Goal: Obtain resource: Download file/media

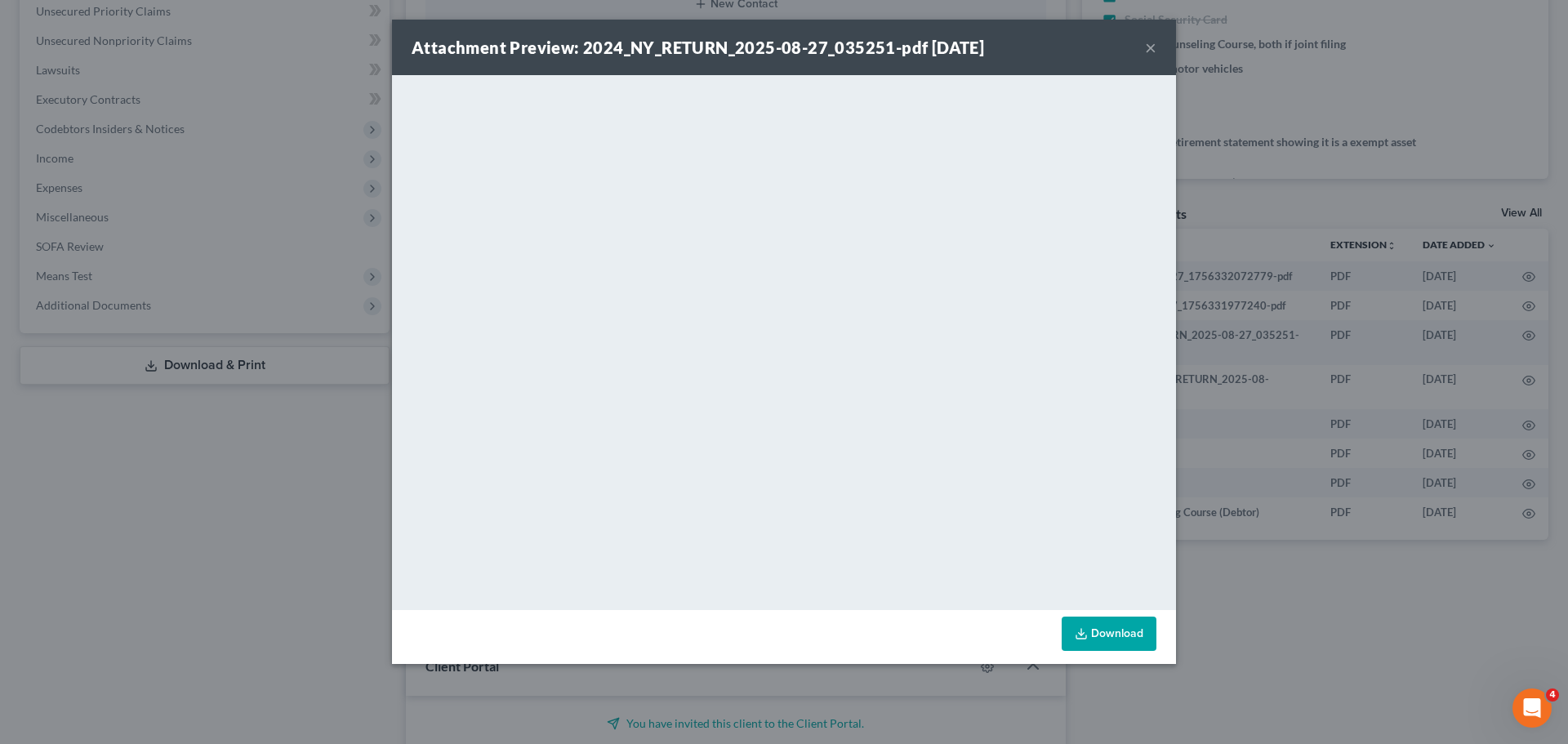
scroll to position [90, 0]
click at [1154, 47] on button "×" at bounding box center [1150, 47] width 12 height 20
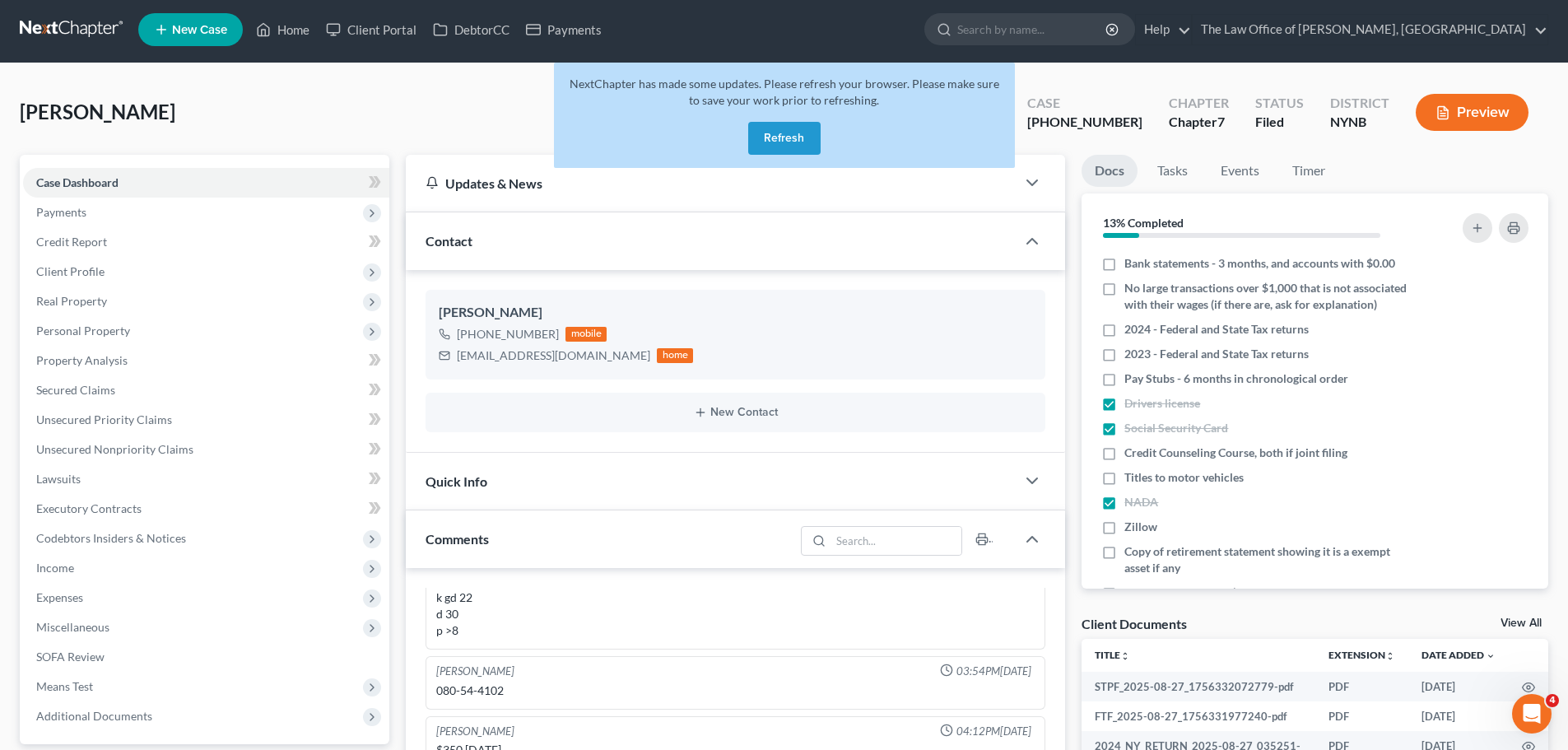
scroll to position [0, 0]
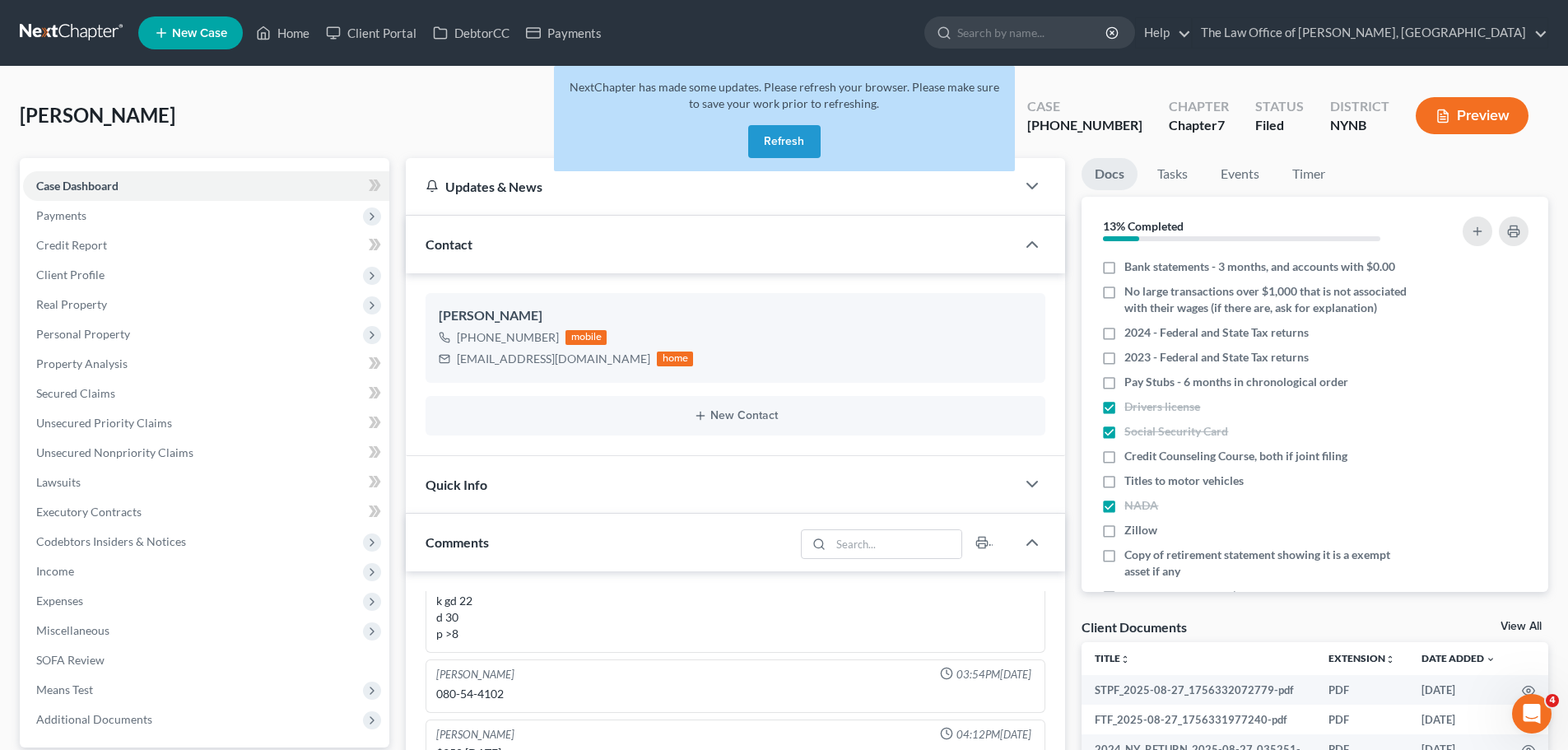
click at [77, 37] on link at bounding box center [72, 32] width 105 height 30
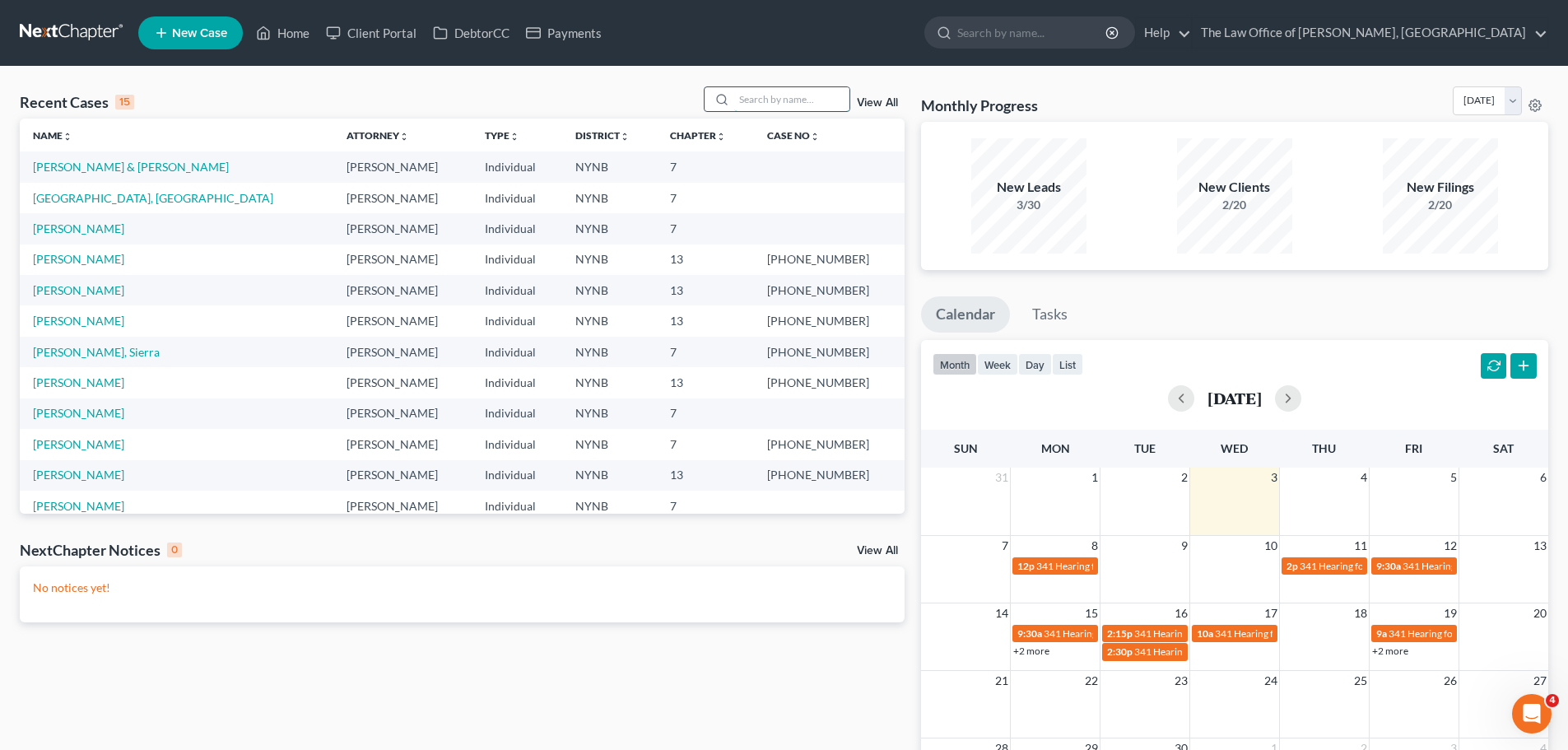
click at [780, 107] on input "search" at bounding box center [792, 99] width 115 height 24
paste input "[PERSON_NAME]"
type input "[PERSON_NAME]"
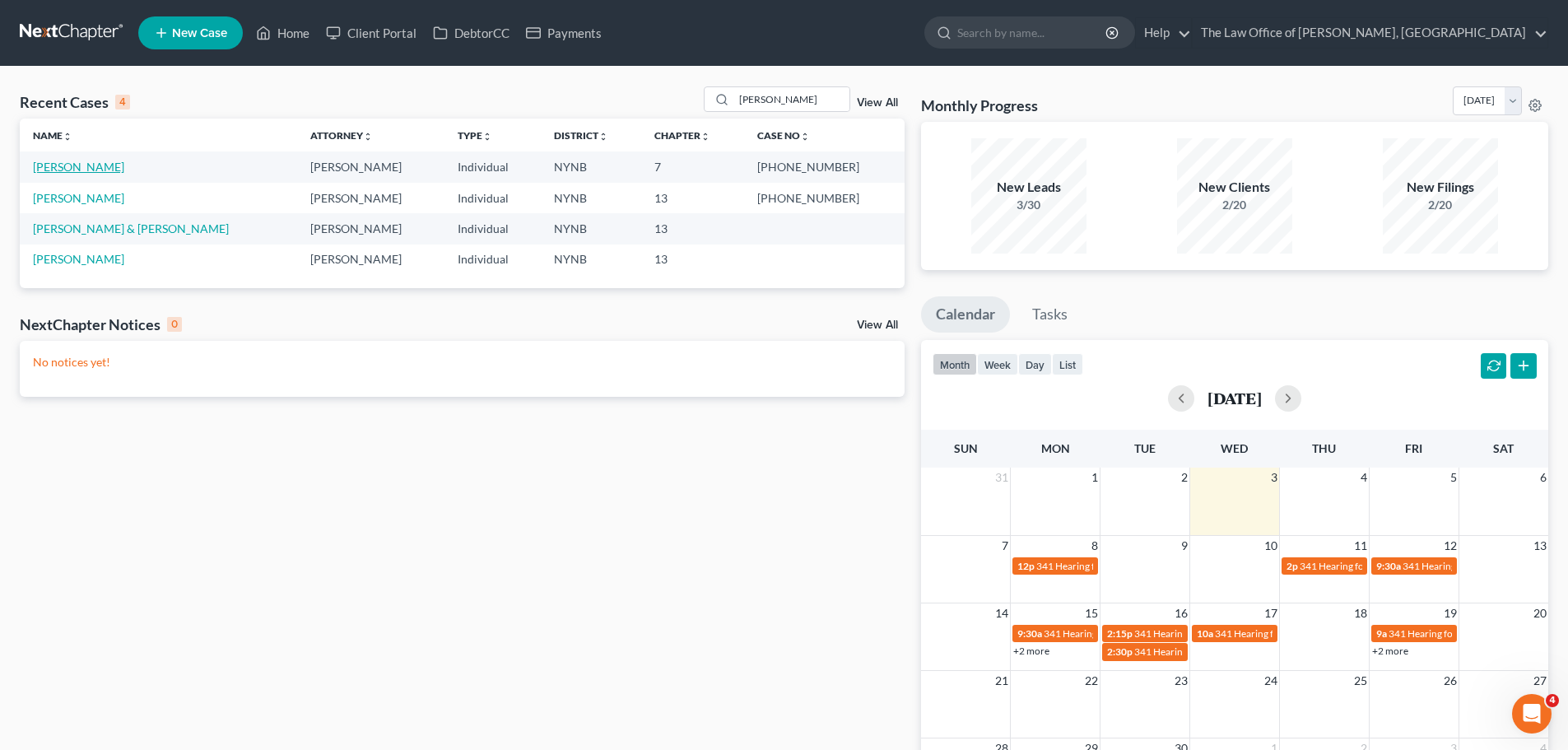
click at [68, 172] on link "[PERSON_NAME]" at bounding box center [79, 167] width 92 height 14
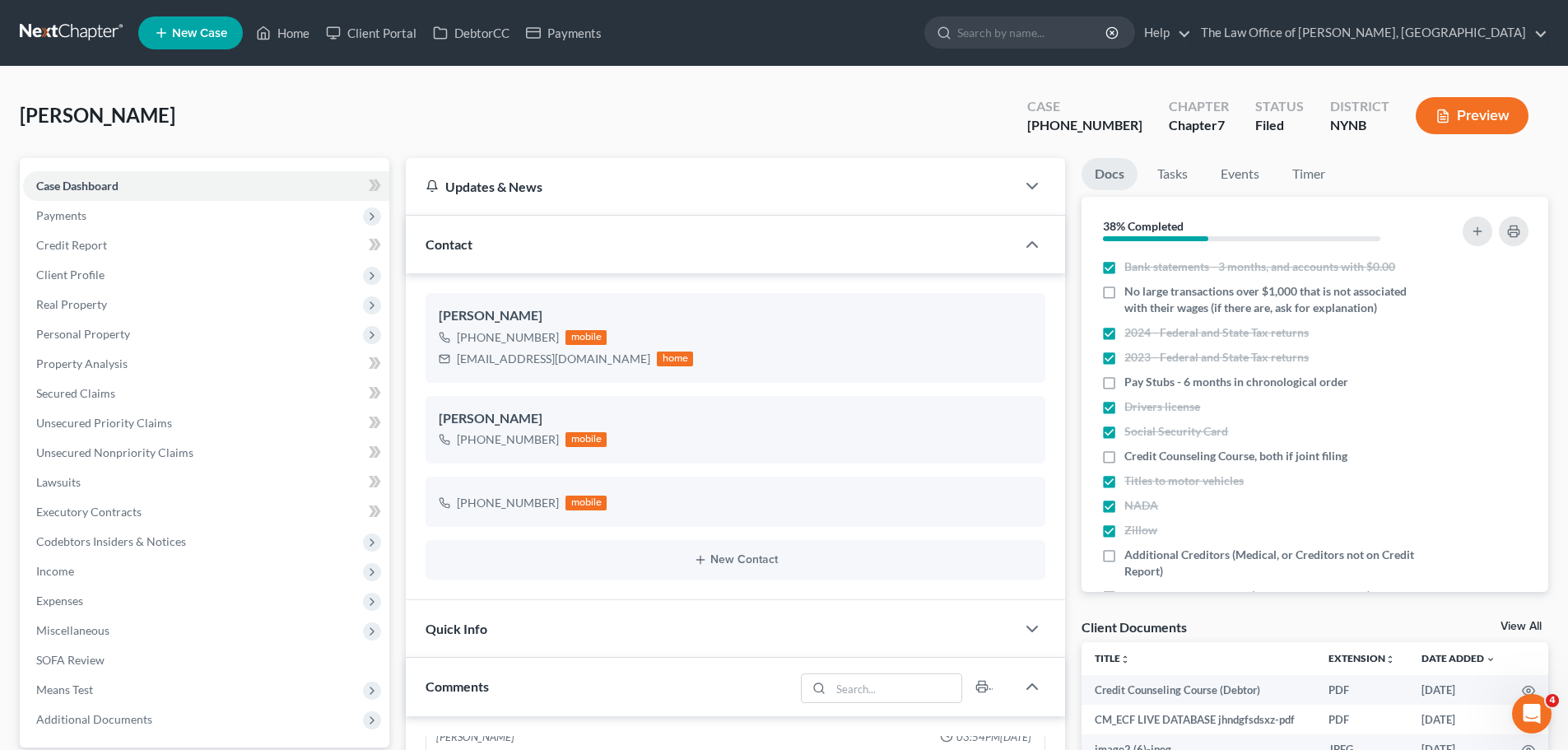
scroll to position [1031, 0]
drag, startPoint x: 1075, startPoint y: 128, endPoint x: 1130, endPoint y: 131, distance: 55.1
click at [1130, 131] on div "[PHONE_NUMBER]" at bounding box center [1085, 125] width 115 height 19
copy div "25-10955"
click at [497, 121] on div "Fretto, Christopher Upgraded Case 25-10955-1 Chapter Chapter 7 Status Filed Dis…" at bounding box center [784, 122] width 1528 height 72
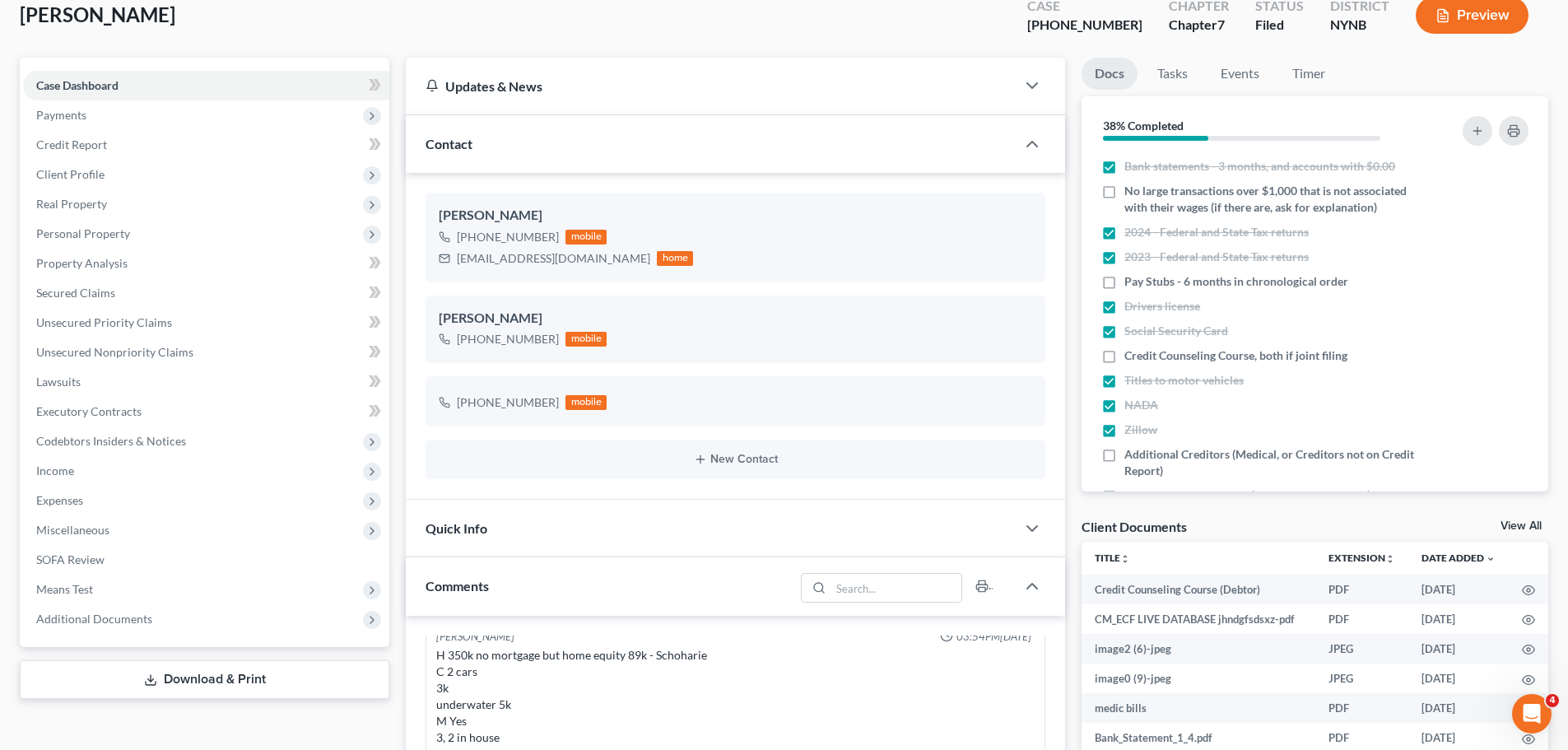
scroll to position [247, 0]
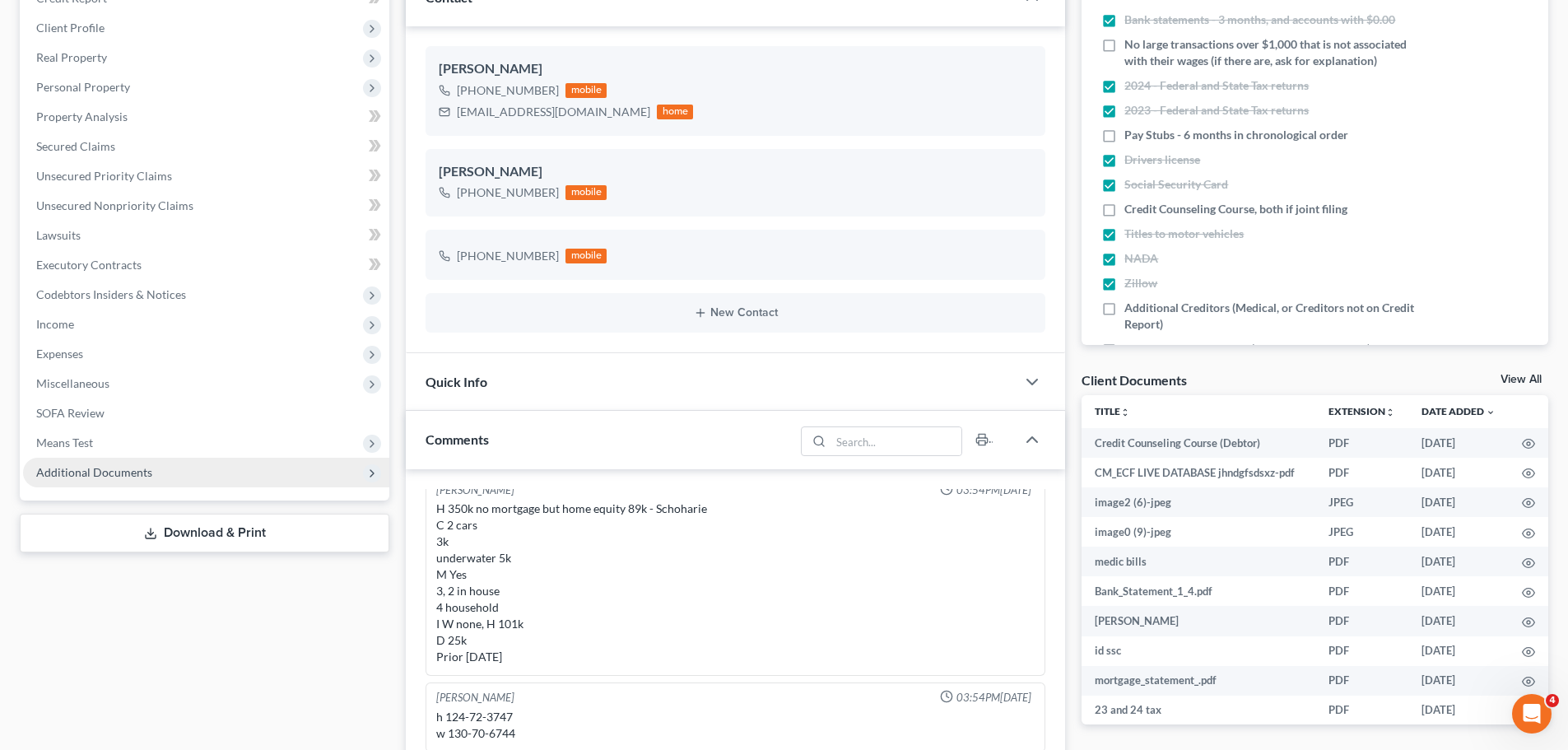
click at [245, 477] on span "Additional Documents" at bounding box center [206, 472] width 366 height 30
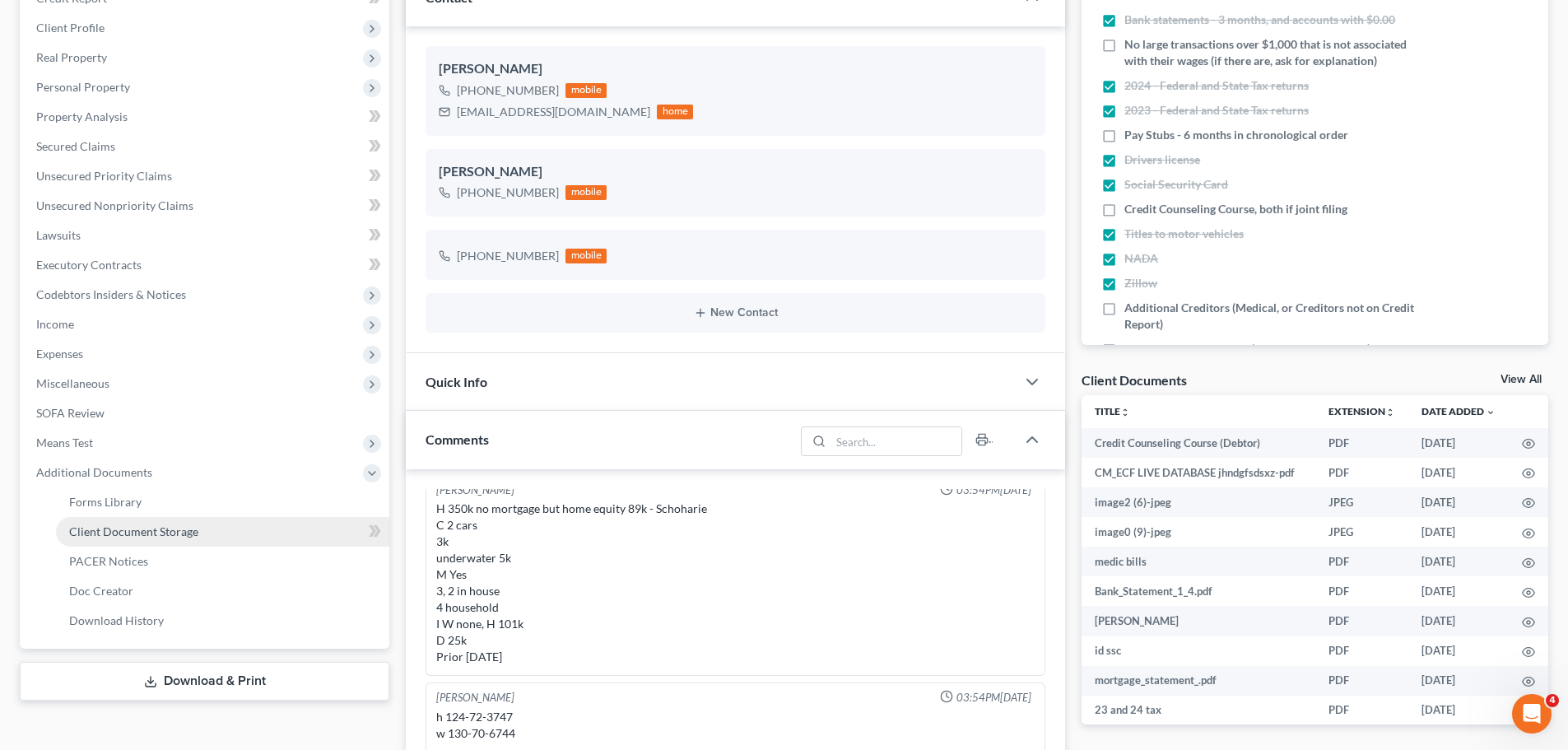
click at [155, 522] on link "Client Document Storage" at bounding box center [222, 531] width 334 height 30
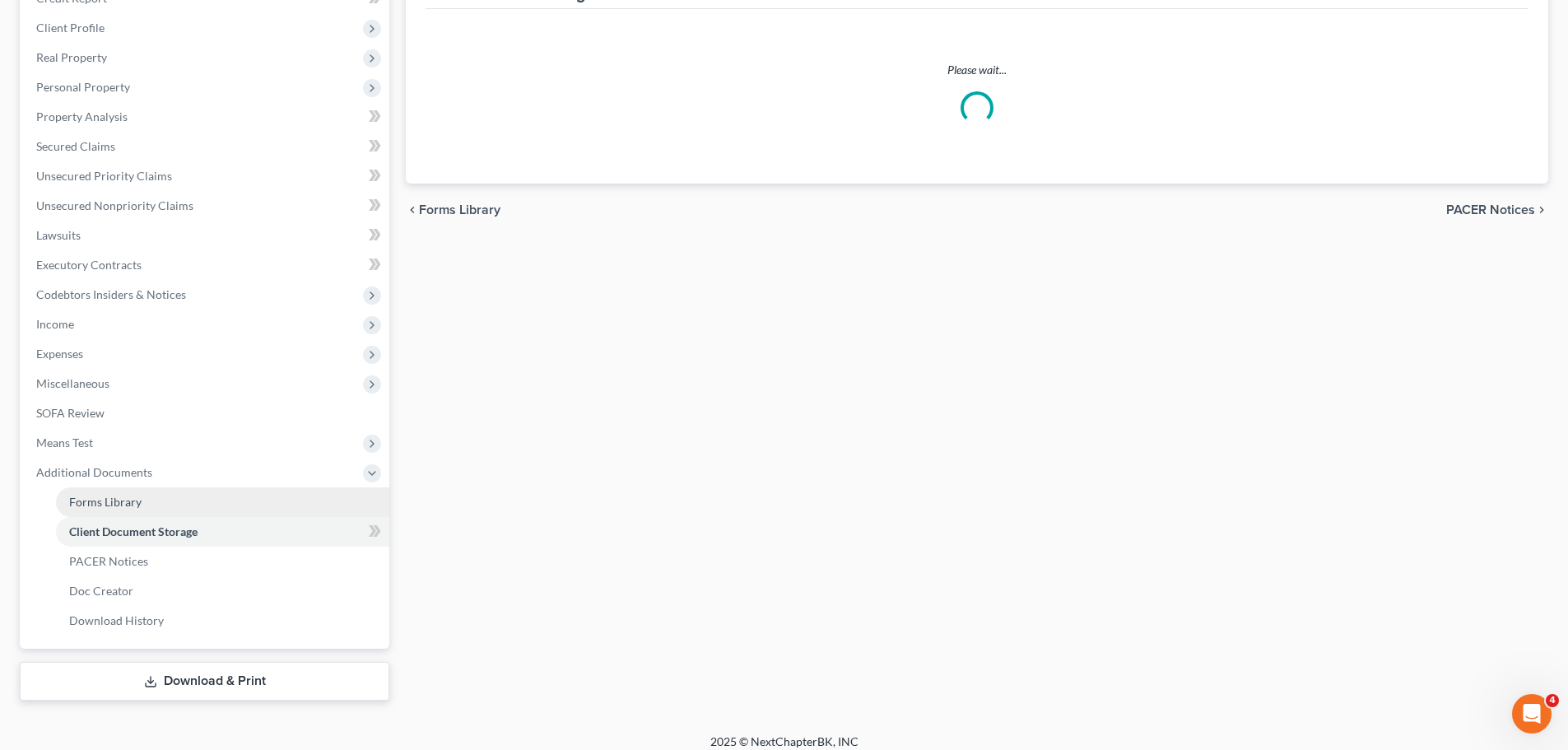
select select "1"
select select "5"
select select "1"
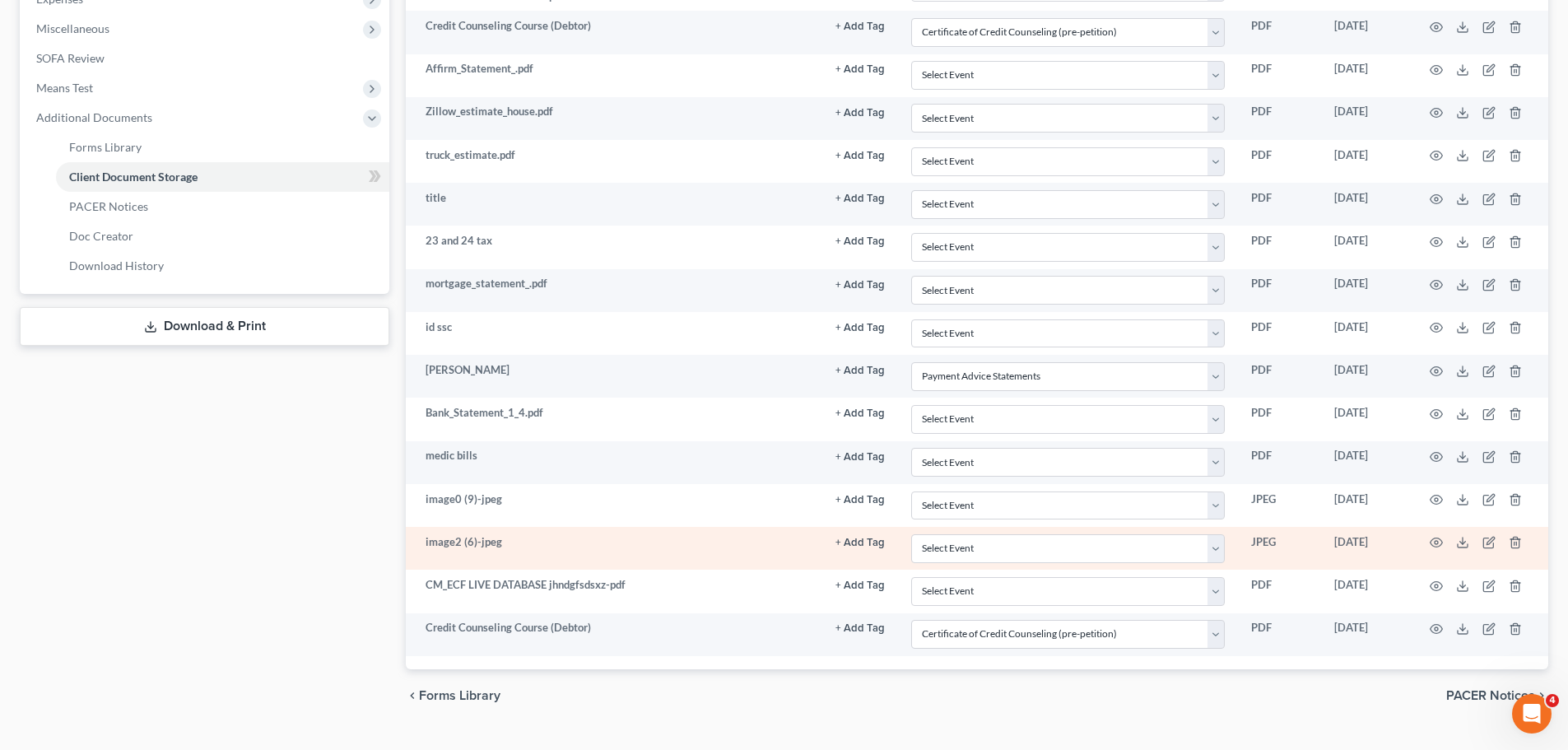
scroll to position [636, 0]
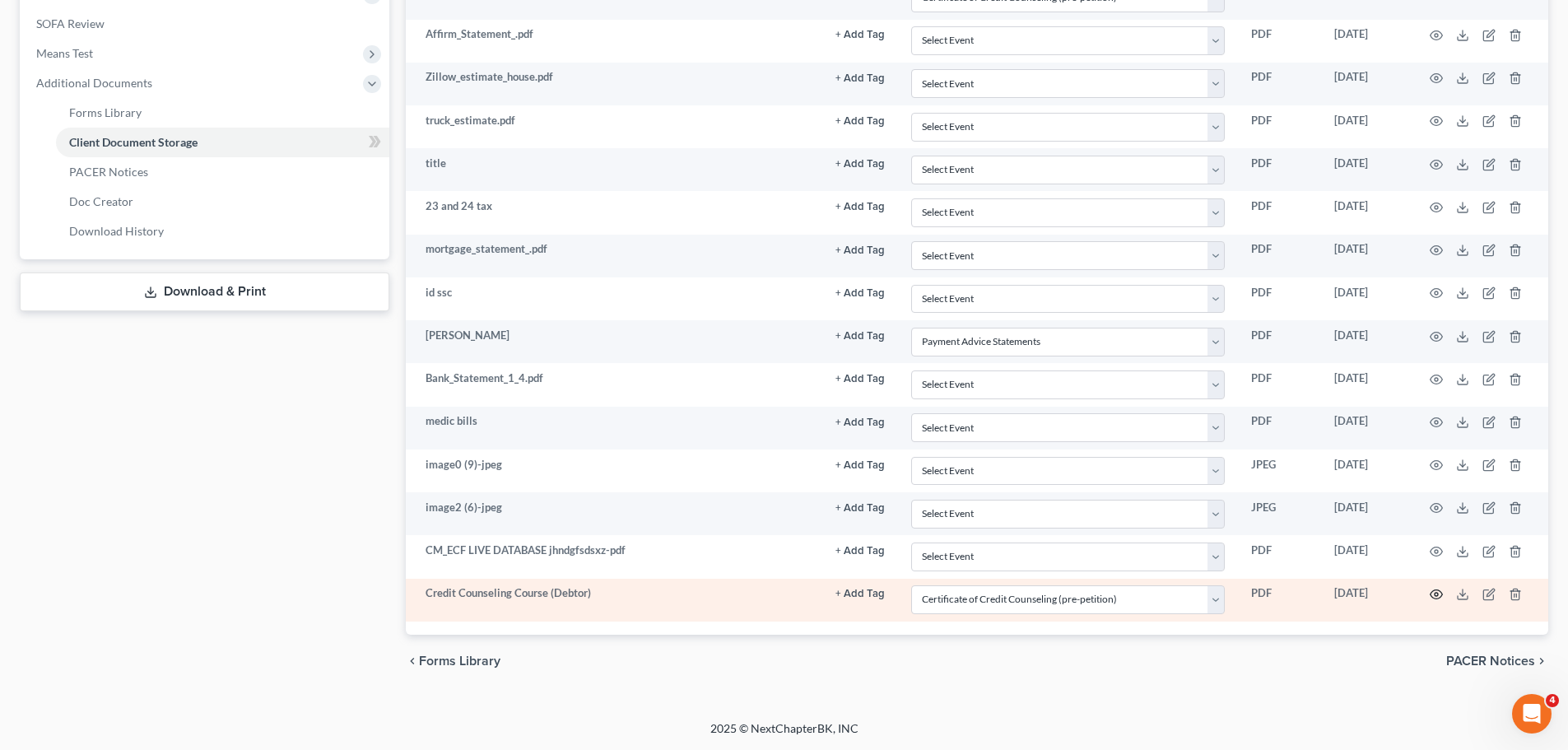
click at [1431, 593] on icon "button" at bounding box center [1437, 594] width 13 height 9
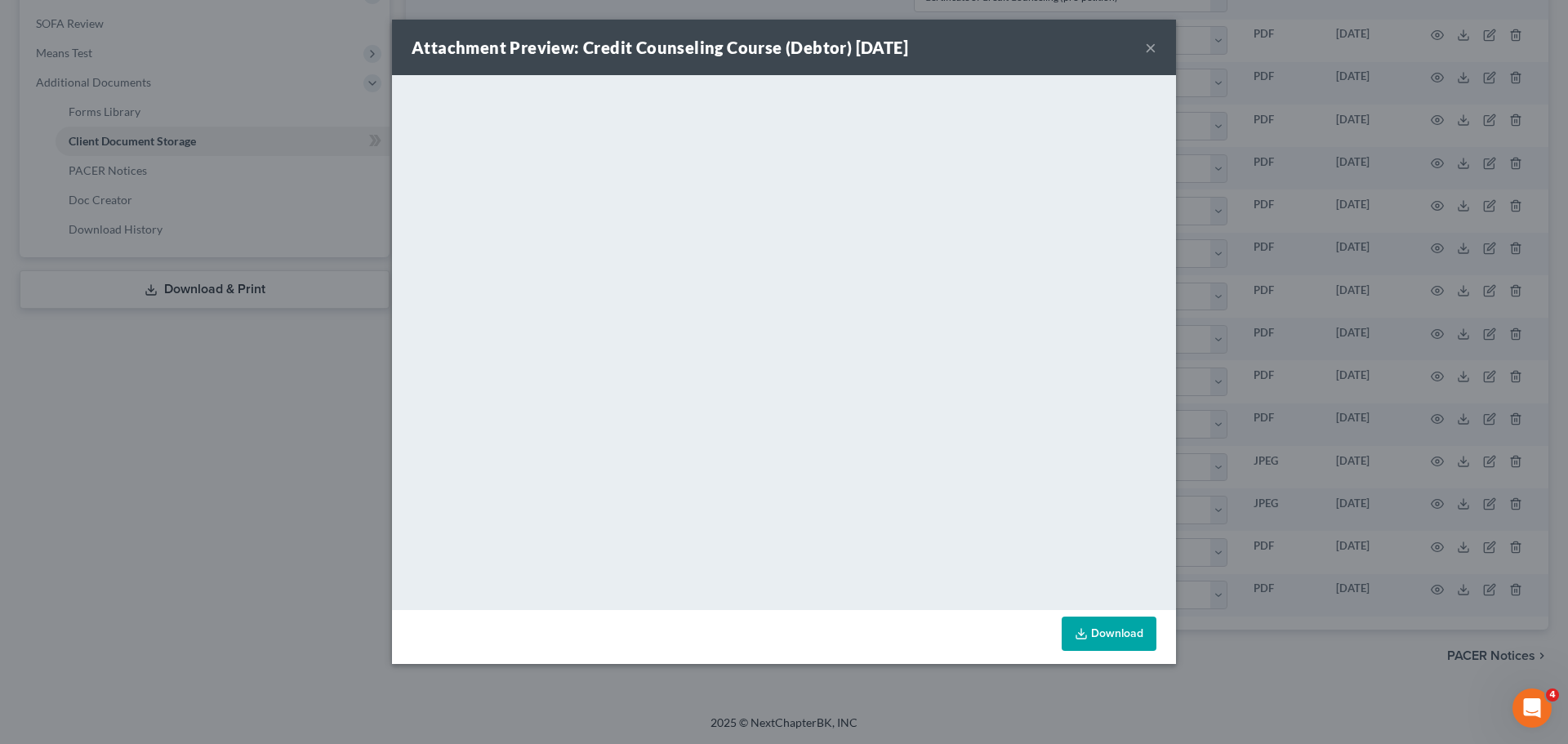
click at [1143, 45] on div "Attachment Preview: Credit Counseling Course (Debtor) 08/30/2025 ×" at bounding box center [784, 47] width 784 height 55
click at [1147, 52] on button "×" at bounding box center [1150, 47] width 12 height 20
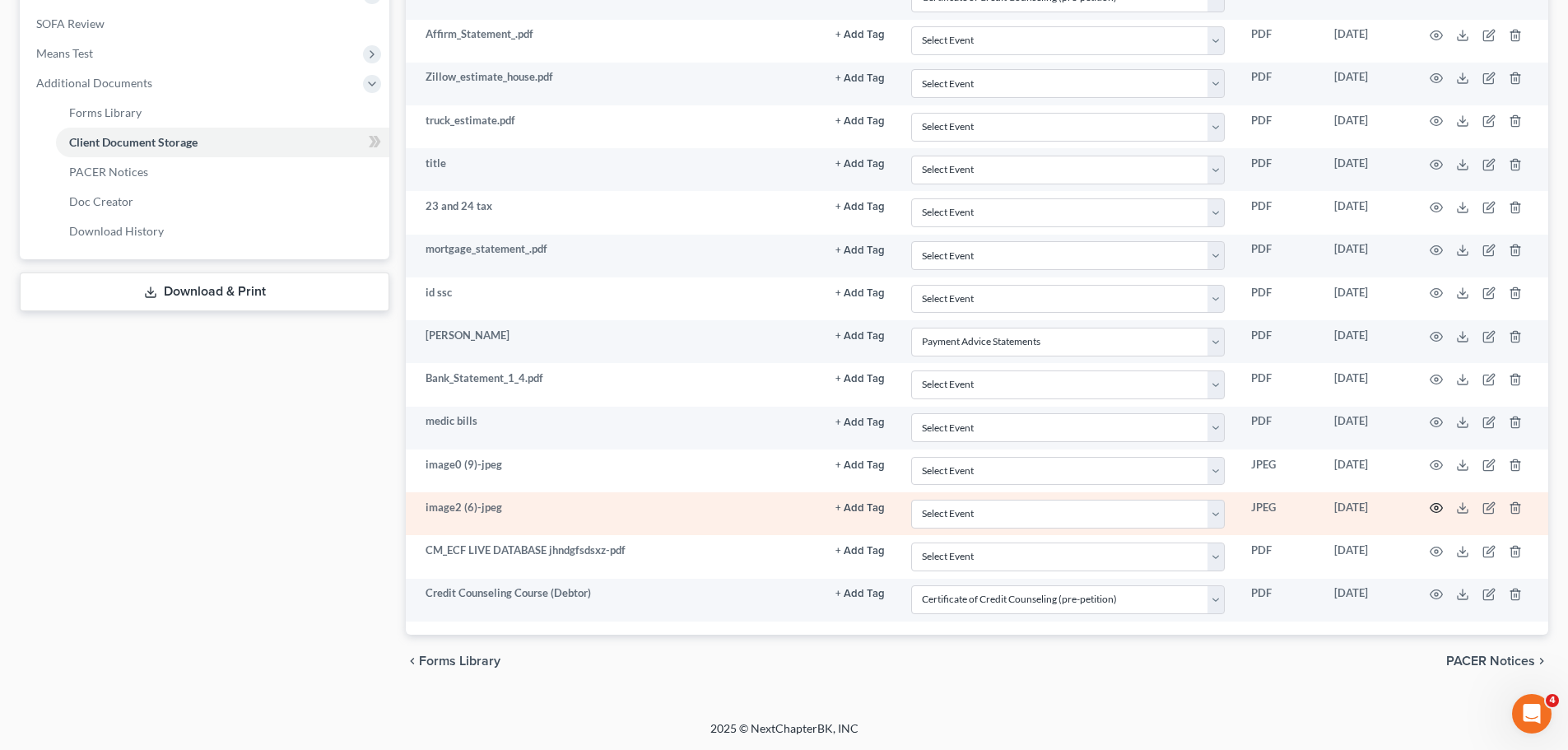
click at [1438, 505] on icon "button" at bounding box center [1437, 507] width 13 height 13
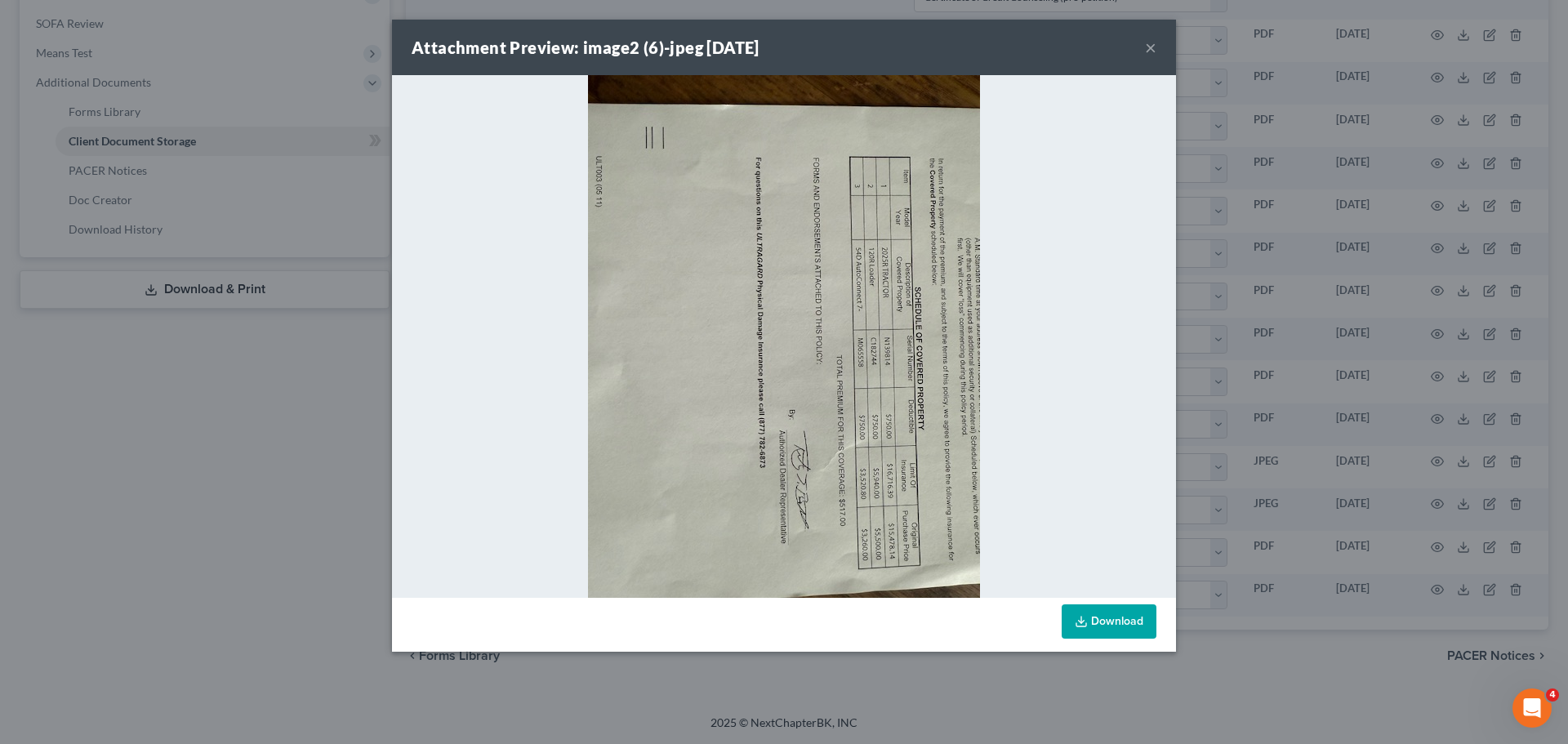
click at [1147, 61] on div "Attachment Preview: image2 (6)-jpeg 08/20/2025 ×" at bounding box center [784, 47] width 784 height 55
click at [1149, 54] on button "×" at bounding box center [1150, 47] width 12 height 20
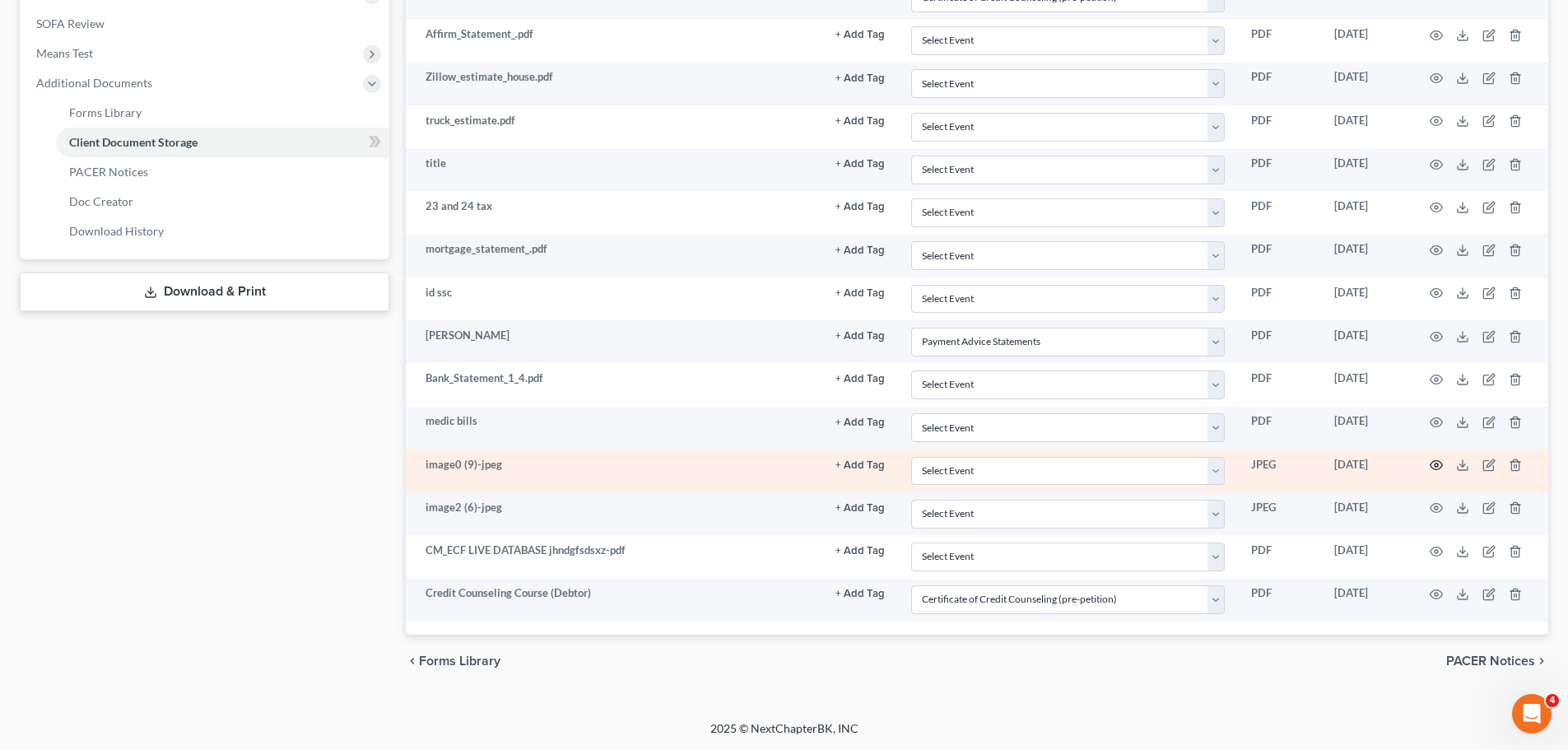
click at [1430, 462] on icon "button" at bounding box center [1437, 465] width 13 height 13
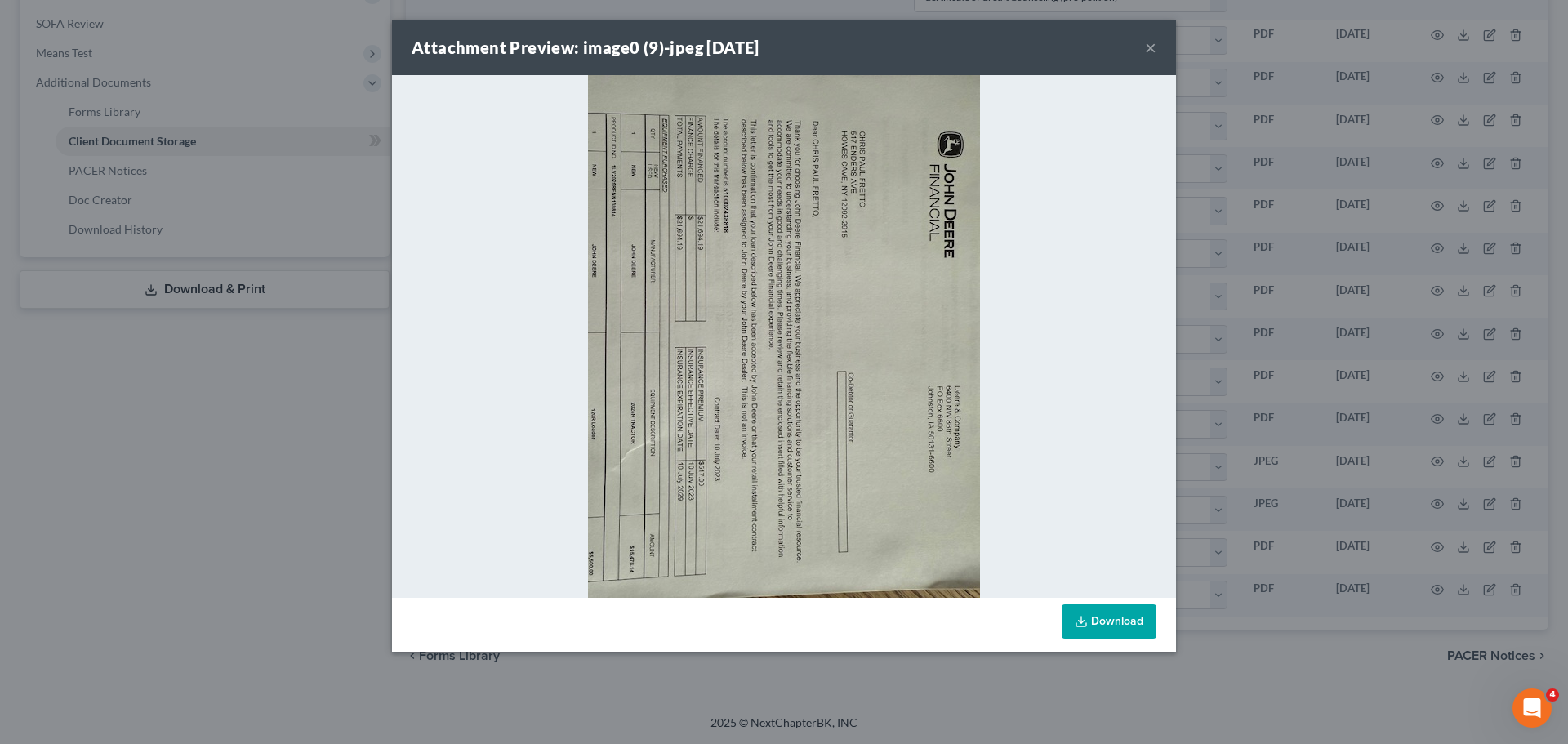
click at [1147, 48] on button "×" at bounding box center [1150, 47] width 12 height 20
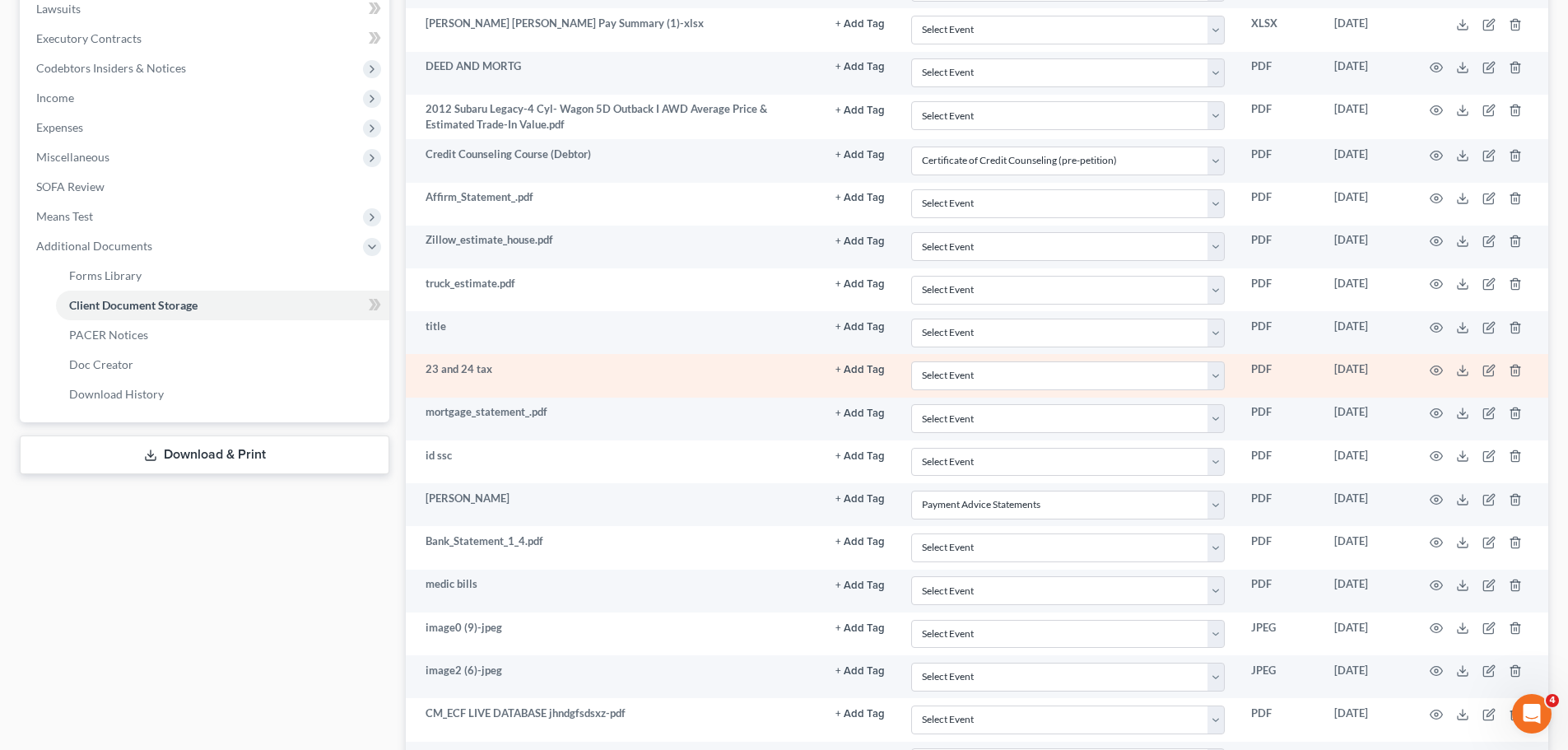
scroll to position [471, 0]
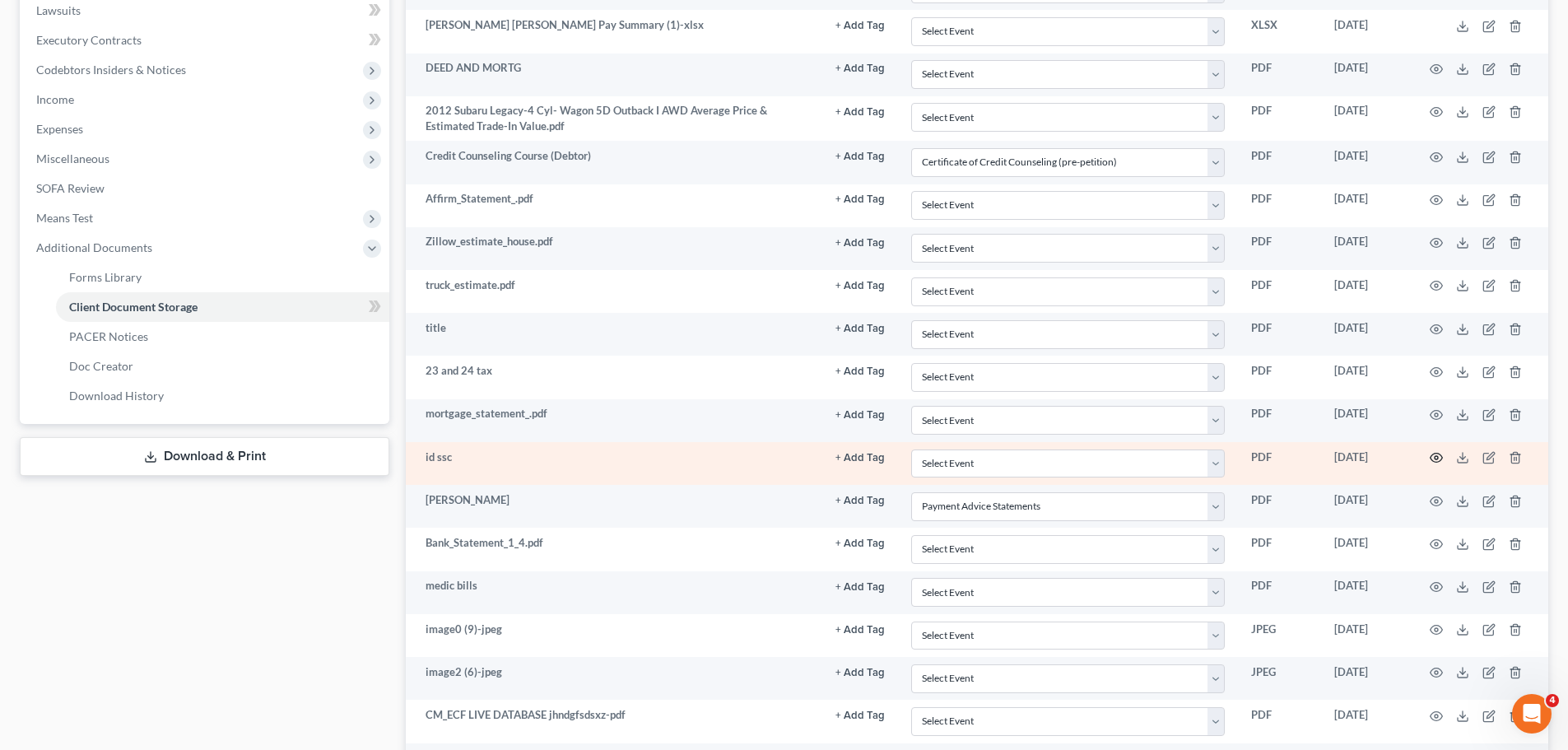
click at [1436, 459] on icon "button" at bounding box center [1437, 457] width 13 height 13
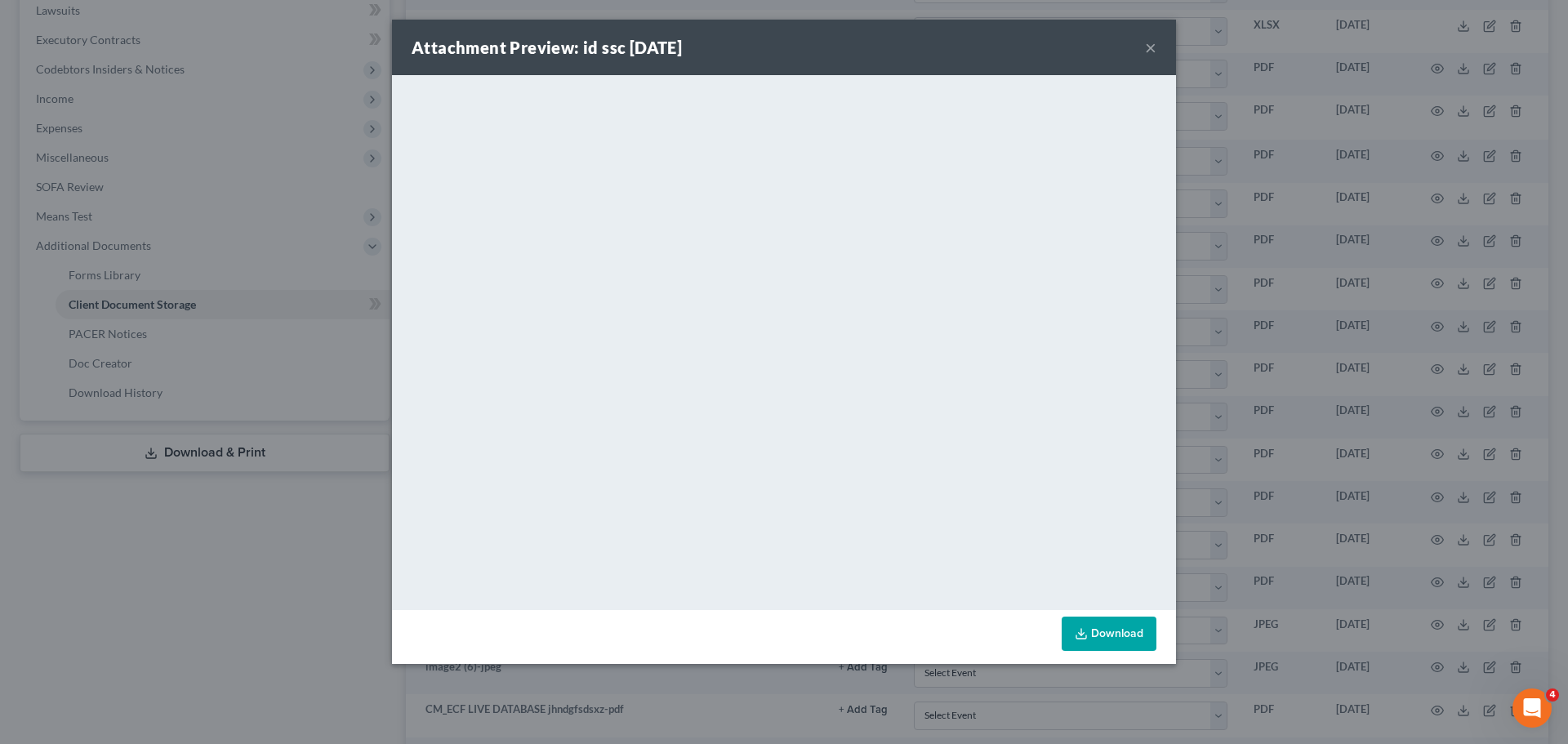
click at [1126, 632] on link "Download" at bounding box center [1109, 633] width 95 height 34
click at [1141, 45] on div "Attachment Preview: id ssc 08/14/2025 ×" at bounding box center [784, 47] width 784 height 55
click at [1144, 43] on div "Attachment Preview: id ssc 08/14/2025 ×" at bounding box center [784, 47] width 784 height 55
click at [1145, 44] on button "×" at bounding box center [1150, 47] width 12 height 20
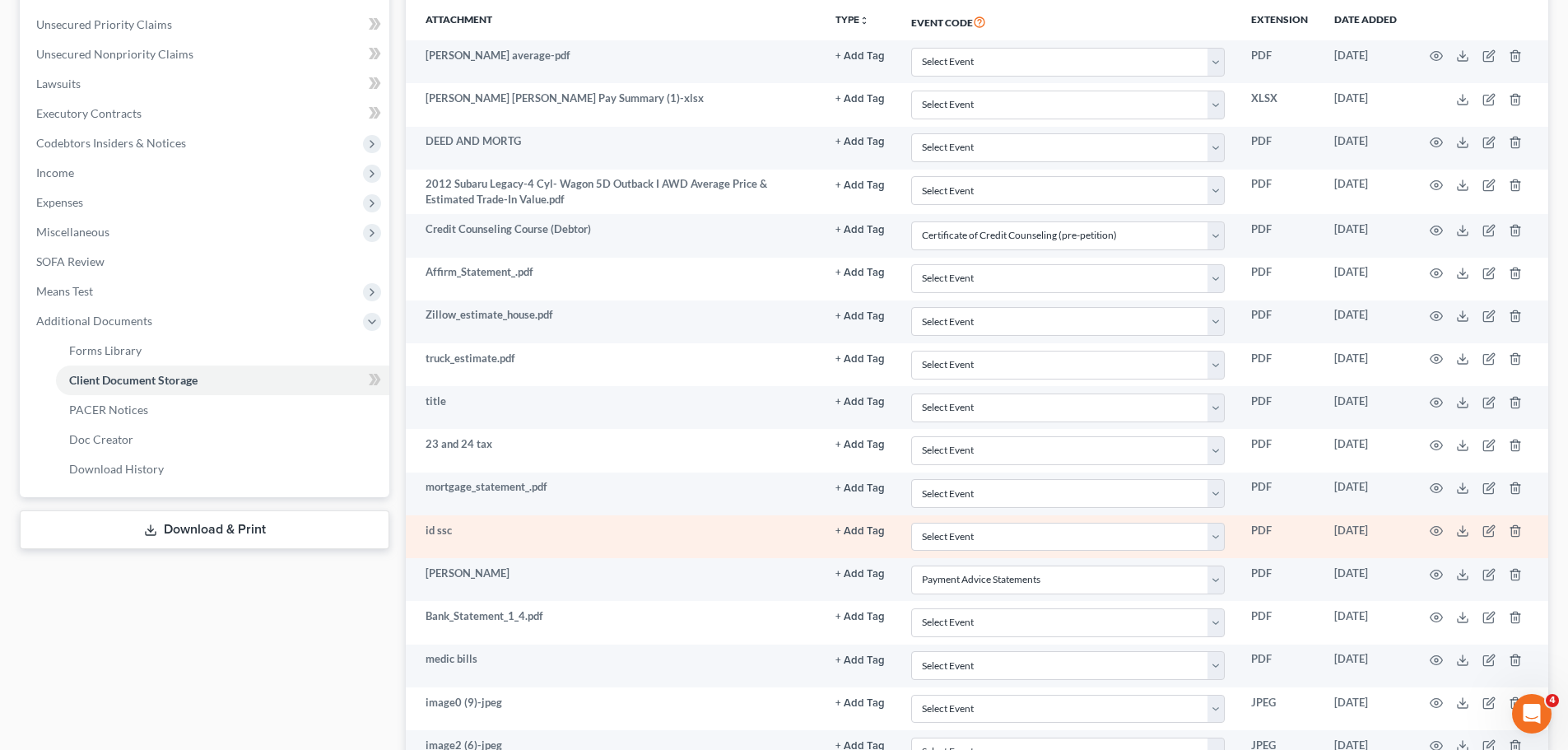
scroll to position [554, 0]
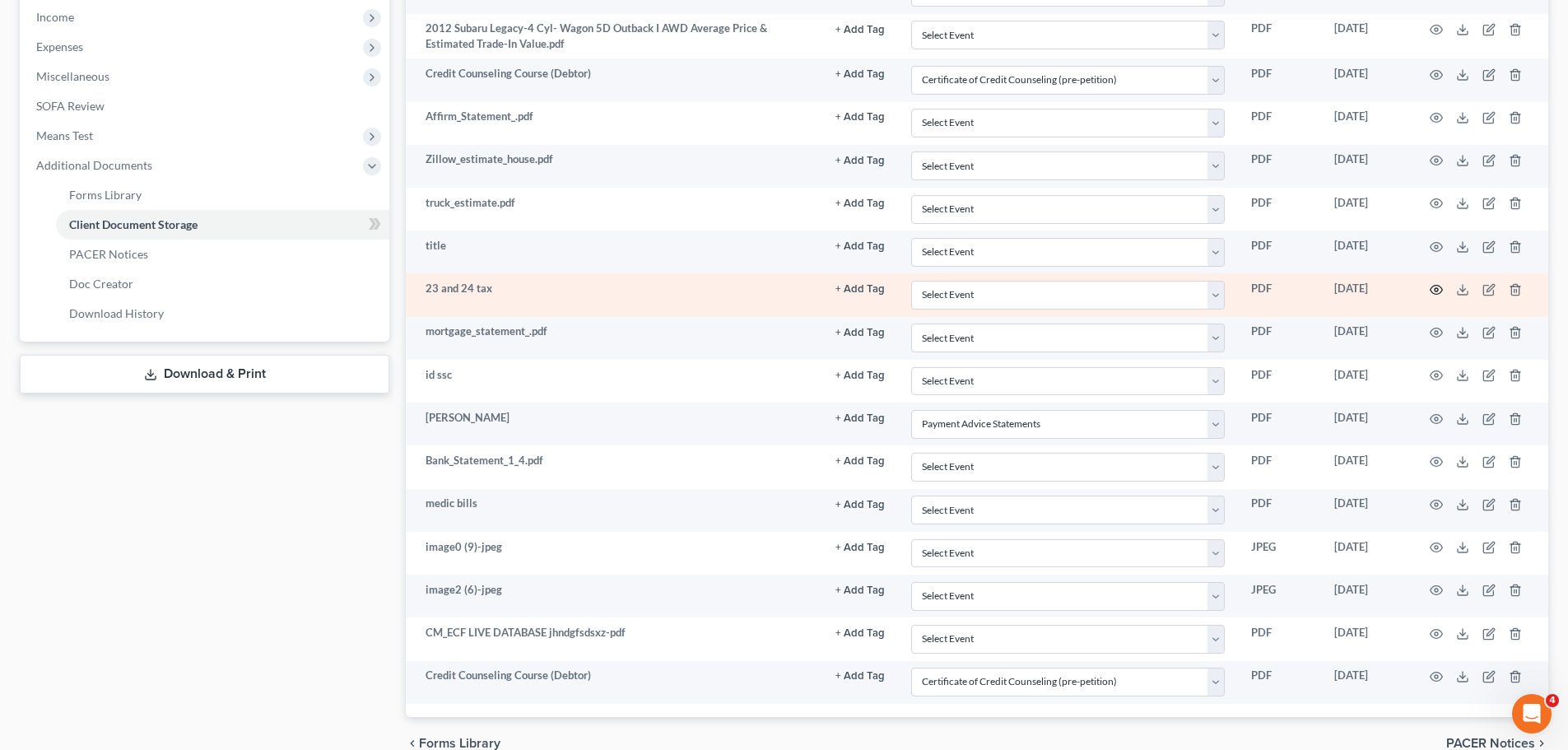
click at [1432, 286] on icon "button" at bounding box center [1437, 290] width 13 height 9
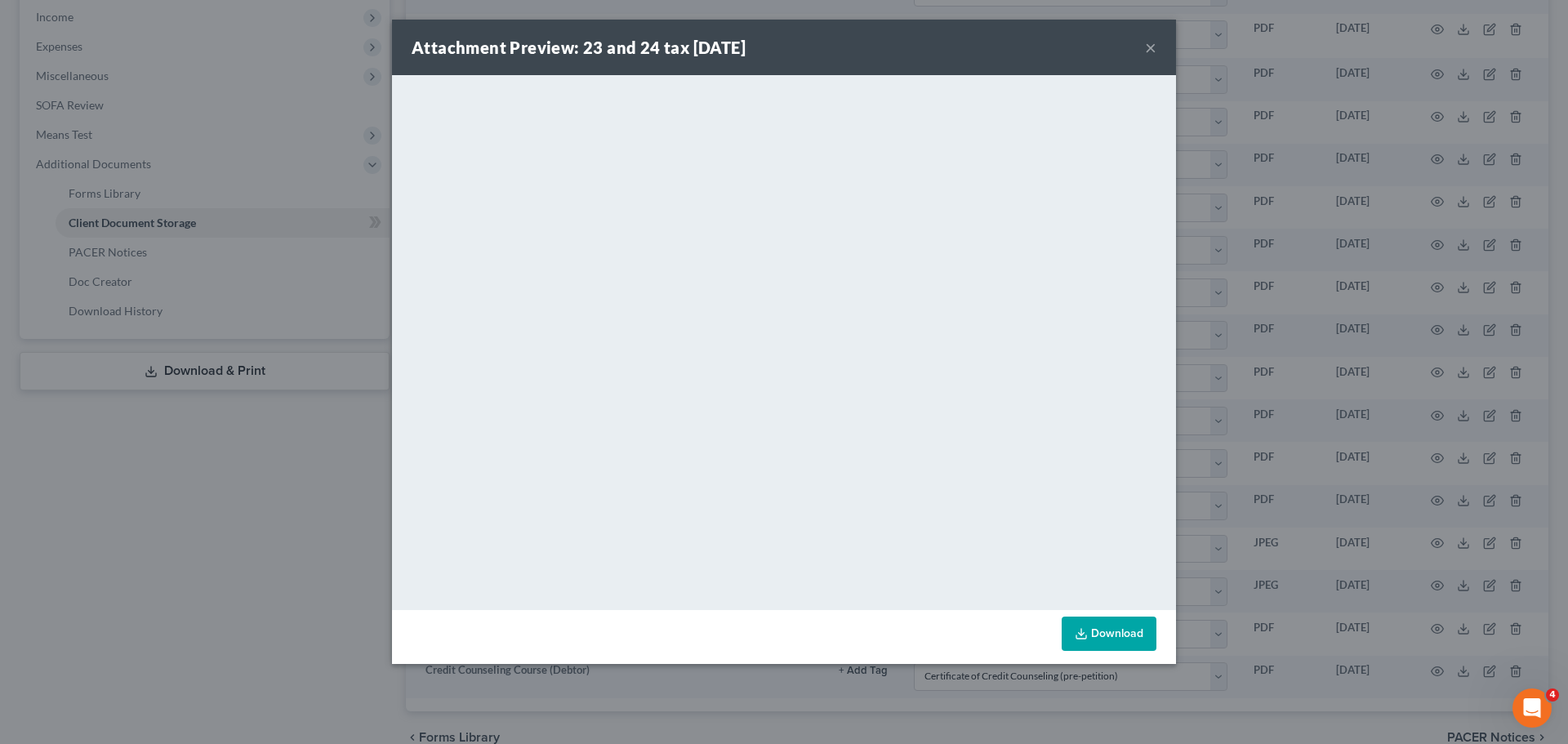
click at [1097, 626] on link "Download" at bounding box center [1109, 633] width 95 height 34
click at [1141, 43] on div "Attachment Preview: 23 and 24 tax 08/14/2025 ×" at bounding box center [784, 47] width 784 height 55
click at [1148, 42] on button "×" at bounding box center [1150, 47] width 12 height 20
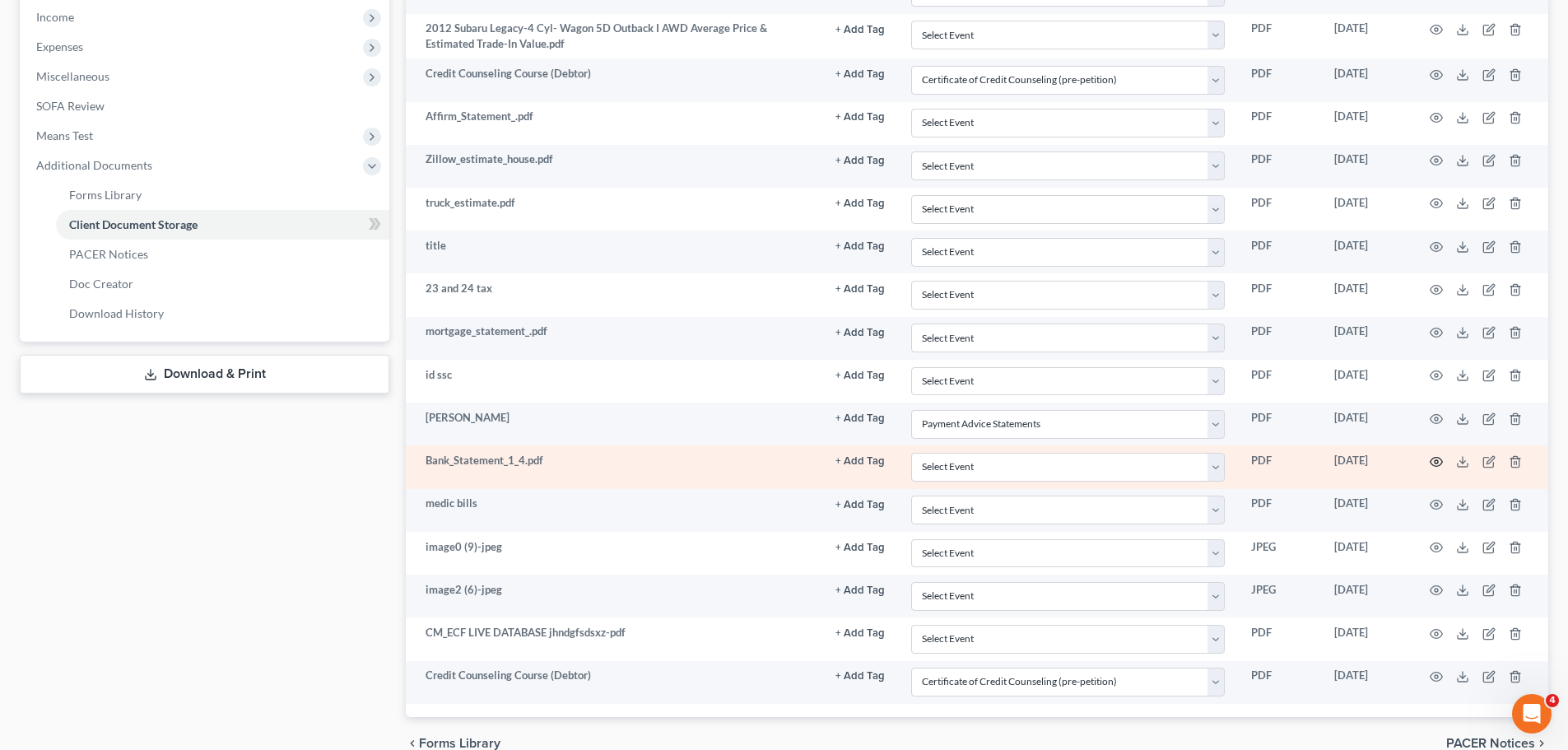
click at [1437, 462] on icon "button" at bounding box center [1437, 461] width 13 height 13
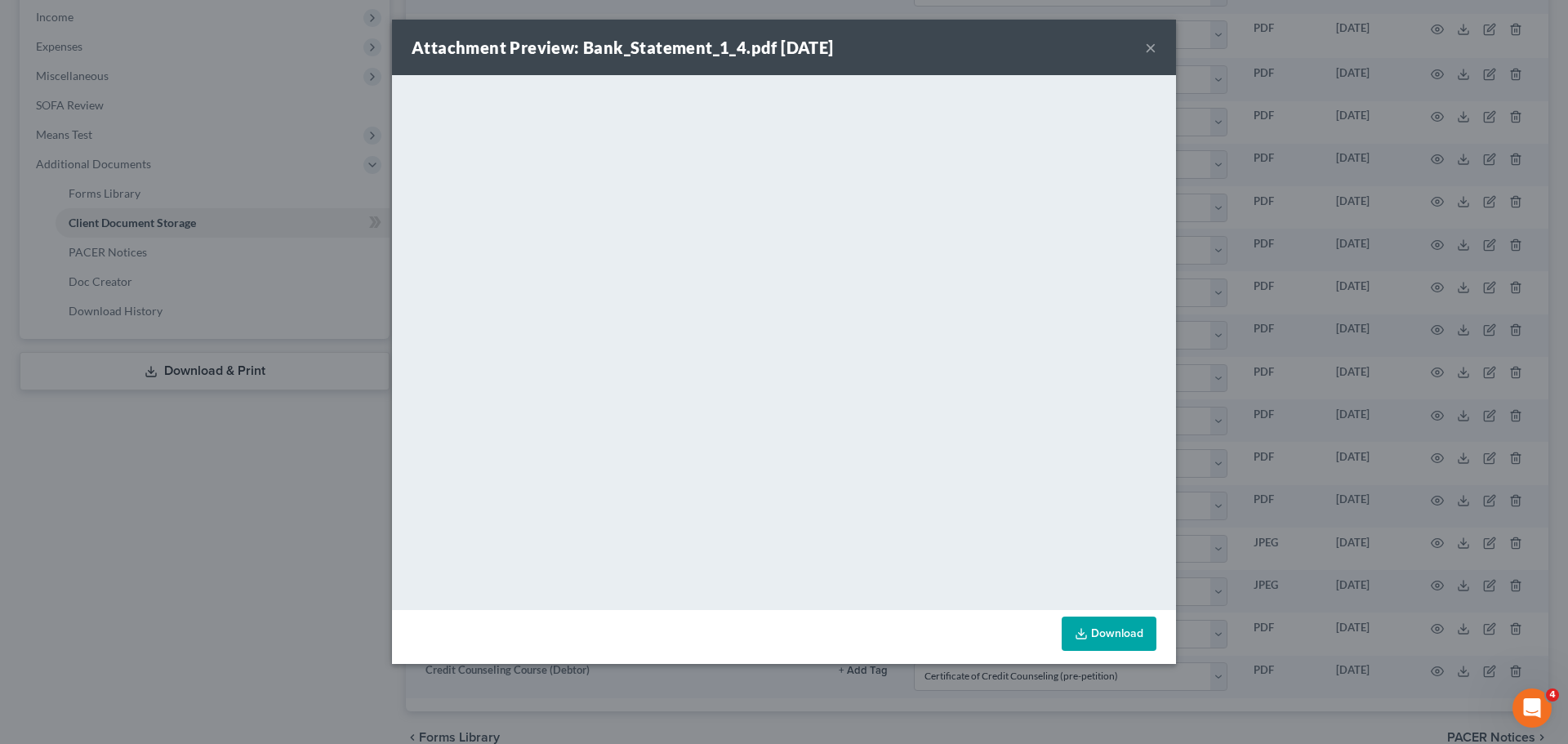
click at [1139, 623] on link "Download" at bounding box center [1109, 633] width 95 height 34
click at [1150, 45] on button "×" at bounding box center [1150, 47] width 12 height 20
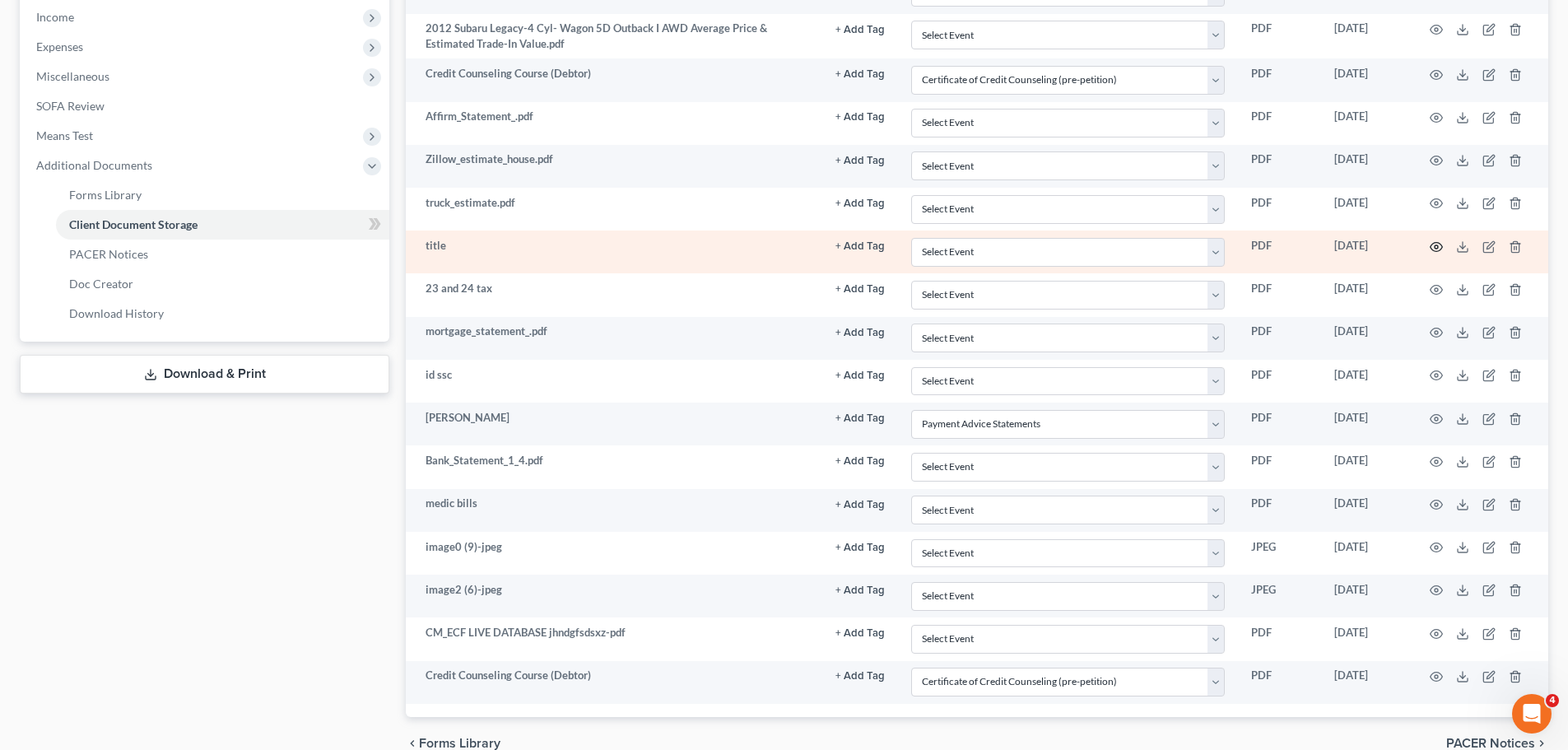
click at [1439, 249] on icon "button" at bounding box center [1437, 246] width 13 height 13
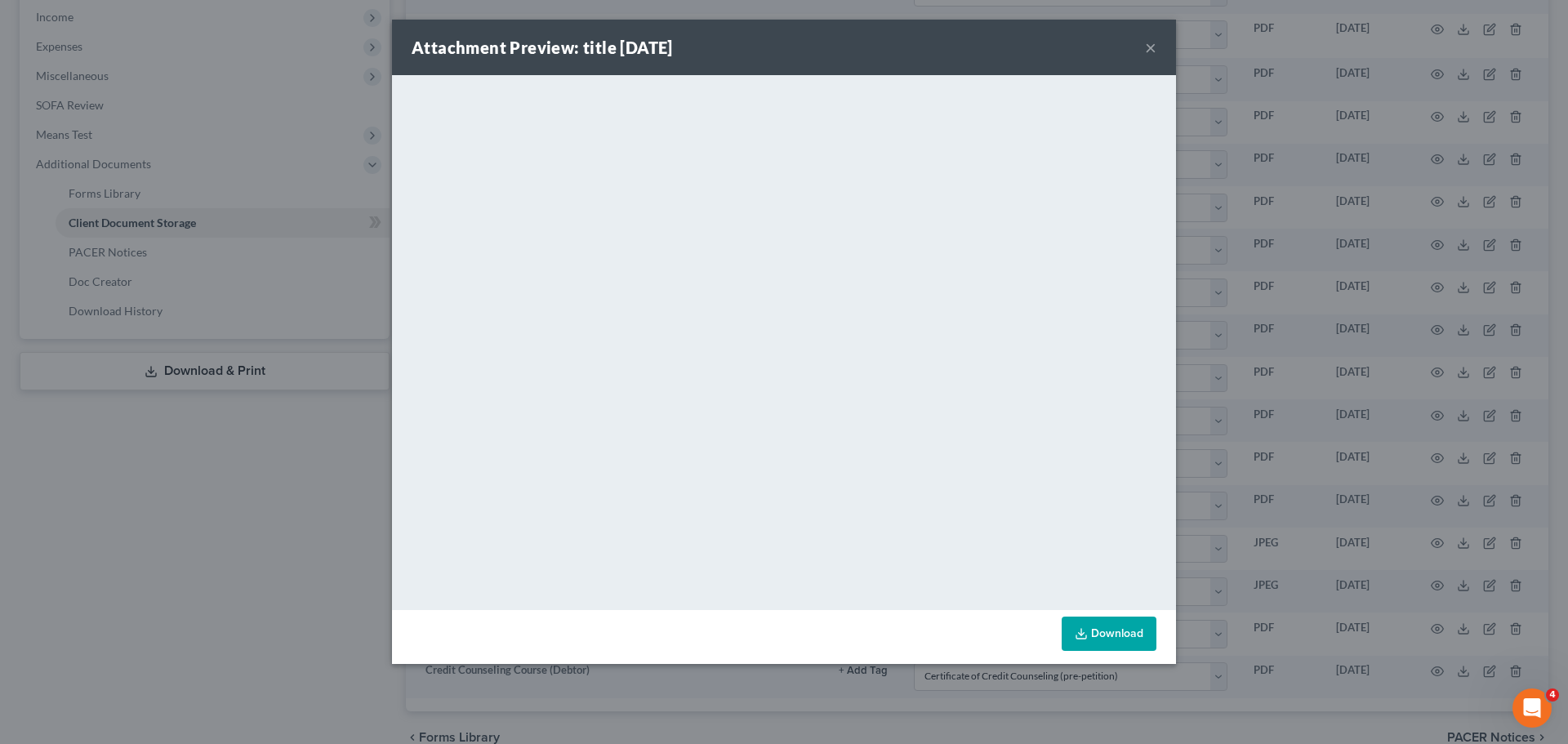
click at [1150, 43] on button "×" at bounding box center [1150, 47] width 12 height 20
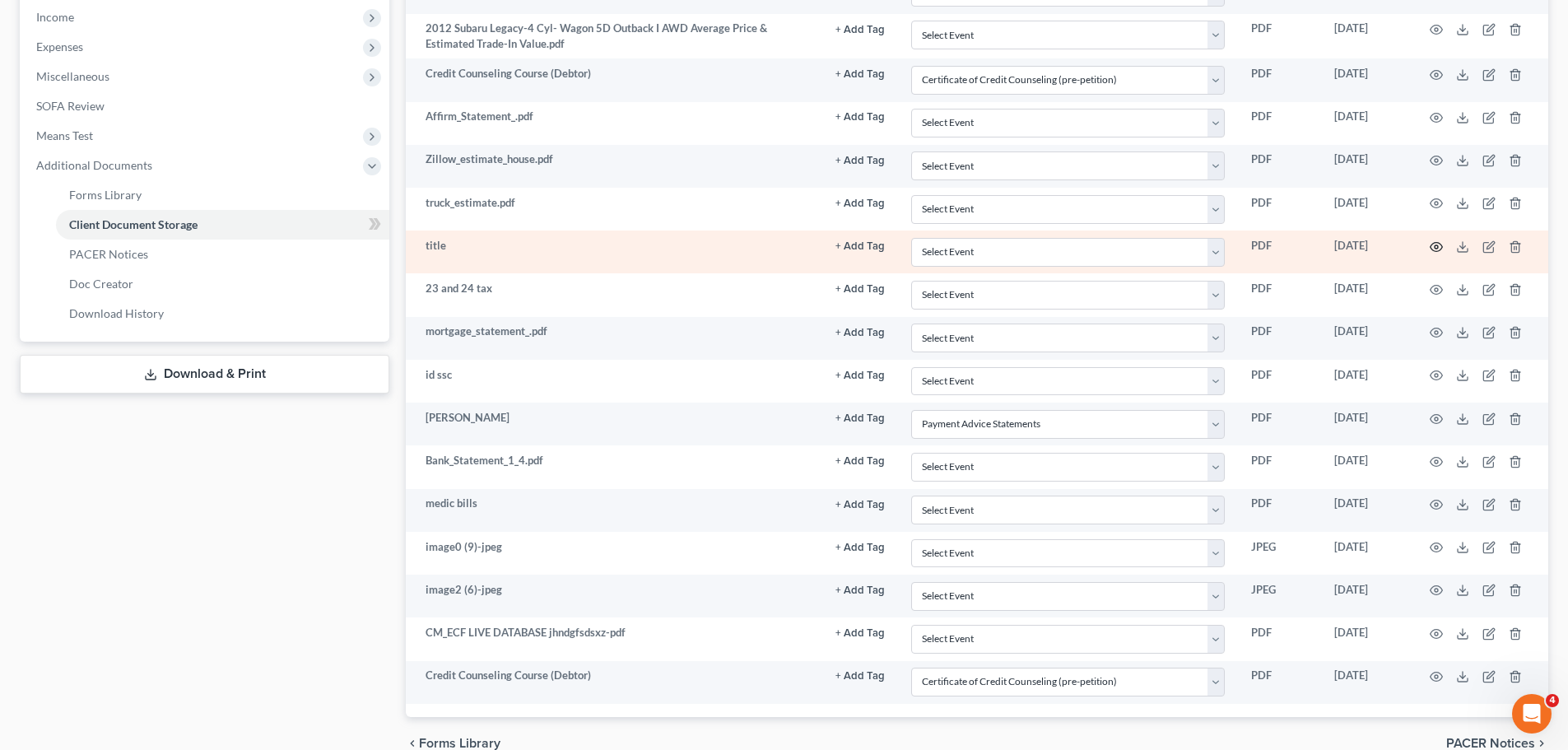
click at [1432, 251] on icon "button" at bounding box center [1437, 246] width 13 height 13
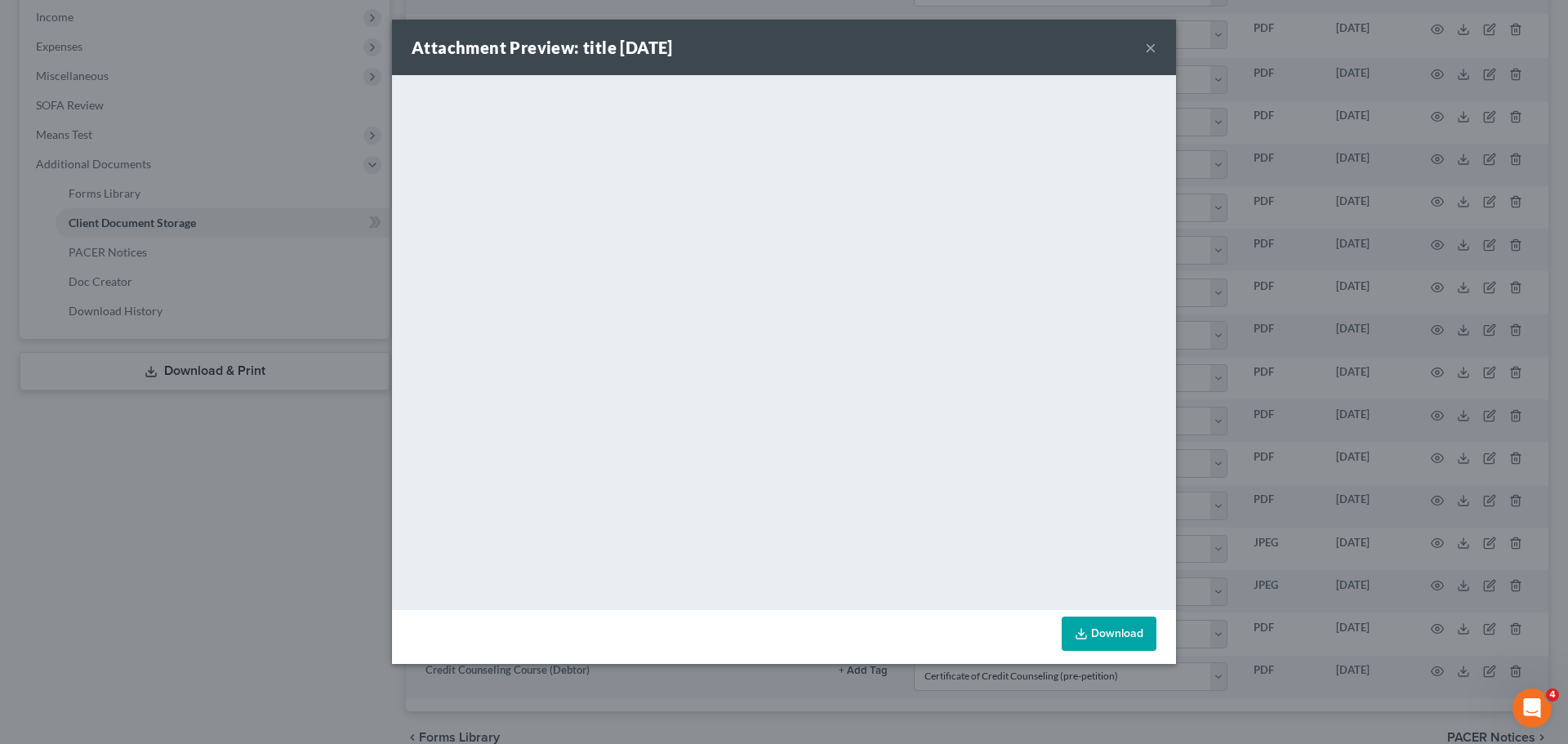
click at [1155, 49] on button "×" at bounding box center [1150, 47] width 12 height 20
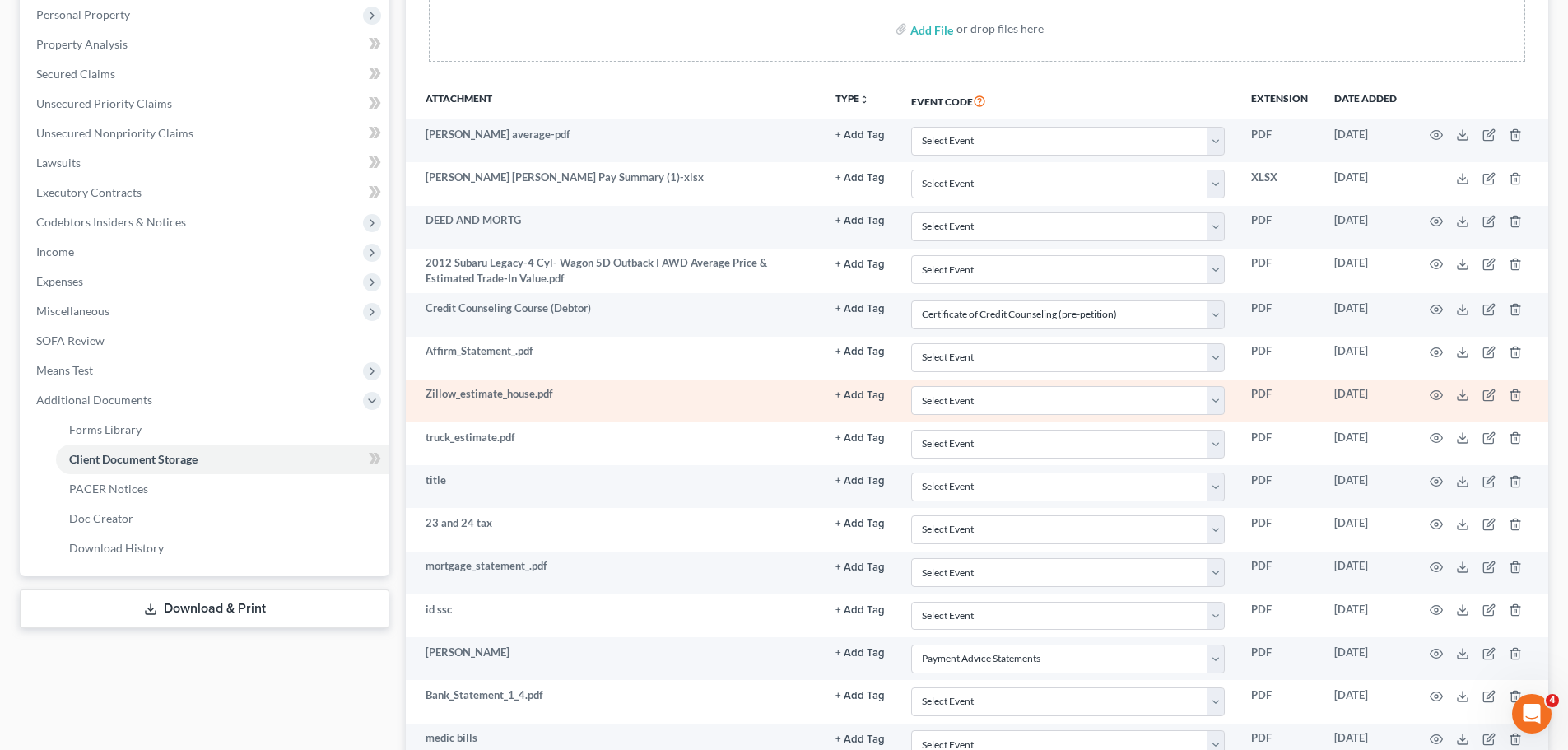
scroll to position [307, 0]
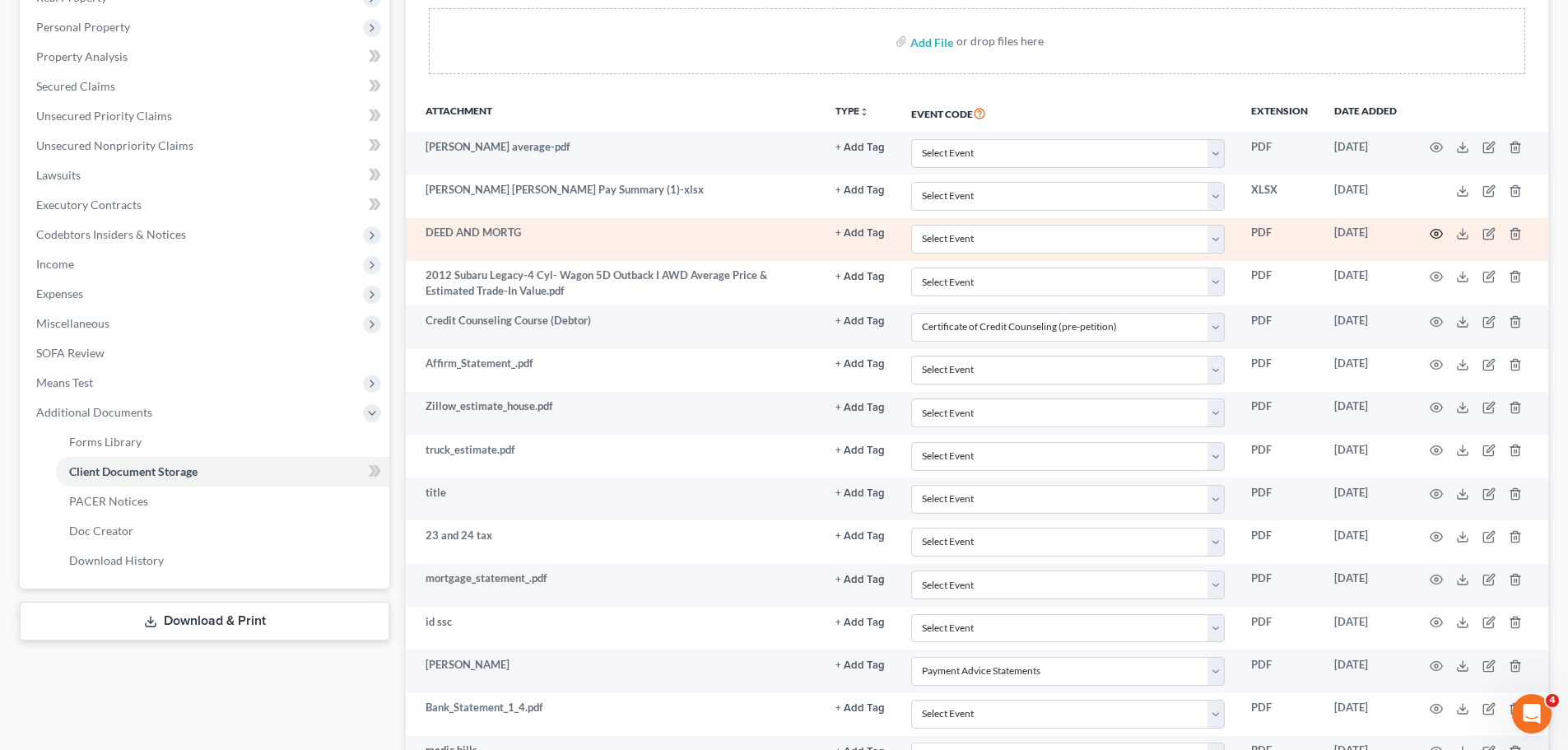
click at [1436, 235] on circle "button" at bounding box center [1437, 234] width 4 height 4
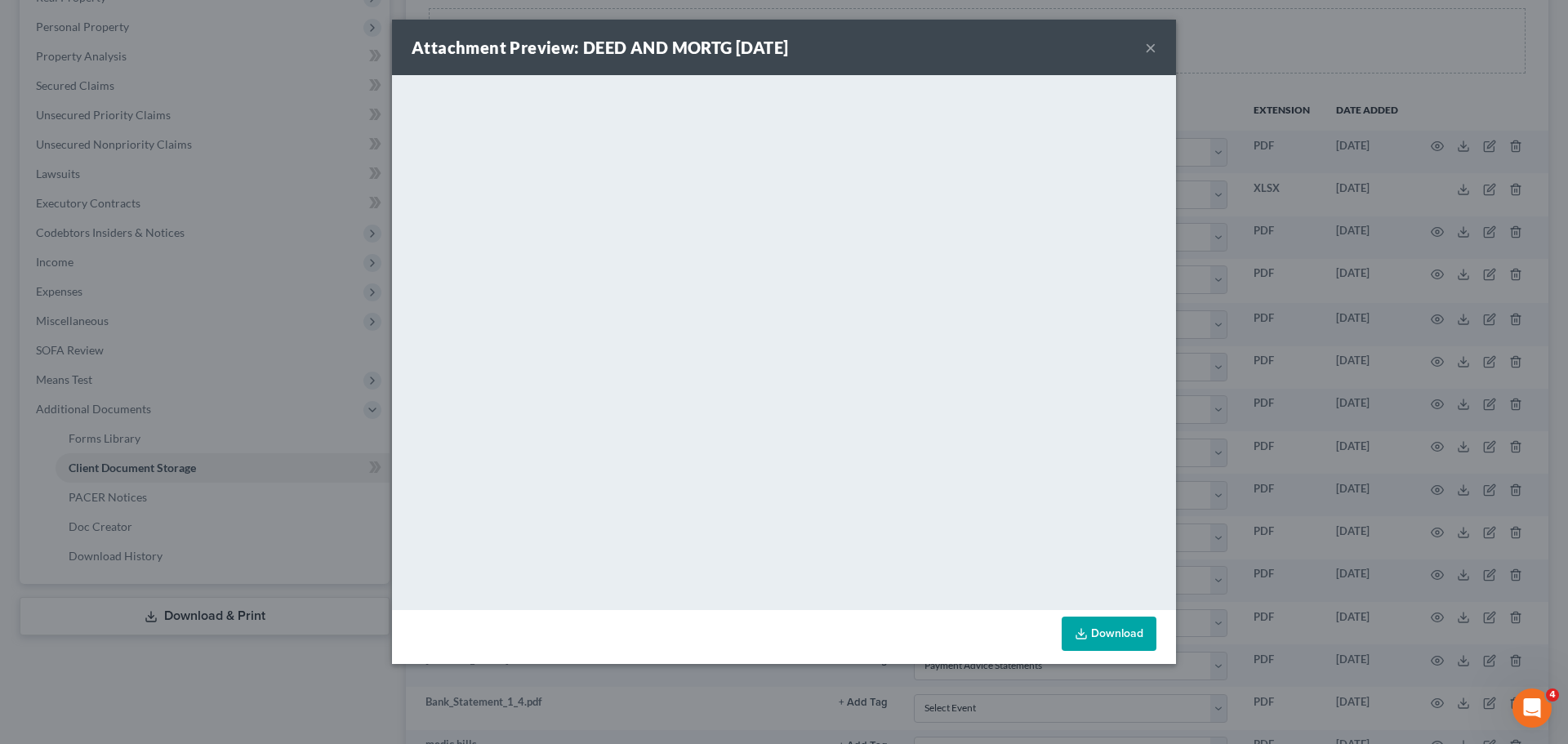
click at [1149, 49] on button "×" at bounding box center [1150, 47] width 12 height 20
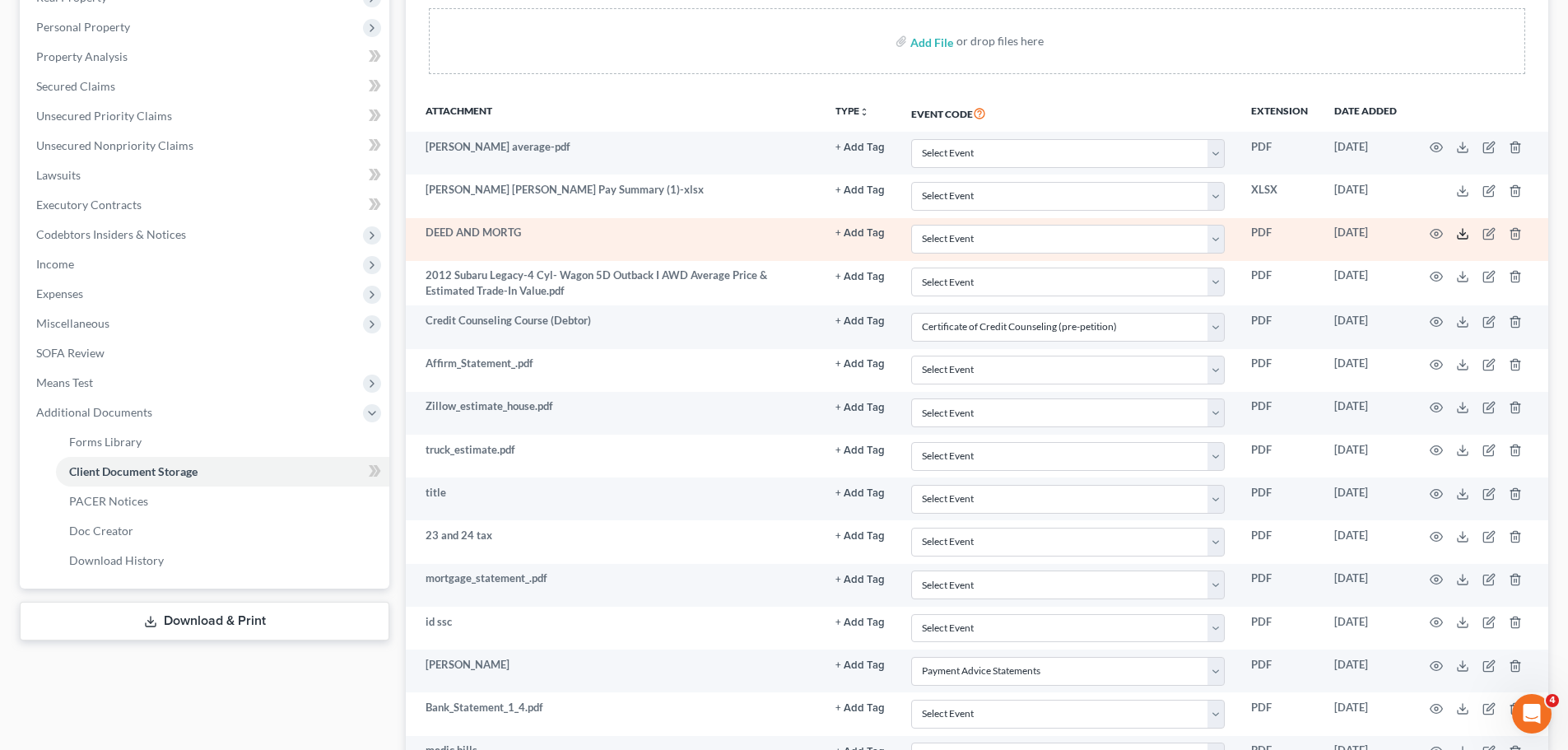
click at [1458, 239] on icon at bounding box center [1463, 234] width 13 height 13
click at [1456, 232] on icon at bounding box center [1463, 234] width 13 height 13
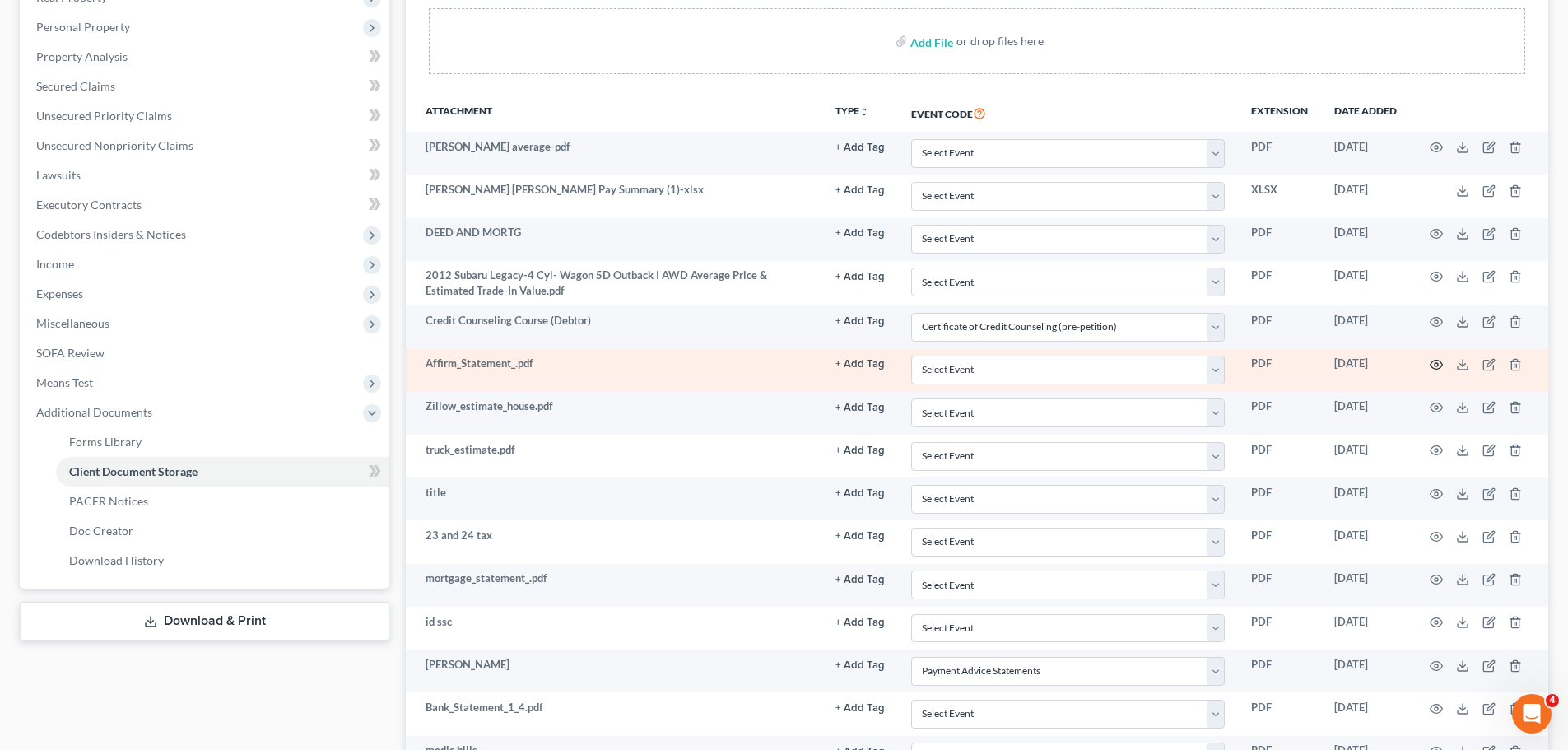
click at [1432, 363] on icon "button" at bounding box center [1437, 364] width 13 height 13
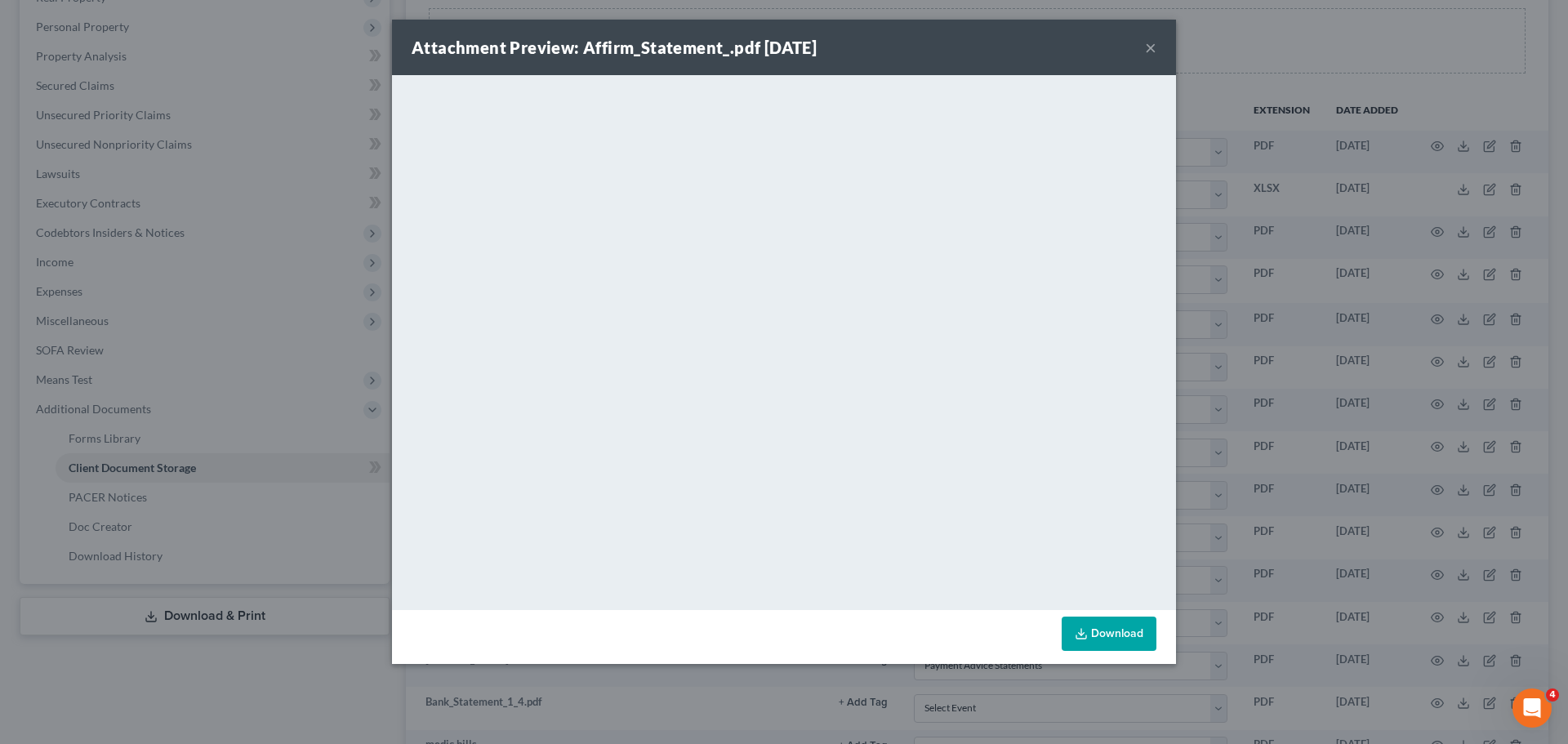
click at [1152, 47] on button "×" at bounding box center [1150, 47] width 12 height 20
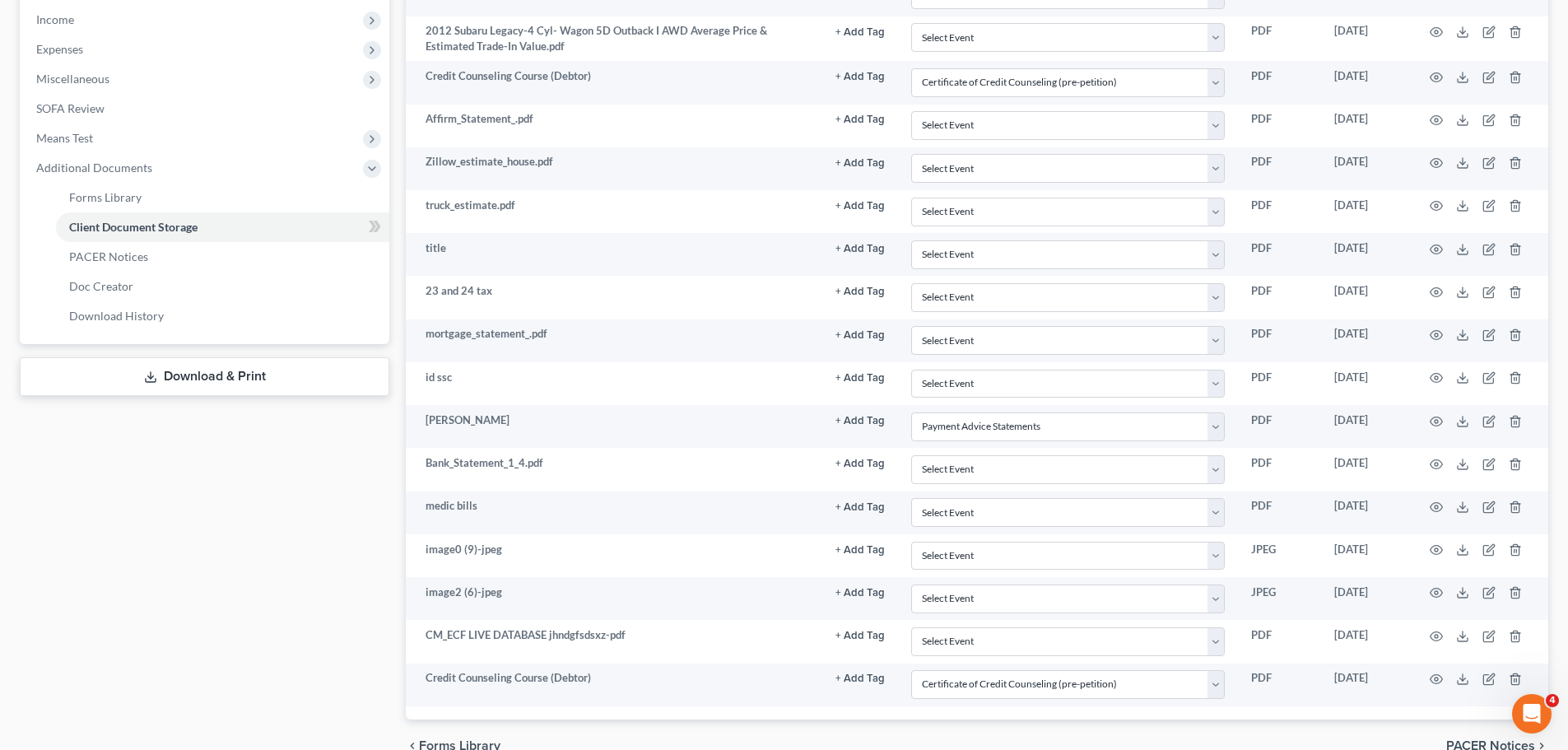
scroll to position [471, 0]
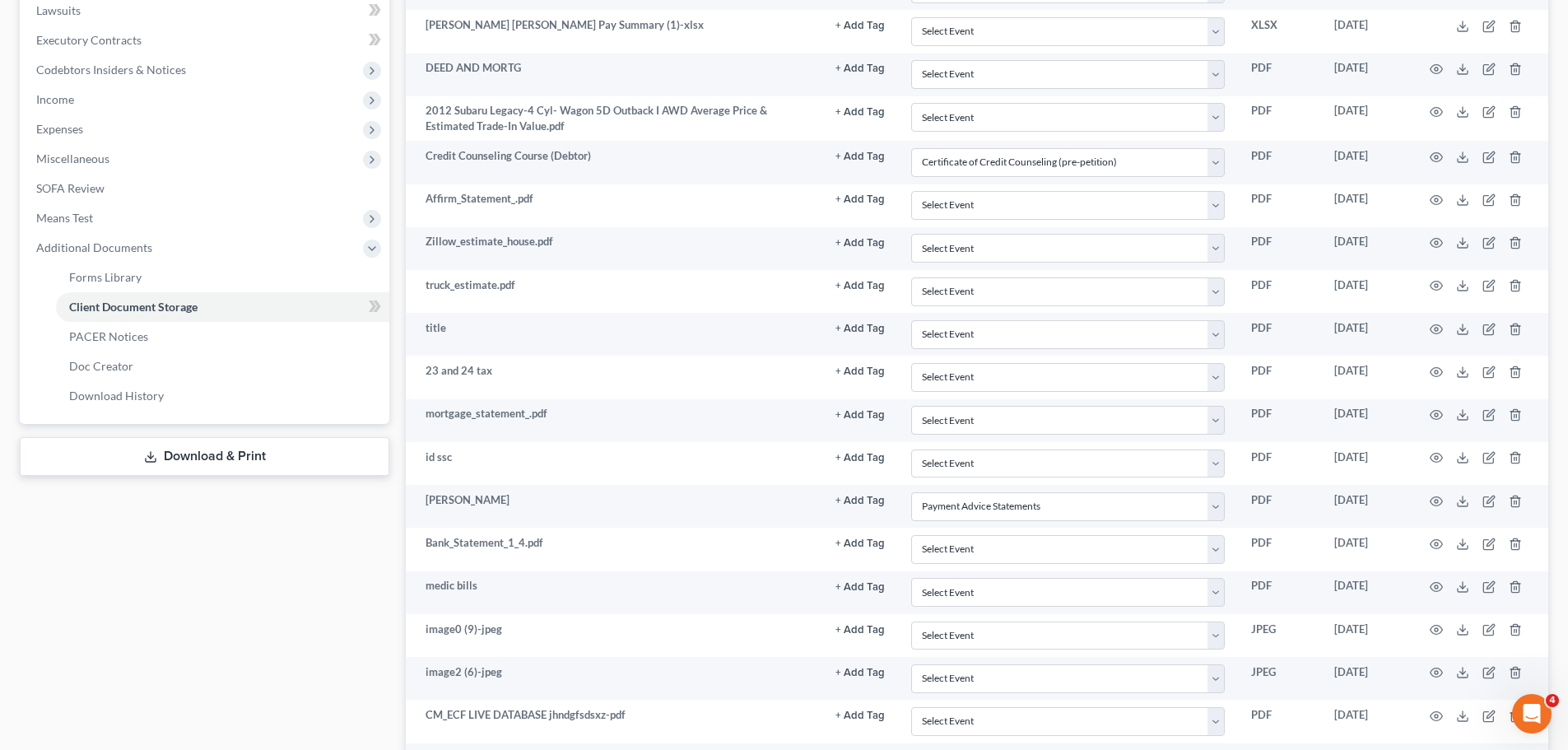
drag, startPoint x: 304, startPoint y: 576, endPoint x: 318, endPoint y: 576, distance: 14.0
click at [318, 576] on div "Case Dashboard Payments Invoices Payments Payments Credit Report Client Profile" at bounding box center [204, 269] width 386 height 1165
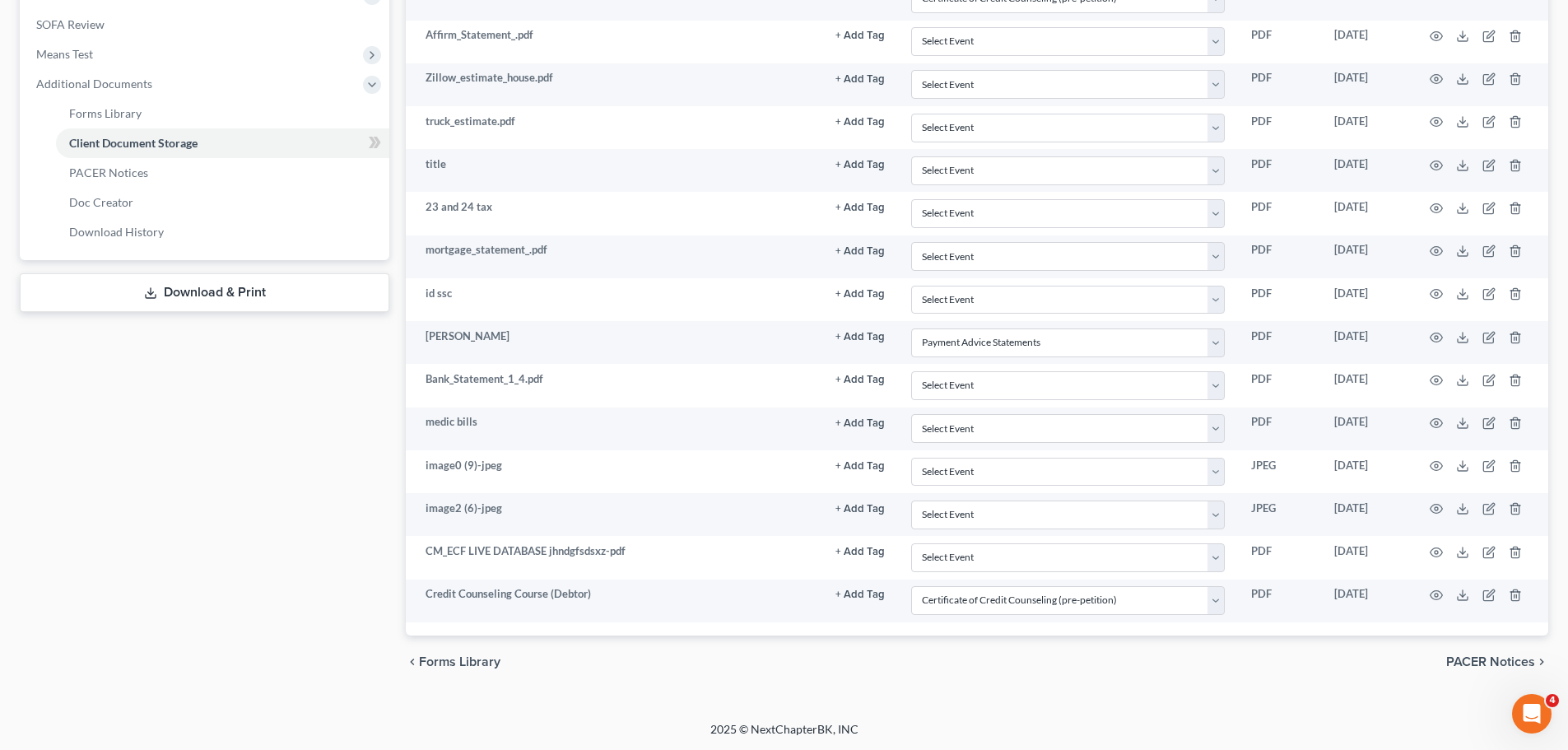
scroll to position [636, 0]
click at [295, 608] on div "Case Dashboard Payments Invoices Payments Payments Credit Report Client Profile" at bounding box center [204, 104] width 386 height 1165
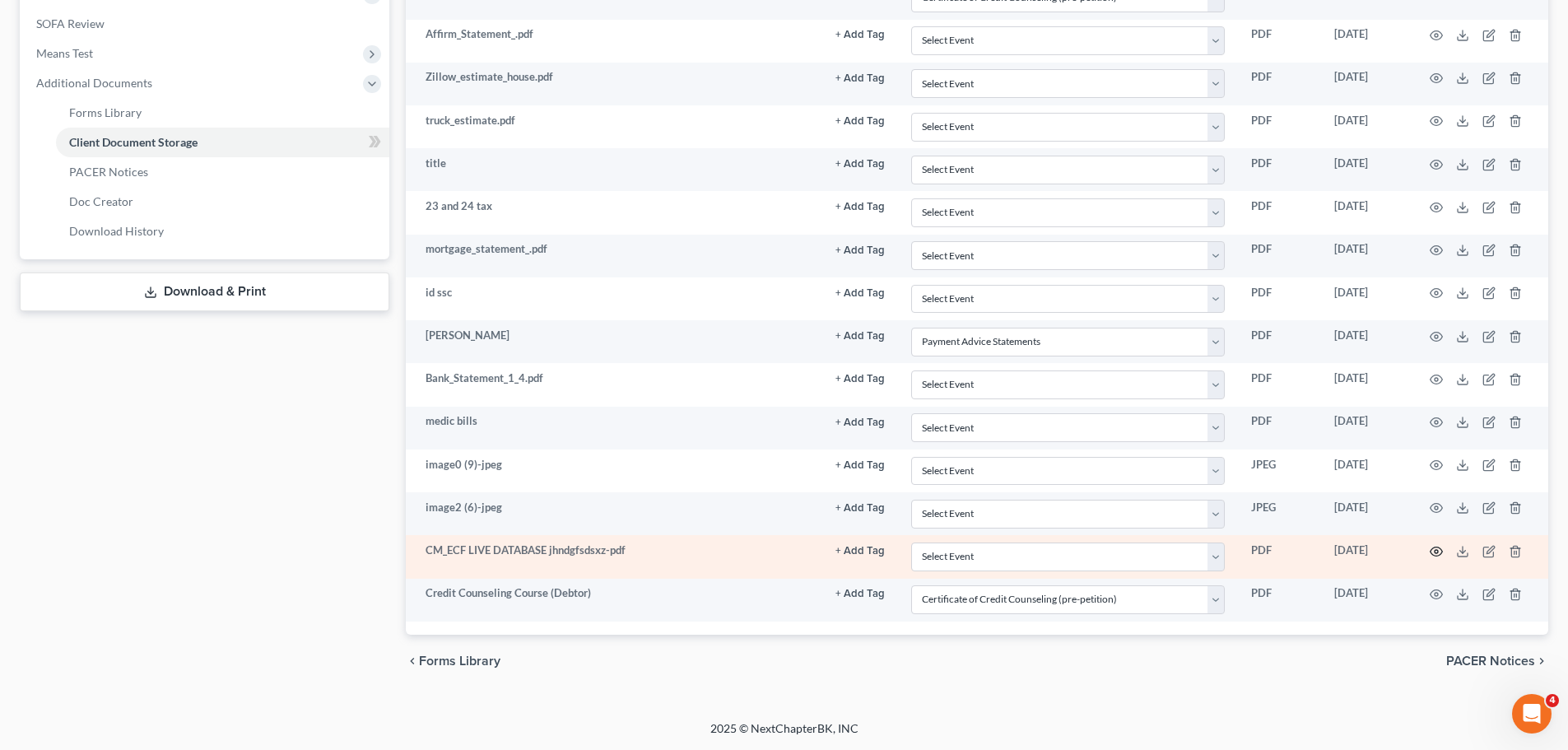
click at [1431, 551] on icon "button" at bounding box center [1437, 551] width 13 height 13
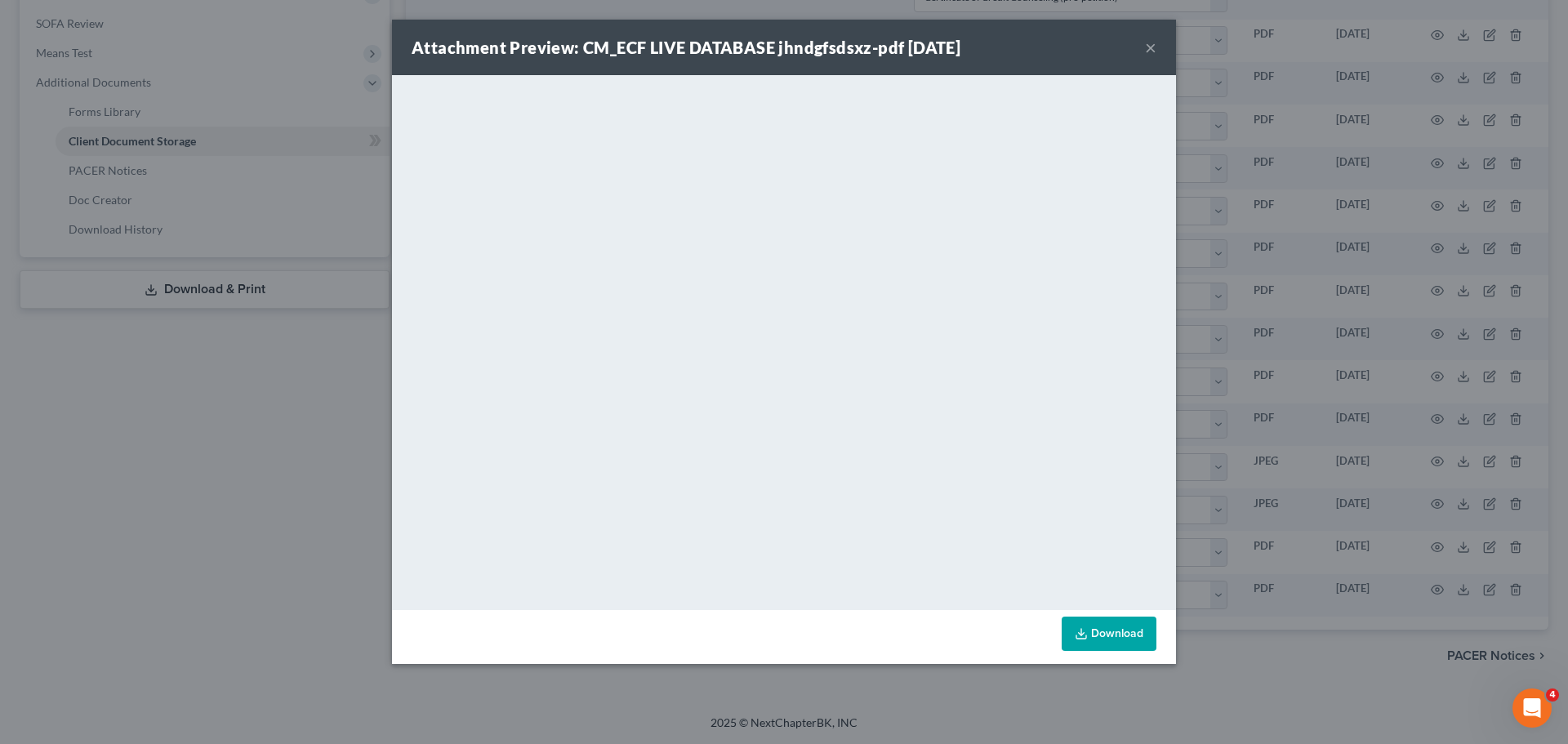
click at [1153, 39] on button "×" at bounding box center [1150, 47] width 12 height 20
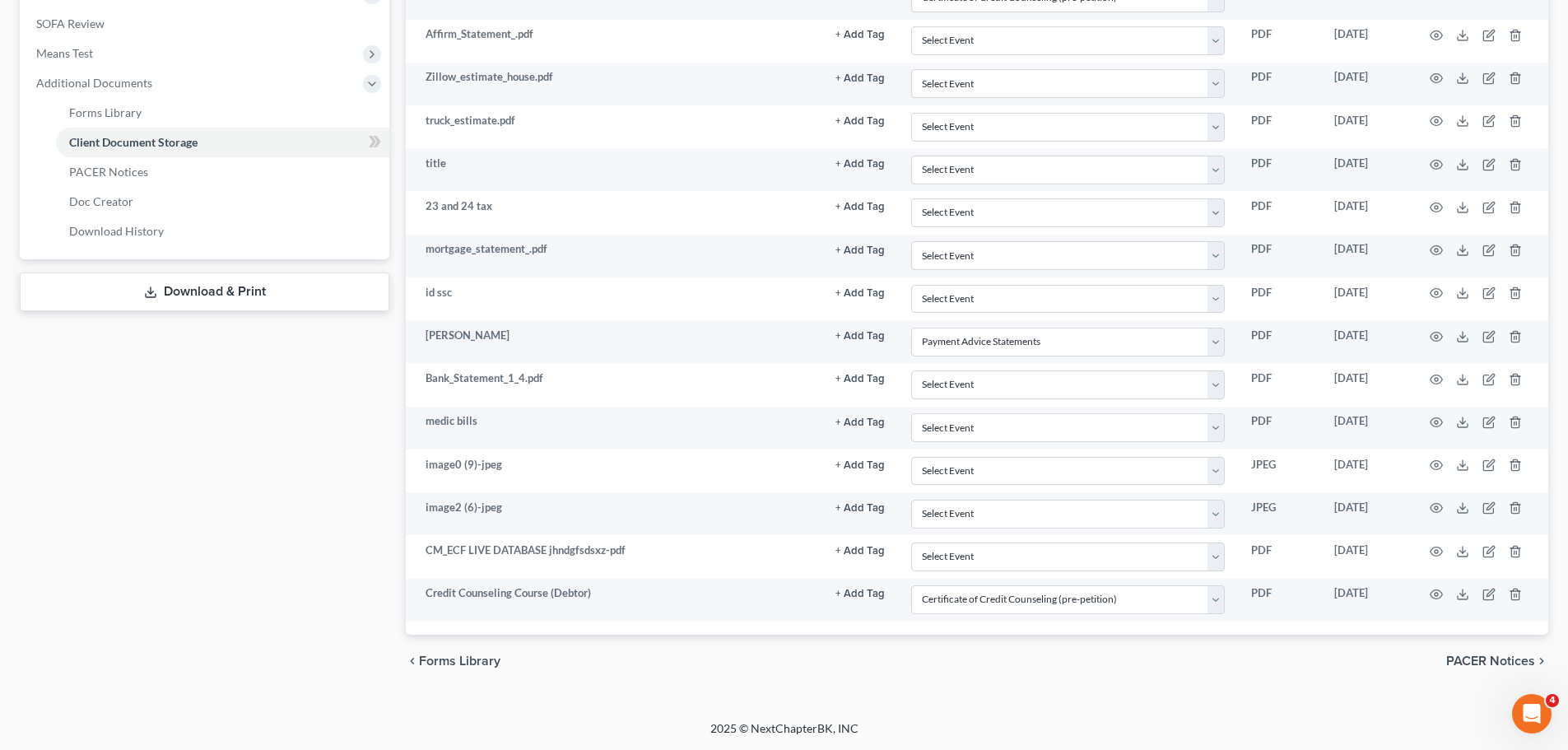
click at [220, 382] on div "Case Dashboard Payments Invoices Payments Payments Credit Report Client Profile" at bounding box center [204, 104] width 386 height 1165
click at [221, 377] on div "Case Dashboard Payments Invoices Payments Payments Credit Report Client Profile" at bounding box center [204, 104] width 386 height 1165
click at [220, 377] on div "Case Dashboard Payments Invoices Payments Payments Credit Report Client Profile" at bounding box center [204, 104] width 386 height 1165
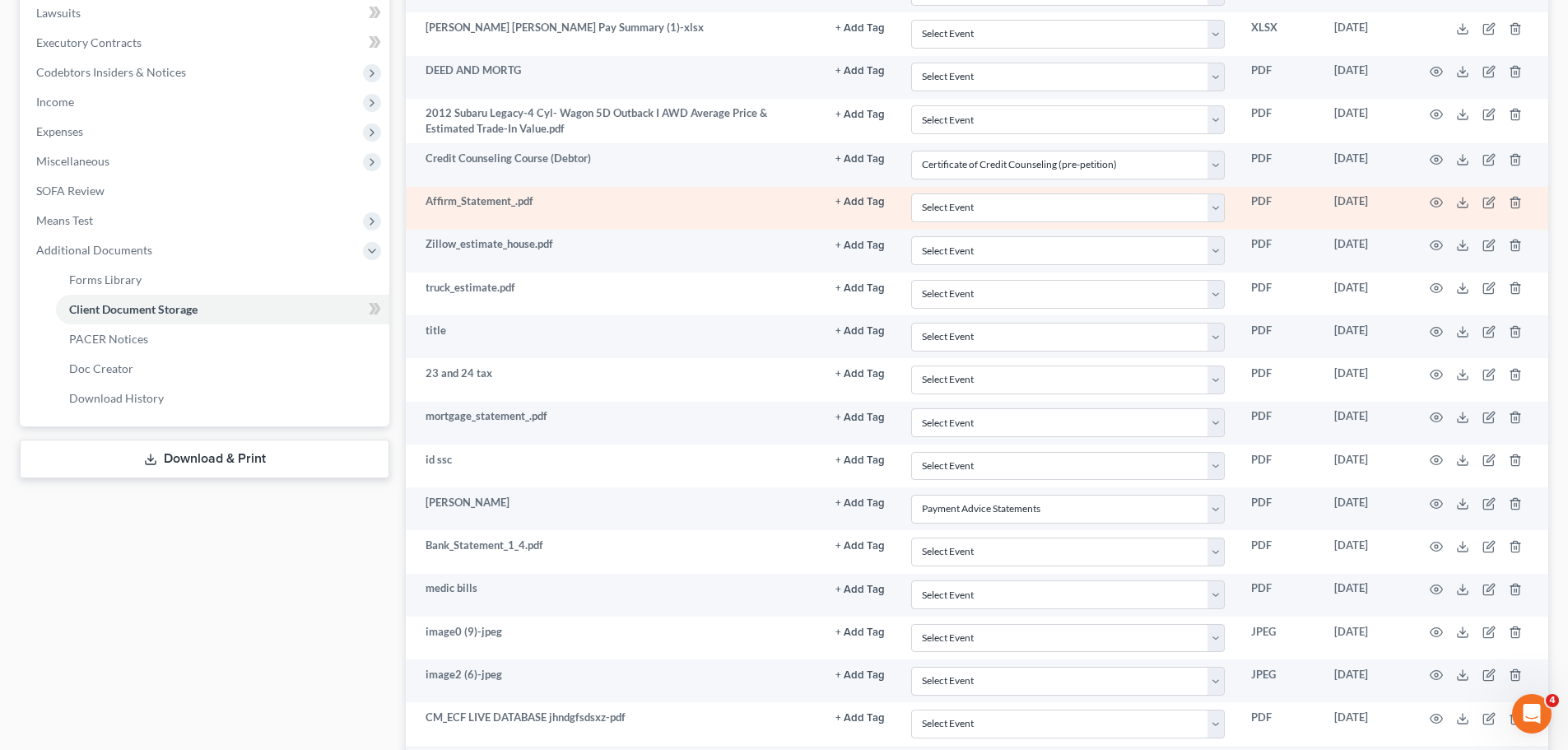
scroll to position [389, 0]
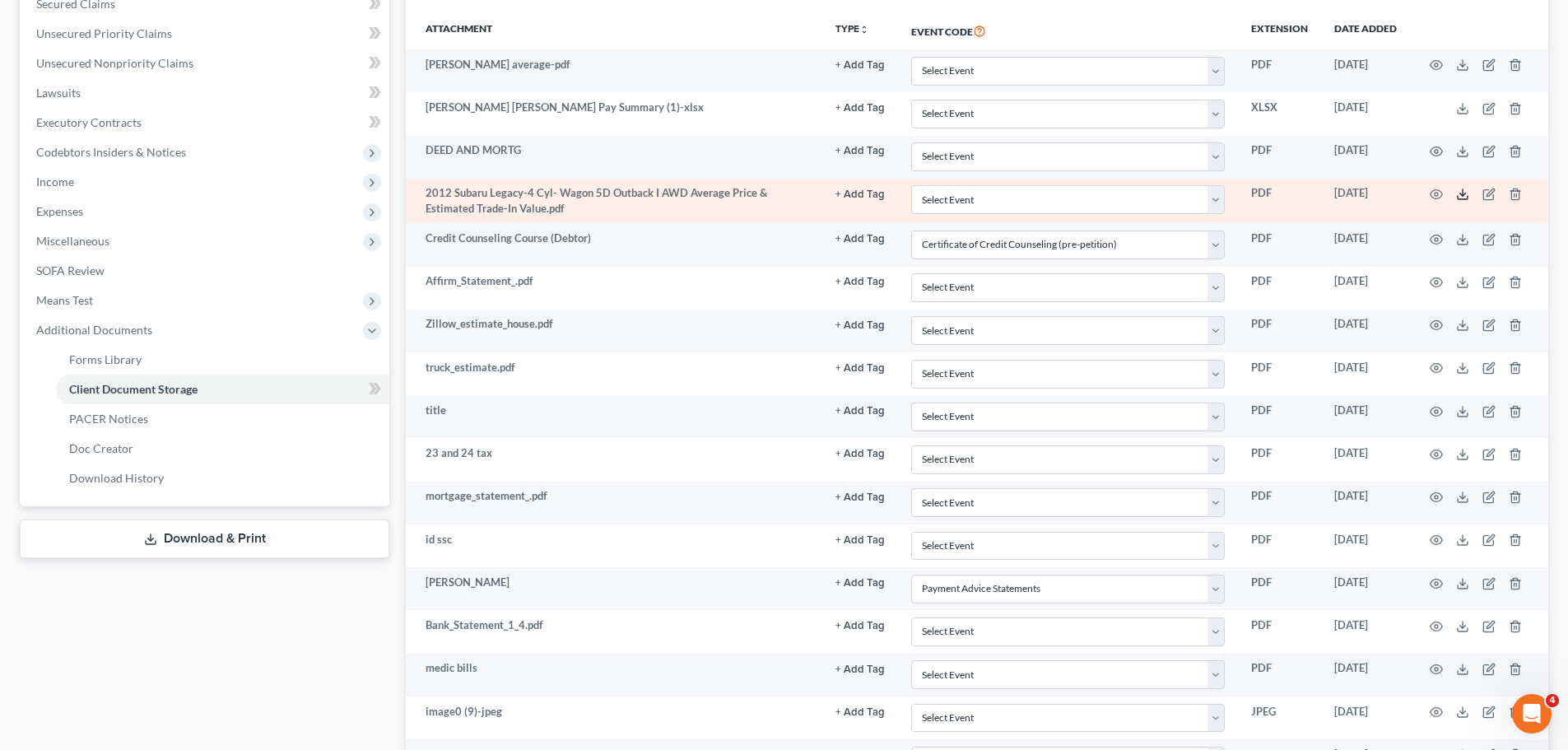
click at [1468, 190] on icon at bounding box center [1463, 194] width 13 height 13
drag, startPoint x: 544, startPoint y: 209, endPoint x: 420, endPoint y: 193, distance: 125.0
click at [420, 193] on td "2012 Subaru Legacy-4 Cyl- Wagon 5D Outback I AWD Average Price & Estimated Trad…" at bounding box center [614, 201] width 417 height 45
copy td "2012 Subaru Legacy-4 Cyl- Wagon 5D Outback I AWD Average Price & Estimated Trad…"
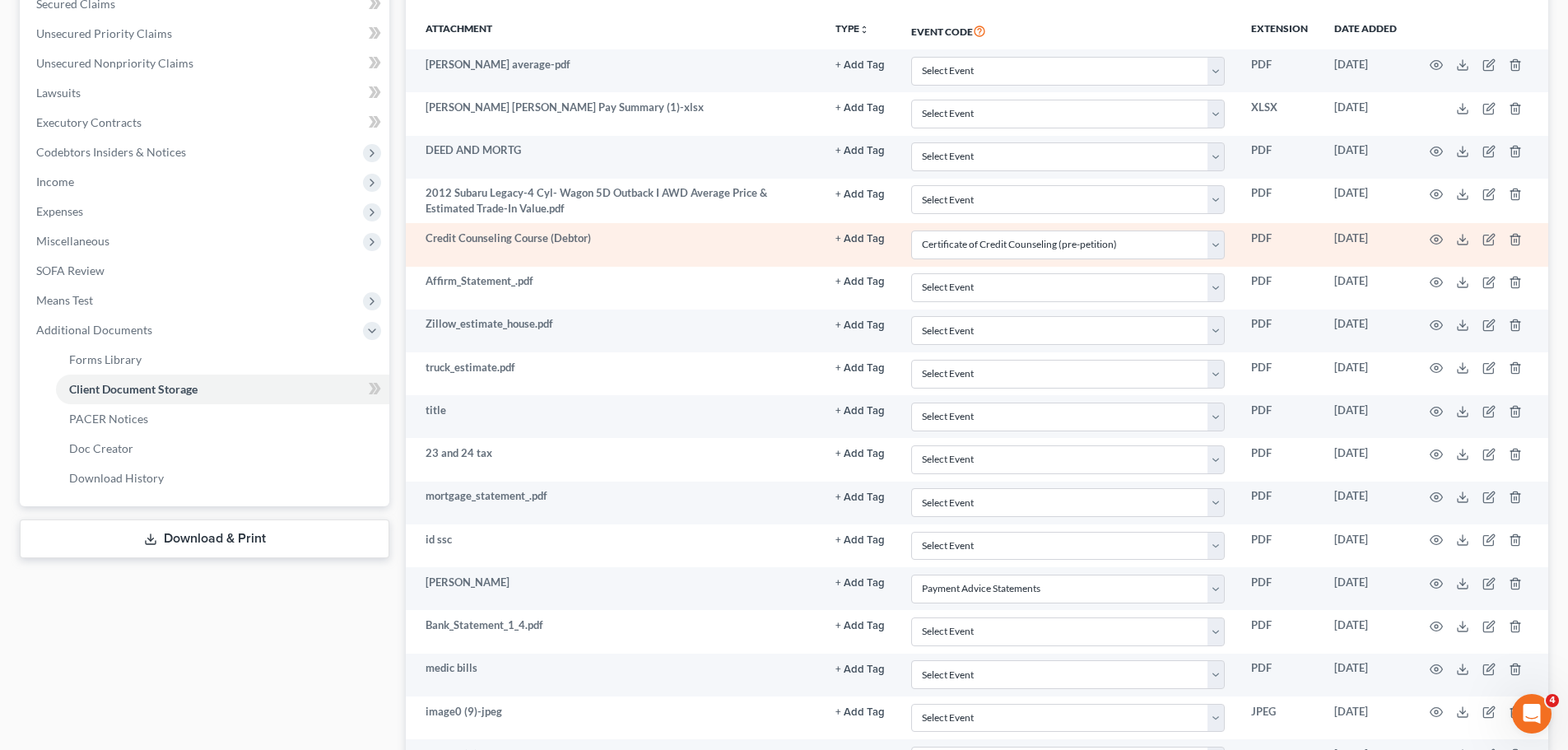
click at [398, 223] on div "Forms Library Client Document Storage PACER Notices Doc Creator Download Histor…" at bounding box center [977, 352] width 1160 height 1165
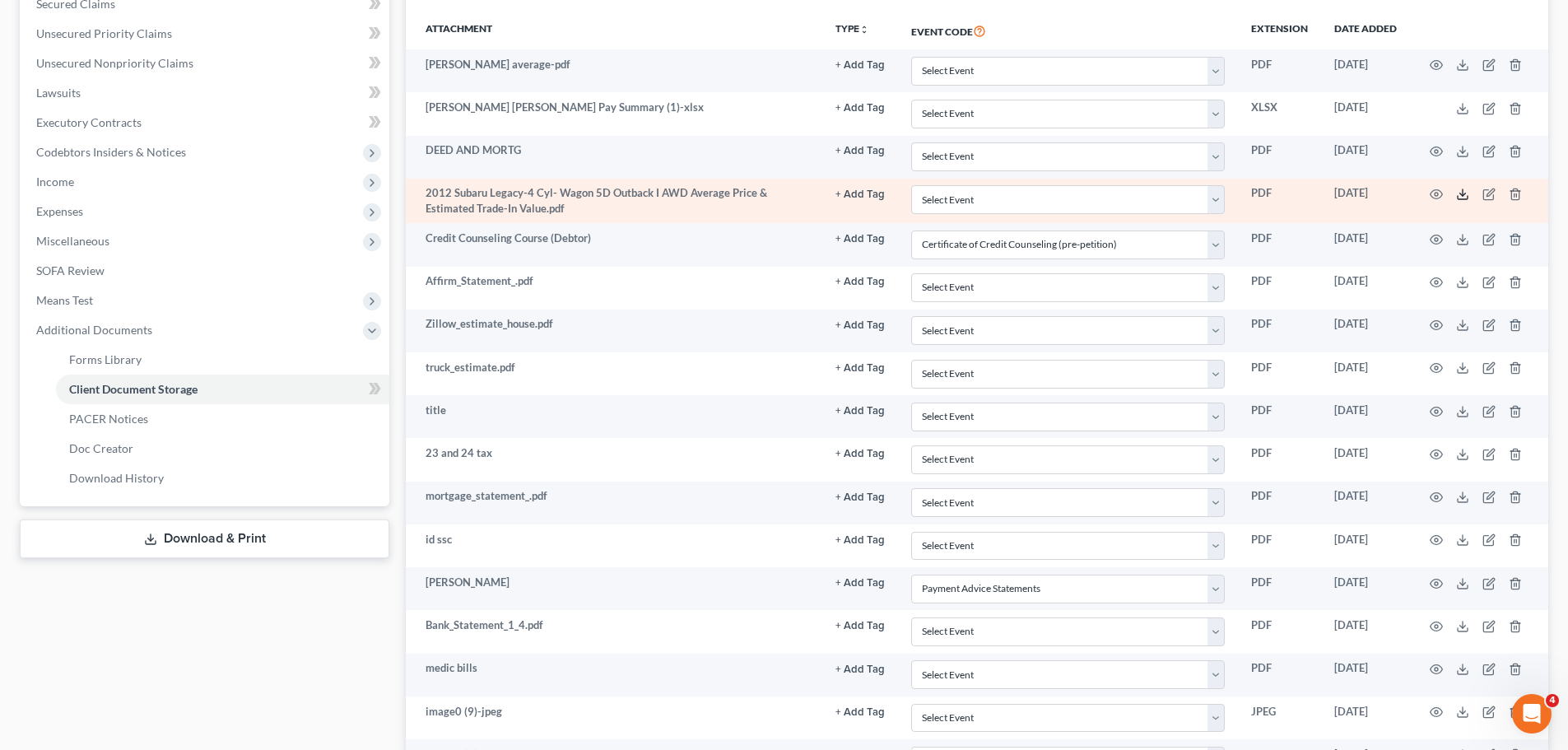
click at [1457, 192] on icon at bounding box center [1463, 194] width 13 height 13
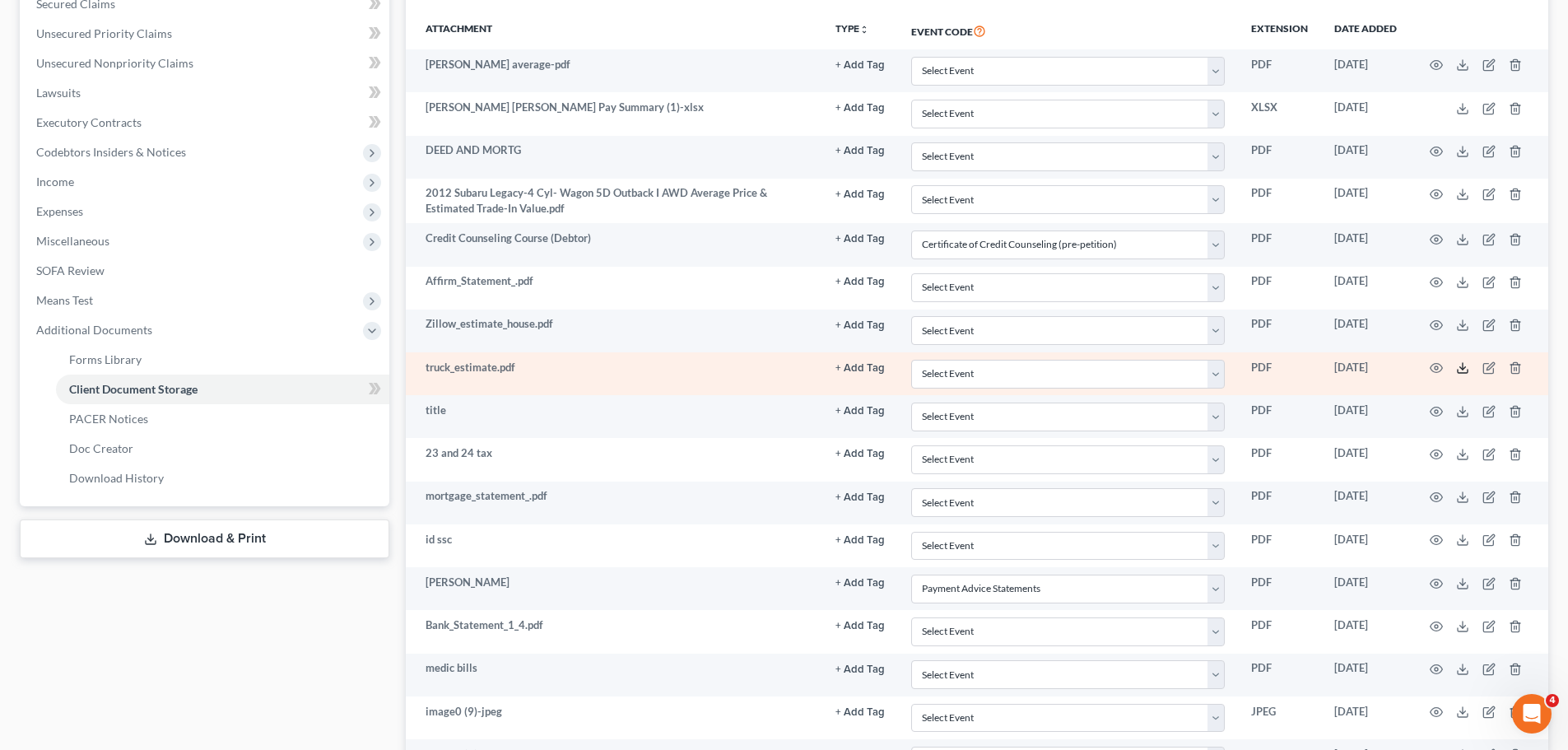
click at [1459, 365] on icon at bounding box center [1463, 368] width 13 height 13
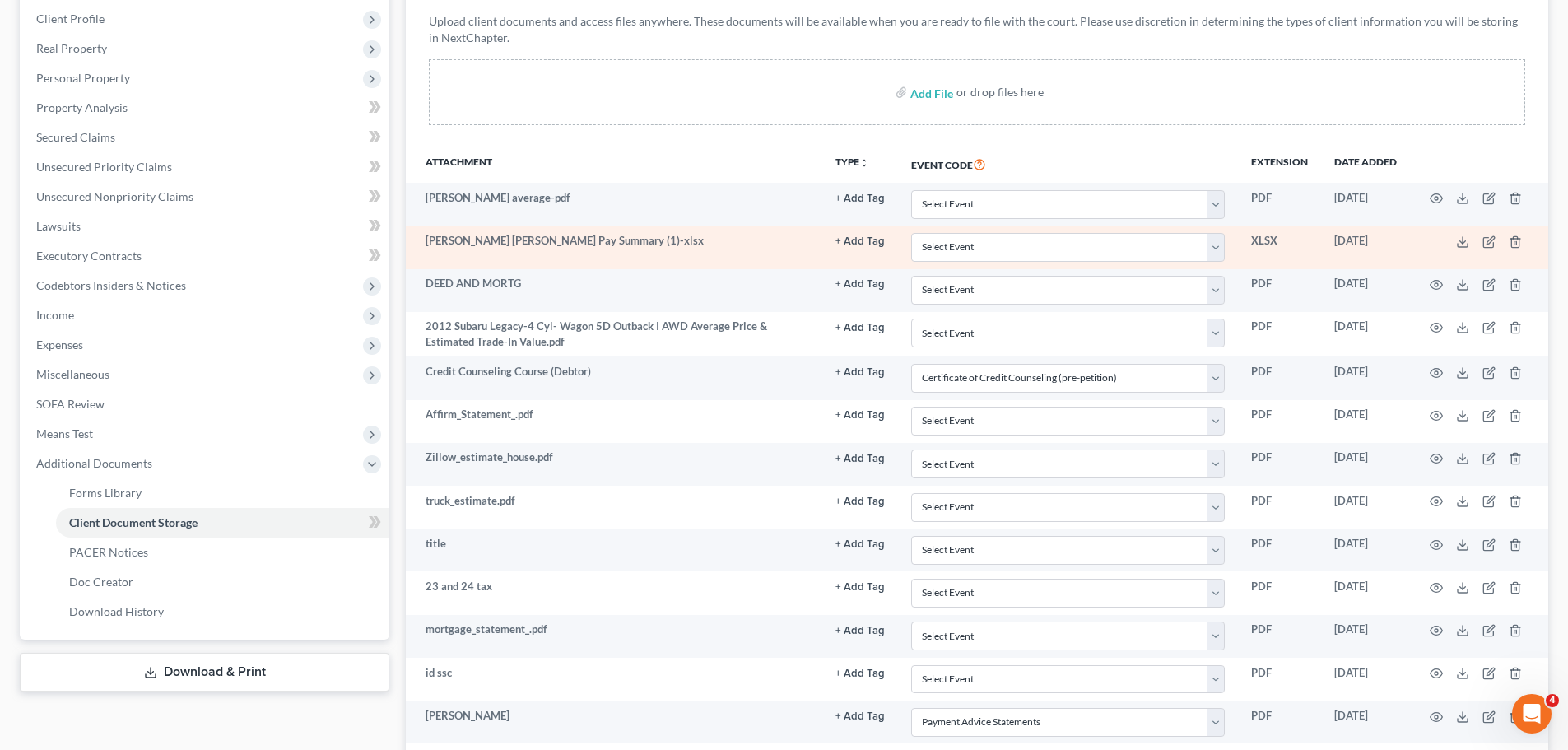
scroll to position [0, 0]
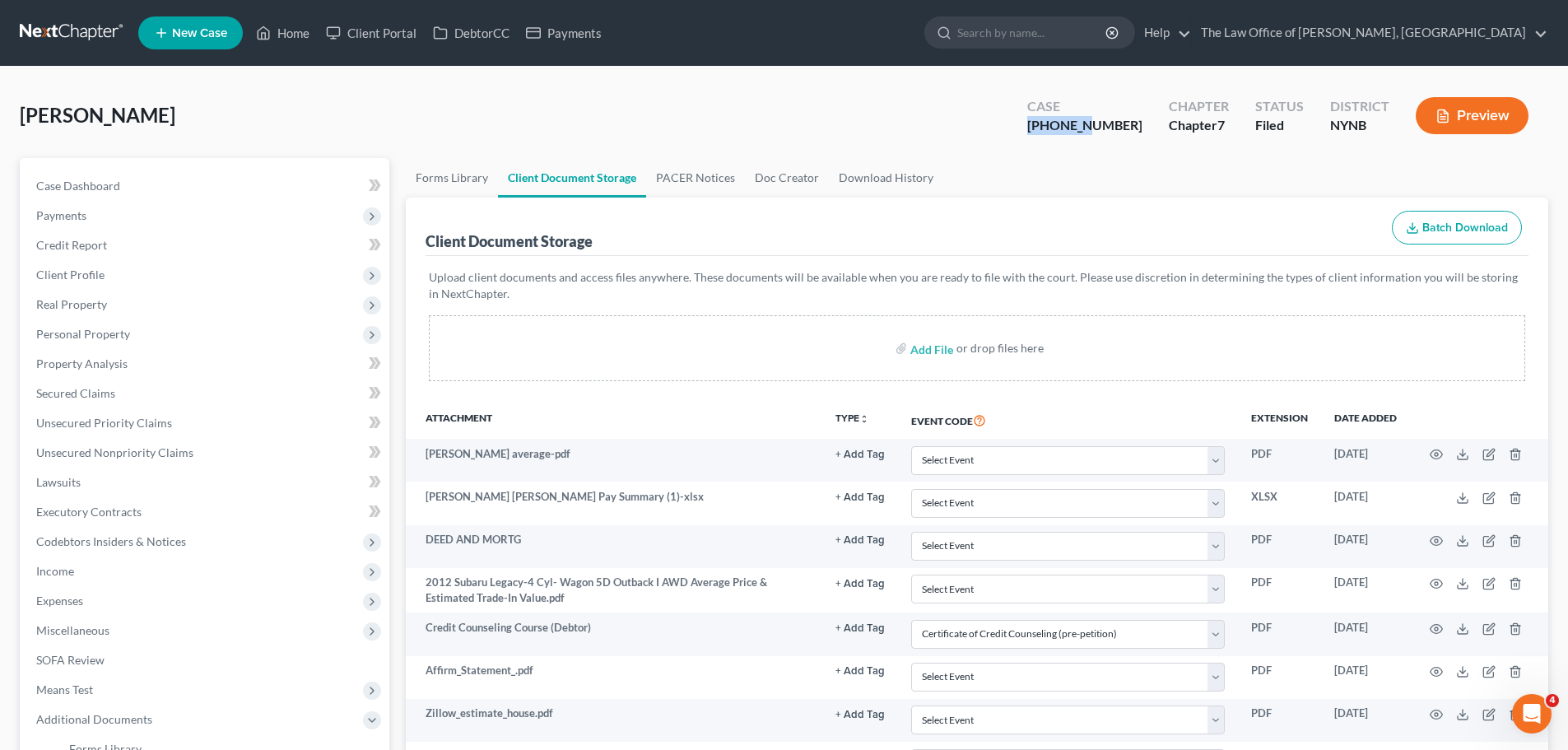
drag, startPoint x: 1071, startPoint y: 129, endPoint x: 1130, endPoint y: 122, distance: 59.4
click at [1130, 122] on div "Case 25-10955-1" at bounding box center [1084, 117] width 141 height 49
copy div "25-10955"
click at [221, 121] on div "Fretto, Christopher Upgraded Case 25-10955-1 Chapter Chapter 7 Status Filed Dis…" at bounding box center [784, 122] width 1528 height 72
click at [296, 31] on link "Home" at bounding box center [282, 32] width 70 height 30
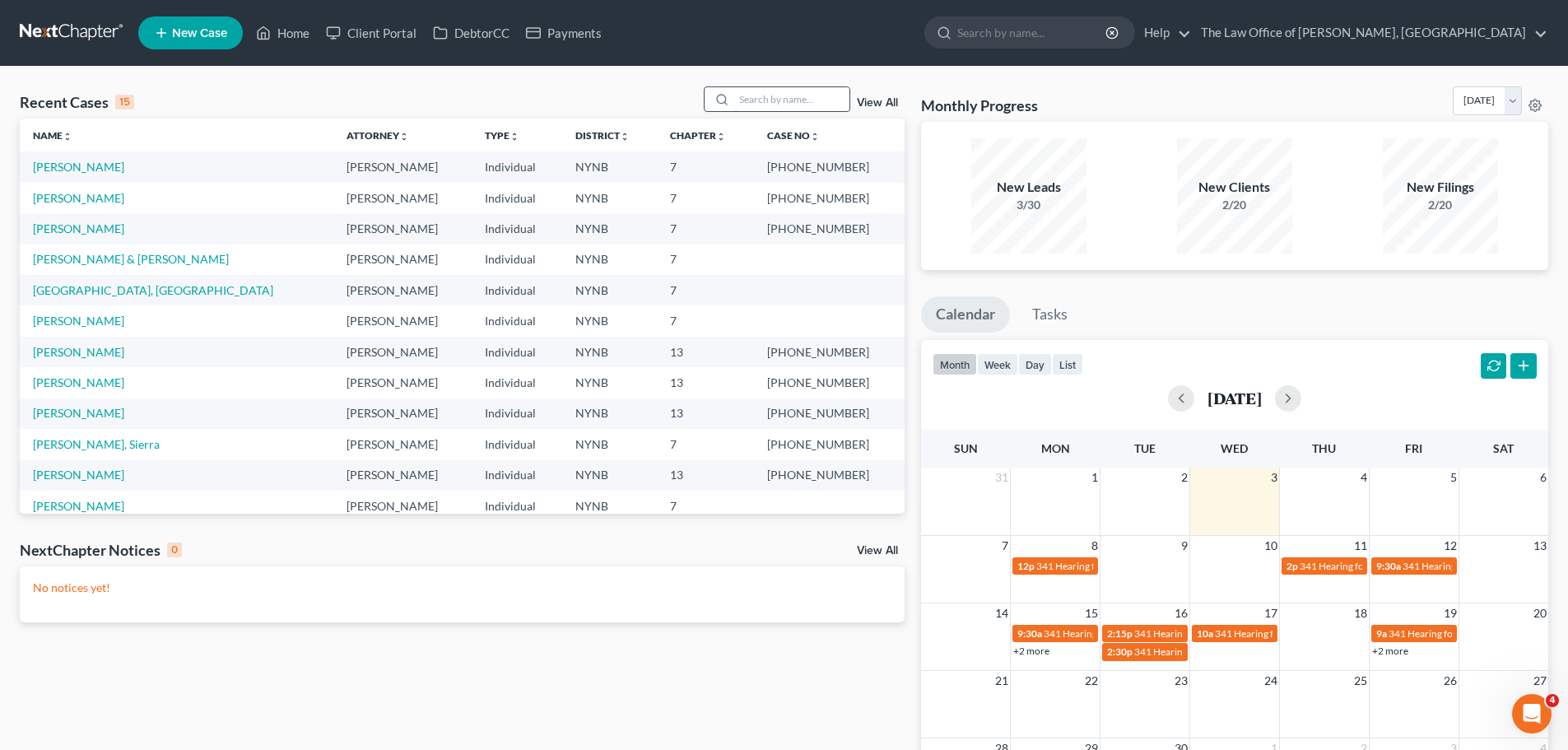
click at [748, 104] on input "search" at bounding box center [792, 99] width 115 height 24
paste input "Harripersaud, Anil"
type input "Harripersaud, Anil"
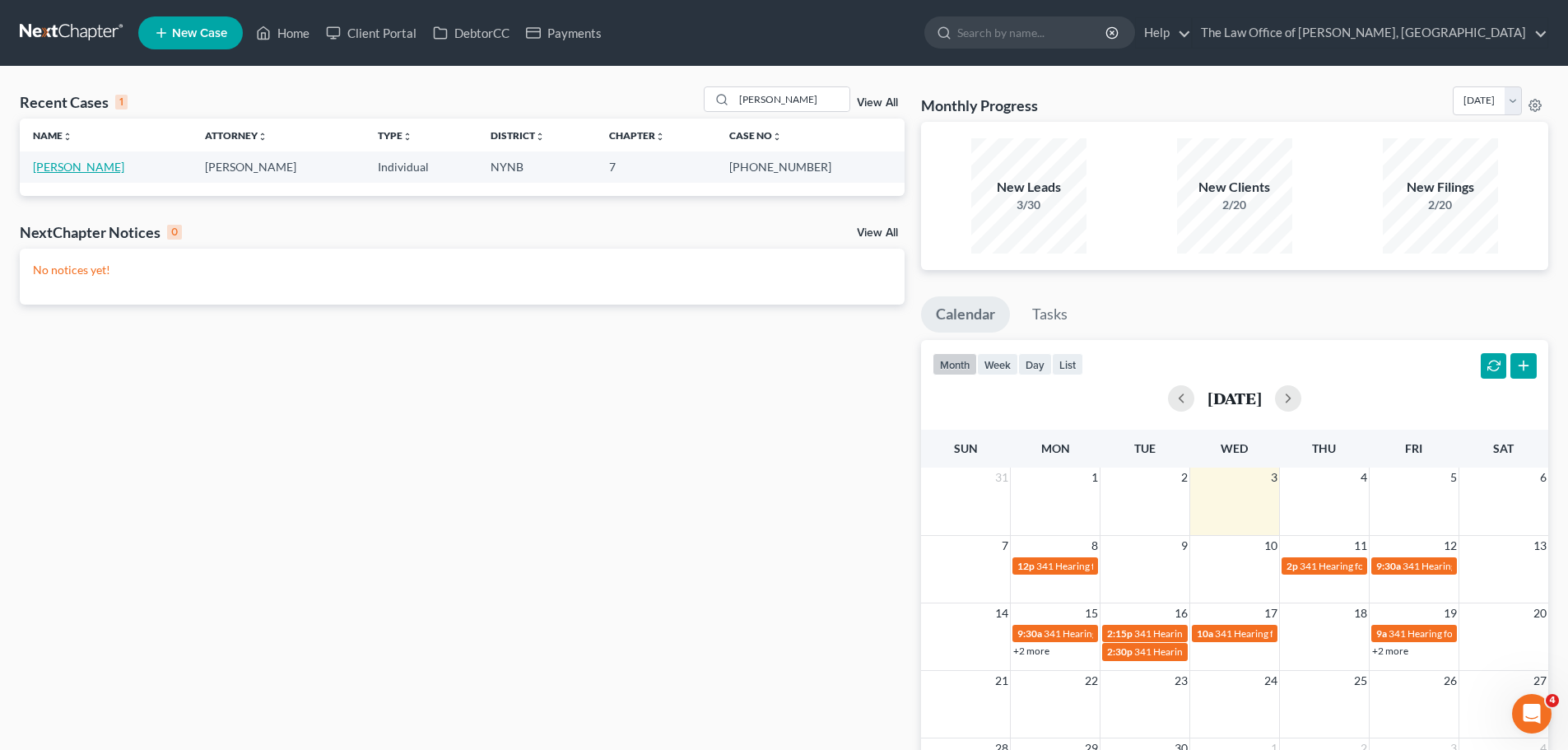
click at [112, 172] on link "Harripersaud, Anil" at bounding box center [79, 167] width 92 height 14
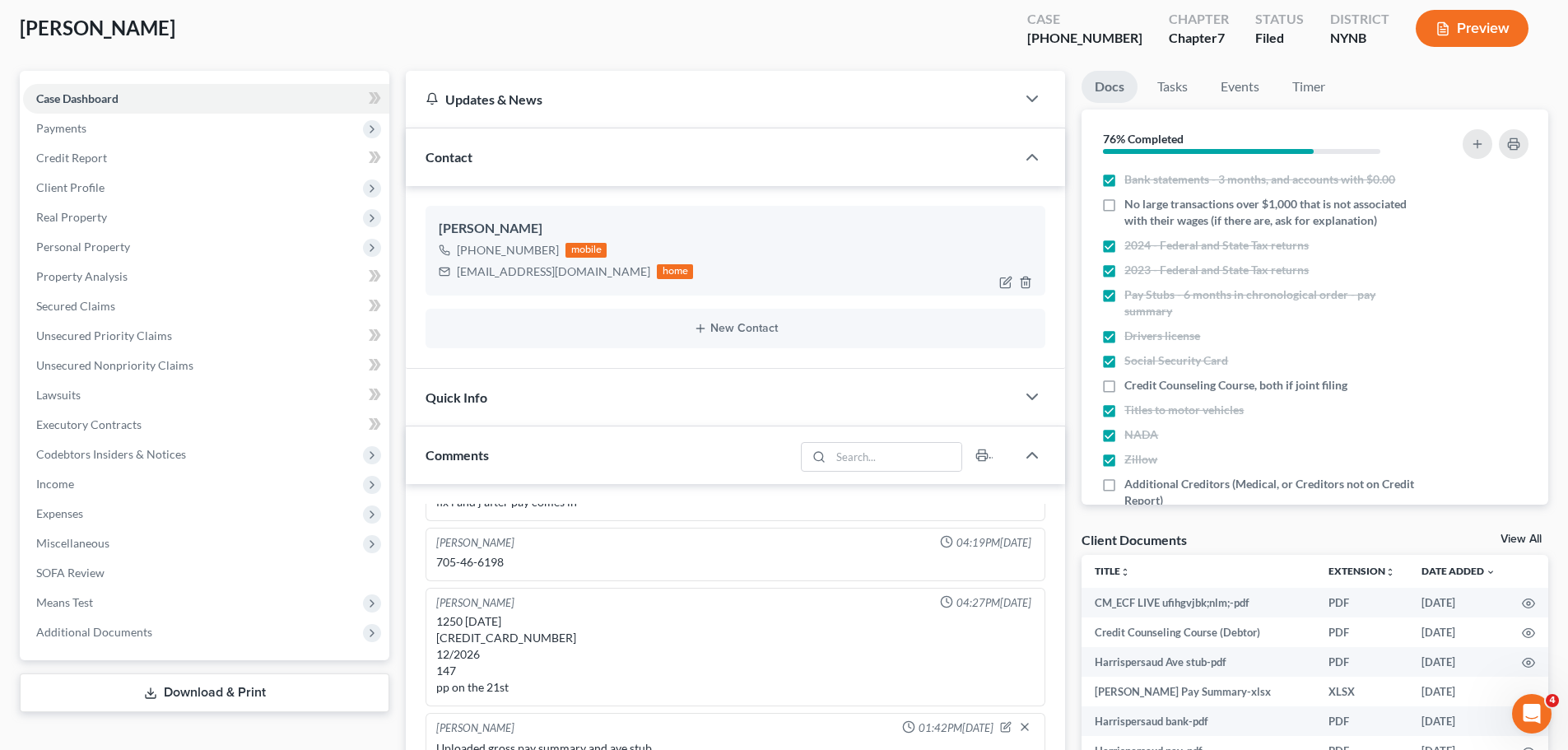
scroll to position [165, 0]
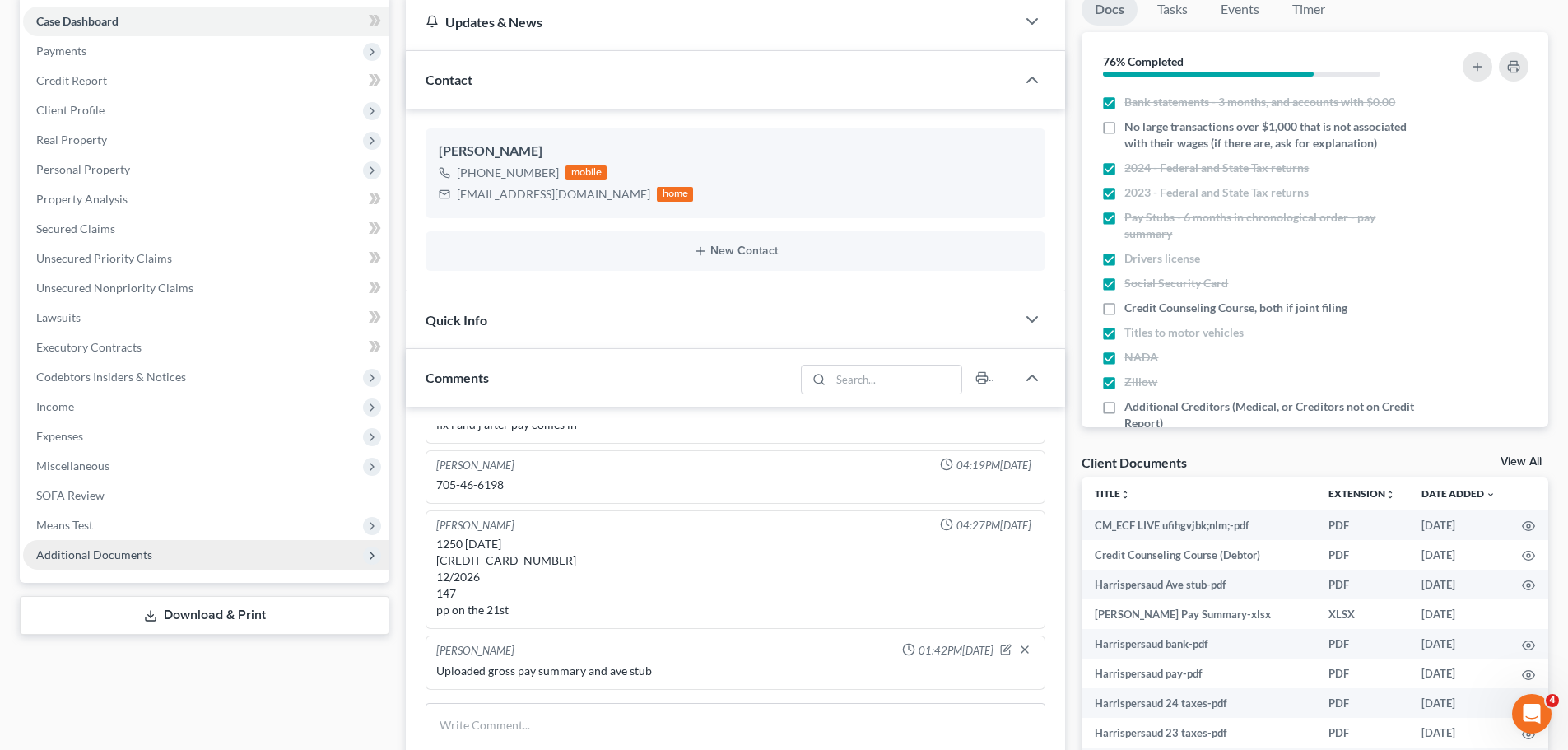
drag, startPoint x: 250, startPoint y: 540, endPoint x: 246, endPoint y: 549, distance: 9.8
click at [249, 547] on span "Additional Documents" at bounding box center [206, 554] width 366 height 30
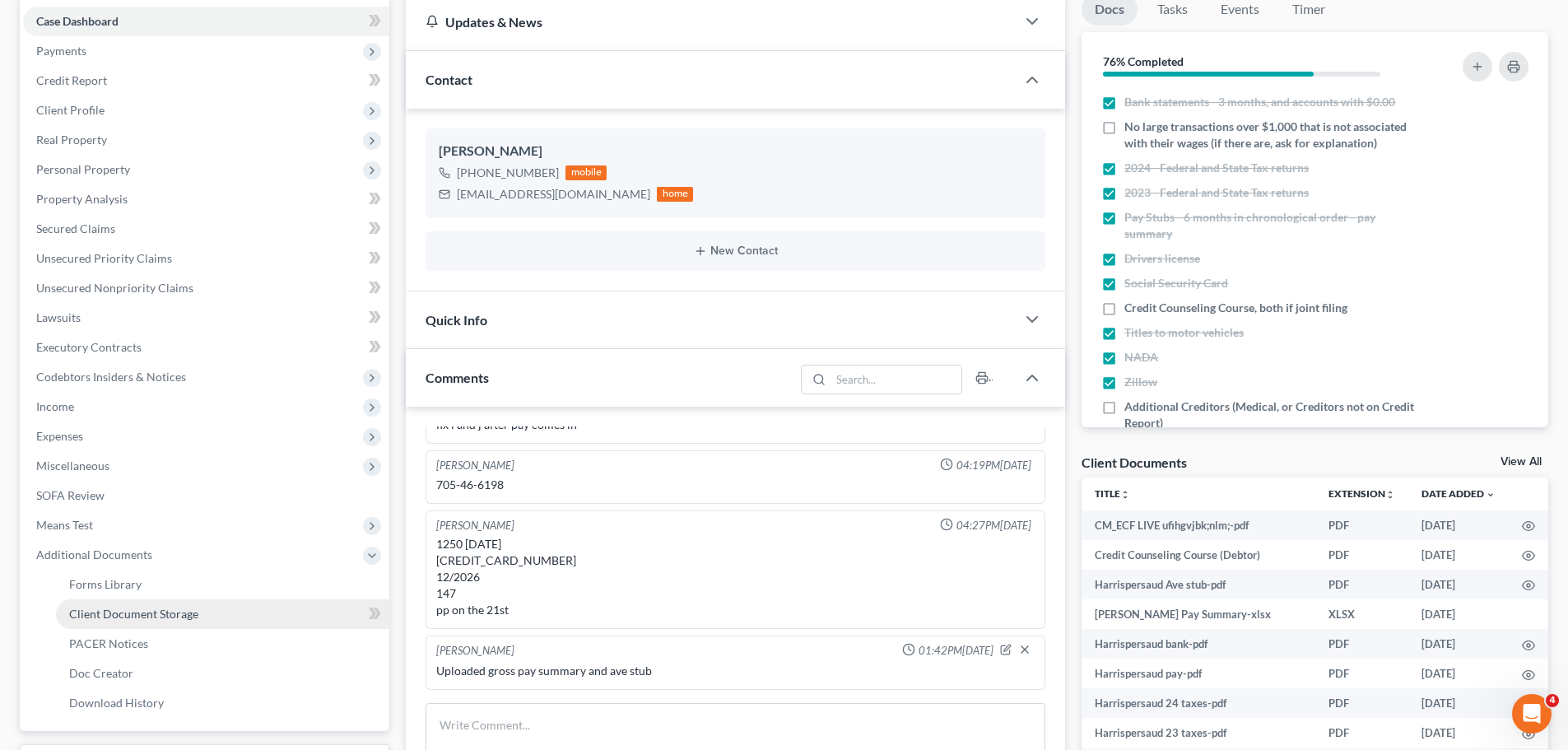
click at [223, 603] on link "Client Document Storage" at bounding box center [222, 613] width 334 height 30
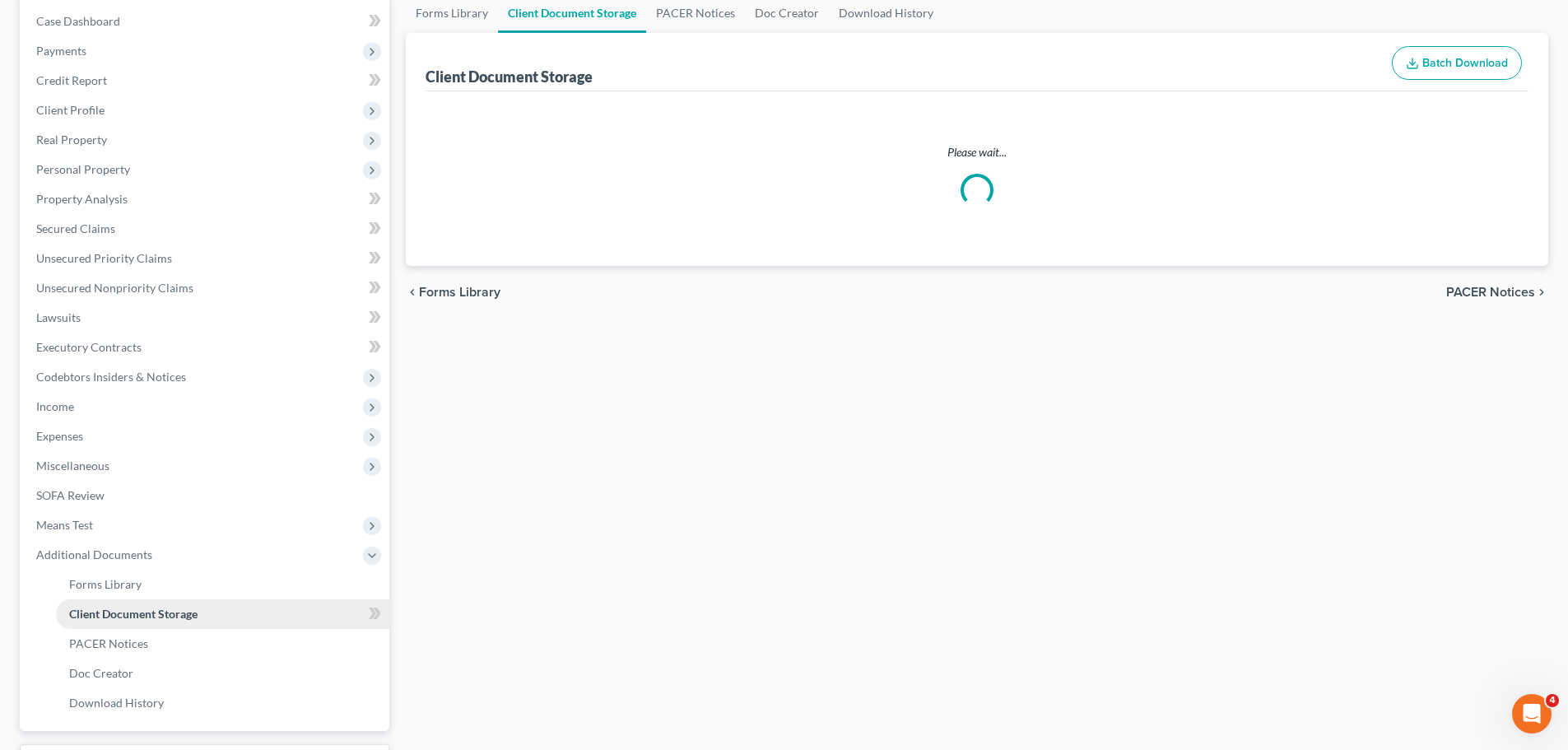
scroll to position [163, 0]
select select "5"
select select "1"
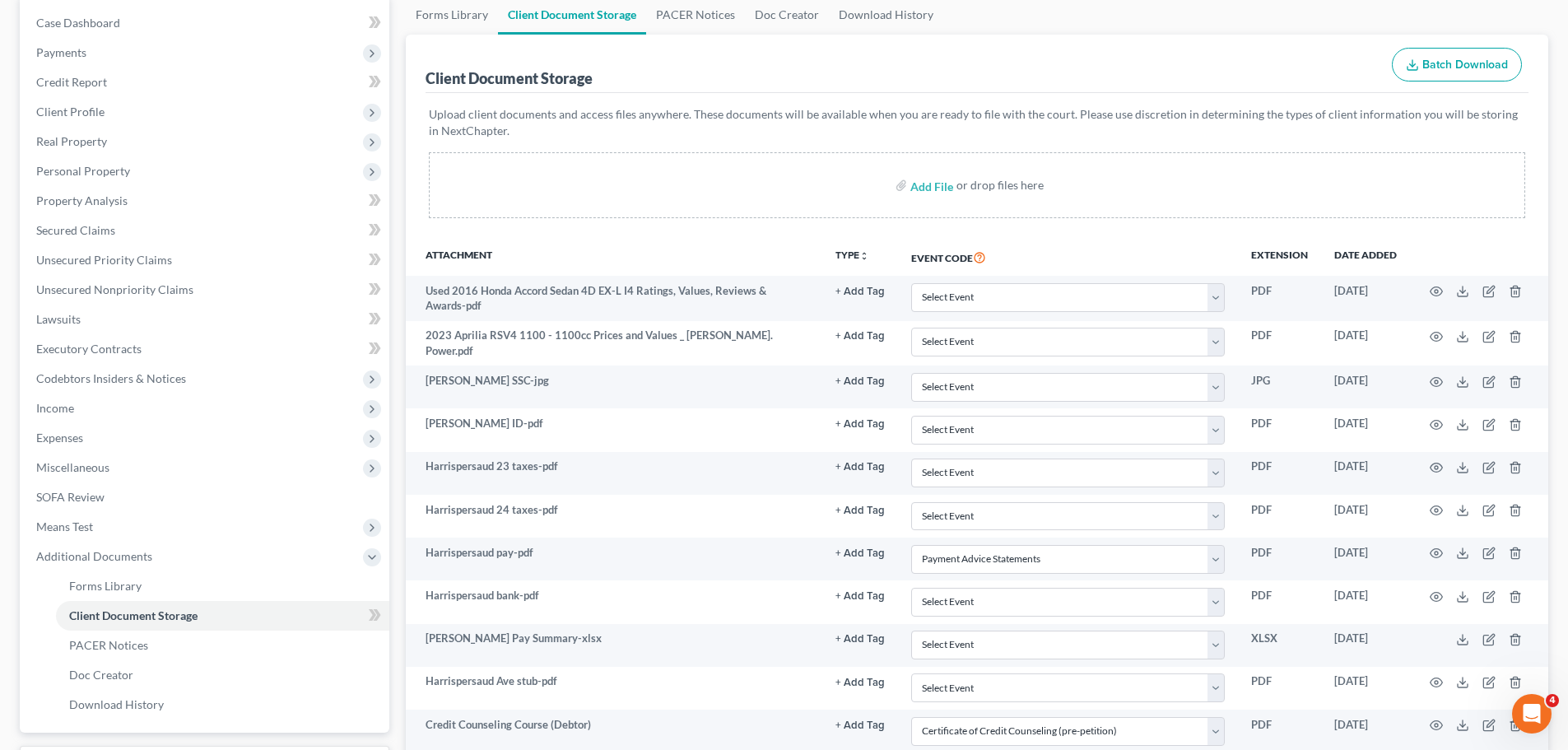
scroll to position [0, 0]
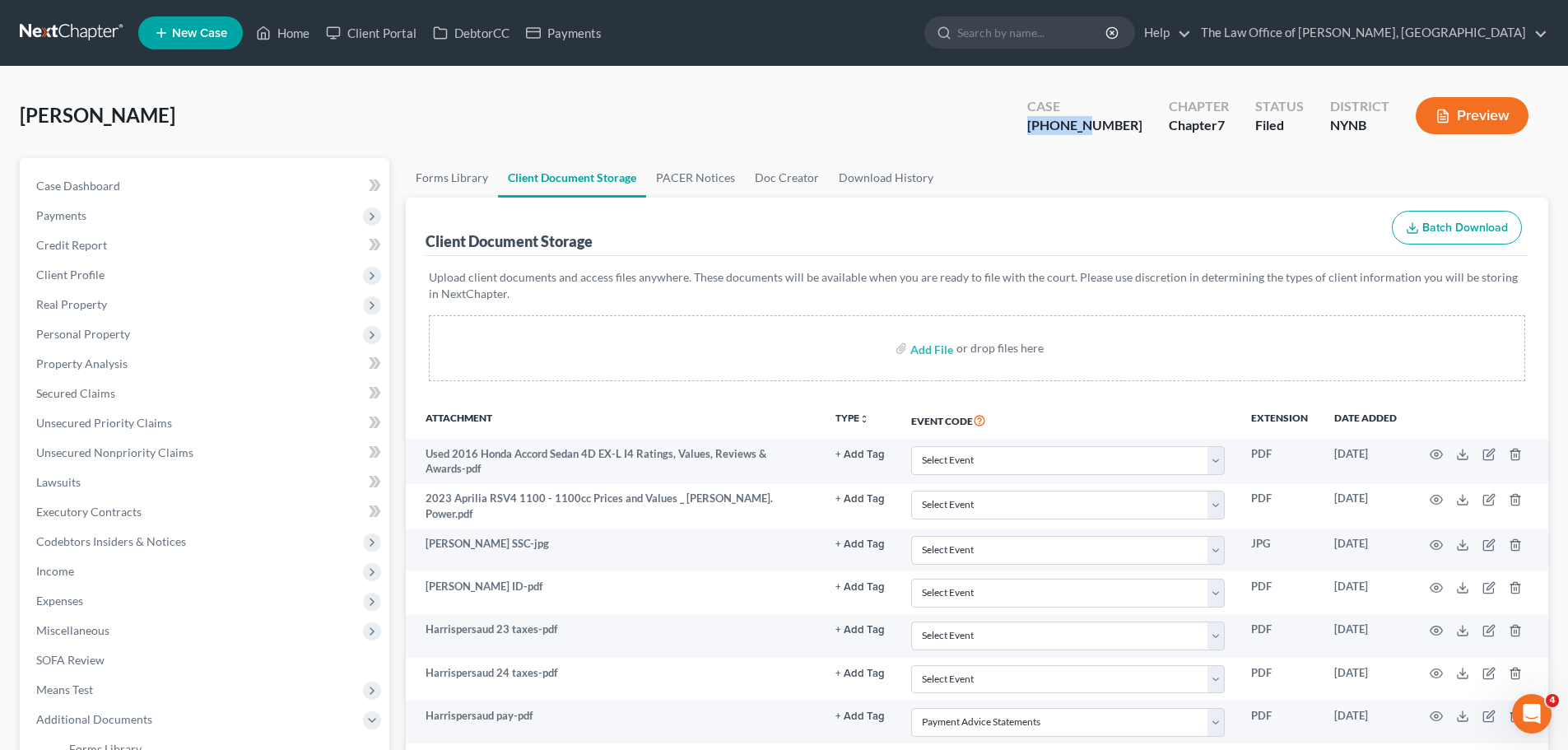
drag, startPoint x: 1069, startPoint y: 127, endPoint x: 1120, endPoint y: 130, distance: 51.1
click at [1130, 122] on div "Case 25-10956-1" at bounding box center [1084, 117] width 141 height 49
copy div "25-10956"
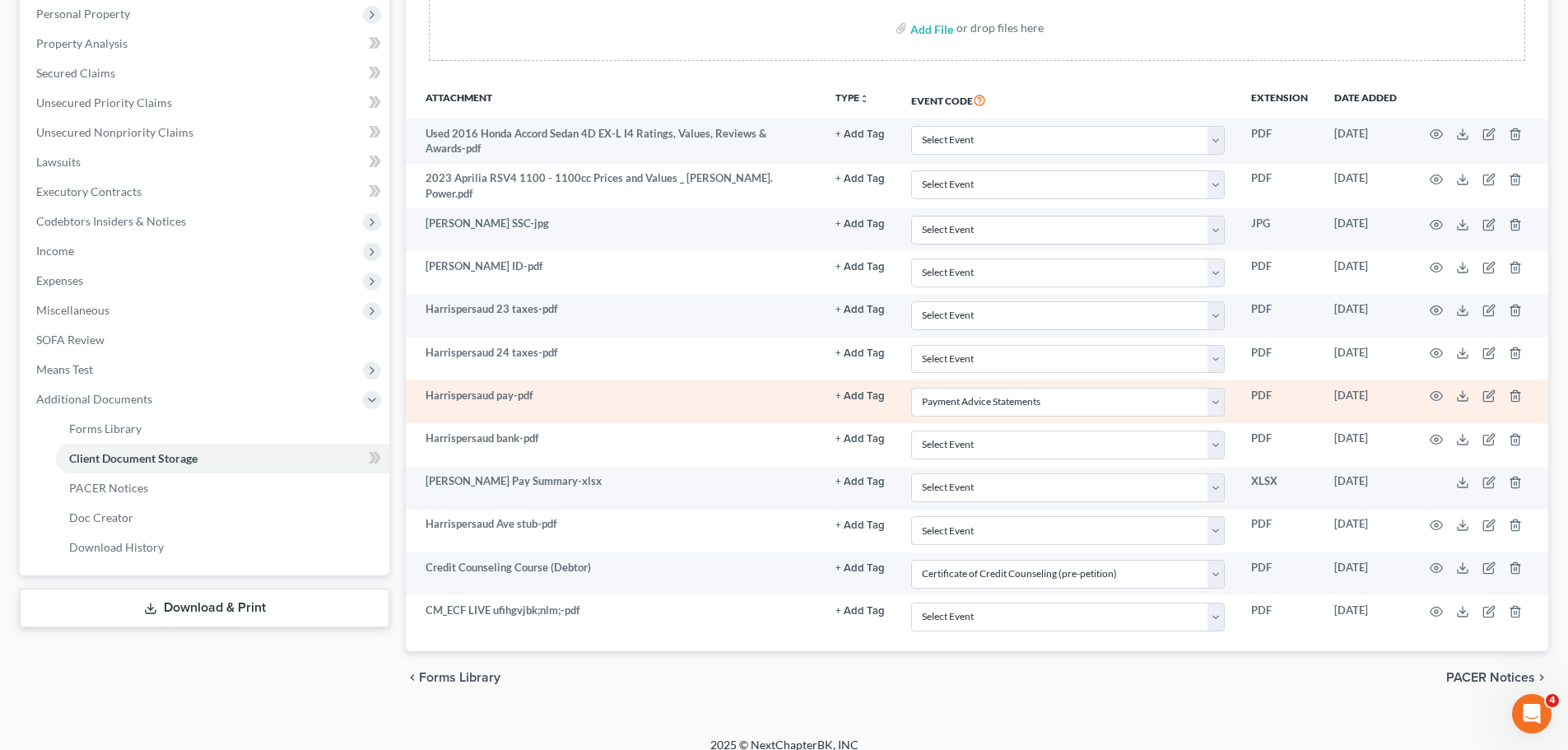
scroll to position [329, 0]
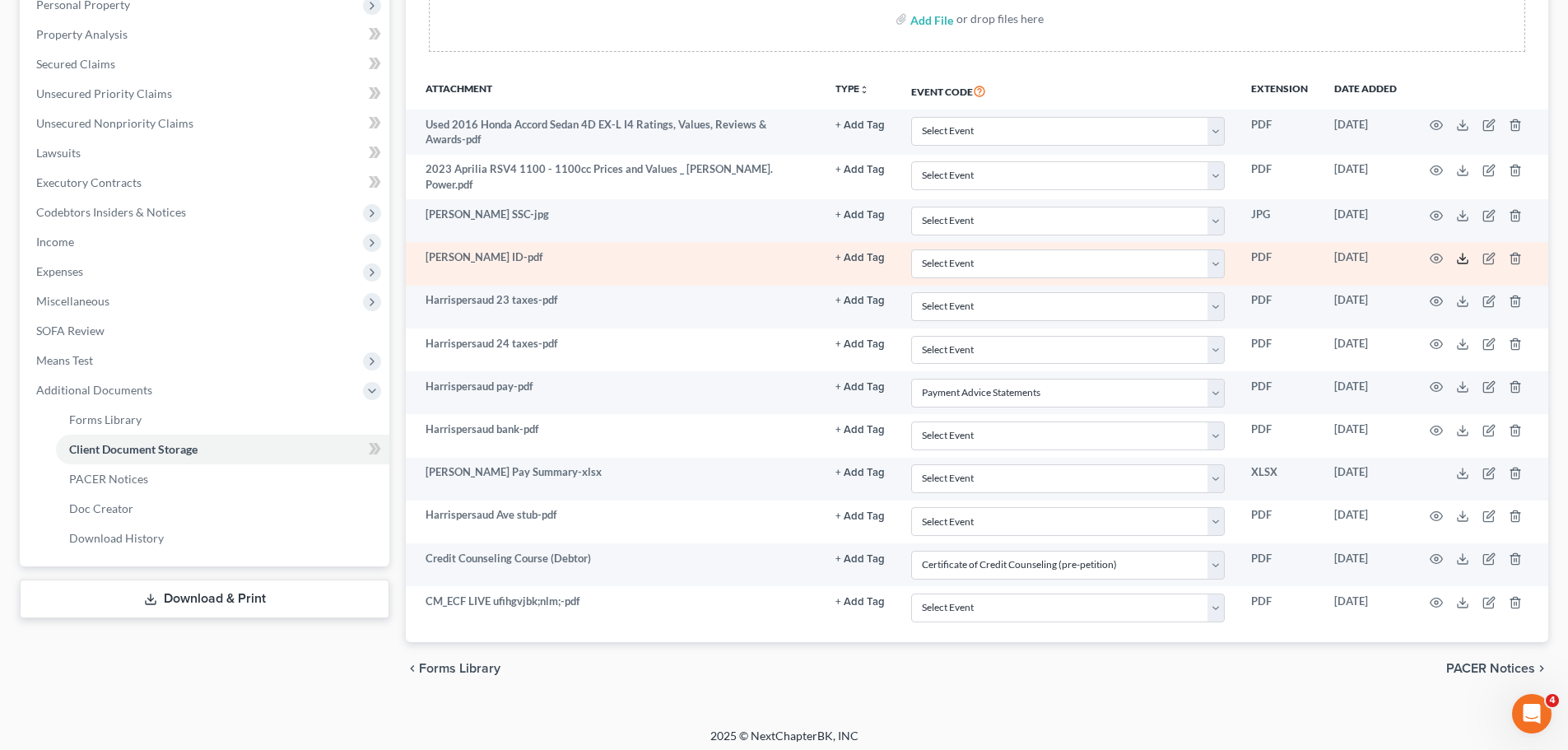
click at [1459, 252] on icon at bounding box center [1463, 258] width 13 height 13
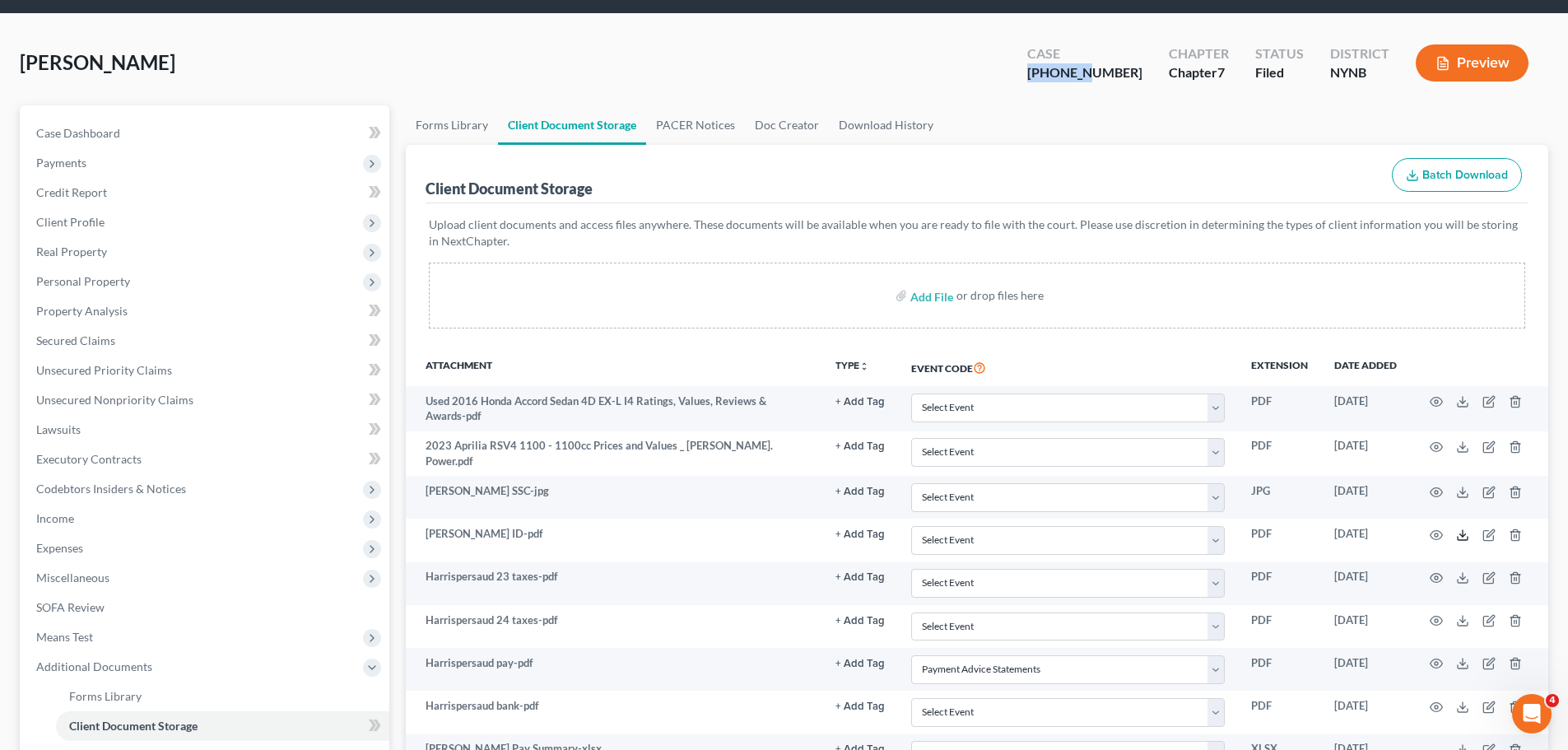
scroll to position [0, 0]
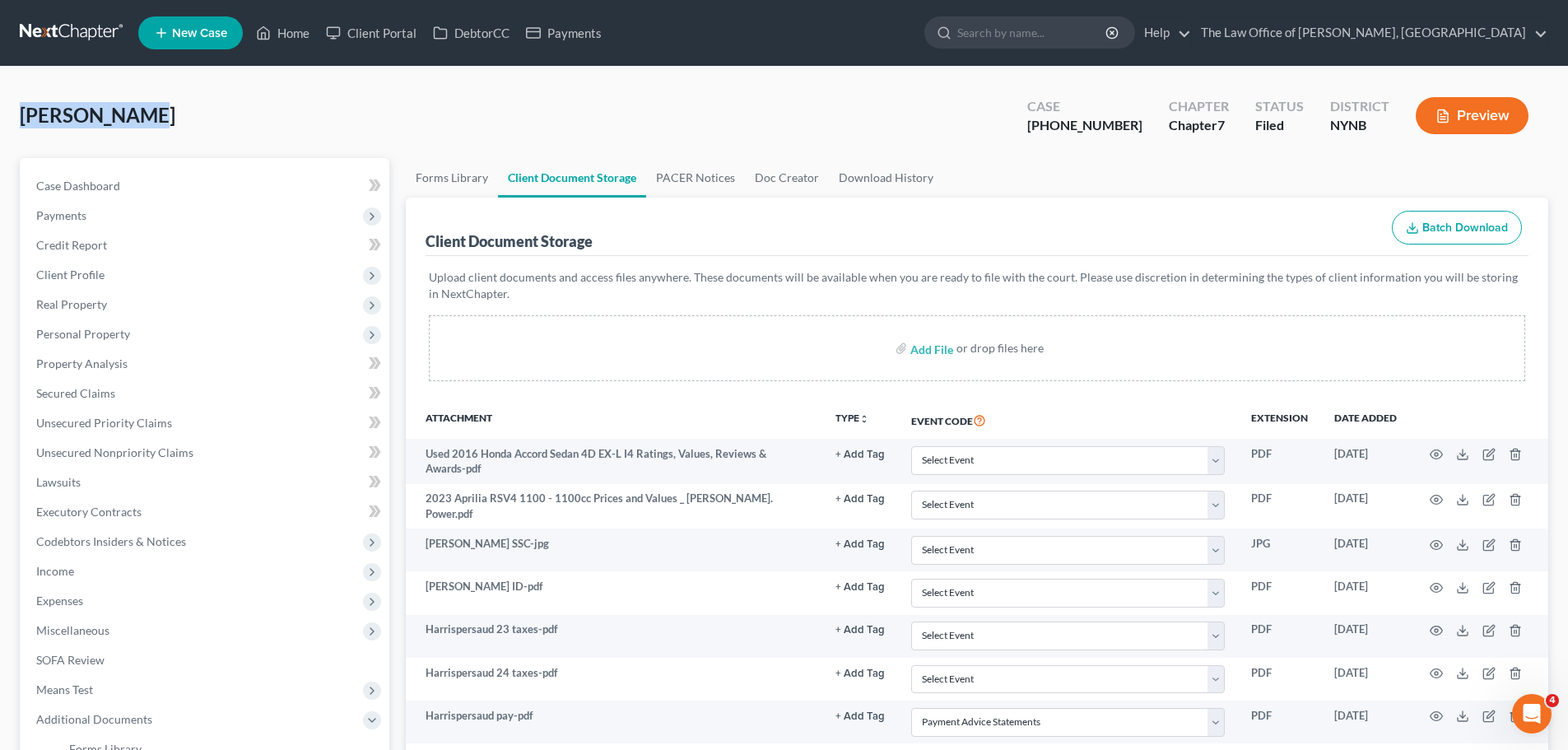
drag, startPoint x: 134, startPoint y: 114, endPoint x: 21, endPoint y: 113, distance: 113.0
click at [21, 113] on span "Harripersaud, Anil" at bounding box center [97, 114] width 156 height 24
copy span "Harripersaud"
click at [308, 113] on div "Harripersaud, Anil Upgraded Case 25-10956-1 Chapter Chapter 7 Status Filed Dist…" at bounding box center [784, 122] width 1528 height 72
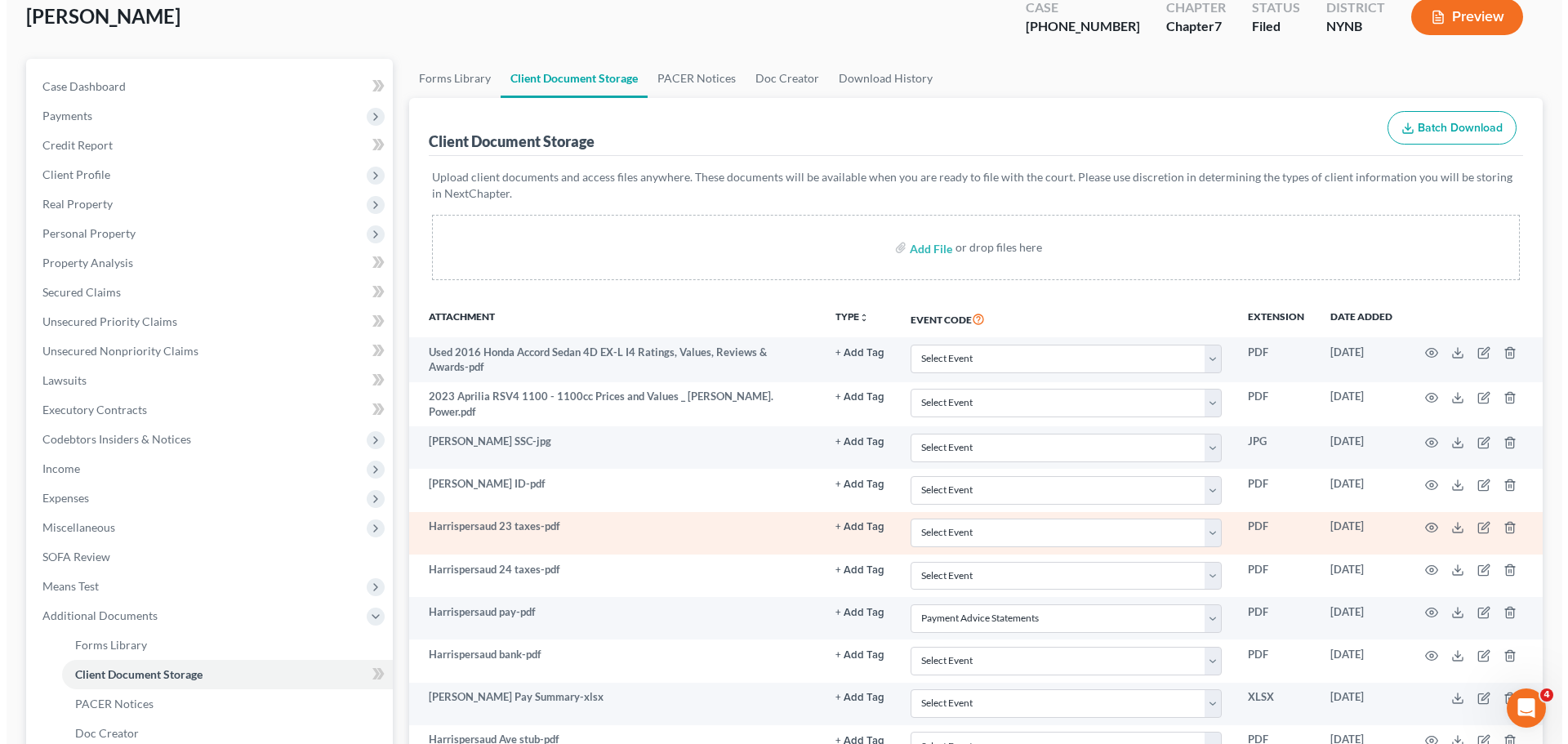
scroll to position [245, 0]
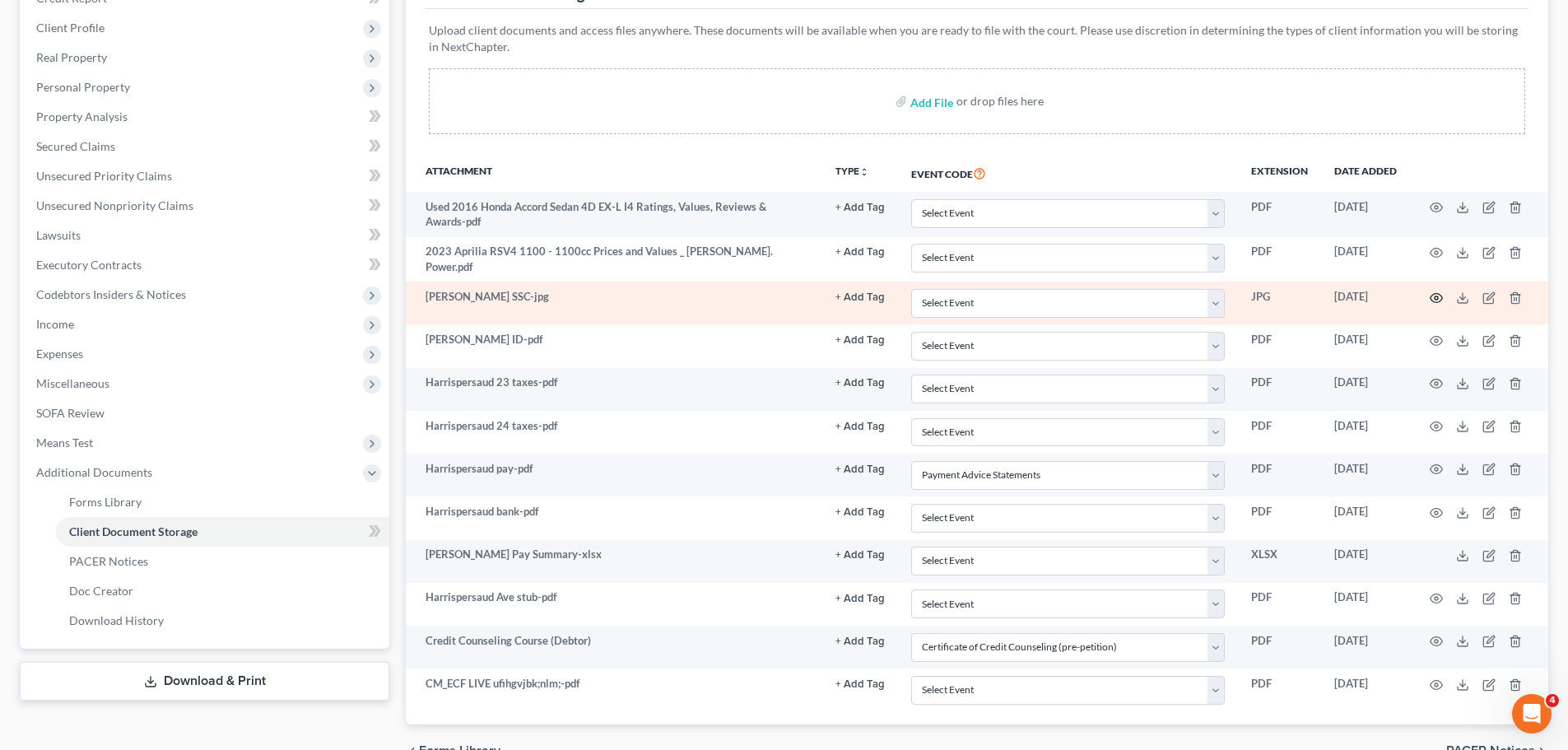
click at [1436, 296] on circle "button" at bounding box center [1437, 298] width 4 height 4
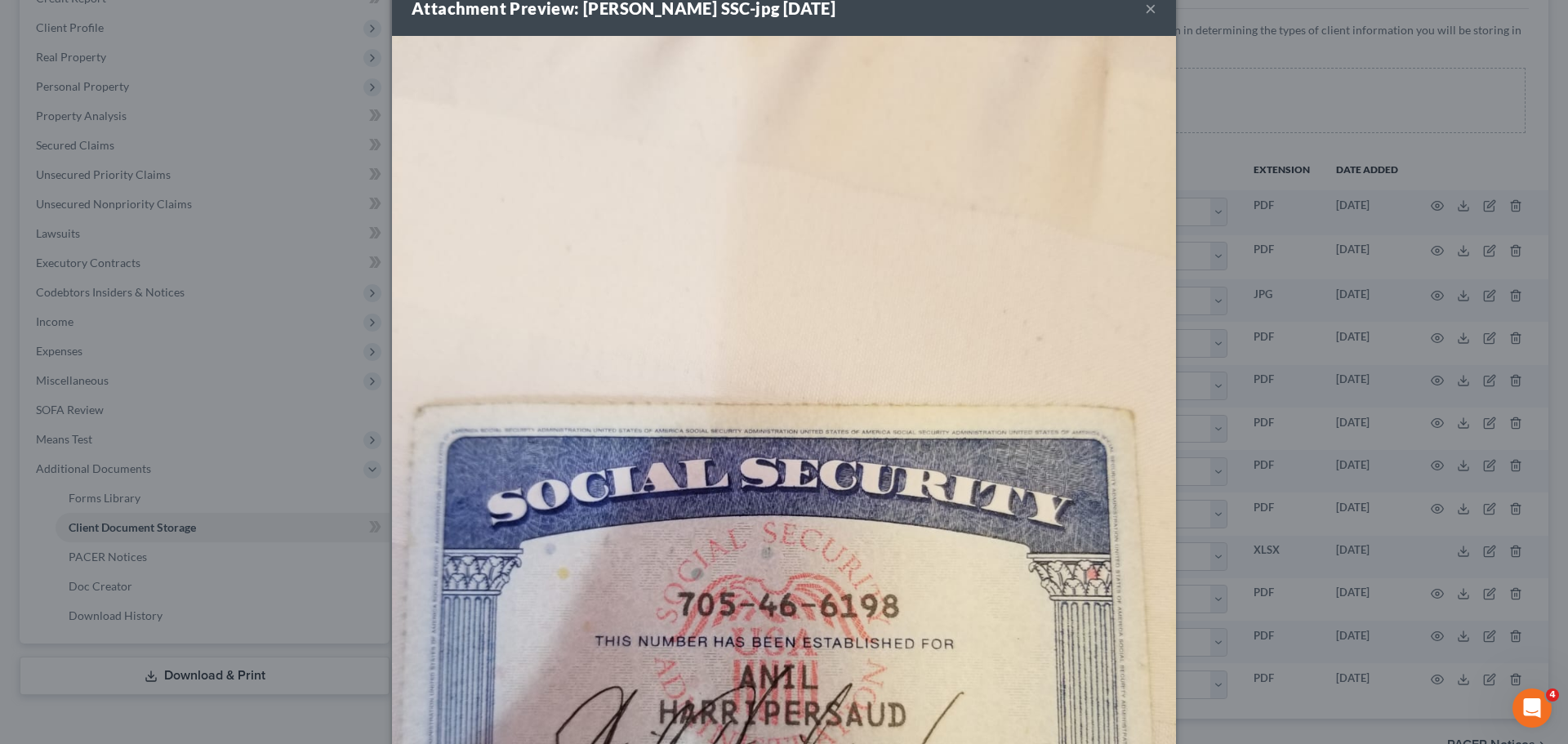
scroll to position [450, 0]
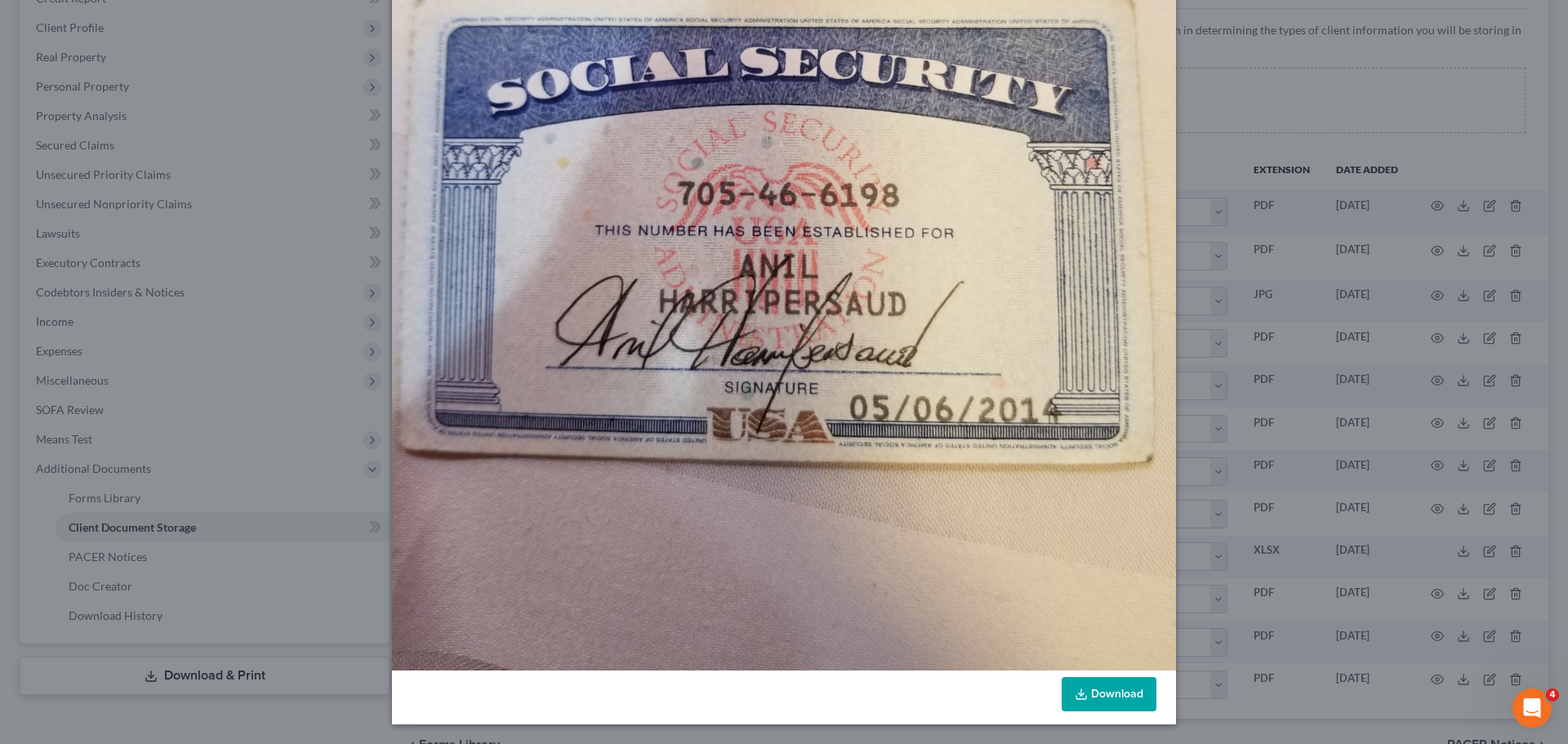
click at [1134, 699] on link "Download" at bounding box center [1109, 694] width 95 height 34
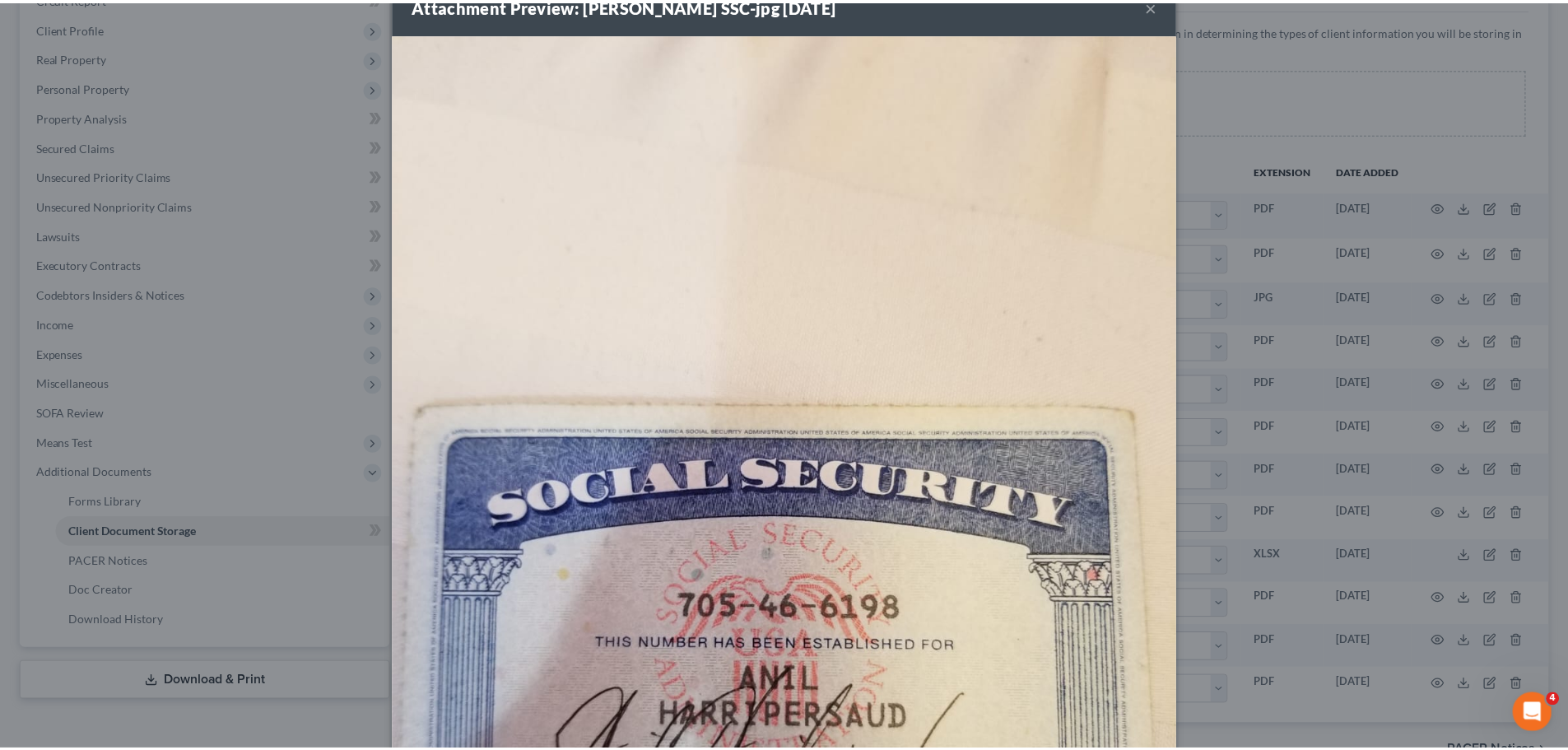
scroll to position [0, 0]
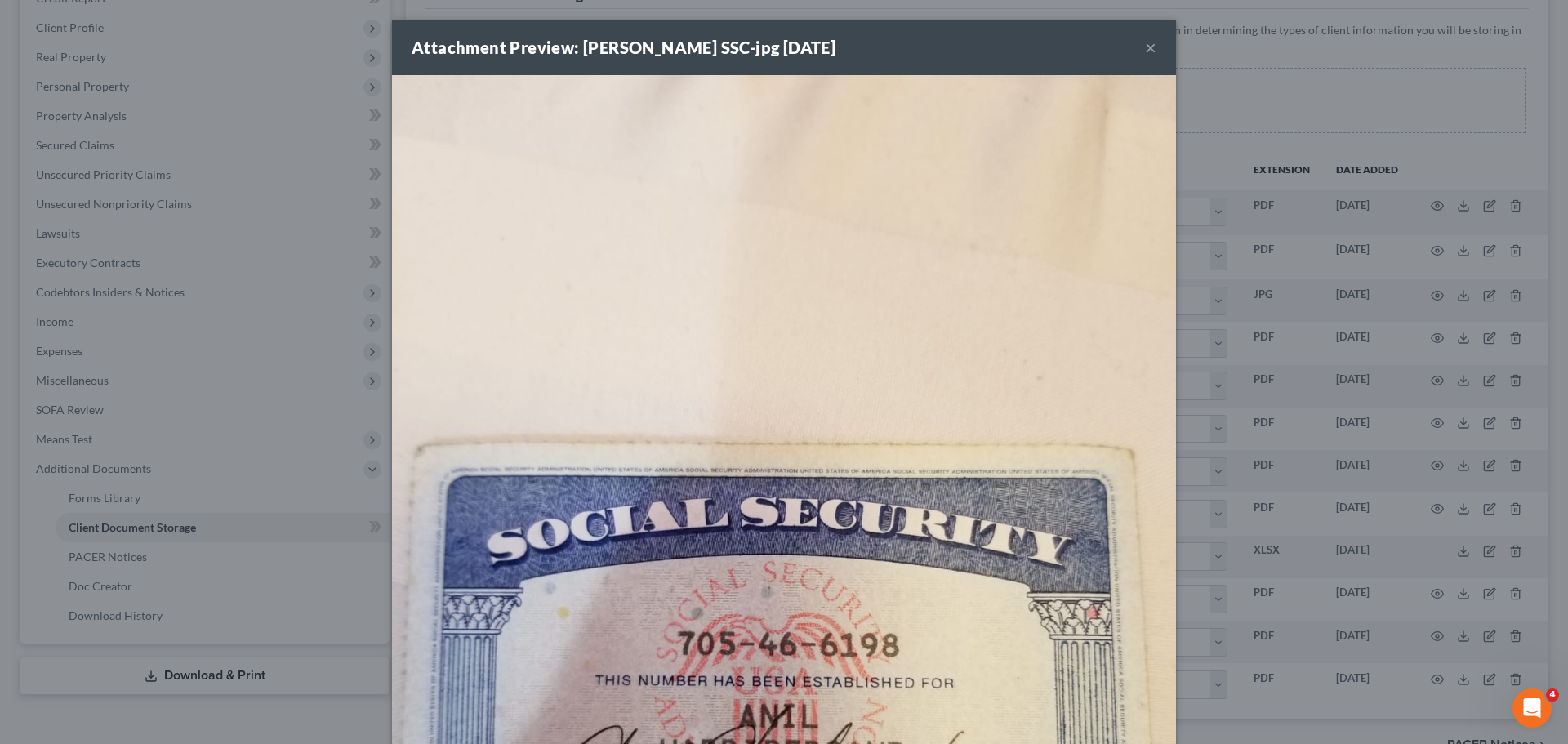
click at [1145, 44] on button "×" at bounding box center [1150, 47] width 12 height 20
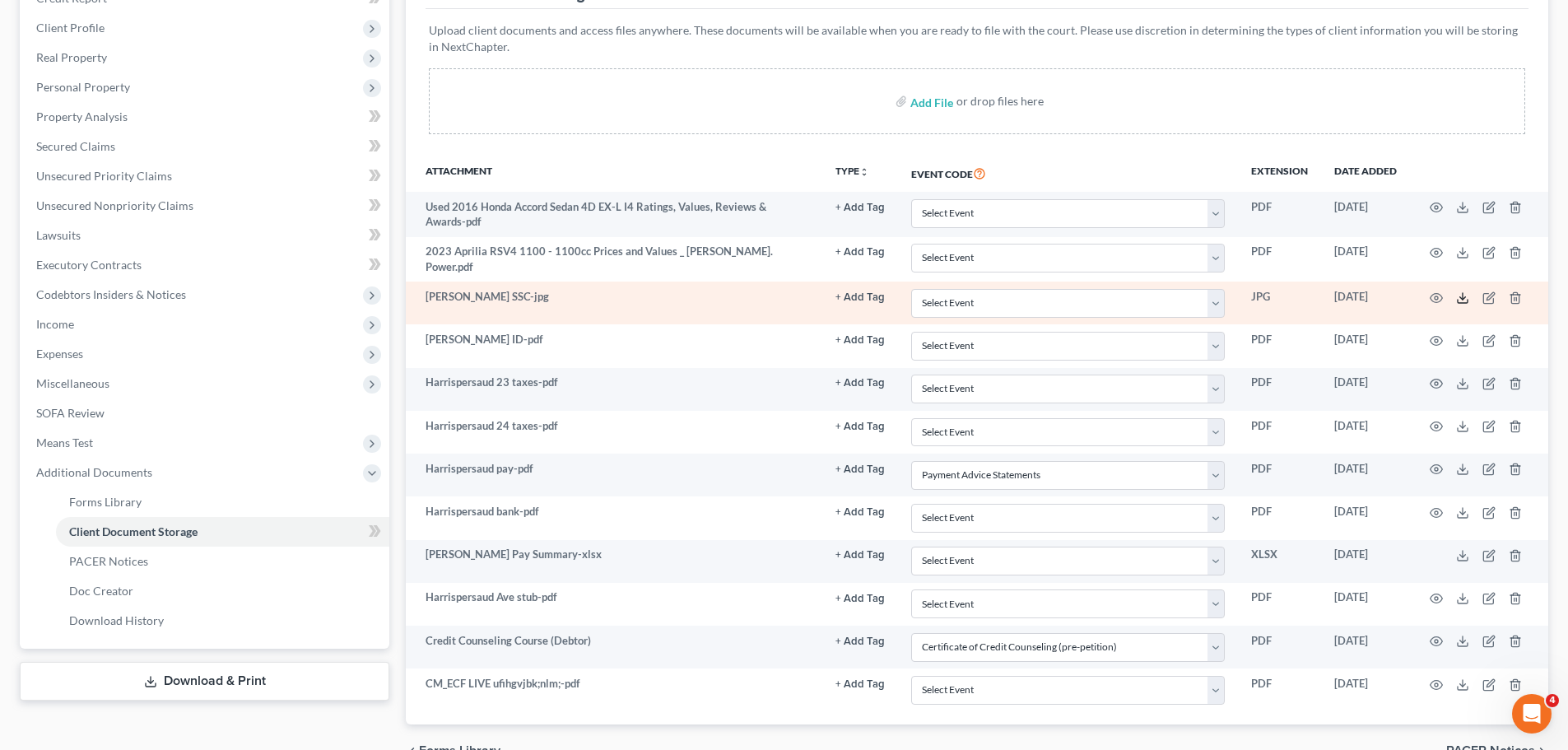
click at [1460, 292] on icon at bounding box center [1463, 298] width 13 height 13
click at [1465, 305] on td at bounding box center [1480, 303] width 139 height 43
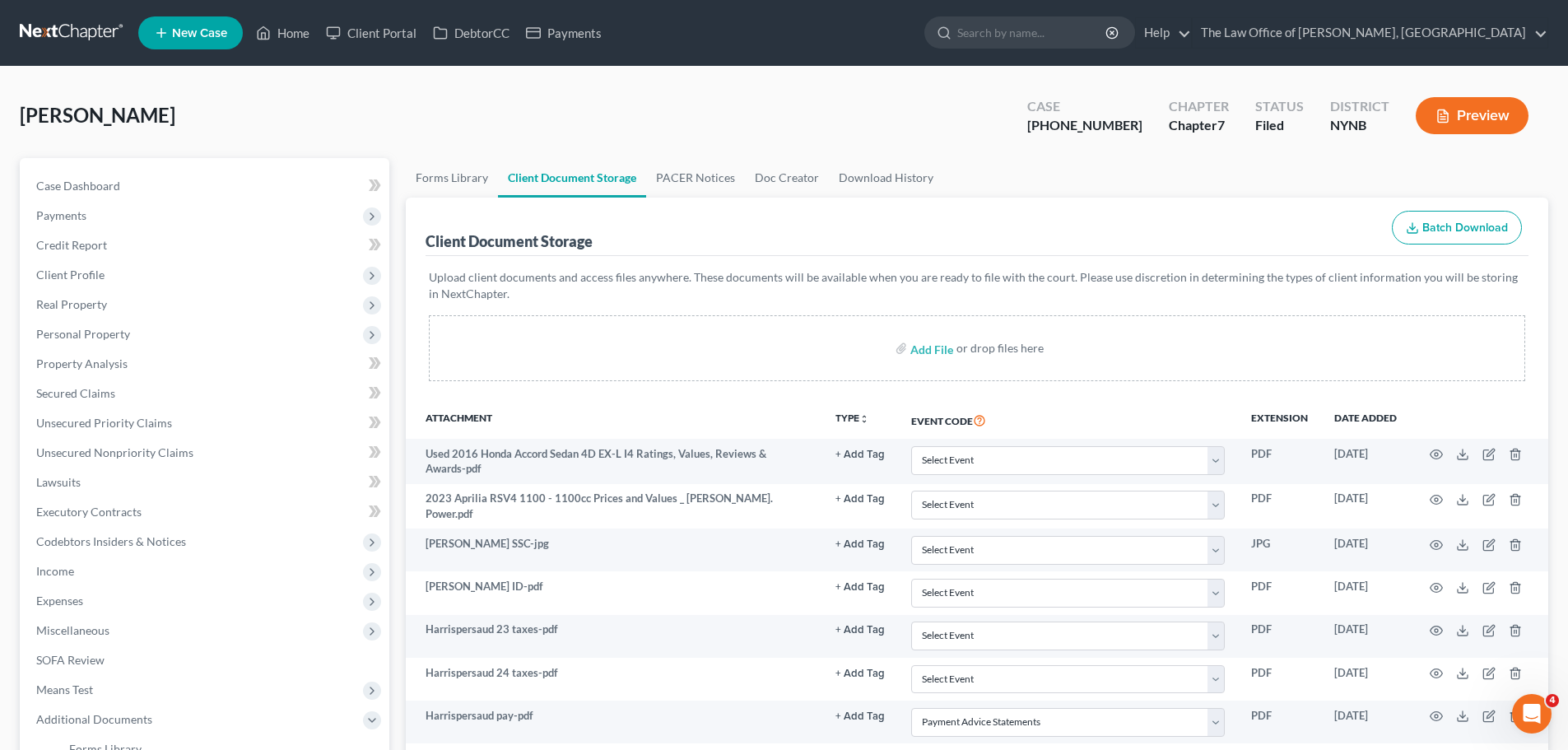
click at [138, 117] on span "Harripersaud, Anil" at bounding box center [97, 114] width 156 height 24
drag, startPoint x: 137, startPoint y: 117, endPoint x: -1, endPoint y: 102, distance: 138.8
click at [0, 102] on html "Home New Case Client Portal DebtorCC Payments The Law Office of Christiaan Van …" at bounding box center [784, 543] width 1568 height 1086
copy span "Harripersaud"
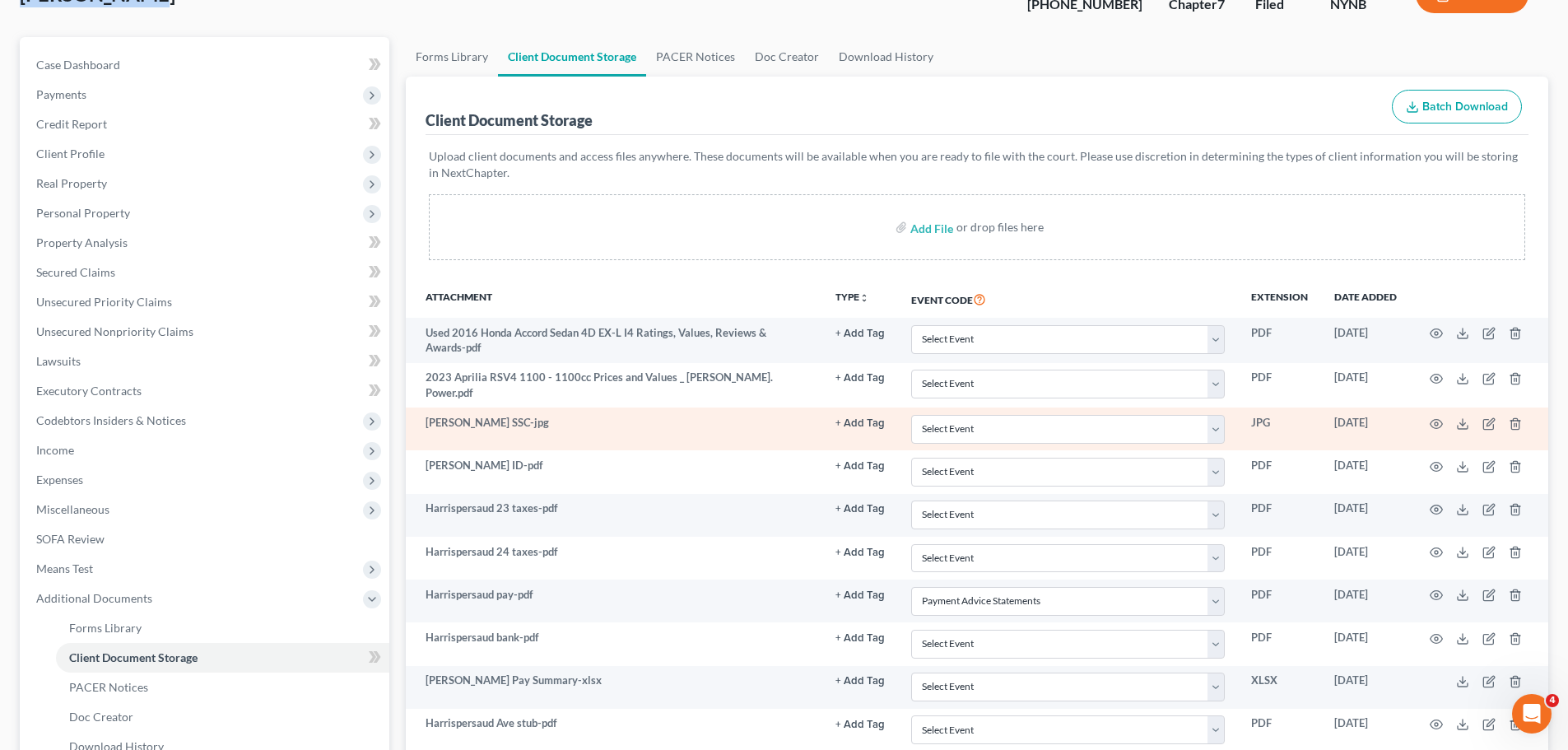
scroll to position [247, 0]
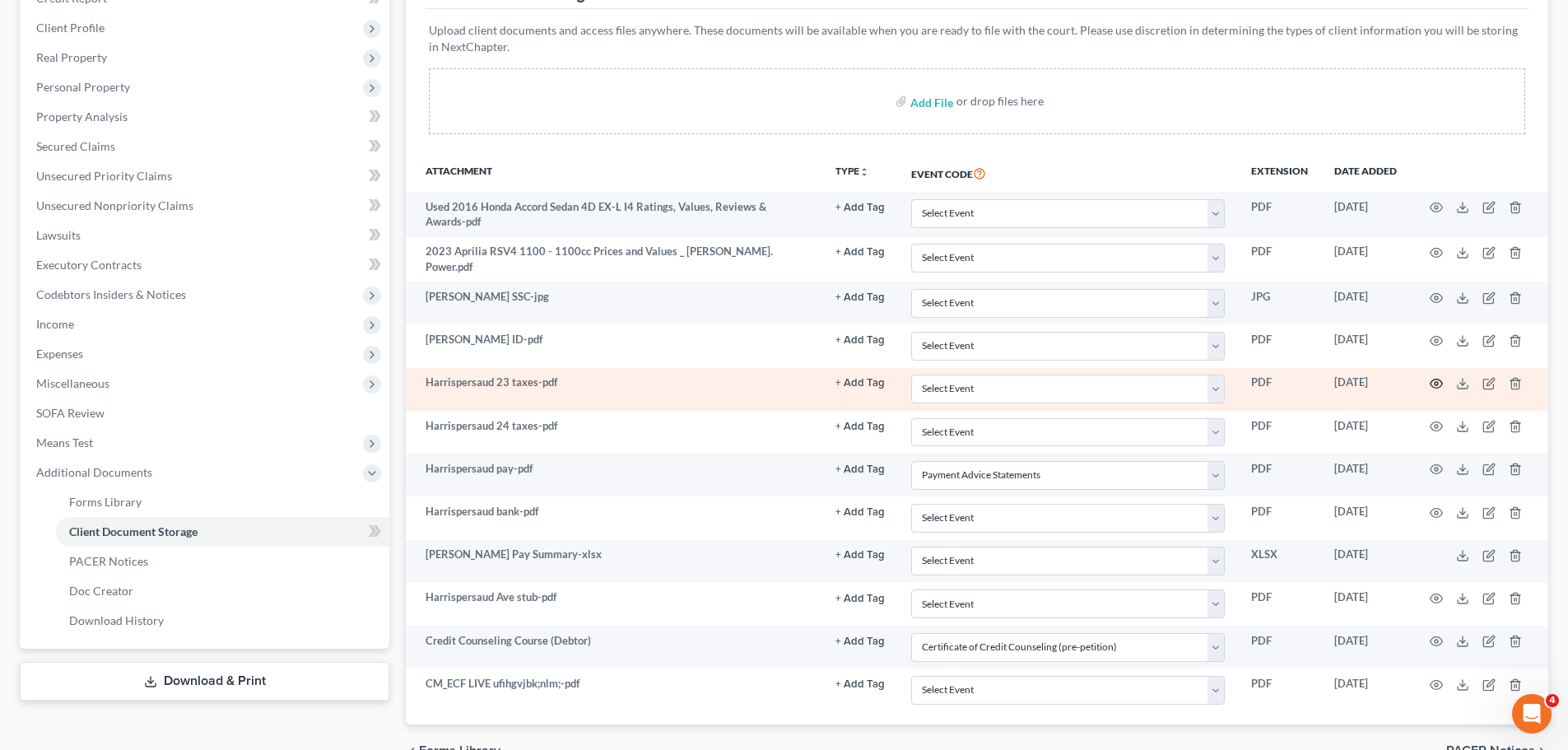
click at [1432, 379] on icon "button" at bounding box center [1437, 384] width 13 height 9
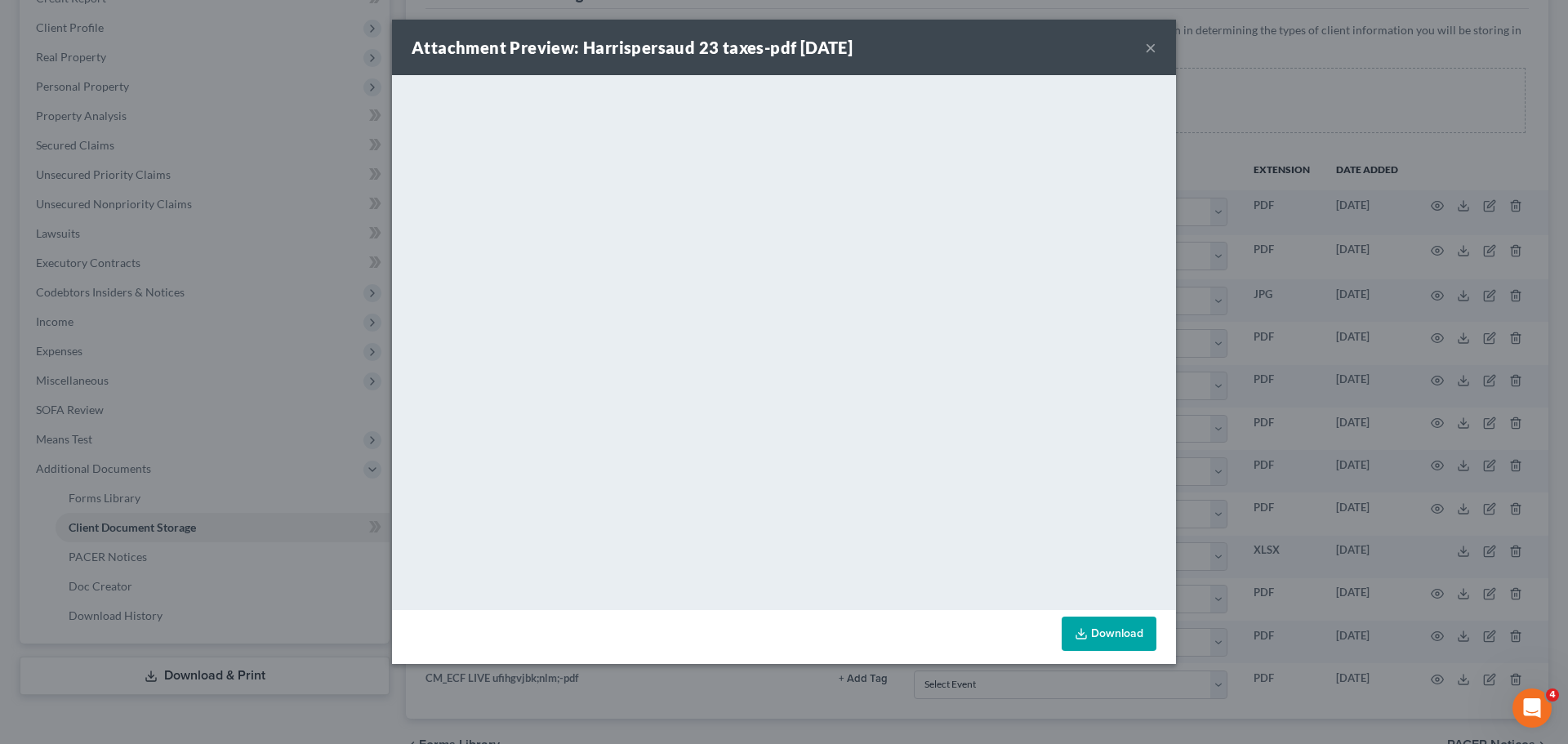
click at [1085, 634] on icon at bounding box center [1081, 633] width 13 height 13
click at [1154, 44] on button "×" at bounding box center [1150, 47] width 12 height 20
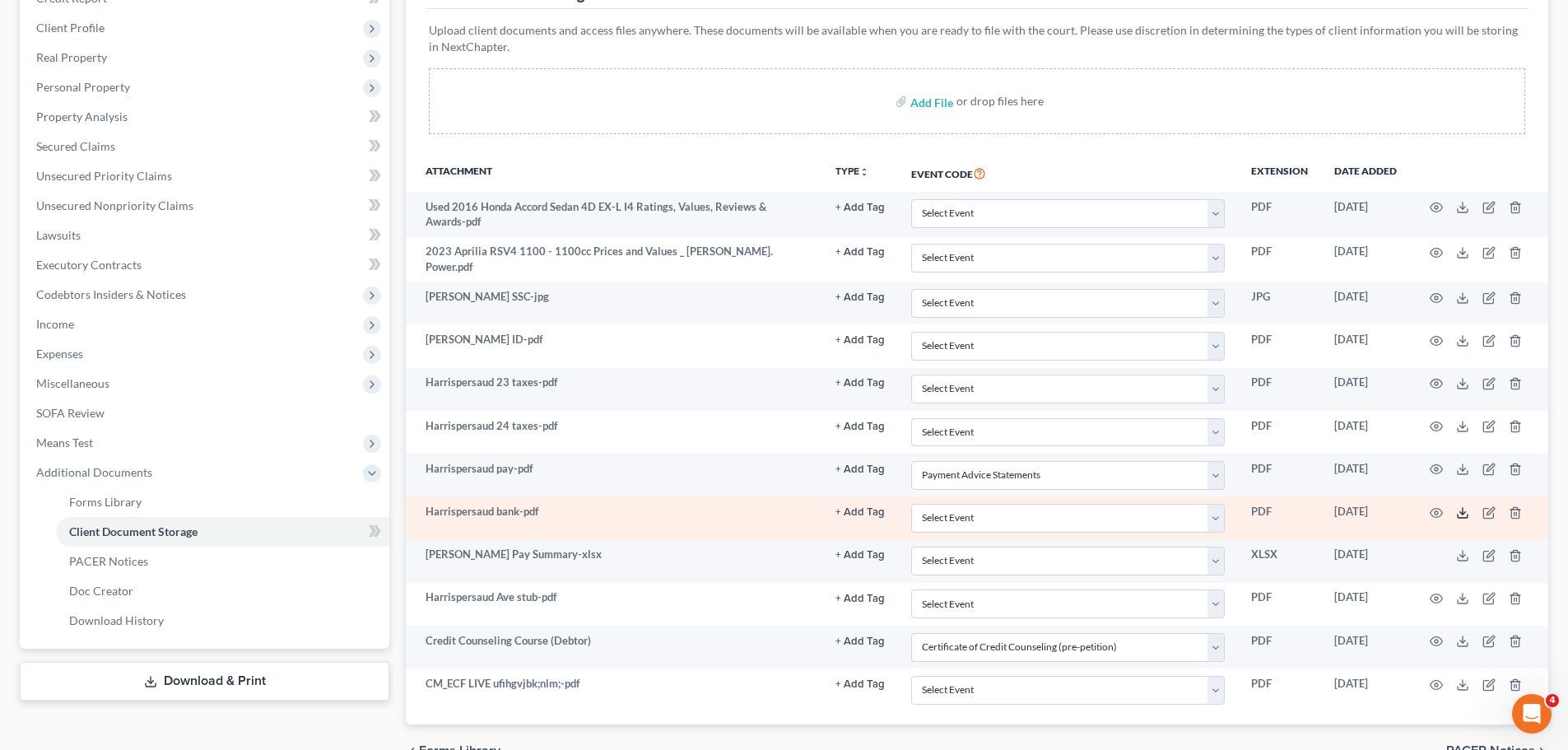
click at [1457, 513] on icon at bounding box center [1463, 513] width 13 height 13
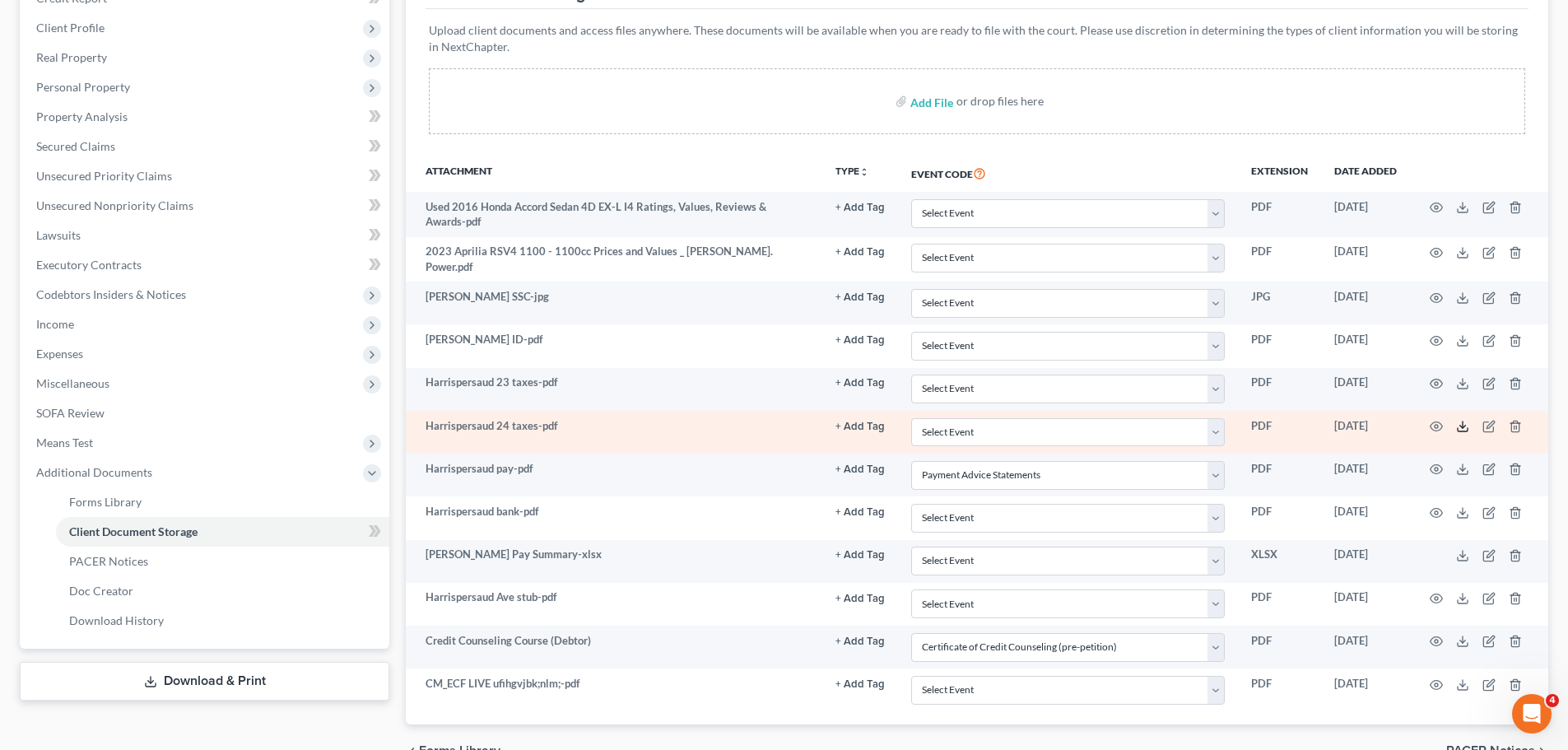
click at [1460, 420] on icon at bounding box center [1463, 426] width 13 height 13
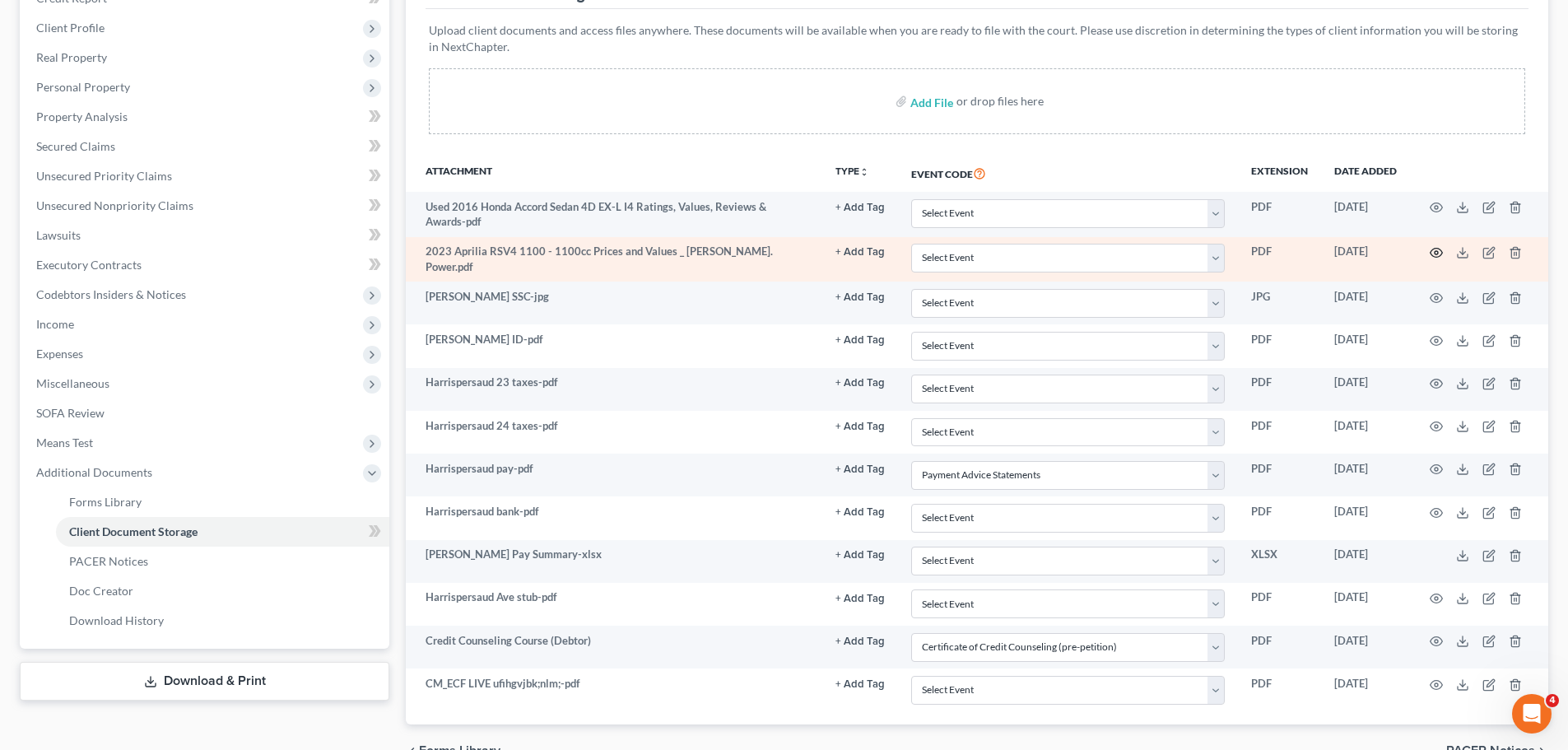
click at [1436, 256] on icon "button" at bounding box center [1437, 253] width 13 height 13
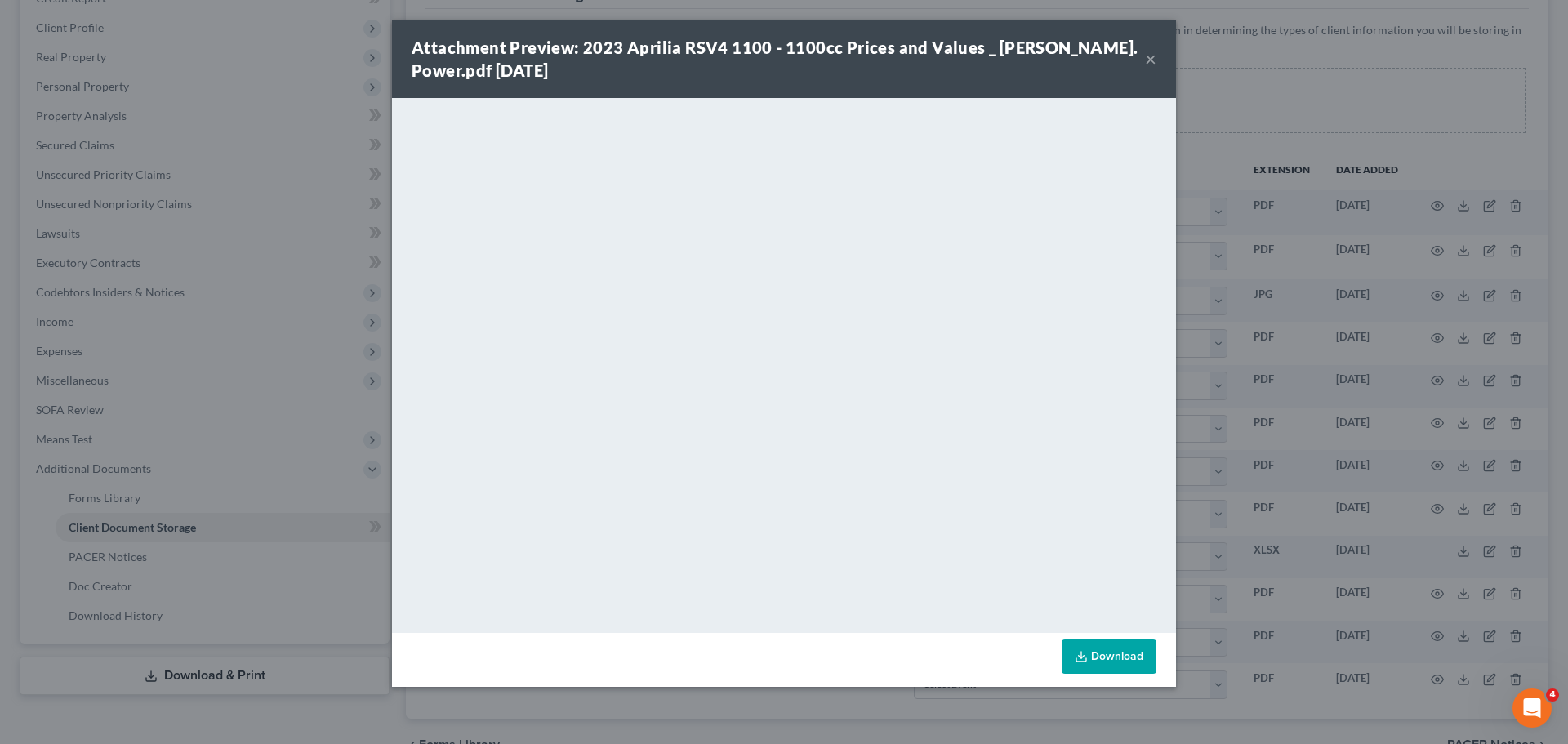
click at [1083, 657] on polyline at bounding box center [1082, 656] width 5 height 3
drag, startPoint x: 577, startPoint y: 50, endPoint x: 841, endPoint y: 57, distance: 264.1
click at [841, 57] on div "Attachment Preview: 2023 Aprilia RSV4 1100 - 1100cc Prices and Values _ J-D. Po…" at bounding box center [778, 58] width 734 height 45
click at [917, 76] on div "Attachment Preview: 2023 Aprilia RSV4 1100 - 1100cc Prices and Values _ J-D. Po…" at bounding box center [778, 58] width 734 height 45
click at [1157, 48] on div "Attachment Preview: 2023 Aprilia RSV4 1100 - 1100cc Prices and Values _ J-D. Po…" at bounding box center [784, 59] width 784 height 79
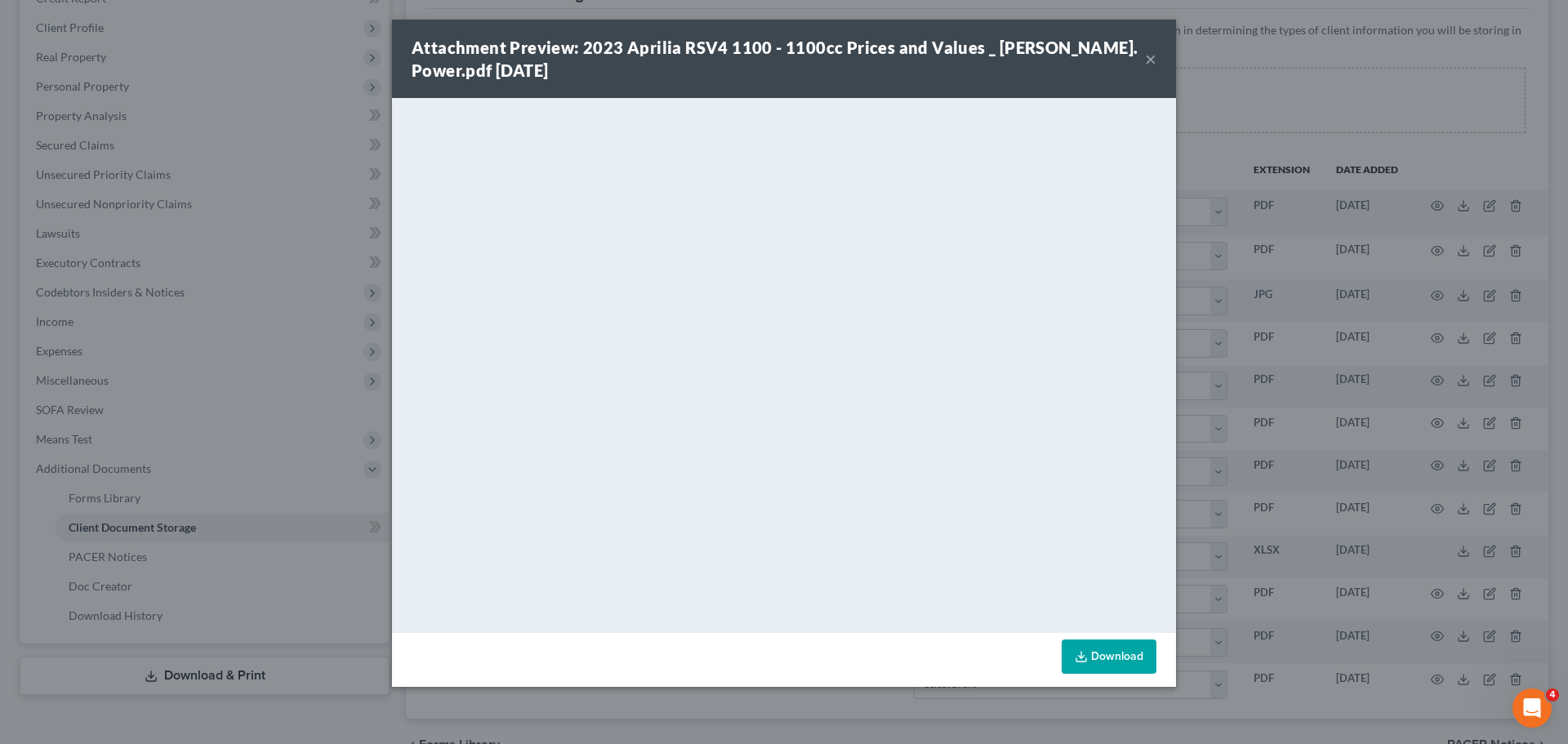
click at [1143, 57] on div "Attachment Preview: 2023 Aprilia RSV4 1100 - 1100cc Prices and Values _ J-D. Po…" at bounding box center [778, 58] width 734 height 45
click at [1148, 60] on button "×" at bounding box center [1150, 59] width 12 height 20
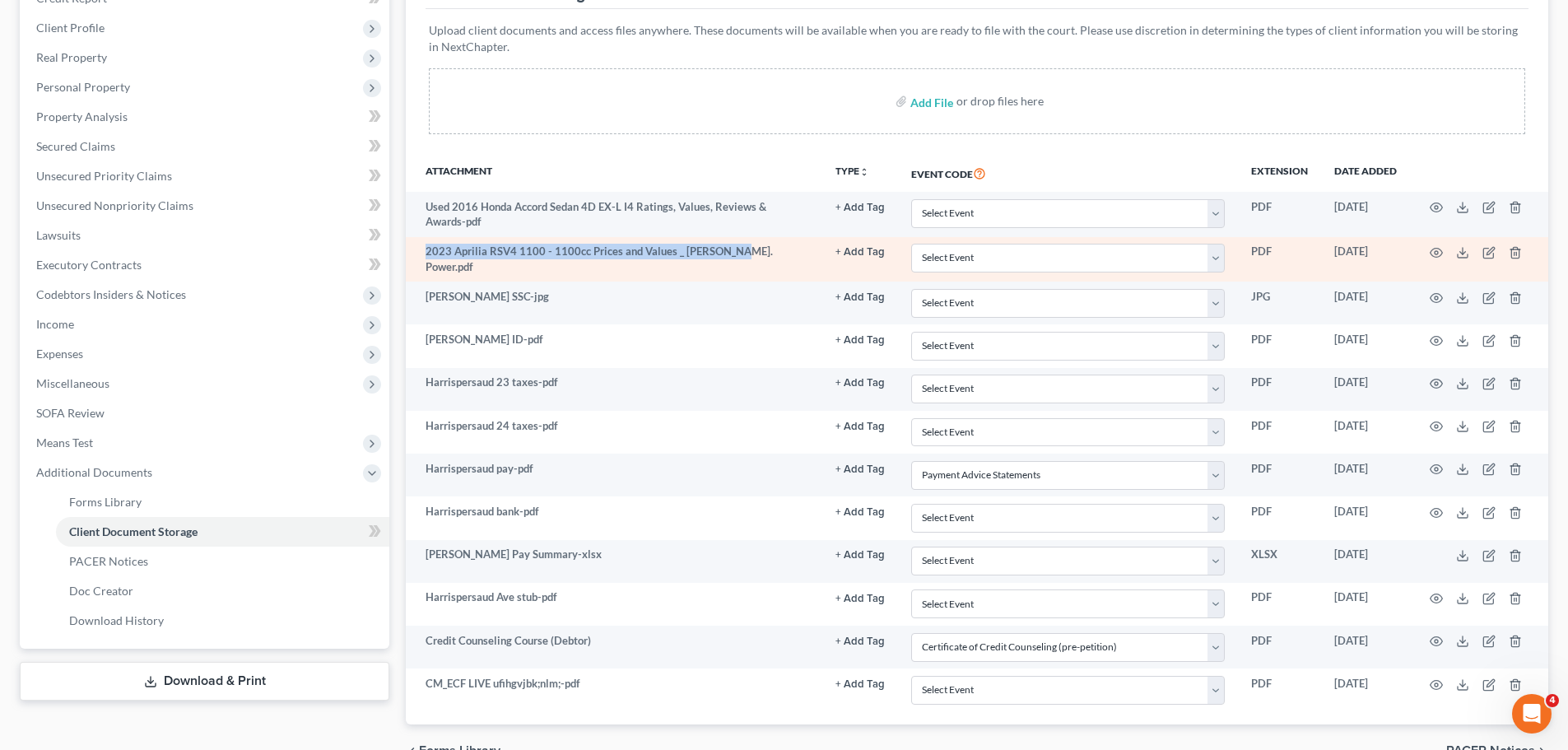
drag, startPoint x: 426, startPoint y: 253, endPoint x: 727, endPoint y: 254, distance: 301.0
click at [727, 254] on td "2023 Aprilia RSV4 1100 - 1100cc Prices and Values _ J-D. Power.pdf" at bounding box center [614, 260] width 417 height 45
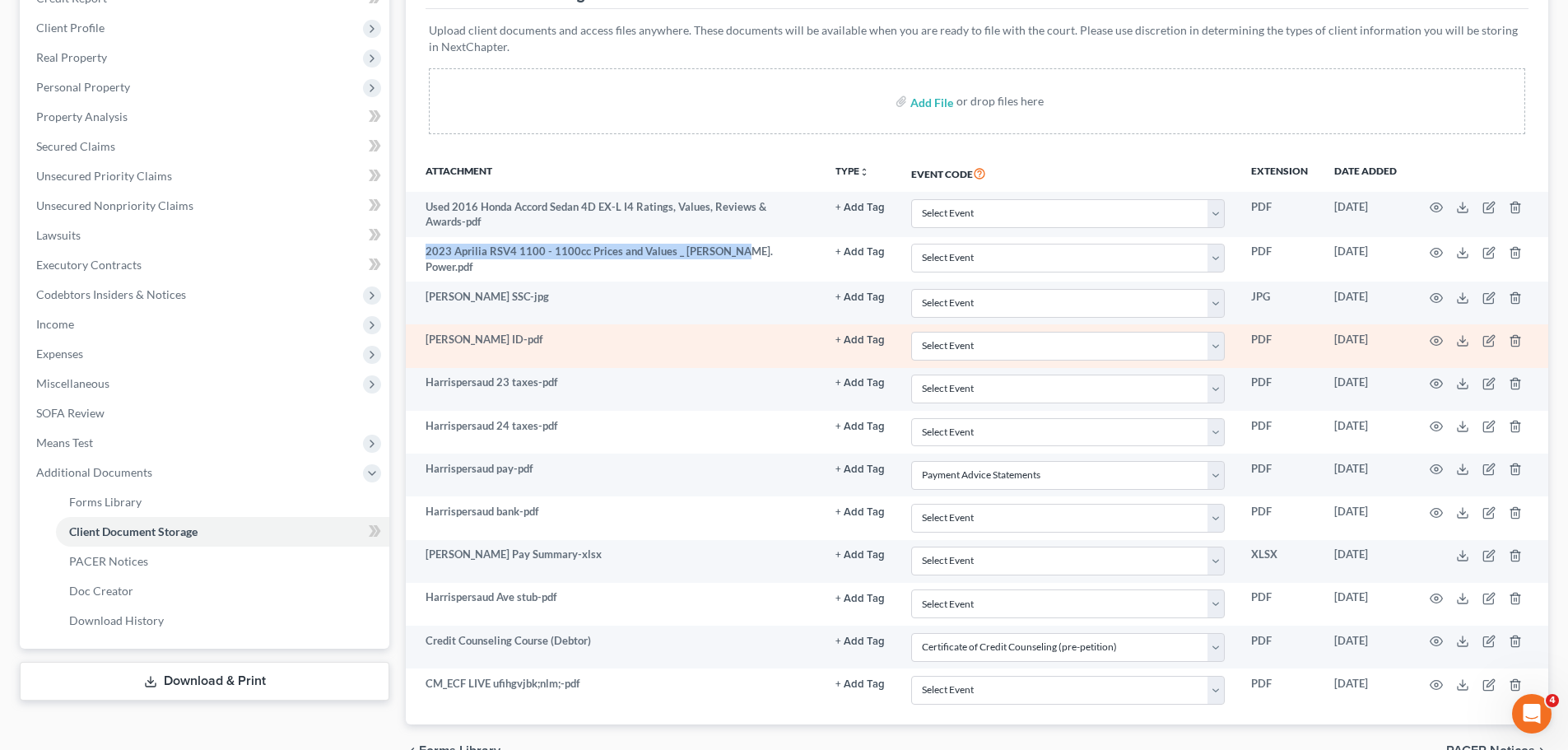
copy td "2023 Aprilia RSV4 1100 - 1100cc Prices and Values _ J-D. Power"
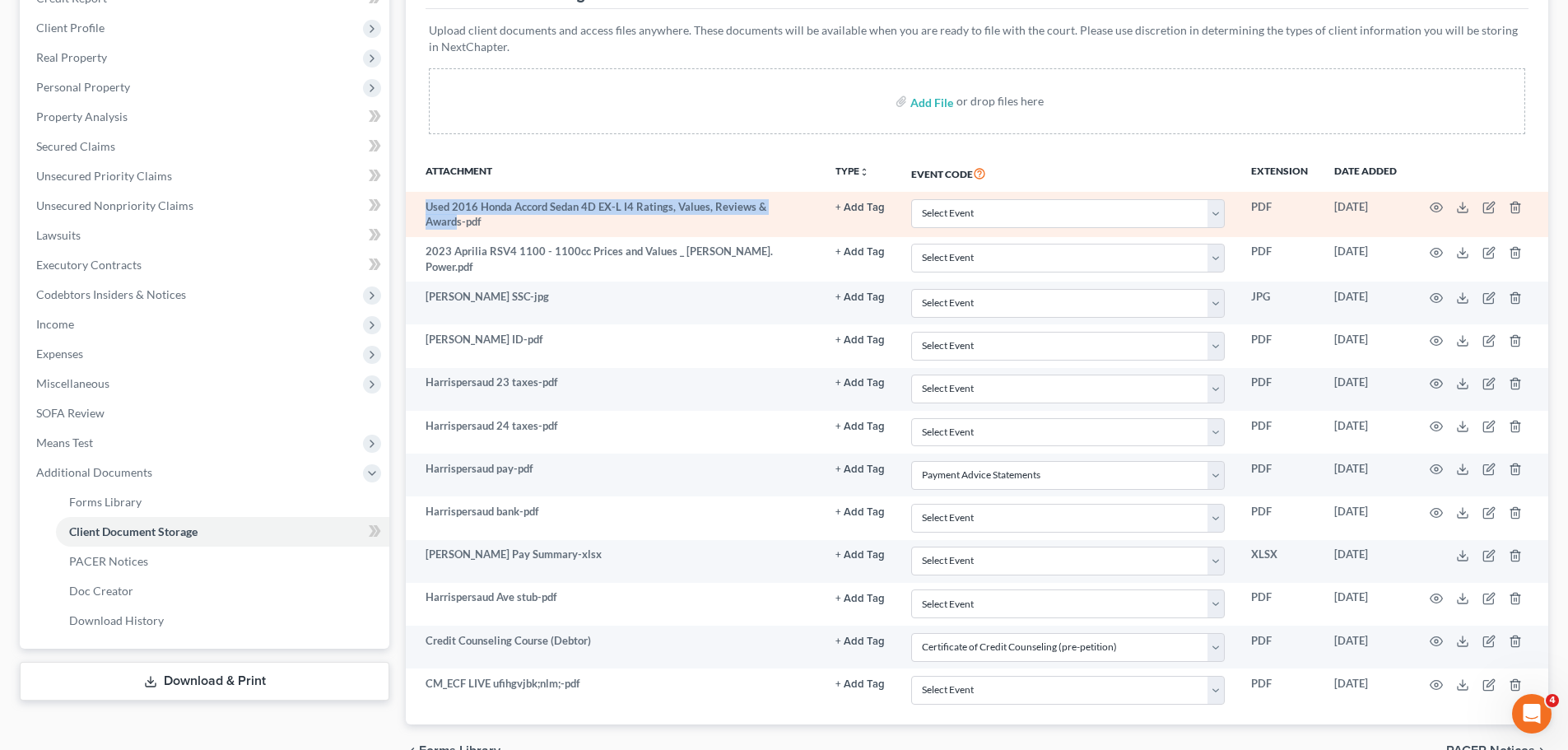
drag, startPoint x: 426, startPoint y: 206, endPoint x: 796, endPoint y: 204, distance: 370.0
click at [796, 204] on td "Used 2016 Honda Accord Sedan 4D EX-L I4 Ratings, Values, Reviews & Awards-pdf" at bounding box center [614, 214] width 417 height 45
click at [793, 204] on td "Used 2016 Honda Accord Sedan 4D EX-L I4 Ratings, Values, Reviews & Awards-pdf" at bounding box center [614, 214] width 417 height 45
drag, startPoint x: 797, startPoint y: 203, endPoint x: 437, endPoint y: 211, distance: 360.1
click at [426, 207] on td "Used 2016 Honda Accord Sedan 4D EX-L I4 Ratings, Values, Reviews & Awards-pdf" at bounding box center [614, 214] width 417 height 45
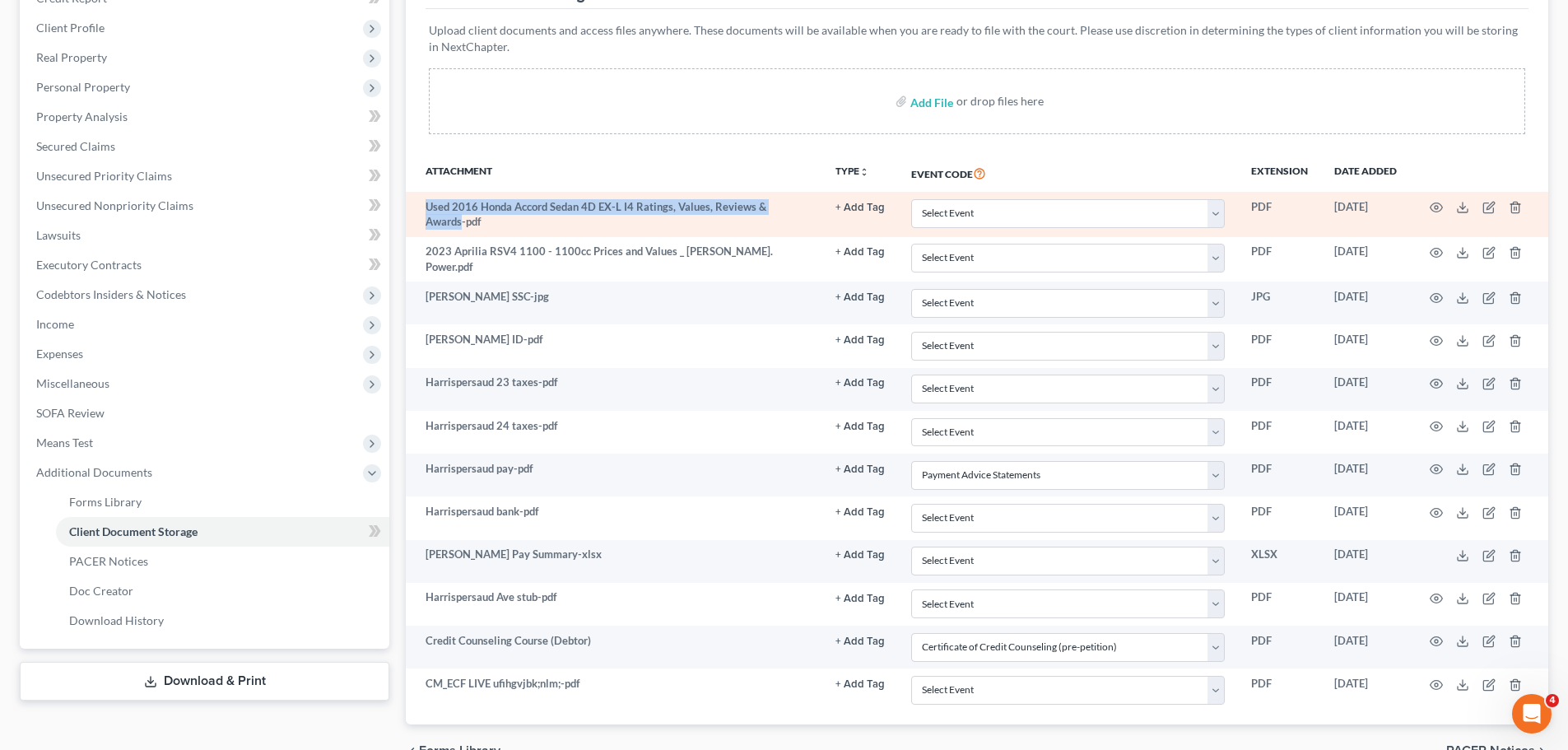
copy td "Used 2016 Honda Accord Sedan 4D EX-L I4 Ratings, Values, Reviews & Awards"
drag, startPoint x: 518, startPoint y: 230, endPoint x: 611, endPoint y: 236, distance: 93.2
click at [518, 229] on td "Used 2016 Honda Accord Sedan 4D EX-L I4 Ratings, Values, Reviews & Awards-pdf" at bounding box center [614, 214] width 417 height 45
click at [1461, 204] on icon at bounding box center [1463, 207] width 13 height 13
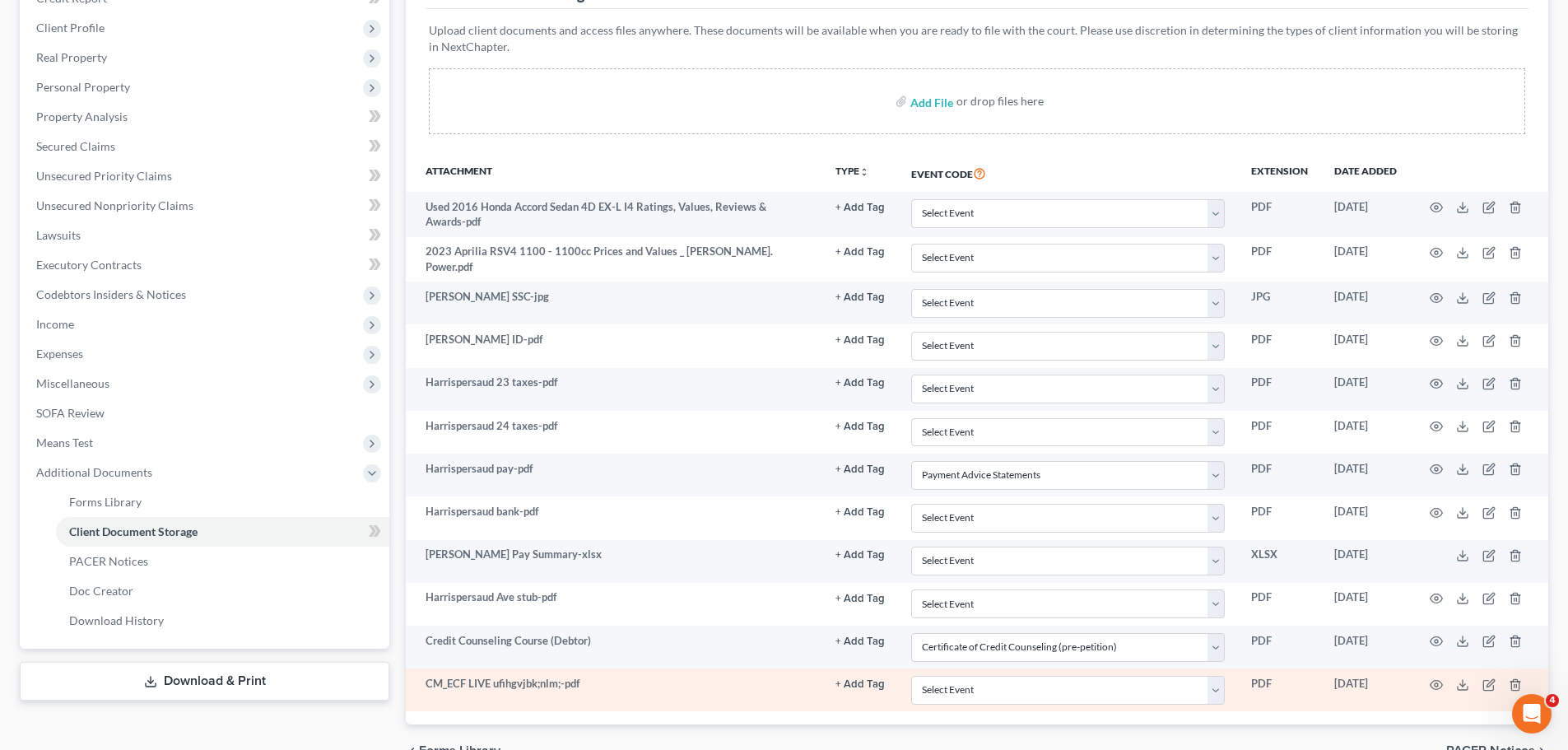
click at [1428, 684] on td at bounding box center [1480, 690] width 139 height 43
click at [1430, 680] on icon "button" at bounding box center [1437, 684] width 13 height 13
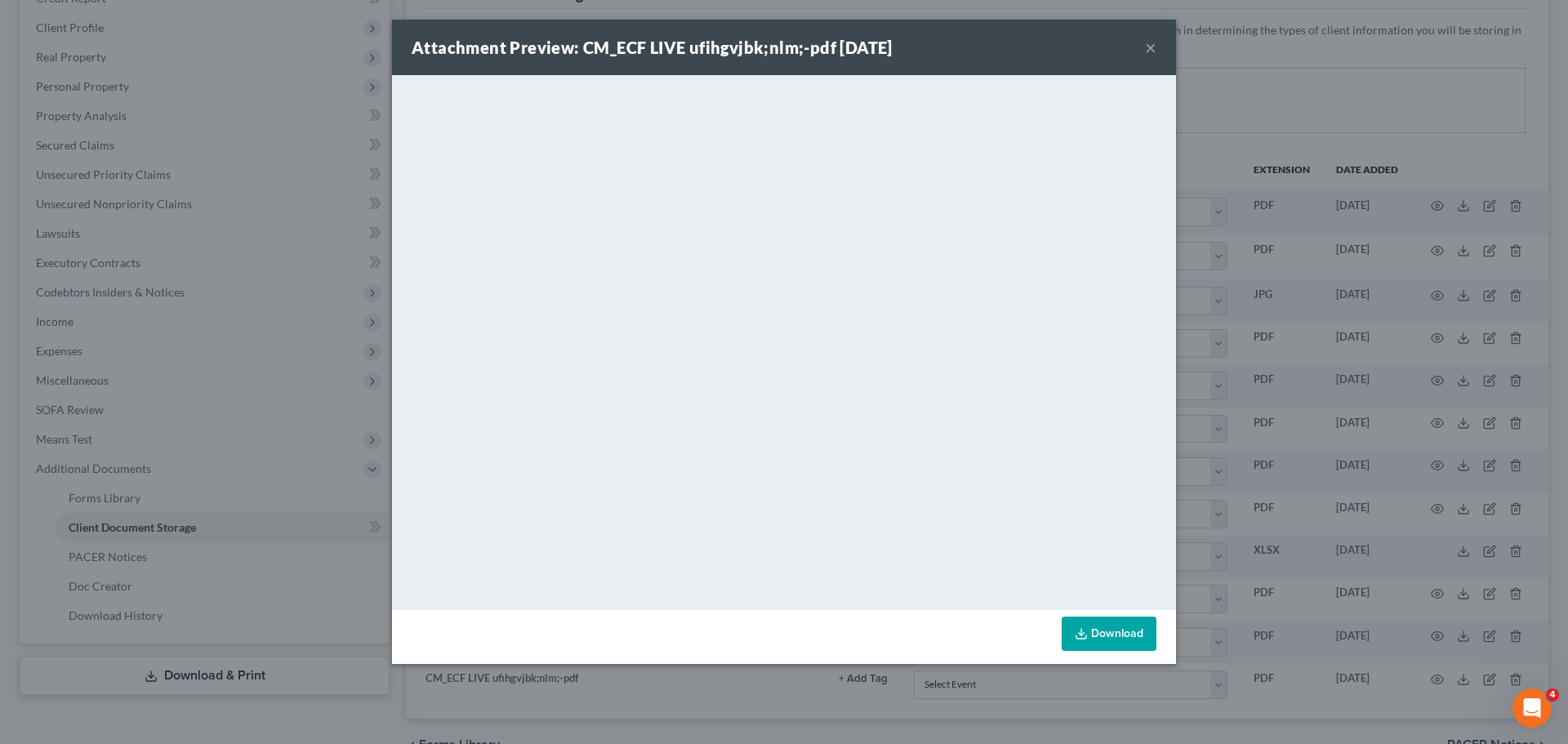
click at [1154, 44] on button "×" at bounding box center [1150, 47] width 12 height 20
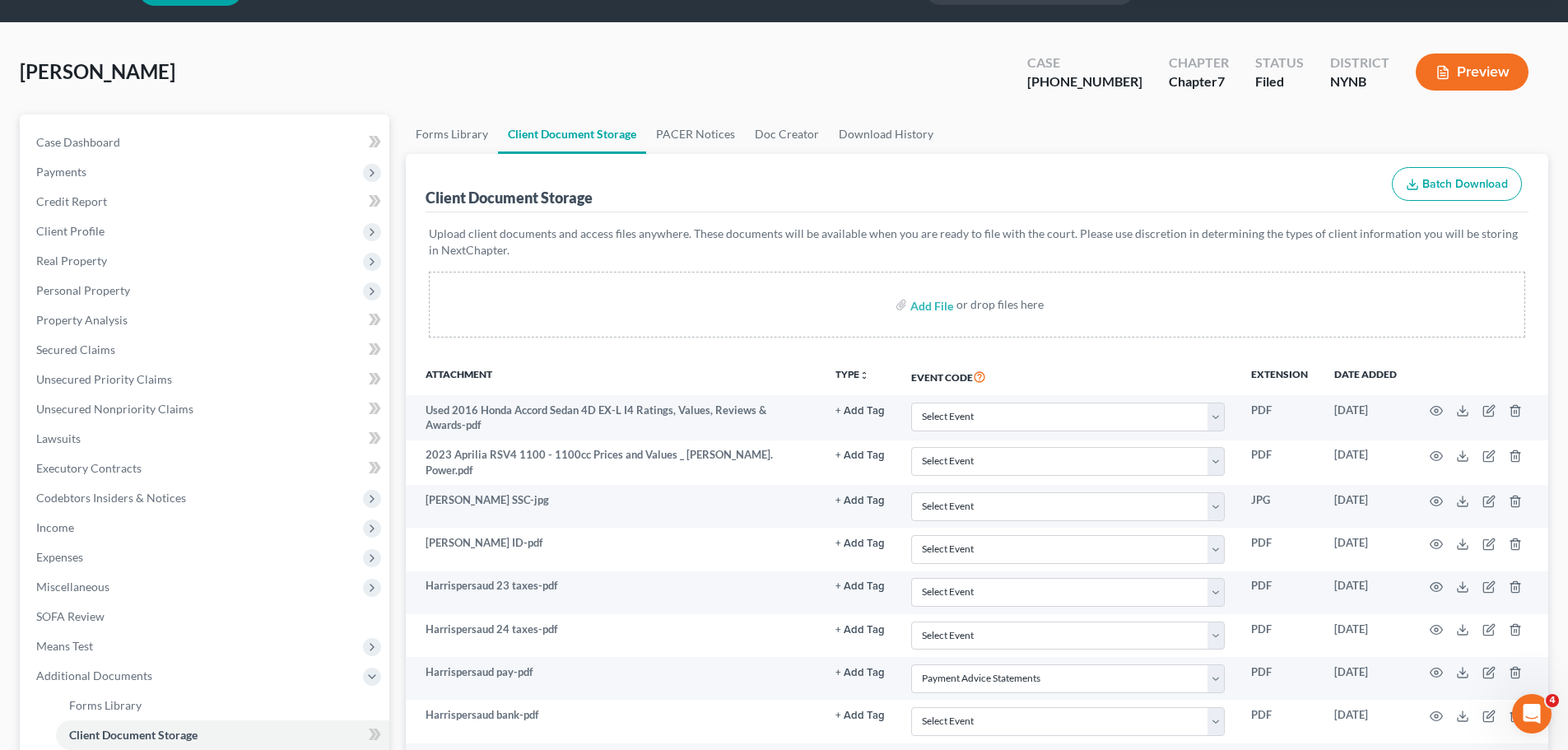
scroll to position [0, 0]
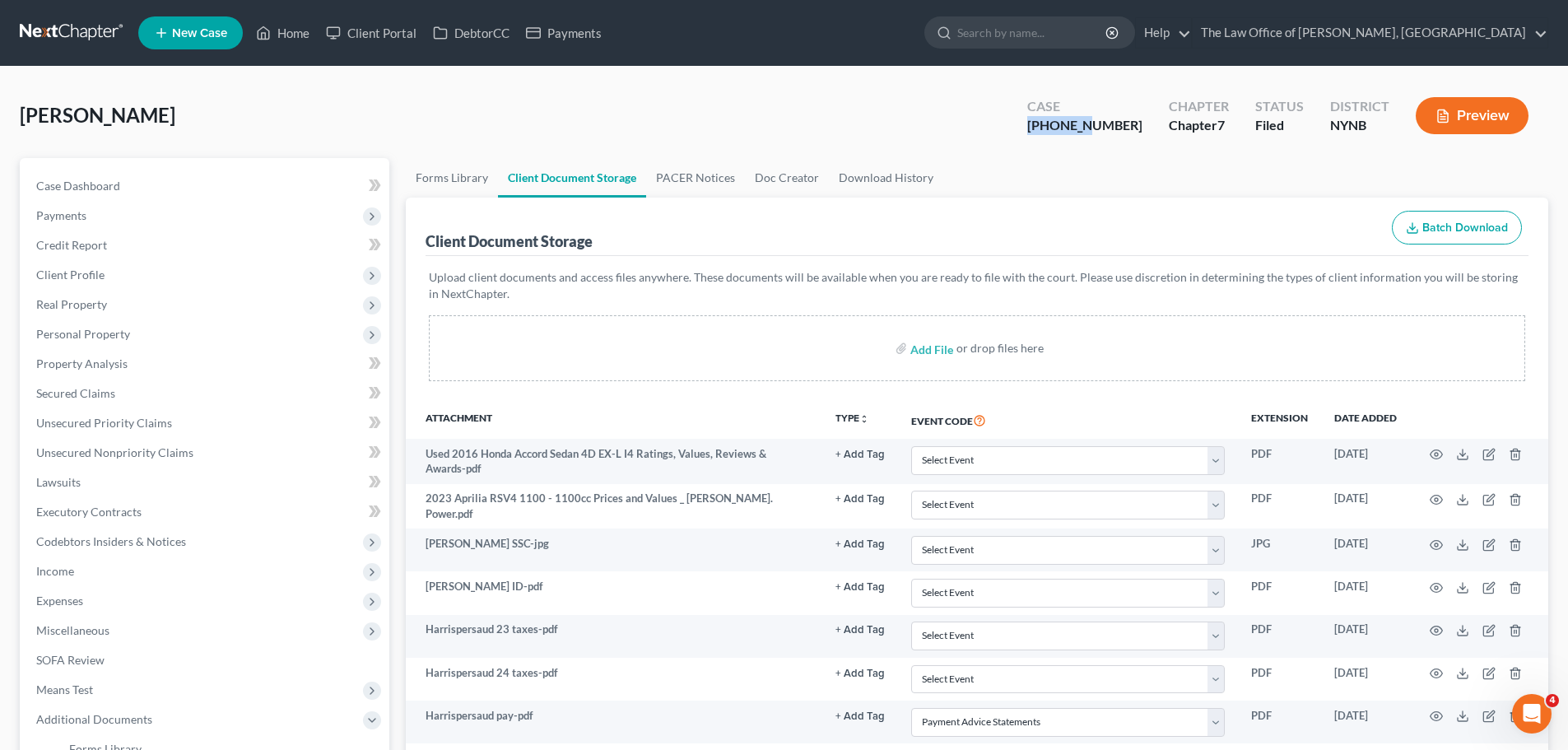
drag, startPoint x: 1075, startPoint y: 126, endPoint x: 1130, endPoint y: 129, distance: 55.1
click at [1130, 129] on div "25-10956-1" at bounding box center [1085, 125] width 115 height 19
copy div "25-10956"
click at [1008, 165] on ul "Forms Library Client Document Storage PACER Notices Doc Creator Download History" at bounding box center [977, 178] width 1142 height 40
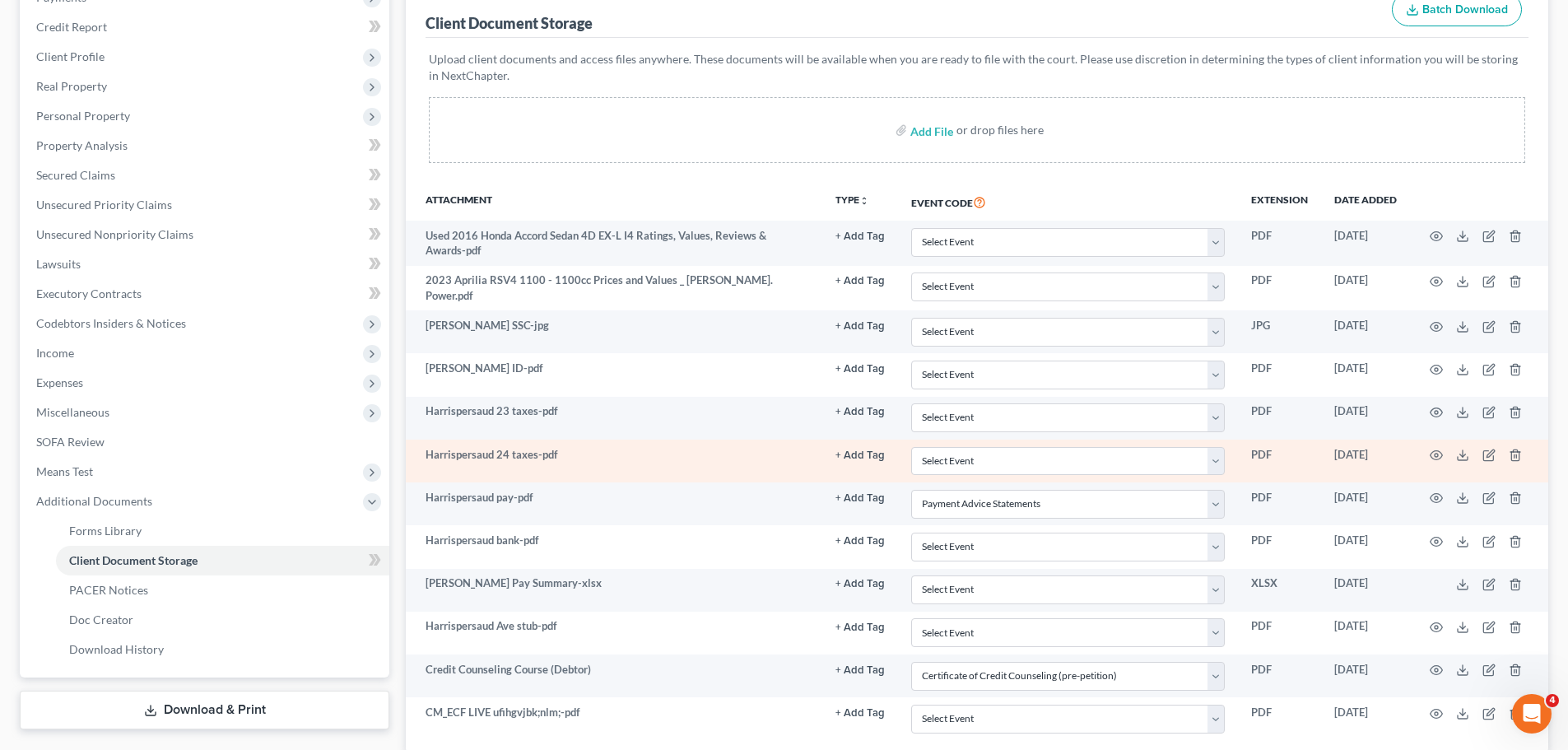
scroll to position [247, 0]
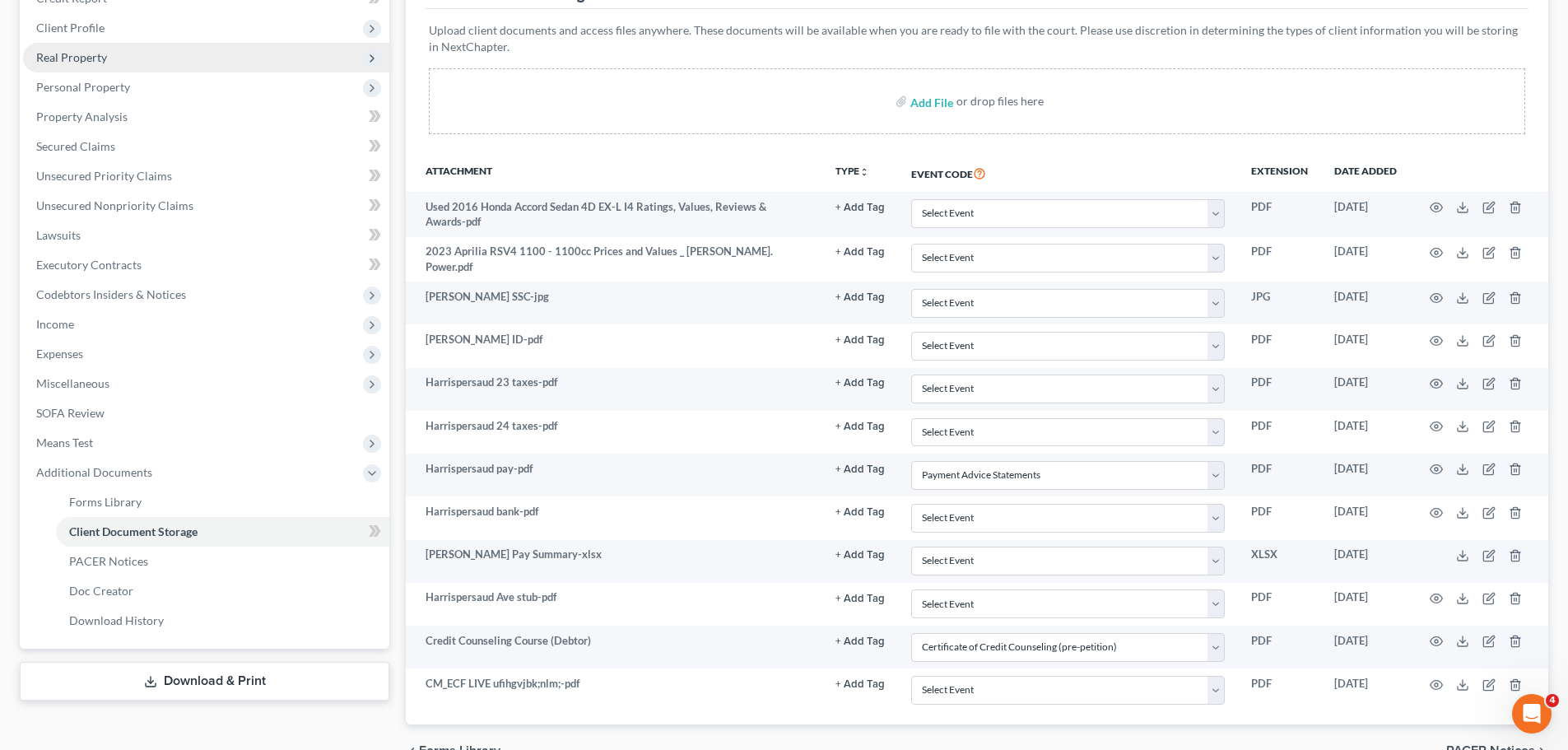
click at [259, 64] on span "Real Property" at bounding box center [206, 58] width 366 height 30
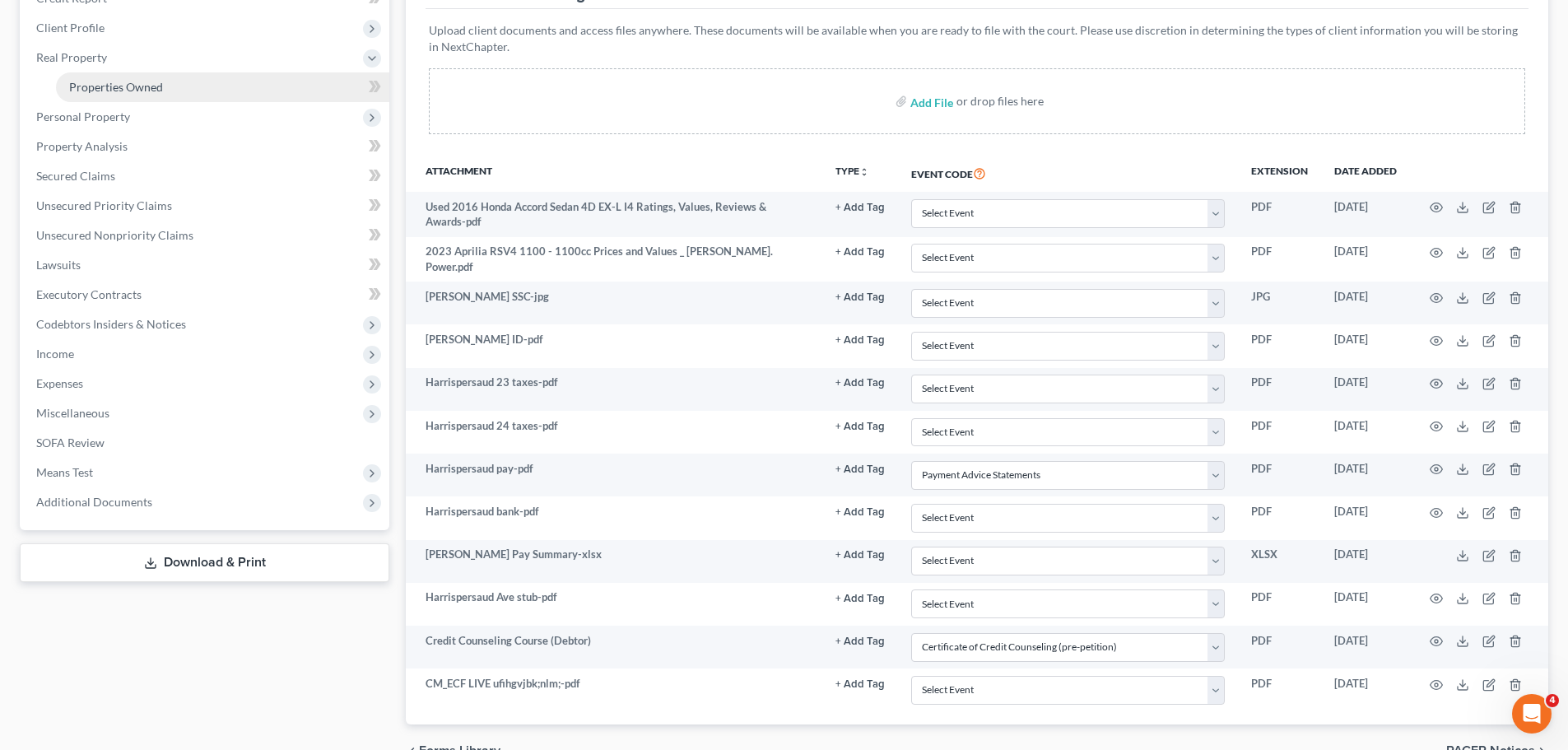
click at [259, 99] on link "Properties Owned" at bounding box center [222, 87] width 334 height 30
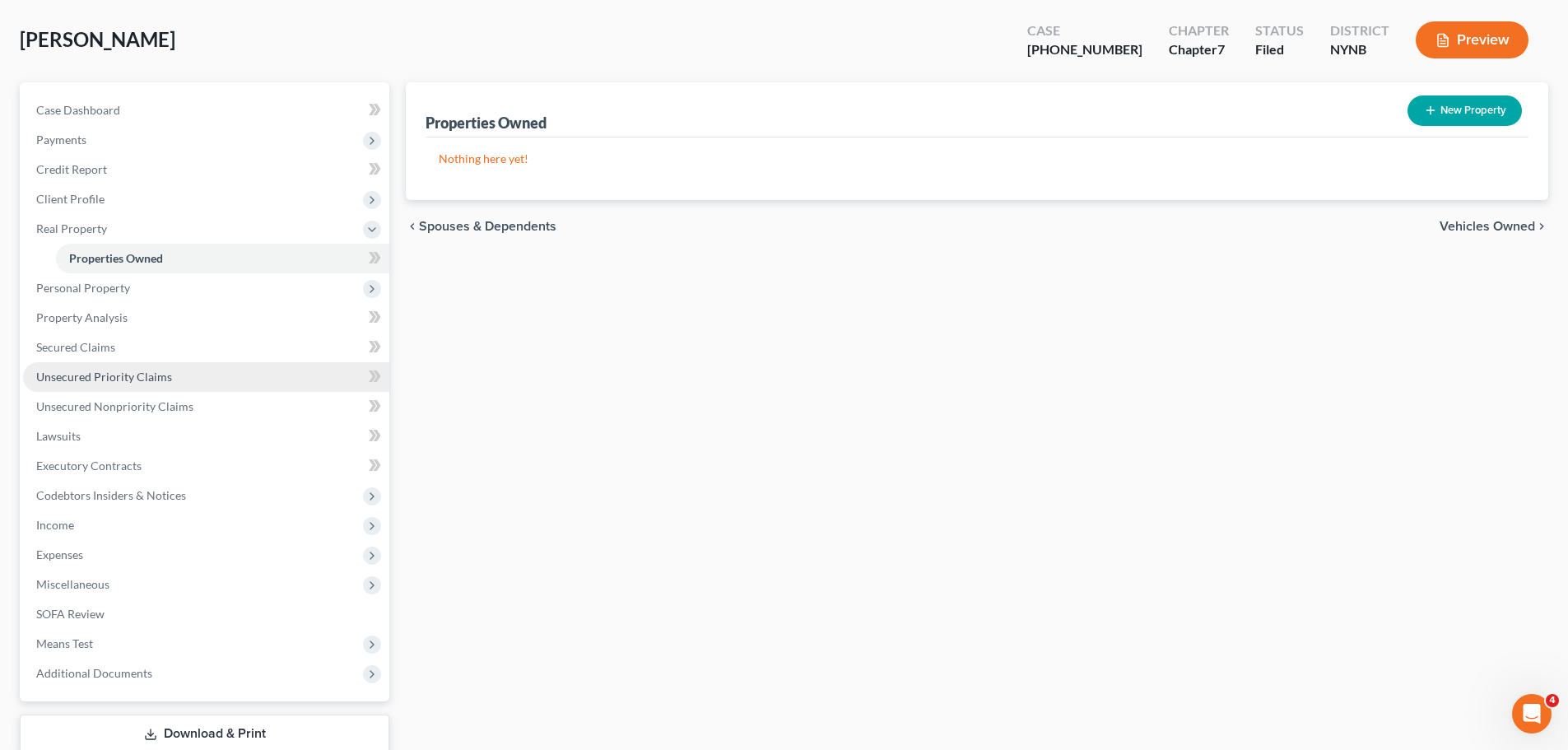
scroll to position [141, 0]
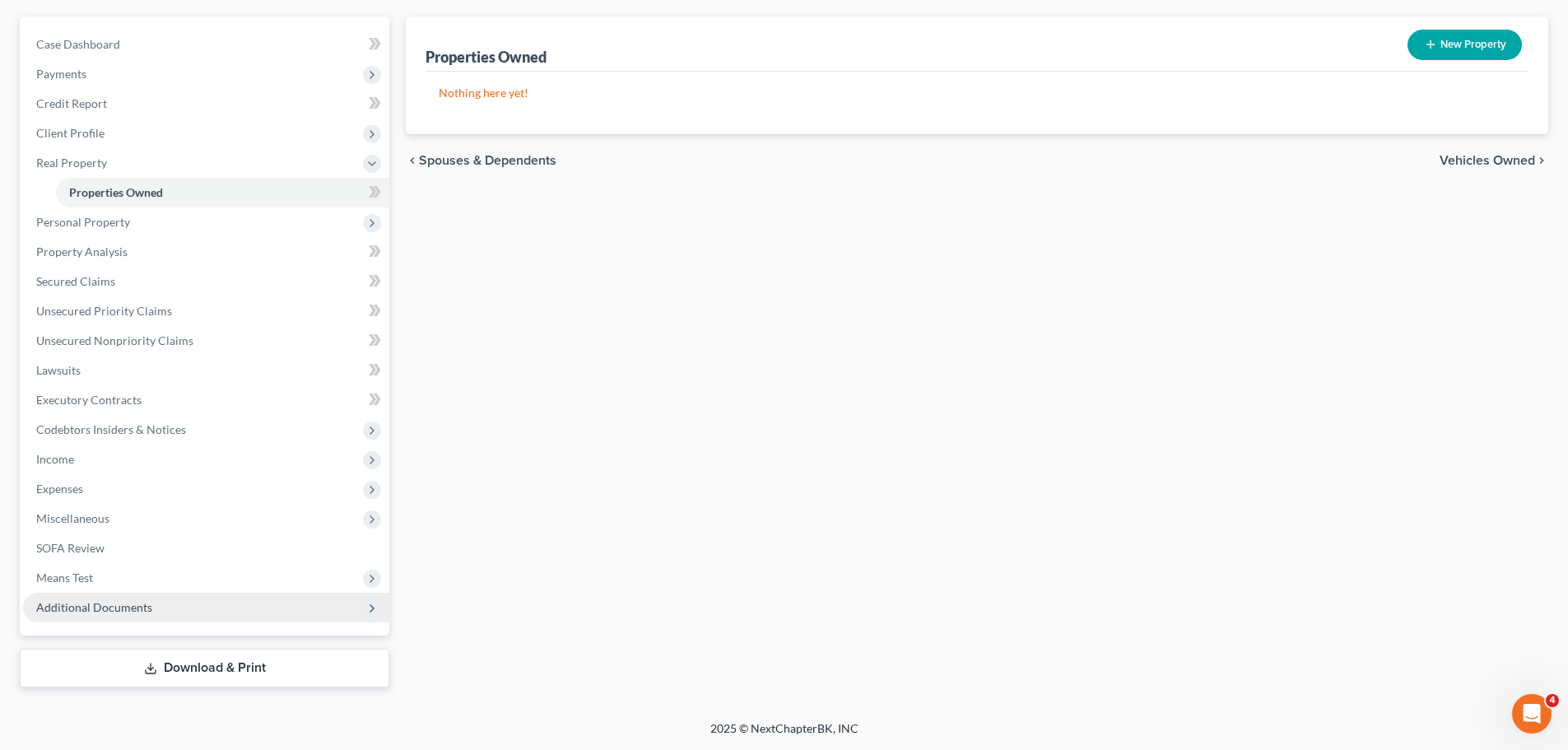
click at [102, 602] on span "Additional Documents" at bounding box center [94, 607] width 116 height 14
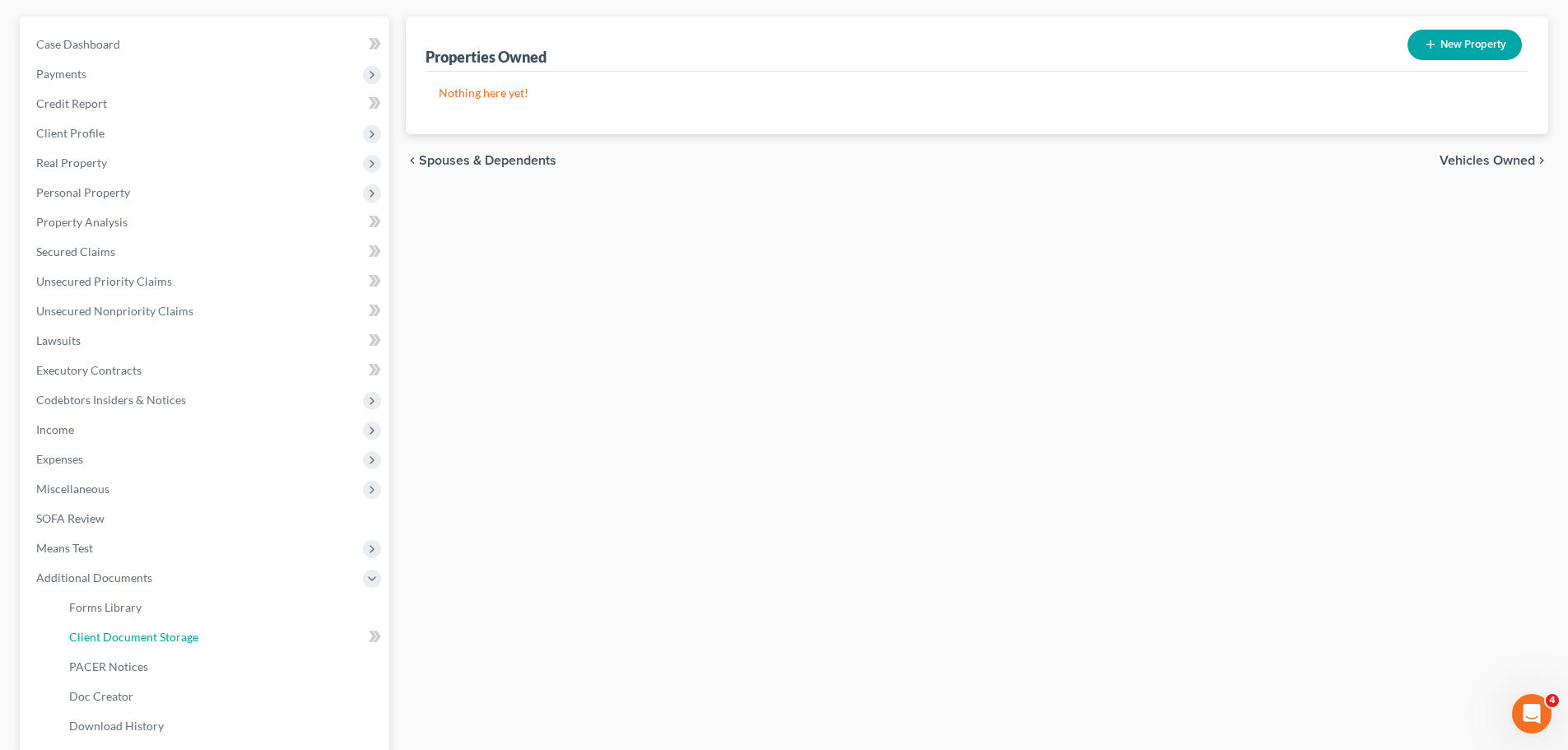
click at [209, 625] on link "Client Document Storage" at bounding box center [222, 637] width 334 height 30
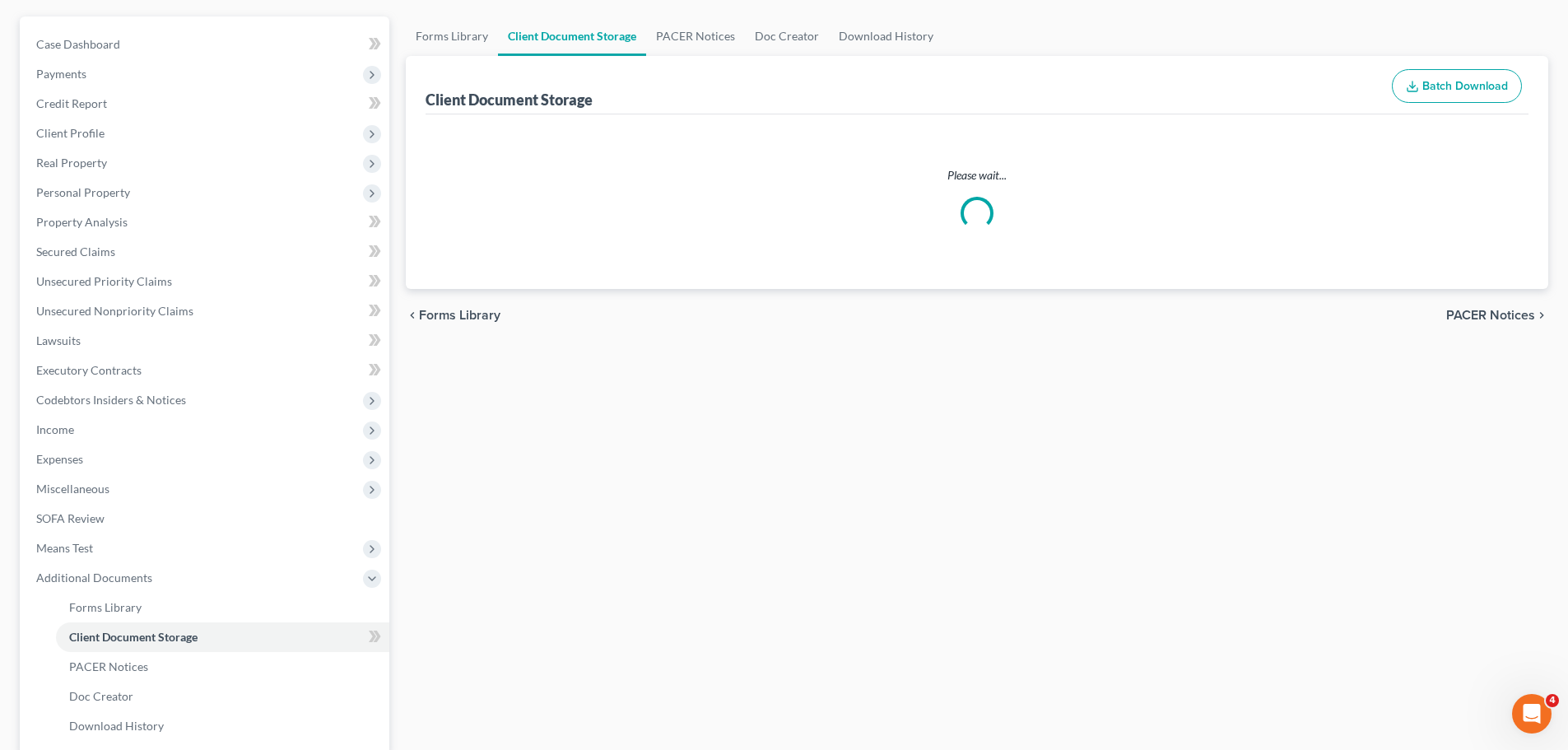
scroll to position [140, 0]
select select "5"
select select "1"
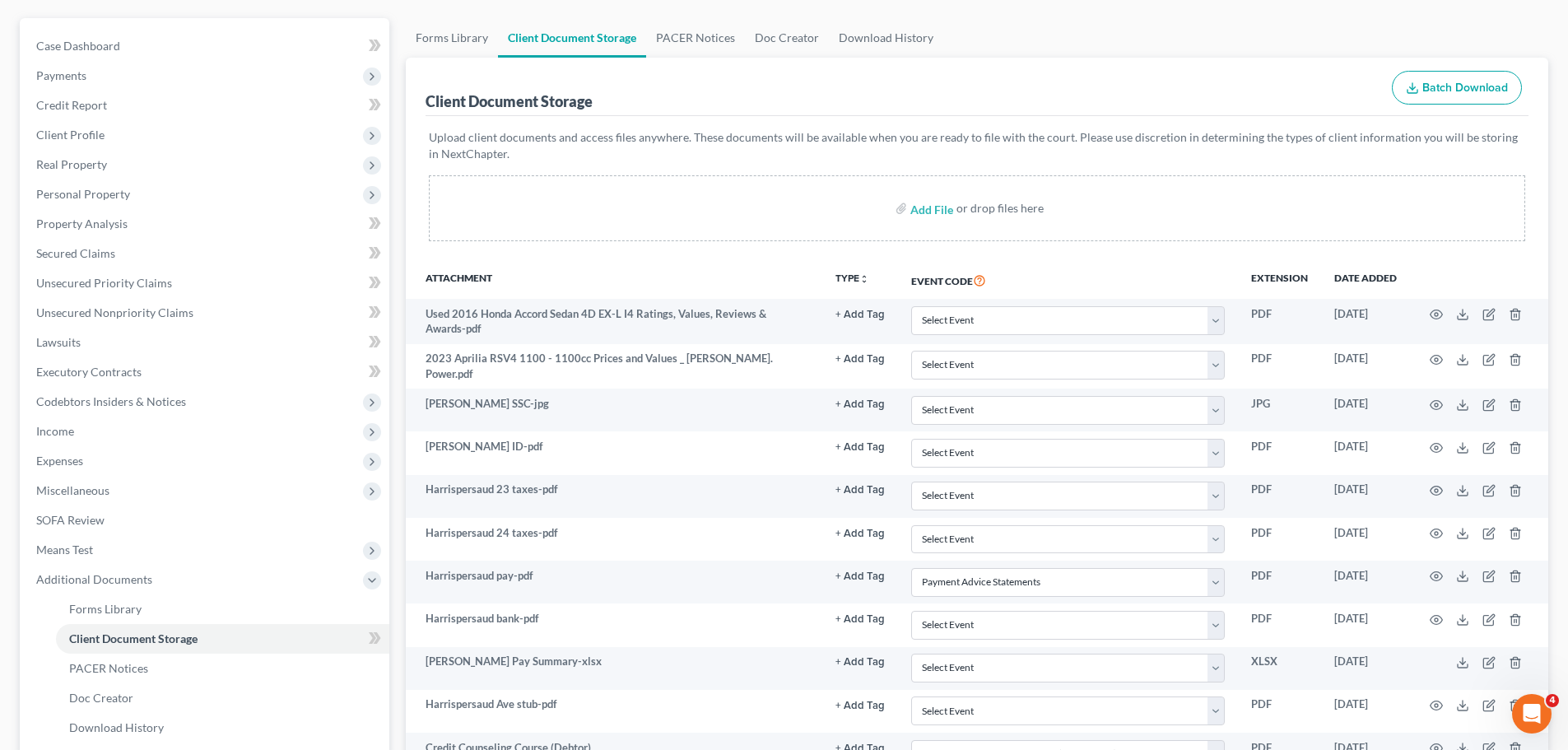
scroll to position [0, 0]
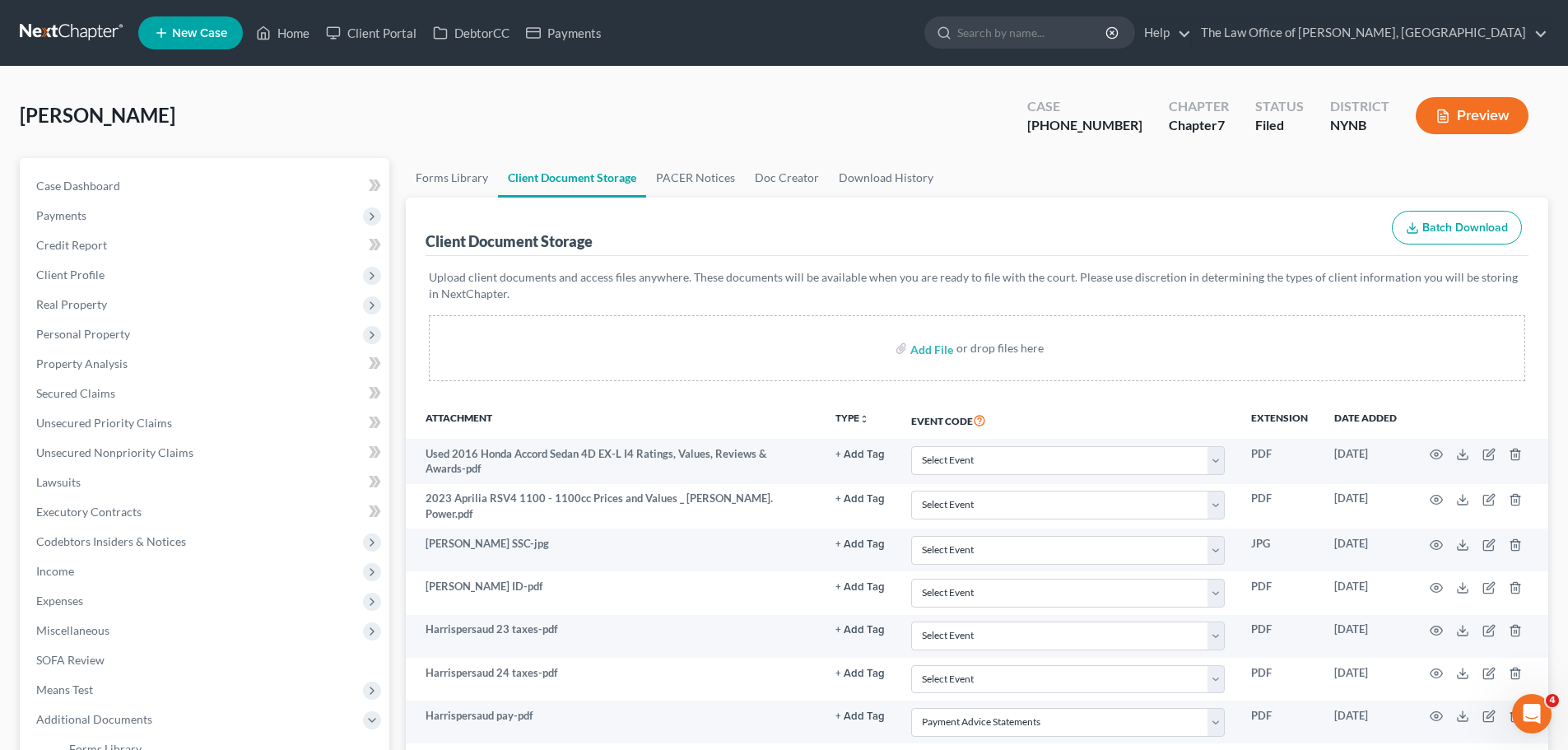
click at [94, 33] on link at bounding box center [72, 32] width 105 height 30
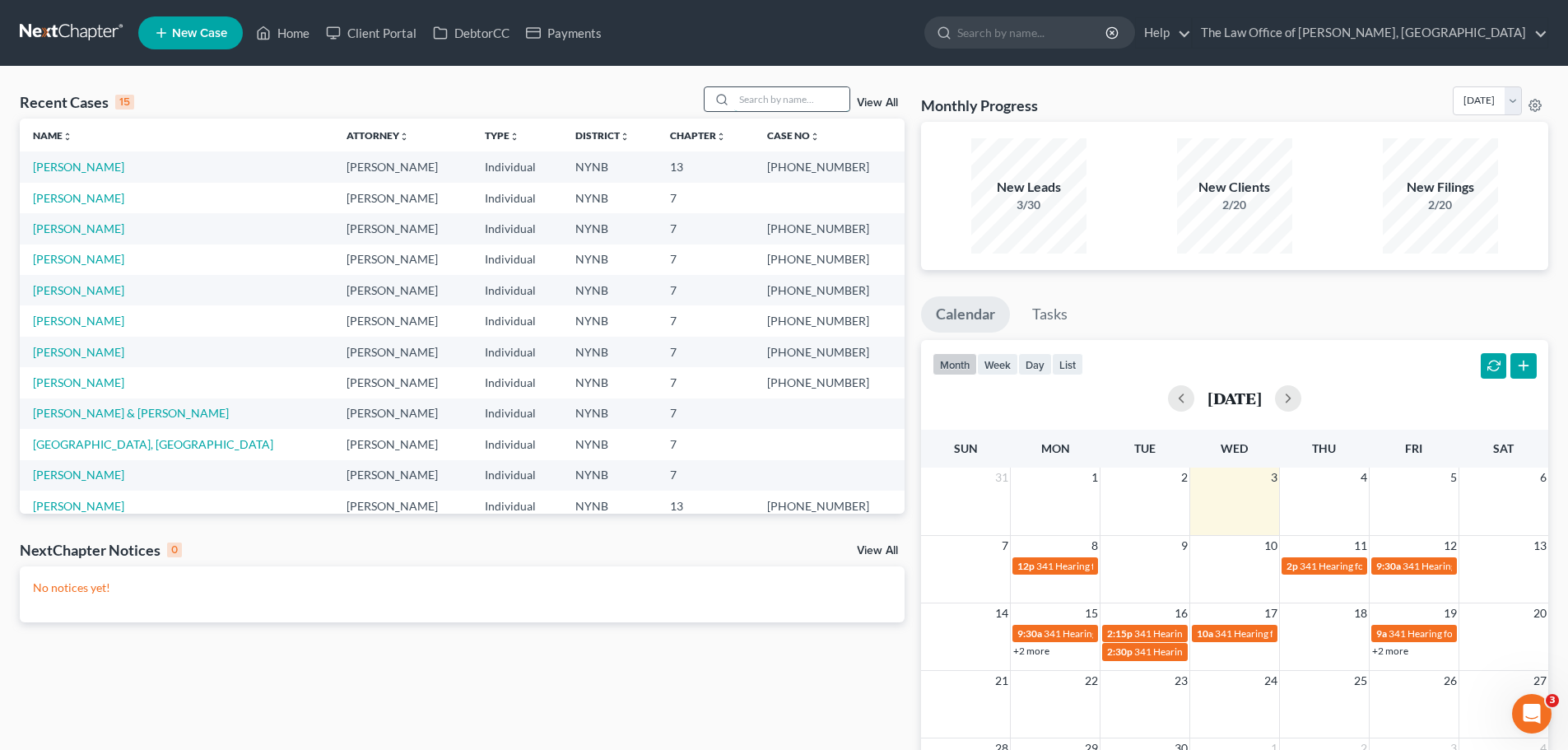
click at [789, 104] on input "search" at bounding box center [792, 99] width 115 height 24
paste input "[PERSON_NAME]"
type input "[PERSON_NAME]"
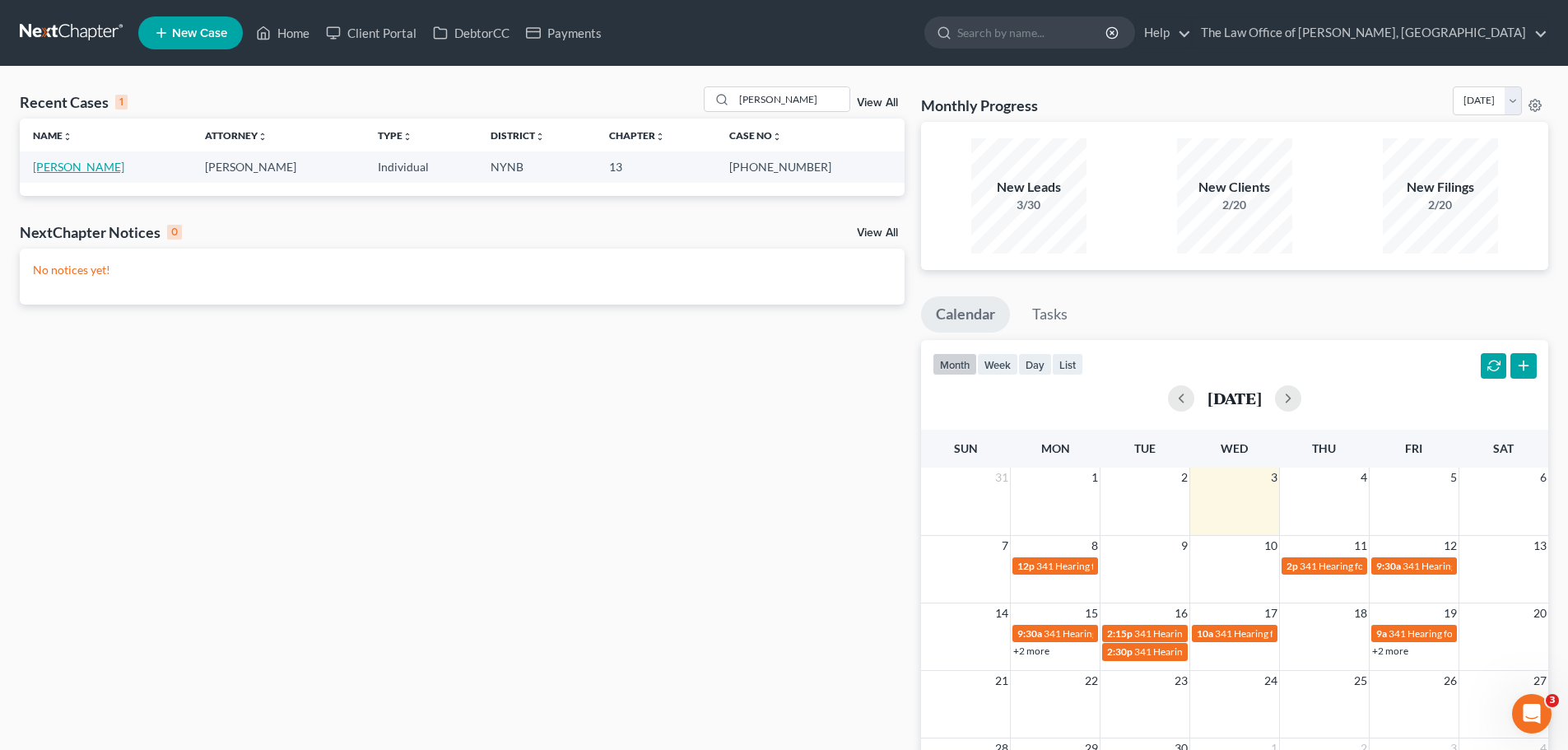
click at [91, 164] on link "[PERSON_NAME]" at bounding box center [79, 167] width 92 height 14
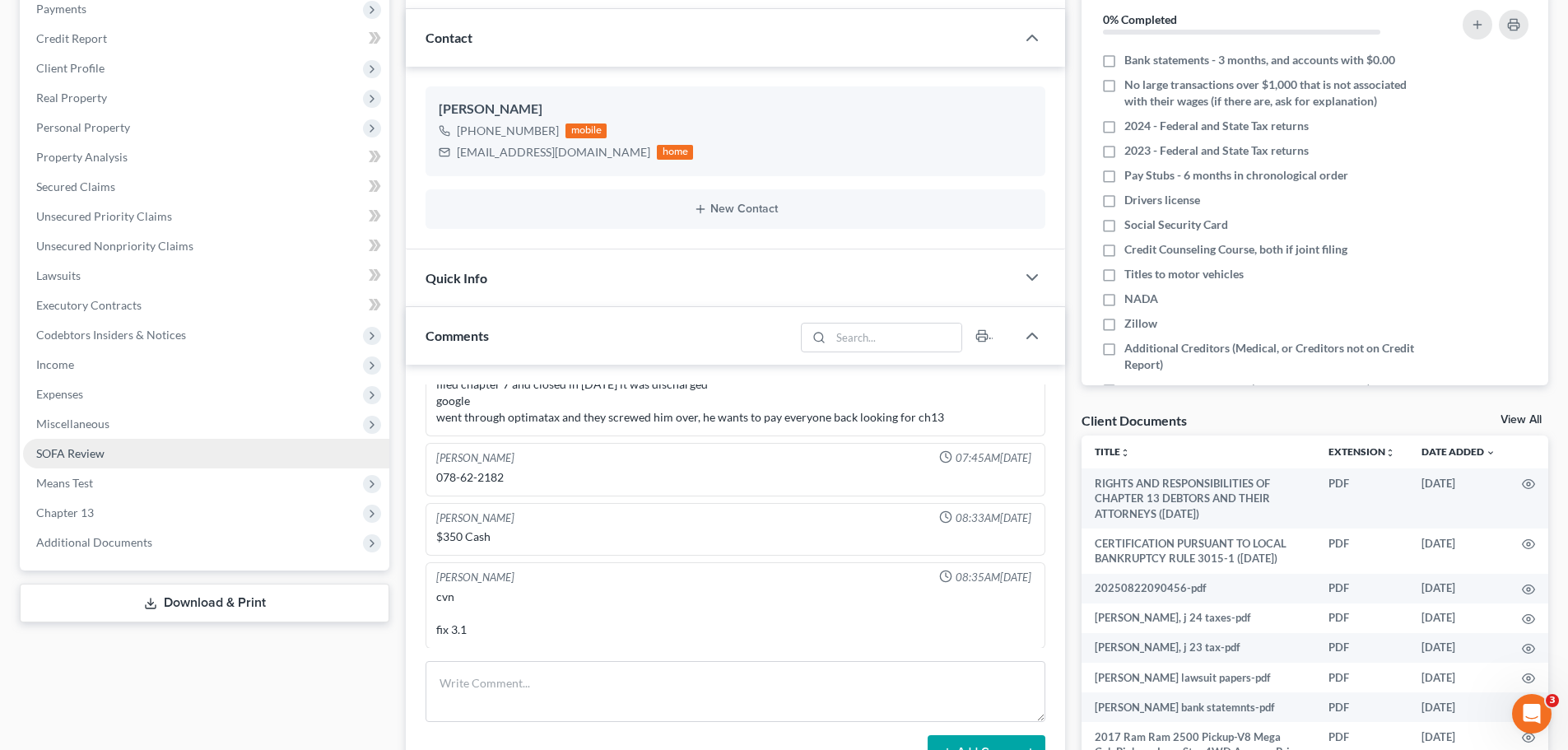
scroll to position [329, 0]
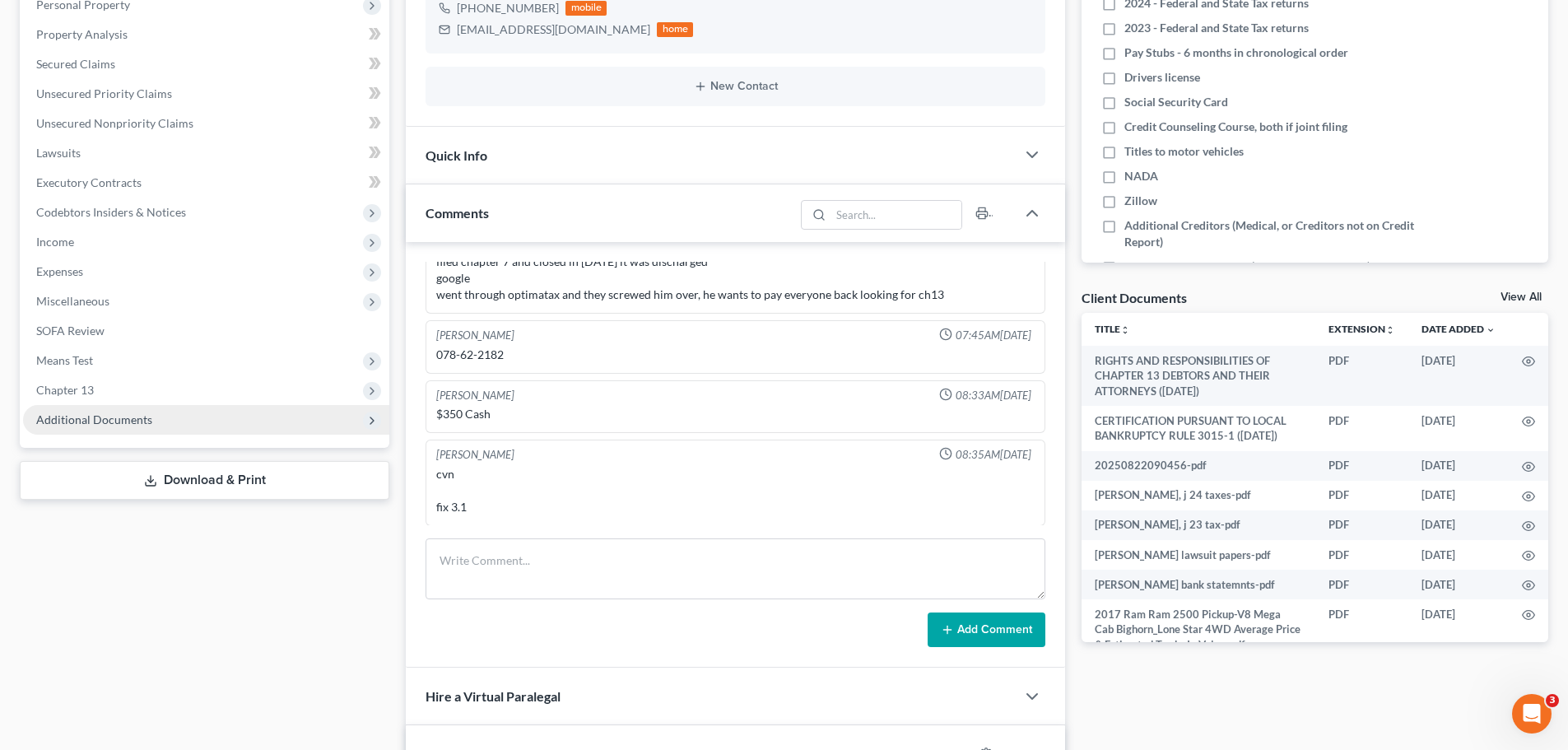
click at [112, 421] on span "Additional Documents" at bounding box center [94, 419] width 116 height 14
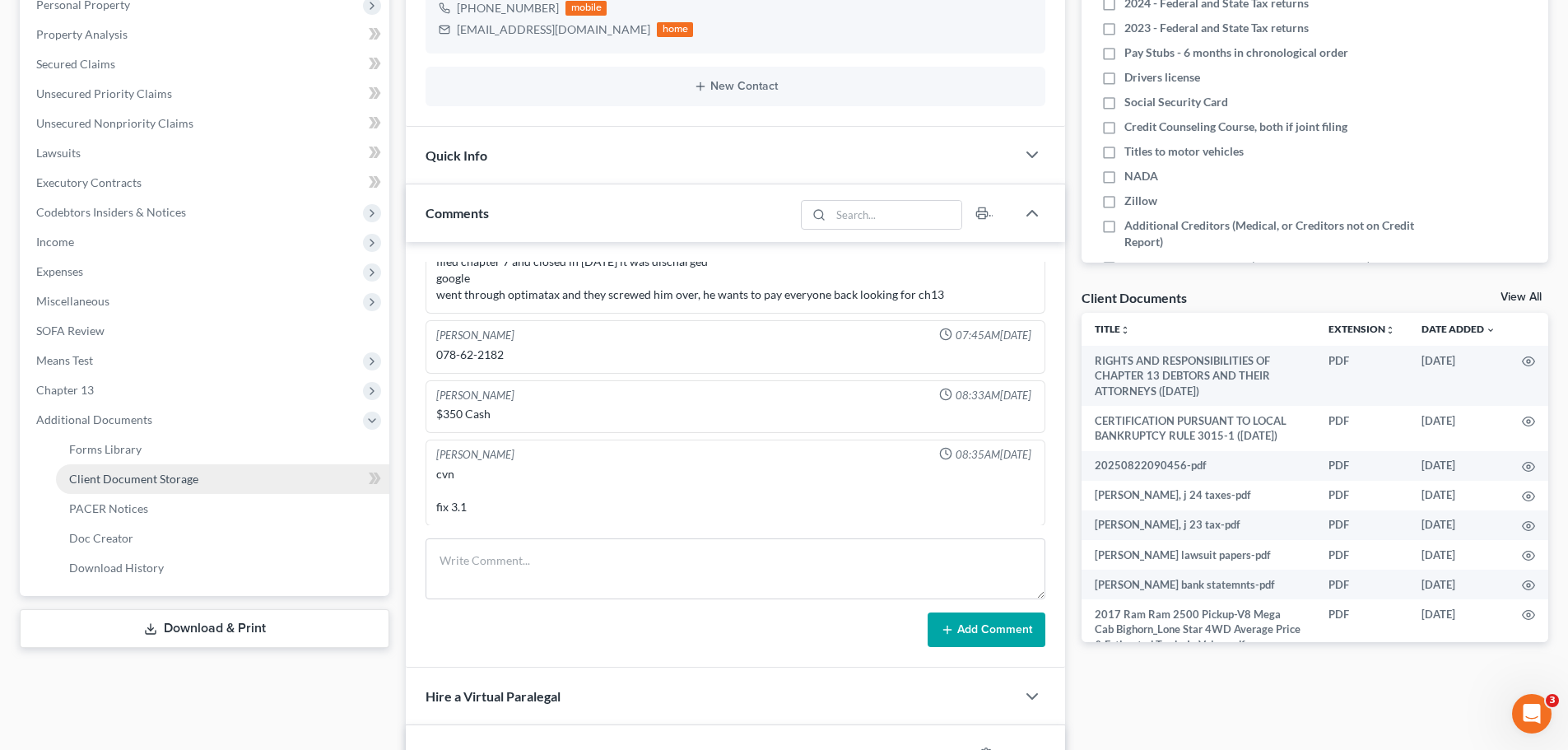
click at [158, 480] on span "Client Document Storage" at bounding box center [134, 478] width 130 height 14
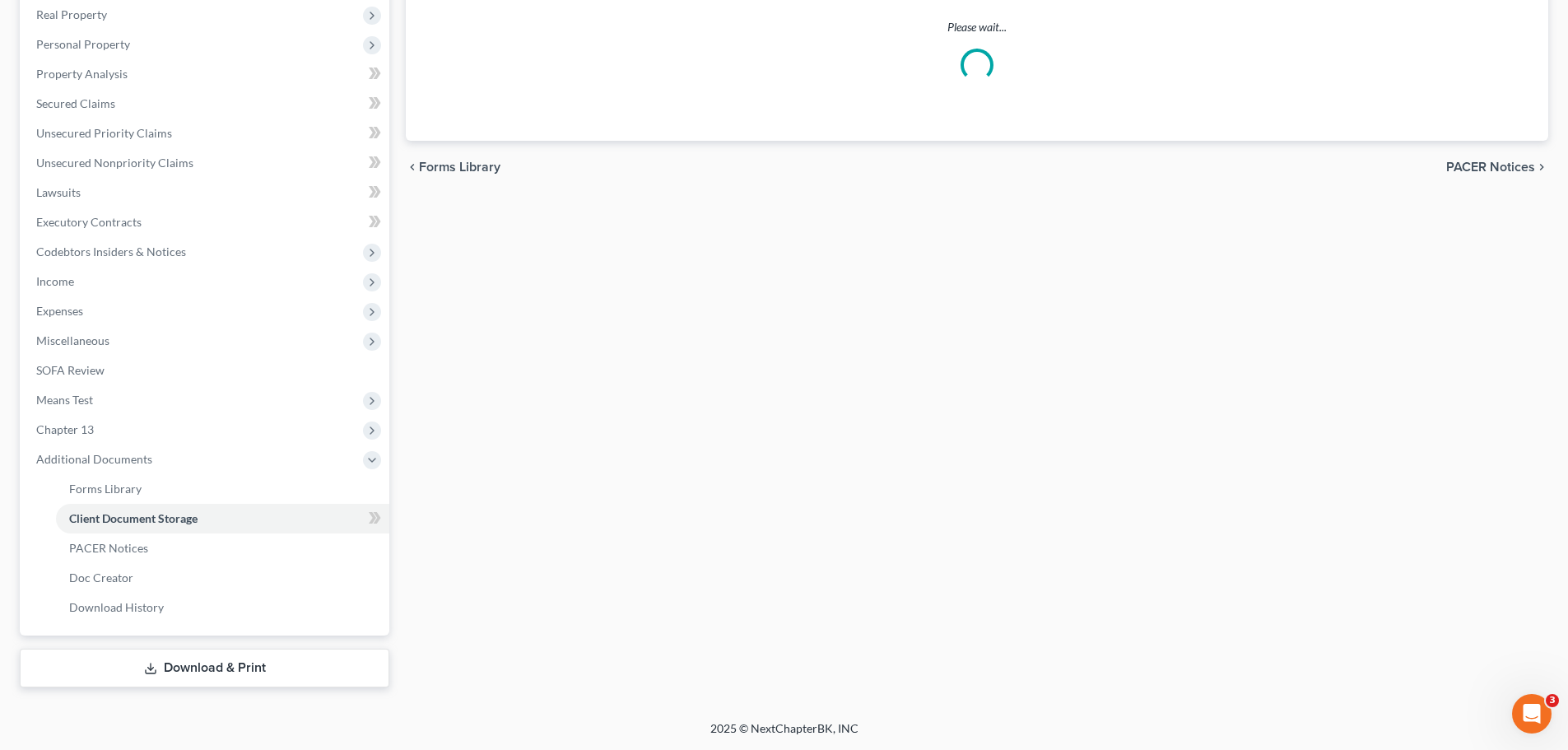
scroll to position [288, 0]
select select "1"
select select "5"
select select "2"
select select "6"
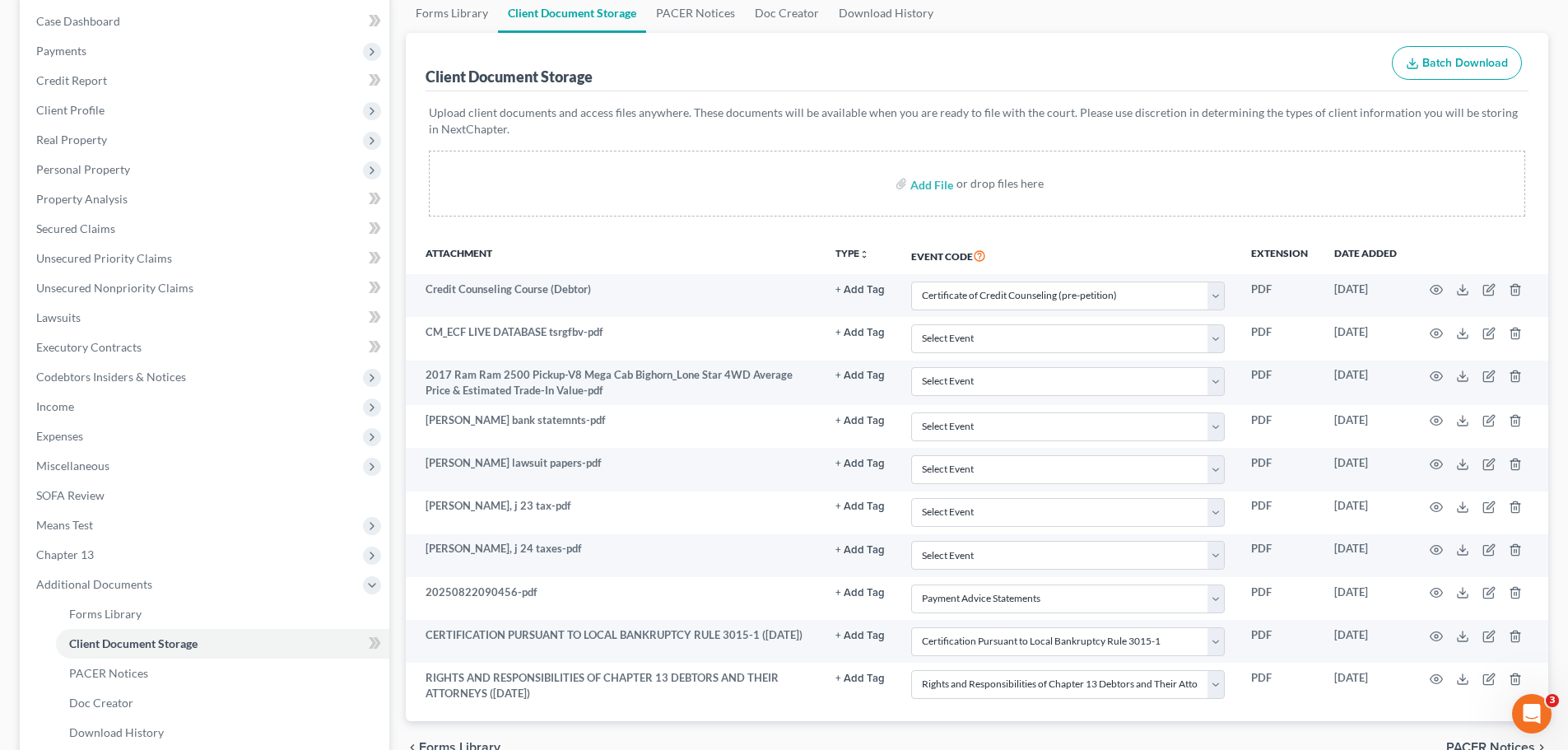
scroll to position [0, 0]
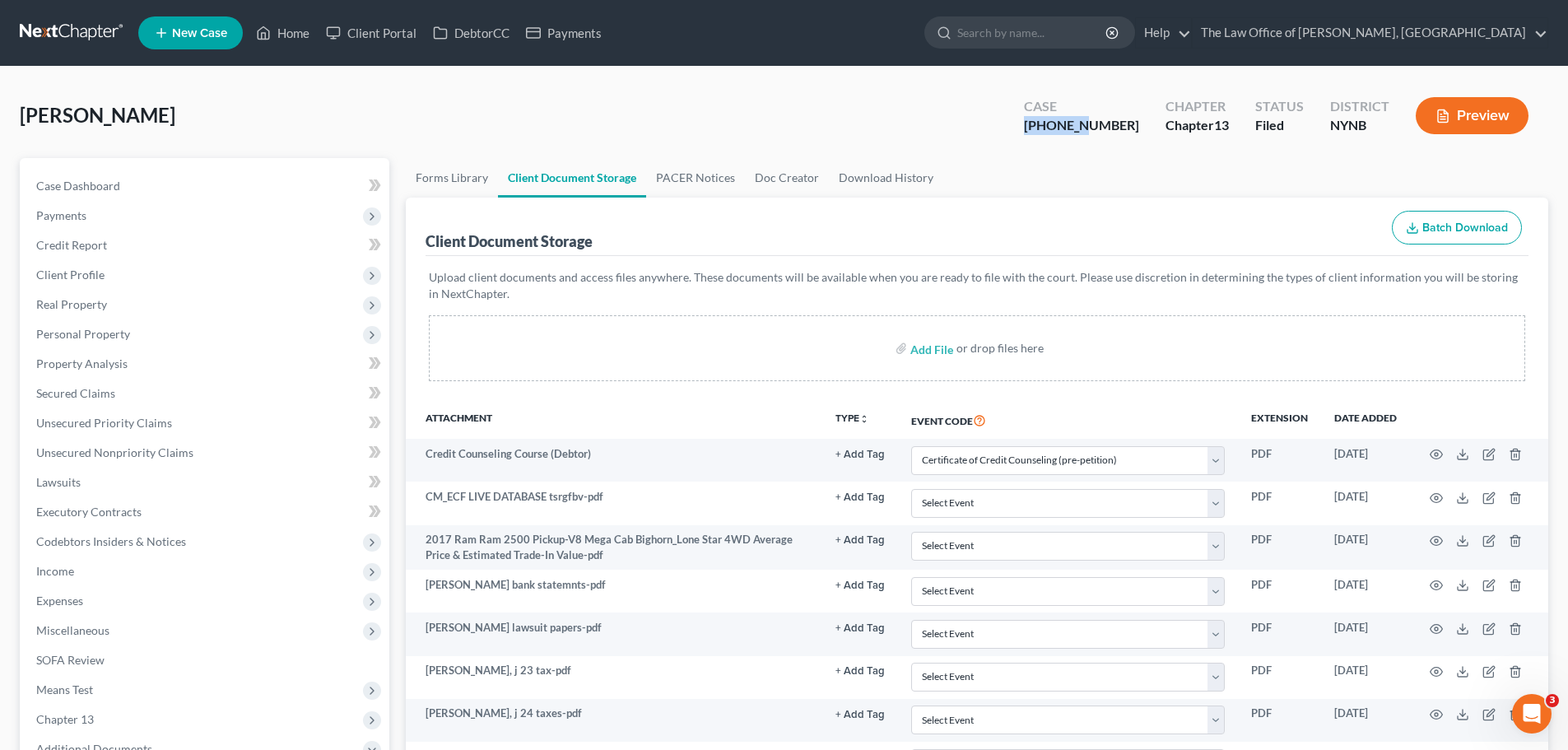
drag, startPoint x: 1066, startPoint y: 129, endPoint x: 1128, endPoint y: 129, distance: 62.0
click at [1128, 129] on div "Case 25-10964-1" at bounding box center [1081, 117] width 141 height 49
copy div "25-10964"
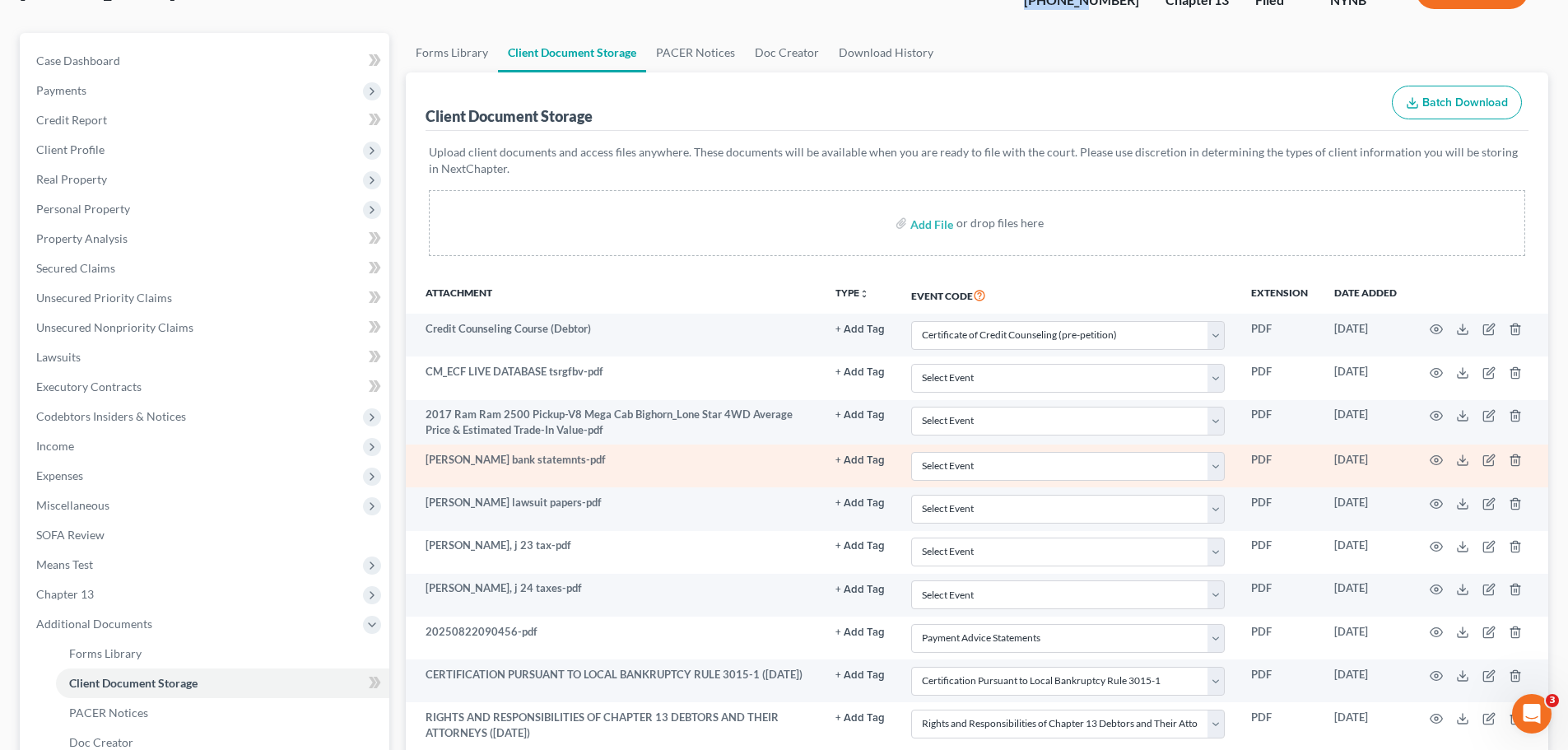
scroll to position [208, 0]
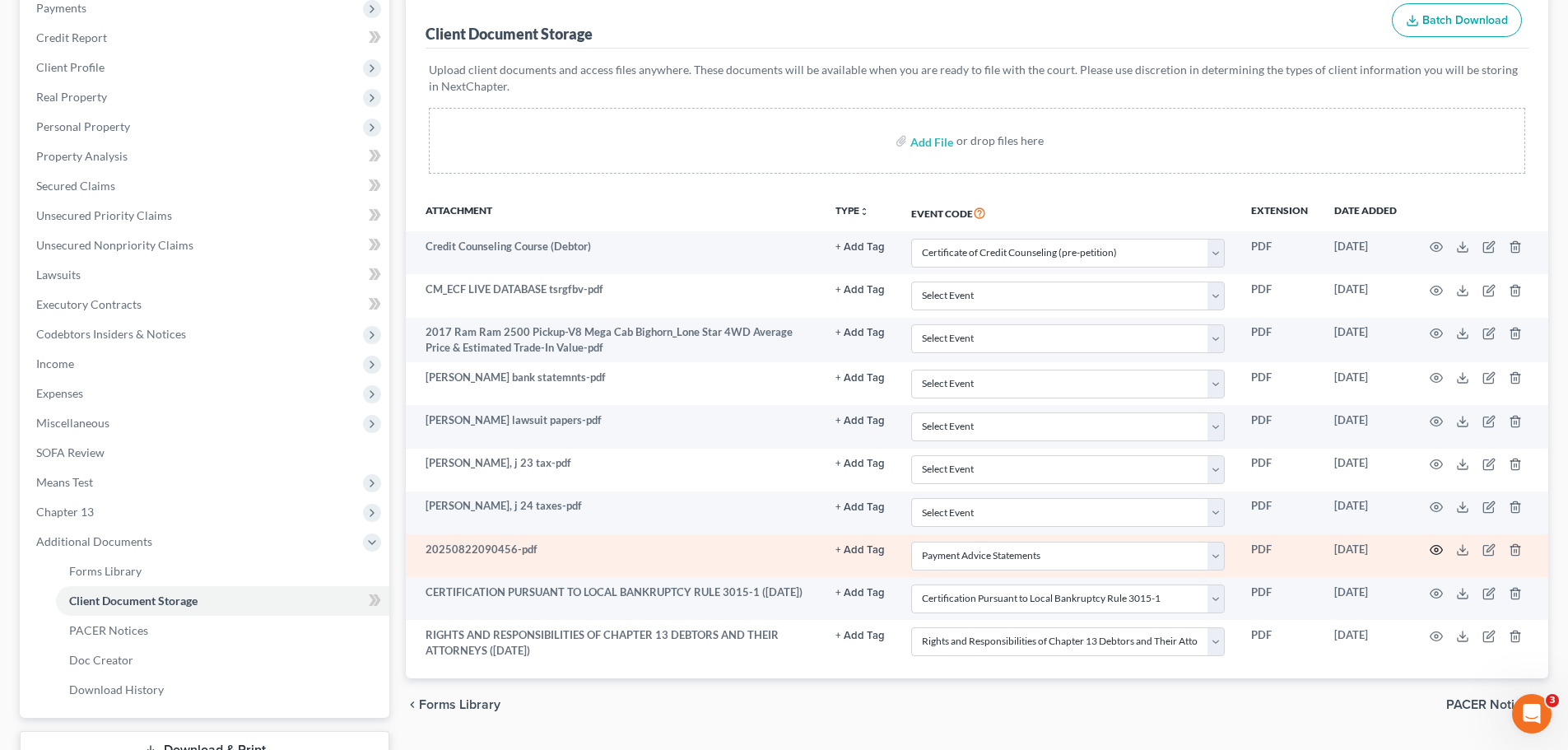
click at [1435, 556] on icon "button" at bounding box center [1437, 549] width 13 height 13
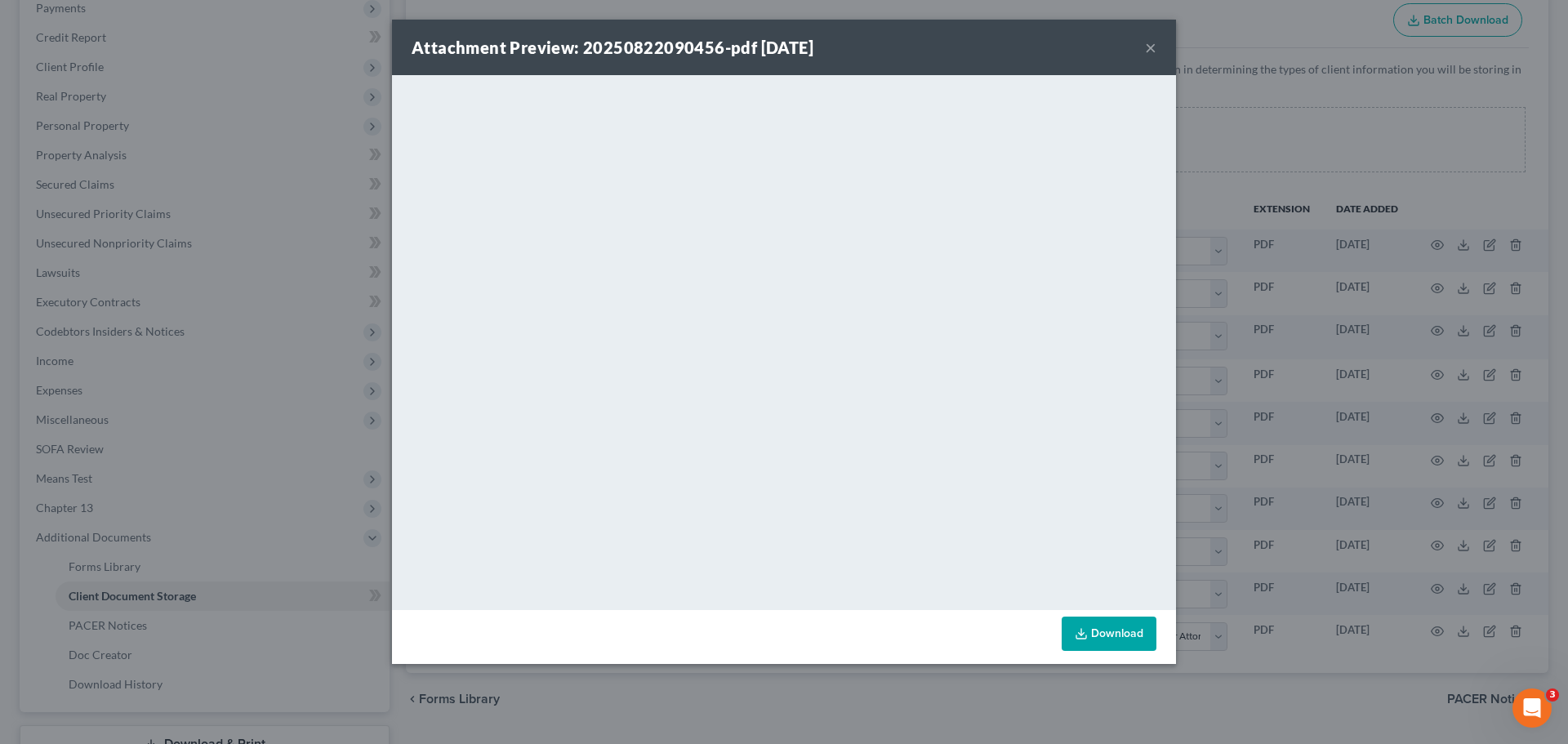
click at [1153, 61] on div "Attachment Preview: 20250822090456-pdf 08/22/2025 ×" at bounding box center [784, 47] width 784 height 55
click at [1149, 54] on button "×" at bounding box center [1150, 47] width 12 height 20
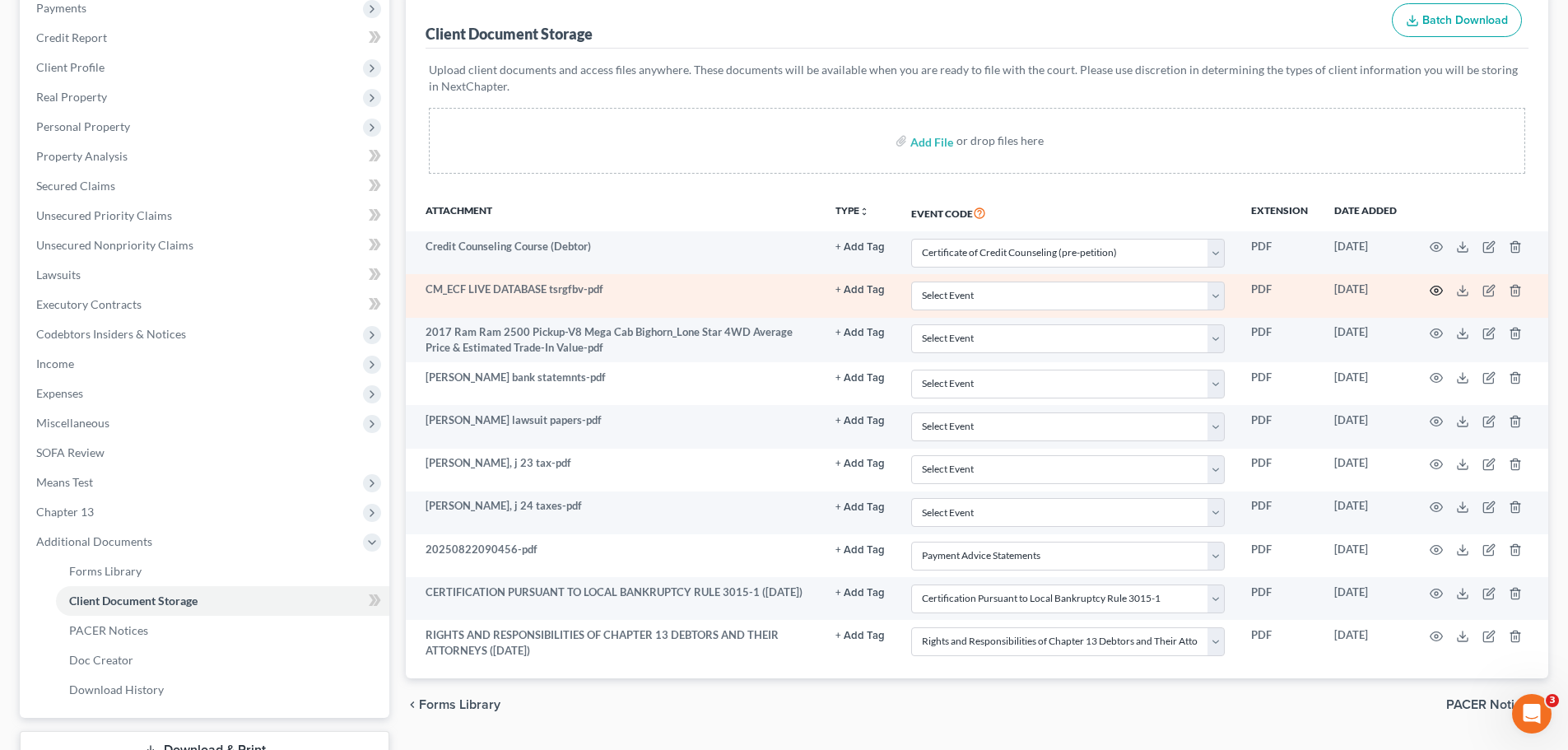
click at [1433, 290] on icon "button" at bounding box center [1437, 290] width 13 height 13
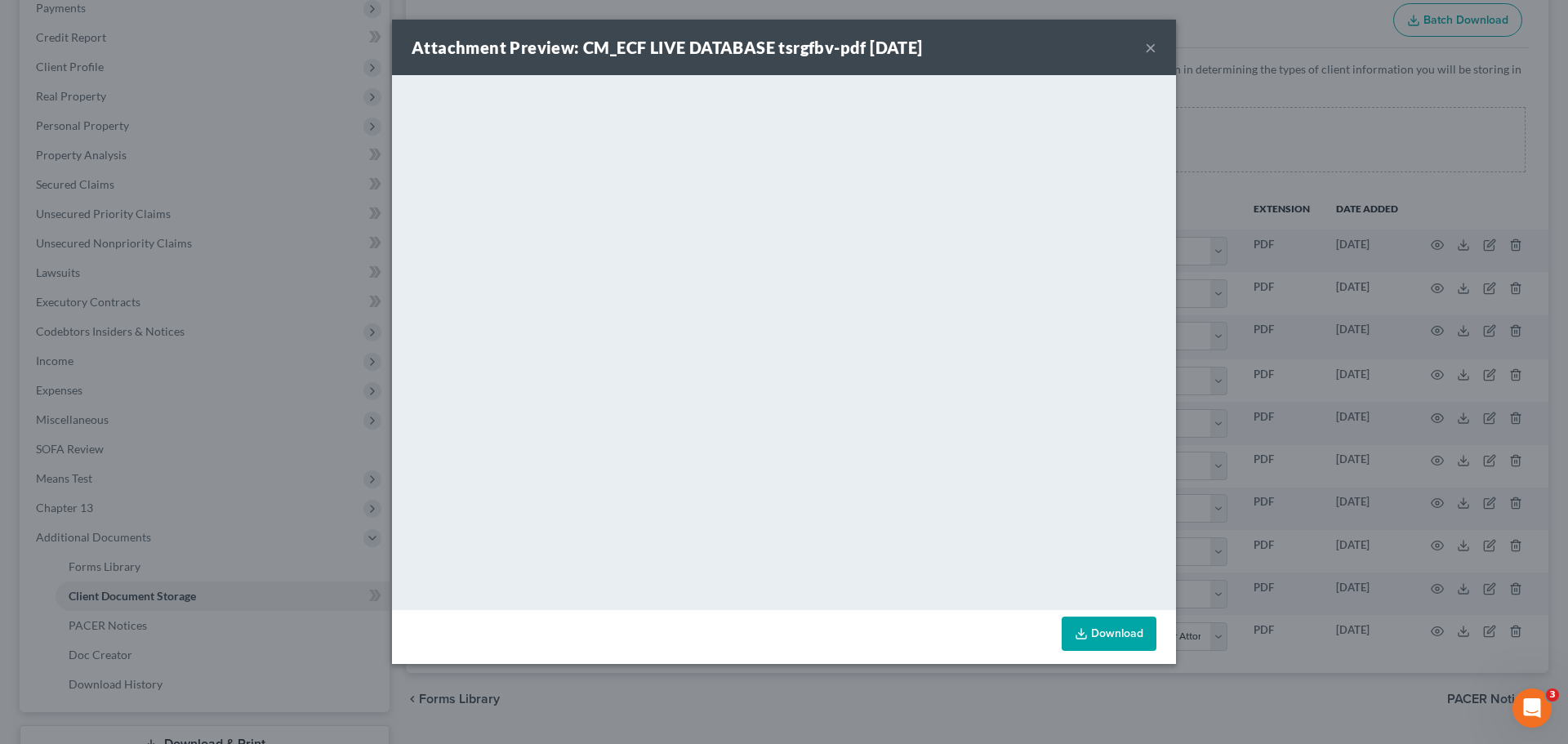
click at [1146, 49] on button "×" at bounding box center [1150, 47] width 12 height 20
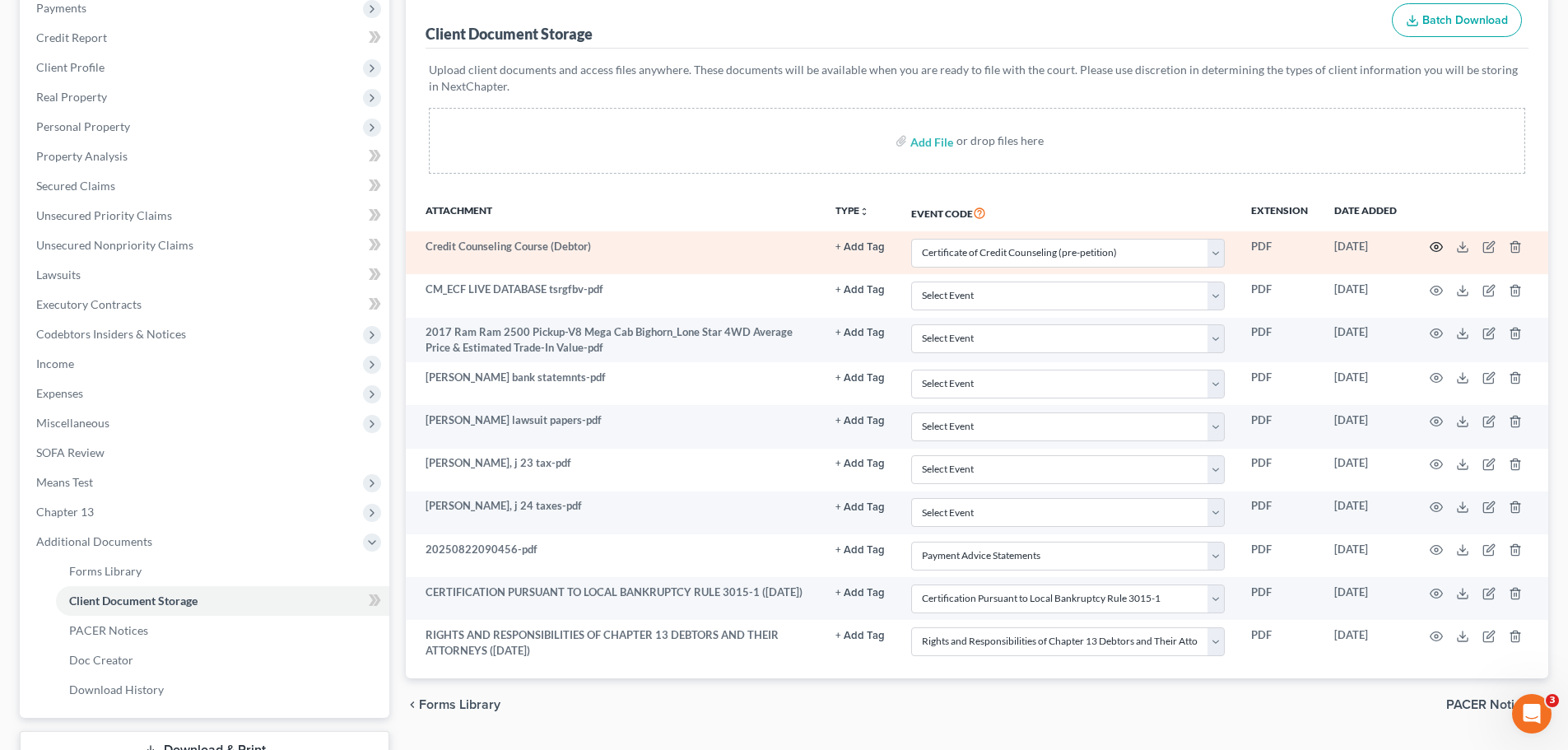
click at [1433, 253] on icon "button" at bounding box center [1437, 246] width 13 height 13
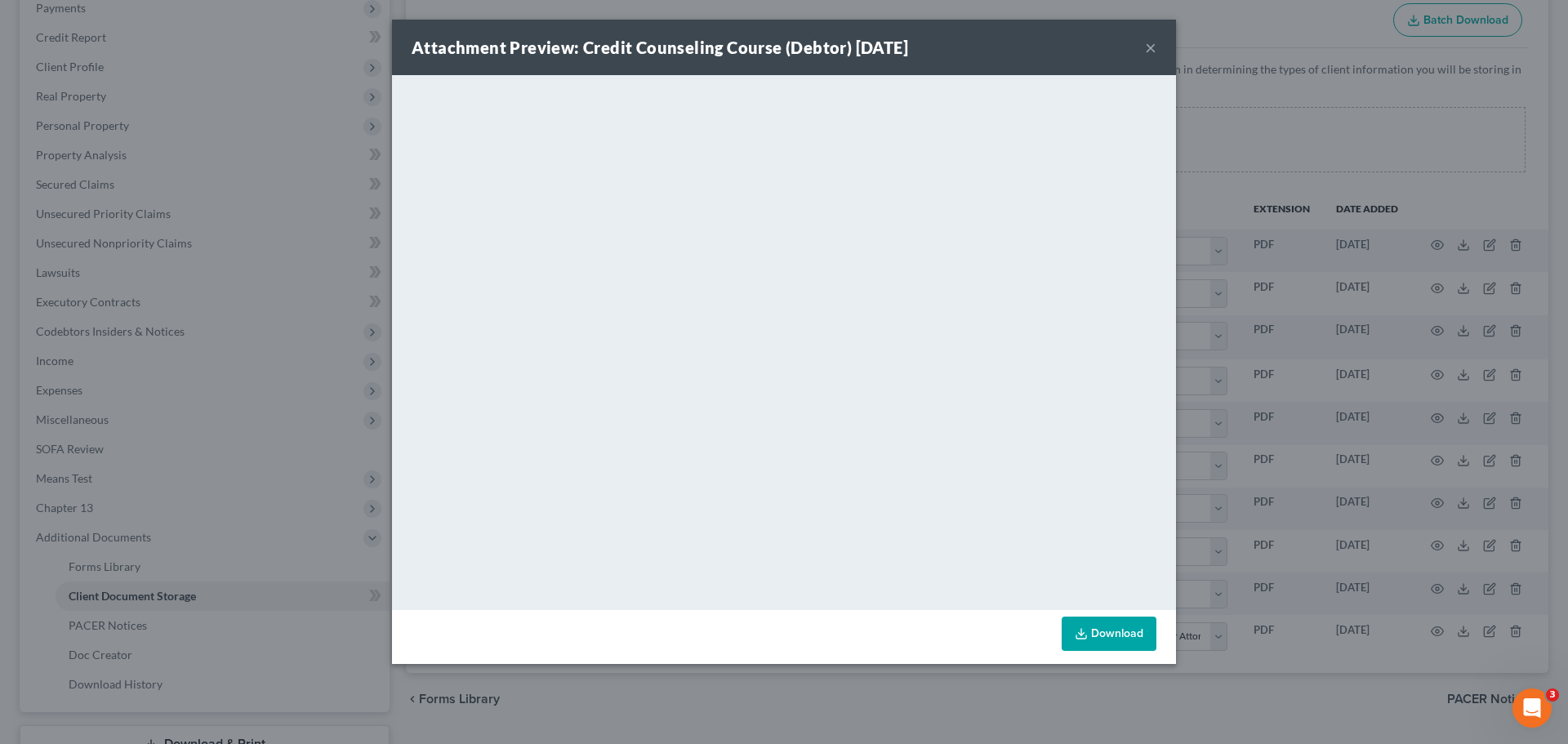
click at [1141, 44] on div "Attachment Preview: Credit Counseling Course (Debtor) 08/08/2025 ×" at bounding box center [784, 47] width 784 height 55
click at [1149, 46] on button "×" at bounding box center [1150, 47] width 12 height 20
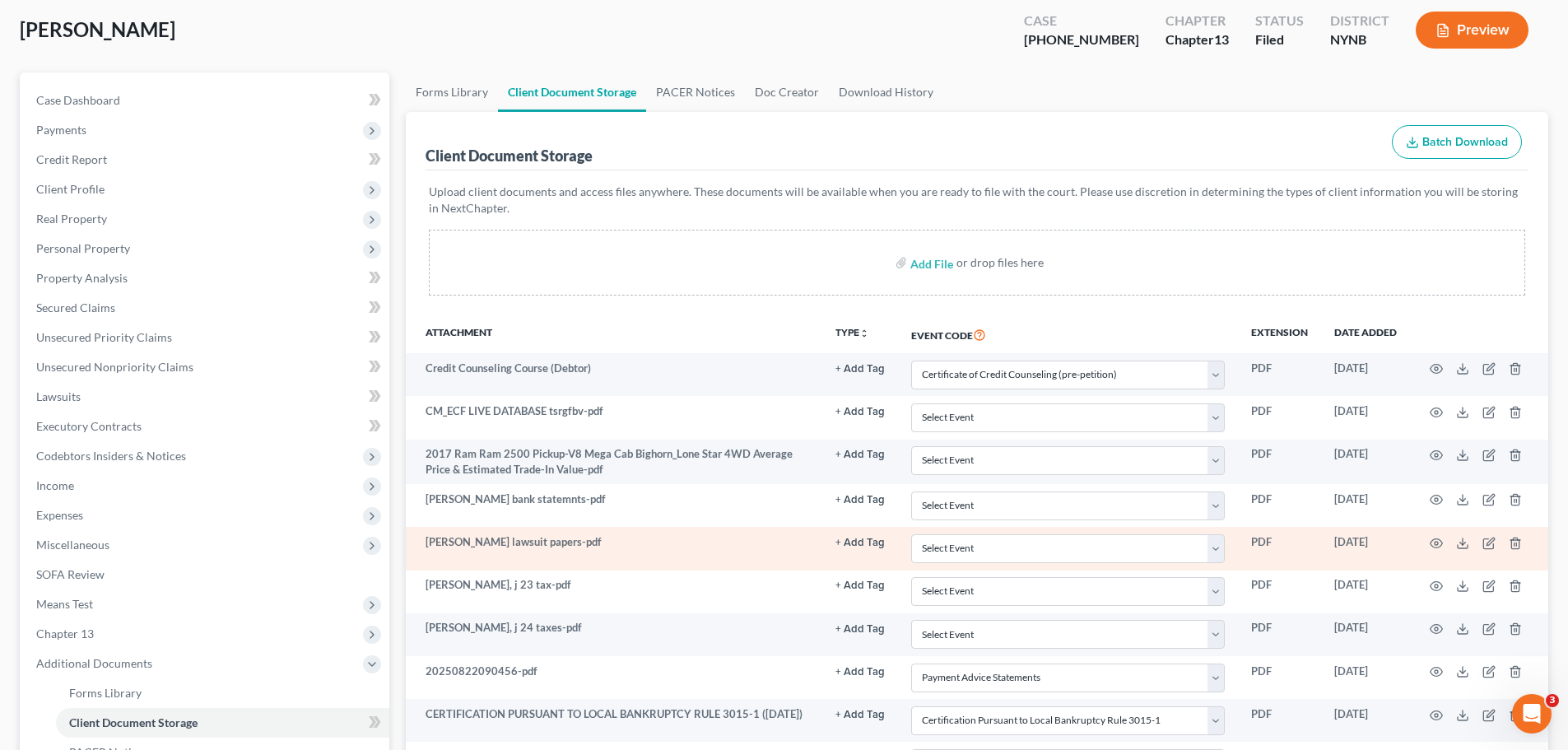
scroll to position [165, 0]
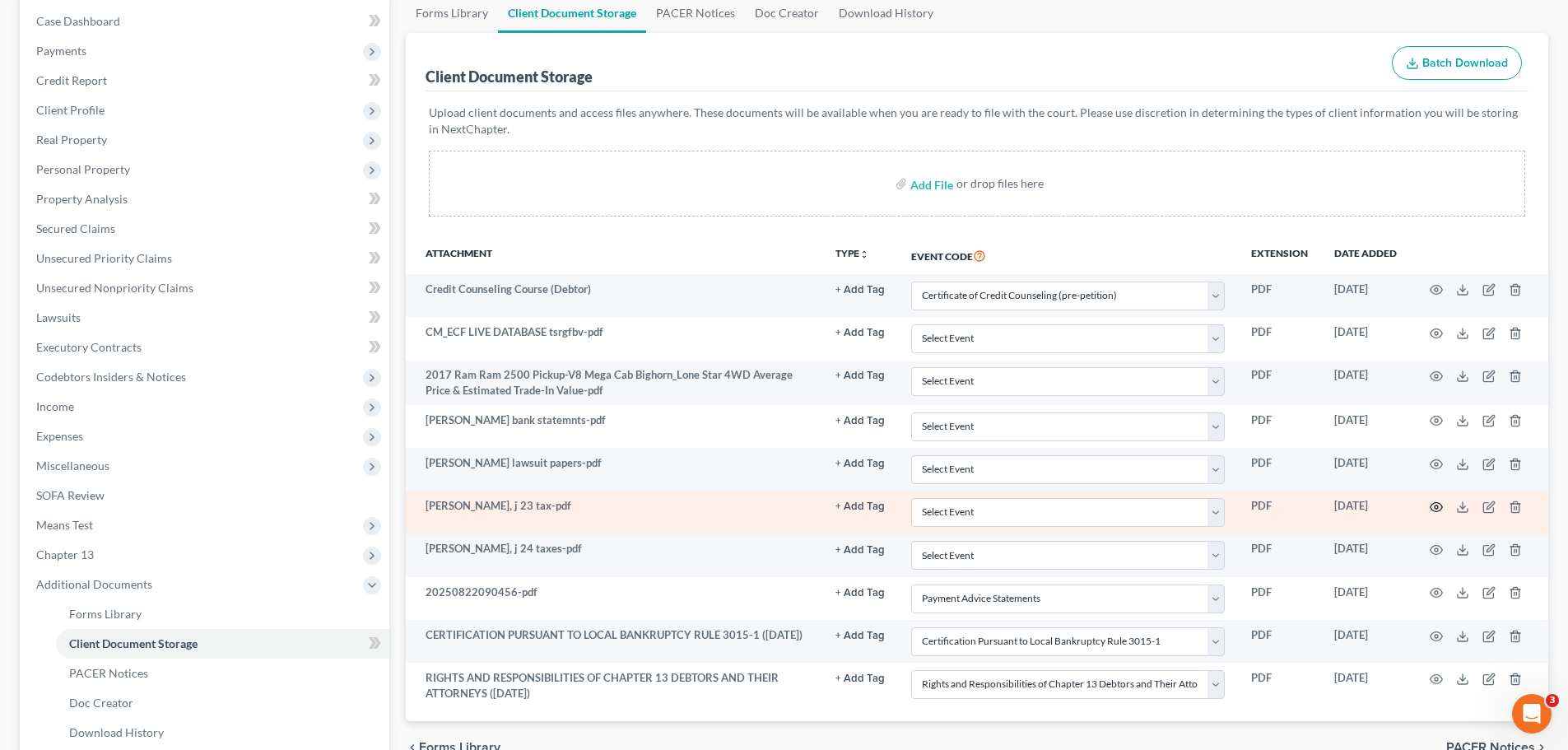
click at [1430, 506] on icon "button" at bounding box center [1437, 507] width 13 height 9
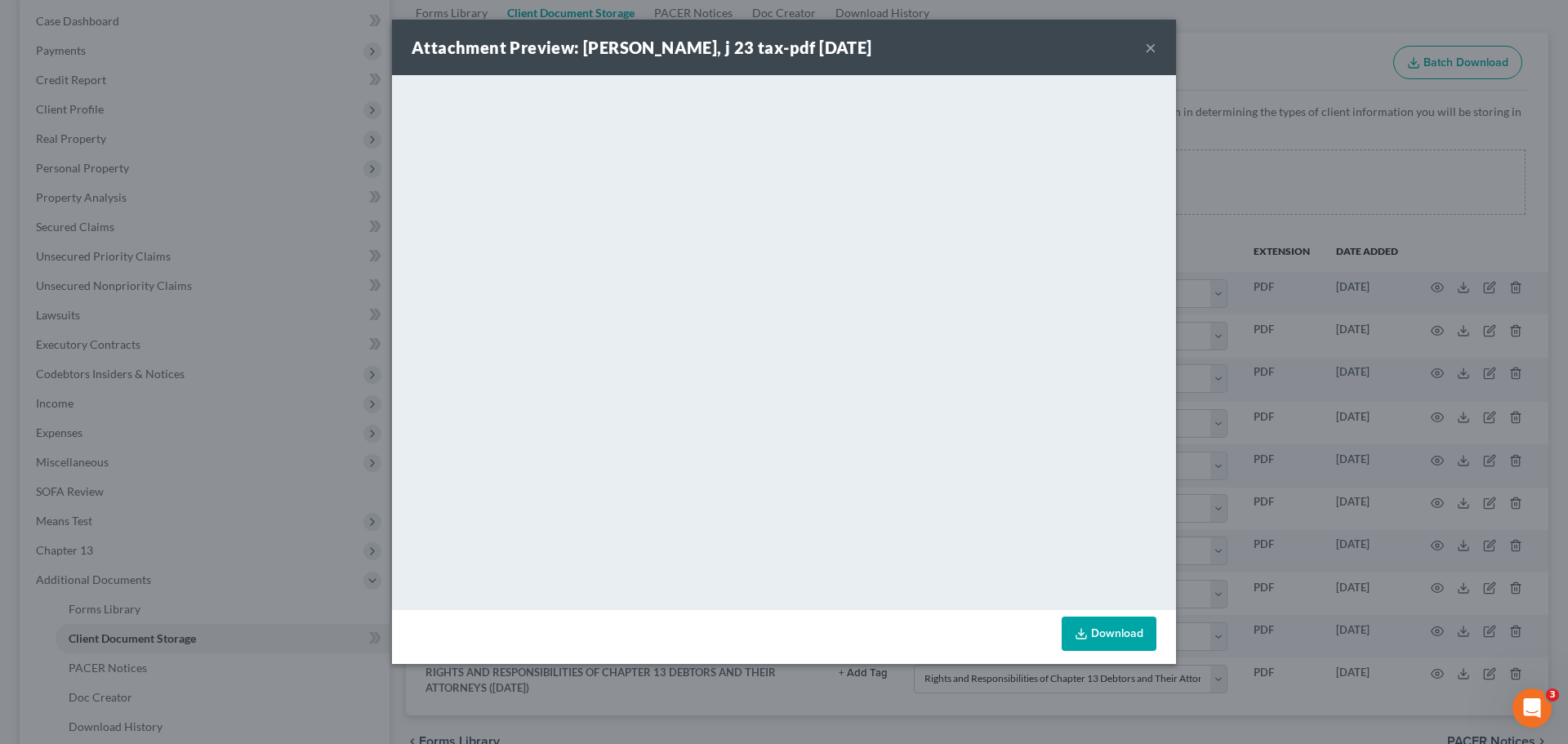
click at [1121, 645] on link "Download" at bounding box center [1109, 633] width 95 height 34
click at [1146, 43] on button "×" at bounding box center [1150, 47] width 12 height 20
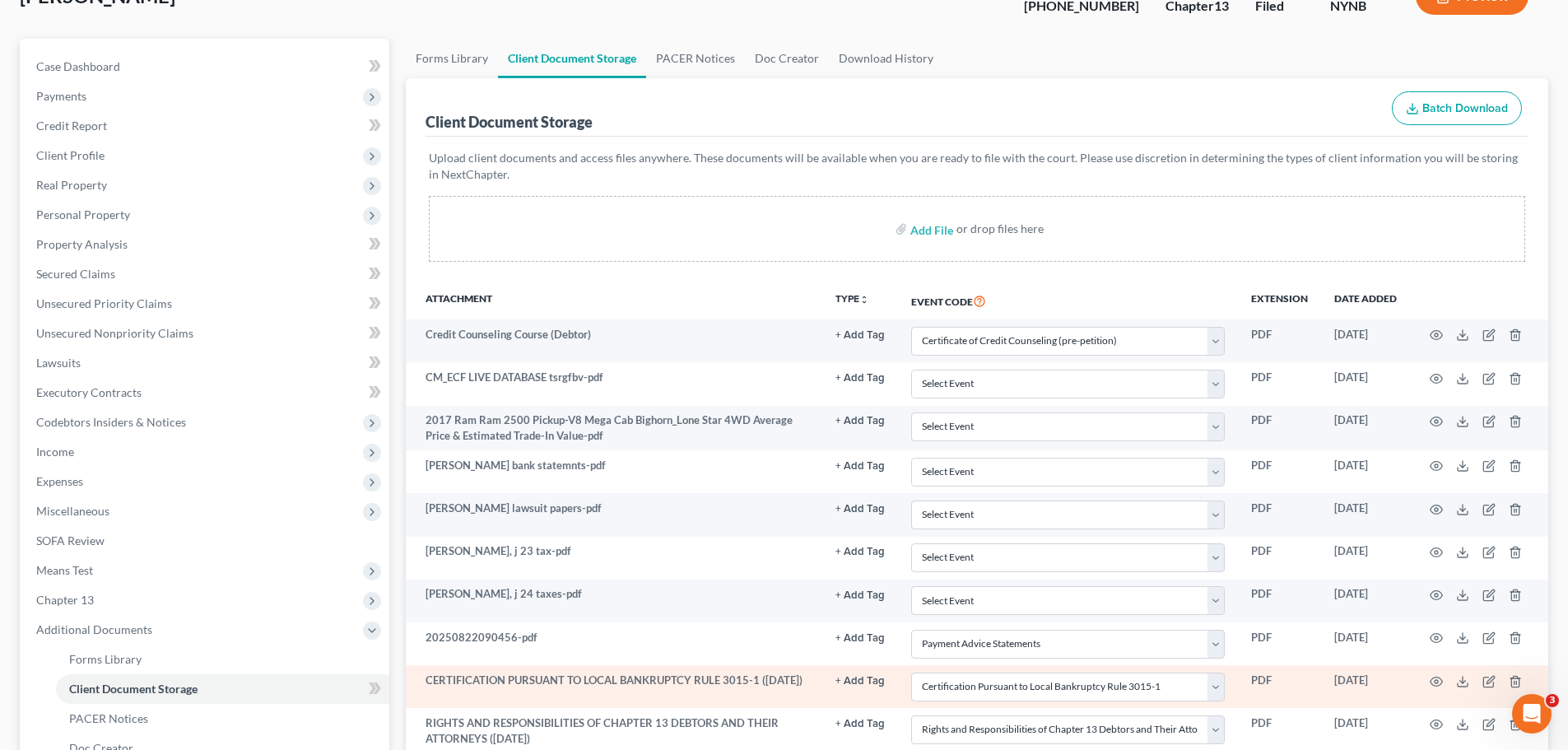
scroll to position [0, 0]
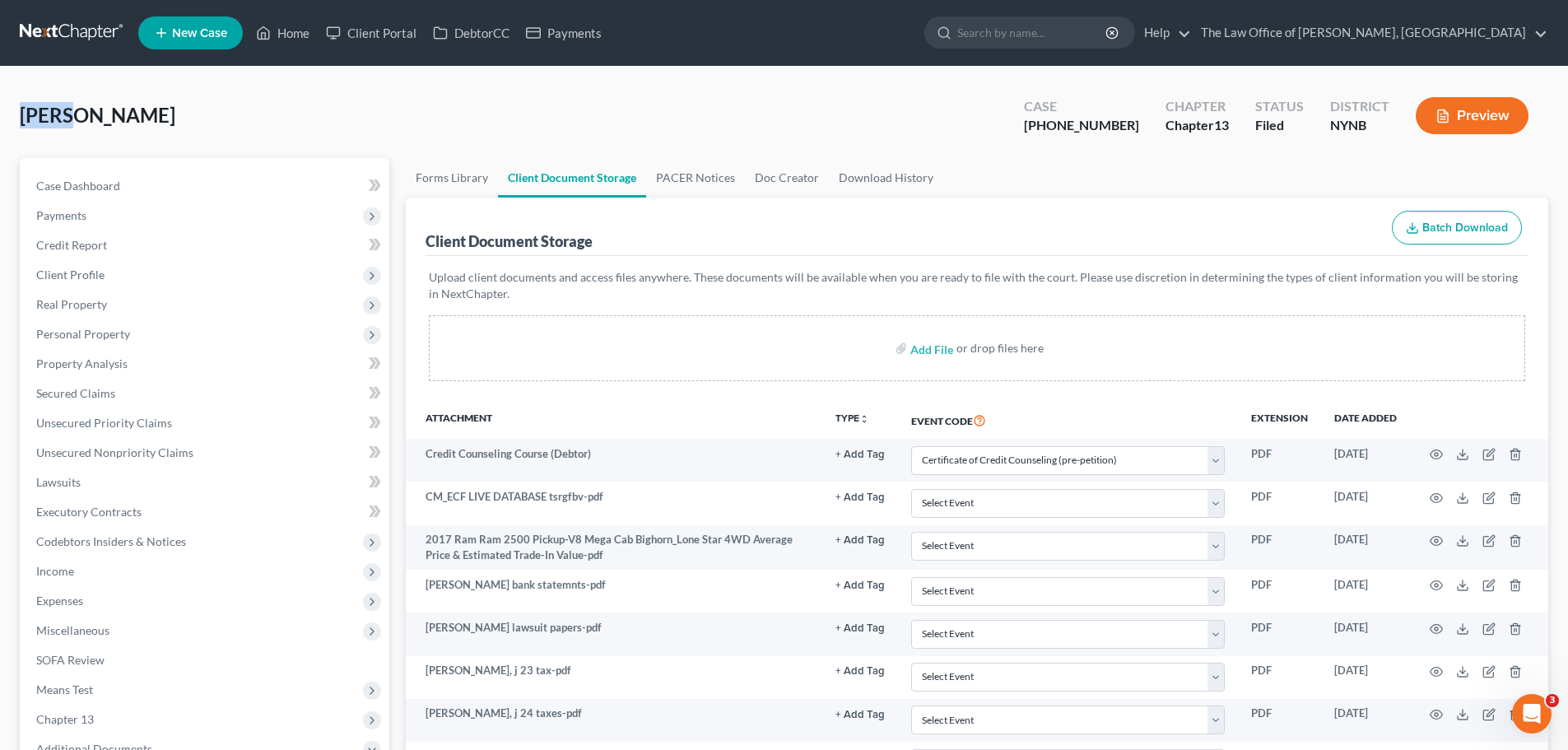
drag, startPoint x: 65, startPoint y: 119, endPoint x: 4, endPoint y: 135, distance: 63.1
click at [4, 135] on div "Nellis, Jeffrey Upgraded Case 25-10964-1 Chapter Chapter 13 Status Filed Distri…" at bounding box center [784, 538] width 1568 height 943
click at [35, 123] on span "[PERSON_NAME]" at bounding box center [97, 114] width 156 height 24
drag, startPoint x: 68, startPoint y: 121, endPoint x: -4, endPoint y: 116, distance: 72.2
click at [0, 116] on html "Home New Case Client Portal DebtorCC Payments The Law Office of Christiaan Van …" at bounding box center [784, 520] width 1568 height 1040
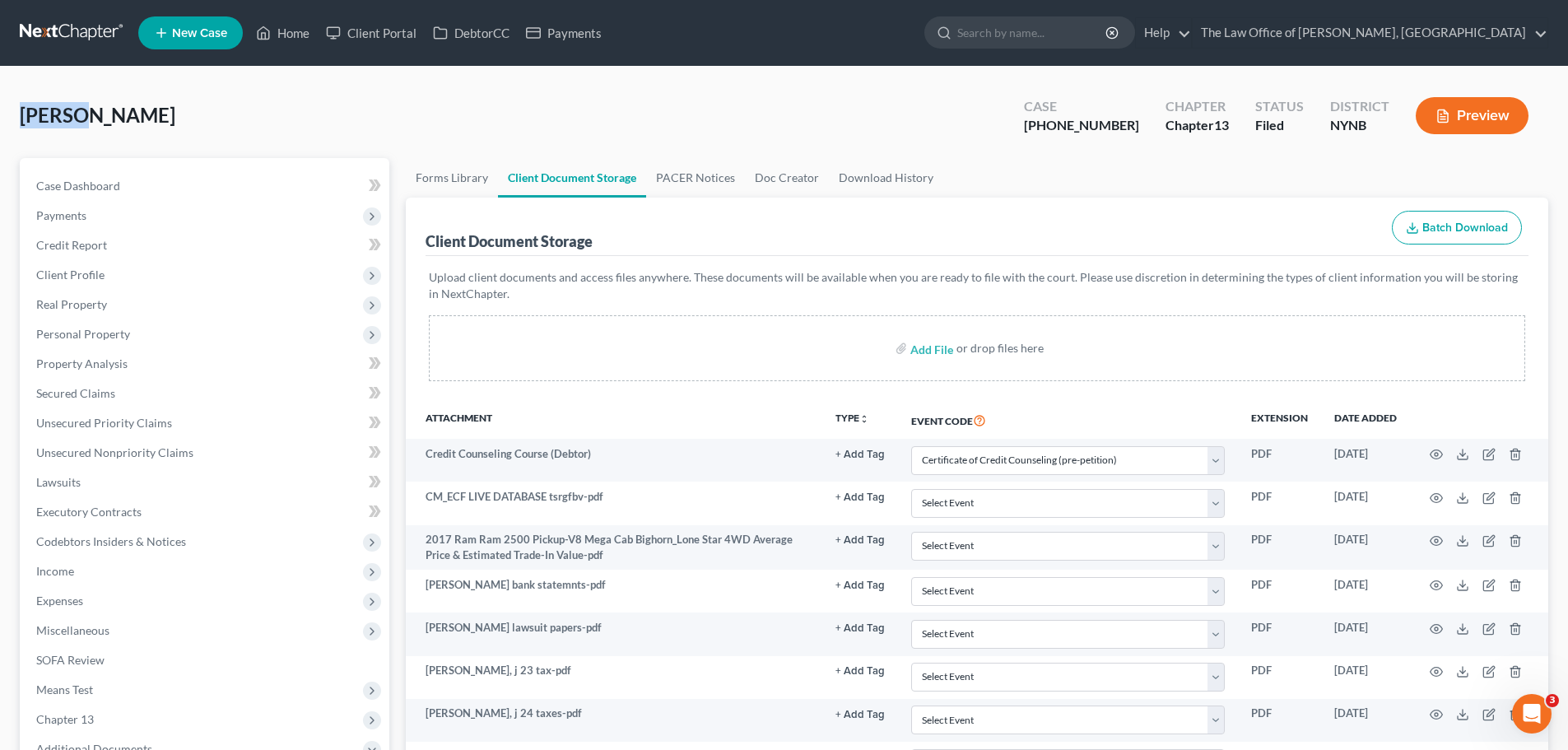
copy span "Nellis"
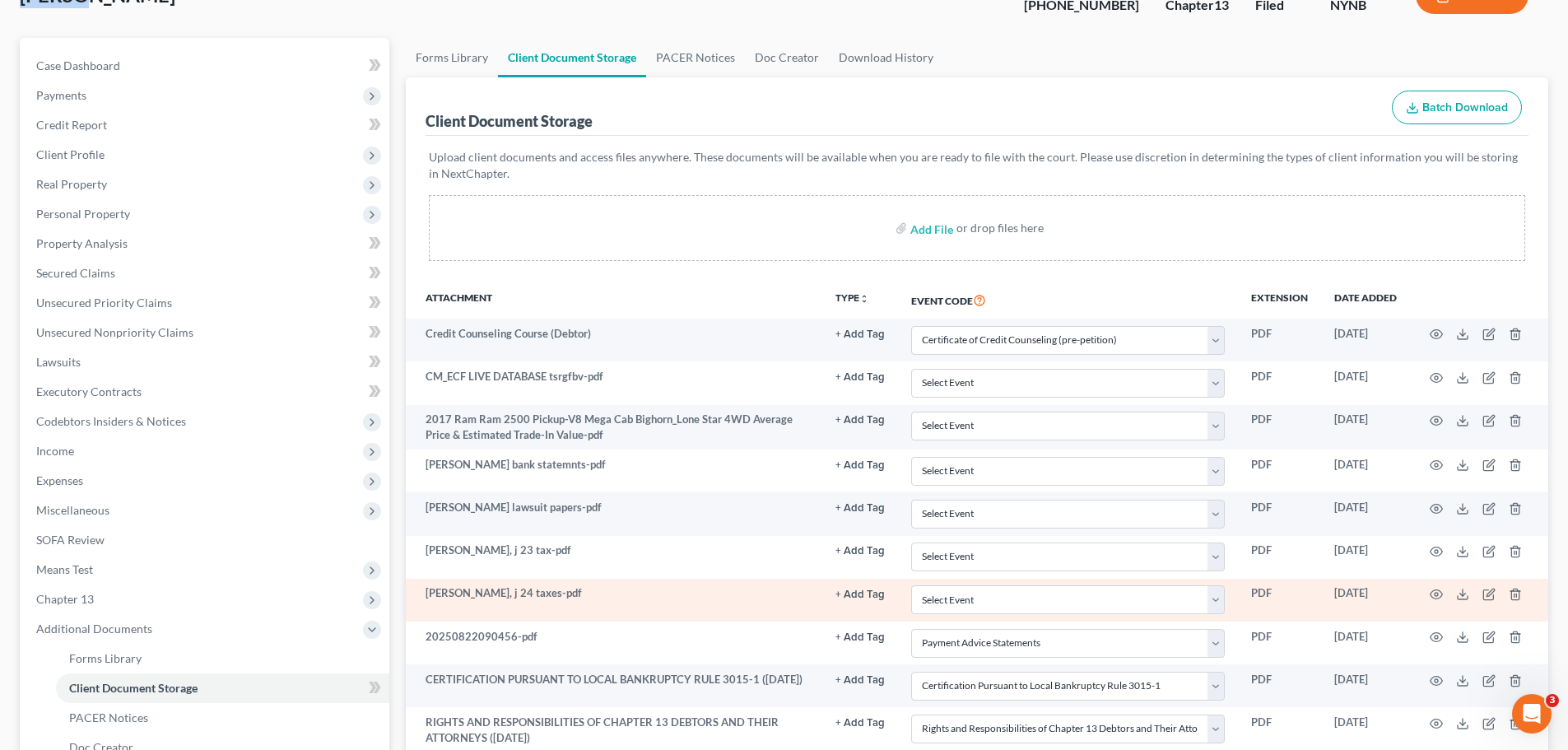
scroll to position [247, 0]
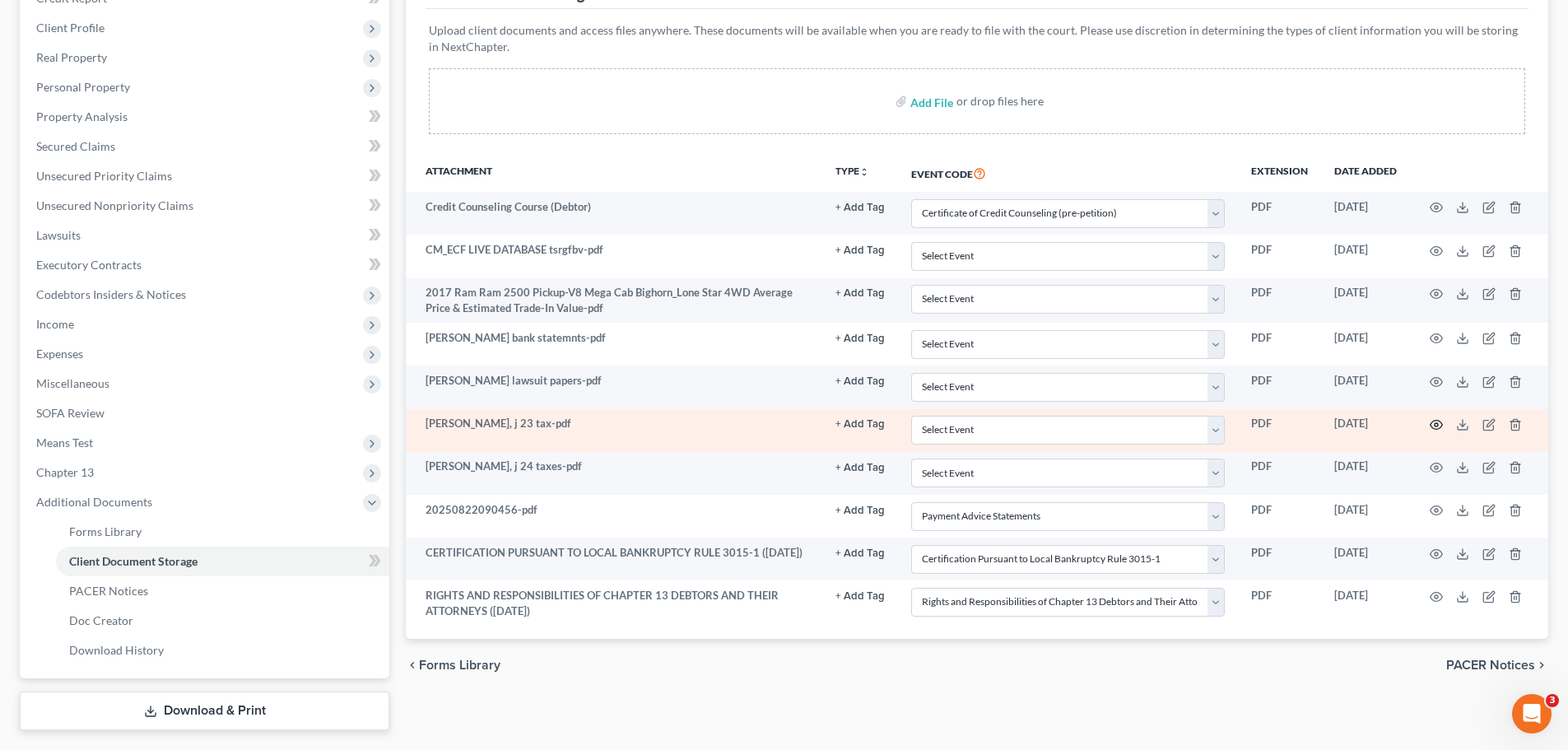
click at [1438, 426] on icon "button" at bounding box center [1437, 424] width 13 height 13
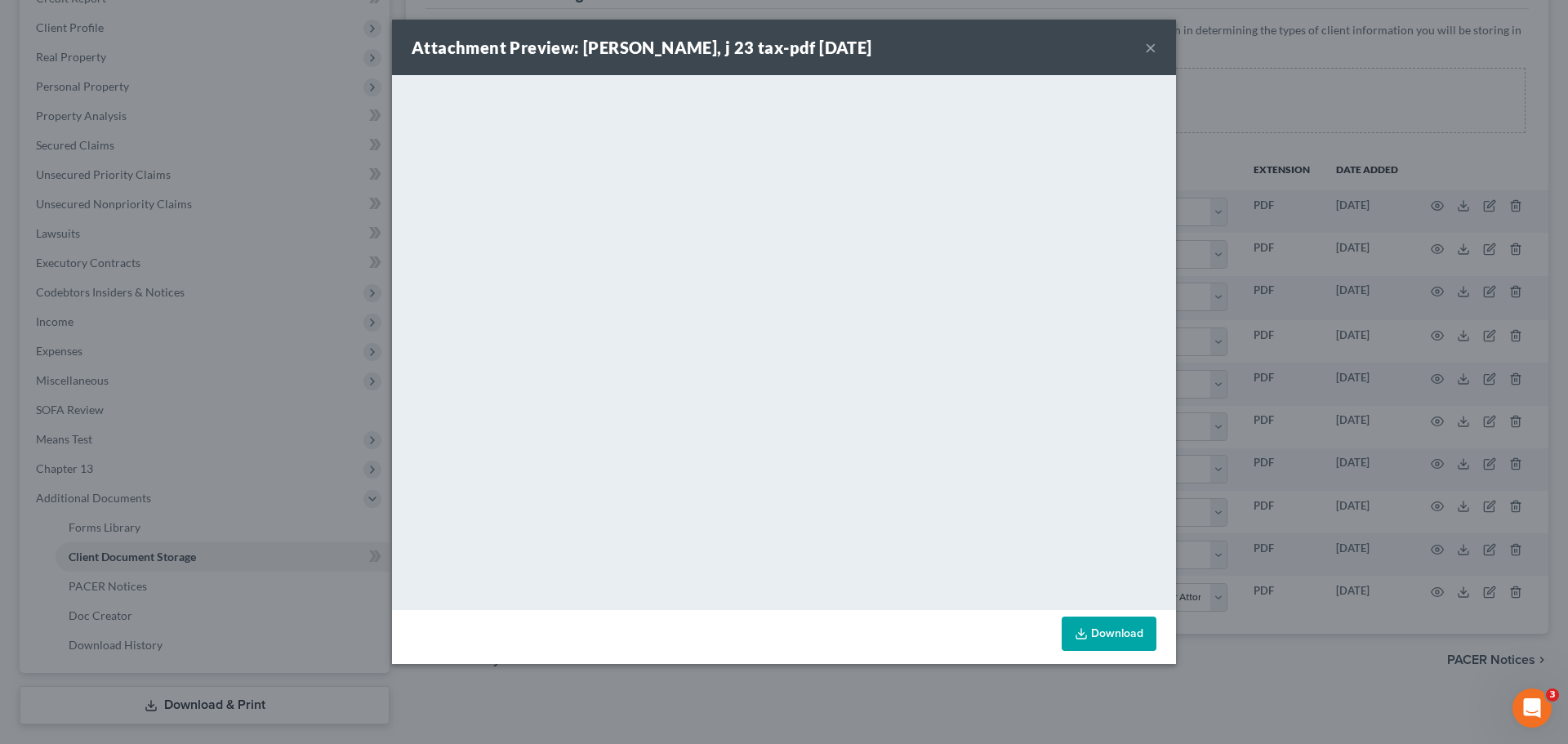
click at [1112, 620] on link "Download" at bounding box center [1109, 633] width 95 height 34
click at [1159, 41] on div "Attachment Preview: nellis, j 23 tax-pdf 08/15/2025 ×" at bounding box center [784, 47] width 784 height 55
click at [1154, 46] on button "×" at bounding box center [1150, 47] width 12 height 20
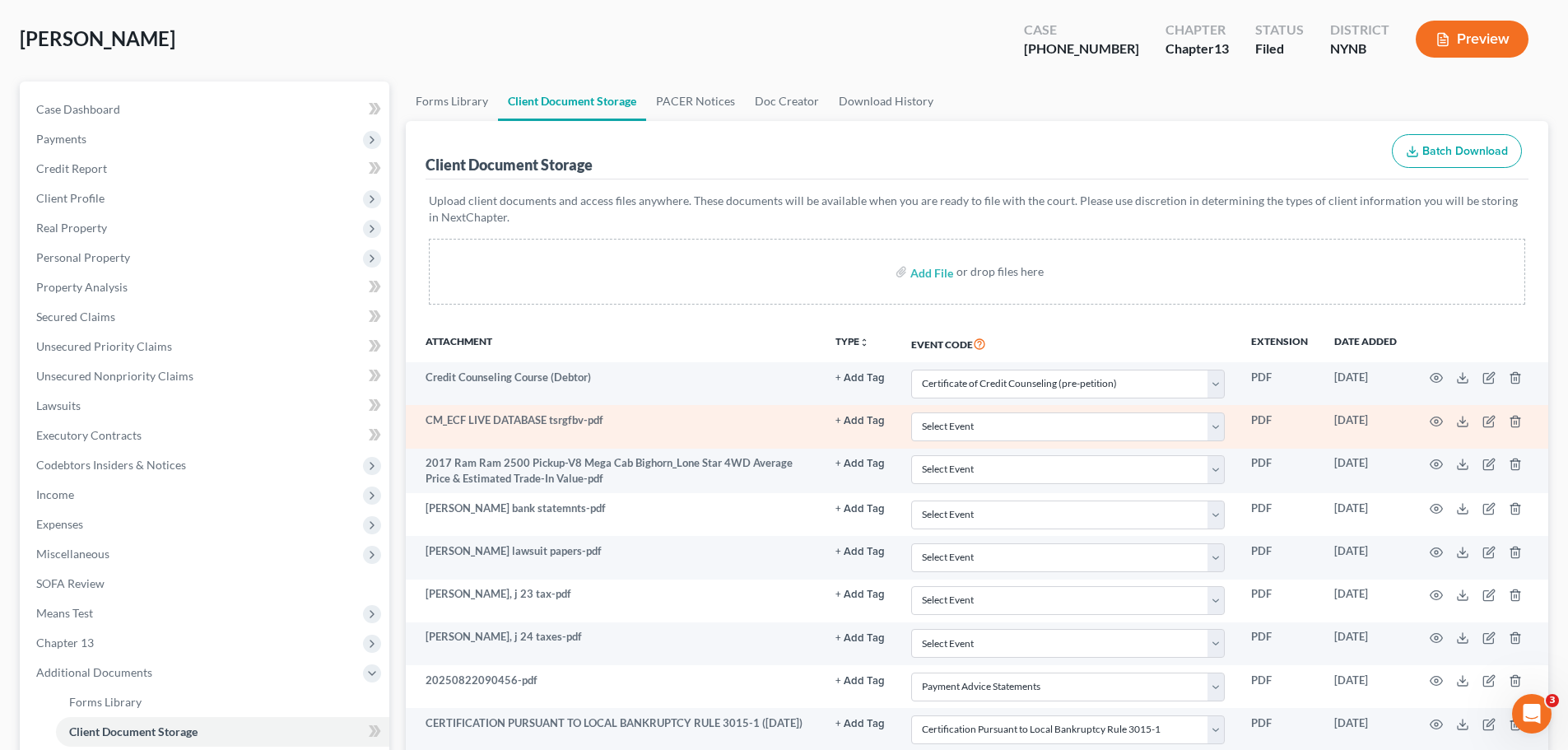
scroll to position [165, 0]
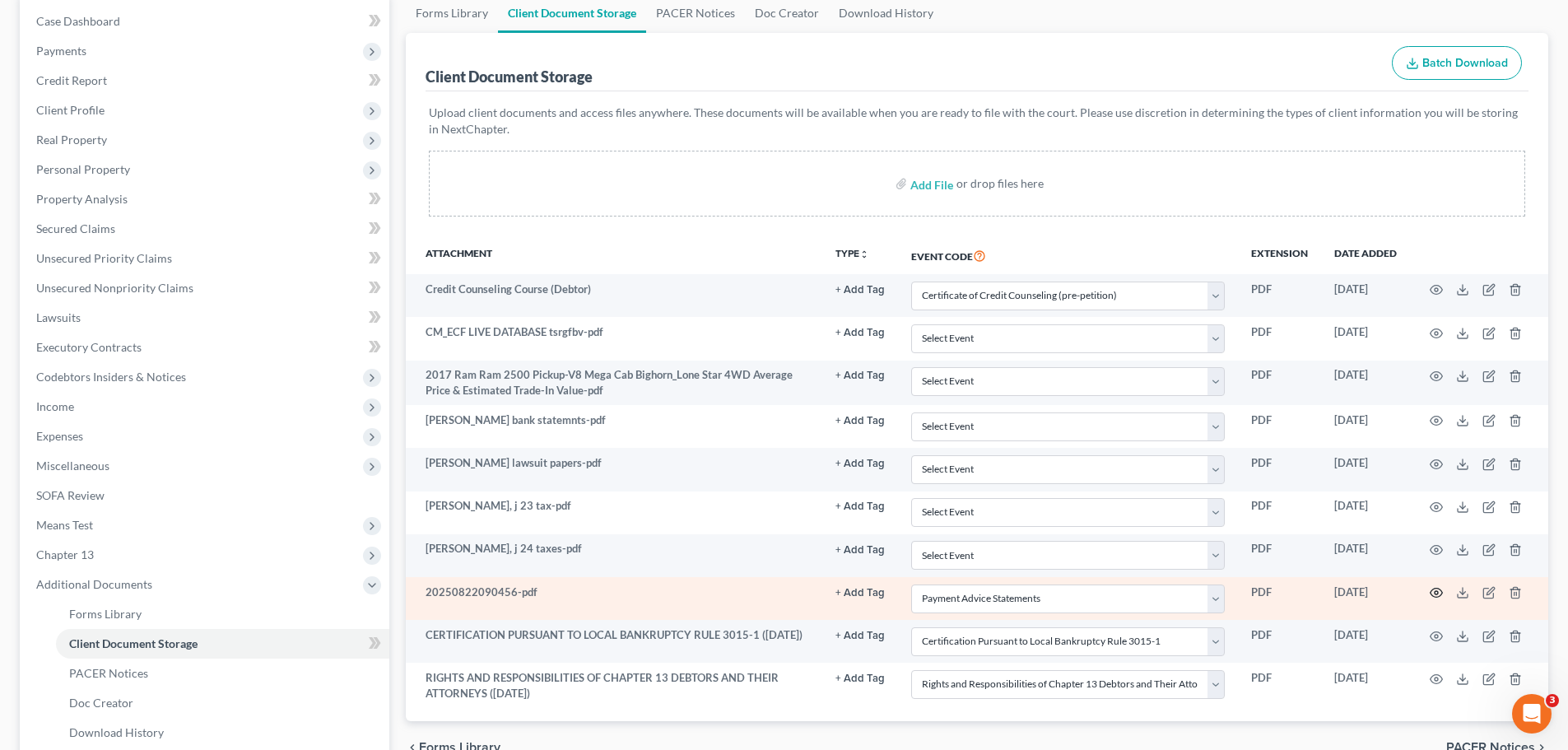
click at [1434, 587] on icon "button" at bounding box center [1437, 593] width 13 height 13
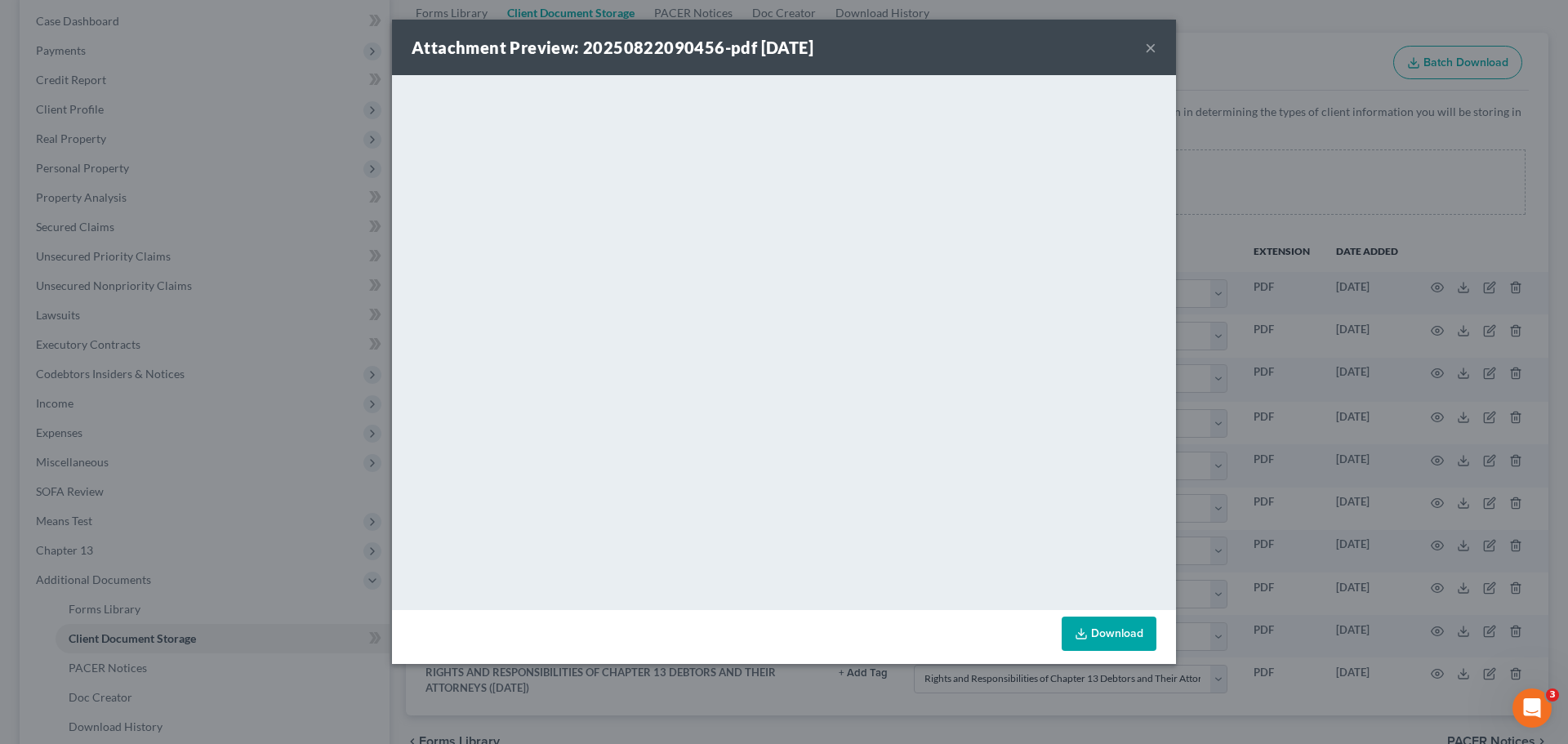
click at [1144, 53] on div "Attachment Preview: 20250822090456-pdf 08/22/2025 ×" at bounding box center [784, 47] width 784 height 55
click at [1148, 53] on button "×" at bounding box center [1150, 47] width 12 height 20
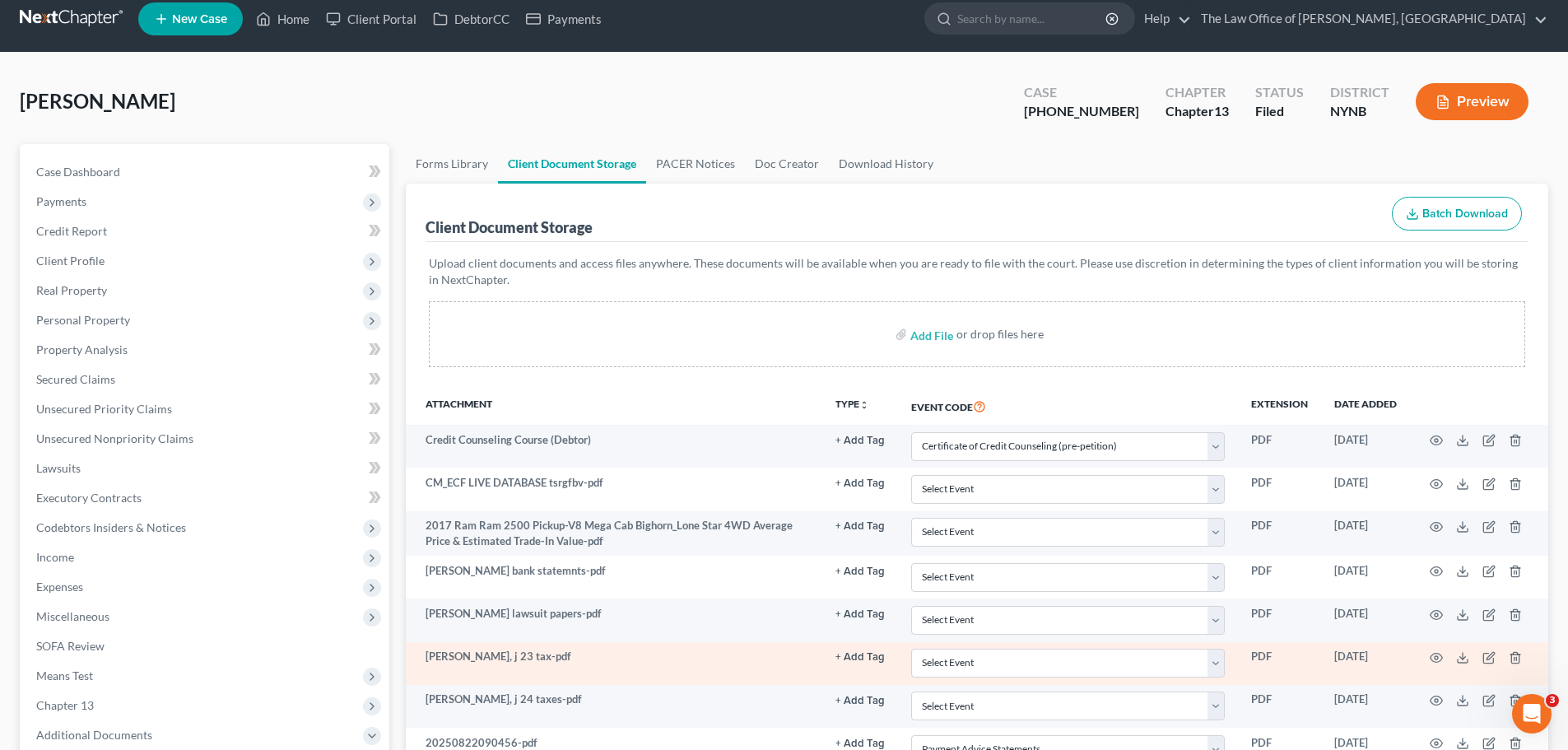
scroll to position [0, 0]
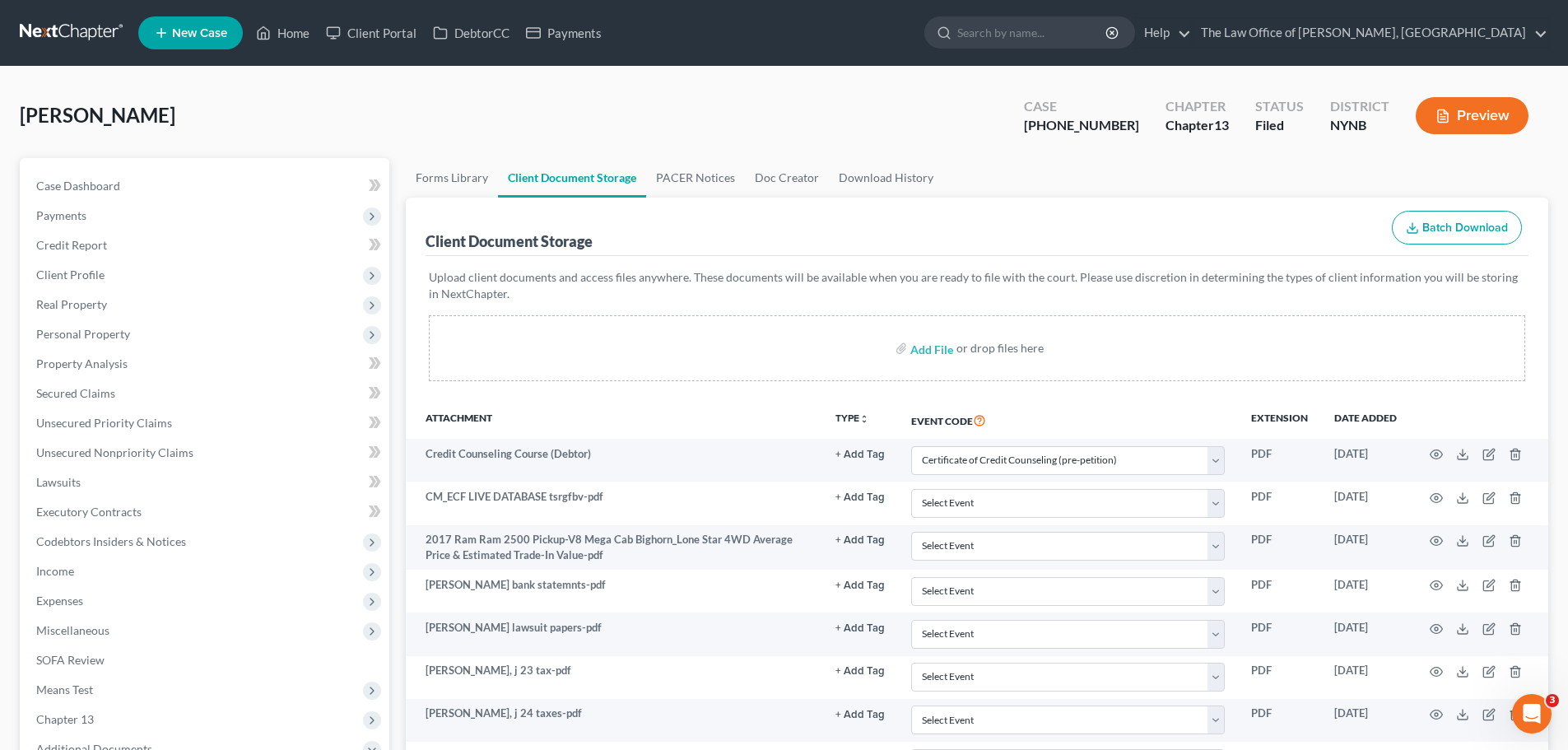
drag, startPoint x: 50, startPoint y: 31, endPoint x: 203, endPoint y: 129, distance: 181.7
click at [50, 31] on link at bounding box center [72, 32] width 105 height 30
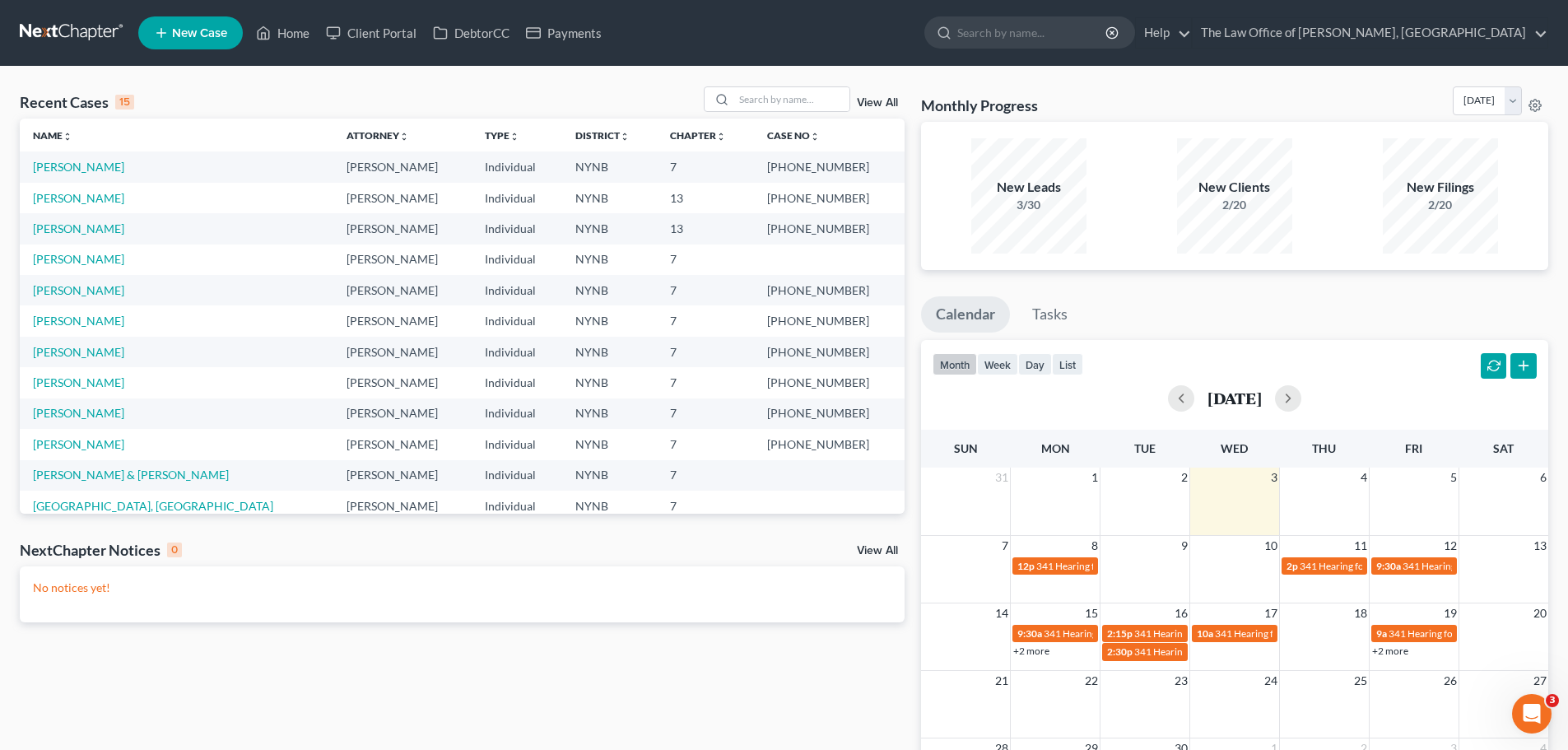
click at [65, 35] on link at bounding box center [72, 32] width 105 height 30
click at [760, 108] on input "search" at bounding box center [792, 99] width 115 height 24
paste input "[PERSON_NAME]"
type input "[PERSON_NAME]"
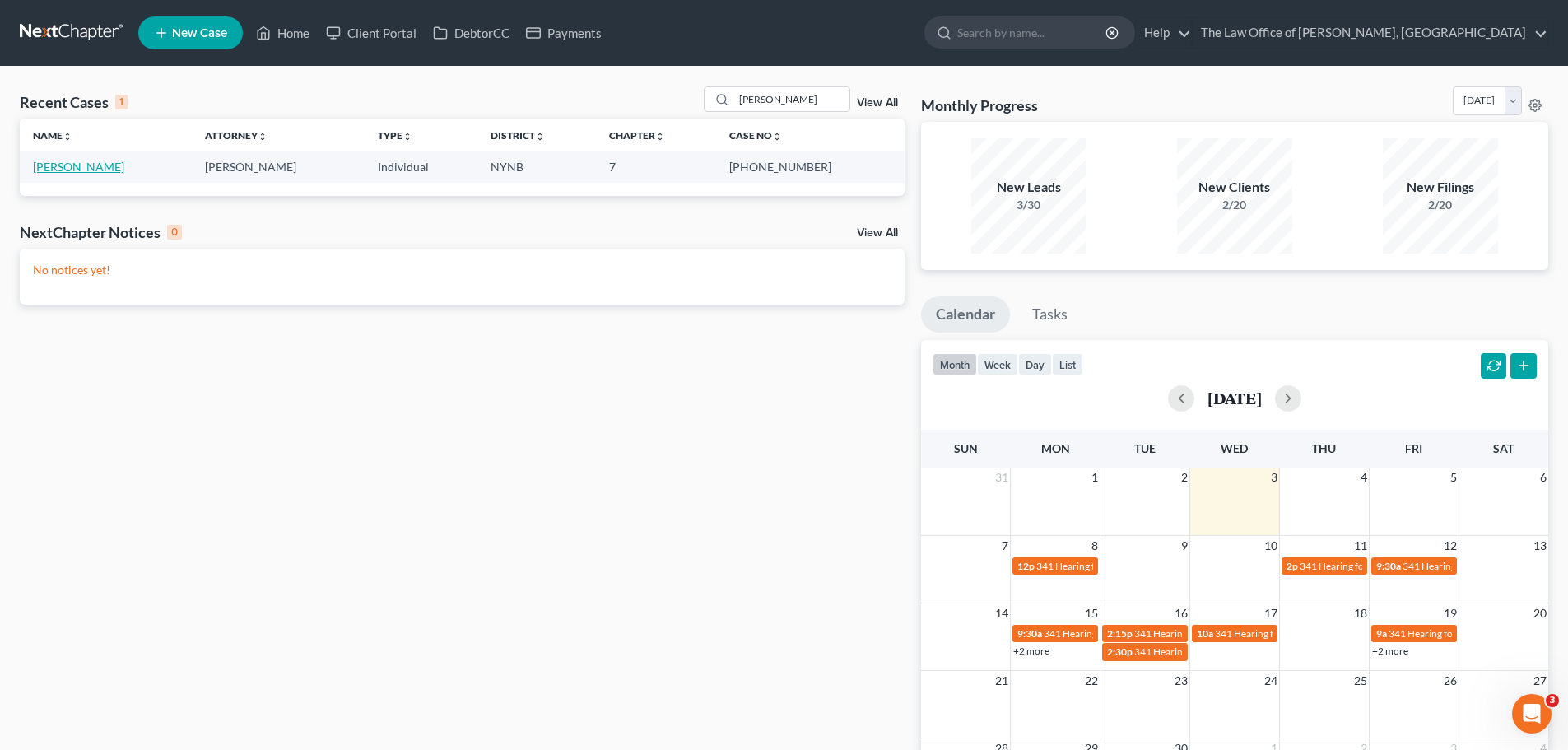
drag, startPoint x: 48, startPoint y: 164, endPoint x: 188, endPoint y: 267, distance: 173.8
click at [46, 164] on link "[PERSON_NAME]" at bounding box center [79, 167] width 92 height 14
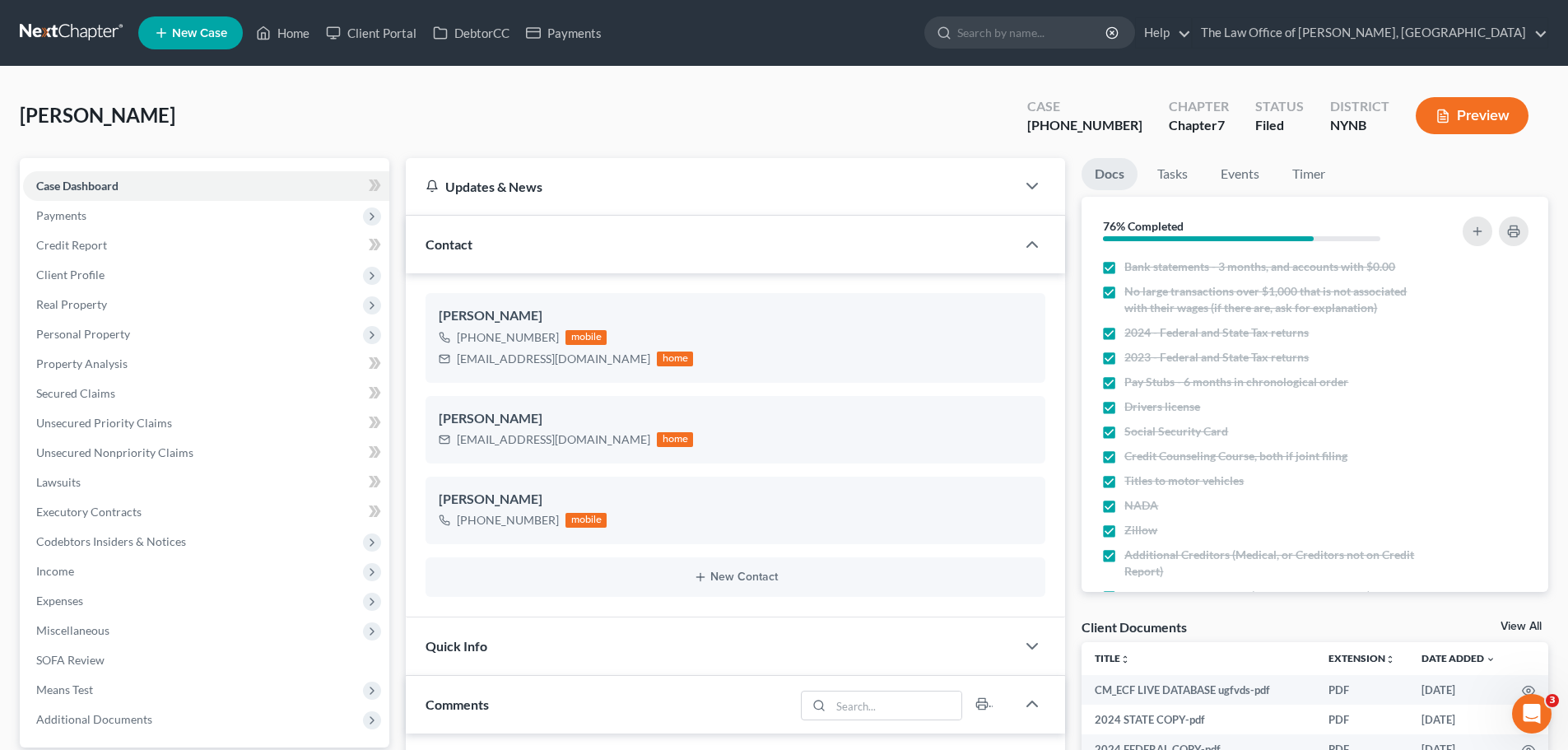
scroll to position [58, 0]
drag, startPoint x: 1073, startPoint y: 128, endPoint x: 1130, endPoint y: 125, distance: 57.1
click at [1130, 125] on div "Case [PHONE_NUMBER]" at bounding box center [1084, 117] width 141 height 49
copy div "25-60769"
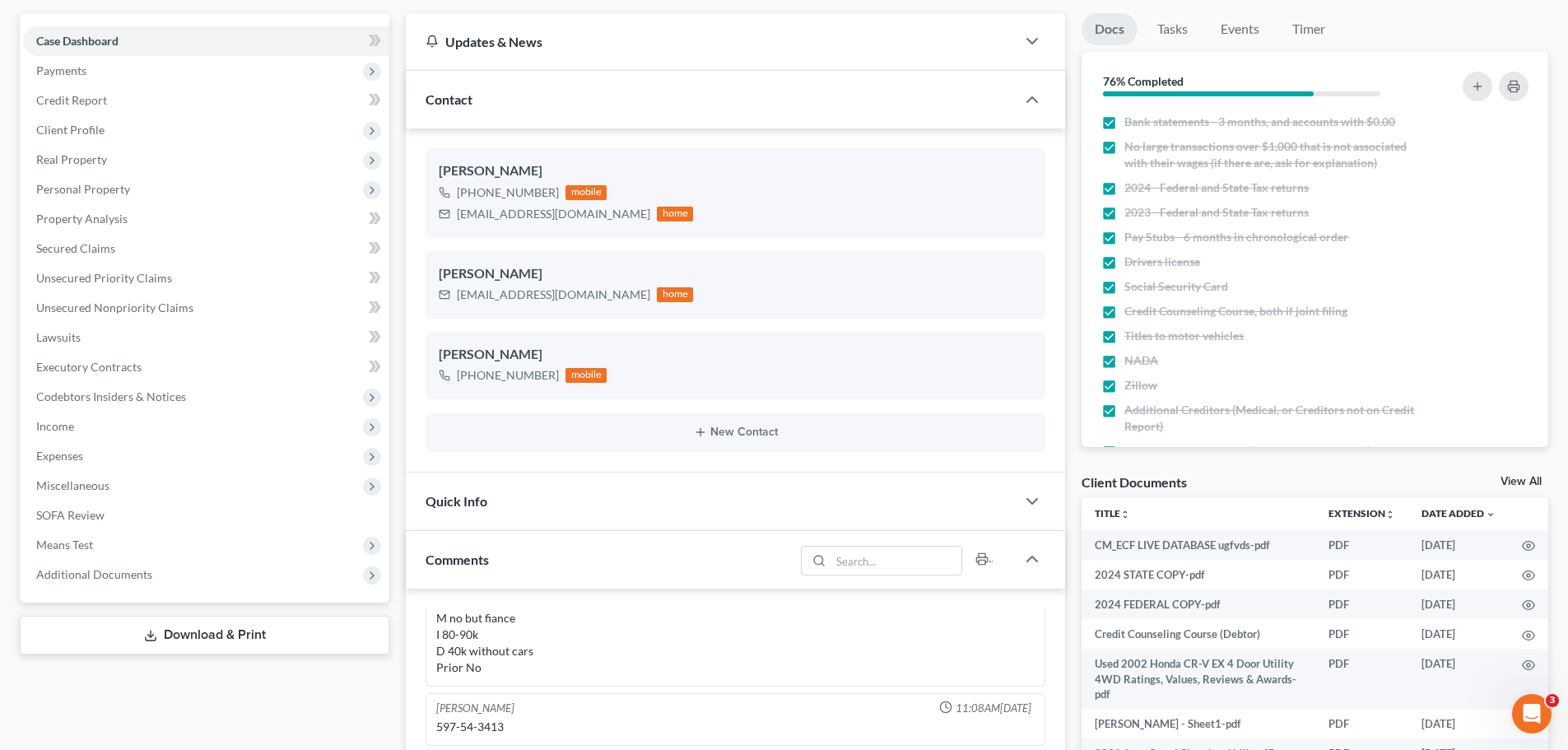
scroll to position [247, 0]
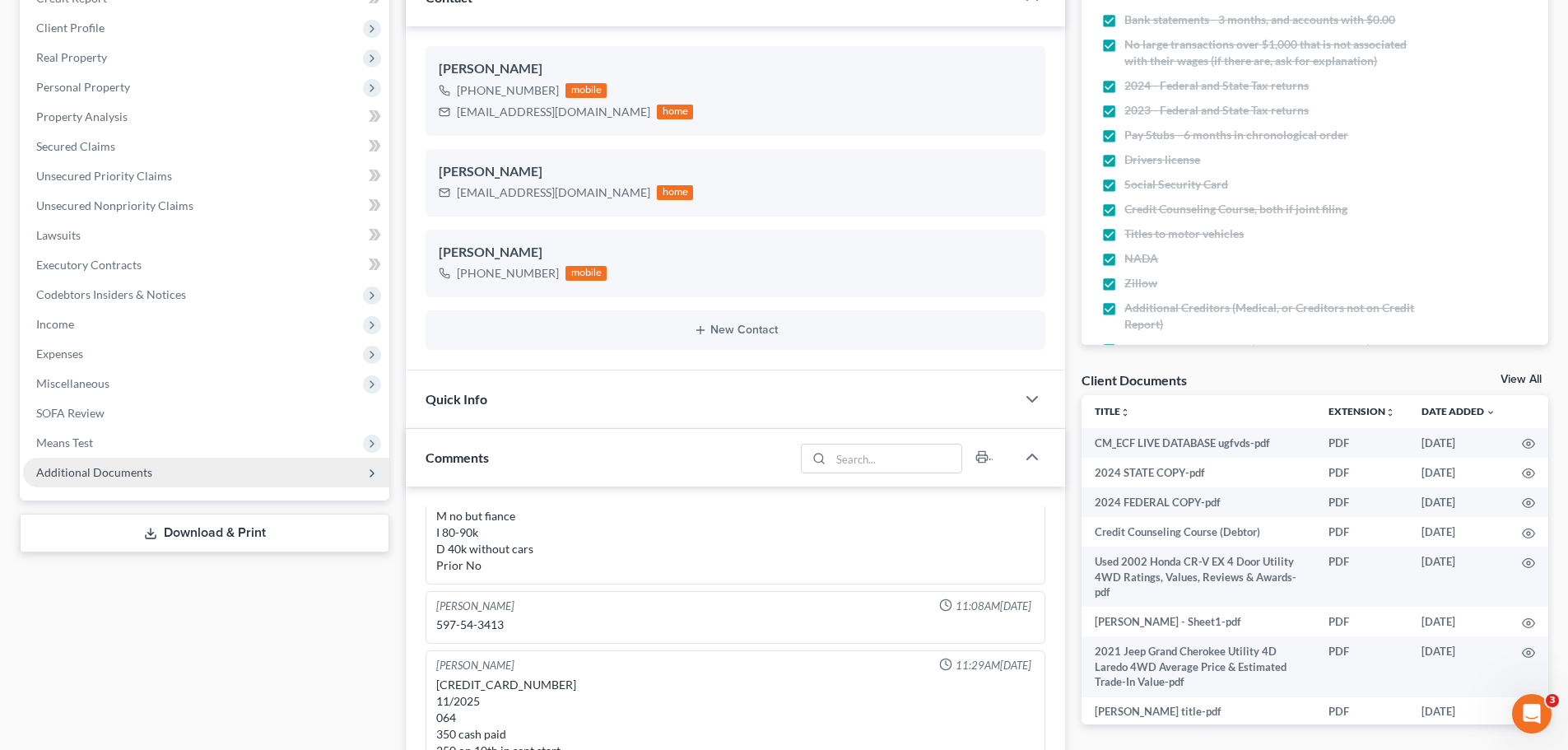
click at [93, 475] on span "Additional Documents" at bounding box center [94, 472] width 116 height 14
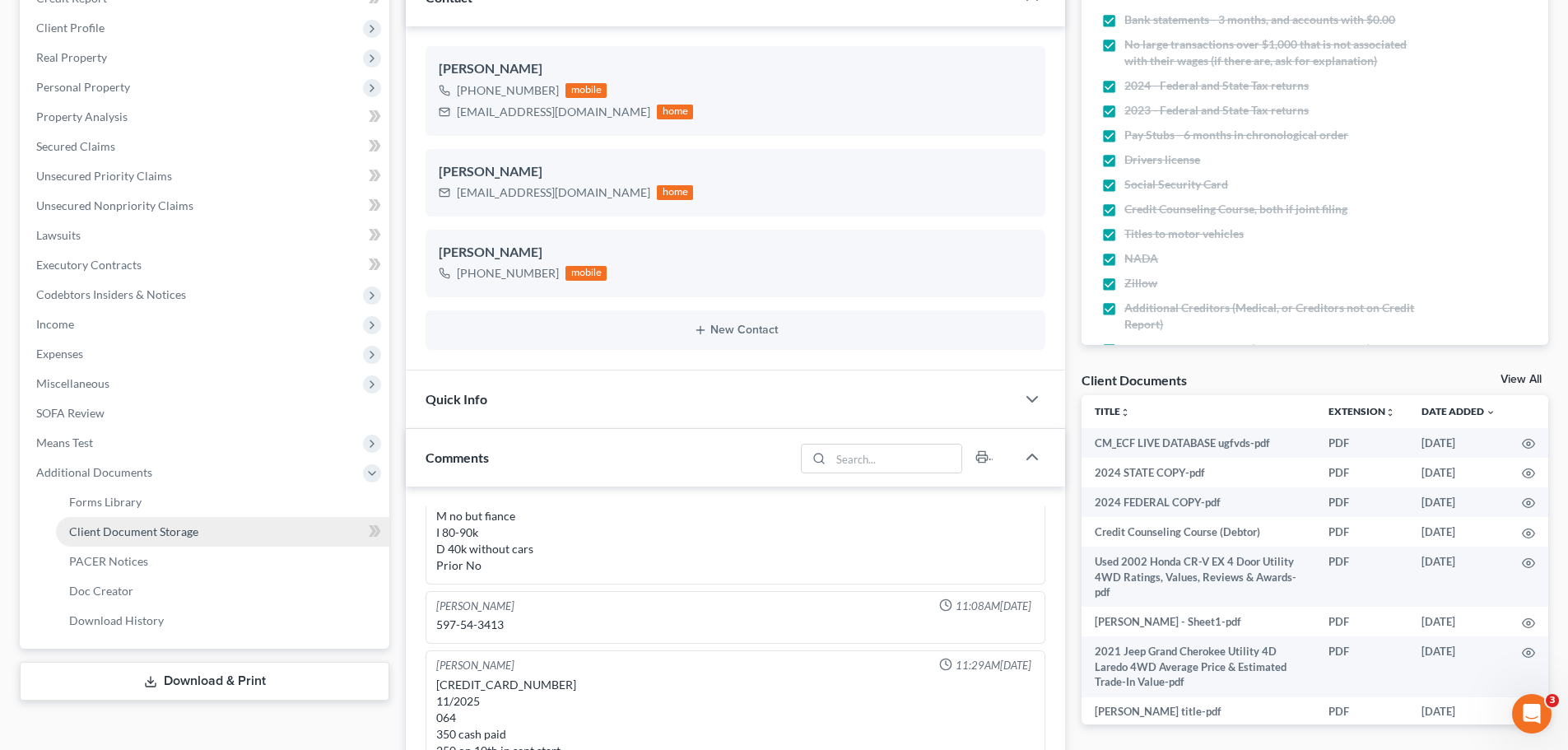
click at [184, 531] on span "Client Document Storage" at bounding box center [134, 531] width 130 height 14
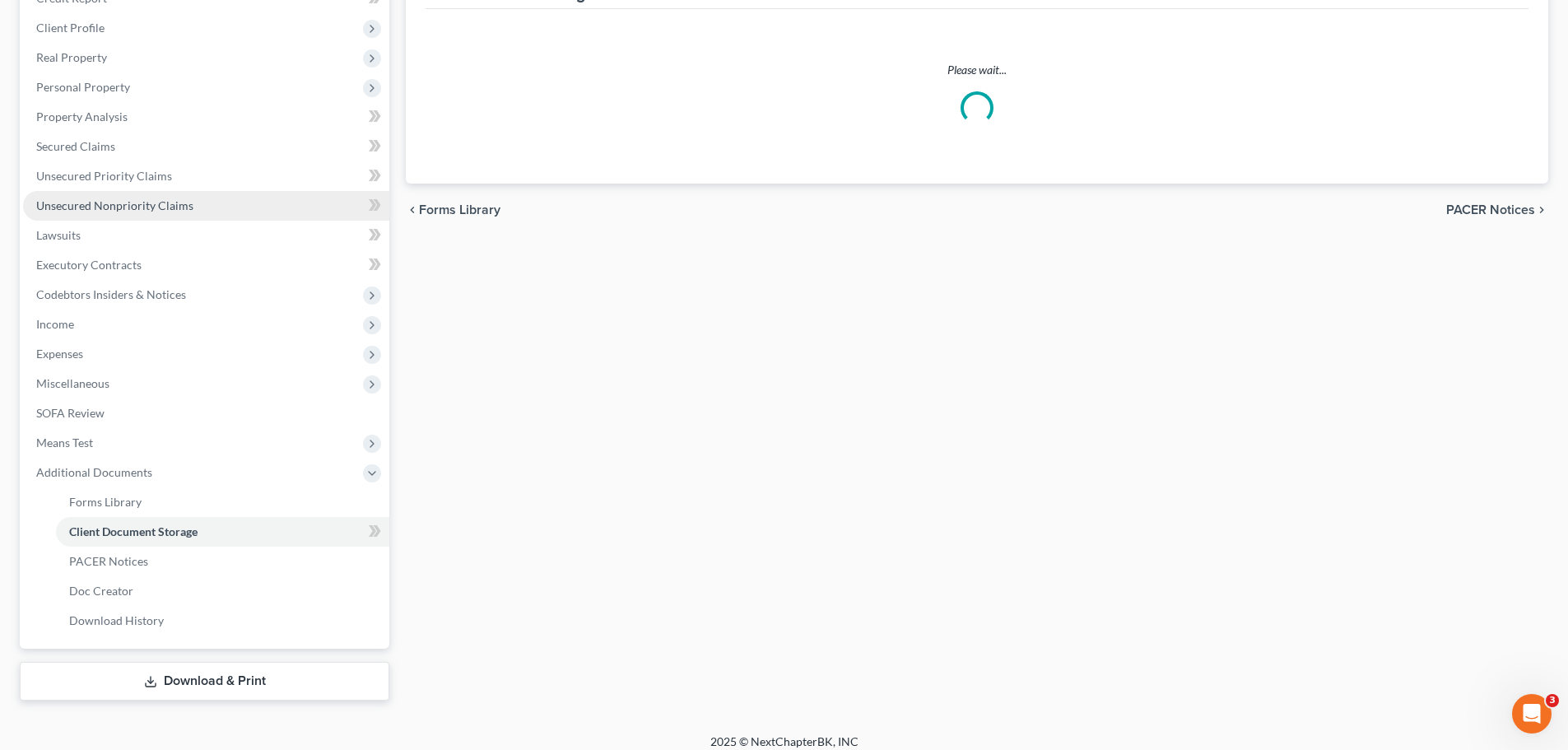
select select "5"
select select "1"
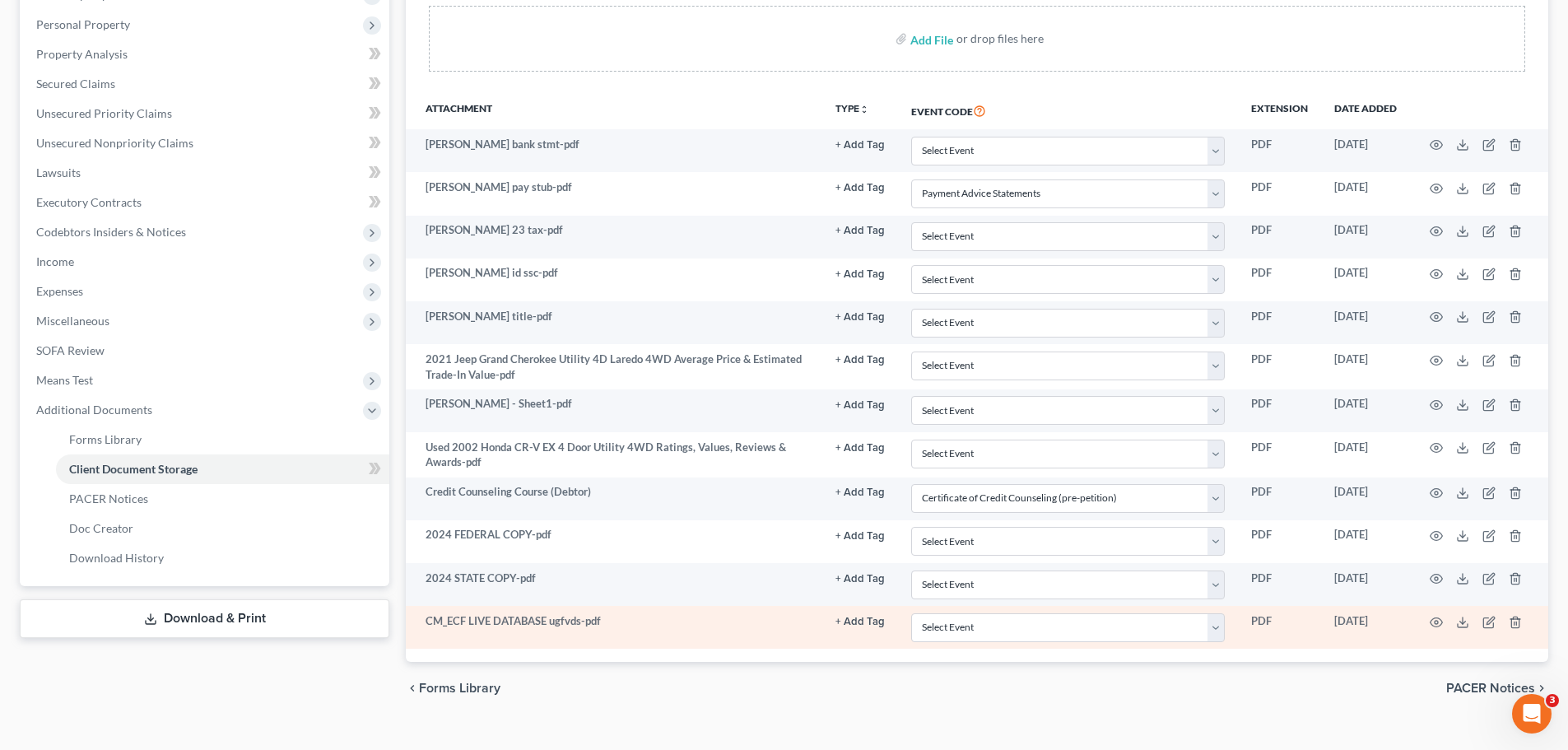
scroll to position [336, 0]
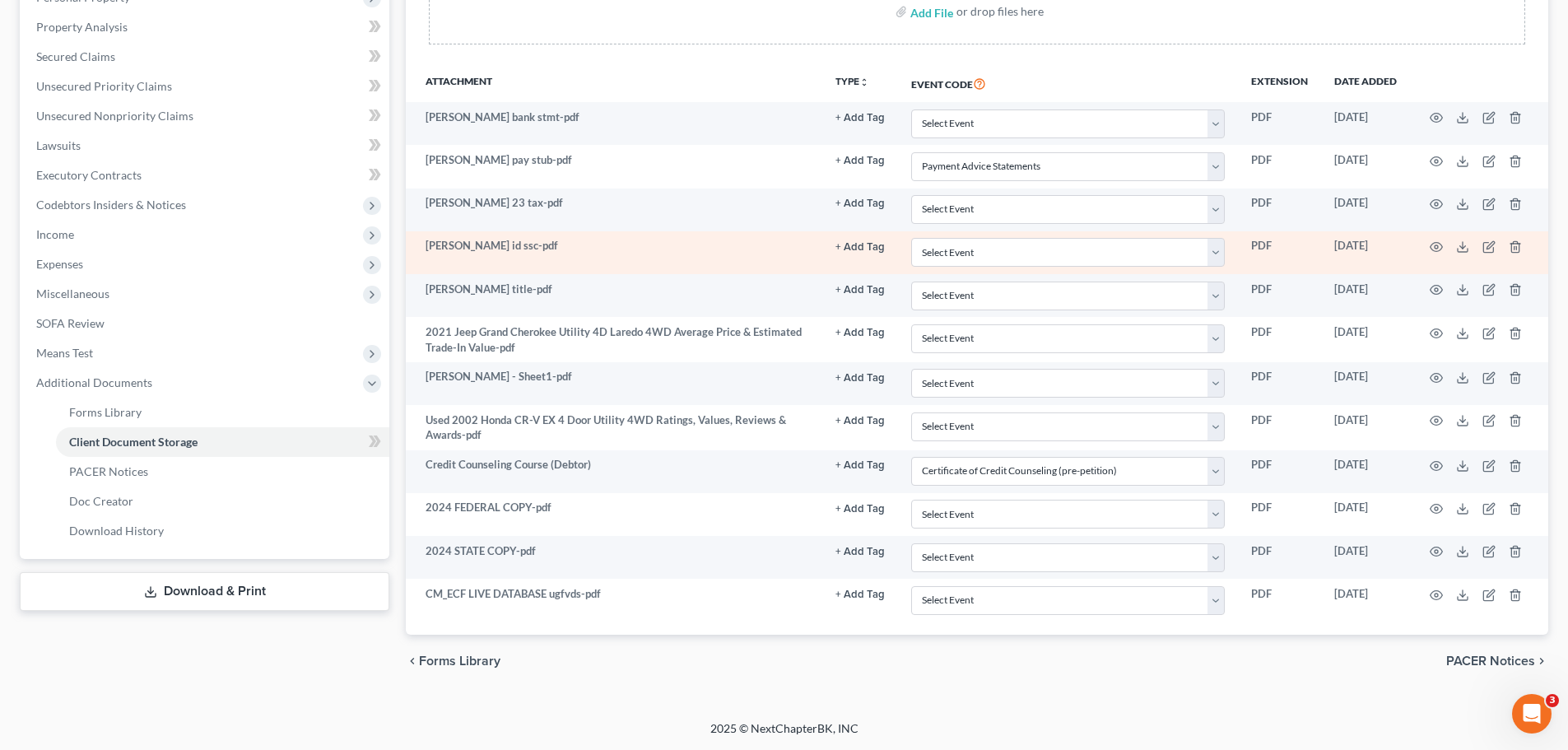
click at [1429, 247] on td at bounding box center [1480, 253] width 139 height 43
click at [1430, 247] on icon "button" at bounding box center [1437, 247] width 13 height 9
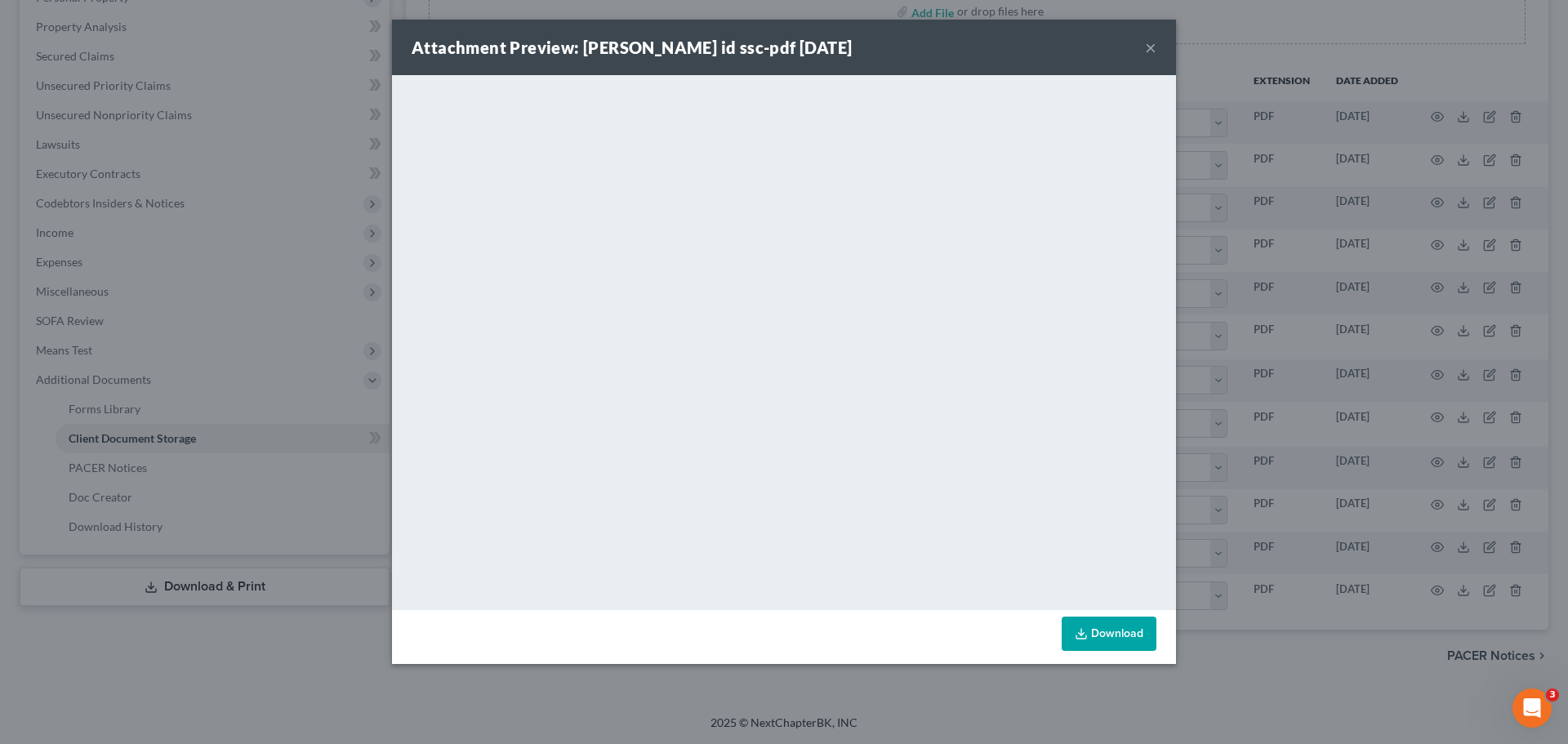
click at [1108, 640] on link "Download" at bounding box center [1109, 633] width 95 height 34
click at [1150, 47] on button "×" at bounding box center [1150, 47] width 12 height 20
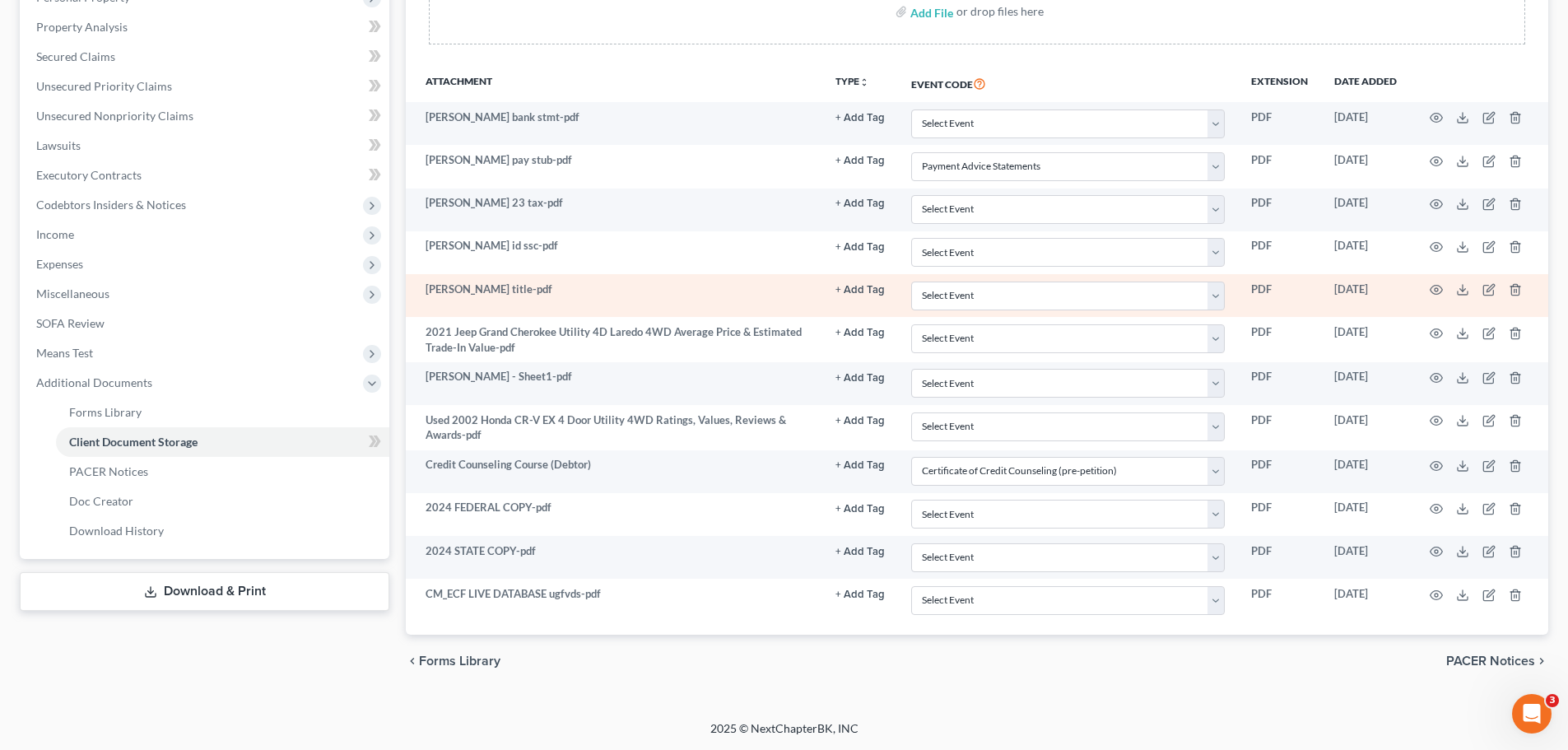
click at [1450, 286] on td at bounding box center [1480, 296] width 139 height 43
click at [1441, 292] on icon "button" at bounding box center [1437, 290] width 13 height 9
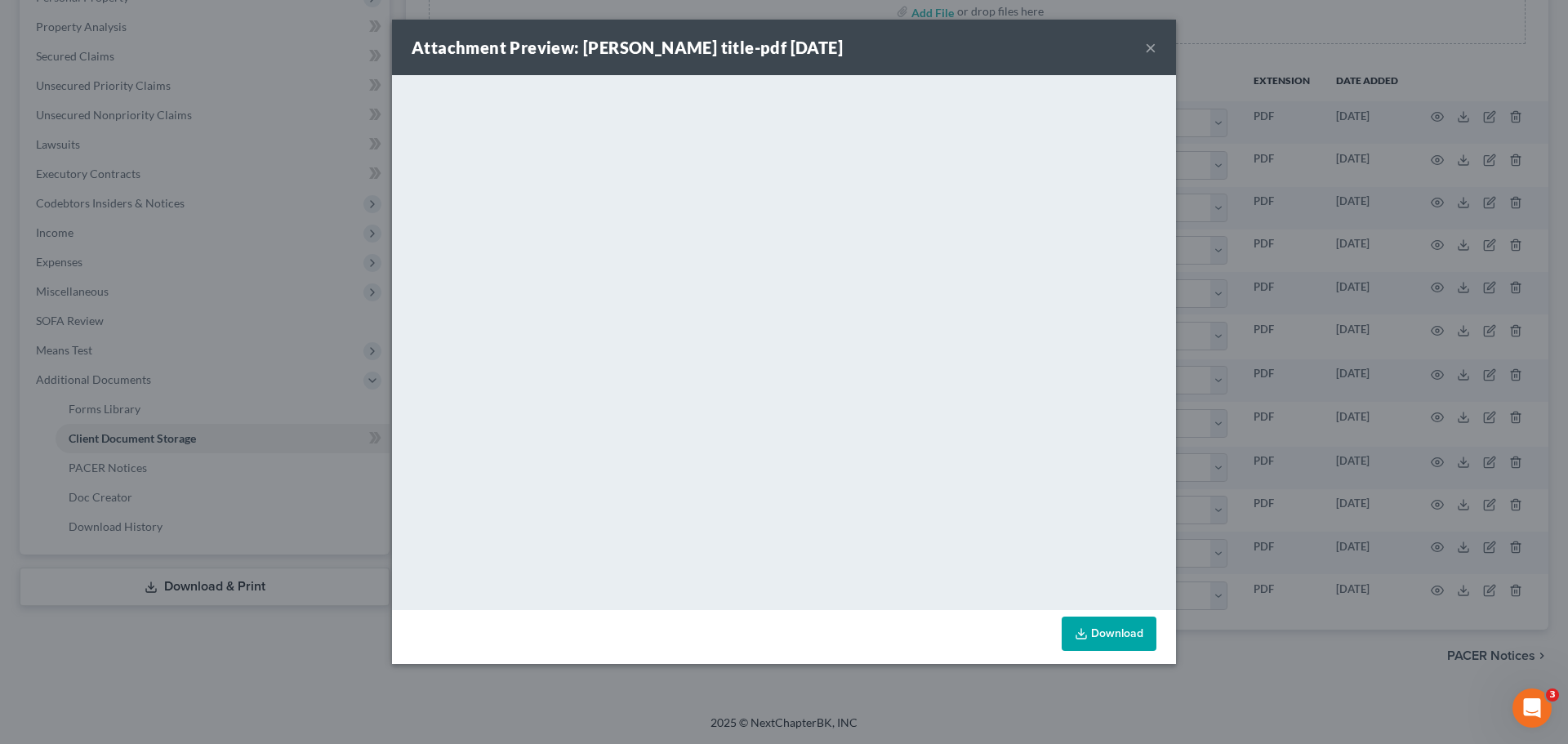
click at [1158, 54] on div "Attachment Preview: santos title-pdf 08/21/2025 ×" at bounding box center [784, 47] width 784 height 55
click at [1157, 54] on div "Attachment Preview: santos title-pdf 08/21/2025 ×" at bounding box center [784, 47] width 784 height 55
click at [1156, 44] on button "×" at bounding box center [1150, 47] width 12 height 20
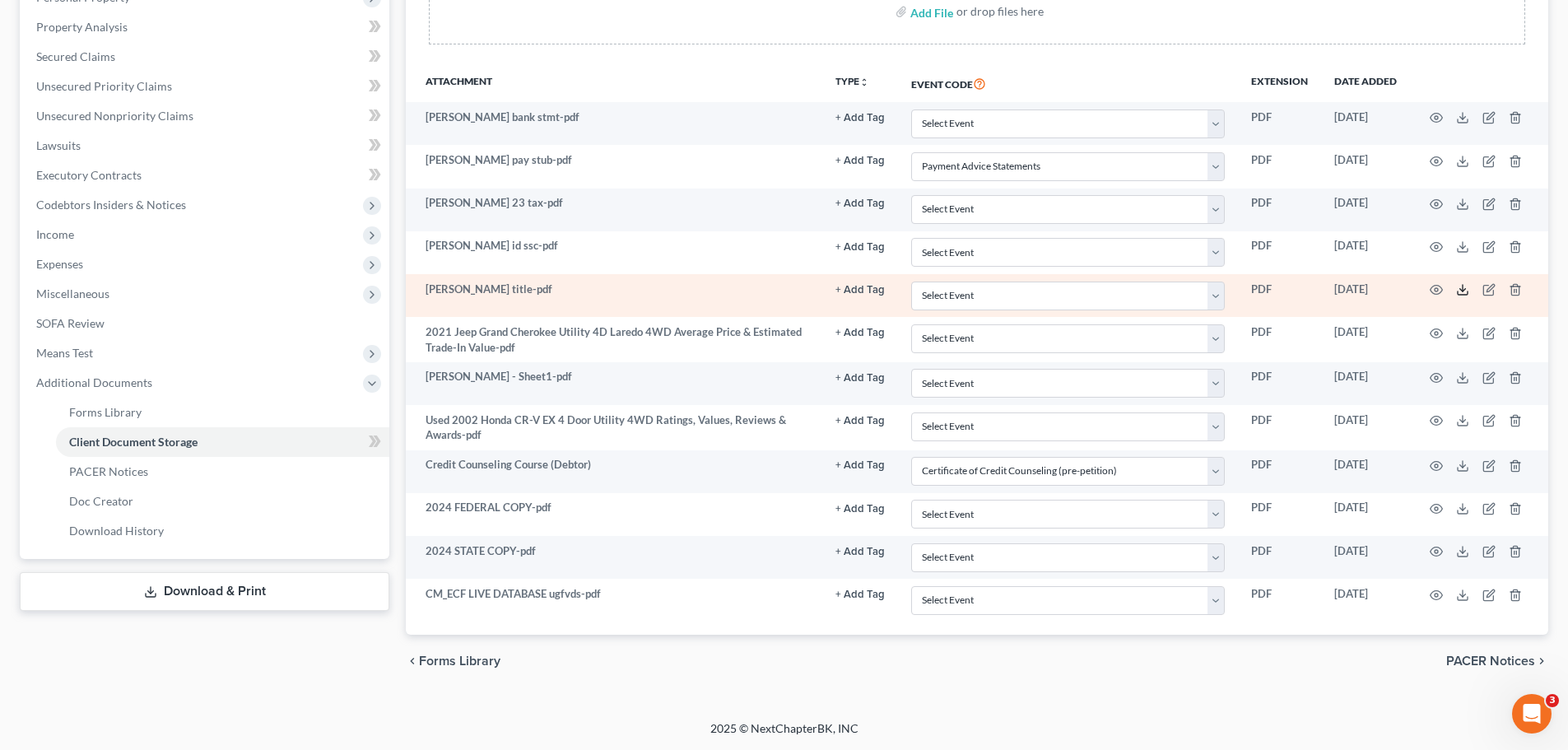
click at [1465, 291] on icon at bounding box center [1463, 290] width 13 height 13
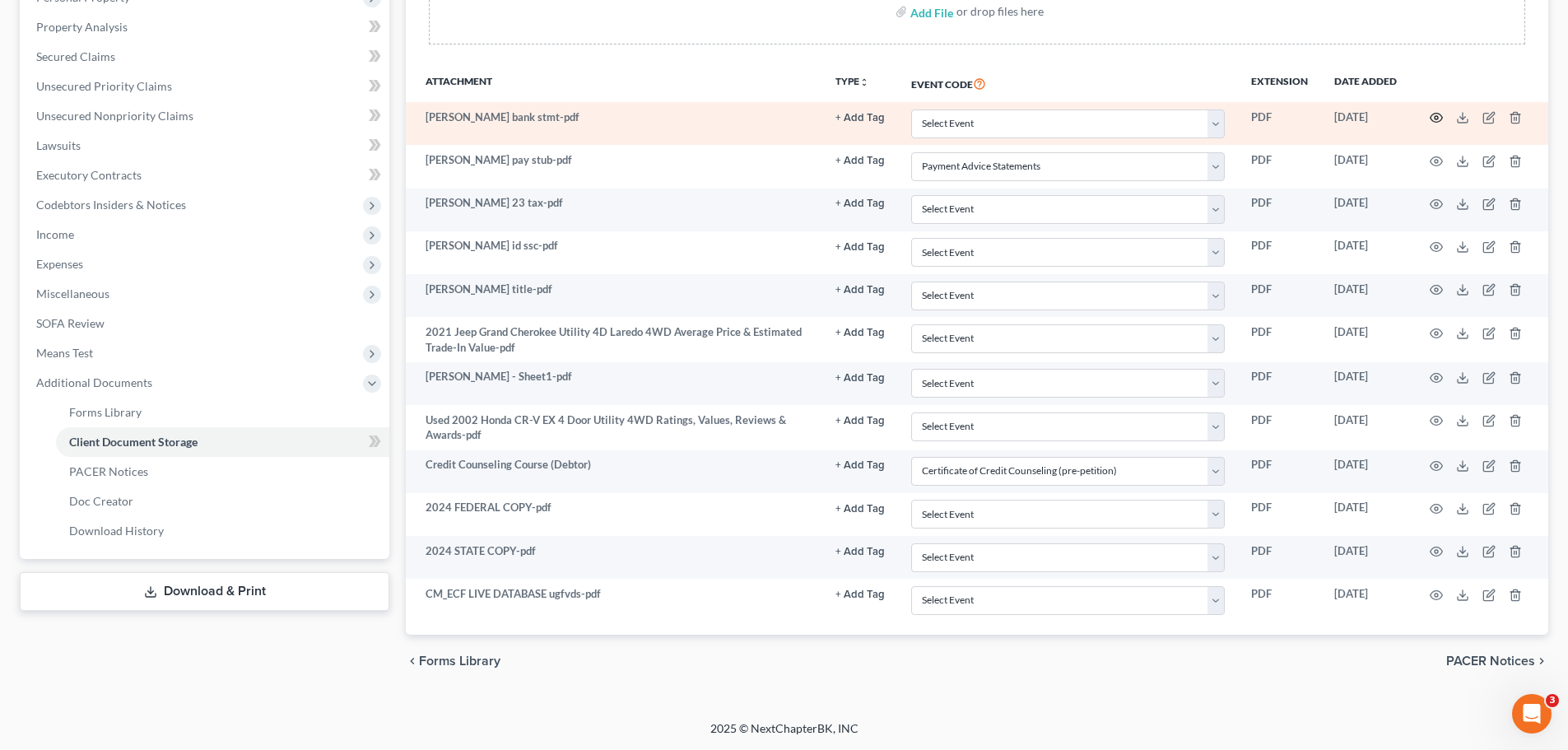
click at [1430, 115] on icon "button" at bounding box center [1437, 118] width 13 height 13
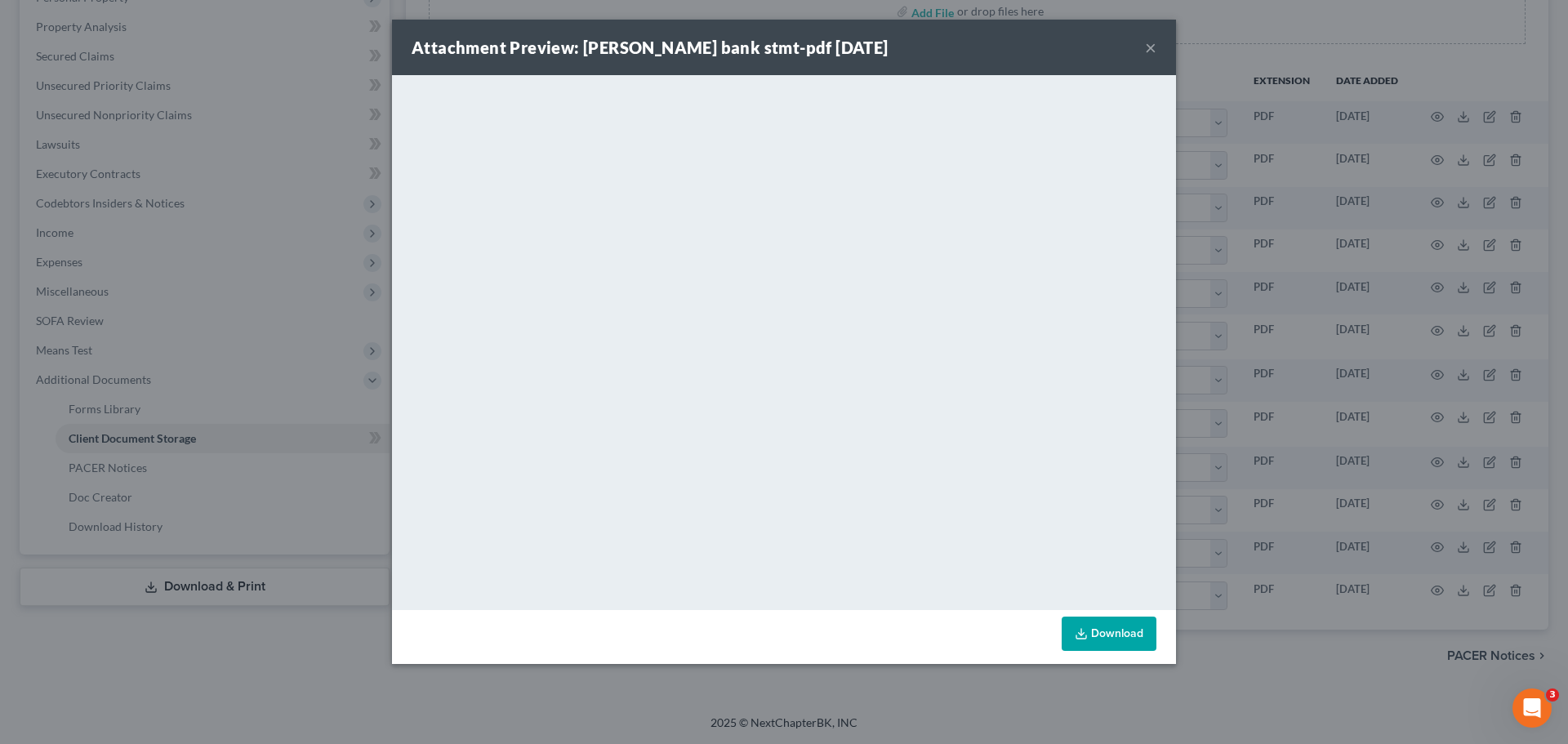
click at [1097, 634] on link "Download" at bounding box center [1109, 633] width 95 height 34
click at [1151, 45] on button "×" at bounding box center [1150, 47] width 12 height 20
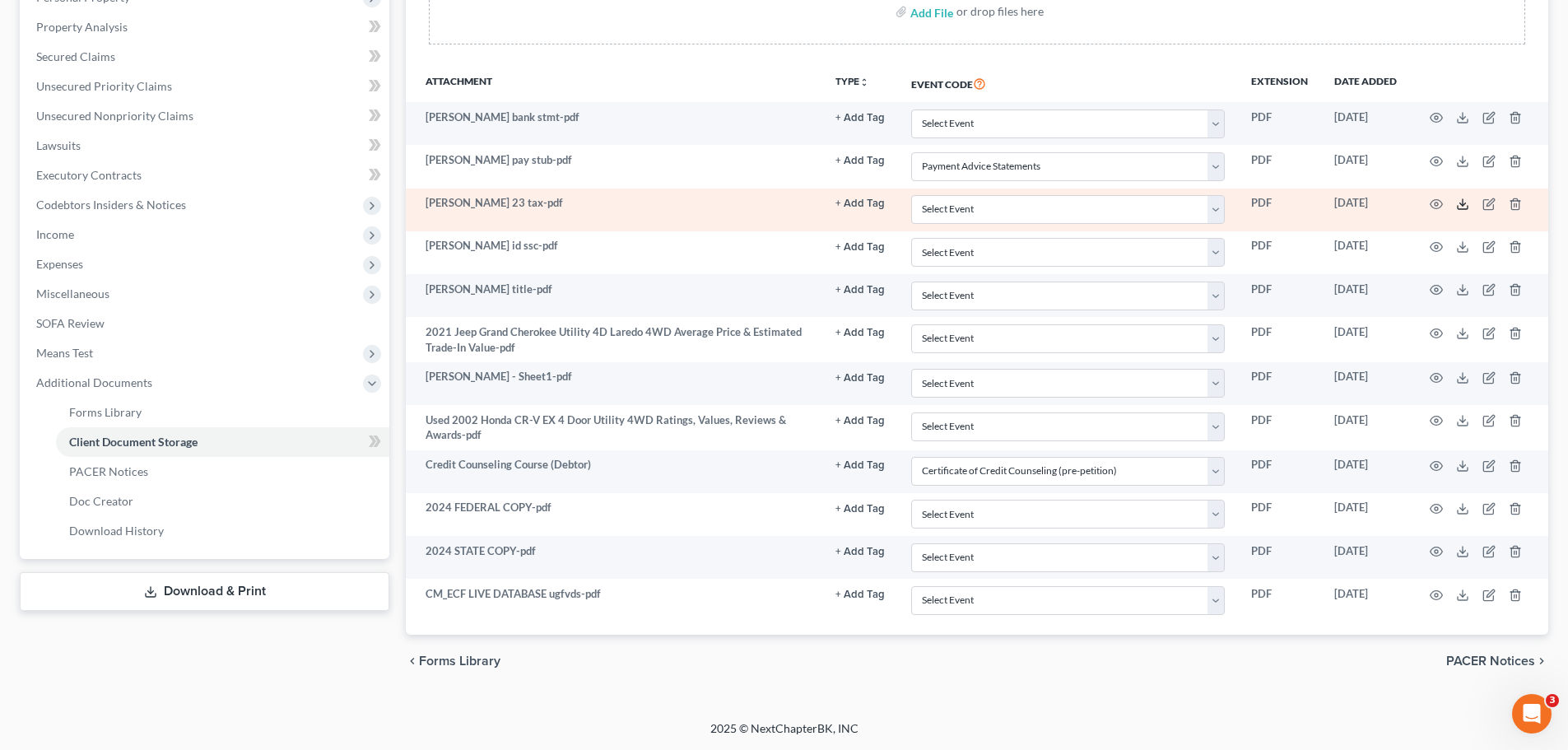
click at [1458, 206] on icon at bounding box center [1463, 208] width 10 height 4
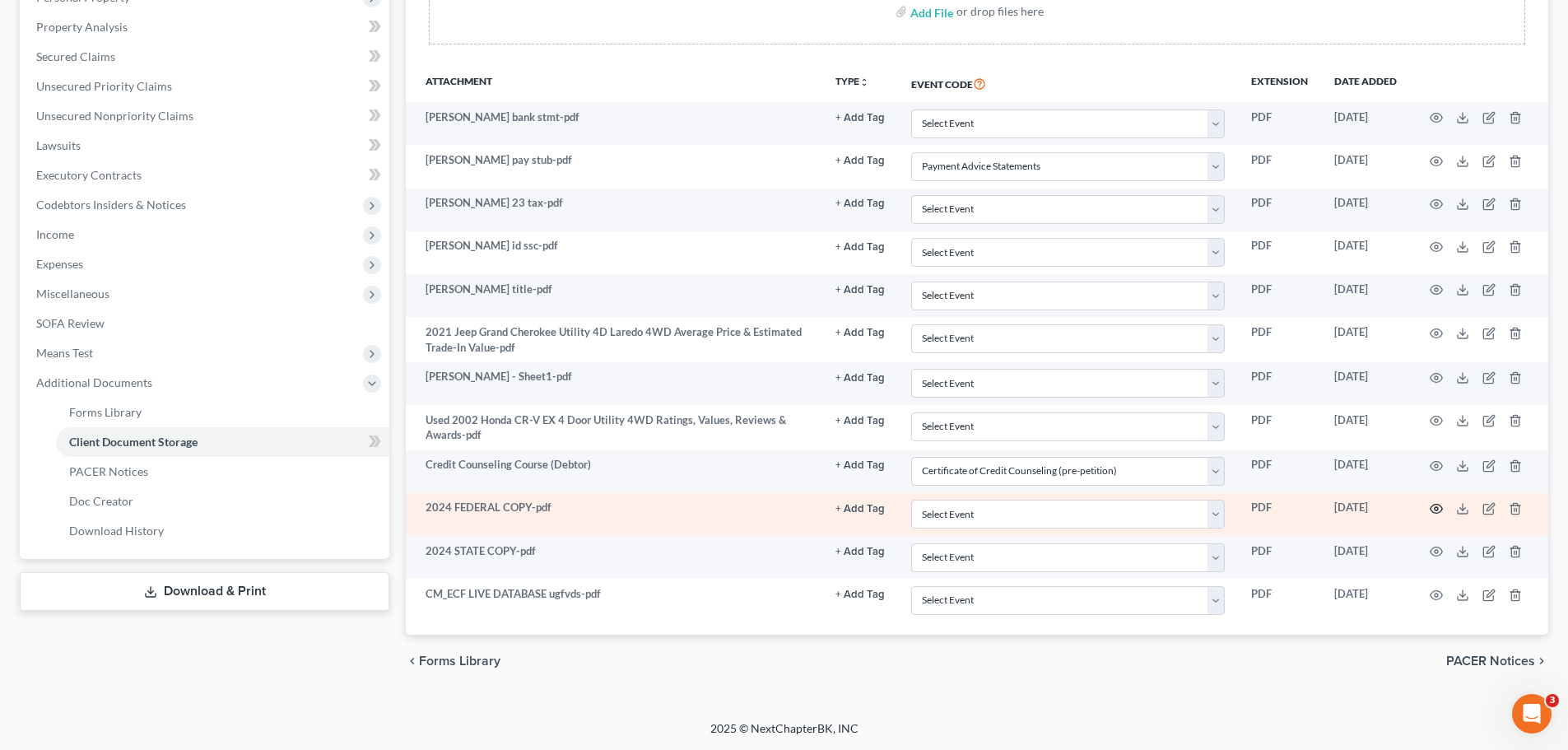
click at [1438, 506] on icon "button" at bounding box center [1437, 508] width 13 height 13
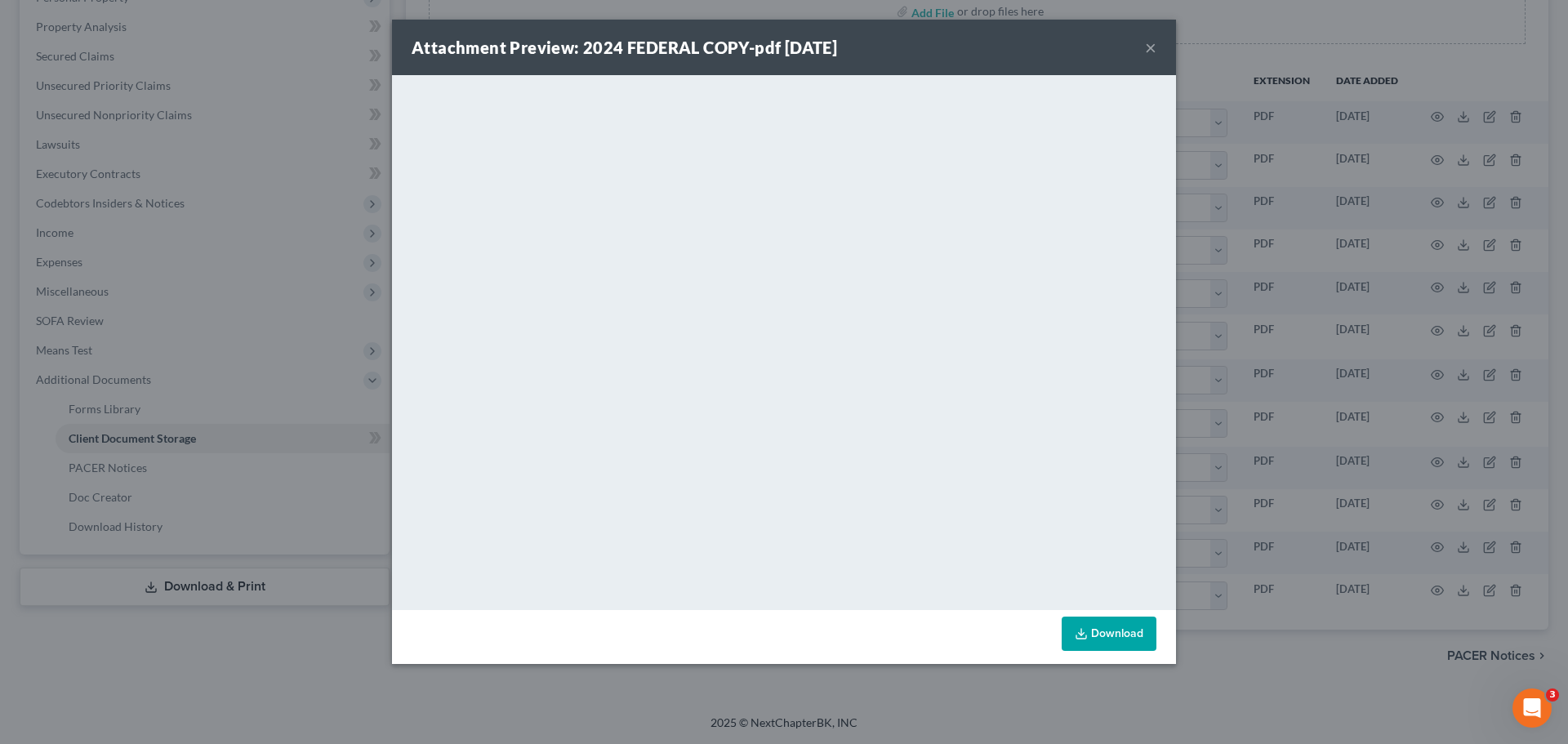
click at [1148, 43] on button "×" at bounding box center [1150, 47] width 12 height 20
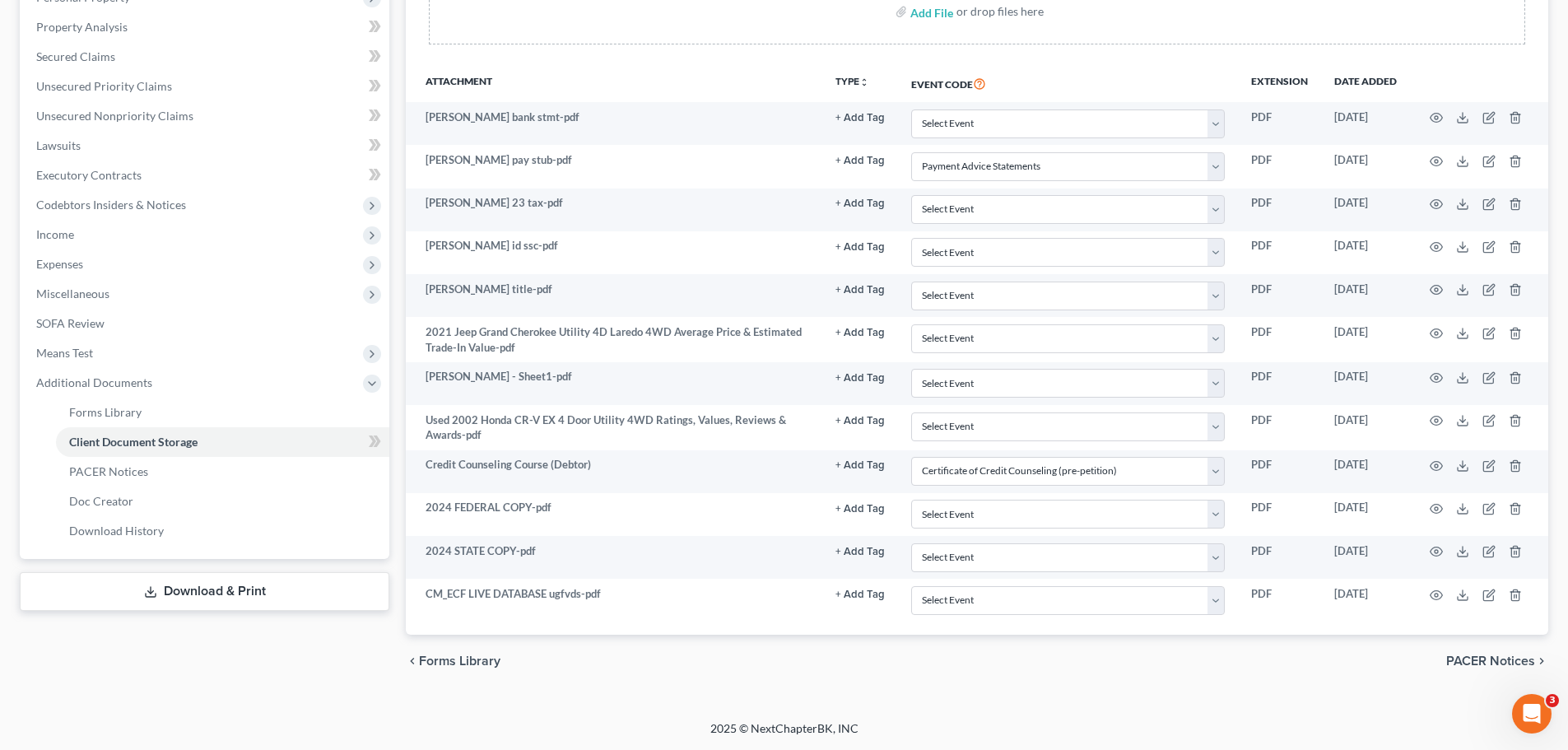
click at [345, 585] on link "Download & Print" at bounding box center [204, 591] width 370 height 39
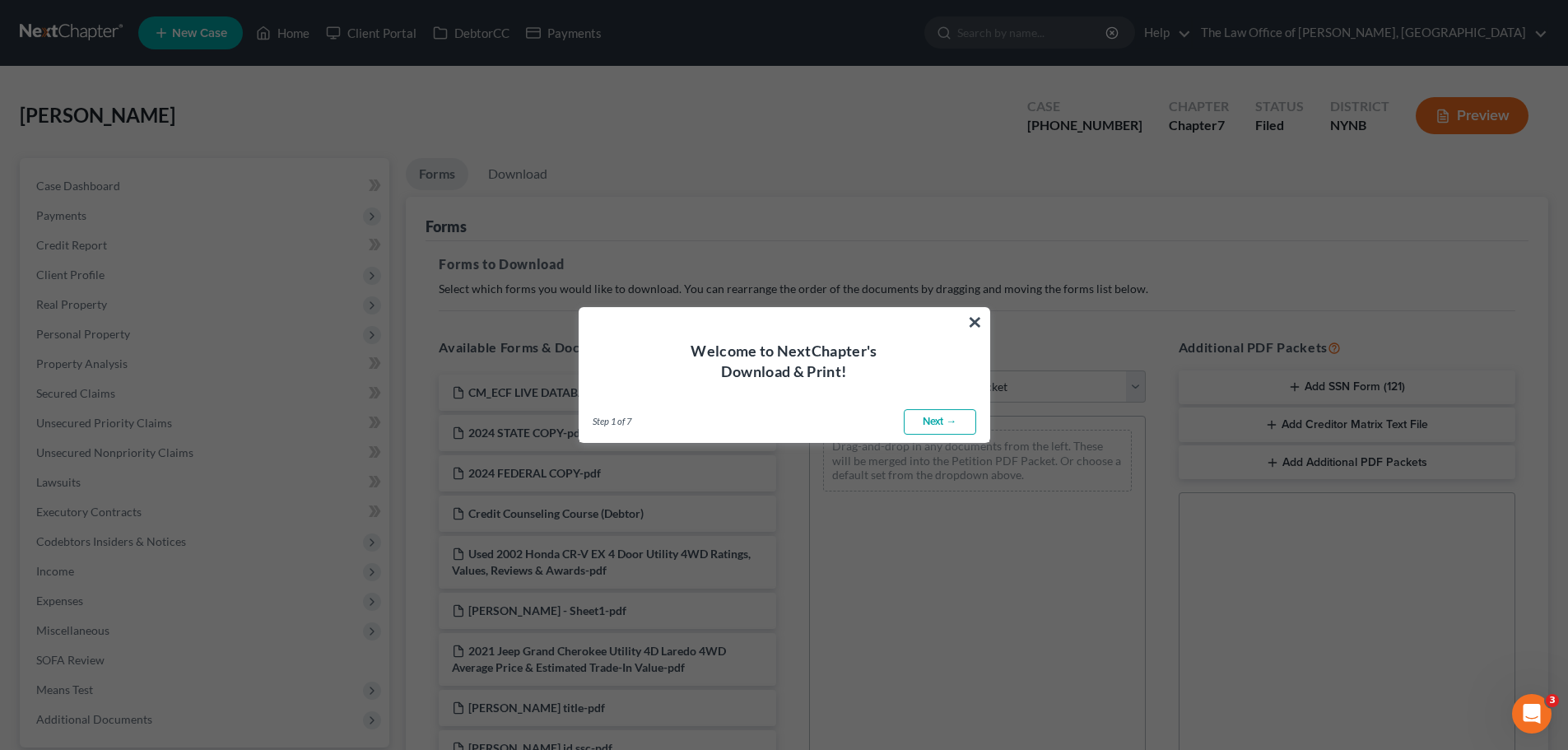
click at [946, 416] on link "Next →" at bounding box center [940, 422] width 73 height 26
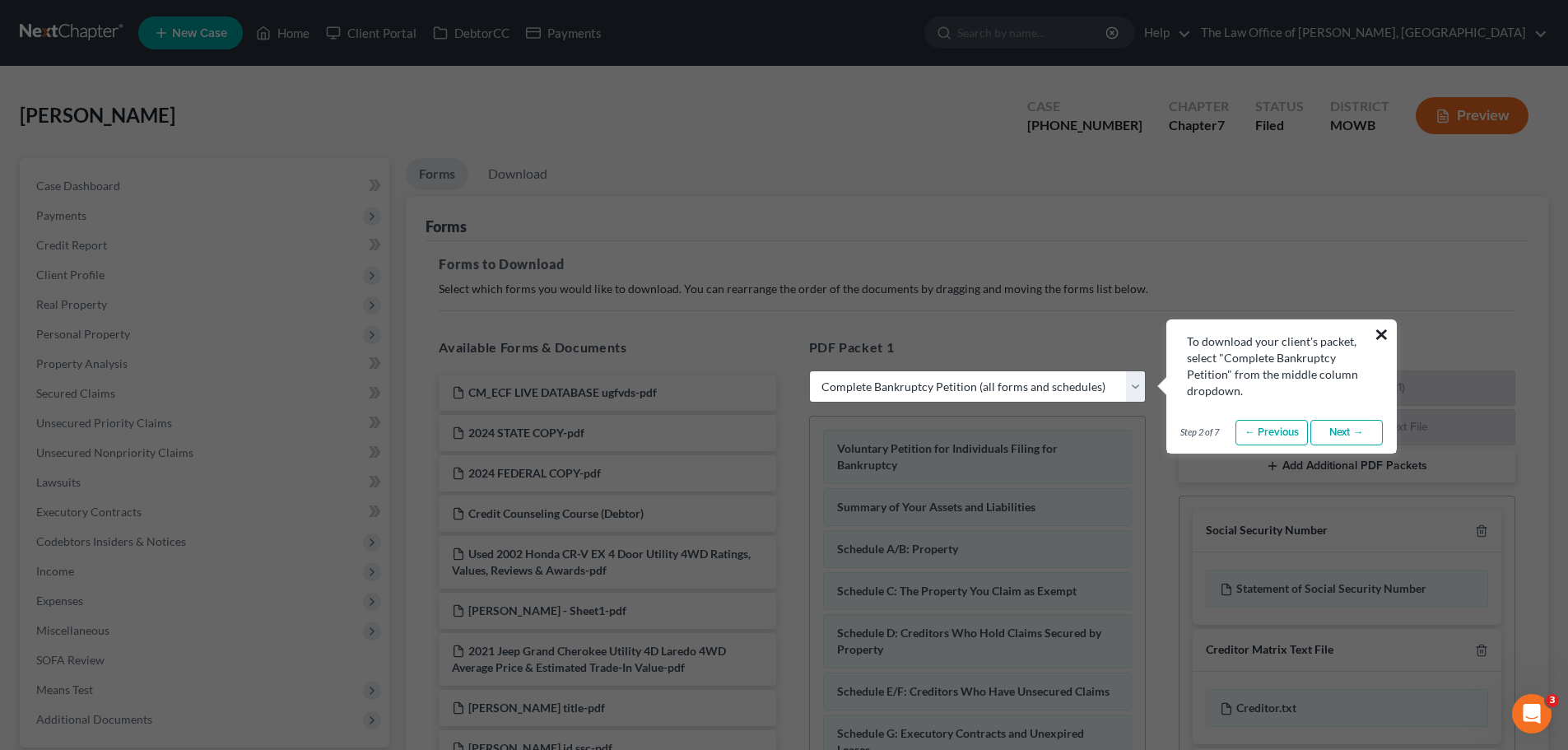
click at [1380, 334] on button "×" at bounding box center [1381, 334] width 15 height 26
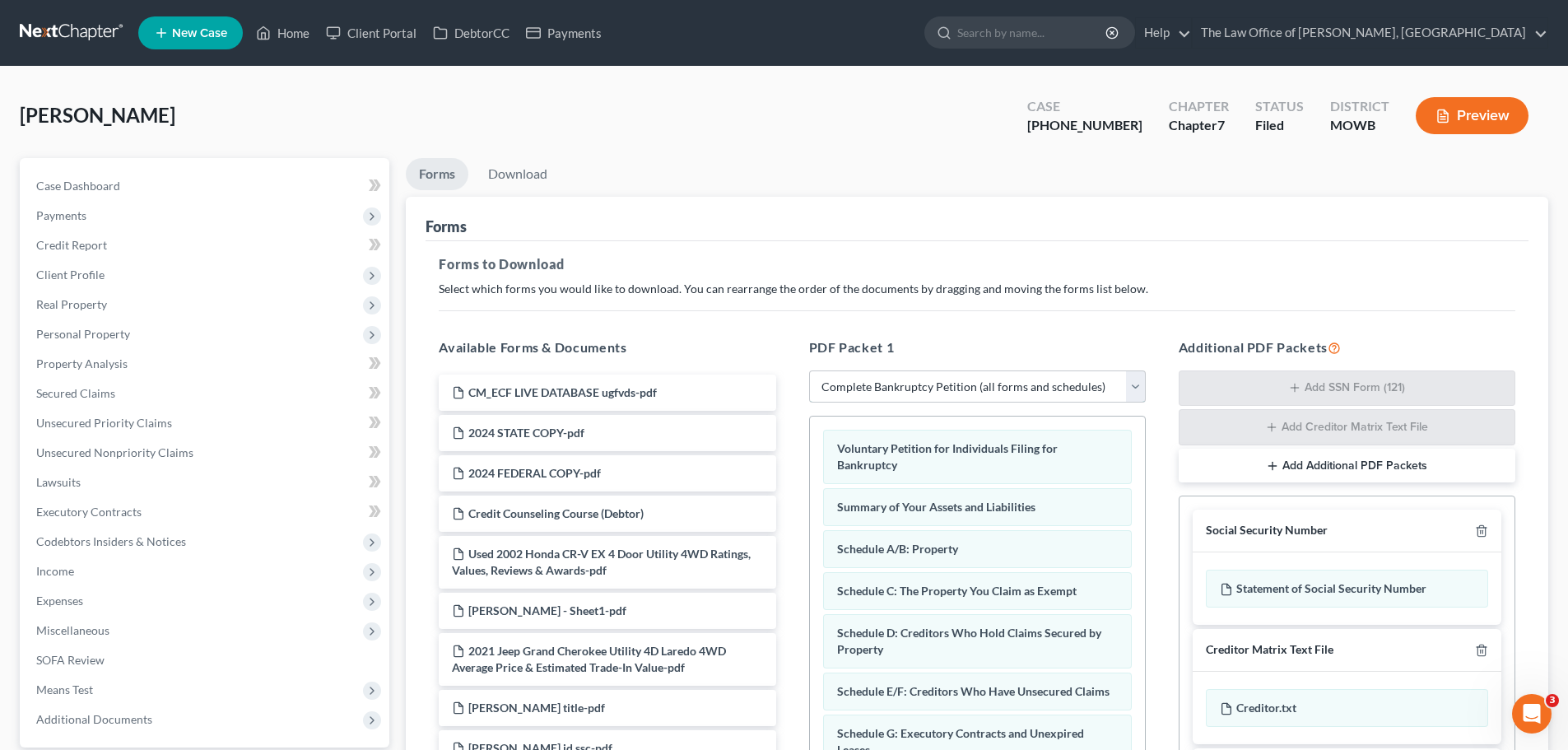
click at [1134, 388] on select "Choose Default Petition PDF Packet Complete Bankruptcy Petition (all forms and …" at bounding box center [978, 387] width 336 height 33
click at [508, 172] on link "Download" at bounding box center [517, 174] width 85 height 32
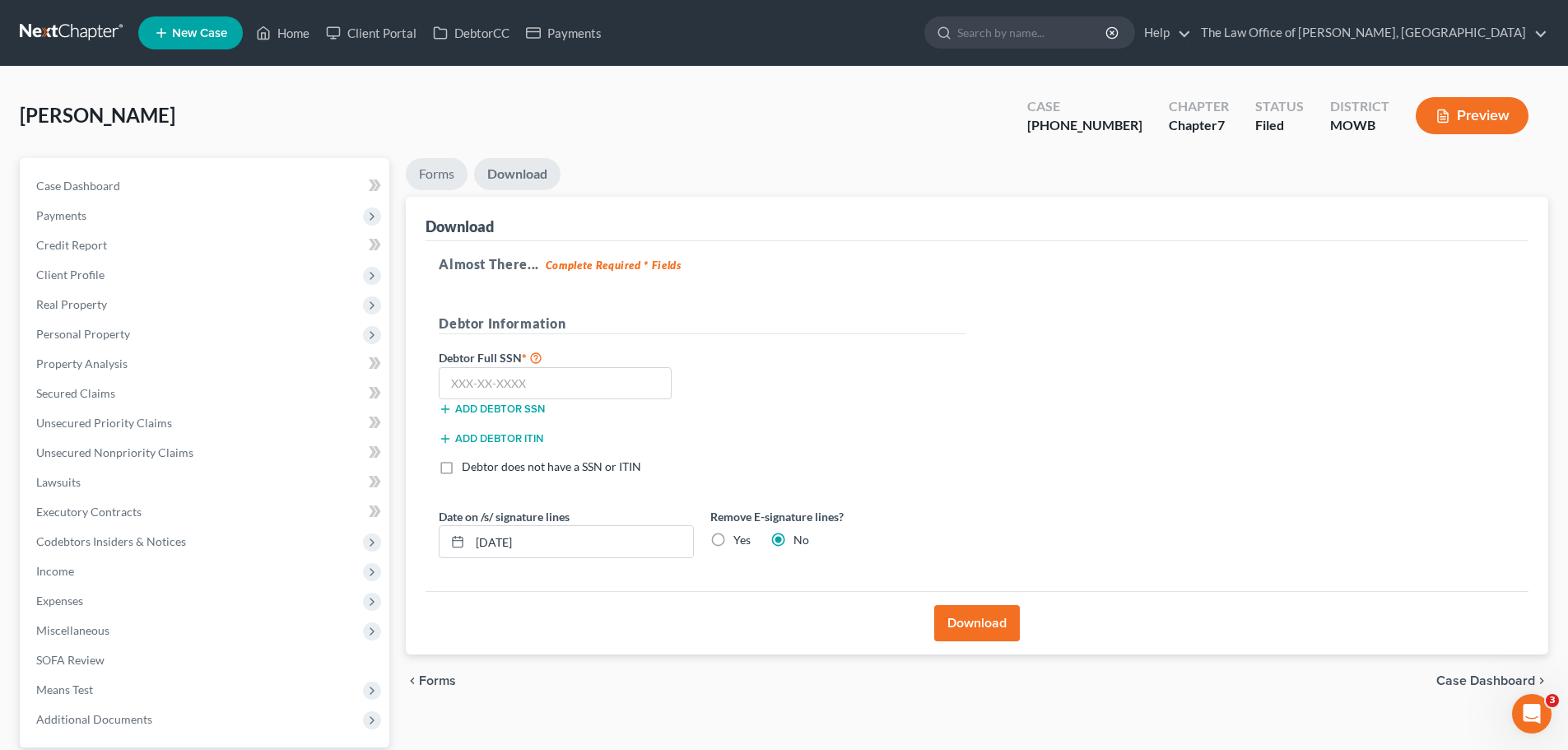
click at [420, 171] on link "Forms" at bounding box center [436, 174] width 62 height 32
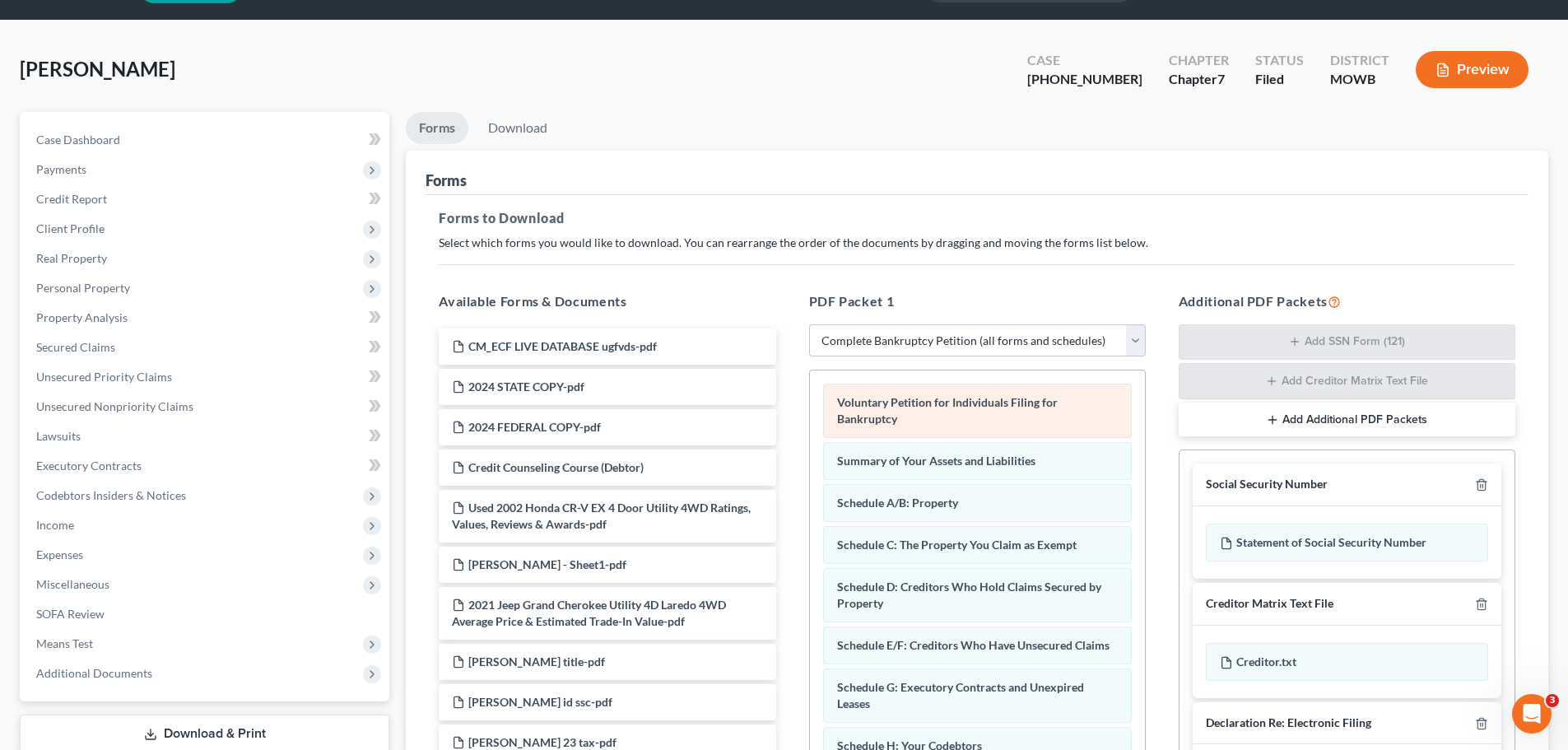
scroll to position [83, 0]
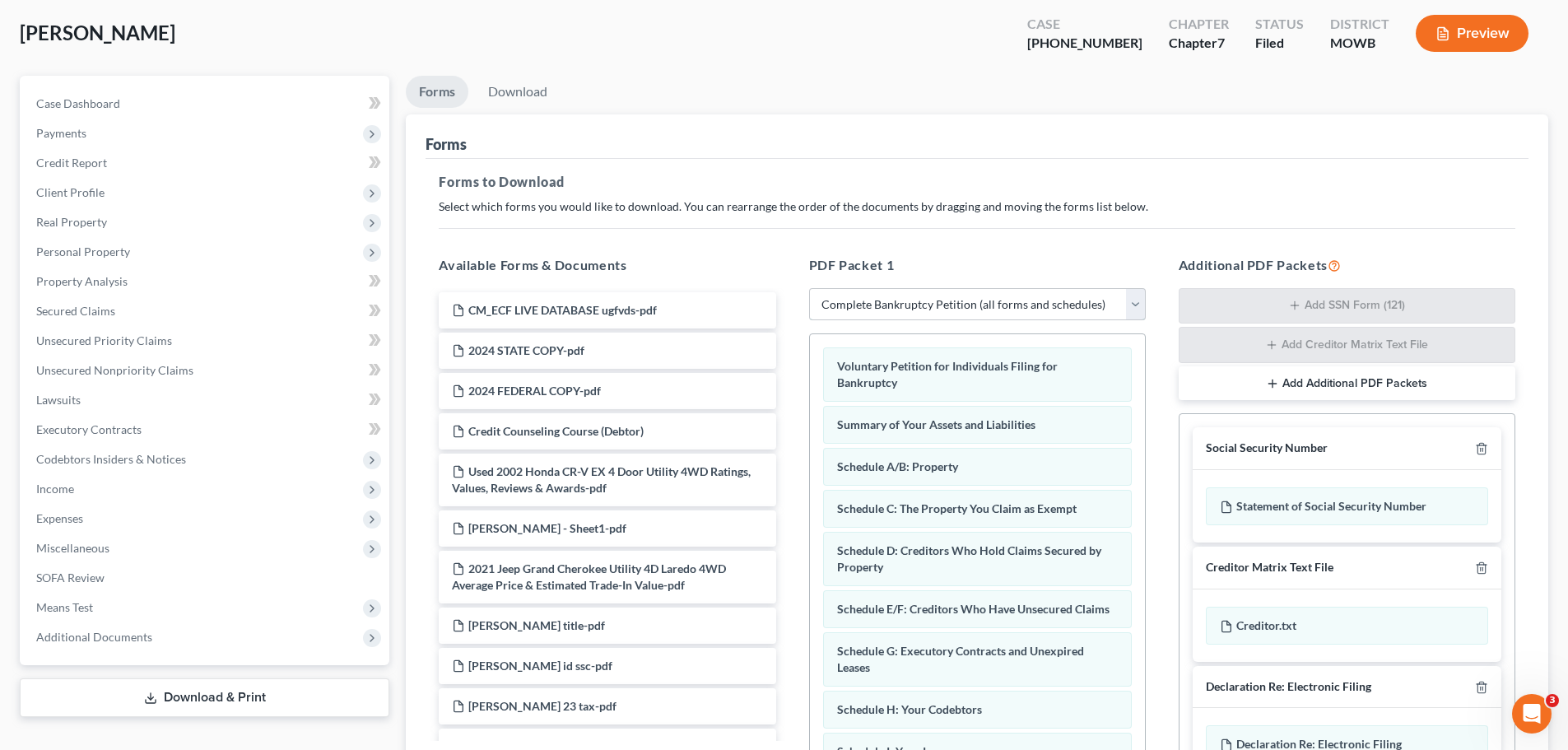
click at [1134, 308] on select "Choose Default Petition PDF Packet Complete Bankruptcy Petition (all forms and …" at bounding box center [978, 304] width 336 height 33
select select "5"
click at [810, 288] on select "Choose Default Petition PDF Packet Complete Bankruptcy Petition (all forms and …" at bounding box center [978, 304] width 336 height 33
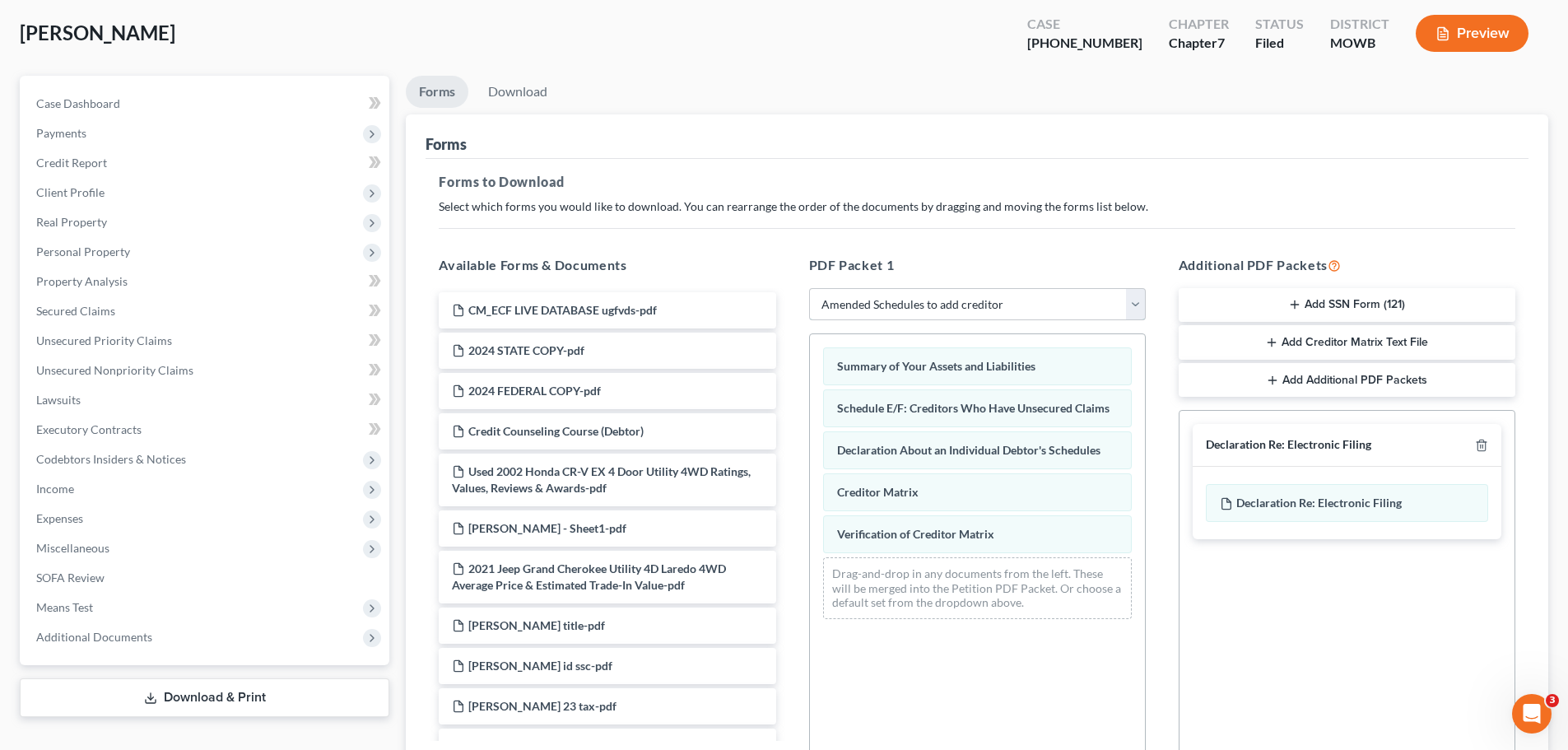
click at [1141, 309] on select "Choose Default Petition PDF Packet Complete Bankruptcy Petition (all forms and …" at bounding box center [978, 304] width 336 height 33
select select
click at [810, 288] on select "Choose Default Petition PDF Packet Complete Bankruptcy Petition (all forms and …" at bounding box center [978, 304] width 336 height 33
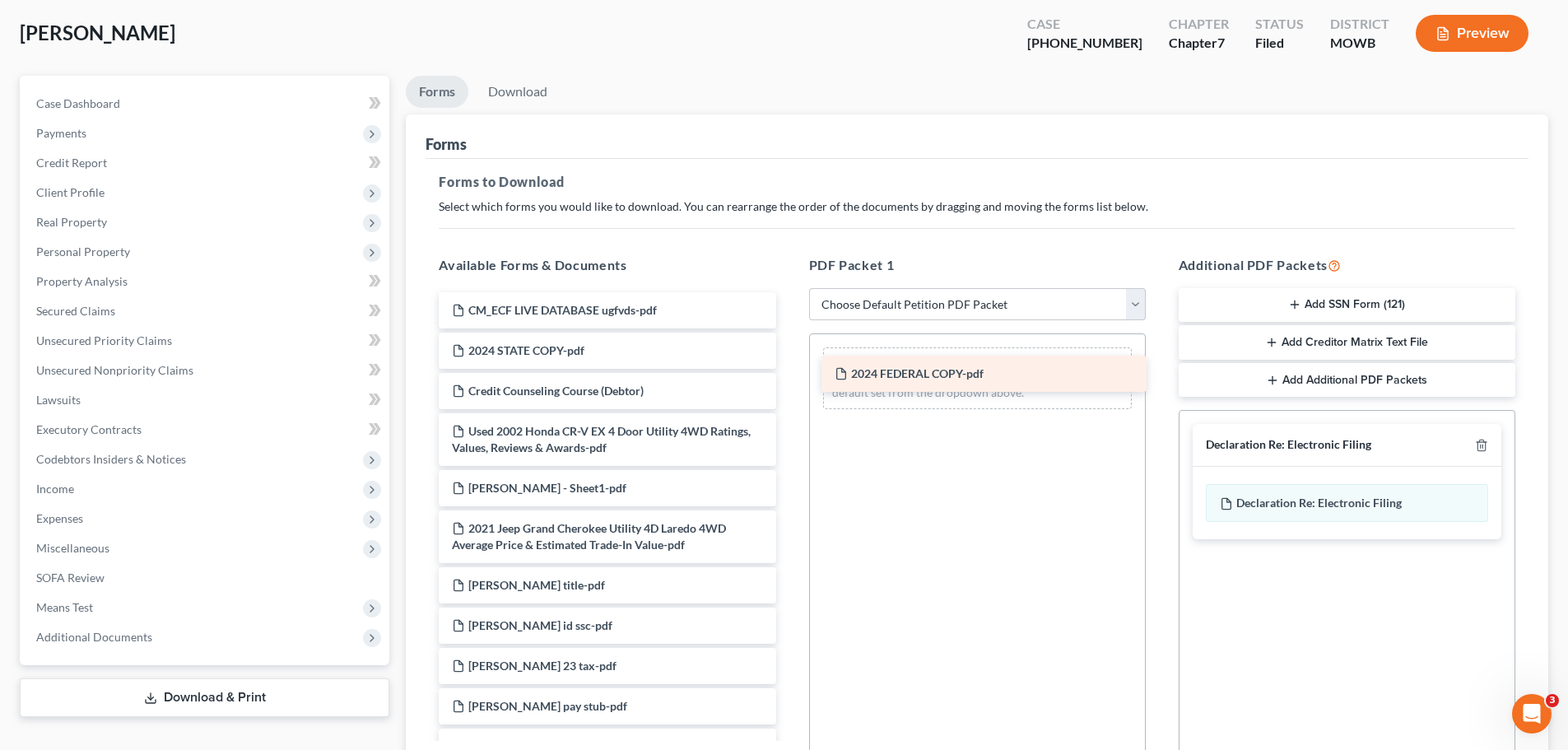
drag, startPoint x: 561, startPoint y: 382, endPoint x: 945, endPoint y: 364, distance: 384.4
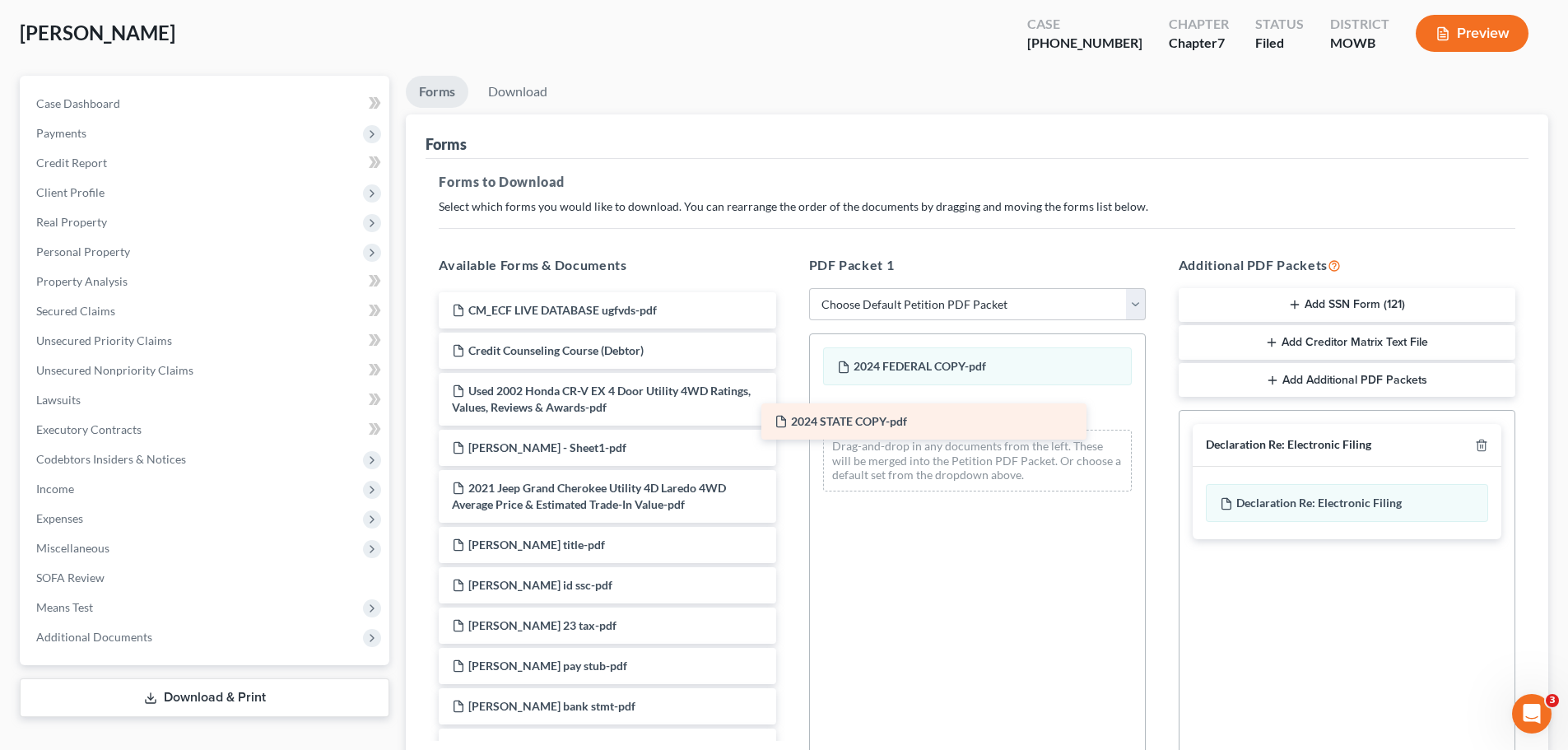
drag, startPoint x: 584, startPoint y: 347, endPoint x: 954, endPoint y: 412, distance: 375.7
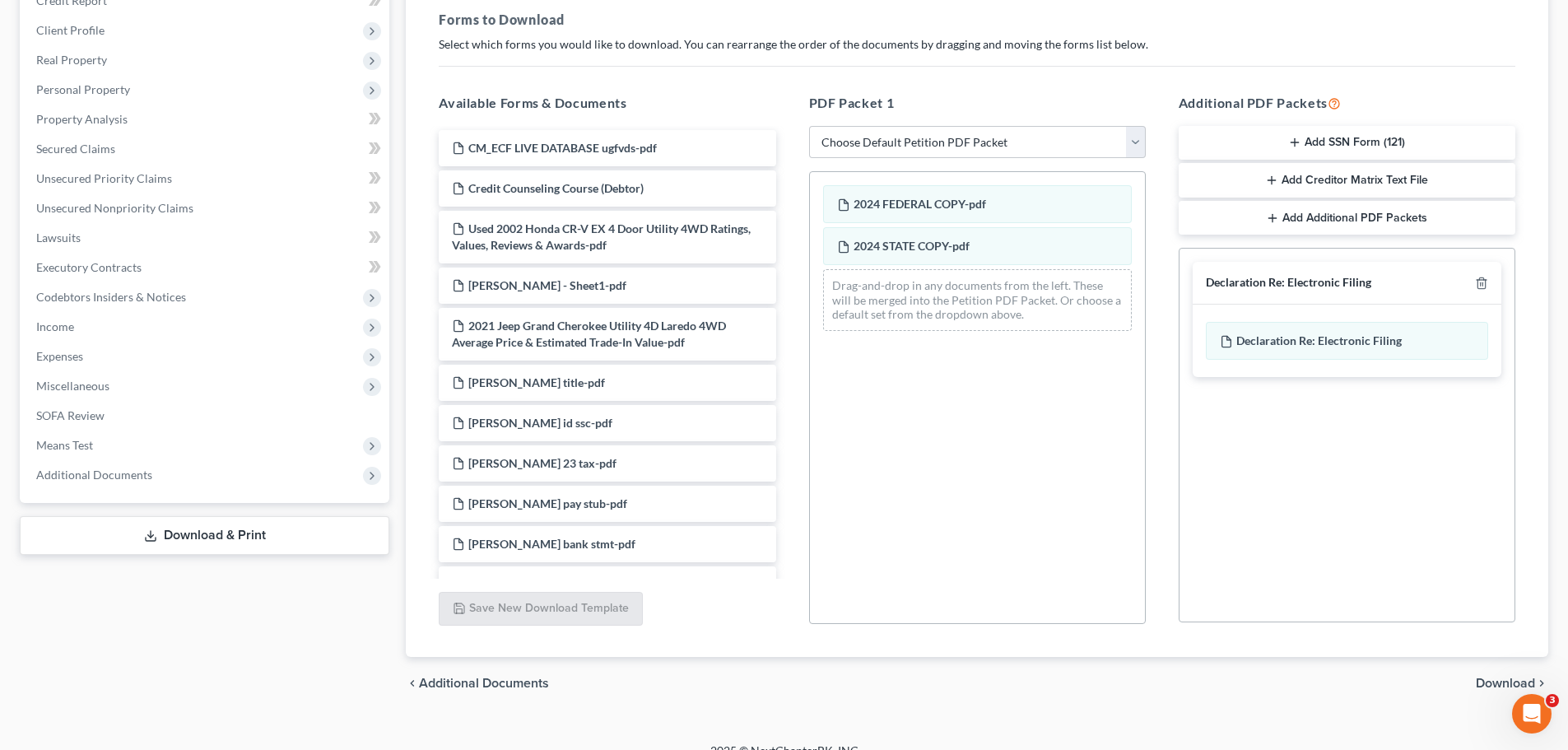
scroll to position [267, 0]
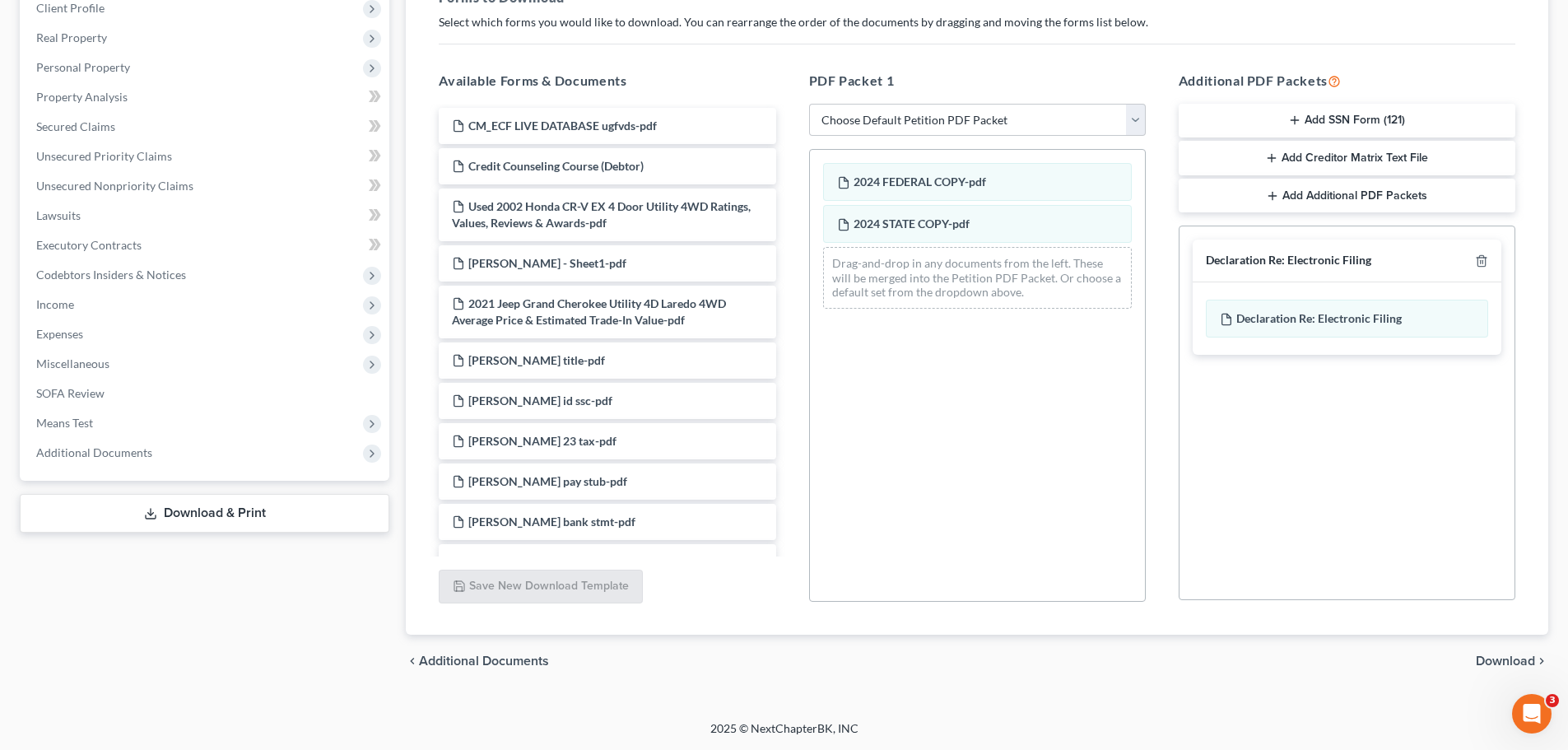
click at [1489, 662] on span "Download" at bounding box center [1506, 661] width 59 height 13
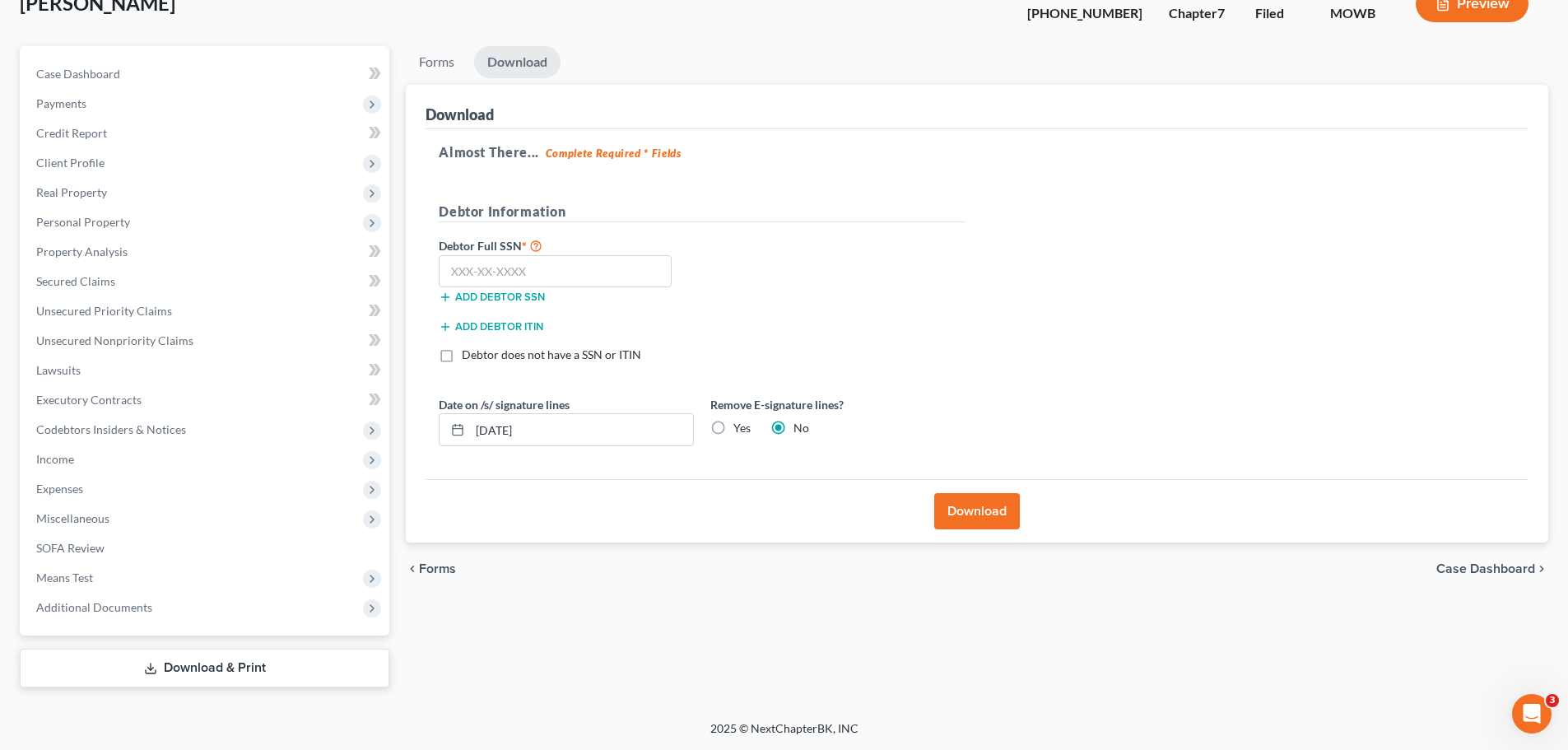
scroll to position [112, 0]
click at [1003, 502] on button "Download" at bounding box center [977, 511] width 85 height 36
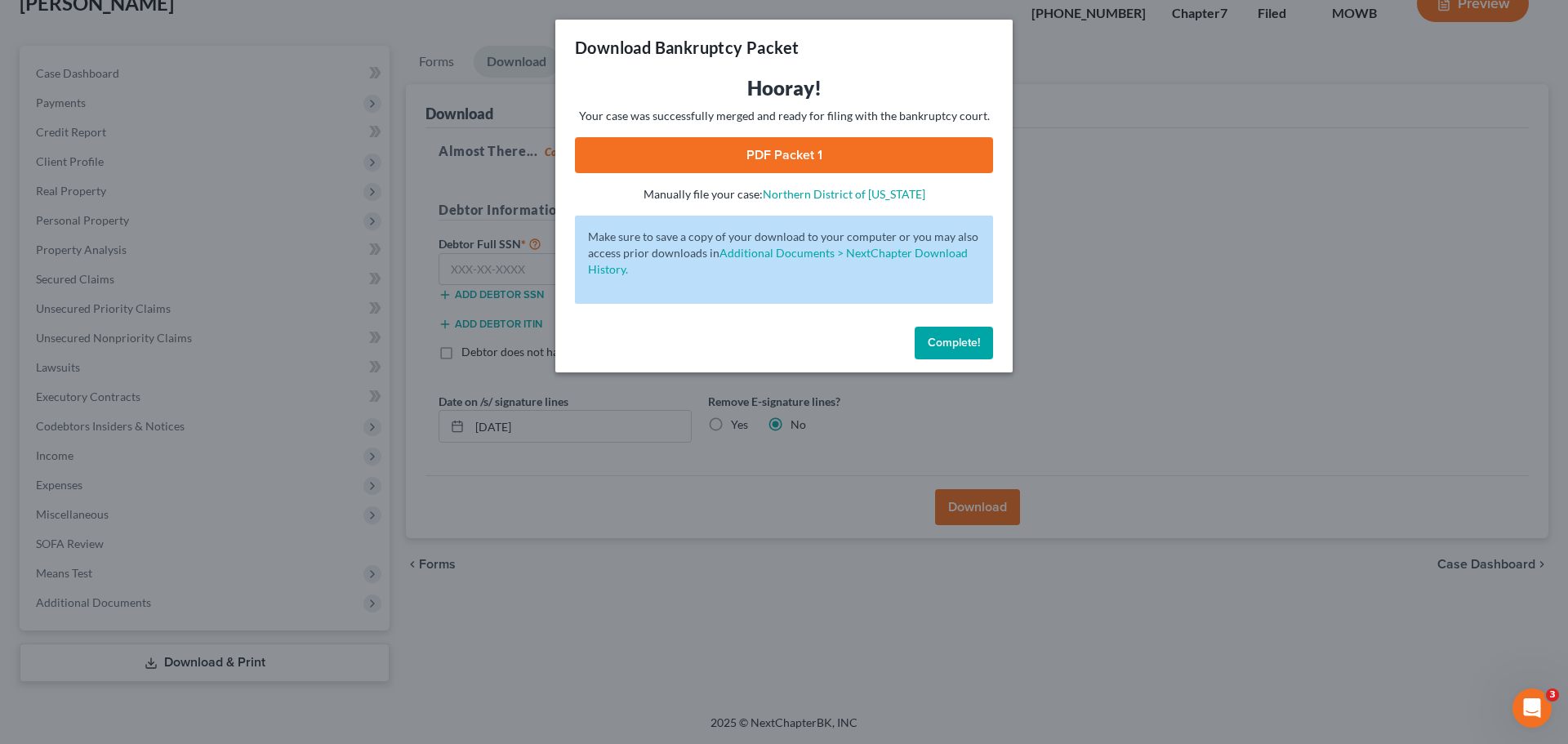
click at [836, 152] on link "PDF Packet 1" at bounding box center [784, 155] width 419 height 36
click at [946, 332] on button "Complete!" at bounding box center [954, 343] width 79 height 33
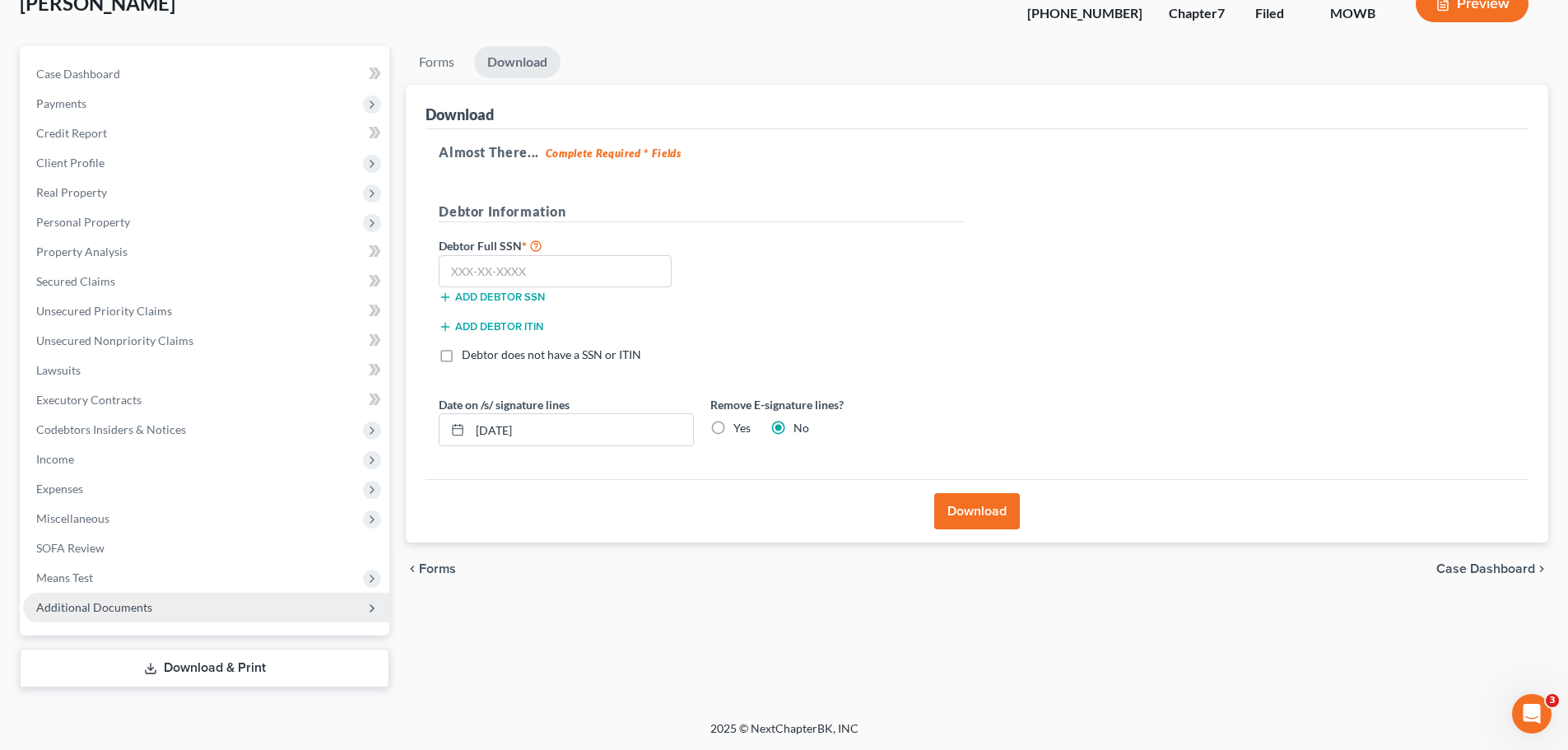
click at [79, 602] on span "Additional Documents" at bounding box center [94, 607] width 116 height 14
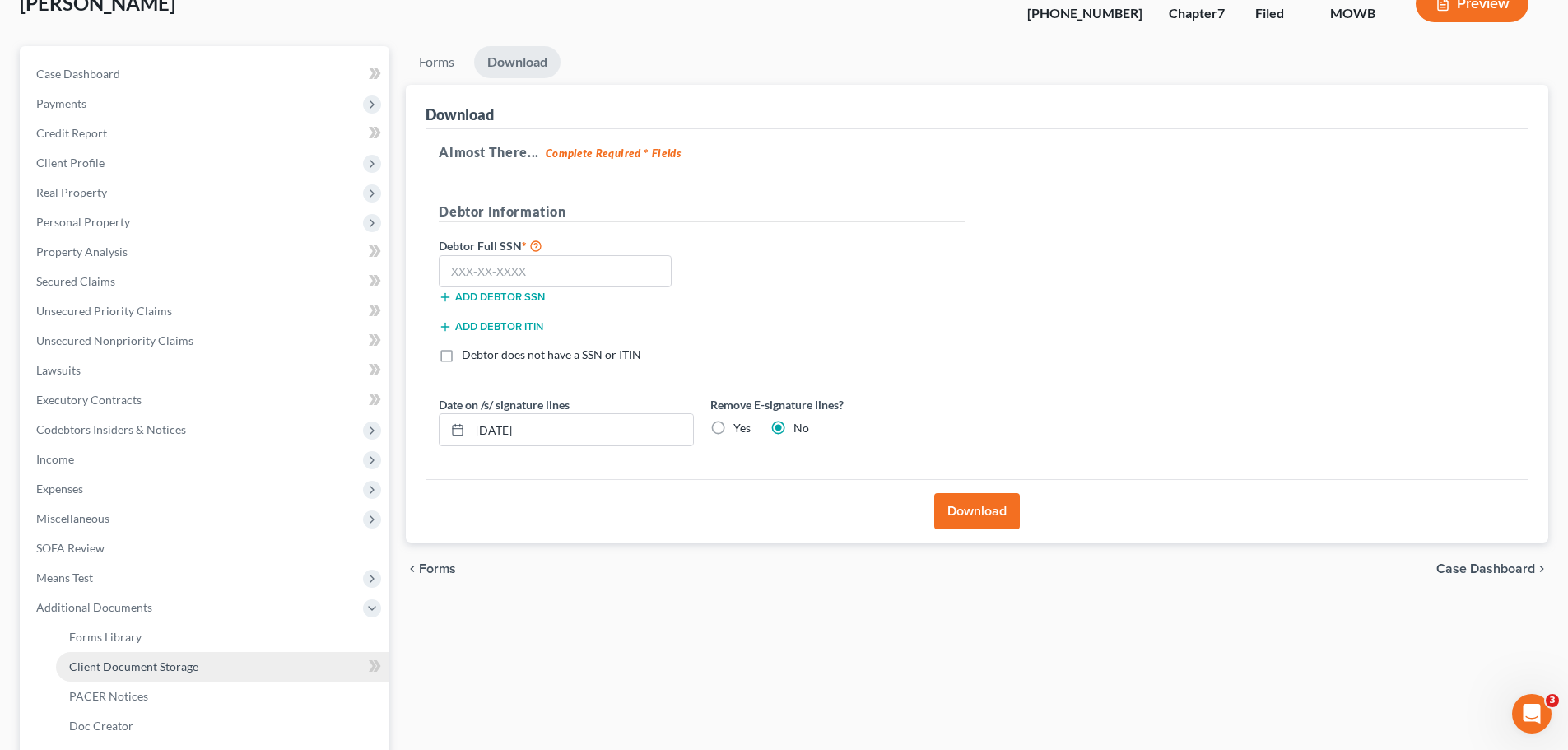
click at [272, 661] on link "Client Document Storage" at bounding box center [222, 666] width 334 height 30
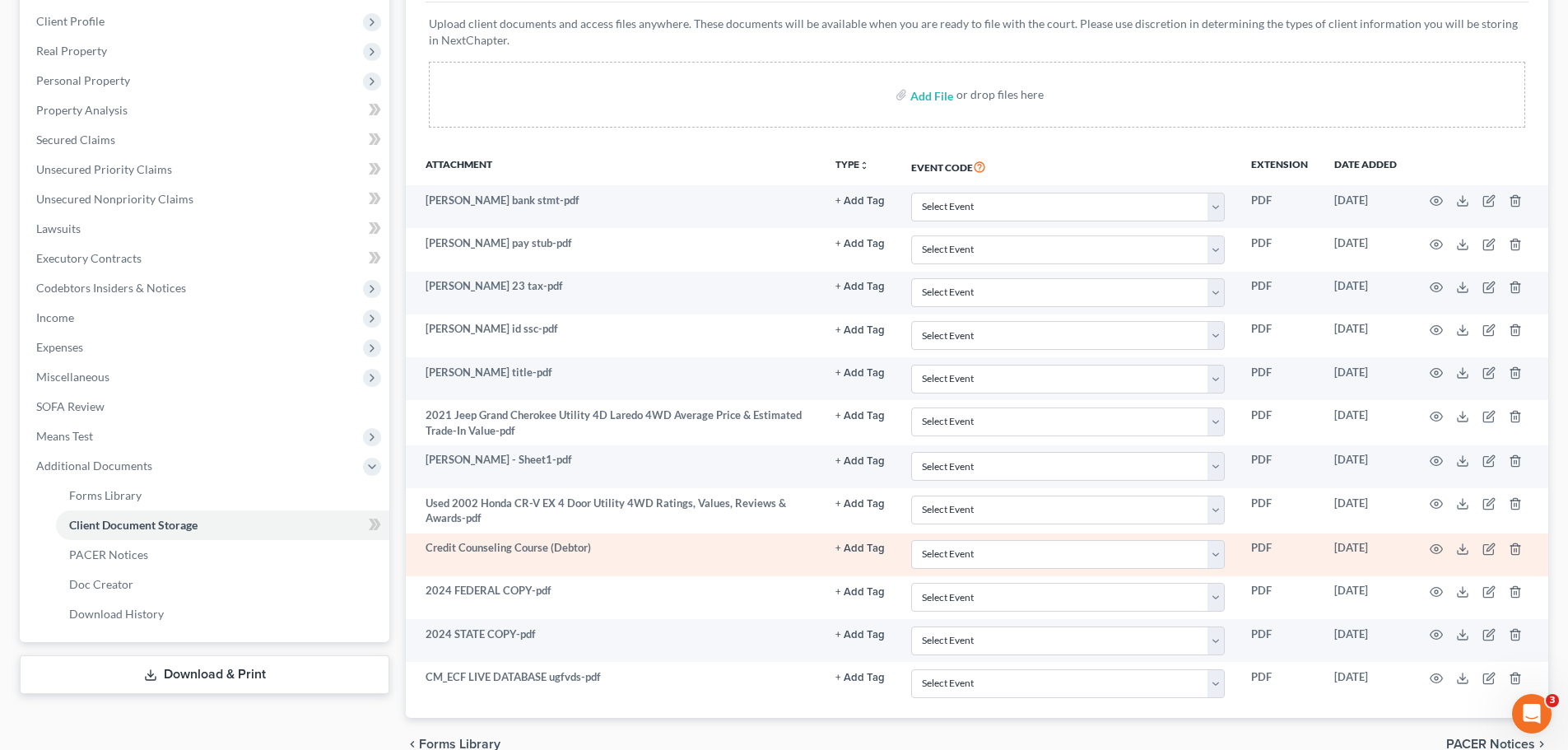
scroll to position [336, 0]
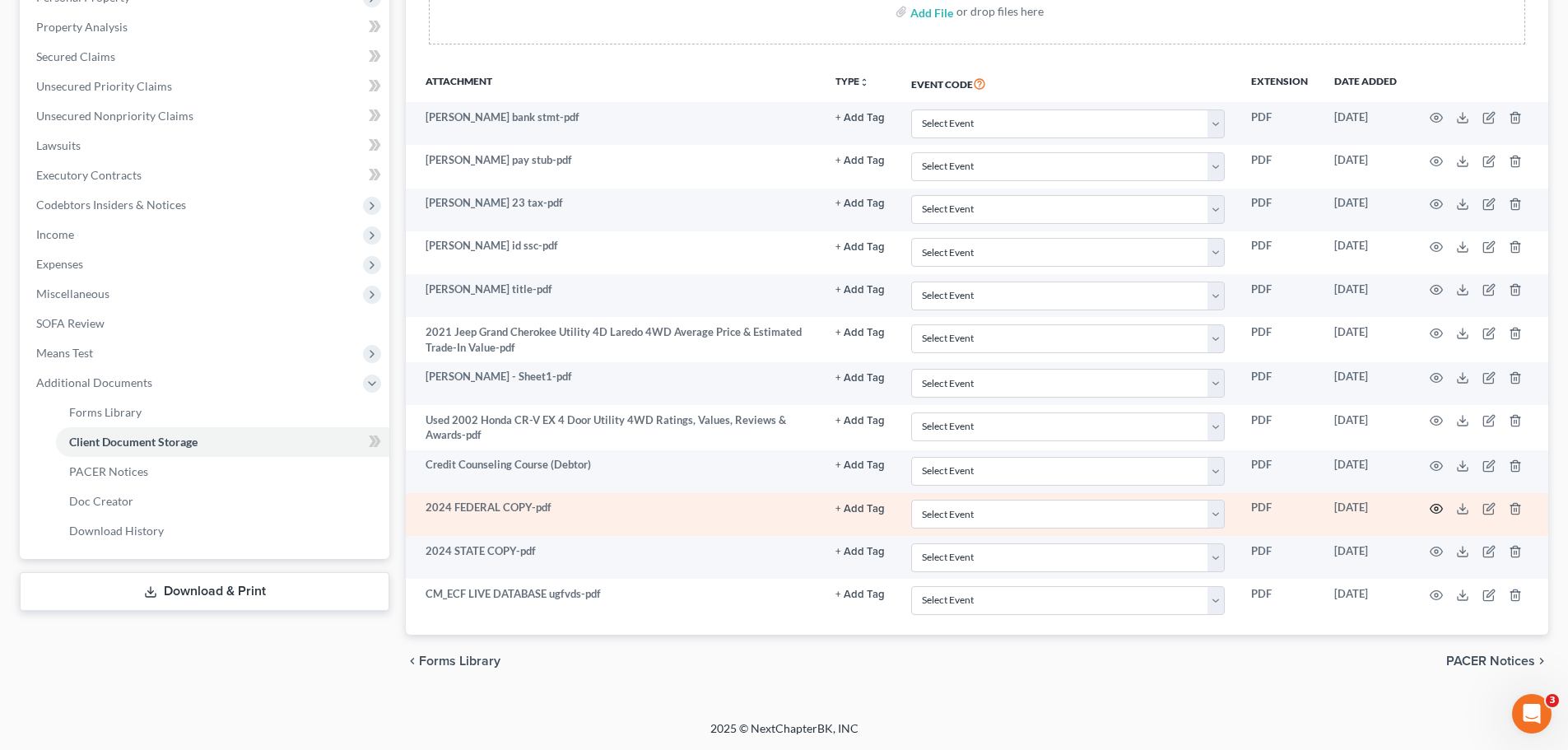
click at [1430, 507] on icon "button" at bounding box center [1437, 508] width 13 height 13
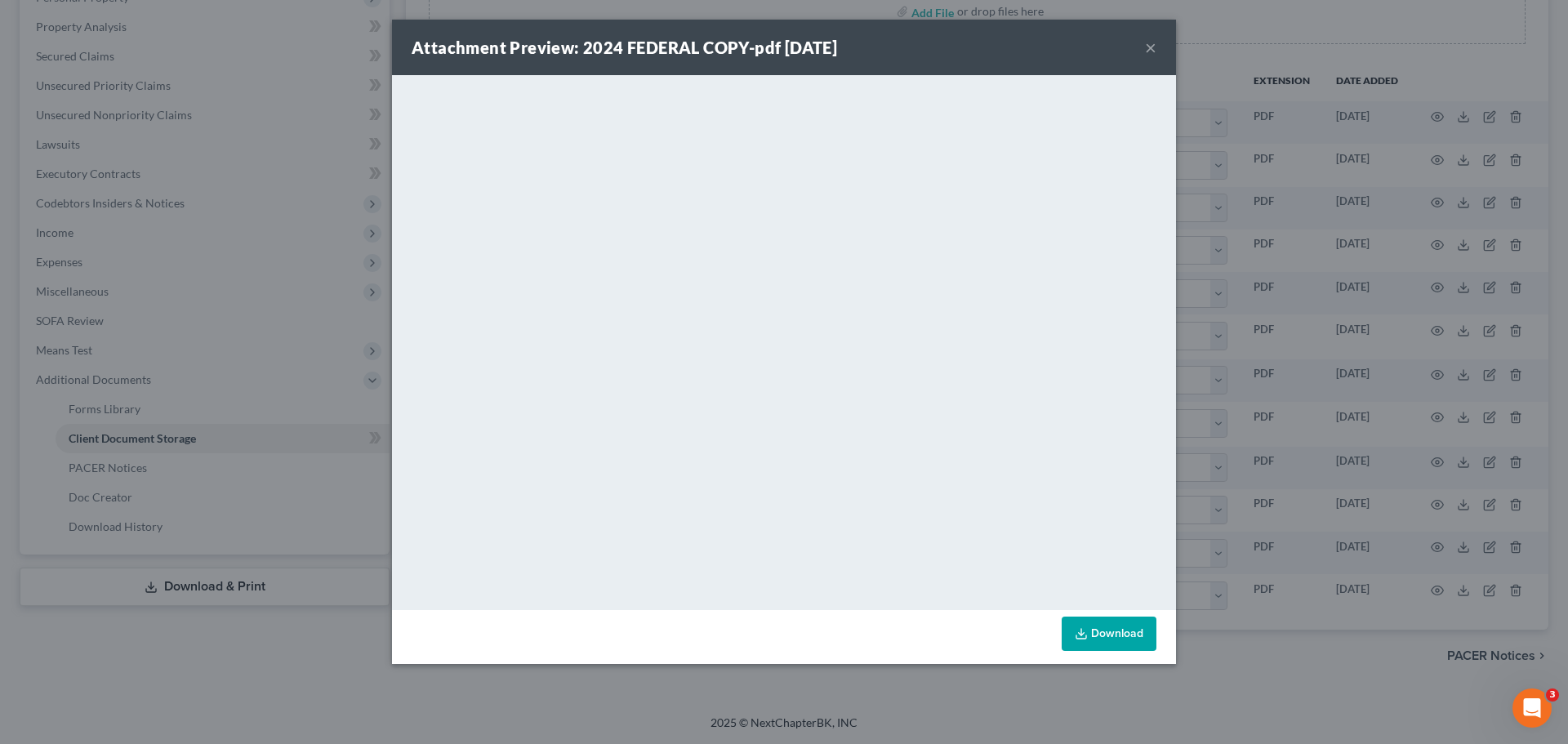
click at [1144, 41] on div "Attachment Preview: 2024 FEDERAL COPY-pdf 08/21/2025 ×" at bounding box center [784, 47] width 784 height 55
click at [1151, 47] on button "×" at bounding box center [1150, 47] width 12 height 20
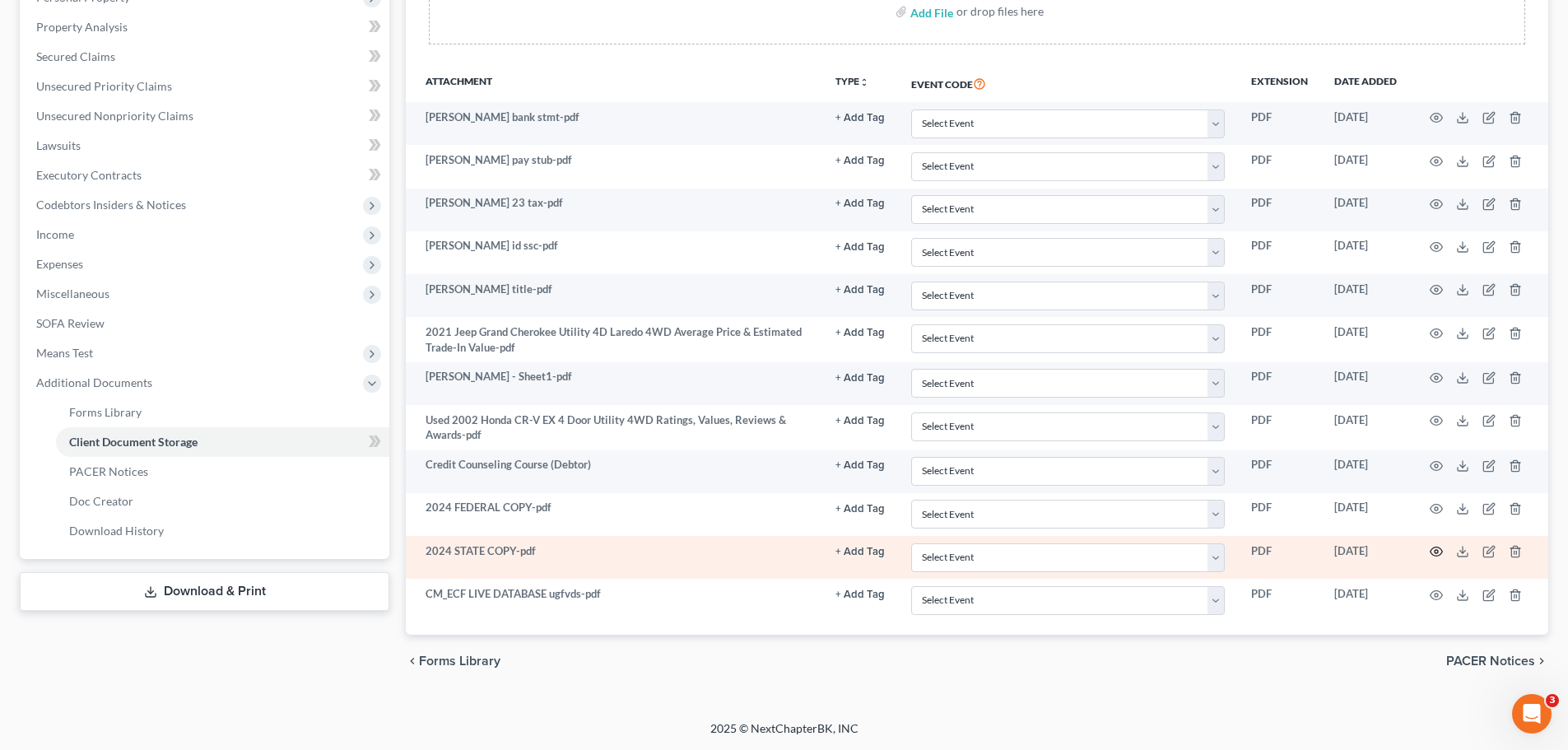
click at [1441, 548] on icon "button" at bounding box center [1437, 551] width 13 height 13
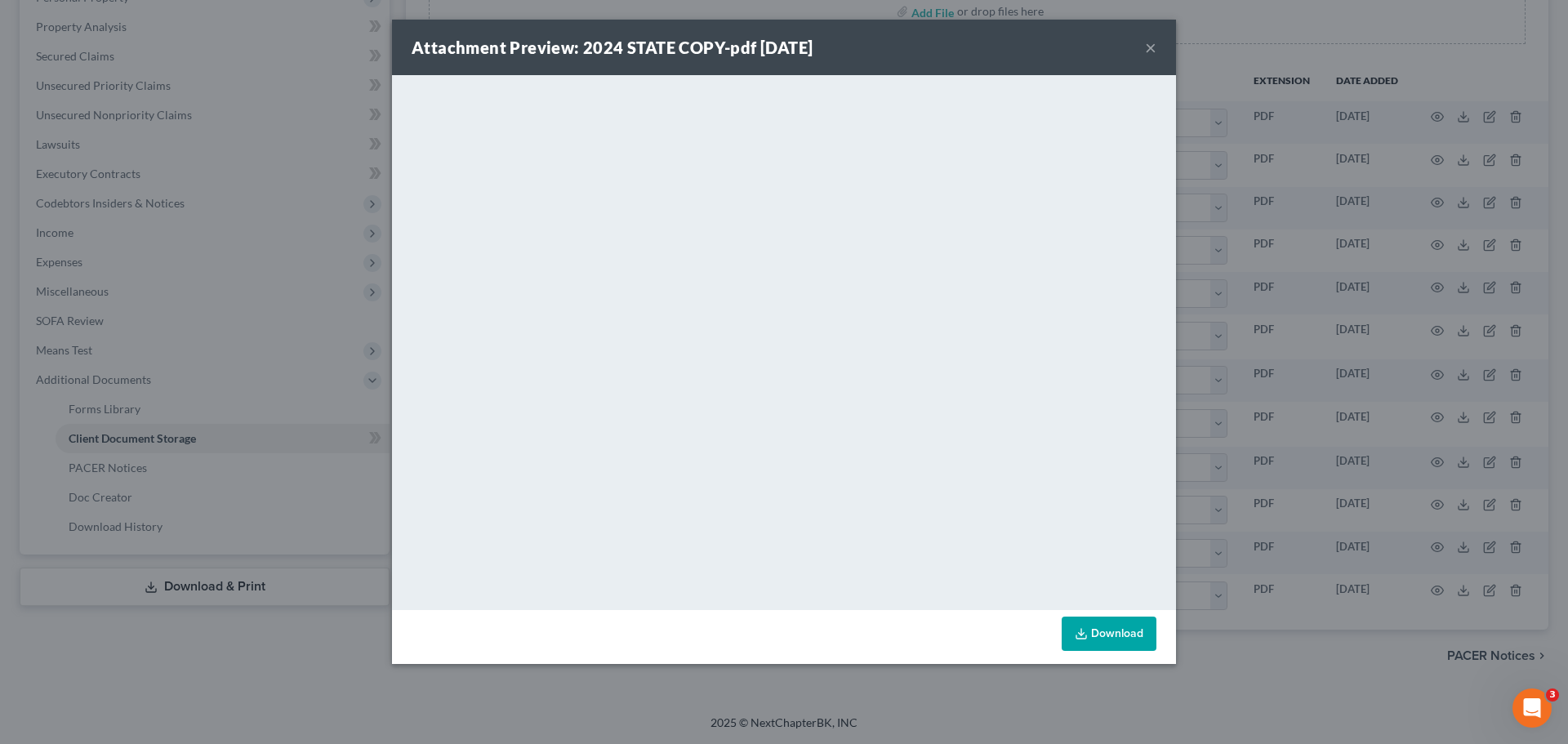
click at [1151, 44] on button "×" at bounding box center [1150, 47] width 12 height 20
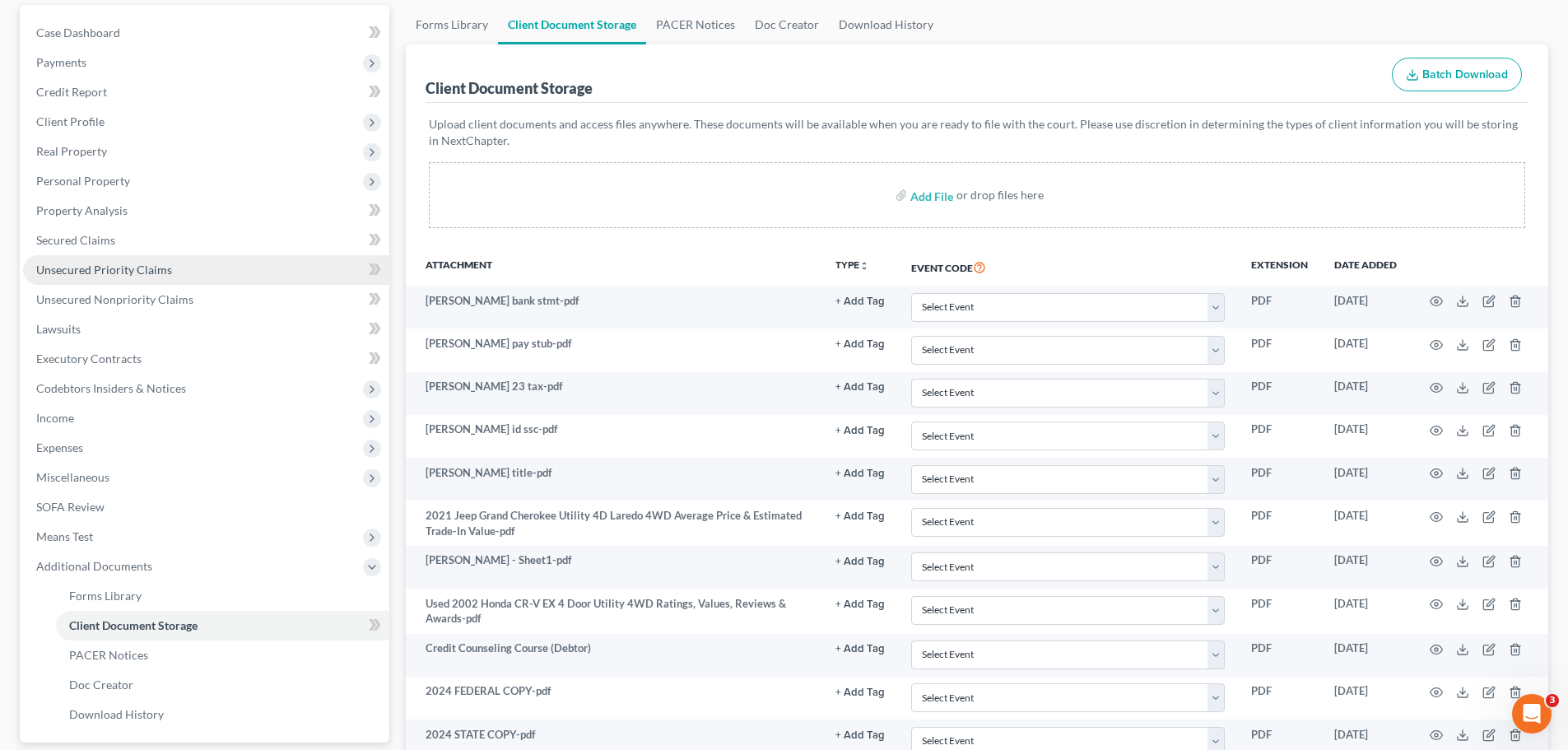
scroll to position [0, 0]
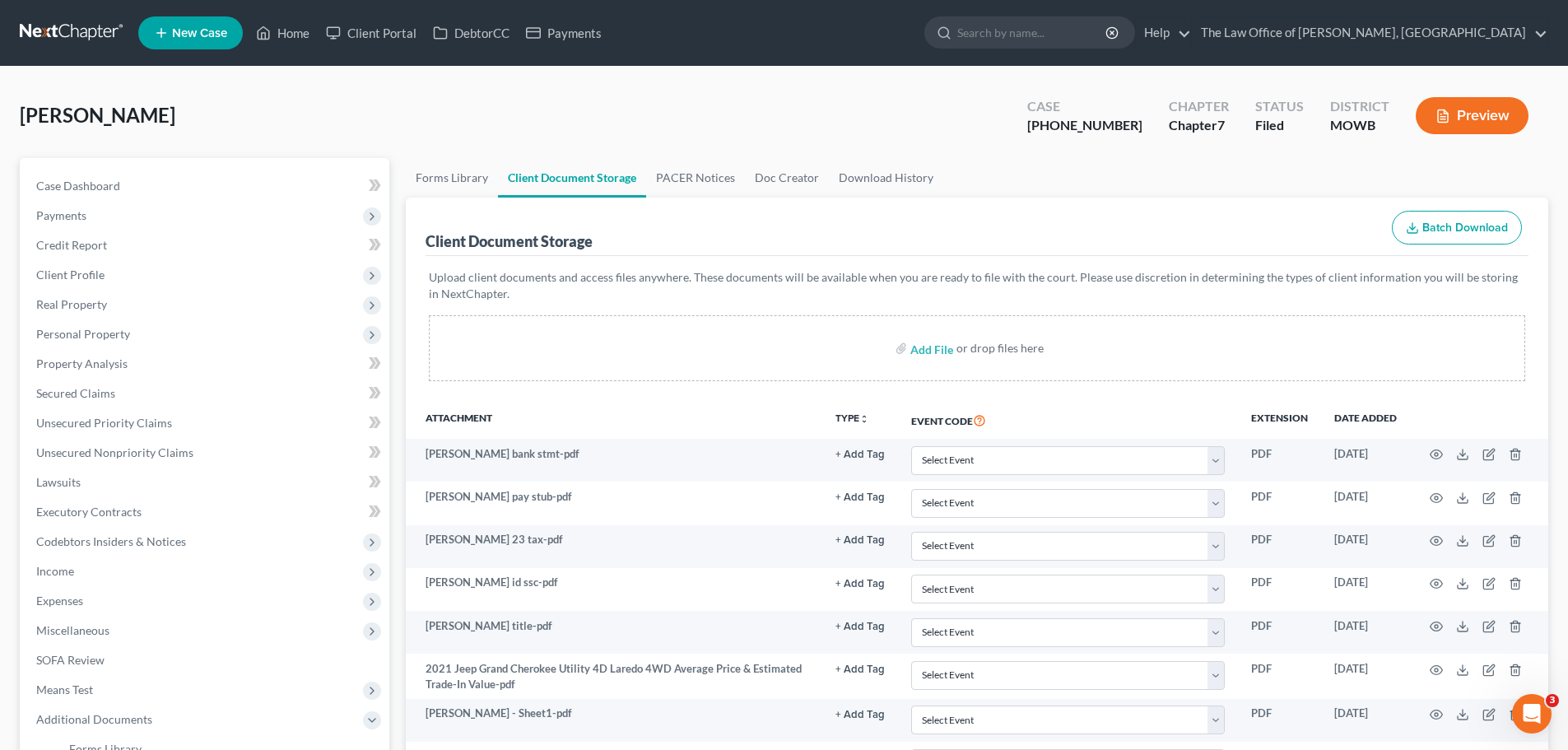
click at [57, 24] on link at bounding box center [72, 32] width 105 height 30
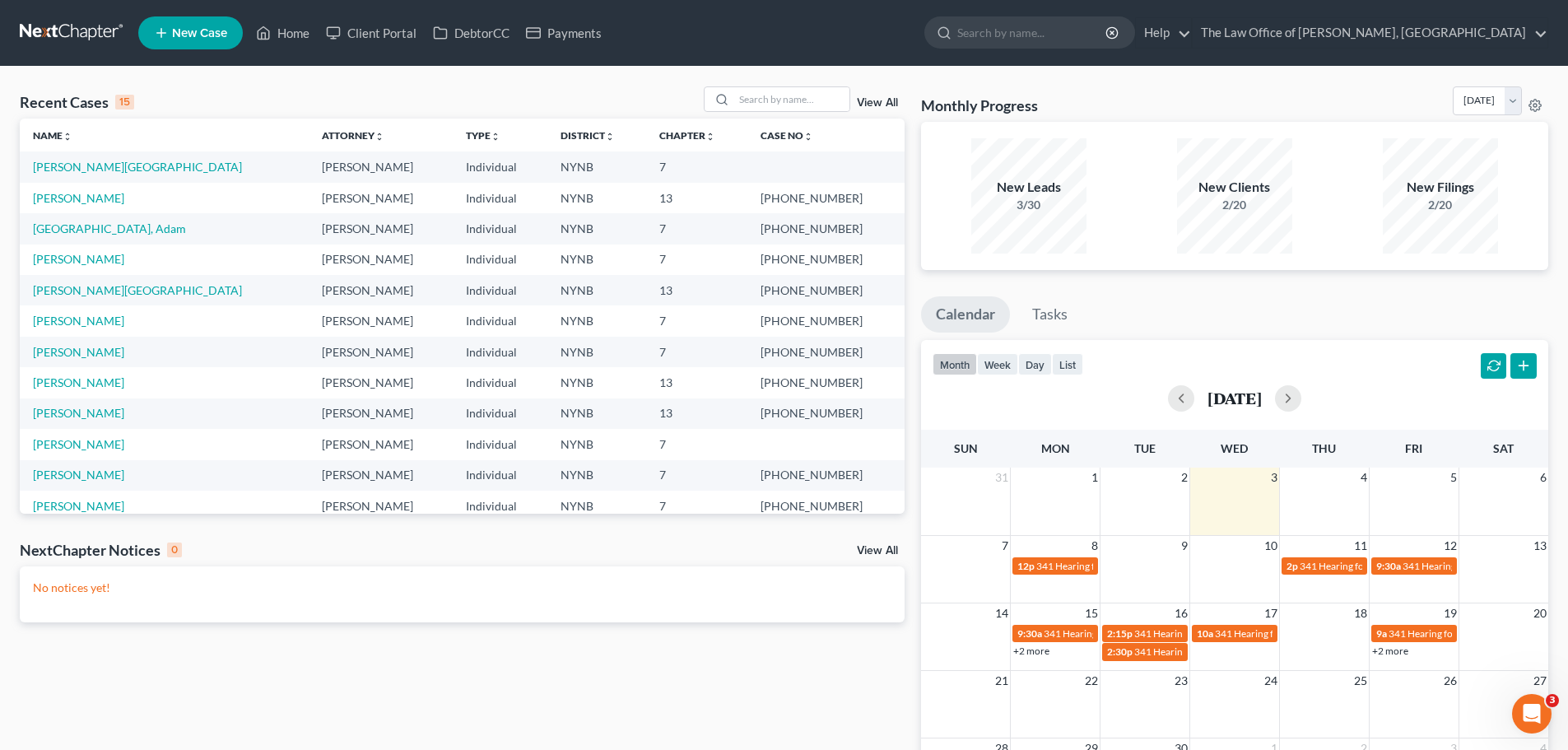
click at [745, 83] on div "Recent Cases 15 View All Name unfold_more expand_more expand_less Attorney unfo…" at bounding box center [784, 494] width 1568 height 854
click at [742, 98] on input "search" at bounding box center [792, 99] width 115 height 24
paste input "[PERSON_NAME]"
type input "[PERSON_NAME]"
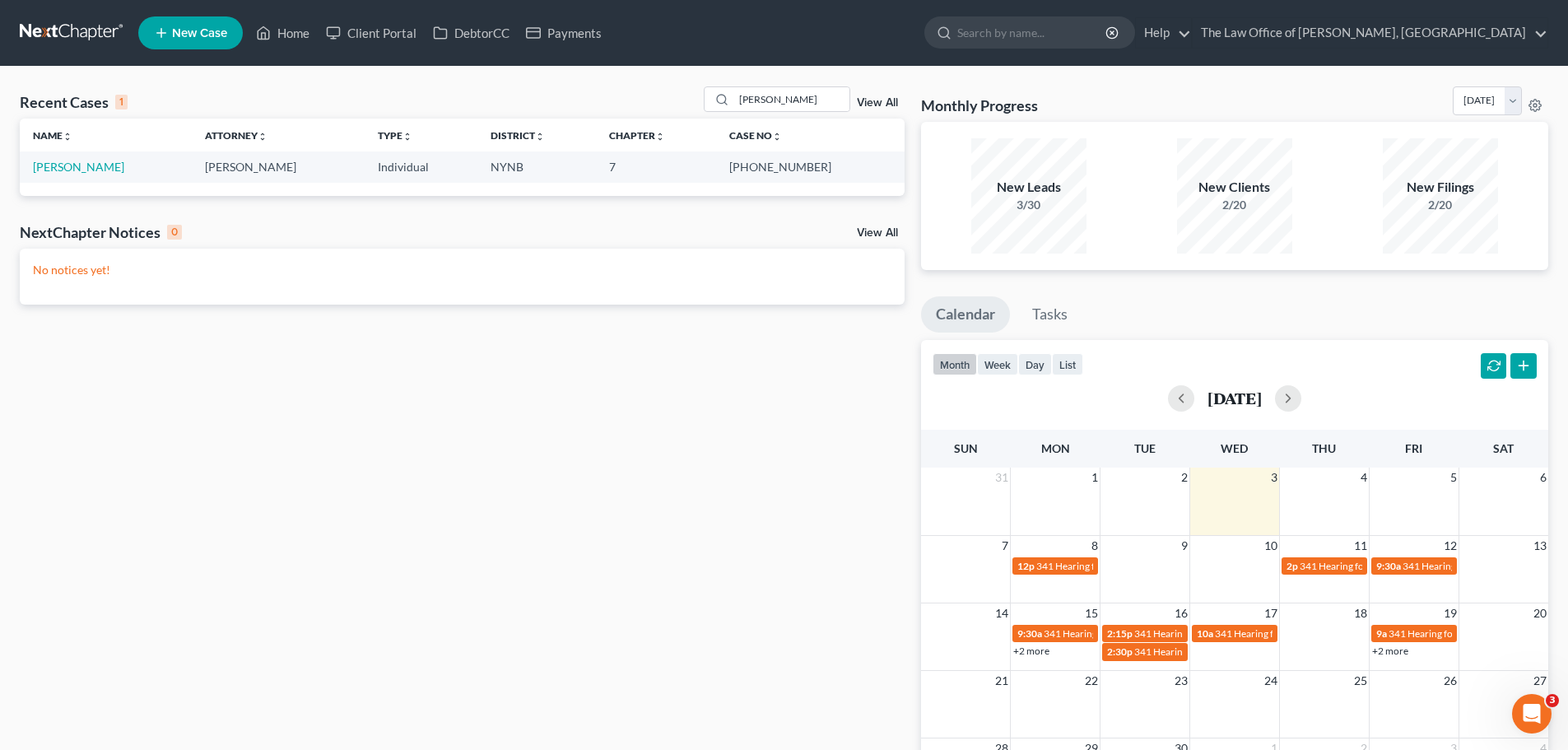
click at [70, 154] on td "[PERSON_NAME]" at bounding box center [105, 166] width 172 height 31
click at [76, 163] on link "[PERSON_NAME]" at bounding box center [79, 167] width 92 height 14
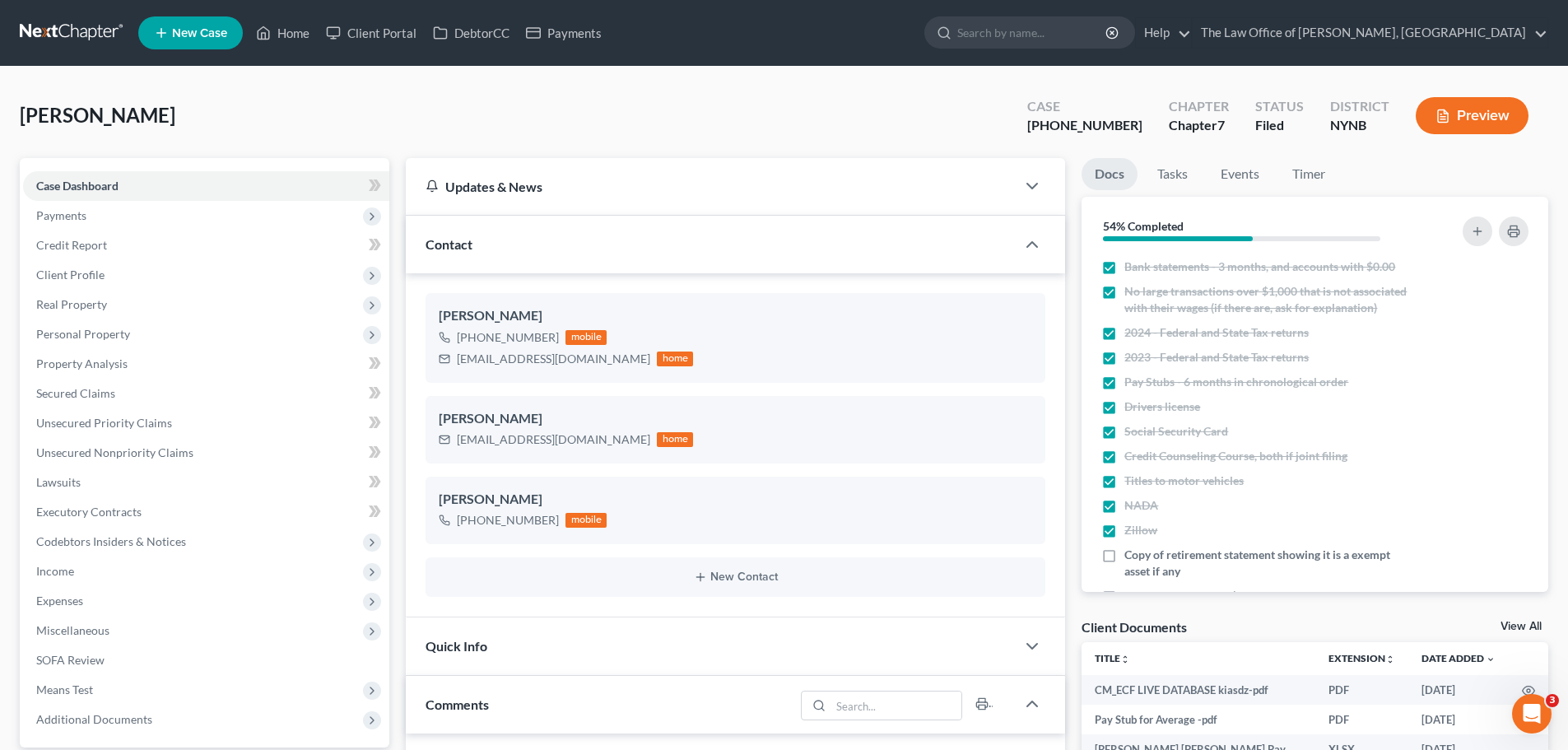
scroll to position [899, 0]
drag, startPoint x: 1071, startPoint y: 127, endPoint x: 1130, endPoint y: 129, distance: 59.0
click at [1130, 129] on div "Case [PHONE_NUMBER]" at bounding box center [1084, 117] width 141 height 49
copy div "25-10965"
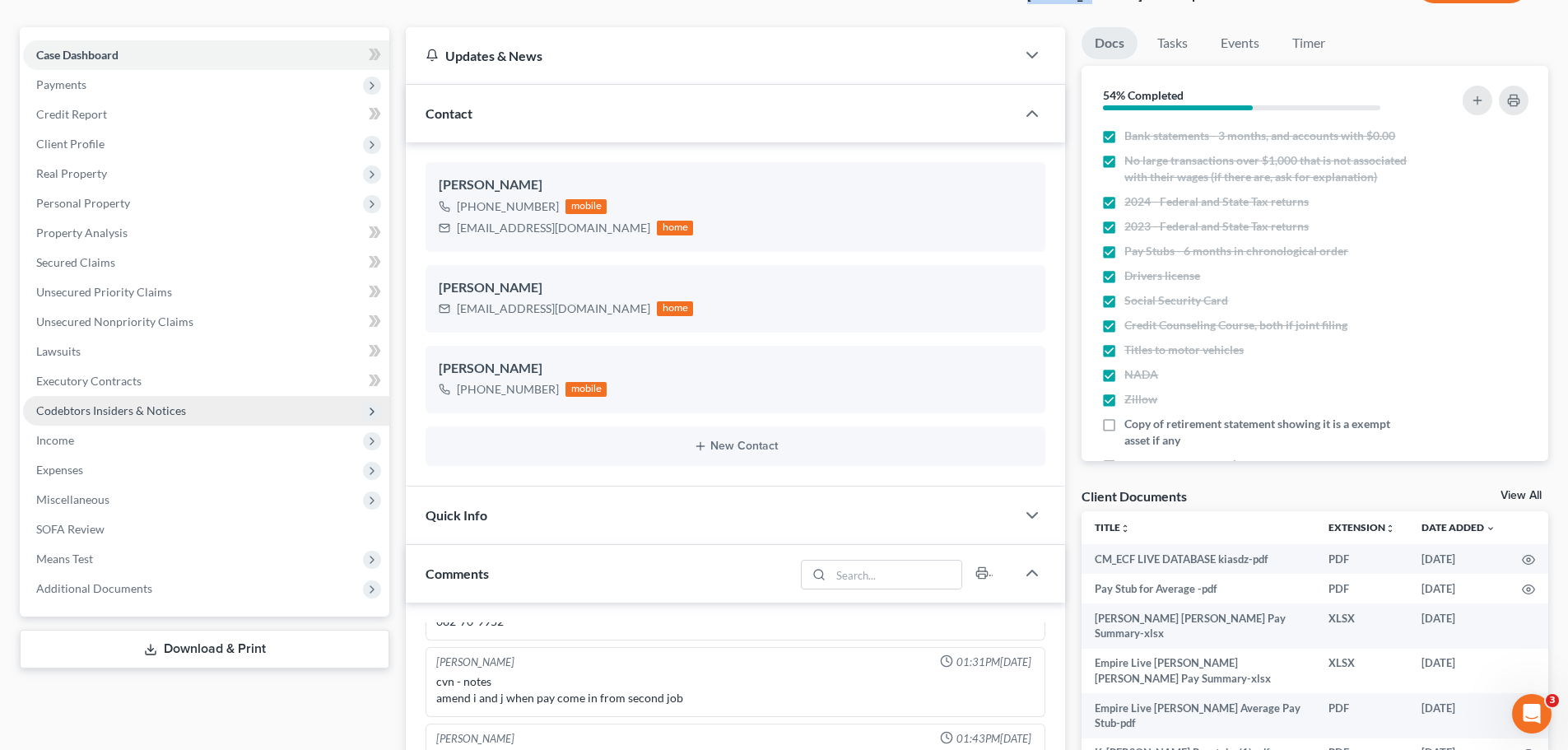
scroll to position [329, 0]
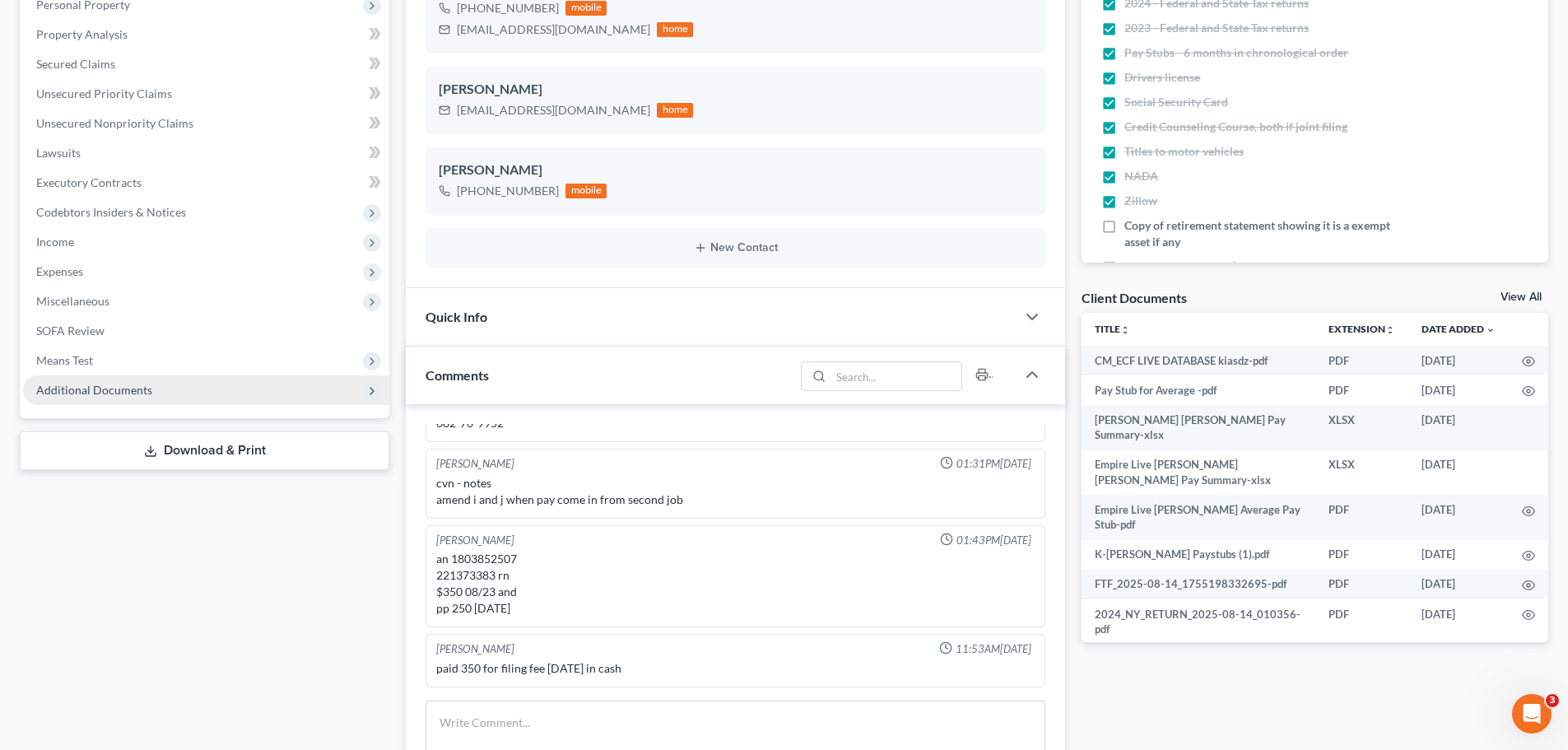
click at [209, 384] on span "Additional Documents" at bounding box center [206, 389] width 366 height 30
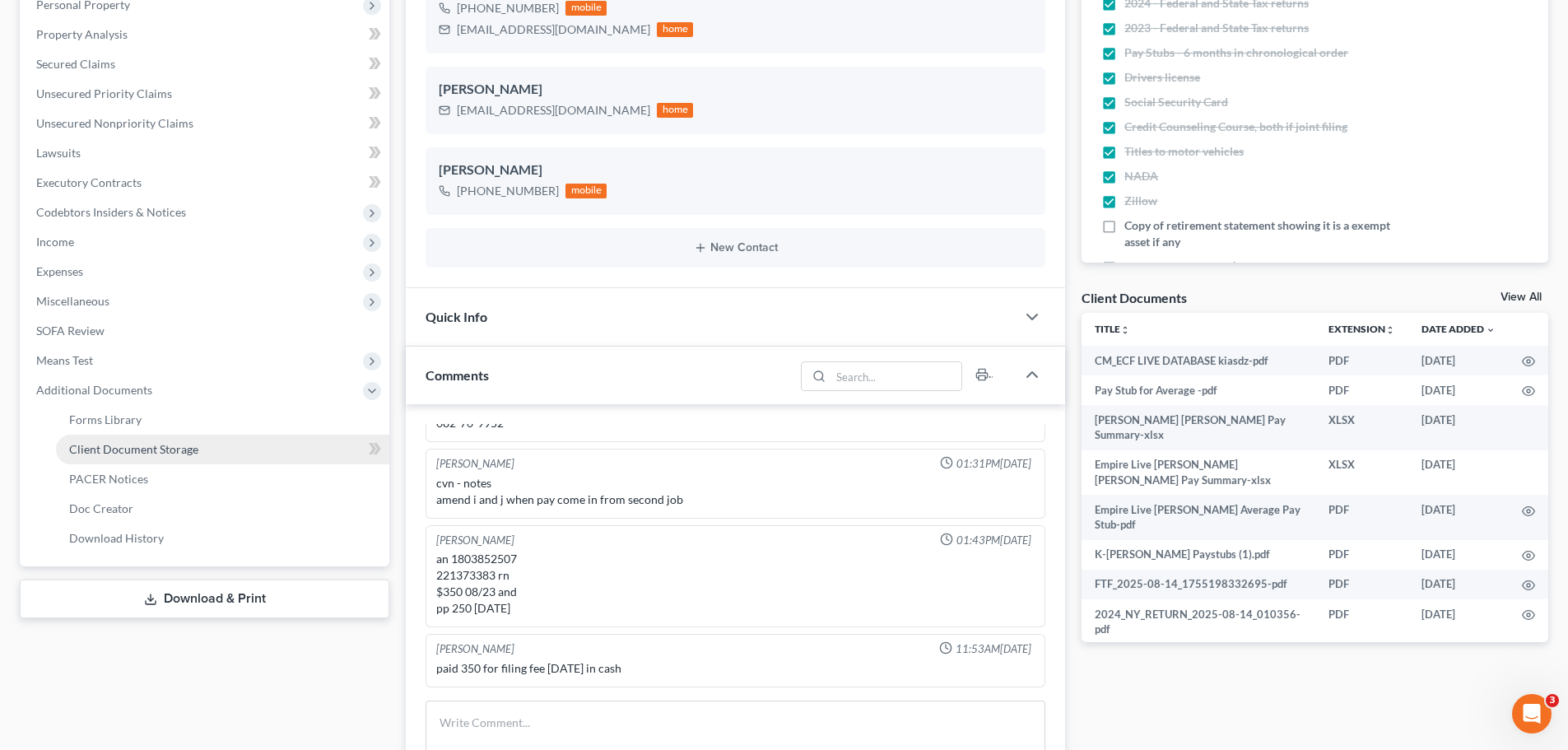
click at [274, 458] on link "Client Document Storage" at bounding box center [222, 449] width 334 height 30
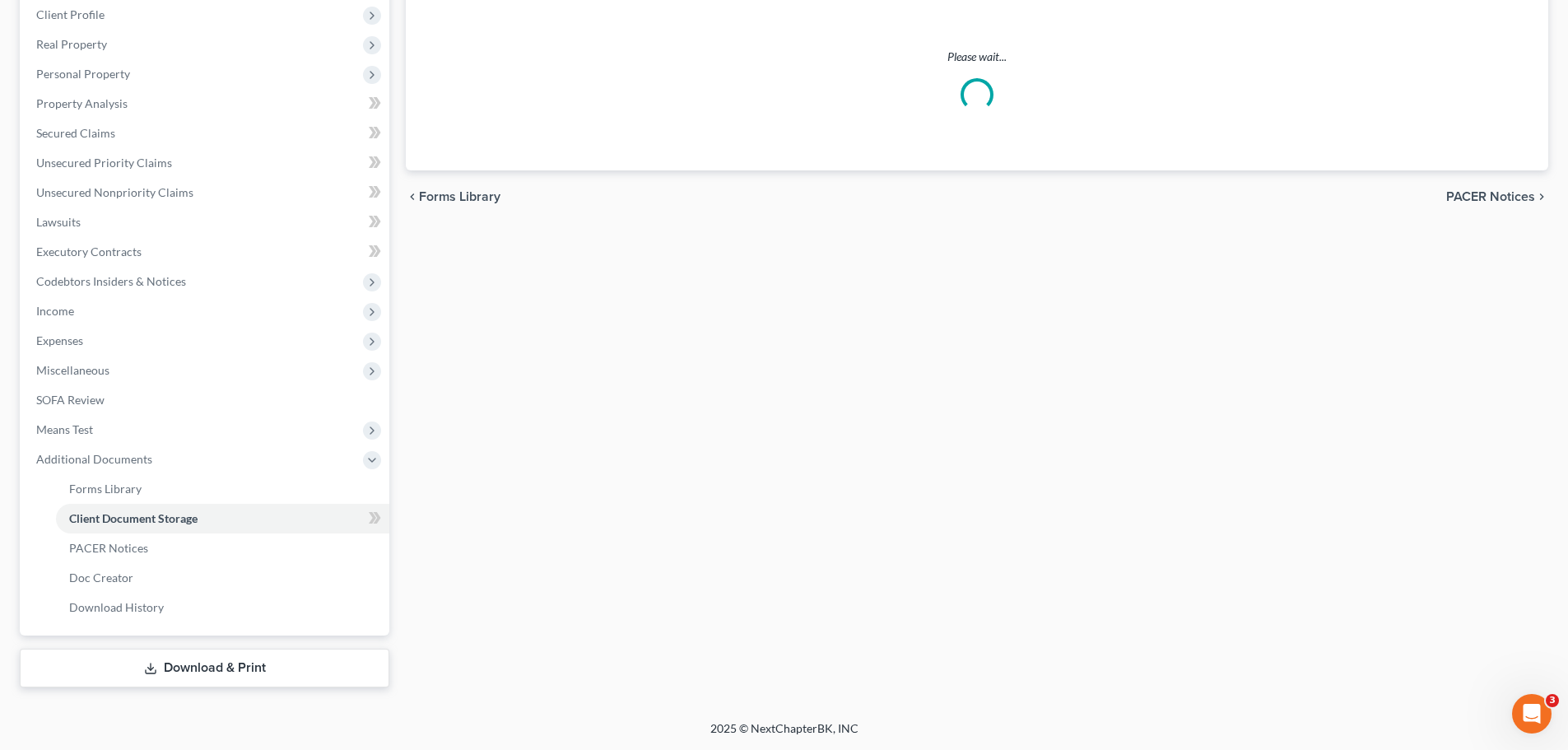
select select "1"
select select "5"
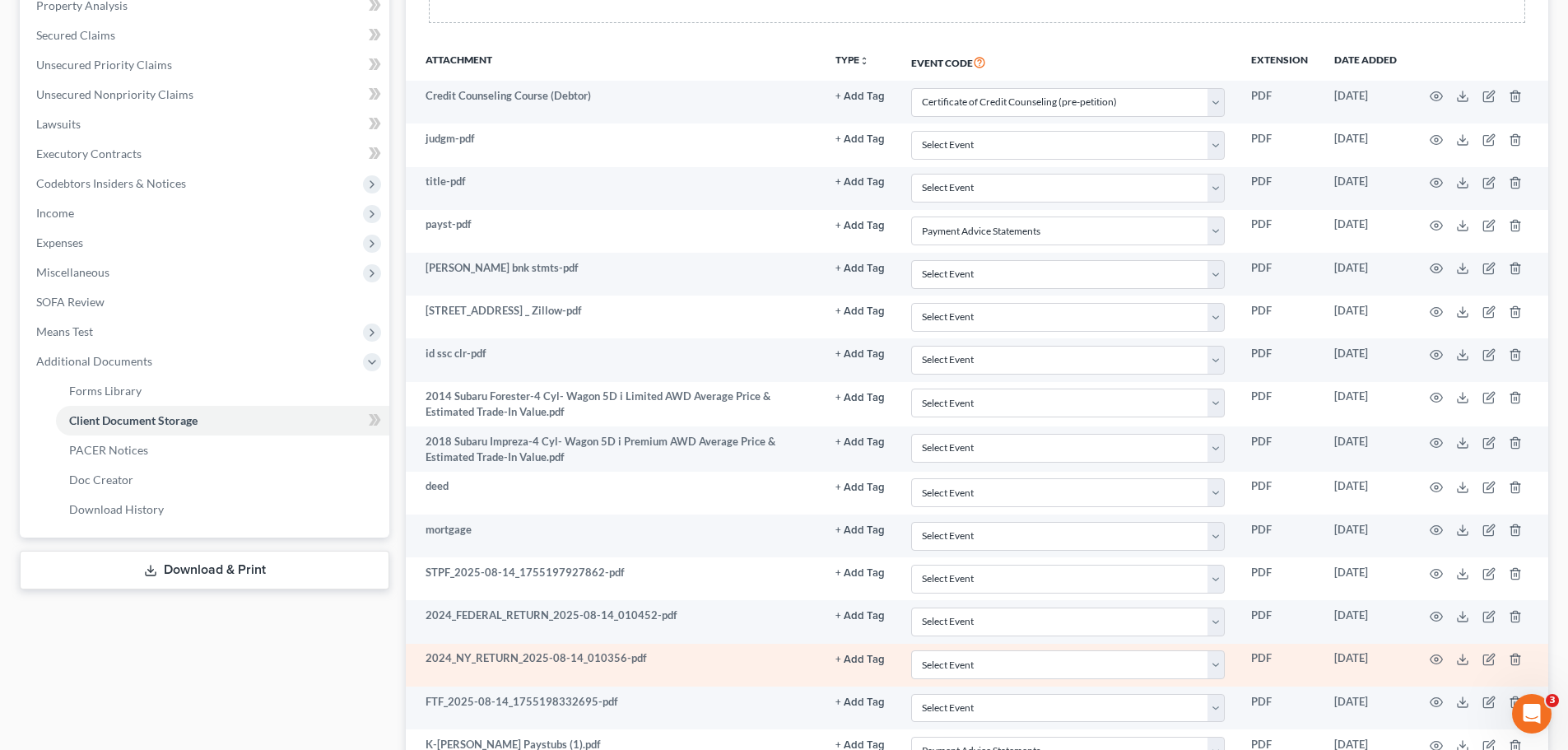
scroll to position [329, 0]
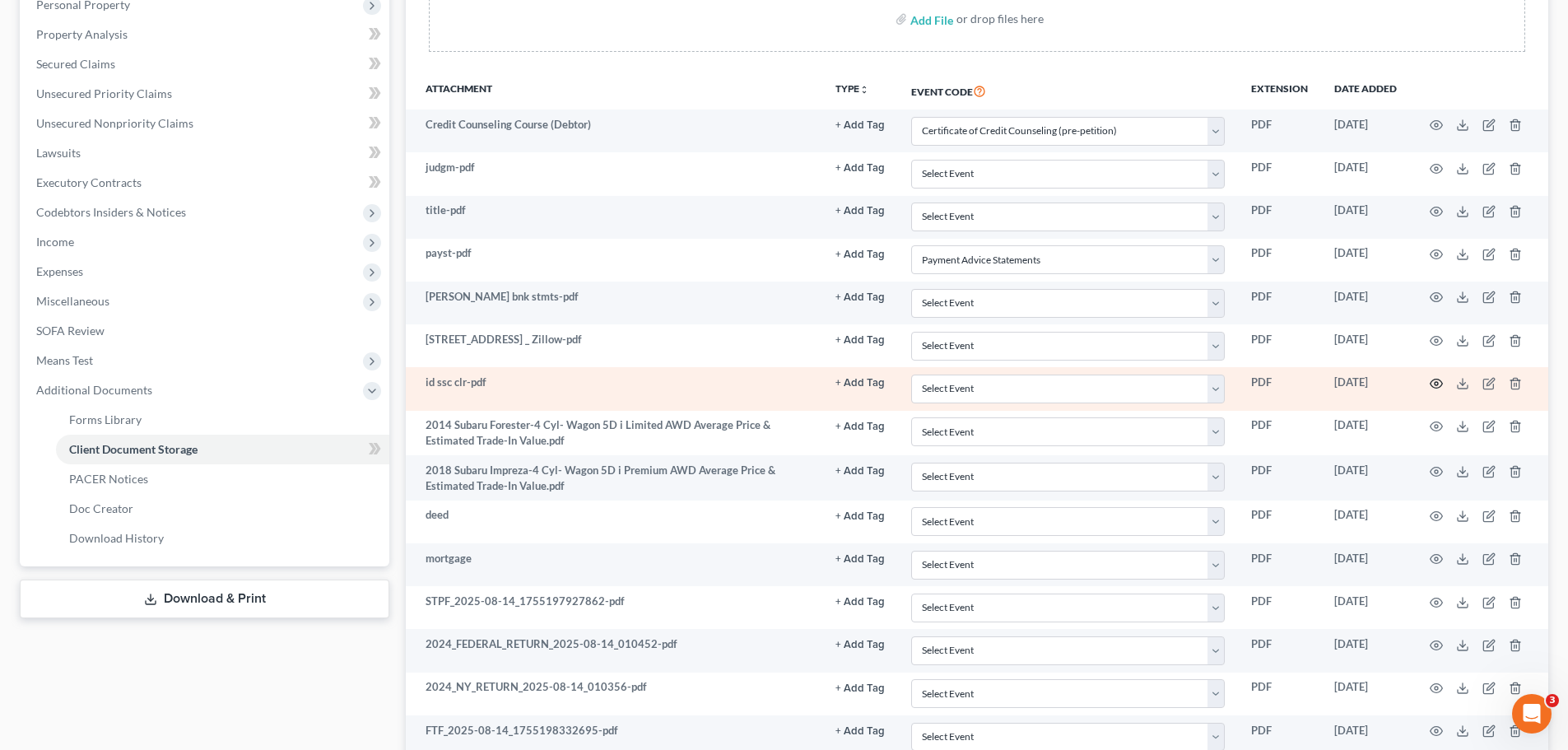
click at [1433, 386] on icon "button" at bounding box center [1437, 383] width 13 height 13
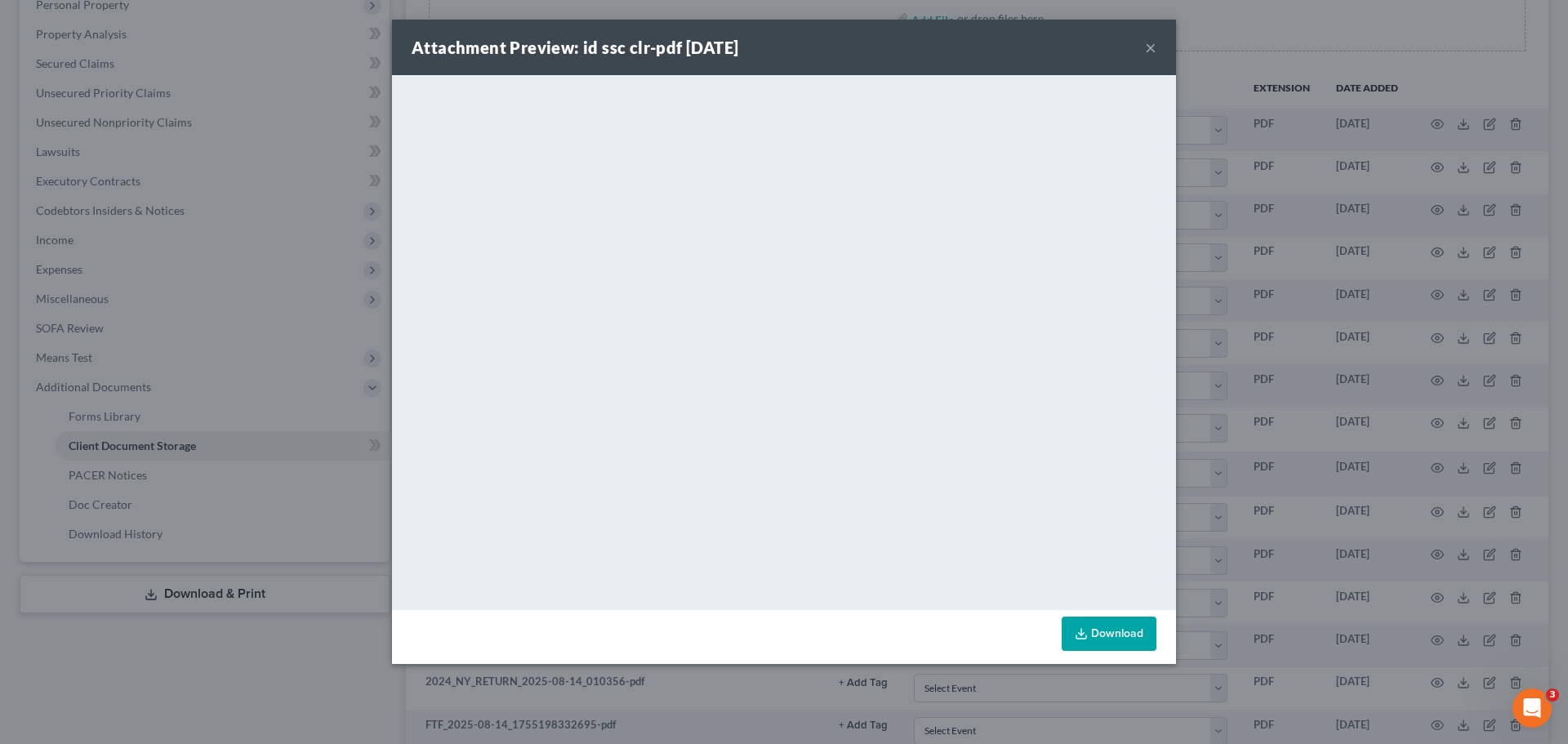
click at [1124, 640] on link "Download" at bounding box center [1109, 633] width 95 height 34
click at [1141, 44] on div "Attachment Preview: id ssc clr-pdf [DATE] ×" at bounding box center [784, 47] width 784 height 55
click at [1145, 44] on button "×" at bounding box center [1150, 47] width 12 height 20
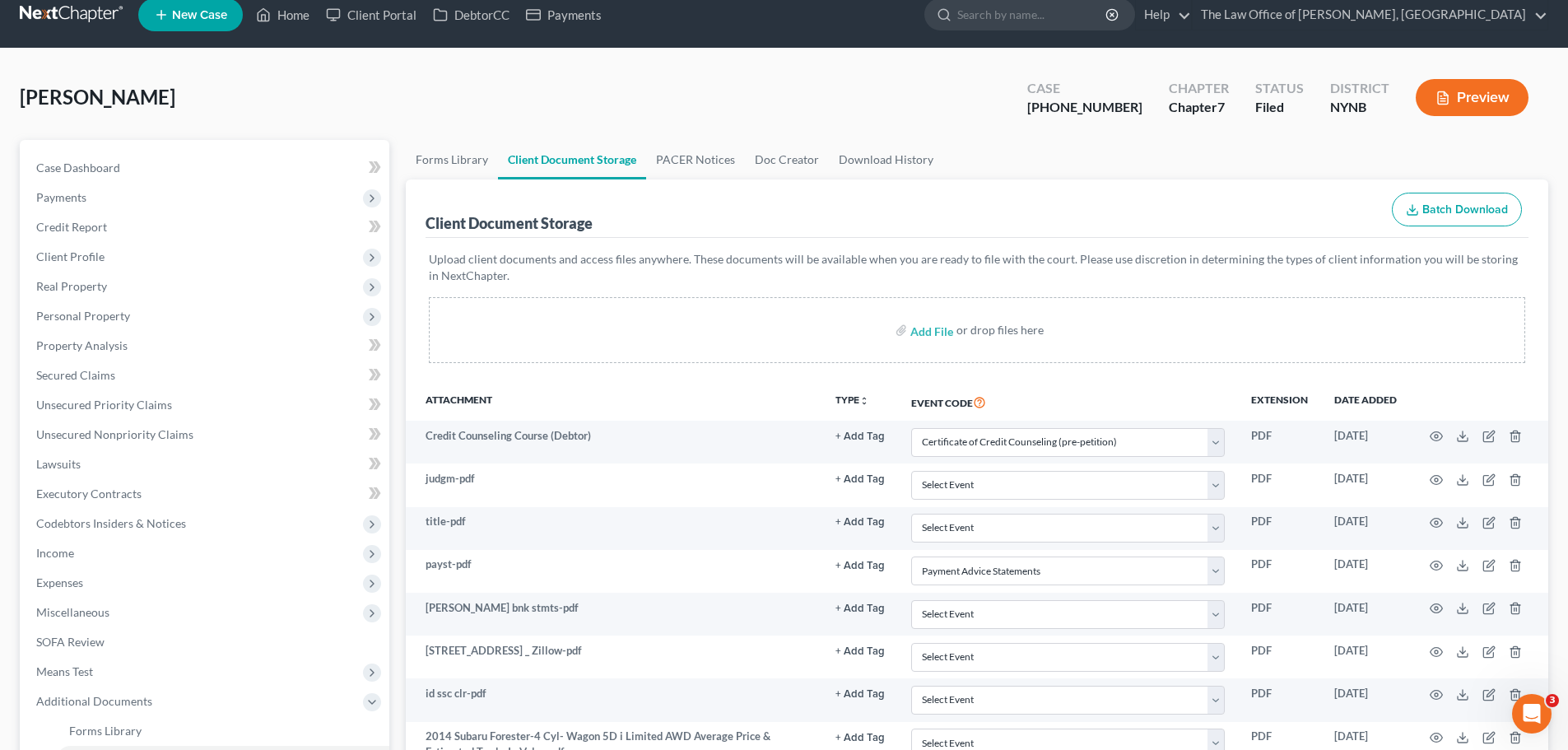
scroll to position [0, 0]
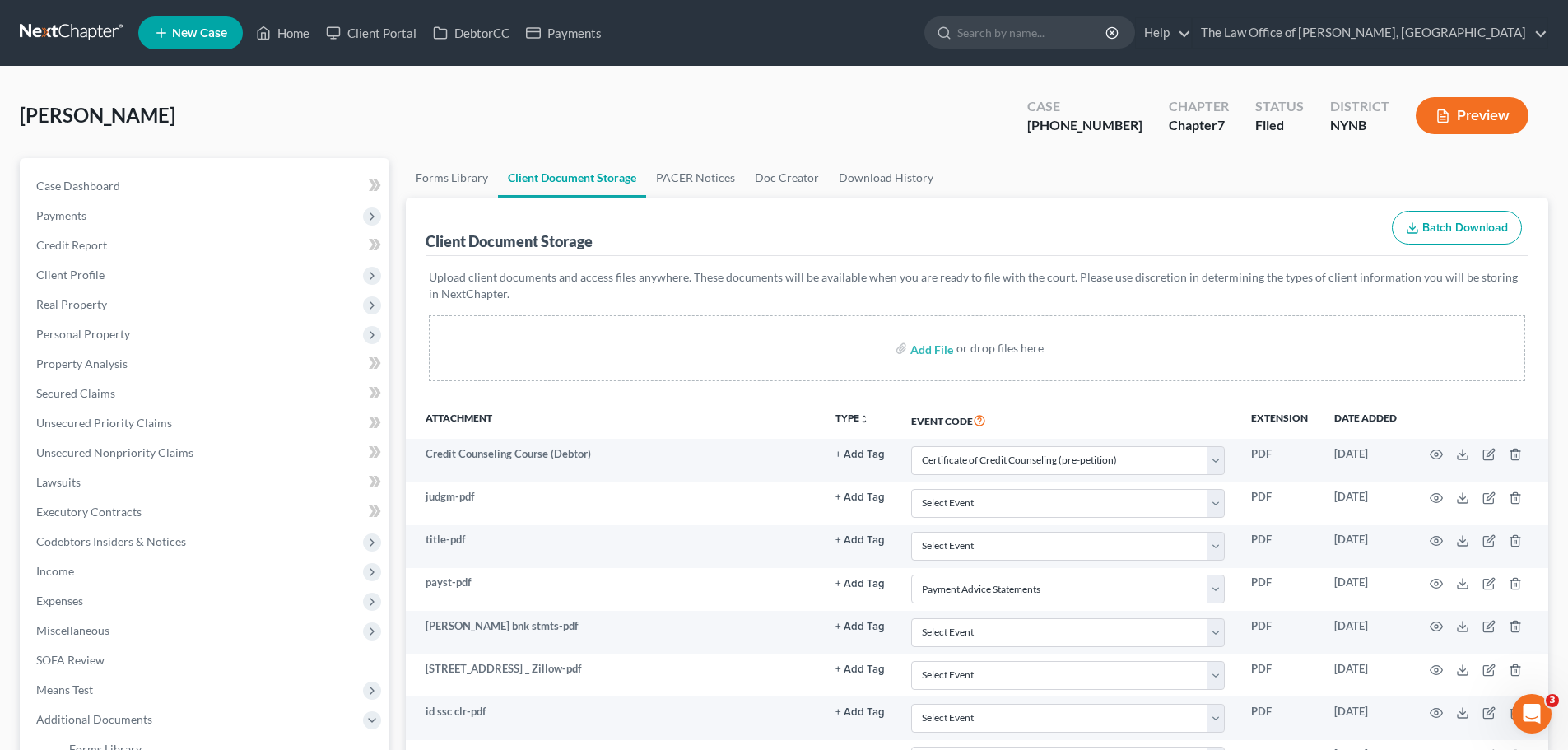
click at [71, 125] on span "[PERSON_NAME]" at bounding box center [97, 114] width 156 height 24
copy span "[PERSON_NAME]"
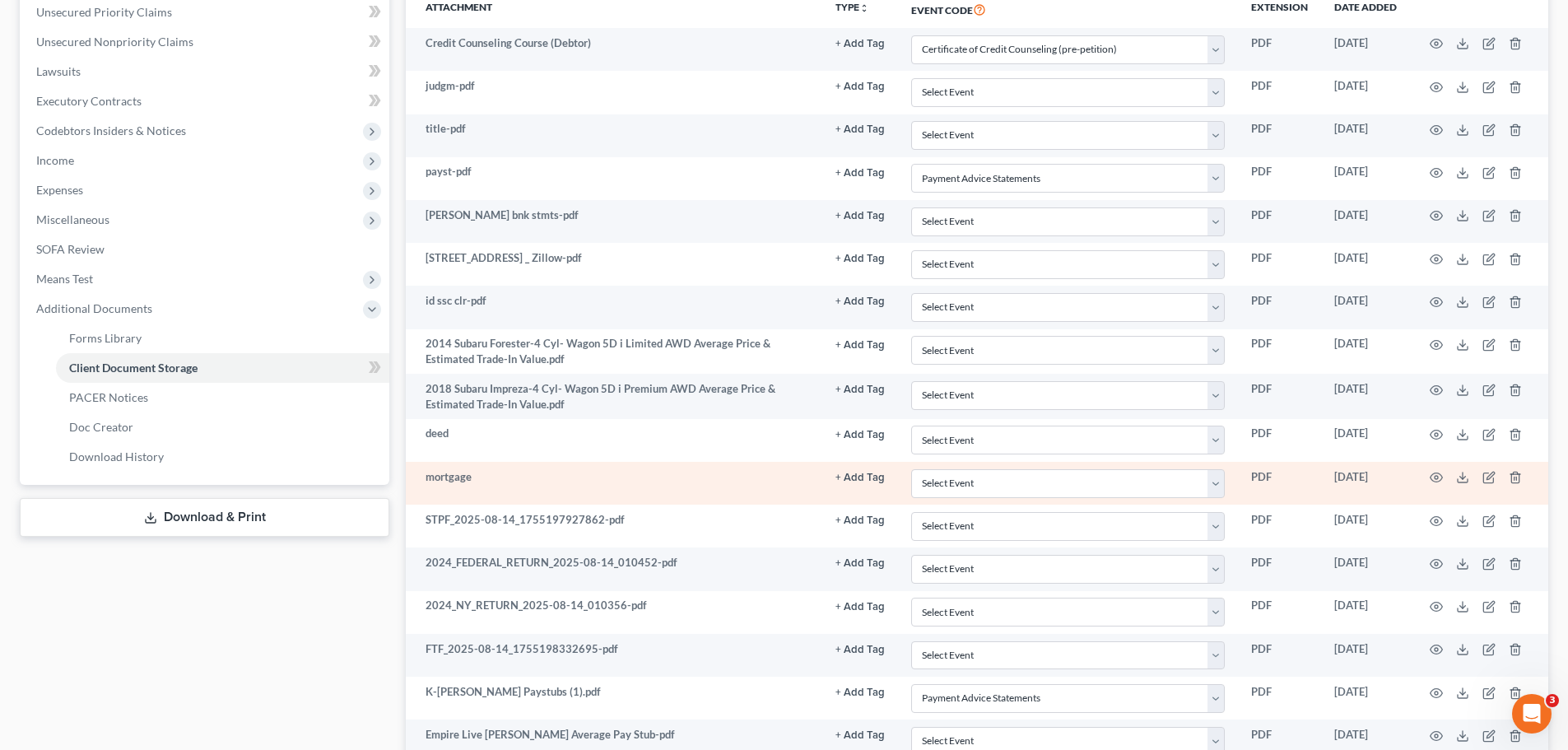
scroll to position [313, 0]
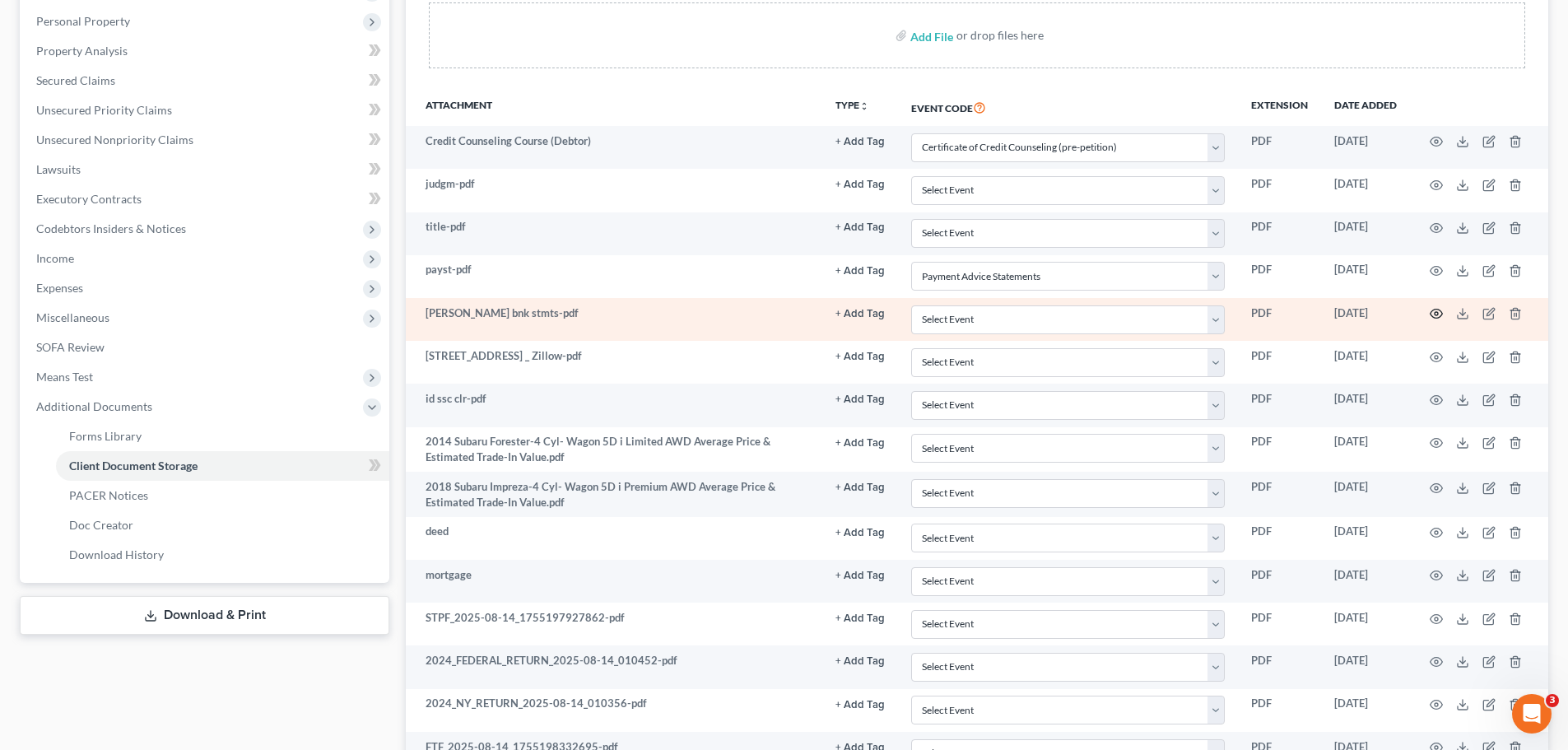
click at [1434, 315] on icon "button" at bounding box center [1437, 313] width 13 height 13
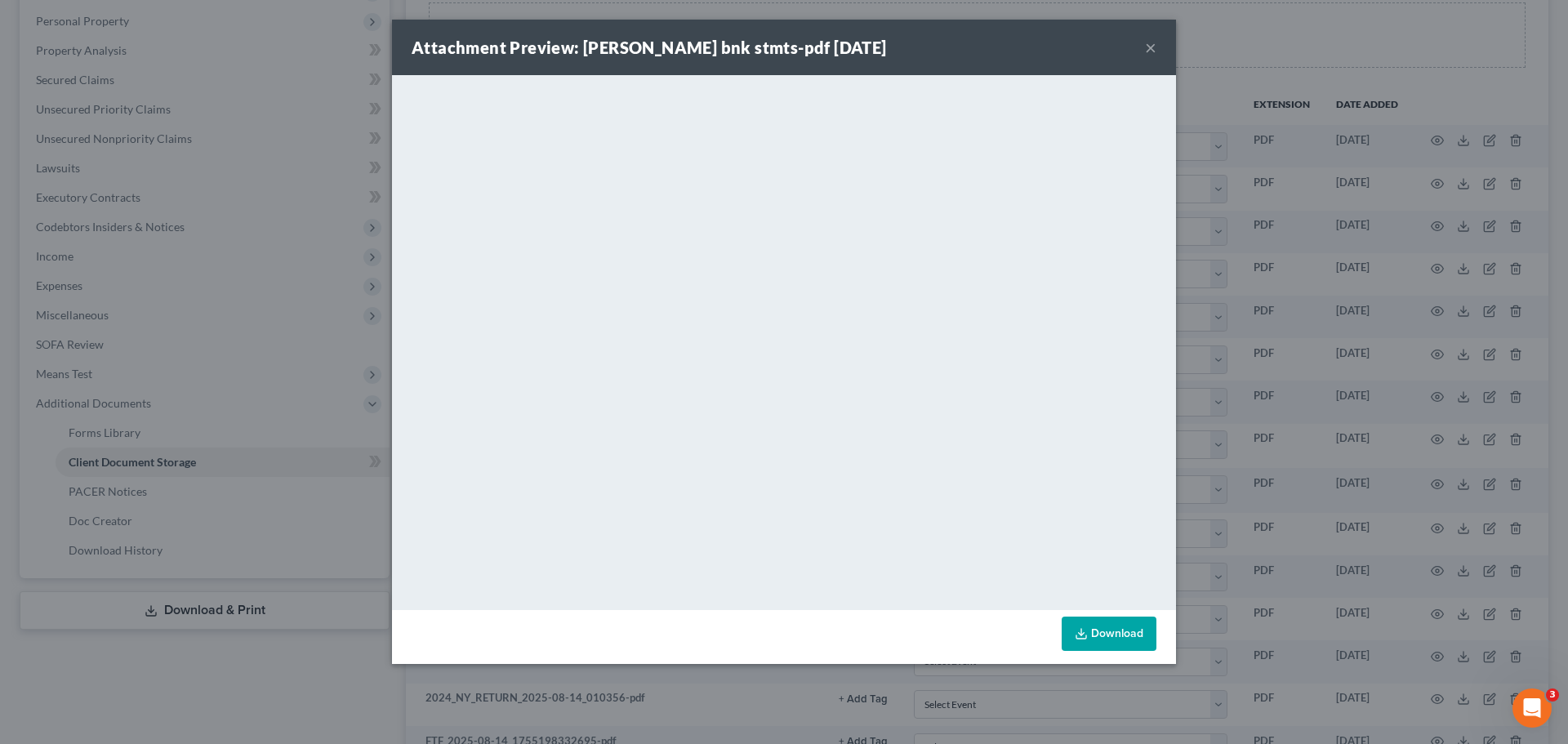
click at [1150, 43] on button "×" at bounding box center [1150, 47] width 12 height 20
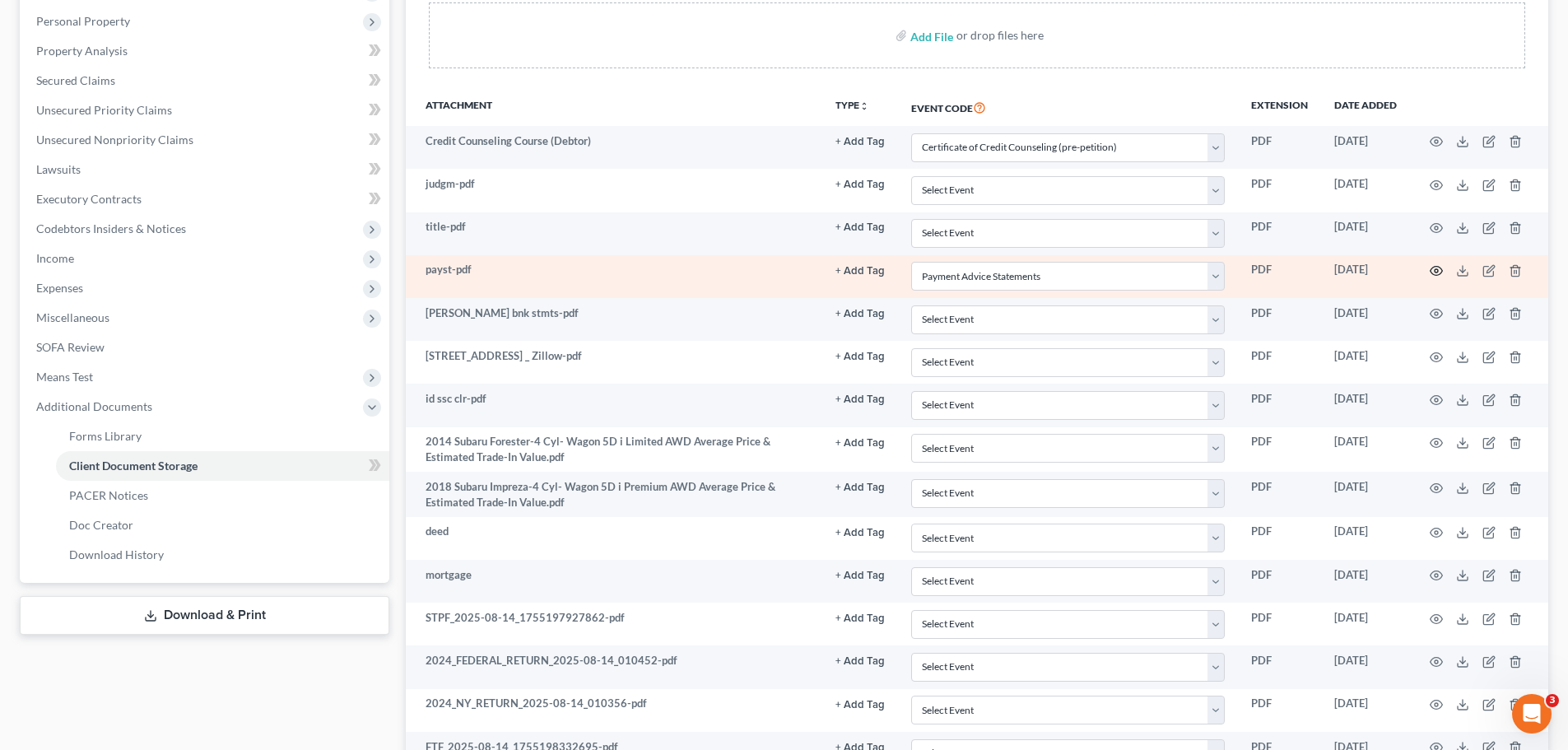
click at [1440, 271] on icon "button" at bounding box center [1437, 271] width 13 height 13
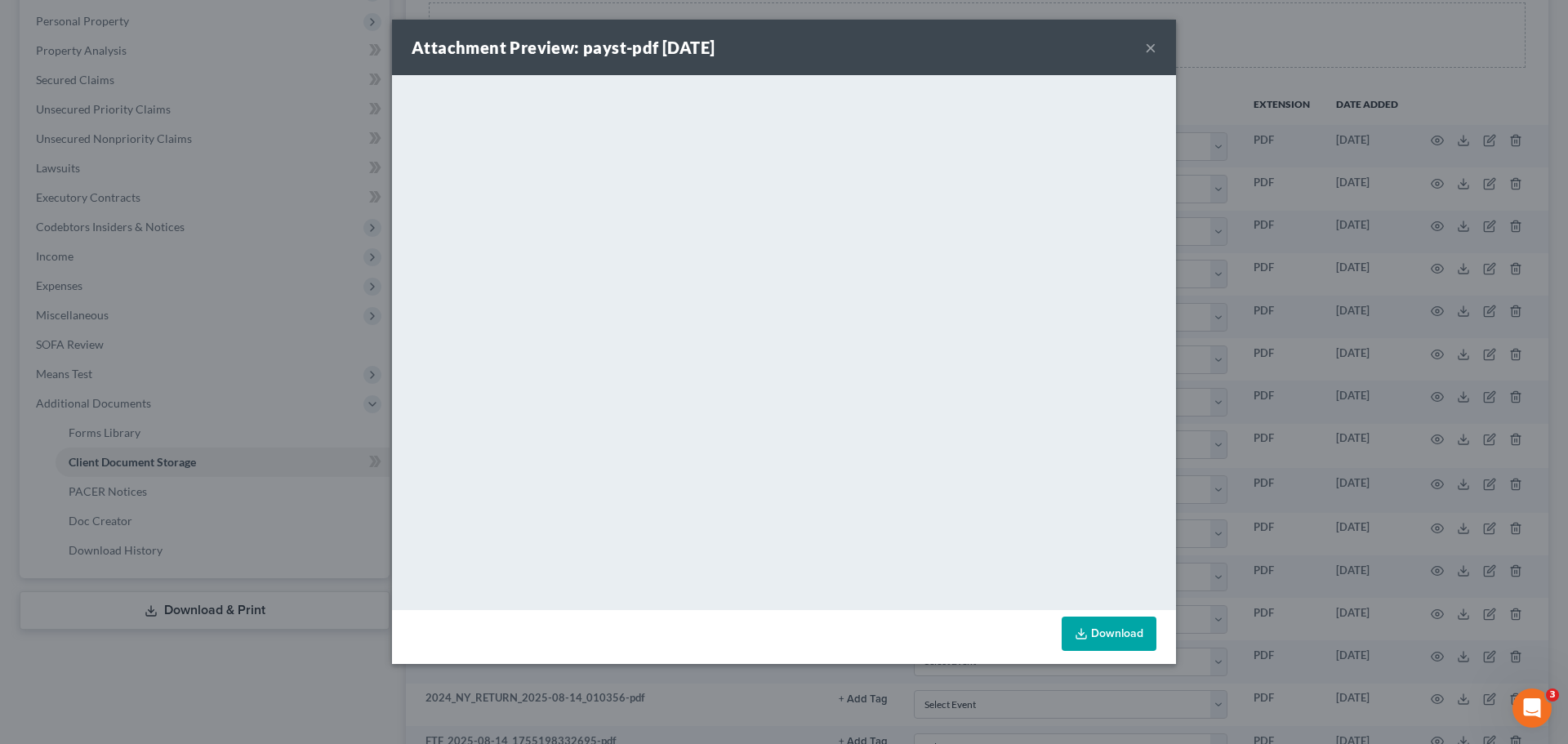
click at [1145, 54] on button "×" at bounding box center [1150, 47] width 12 height 20
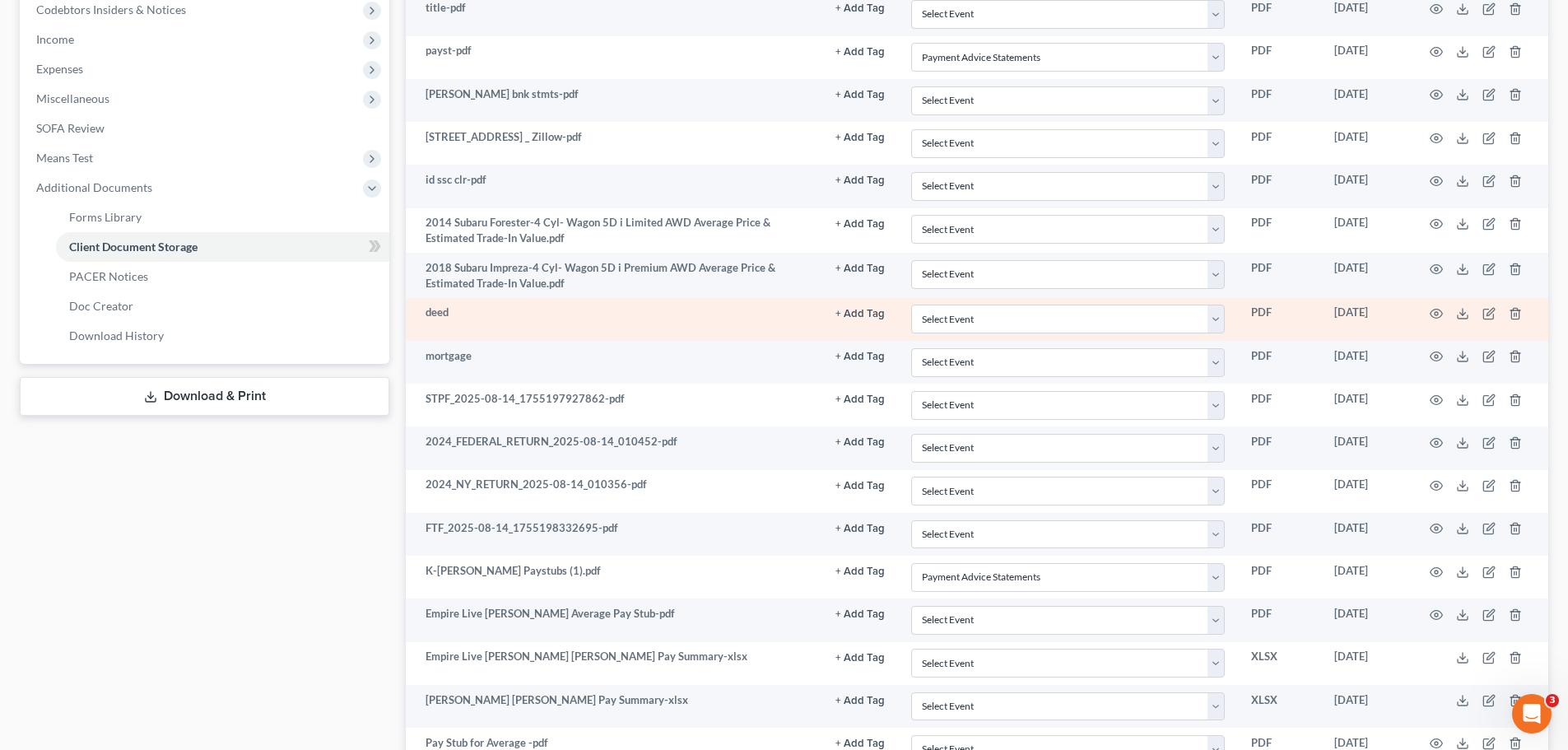
scroll to position [559, 0]
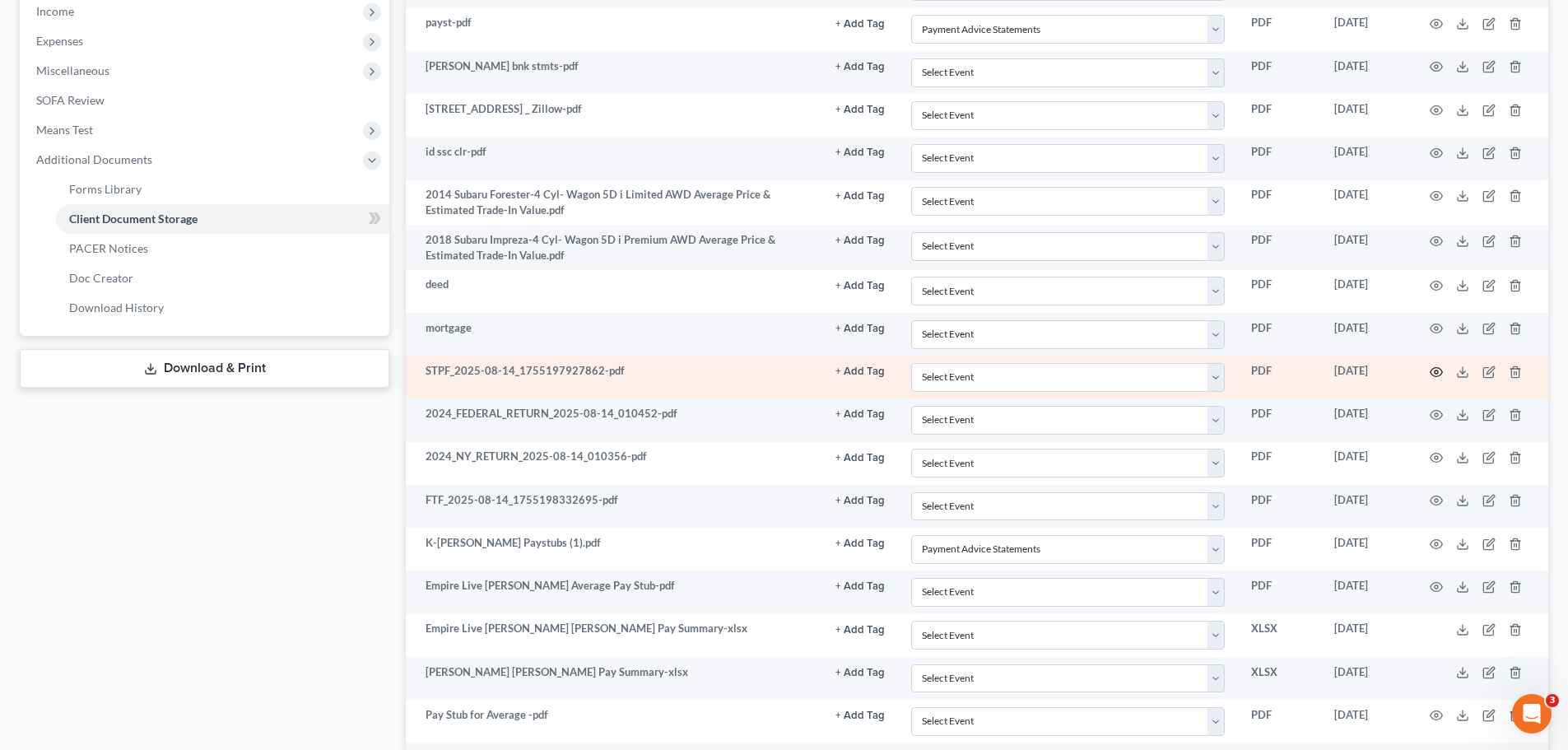
click at [1430, 370] on icon "button" at bounding box center [1437, 371] width 13 height 13
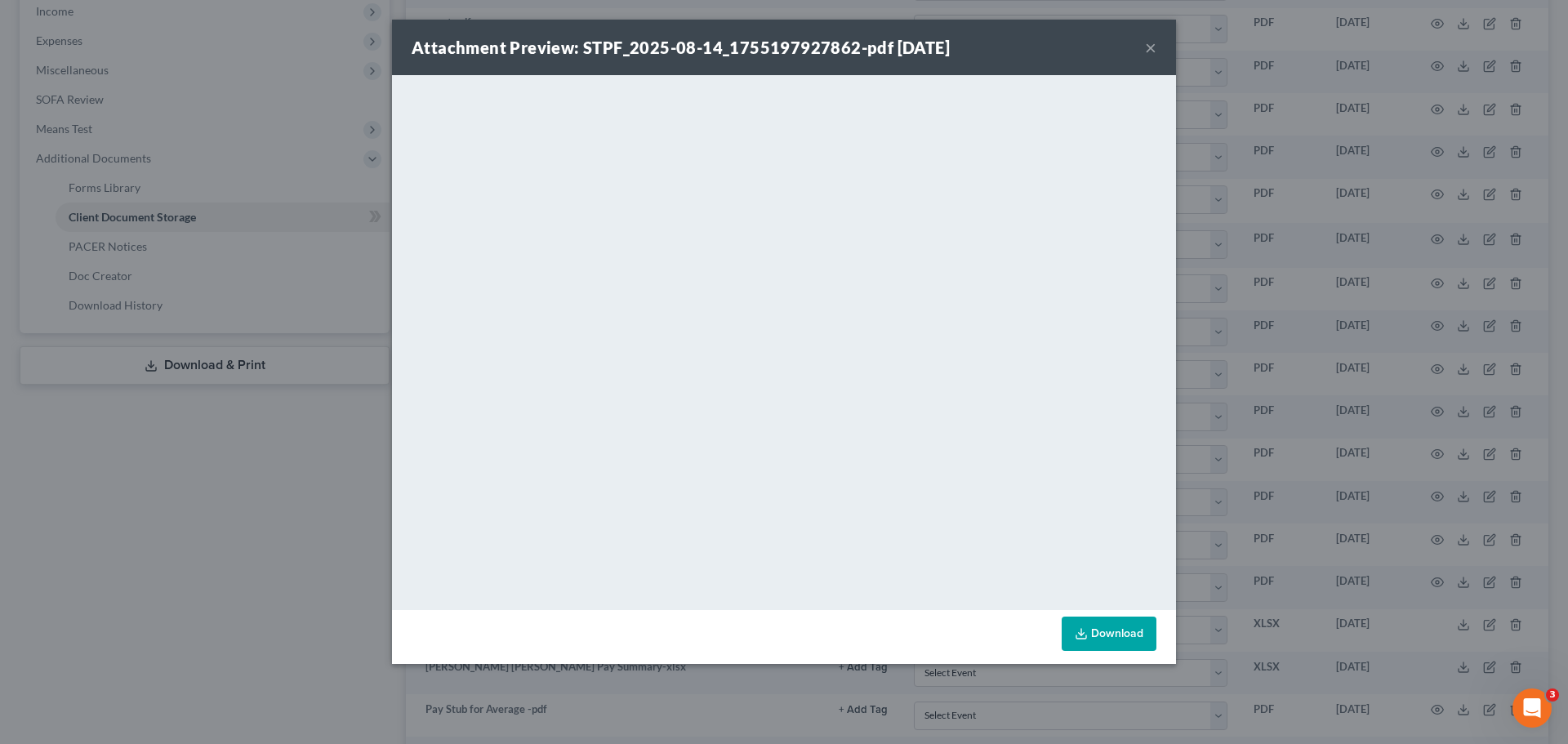
click at [1141, 46] on div "Attachment Preview: STPF_2025-08-14_1755197927862-pdf 08/14/2025 ×" at bounding box center [784, 47] width 784 height 55
click at [1149, 43] on button "×" at bounding box center [1150, 47] width 12 height 20
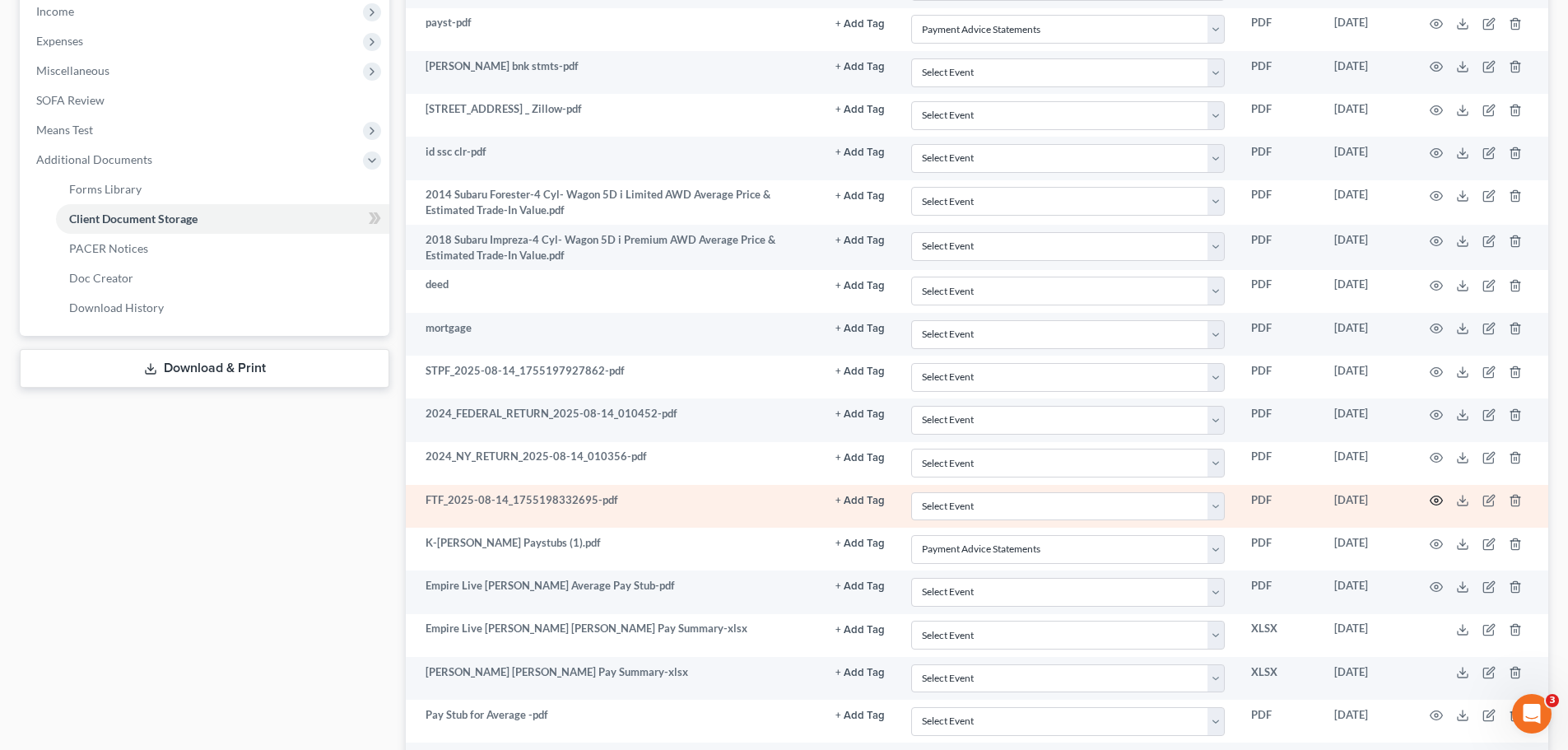
click at [1436, 496] on icon "button" at bounding box center [1437, 500] width 13 height 13
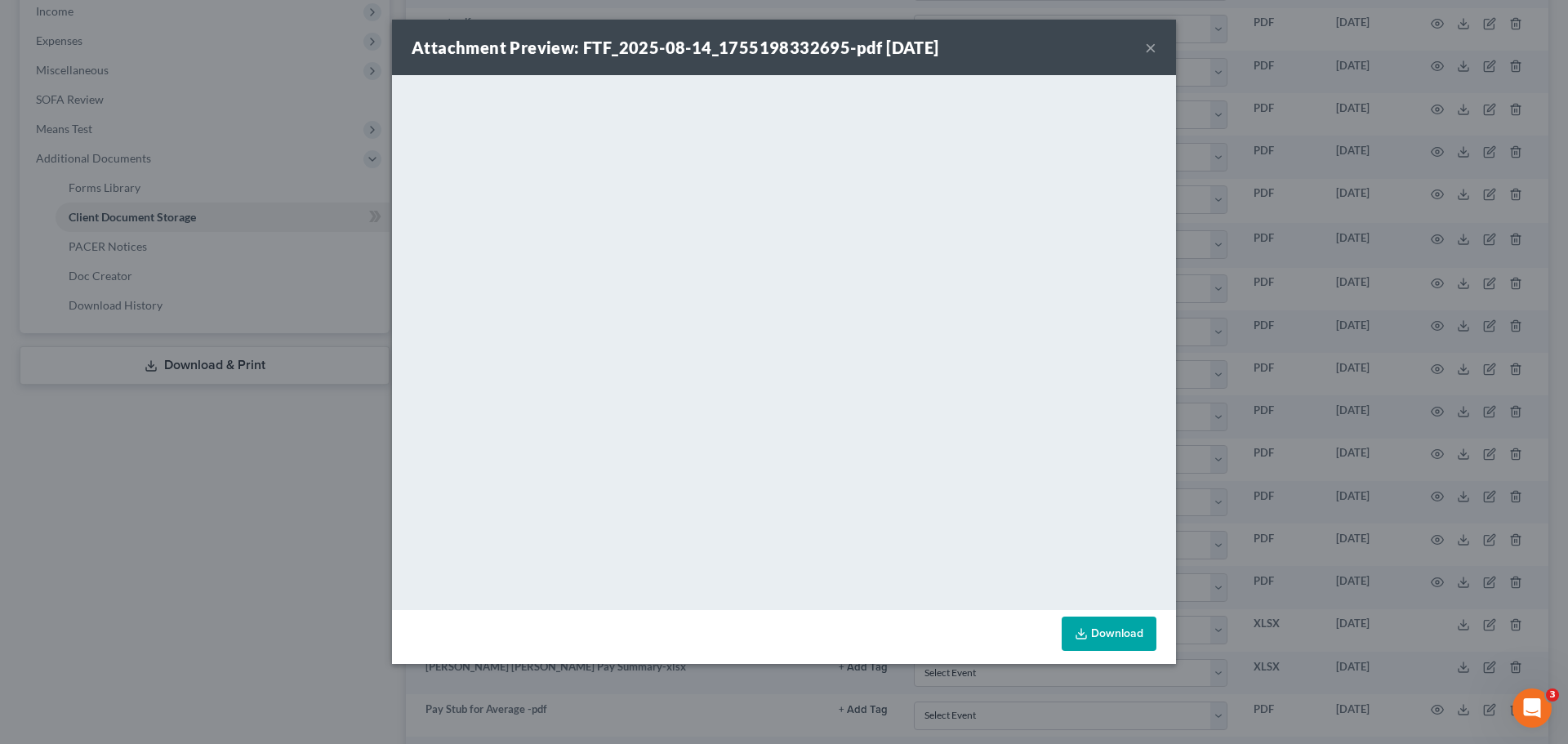
click at [1146, 55] on button "×" at bounding box center [1150, 47] width 12 height 20
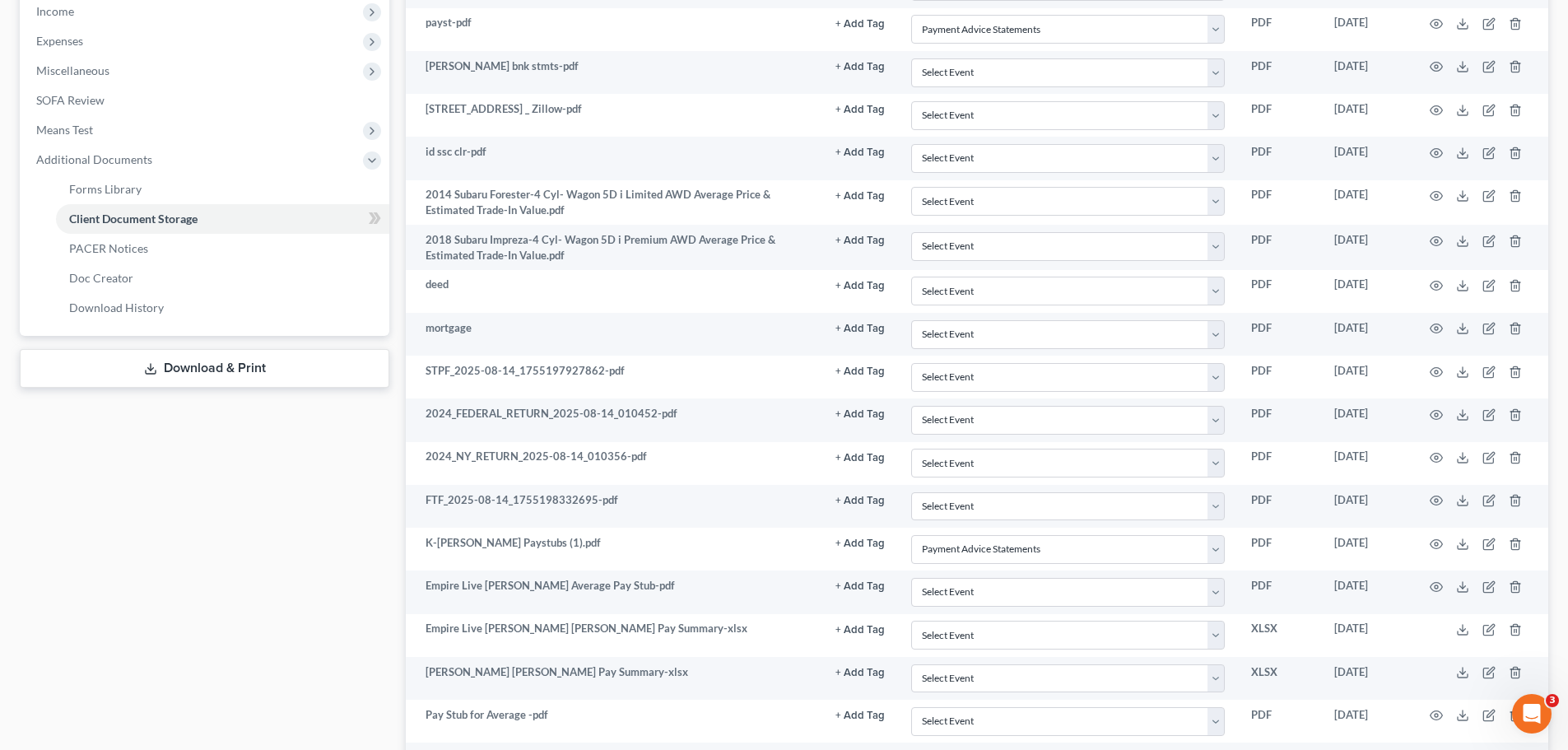
click at [157, 361] on link "Download & Print" at bounding box center [204, 368] width 370 height 39
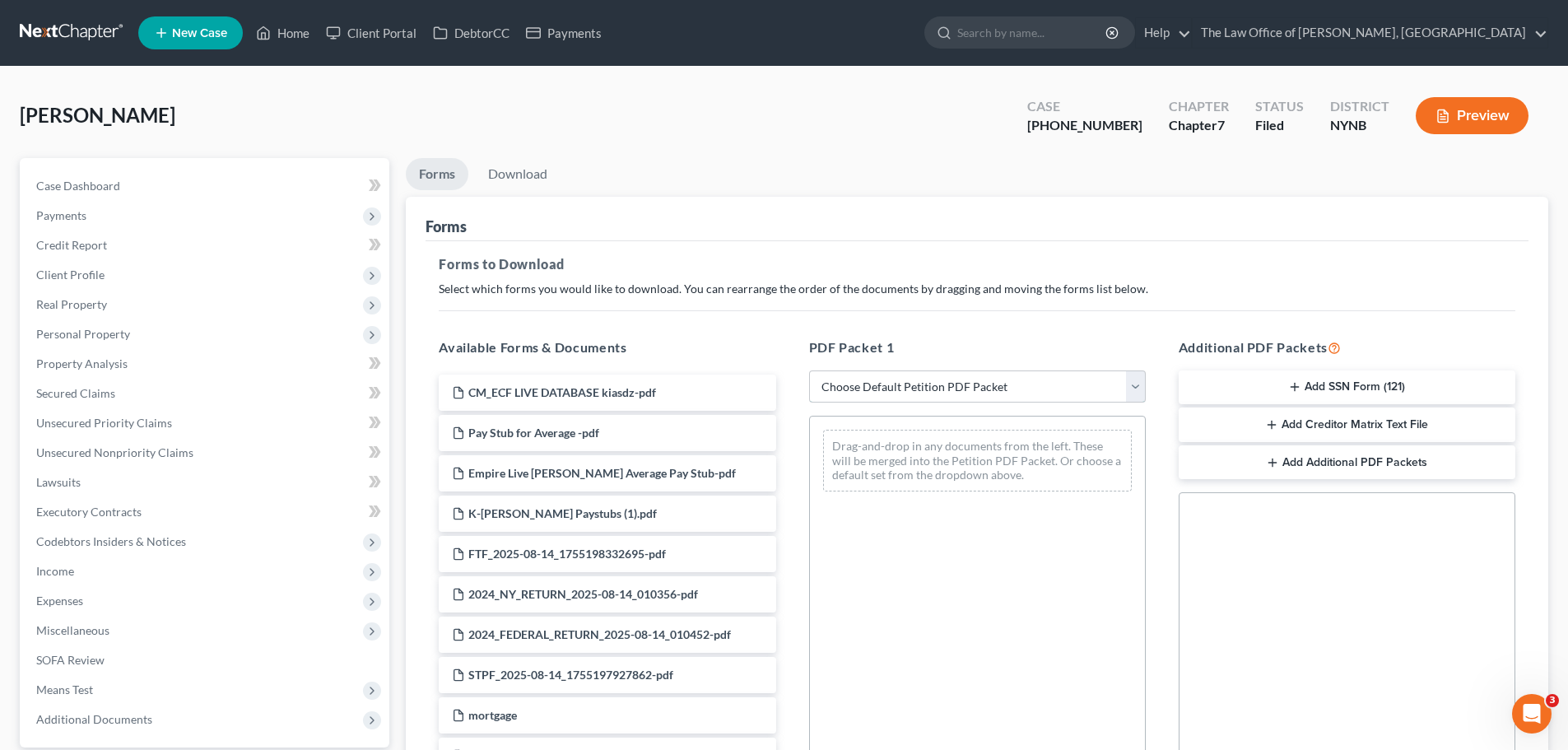
click at [889, 383] on select "Choose Default Petition PDF Packet Complete Bankruptcy Petition (all forms and …" at bounding box center [978, 387] width 336 height 33
click at [810, 371] on select "Choose Default Petition PDF Packet Complete Bankruptcy Petition (all forms and …" at bounding box center [978, 387] width 336 height 33
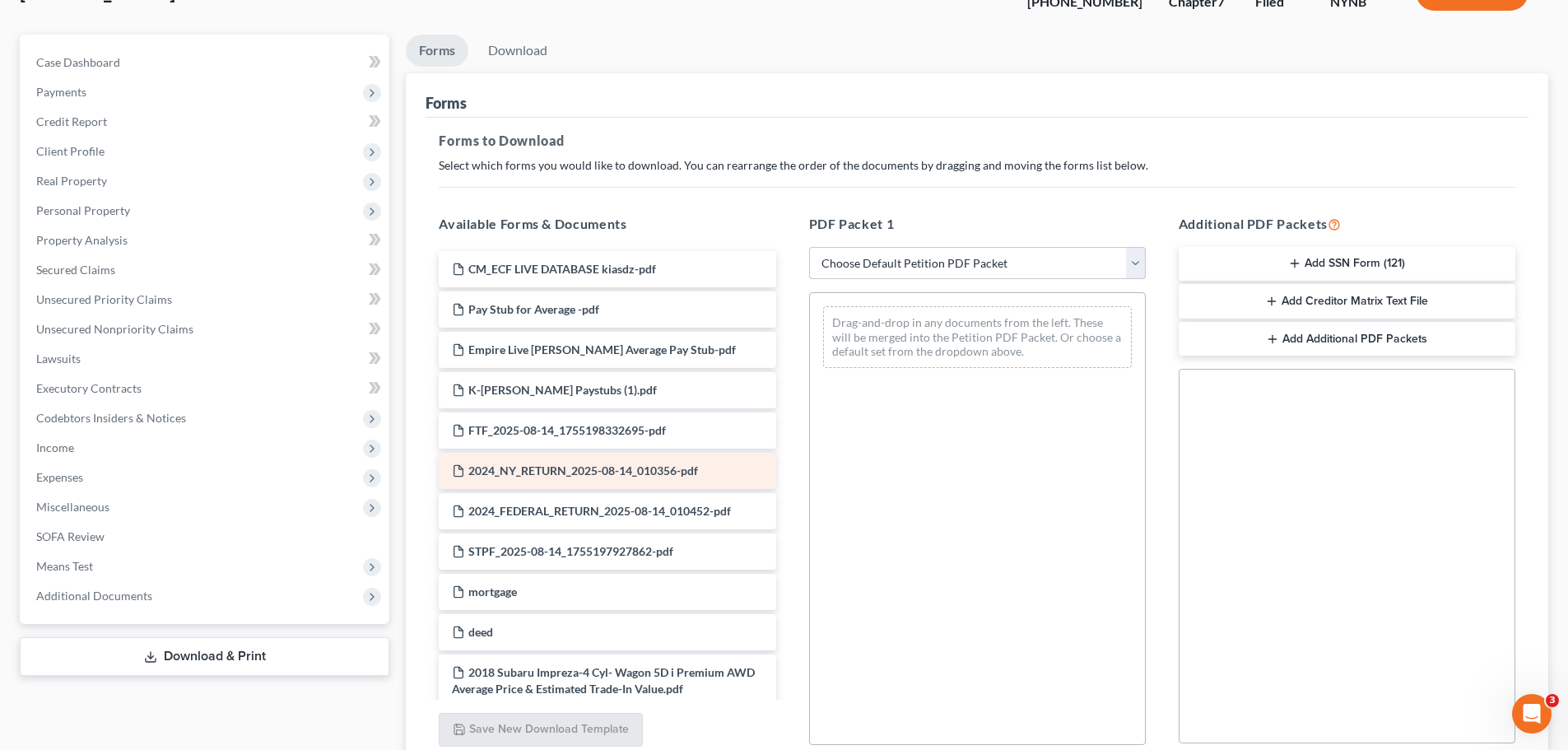
scroll to position [247, 0]
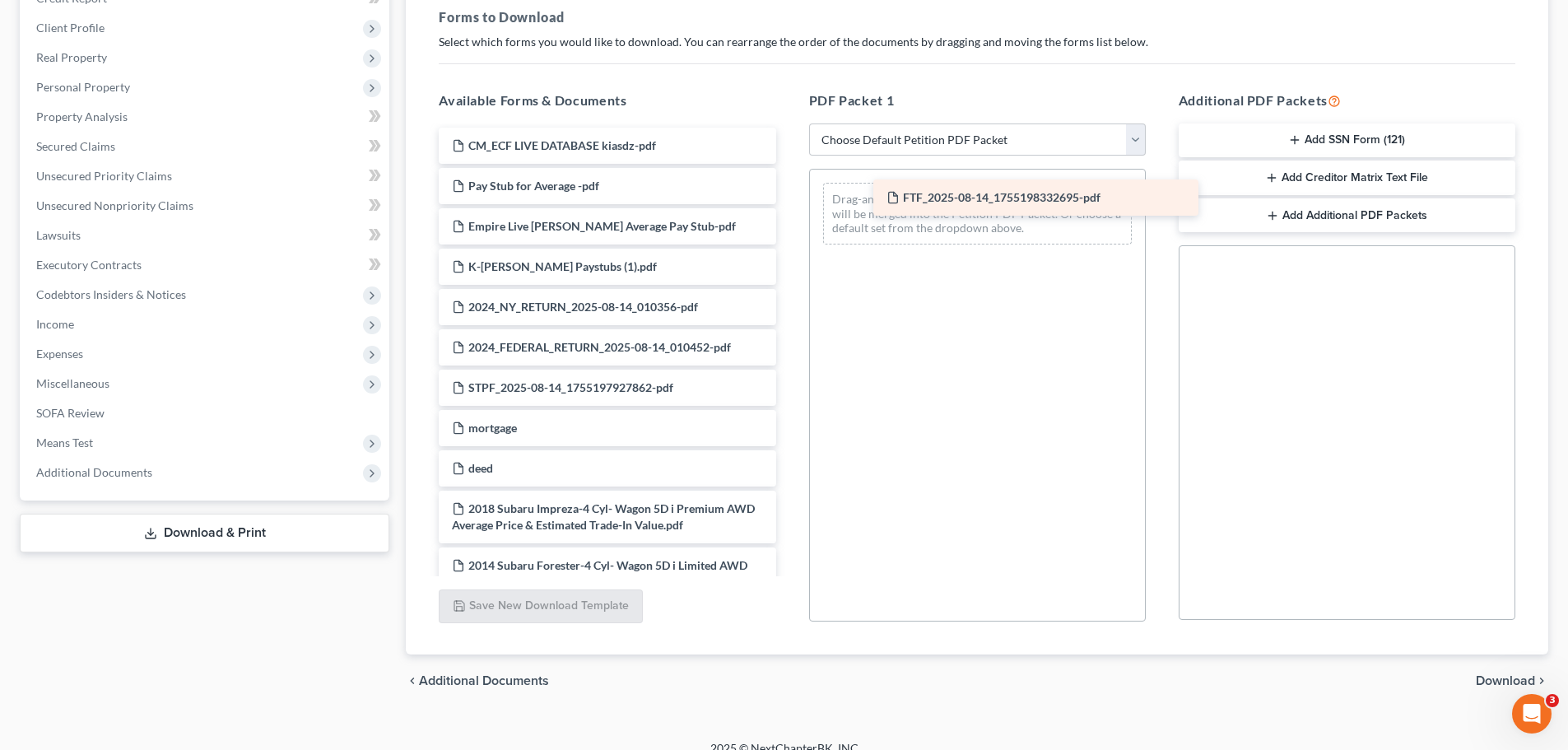
drag, startPoint x: 573, startPoint y: 303, endPoint x: 1008, endPoint y: 193, distance: 448.7
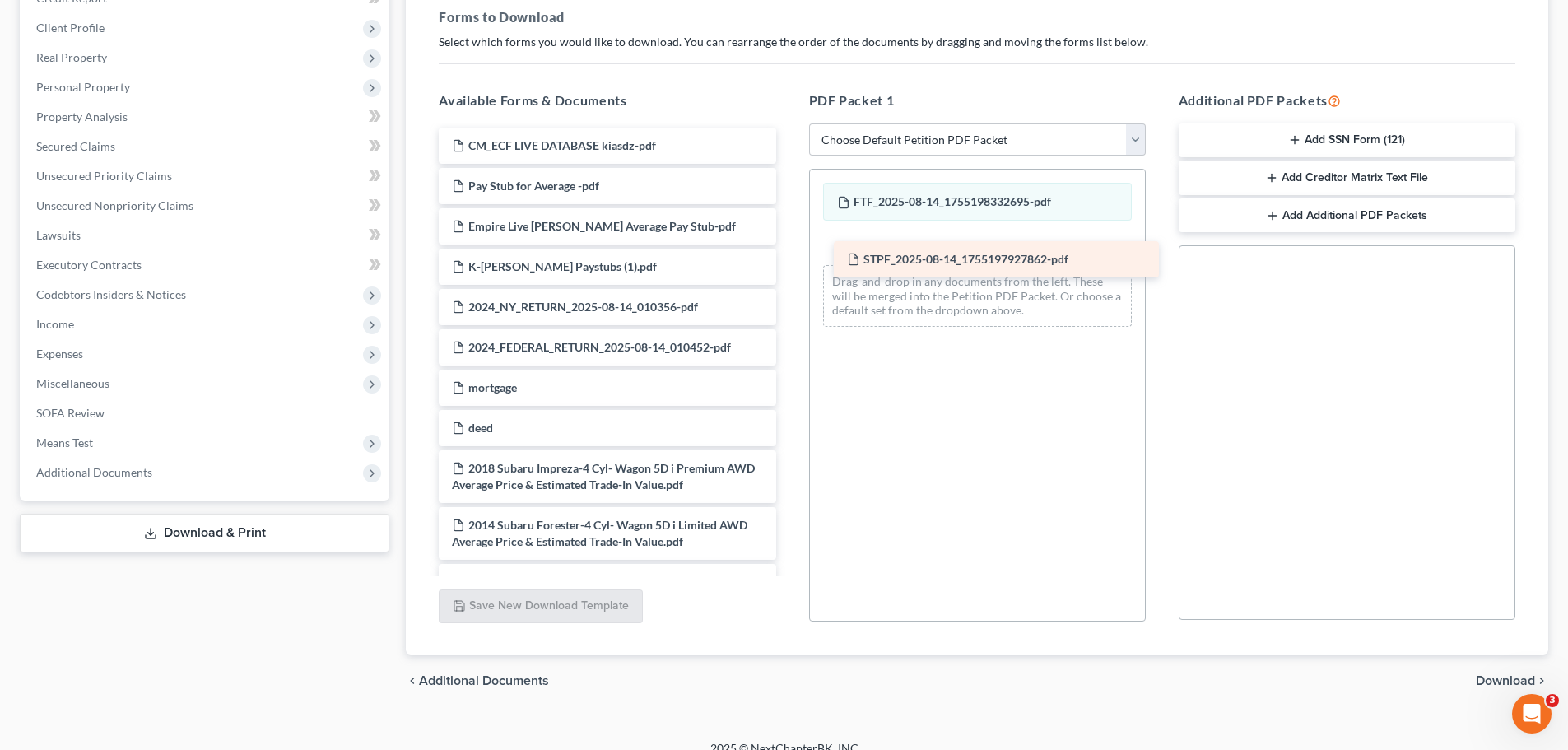
drag, startPoint x: 569, startPoint y: 383, endPoint x: 965, endPoint y: 254, distance: 416.5
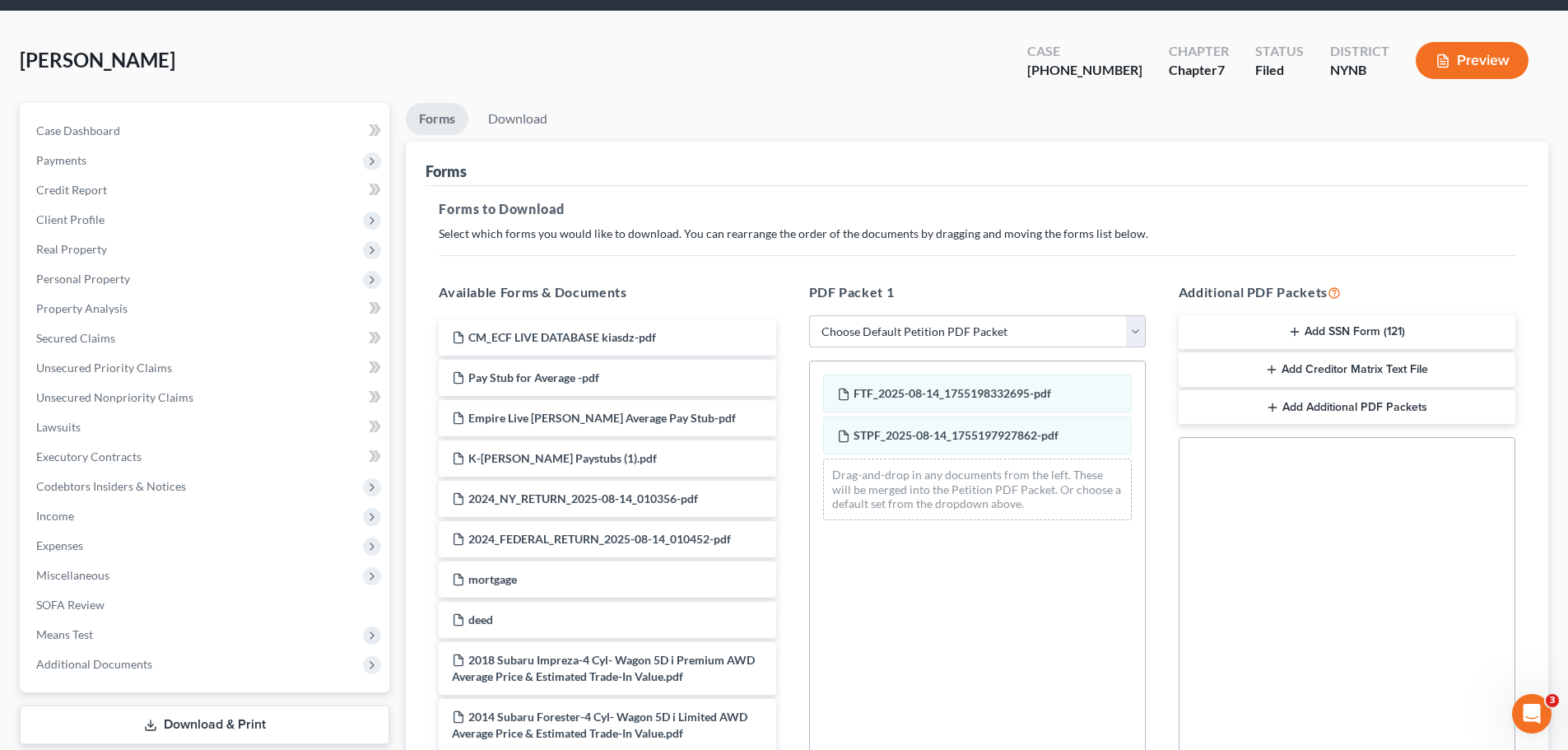
scroll to position [83, 0]
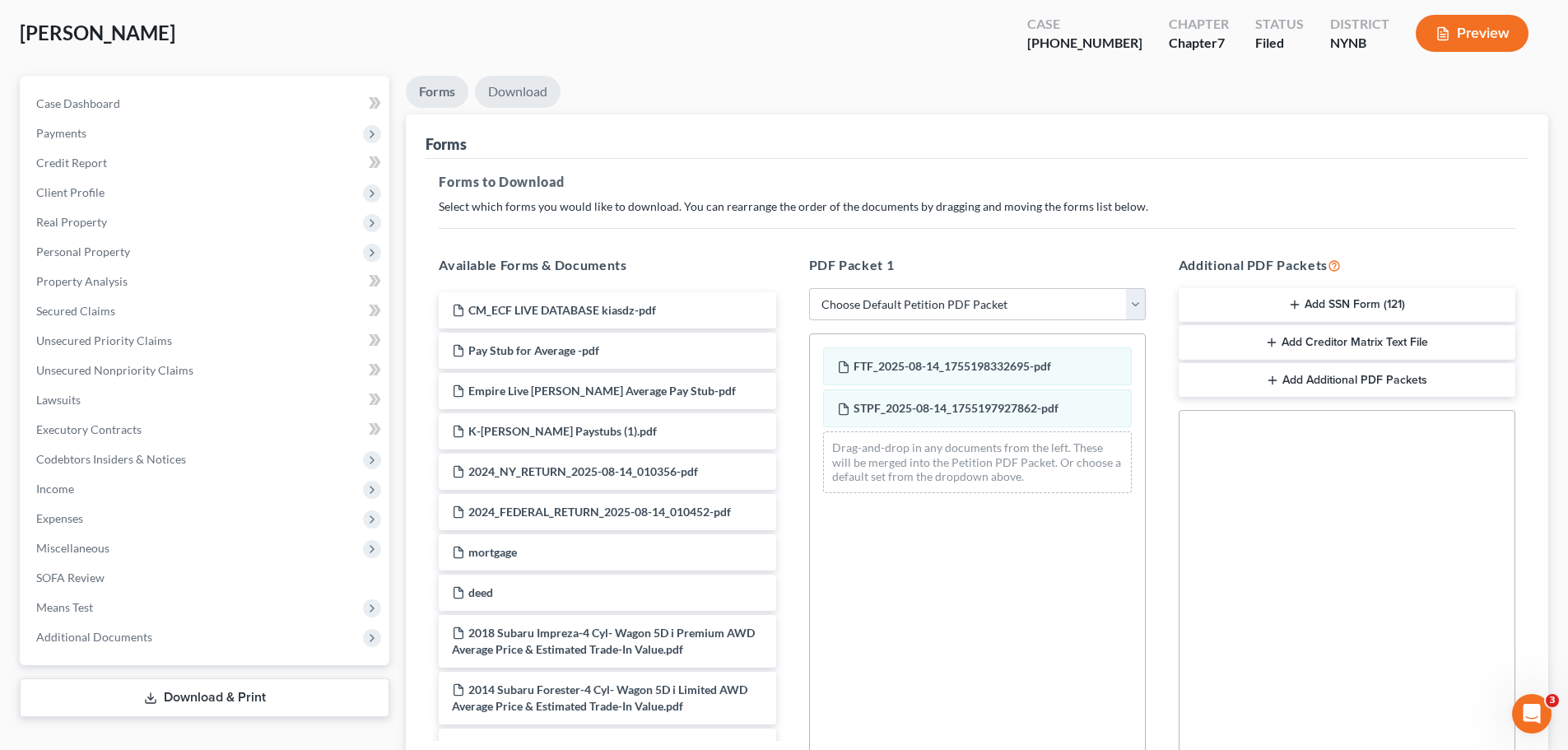
click at [497, 92] on link "Download" at bounding box center [517, 92] width 85 height 32
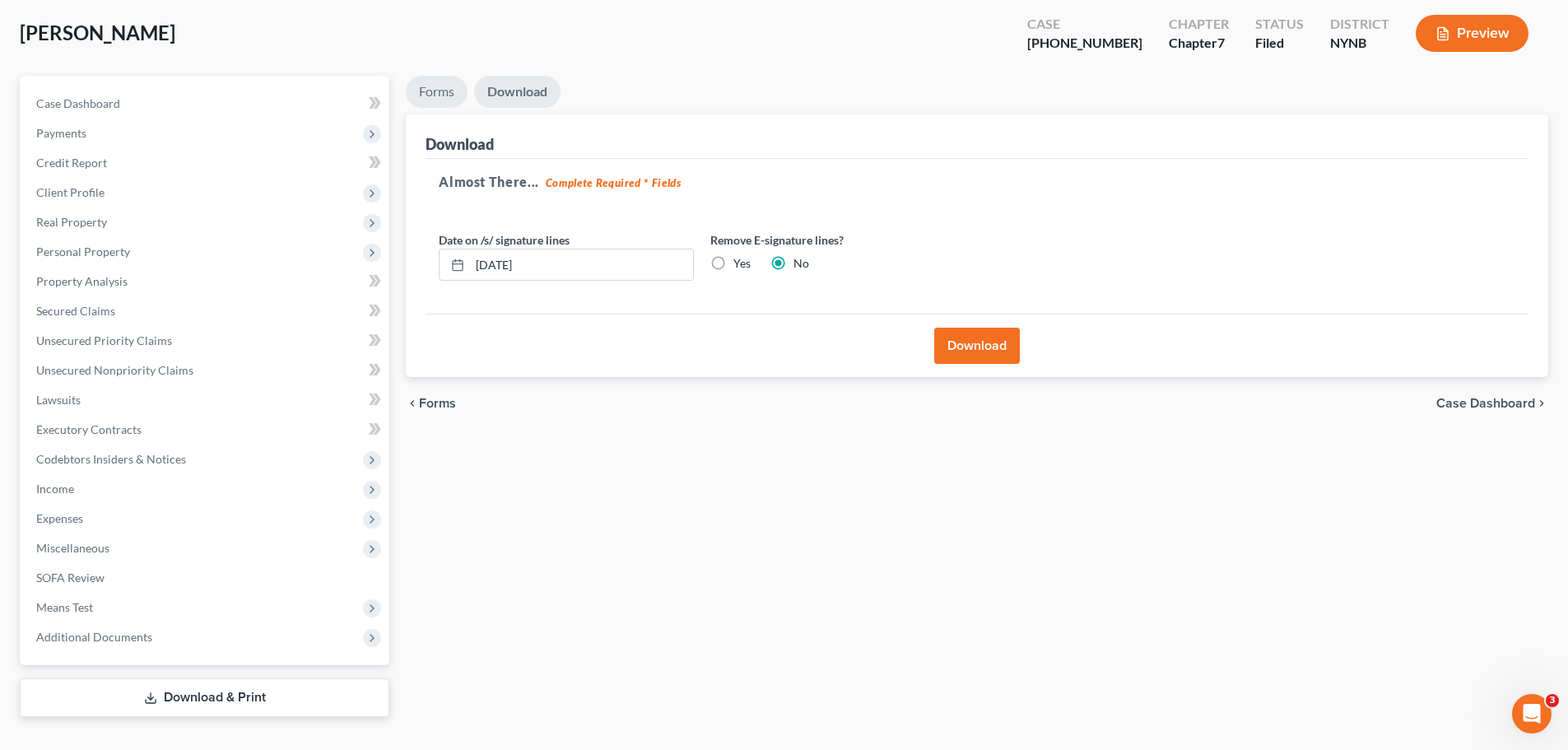
click at [444, 81] on link "Forms" at bounding box center [436, 92] width 62 height 32
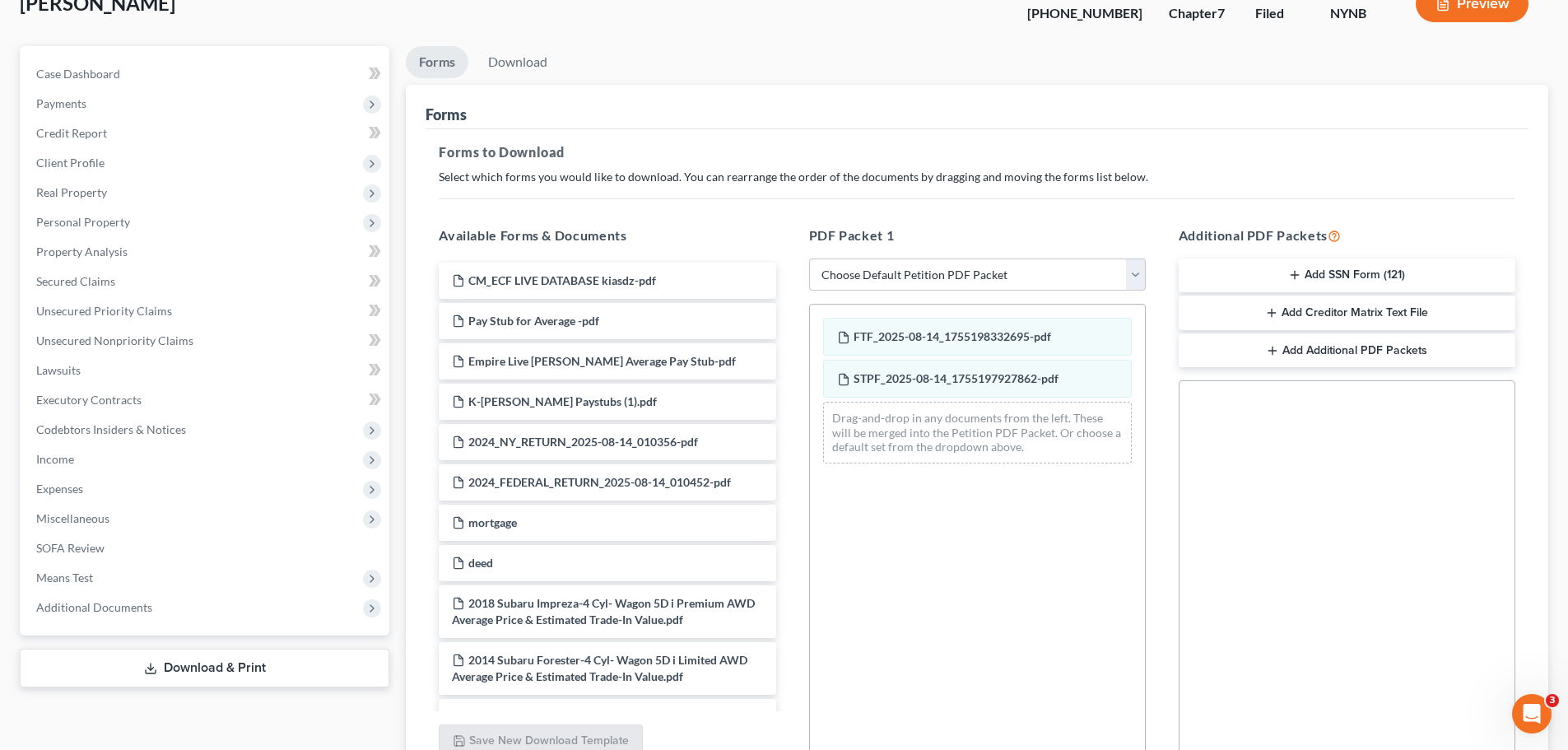
scroll to position [184, 0]
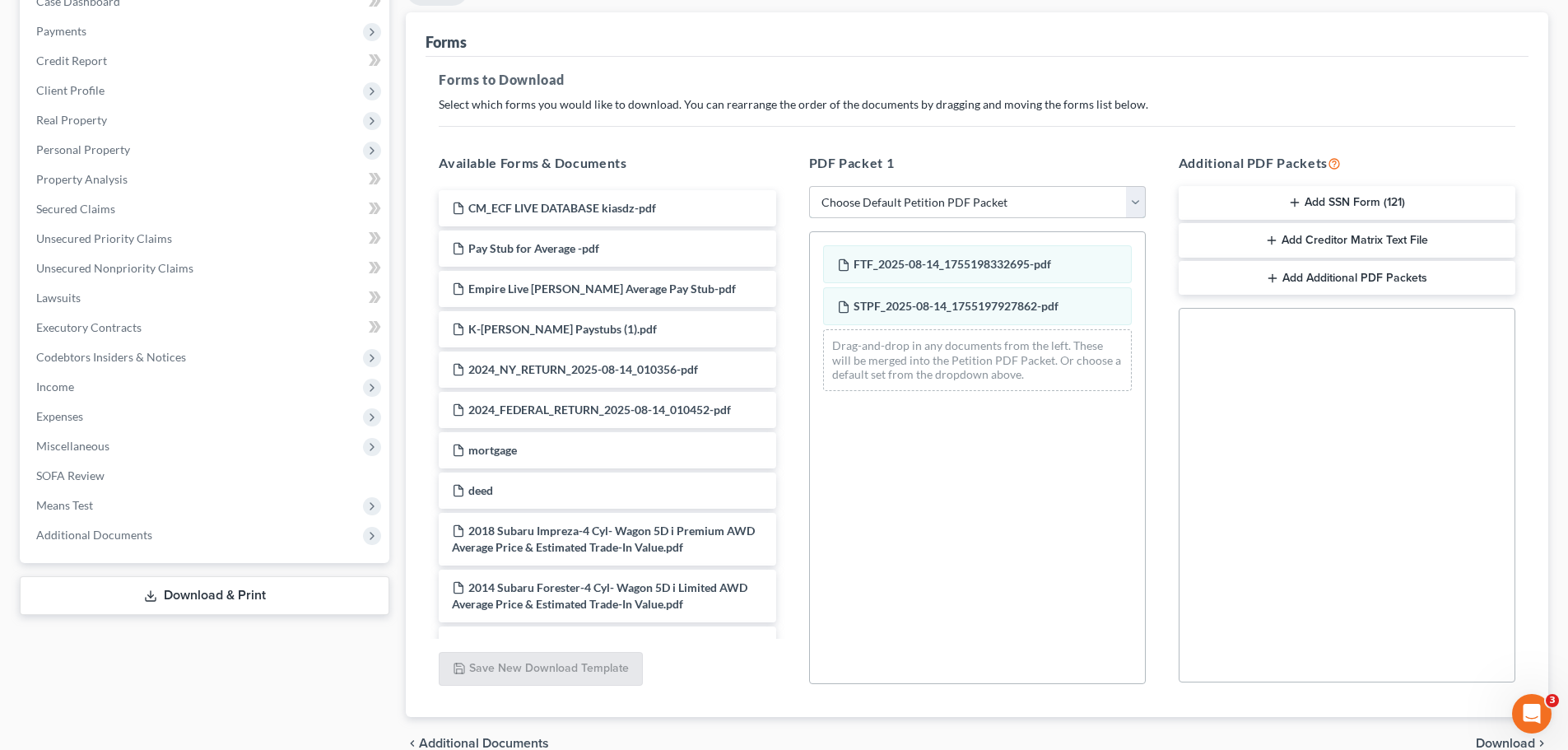
click at [1030, 209] on select "Choose Default Petition PDF Packet Complete Bankruptcy Petition (all forms and …" at bounding box center [978, 202] width 336 height 33
click at [1024, 207] on select "Choose Default Petition PDF Packet Complete Bankruptcy Petition (all forms and …" at bounding box center [978, 202] width 336 height 33
click at [810, 186] on select "Choose Default Petition PDF Packet Complete Bankruptcy Petition (all forms and …" at bounding box center [978, 202] width 336 height 33
click at [1033, 202] on select "Choose Default Petition PDF Packet Complete Bankruptcy Petition (all forms and …" at bounding box center [978, 202] width 336 height 33
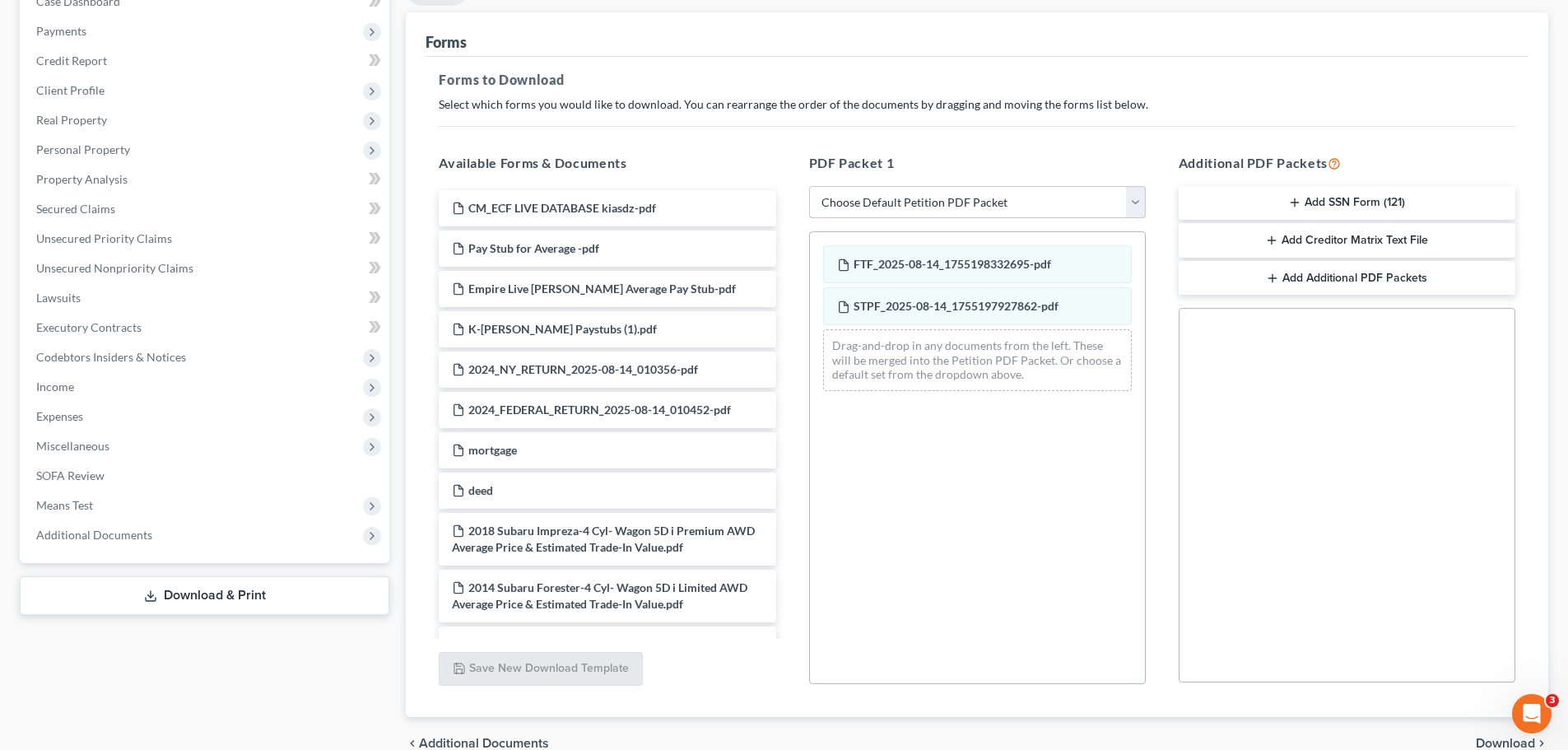
select select "0"
click at [810, 186] on select "Choose Default Petition PDF Packet Complete Bankruptcy Petition (all forms and …" at bounding box center [978, 202] width 336 height 33
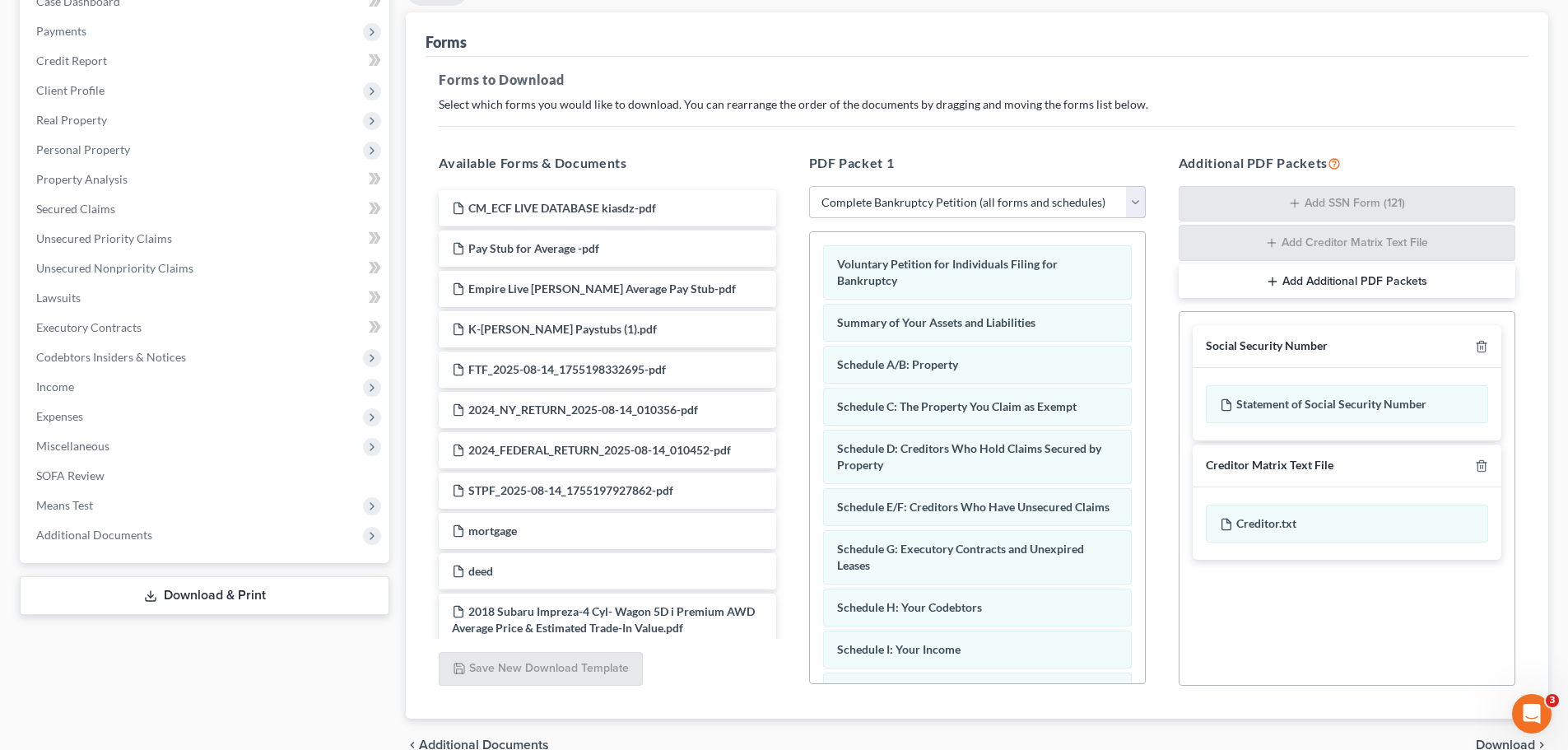
click at [1039, 197] on select "Choose Default Petition PDF Packet Complete Bankruptcy Petition (all forms and …" at bounding box center [978, 202] width 336 height 33
select select
click at [810, 186] on select "Choose Default Petition PDF Packet Complete Bankruptcy Petition (all forms and …" at bounding box center [978, 202] width 336 height 33
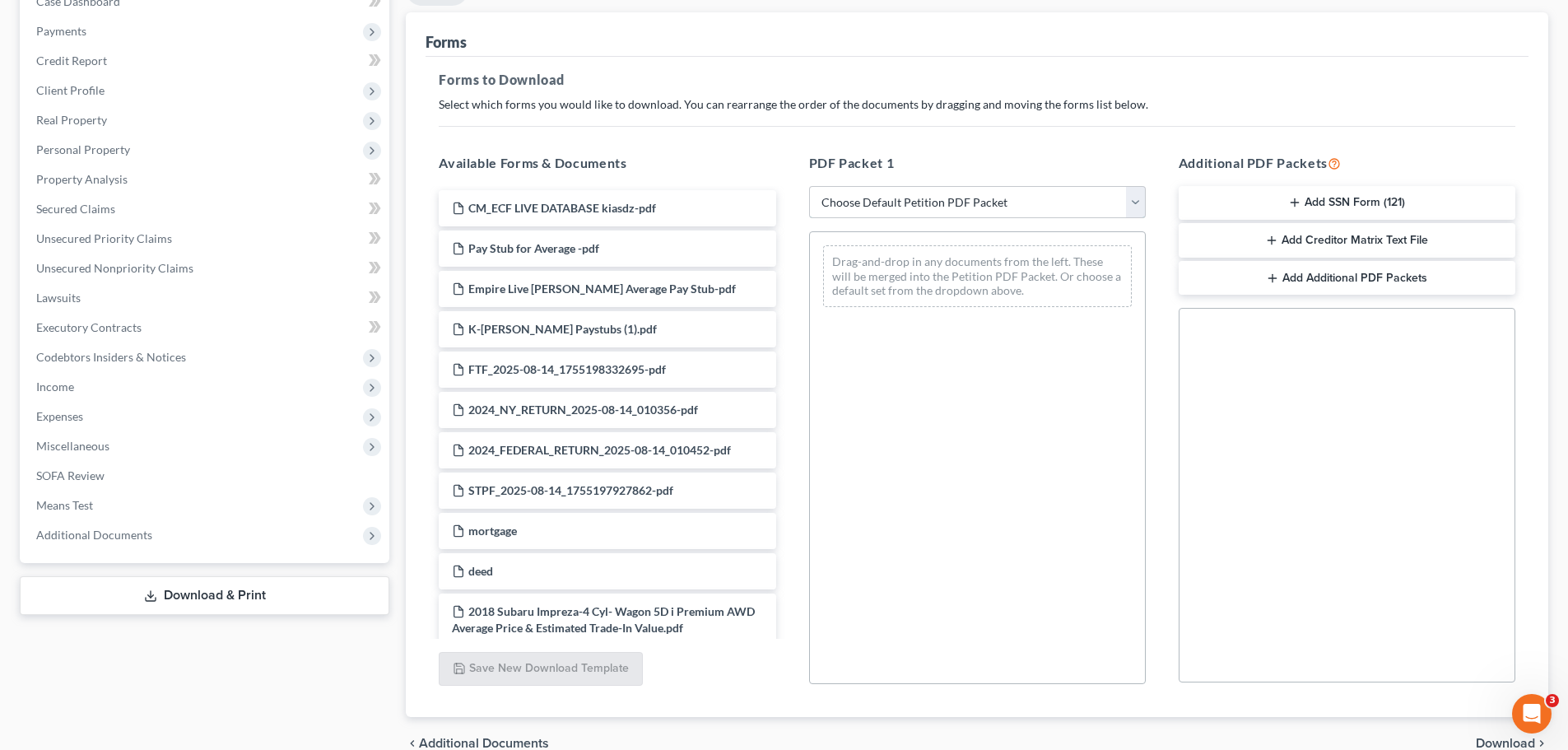
click at [1094, 196] on select "Choose Default Petition PDF Packet Complete Bankruptcy Petition (all forms and …" at bounding box center [978, 202] width 336 height 33
click at [959, 192] on select "Choose Default Petition PDF Packet Complete Bankruptcy Petition (all forms and …" at bounding box center [978, 202] width 336 height 33
click at [810, 186] on select "Choose Default Petition PDF Packet Complete Bankruptcy Petition (all forms and …" at bounding box center [978, 202] width 336 height 33
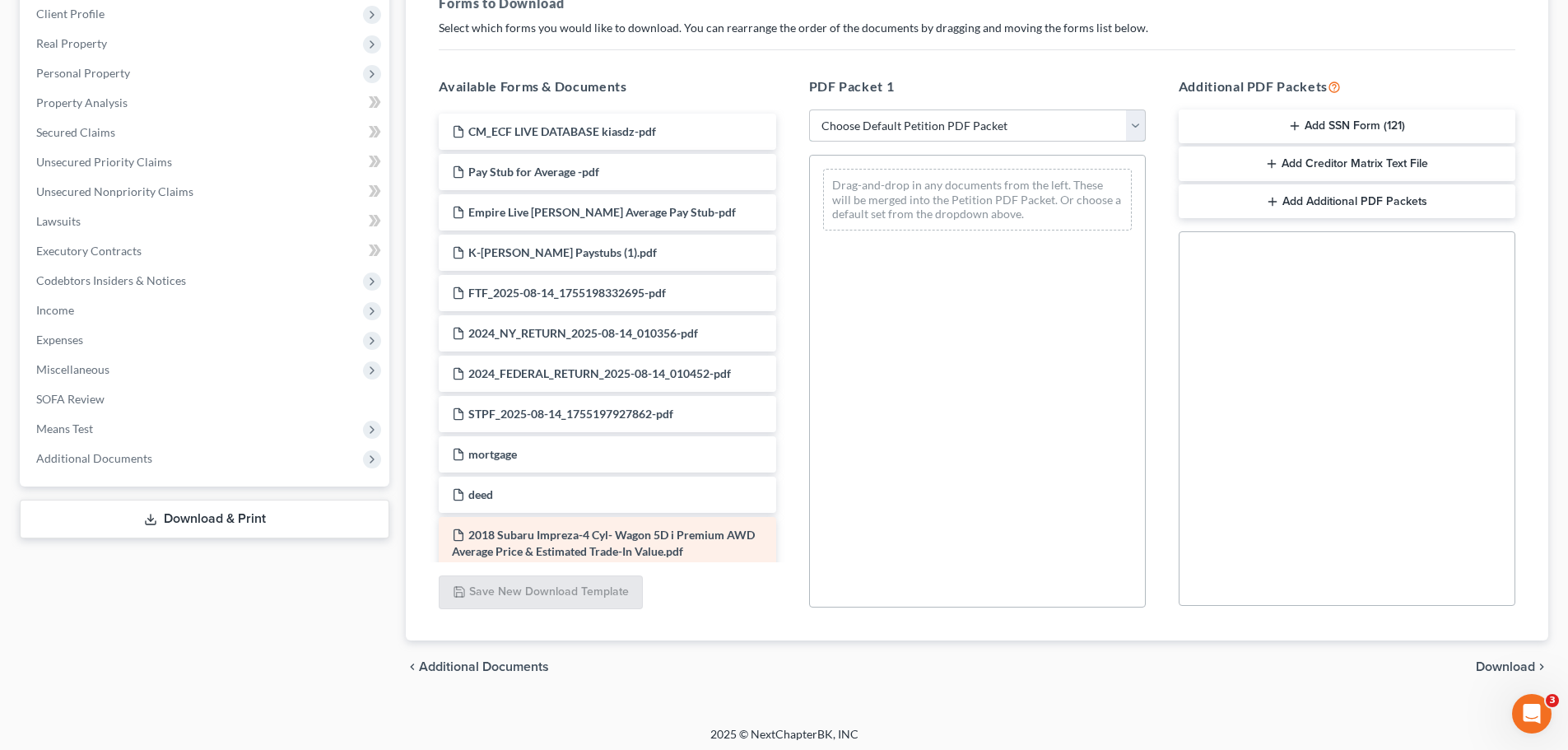
scroll to position [267, 0]
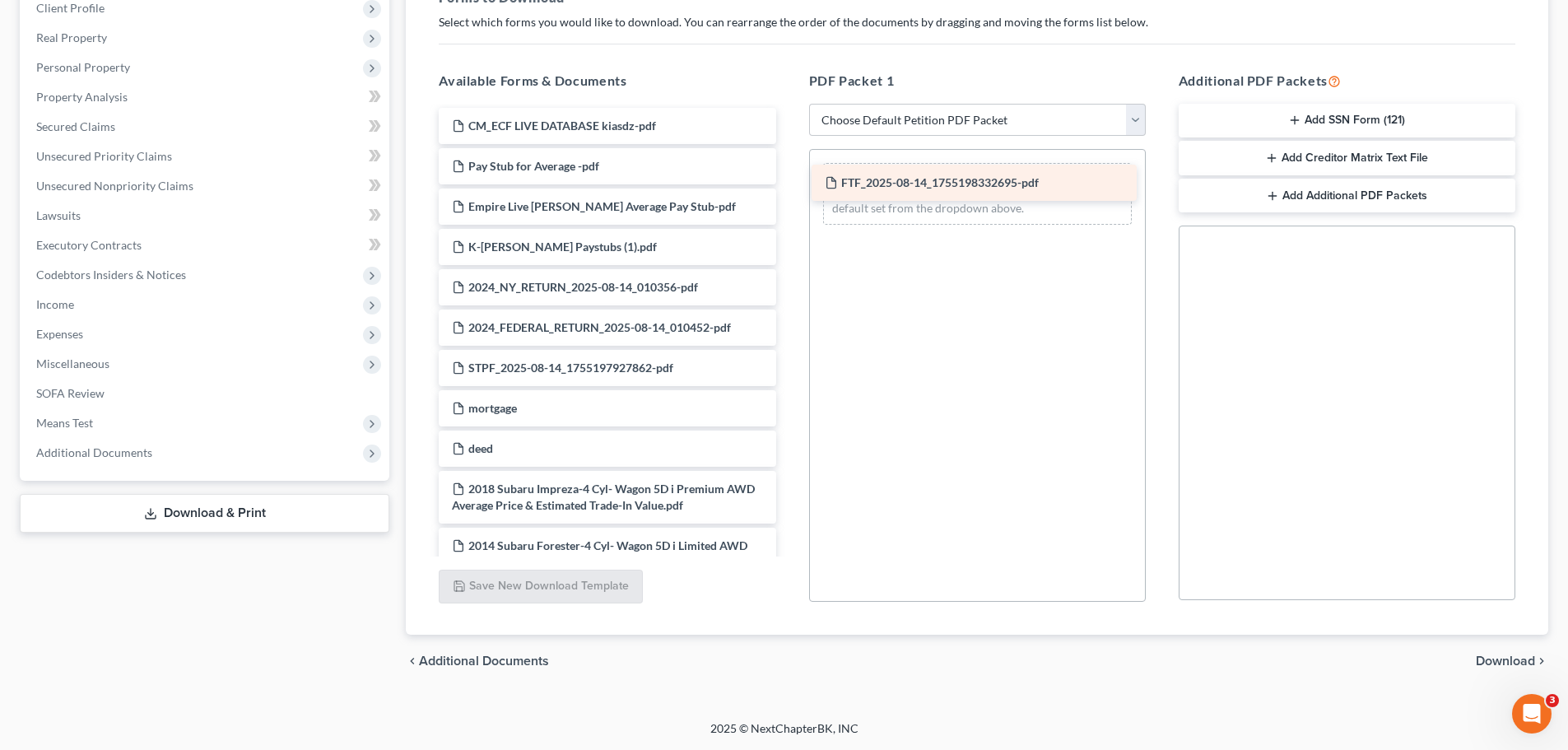
drag, startPoint x: 546, startPoint y: 293, endPoint x: 922, endPoint y: 189, distance: 390.1
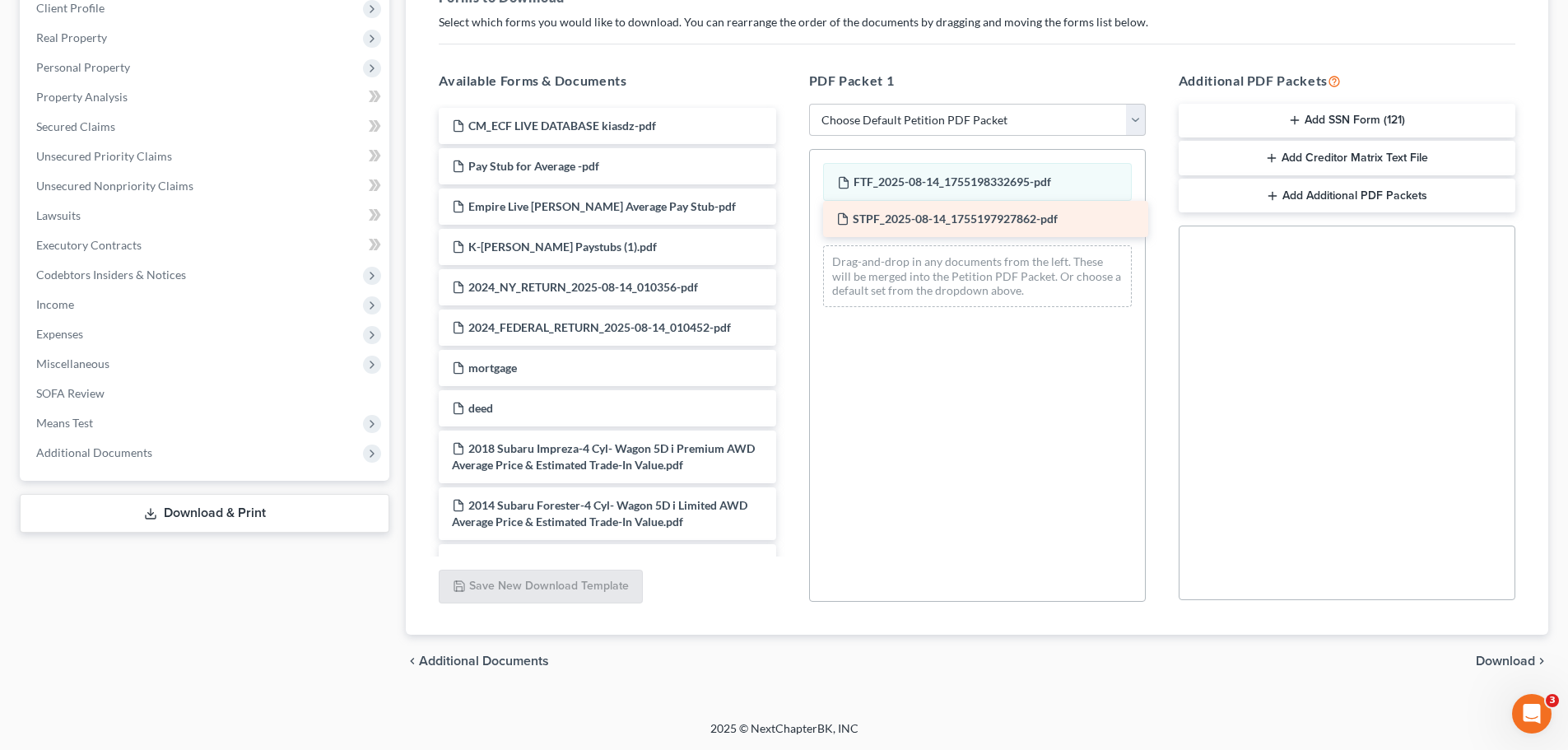
drag, startPoint x: 560, startPoint y: 362, endPoint x: 945, endPoint y: 213, distance: 412.8
click at [976, 496] on div "FTF_2025-08-14_1755198332695-pdf STPF_2025-08-14_1755197927862-pdf Drag-and-dro…" at bounding box center [978, 375] width 336 height 452
click at [1484, 656] on span "Download" at bounding box center [1506, 661] width 59 height 13
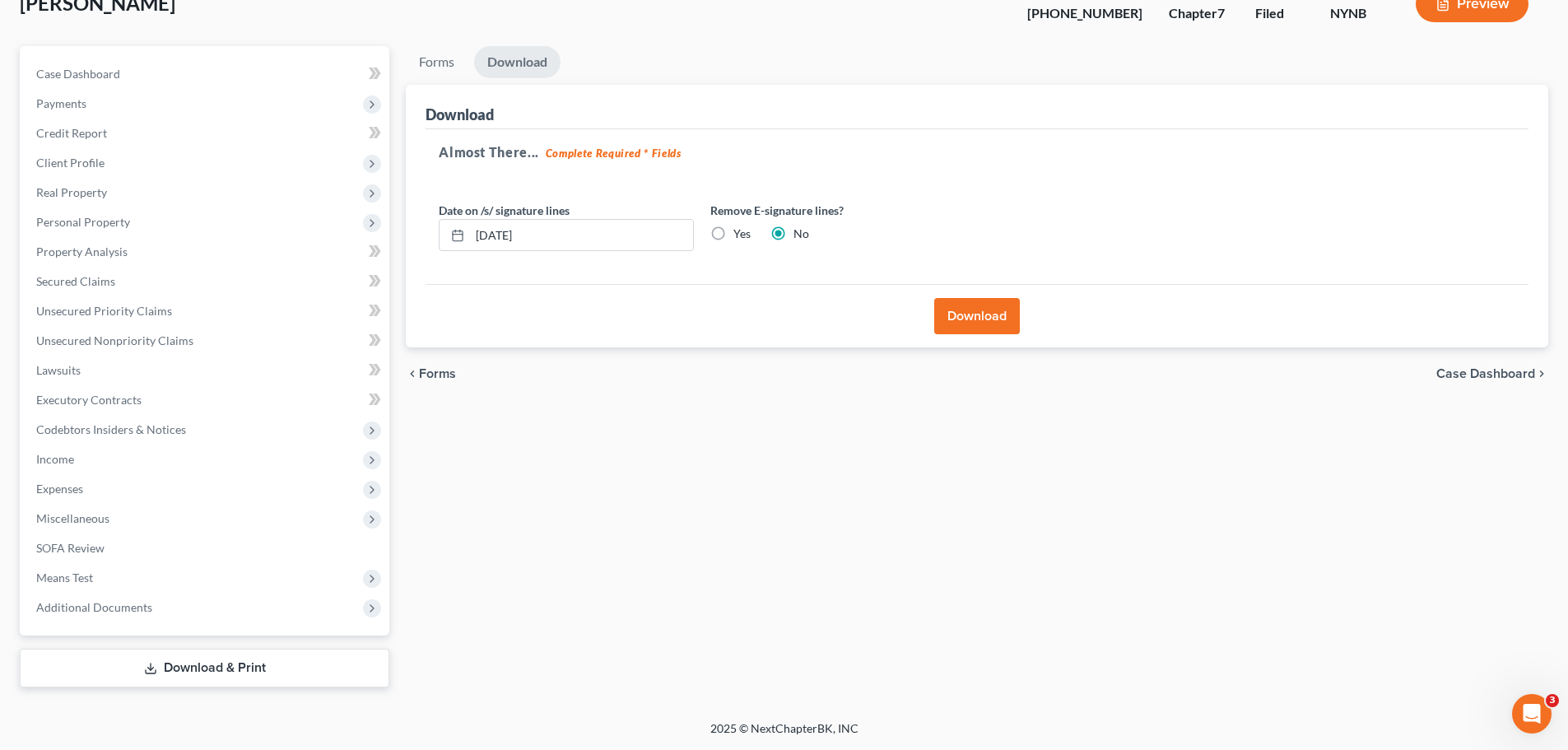
scroll to position [112, 0]
click at [954, 324] on button "Download" at bounding box center [977, 316] width 85 height 36
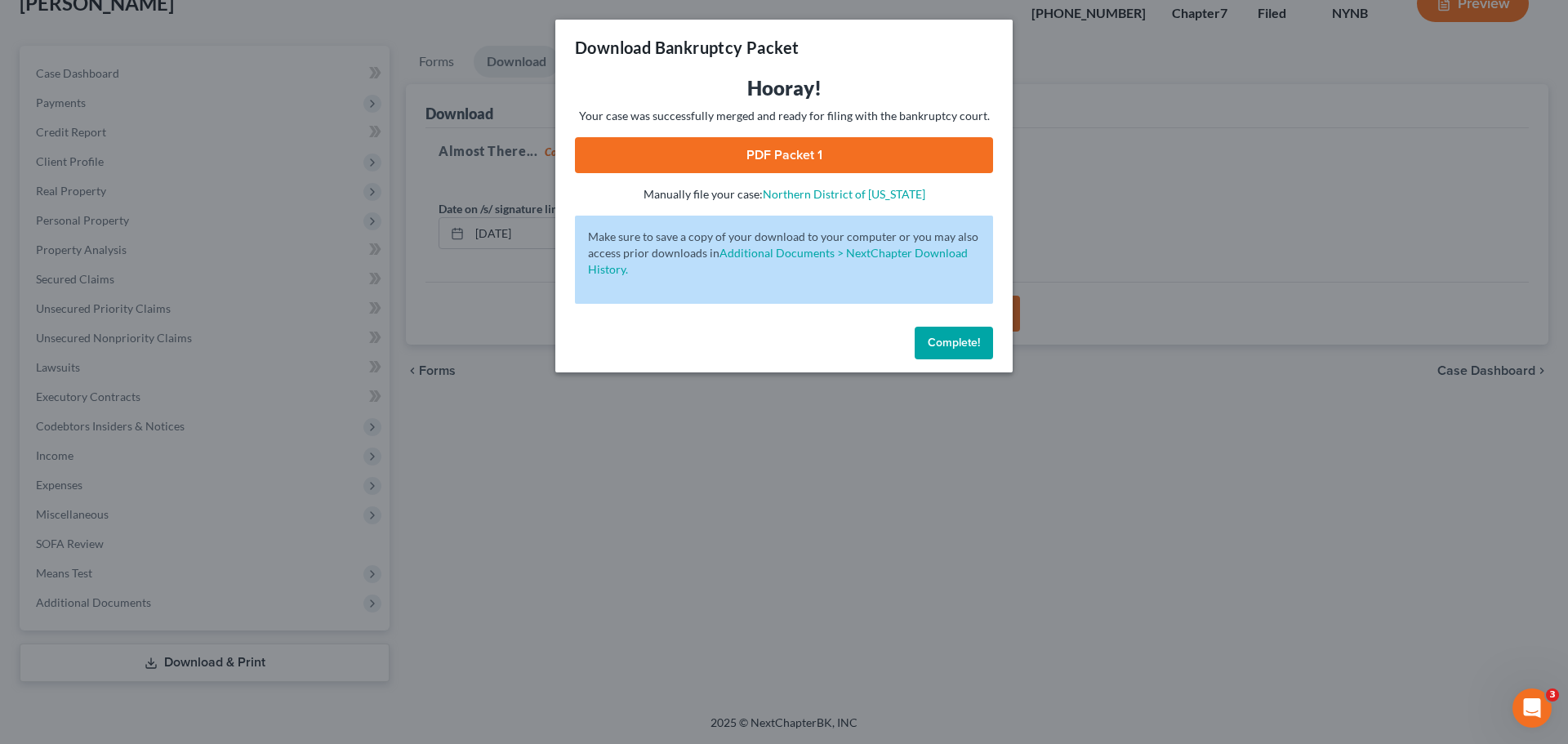
click at [868, 166] on link "PDF Packet 1" at bounding box center [784, 155] width 419 height 36
click at [933, 353] on button "Complete!" at bounding box center [954, 343] width 79 height 33
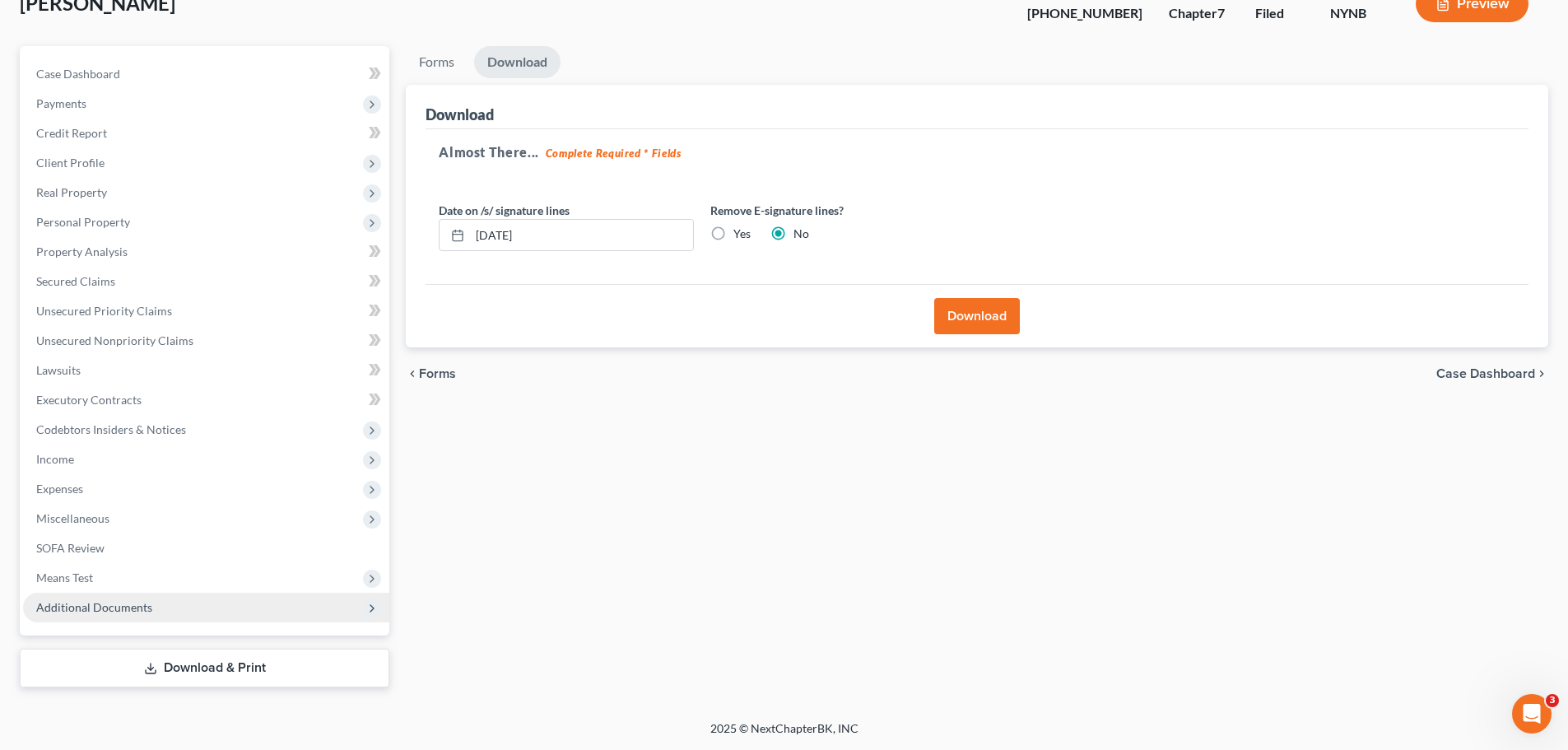
click at [110, 618] on span "Additional Documents" at bounding box center [206, 607] width 366 height 30
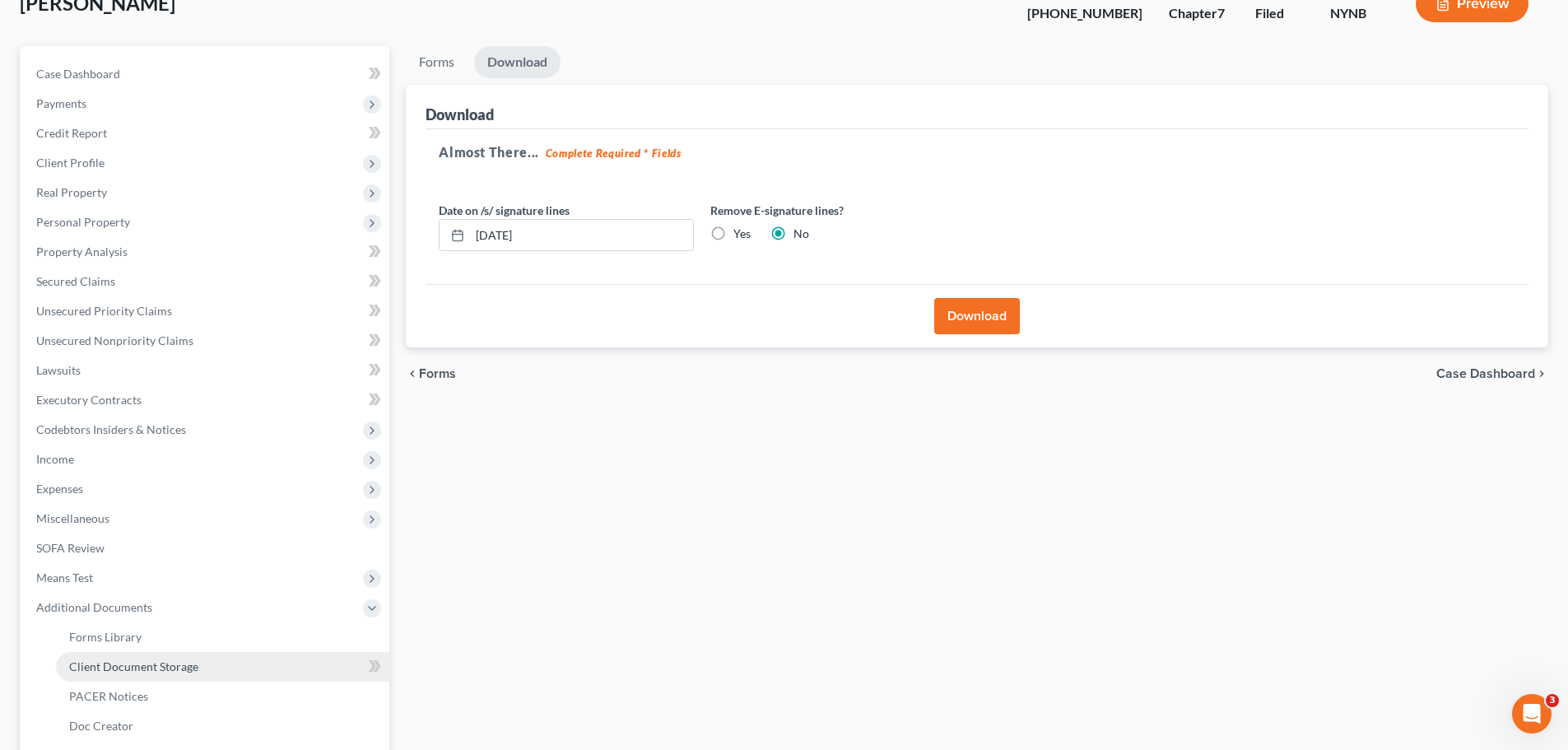
click at [326, 659] on link "Client Document Storage" at bounding box center [222, 666] width 334 height 30
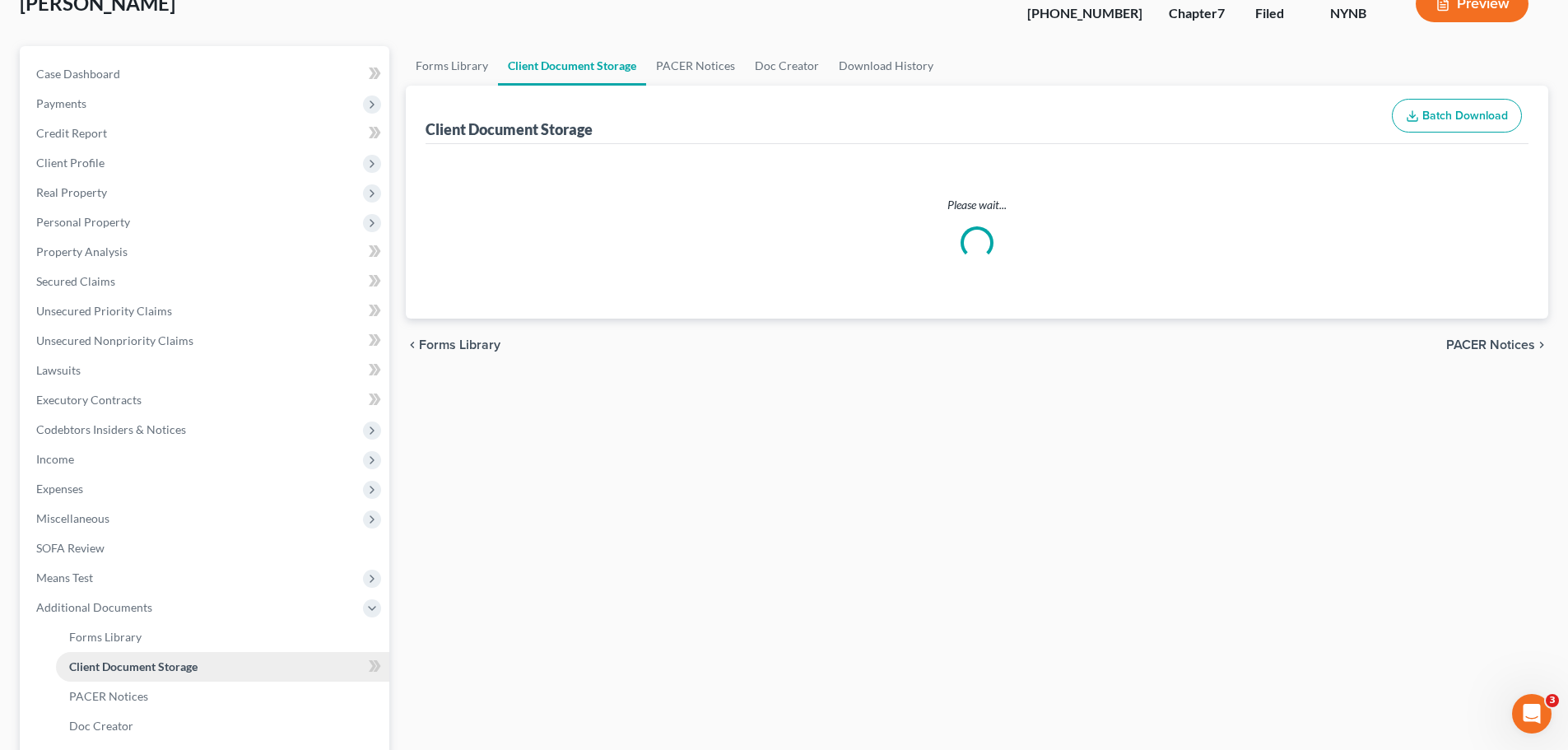
scroll to position [23, 0]
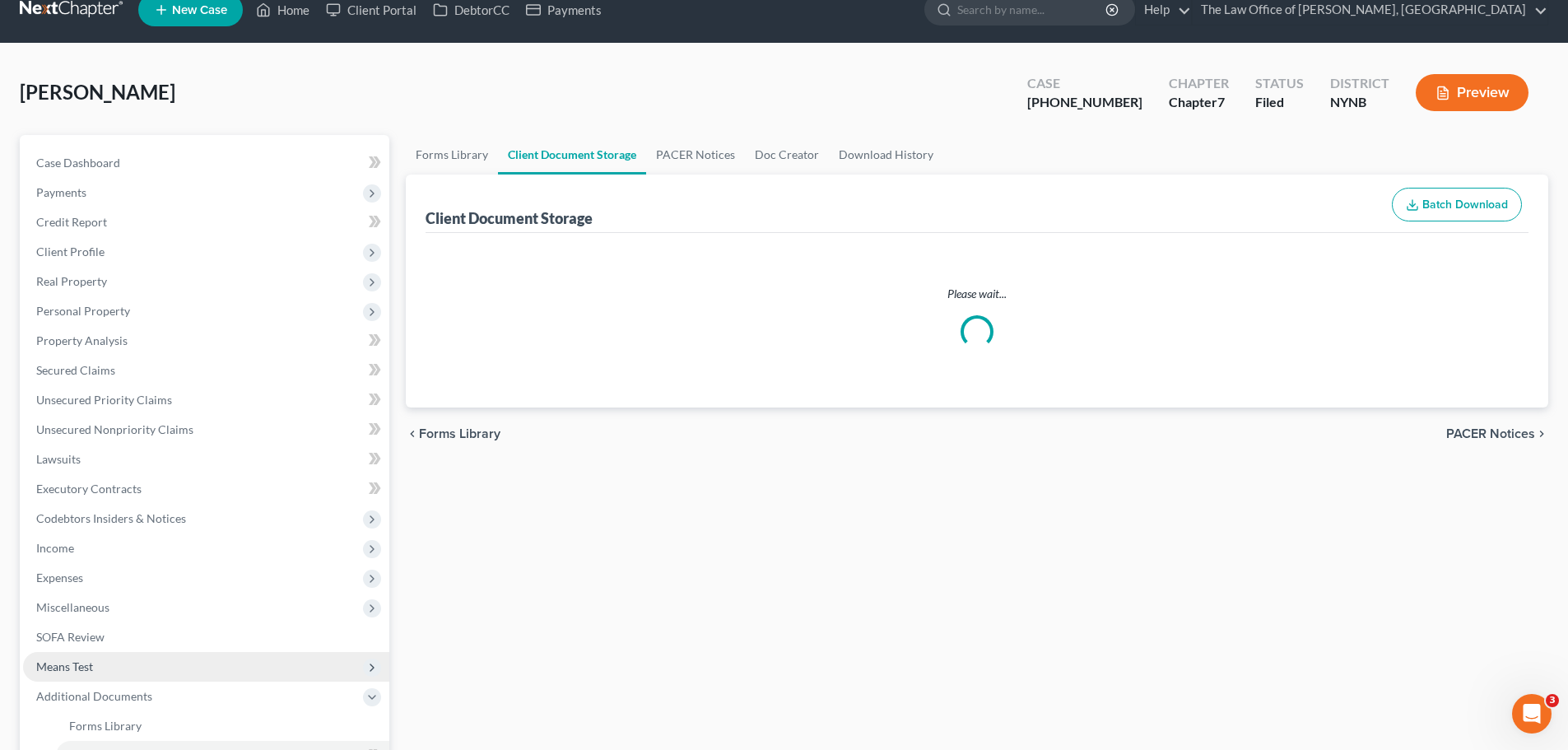
select select "1"
select select "5"
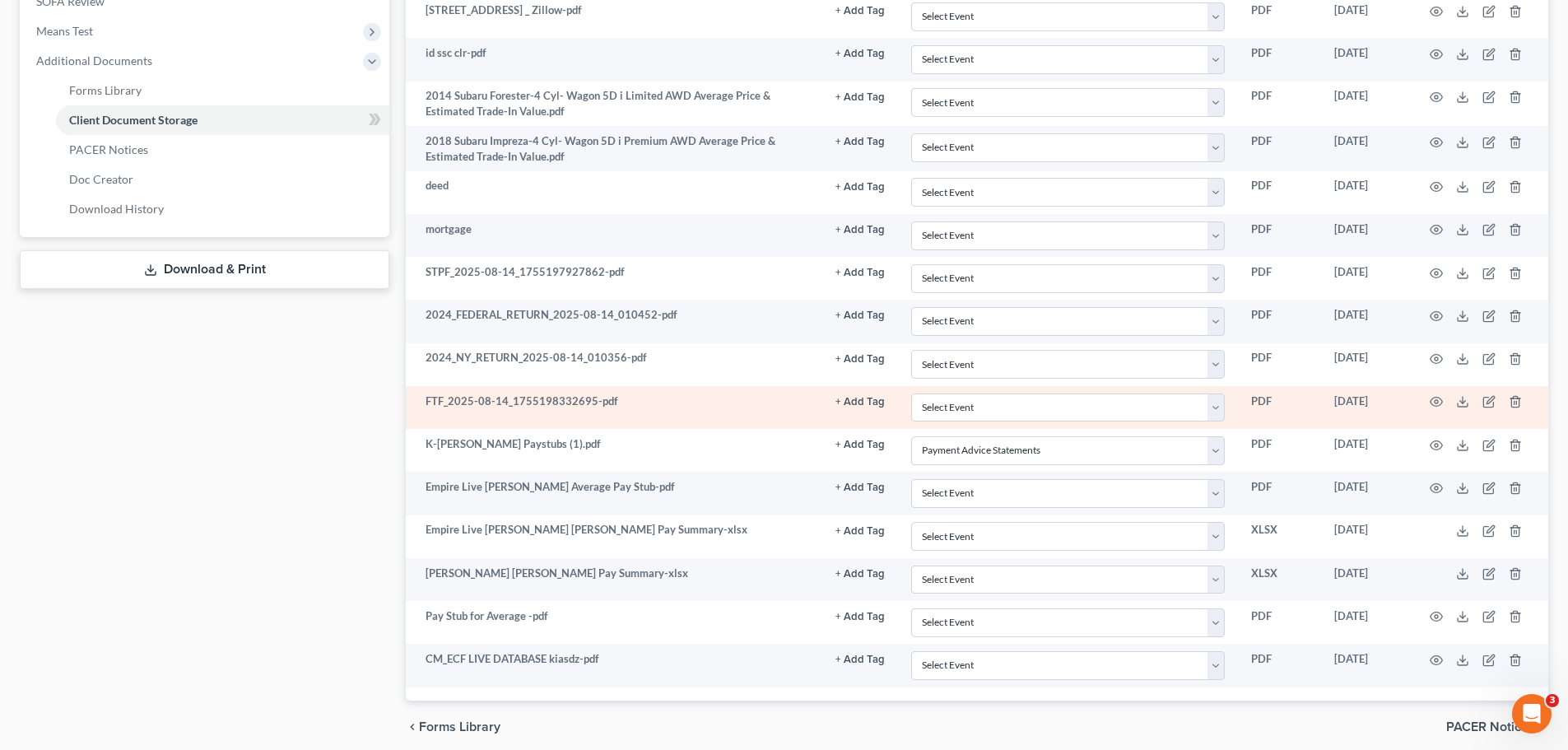
scroll to position [494, 0]
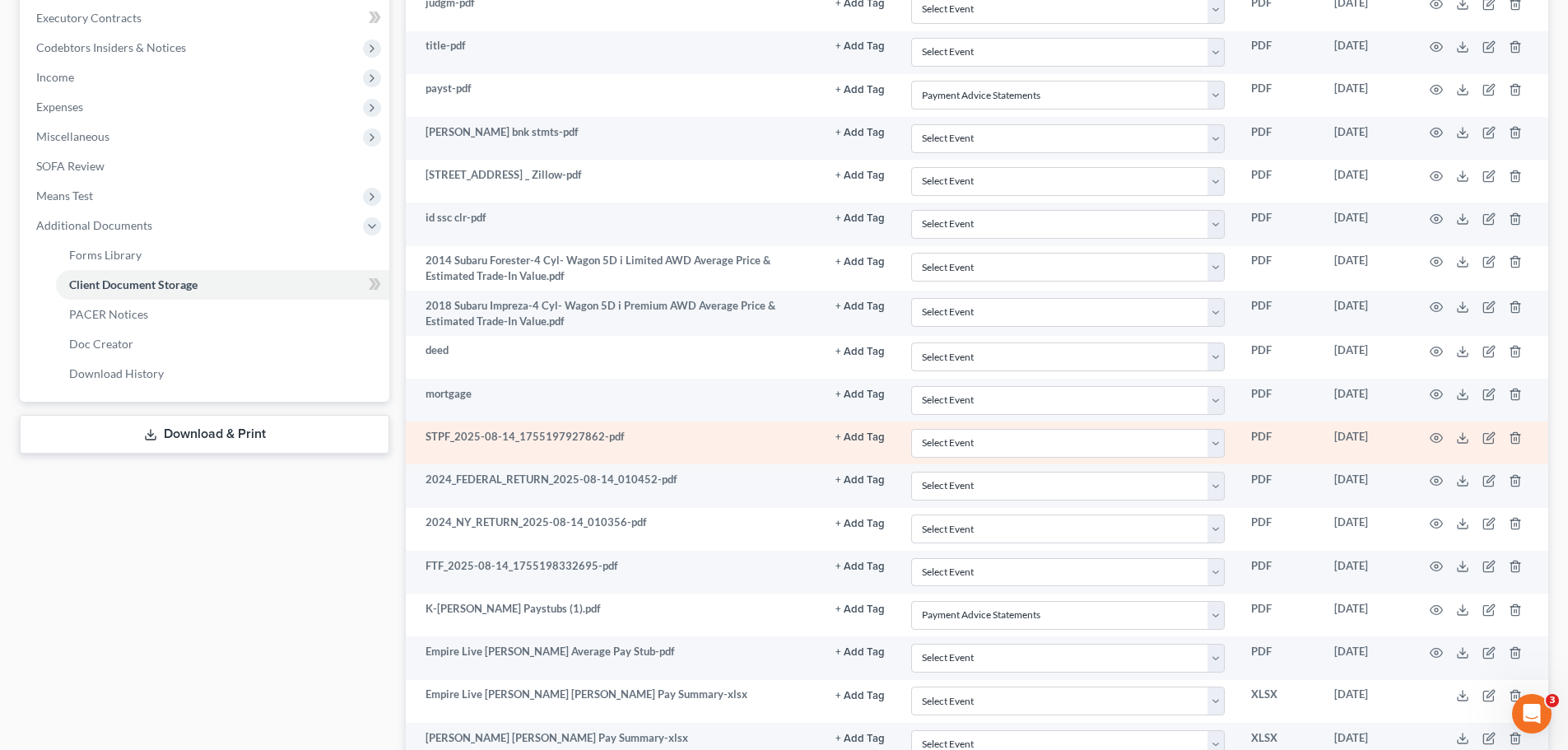
click at [1430, 444] on td at bounding box center [1480, 443] width 139 height 43
click at [1430, 443] on icon "button" at bounding box center [1437, 438] width 13 height 13
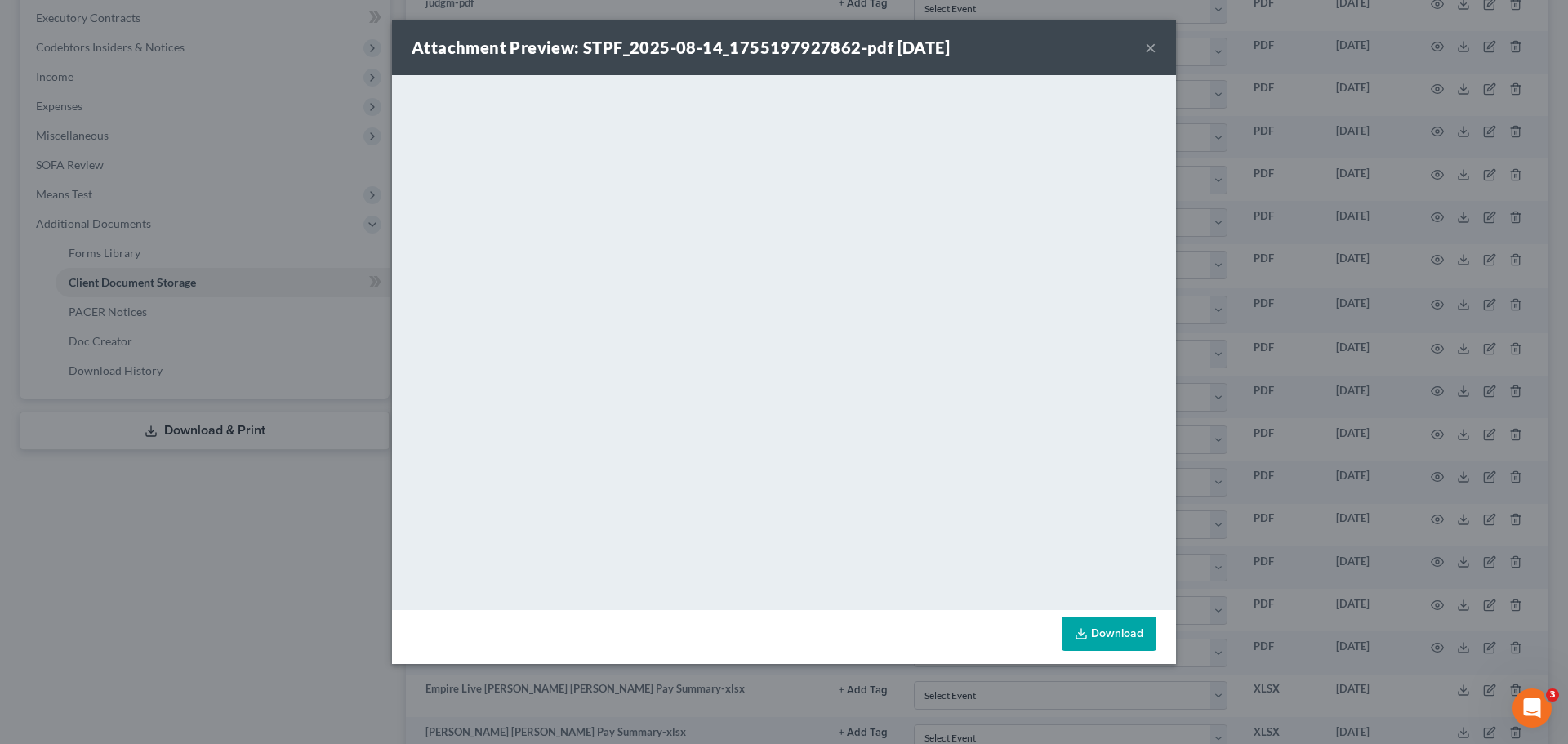
click at [1149, 41] on button "×" at bounding box center [1150, 47] width 12 height 20
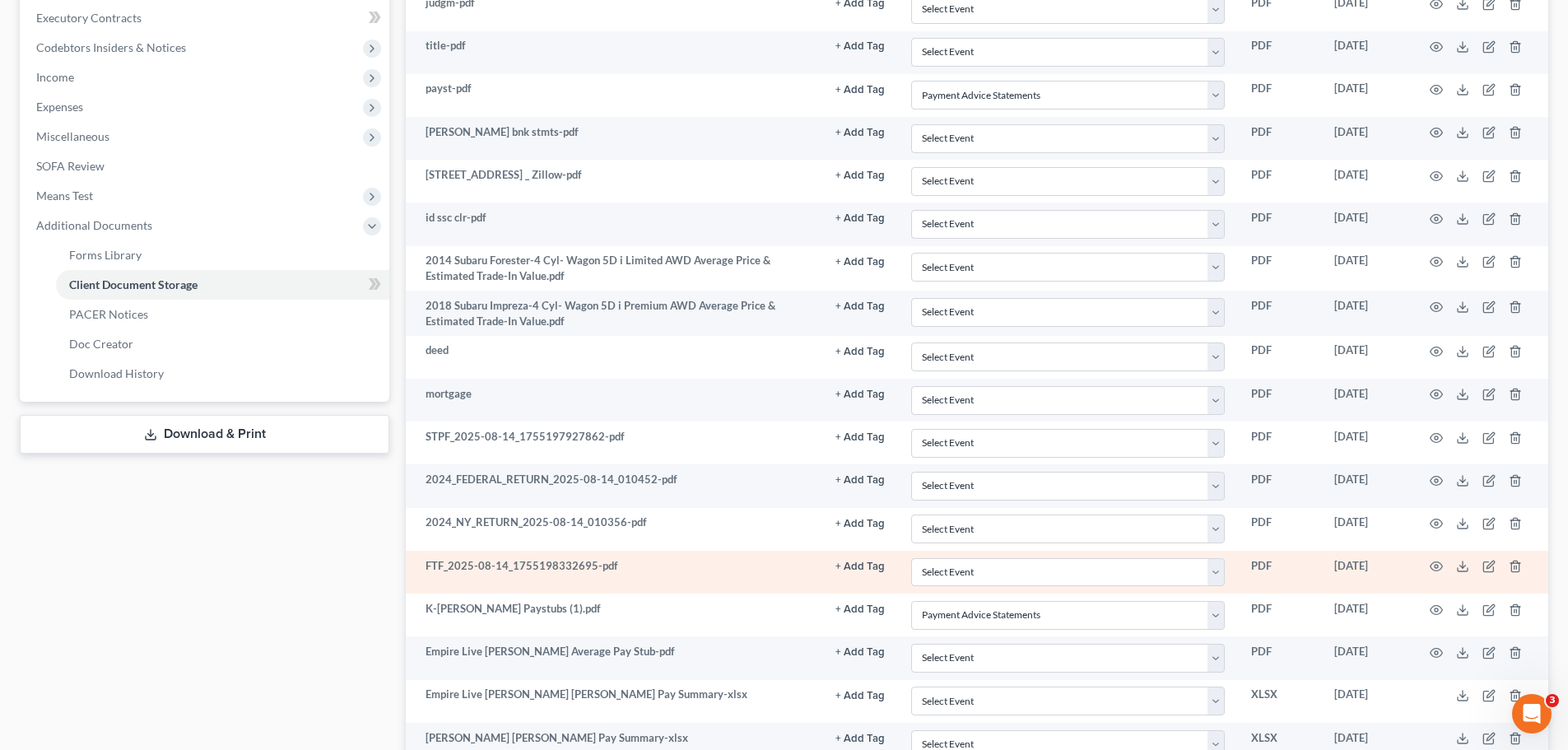
click at [1448, 560] on td at bounding box center [1480, 572] width 139 height 43
click at [1434, 567] on icon "button" at bounding box center [1437, 566] width 13 height 13
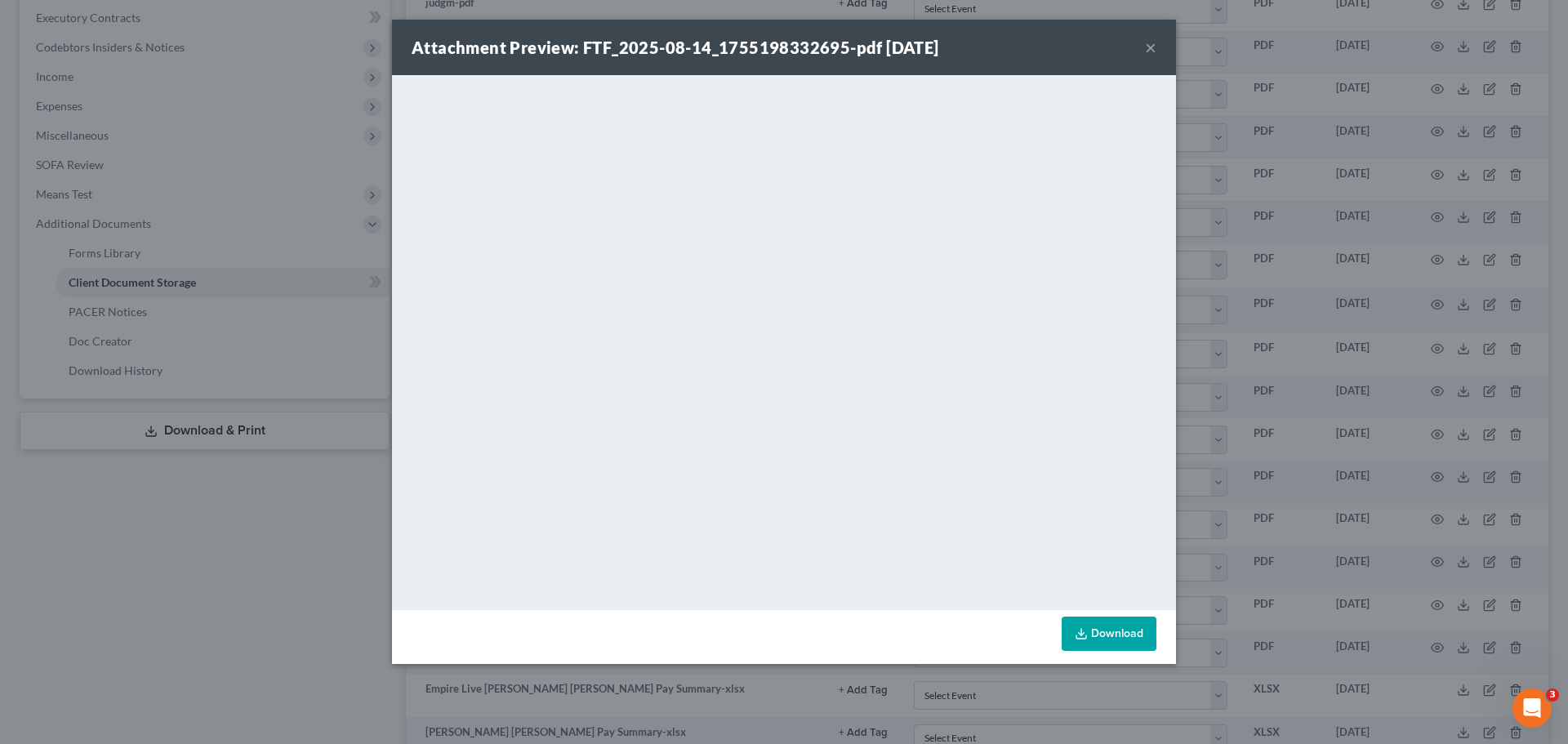
drag, startPoint x: 1149, startPoint y: 48, endPoint x: 906, endPoint y: 59, distance: 243.2
click at [1146, 51] on button "×" at bounding box center [1150, 47] width 12 height 20
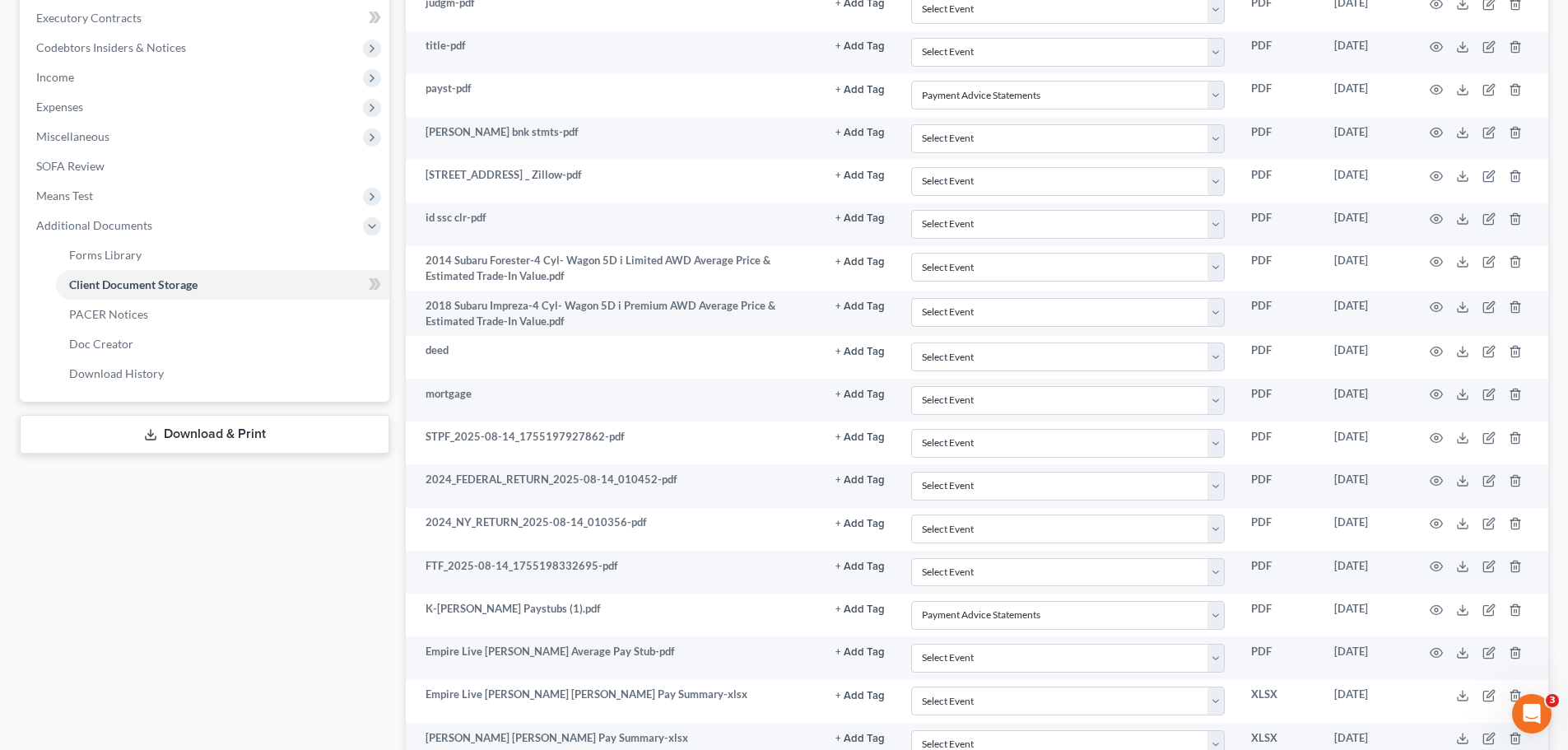
drag, startPoint x: 43, startPoint y: 544, endPoint x: 28, endPoint y: 555, distance: 18.6
click at [43, 545] on div "Case Dashboard Payments Invoices Payments Payments Credit Report Client Profile" at bounding box center [204, 291] width 386 height 1254
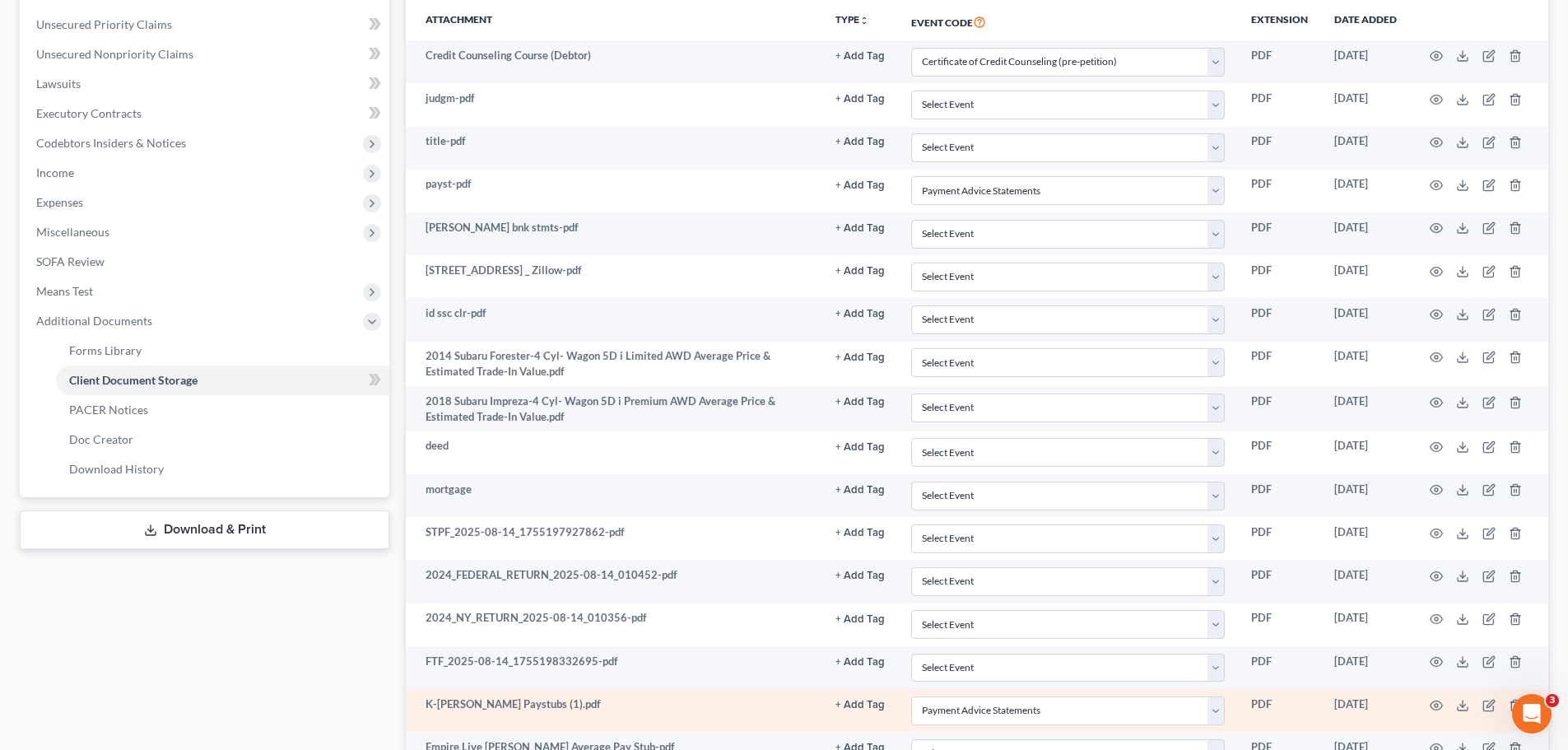
scroll to position [576, 0]
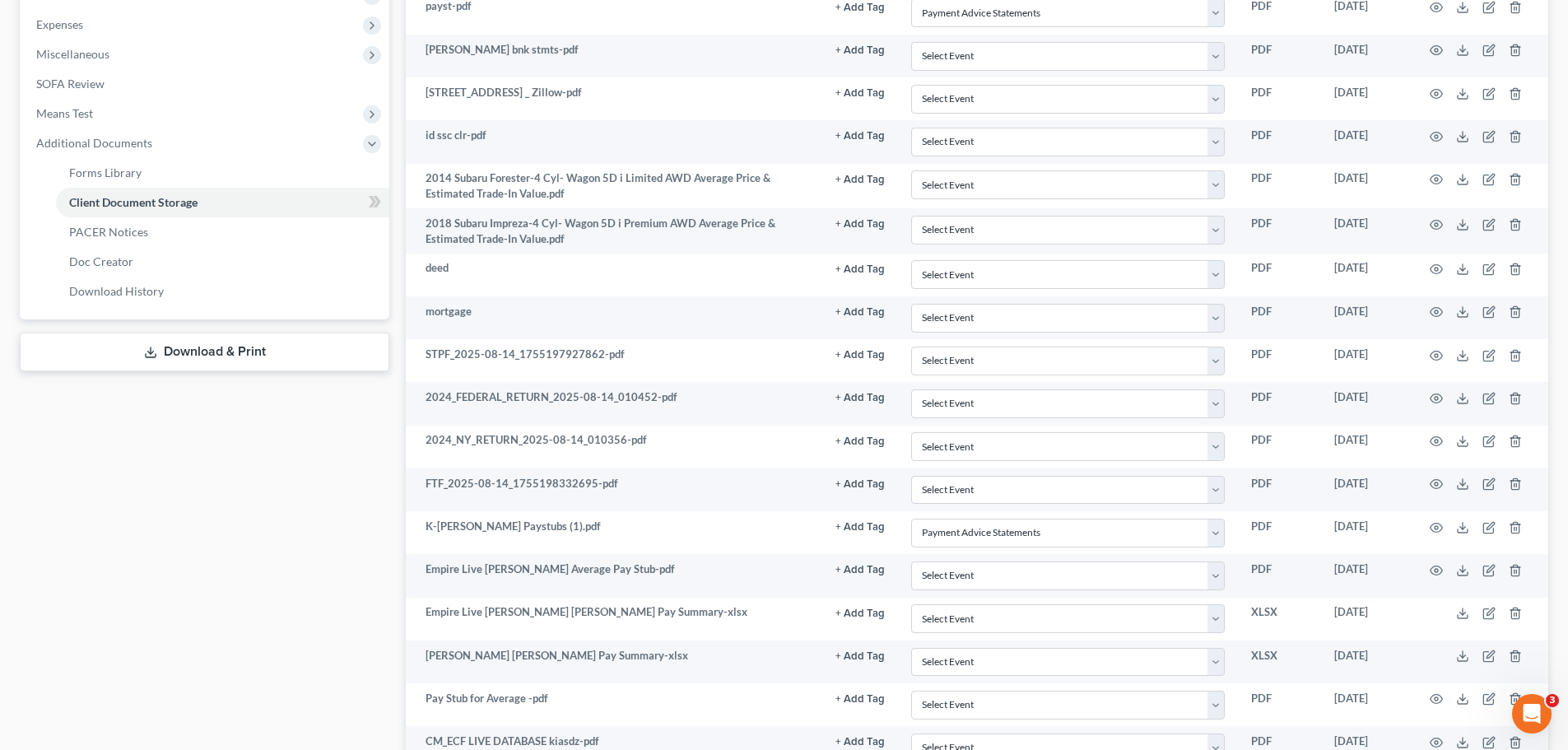
click at [175, 335] on link "Download & Print" at bounding box center [204, 352] width 370 height 39
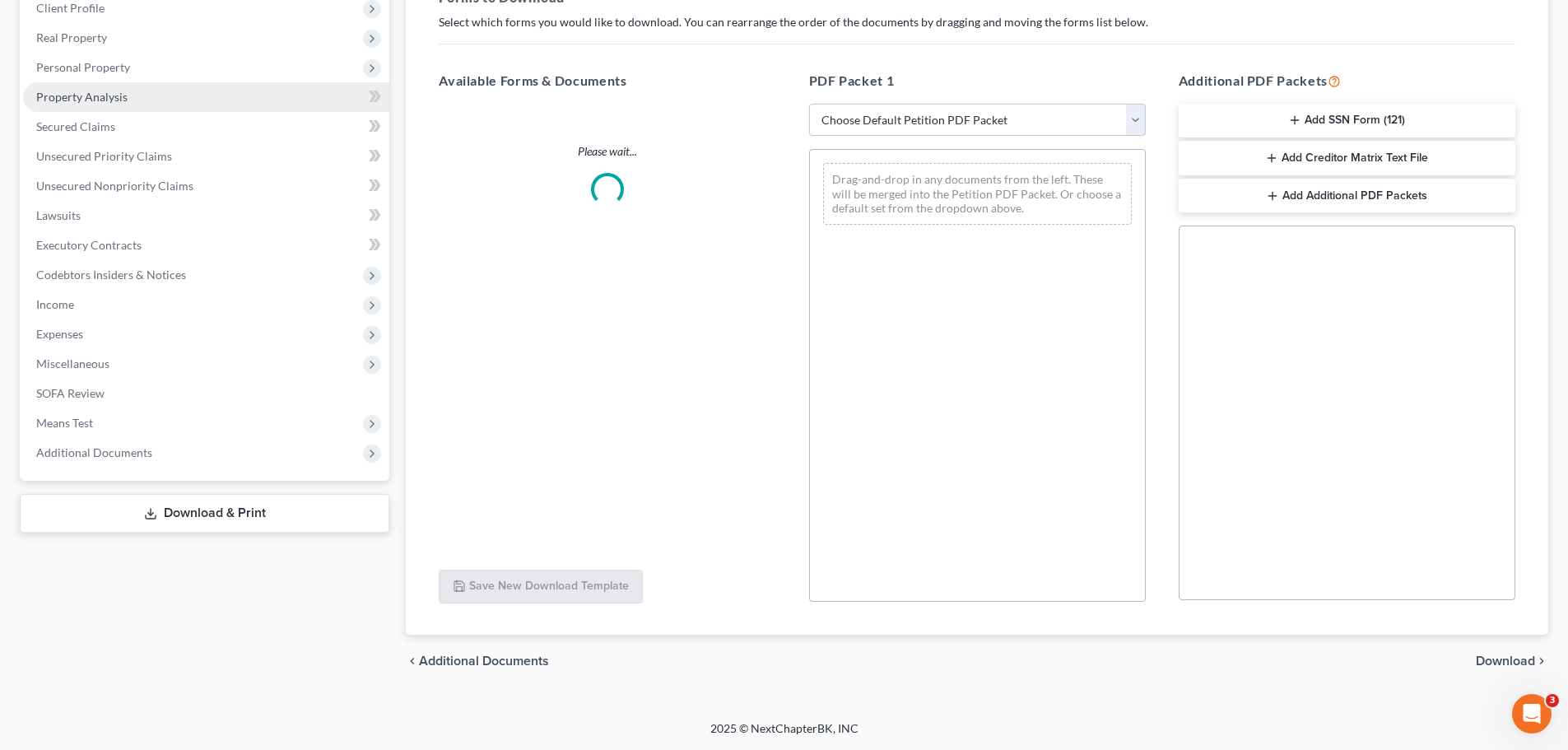
click at [182, 352] on ul "Case Dashboard Payments Invoices Payments Payments Credit Report Client Profile" at bounding box center [206, 186] width 366 height 563
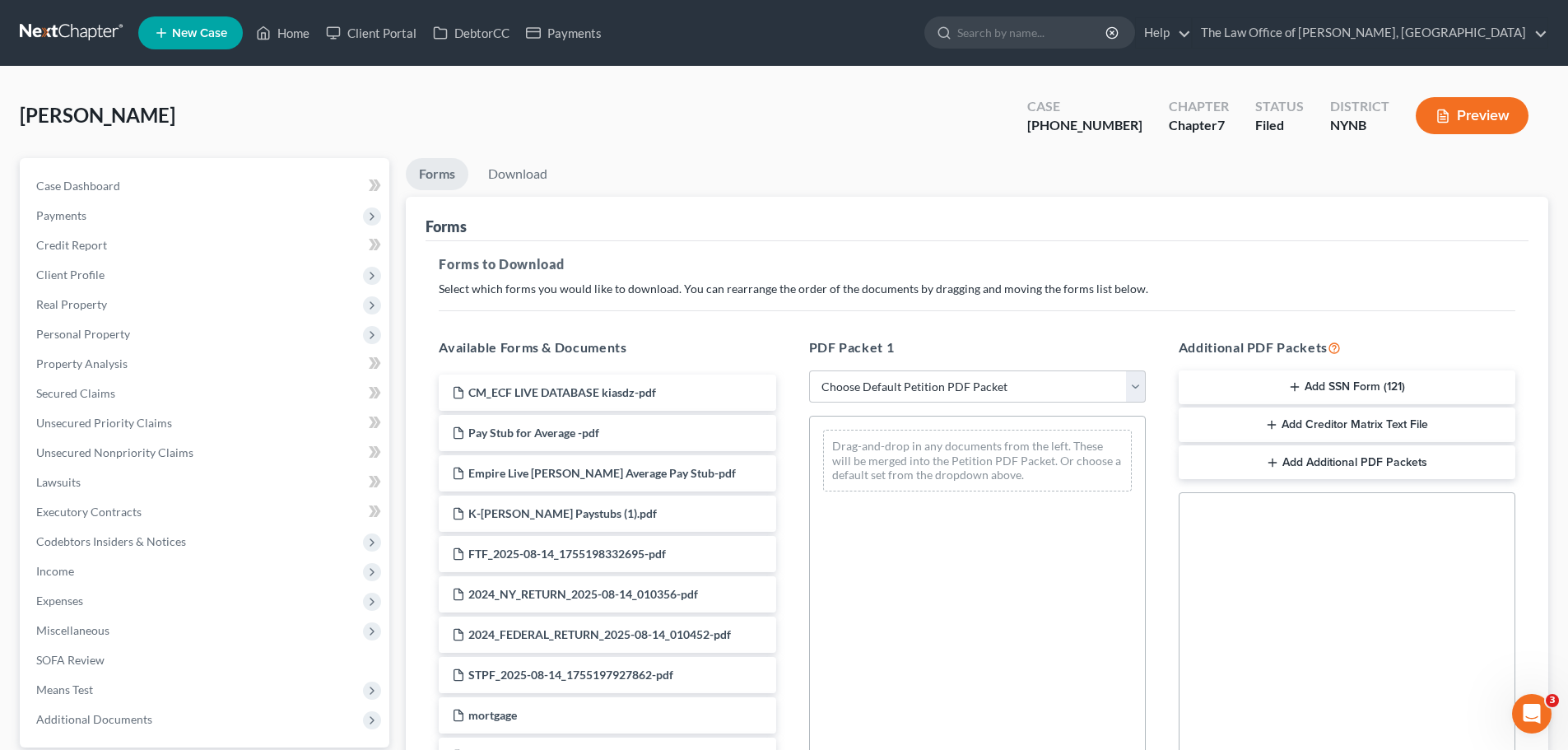
click at [13, 429] on div "Mitchum, Kelley Upgraded Case 25-10965-1 Chapter Chapter 7 Status Filed Distric…" at bounding box center [784, 526] width 1568 height 920
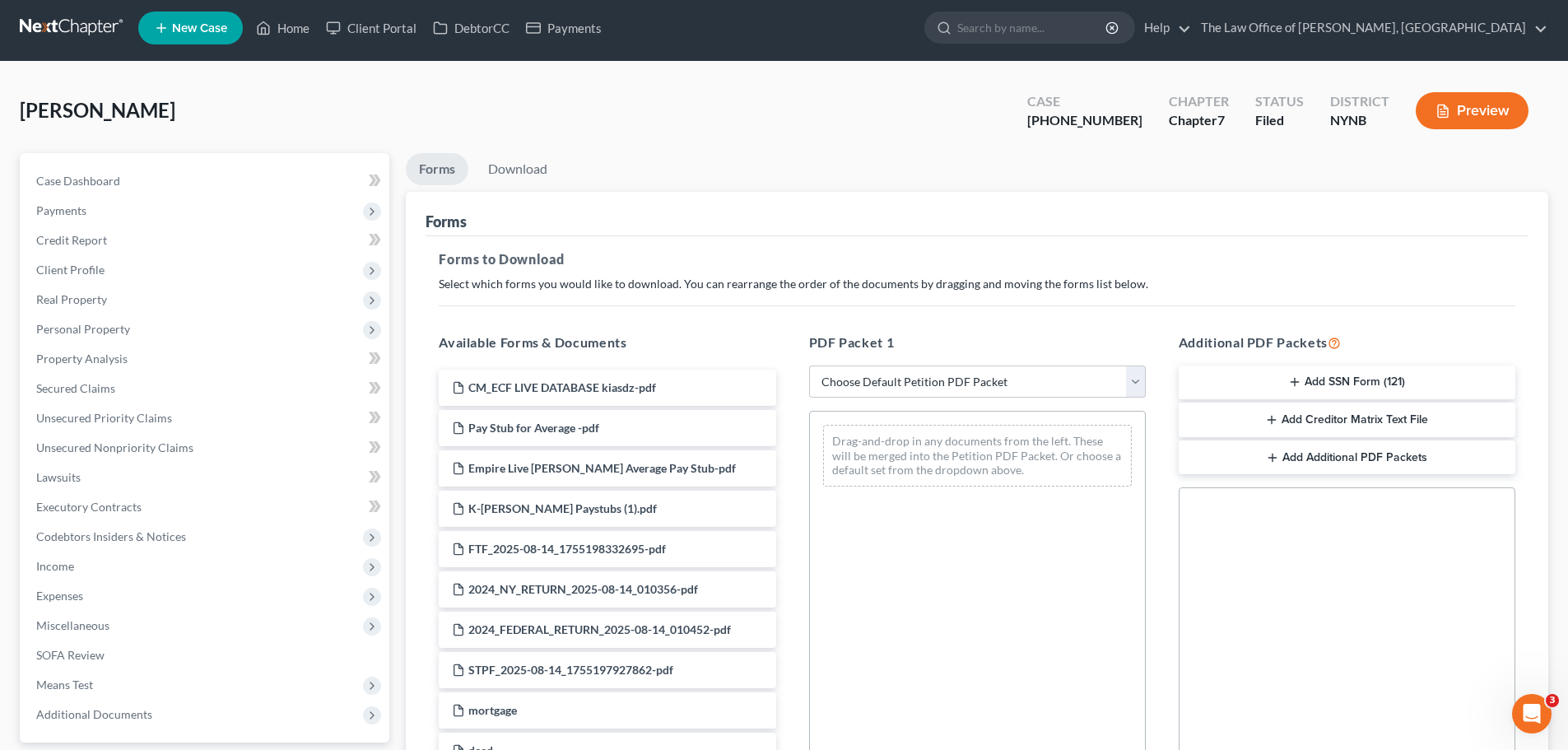
scroll to position [247, 0]
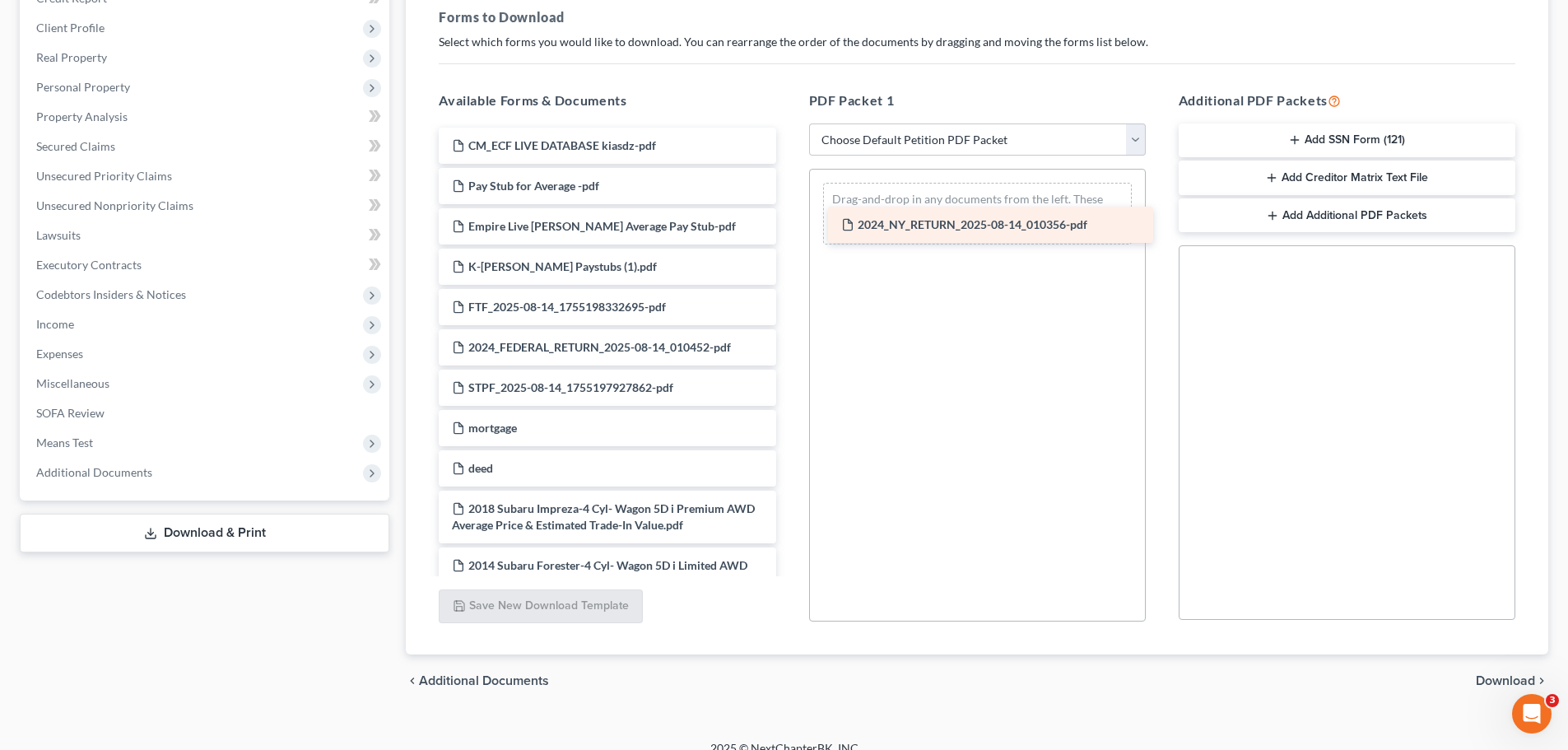
drag, startPoint x: 595, startPoint y: 353, endPoint x: 984, endPoint y: 230, distance: 408.0
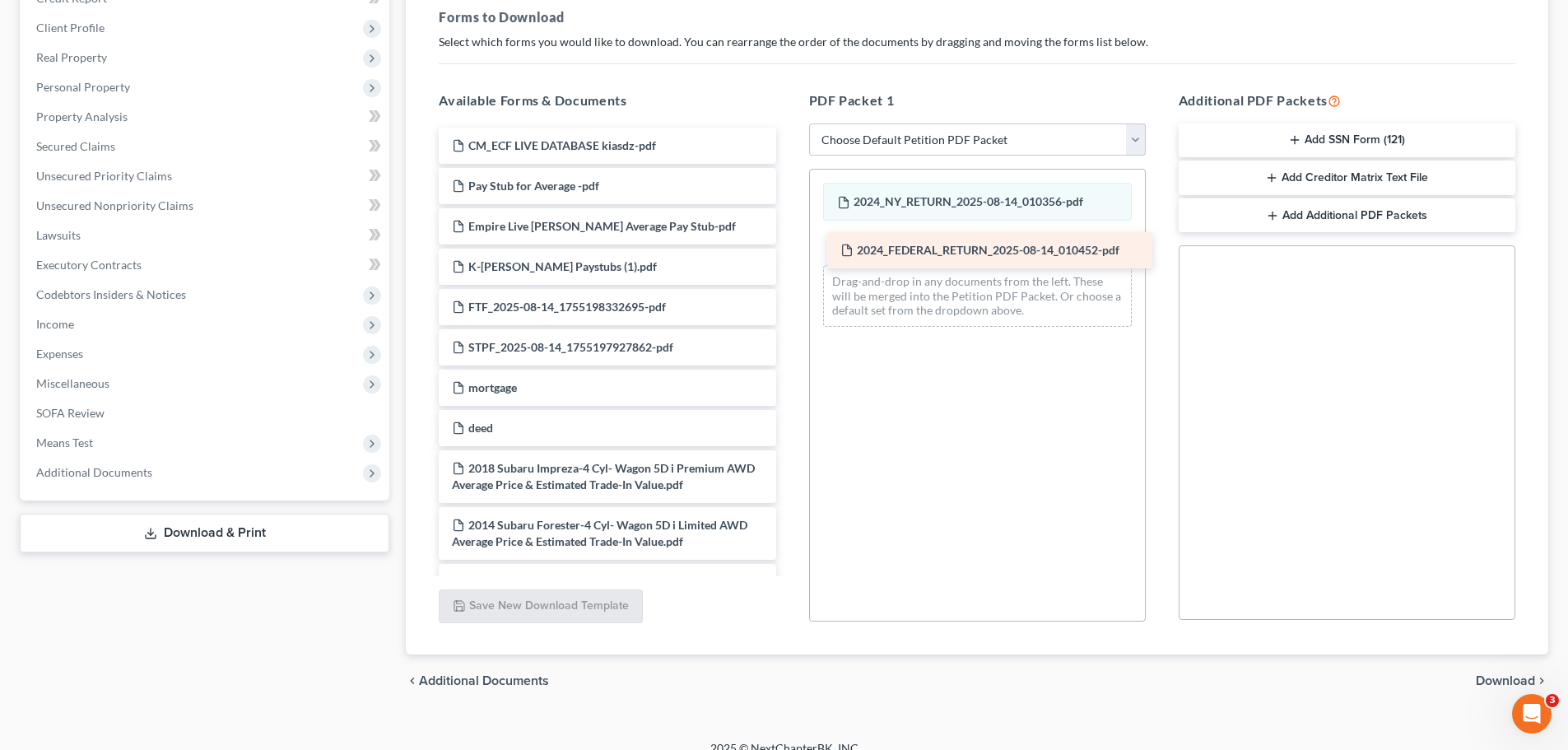
drag, startPoint x: 633, startPoint y: 351, endPoint x: 1022, endPoint y: 254, distance: 400.9
click at [1484, 680] on span "Download" at bounding box center [1506, 680] width 59 height 13
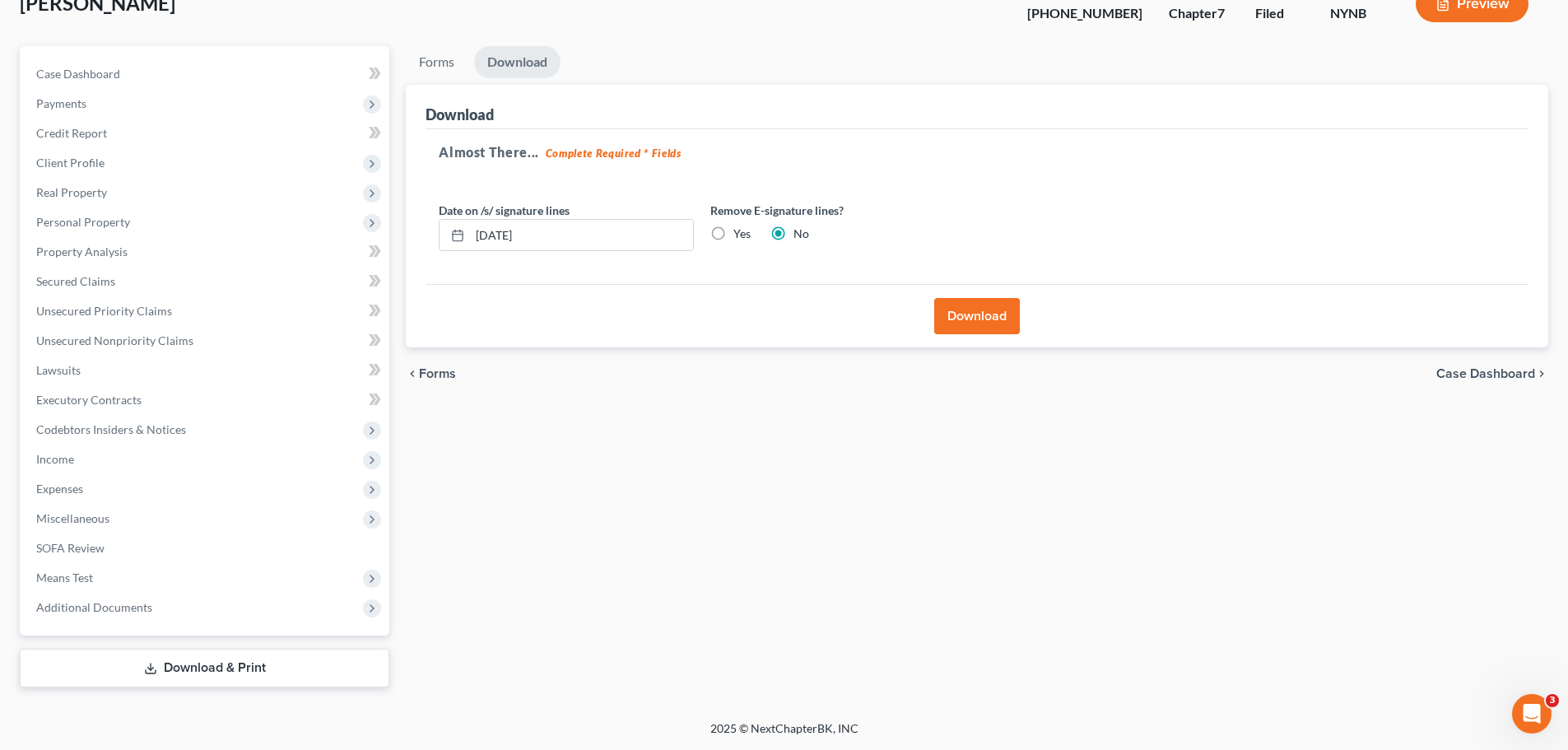
scroll to position [112, 0]
click at [968, 329] on button "Download" at bounding box center [977, 316] width 85 height 36
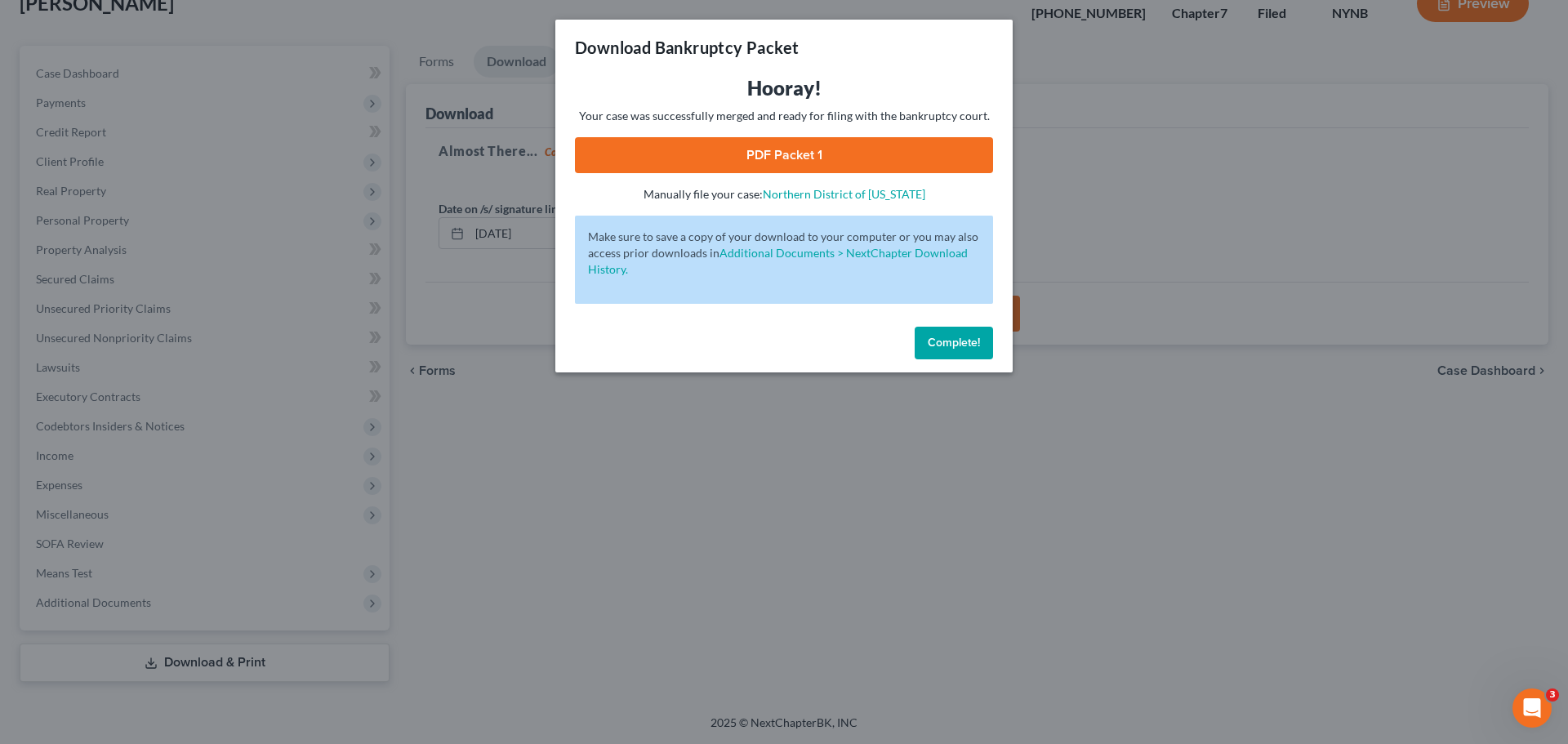
click at [800, 163] on link "PDF Packet 1" at bounding box center [784, 155] width 419 height 36
click at [948, 351] on button "Complete!" at bounding box center [954, 343] width 79 height 33
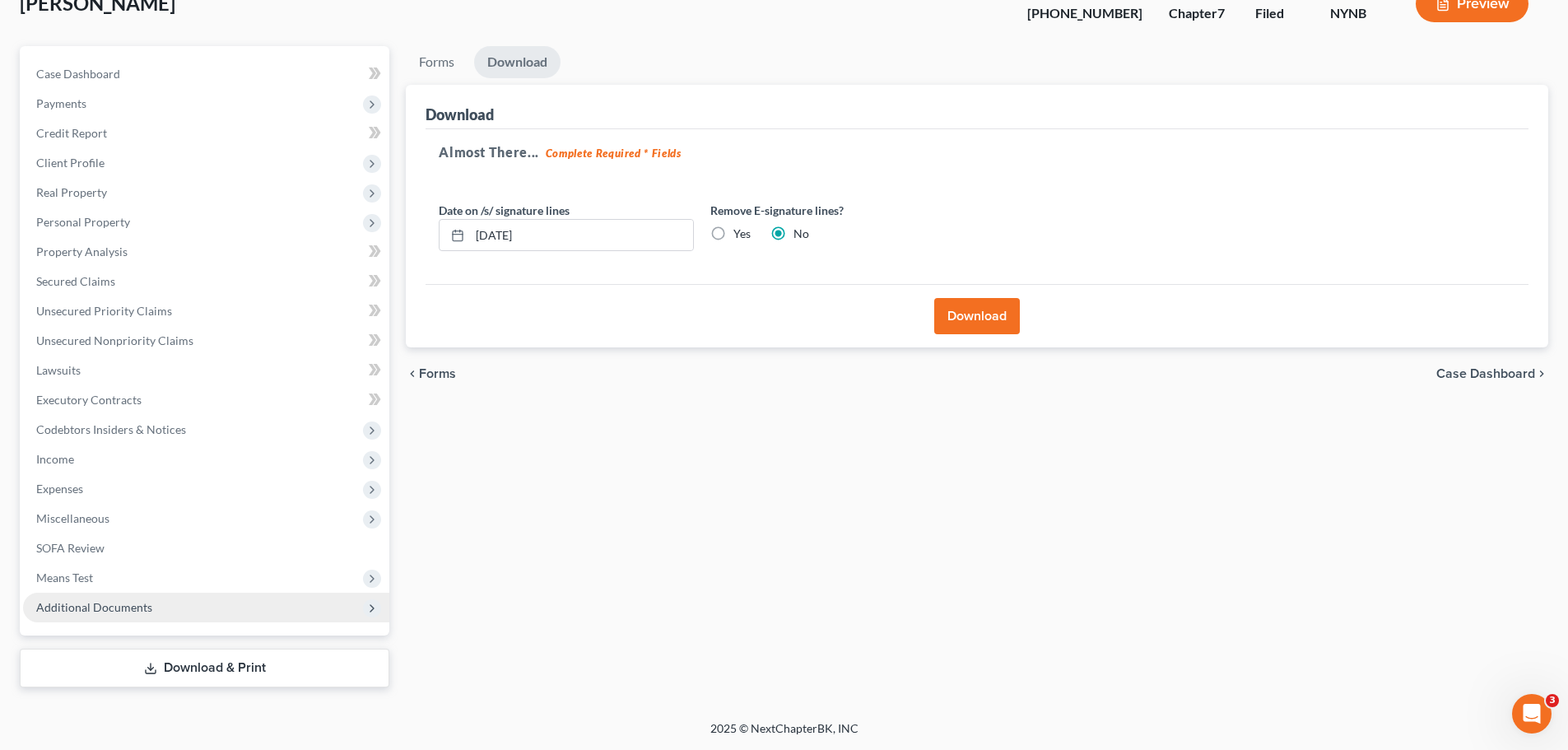
click at [221, 601] on span "Additional Documents" at bounding box center [206, 607] width 366 height 30
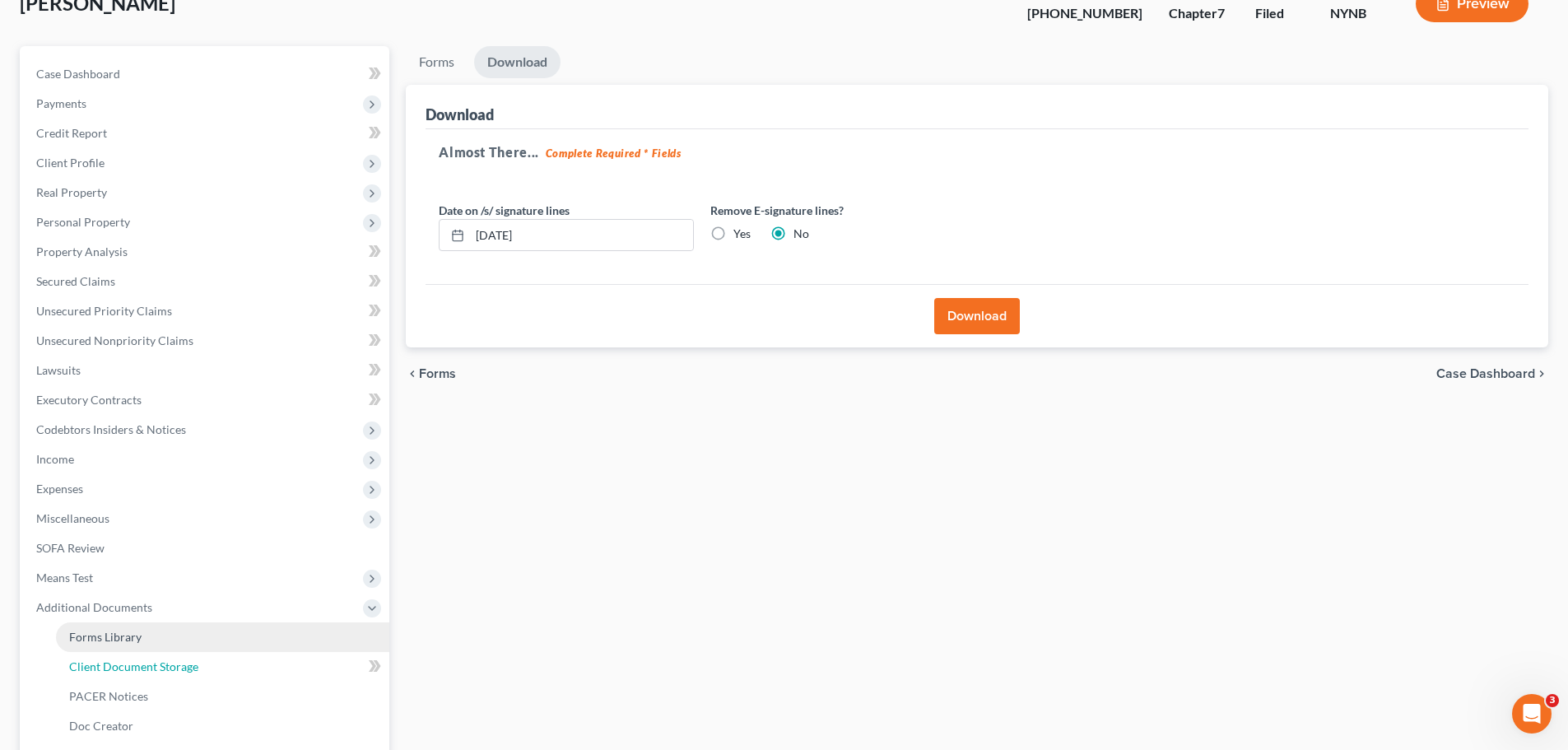
drag, startPoint x: 219, startPoint y: 673, endPoint x: 345, endPoint y: 629, distance: 133.5
click at [217, 674] on link "Client Document Storage" at bounding box center [222, 666] width 334 height 30
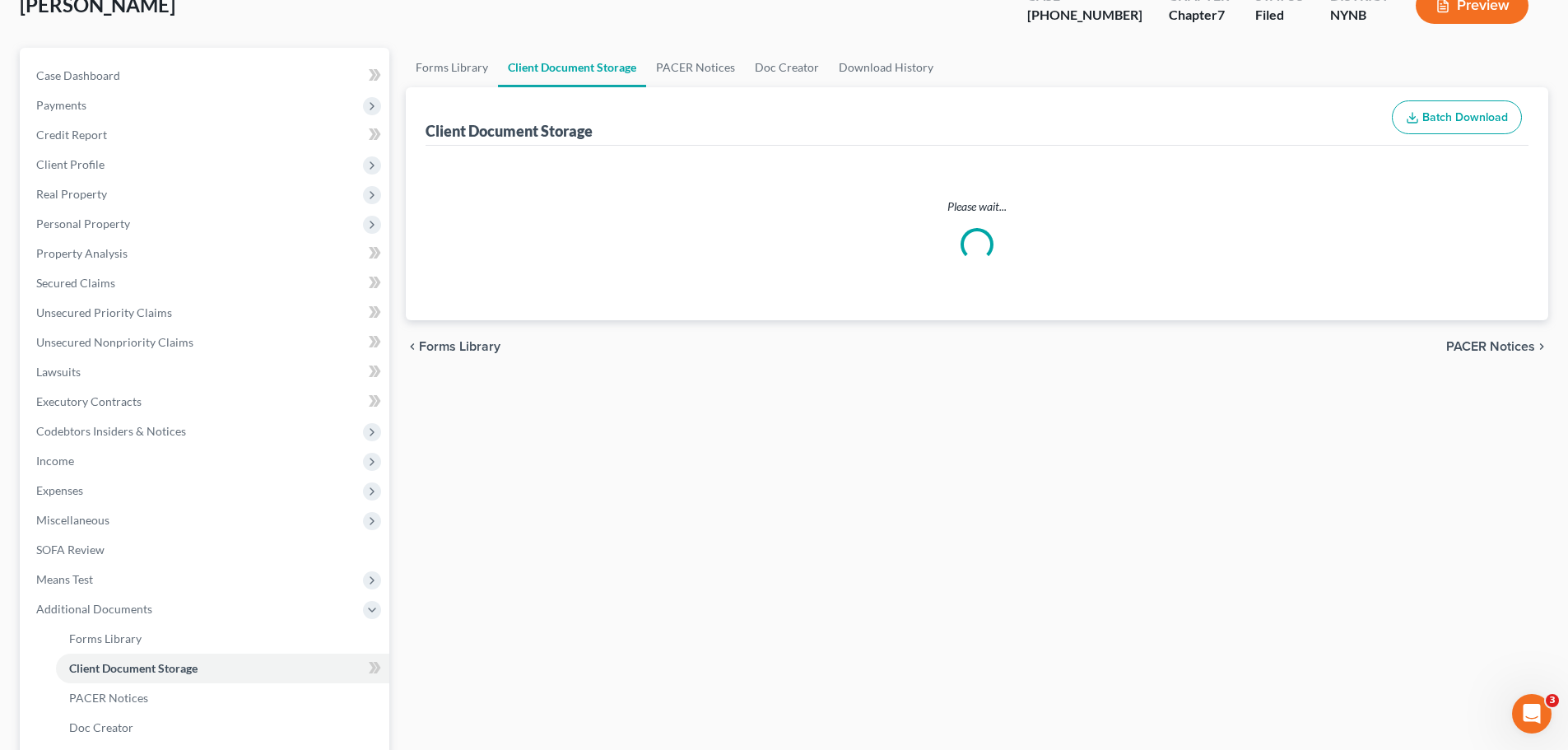
scroll to position [53, 0]
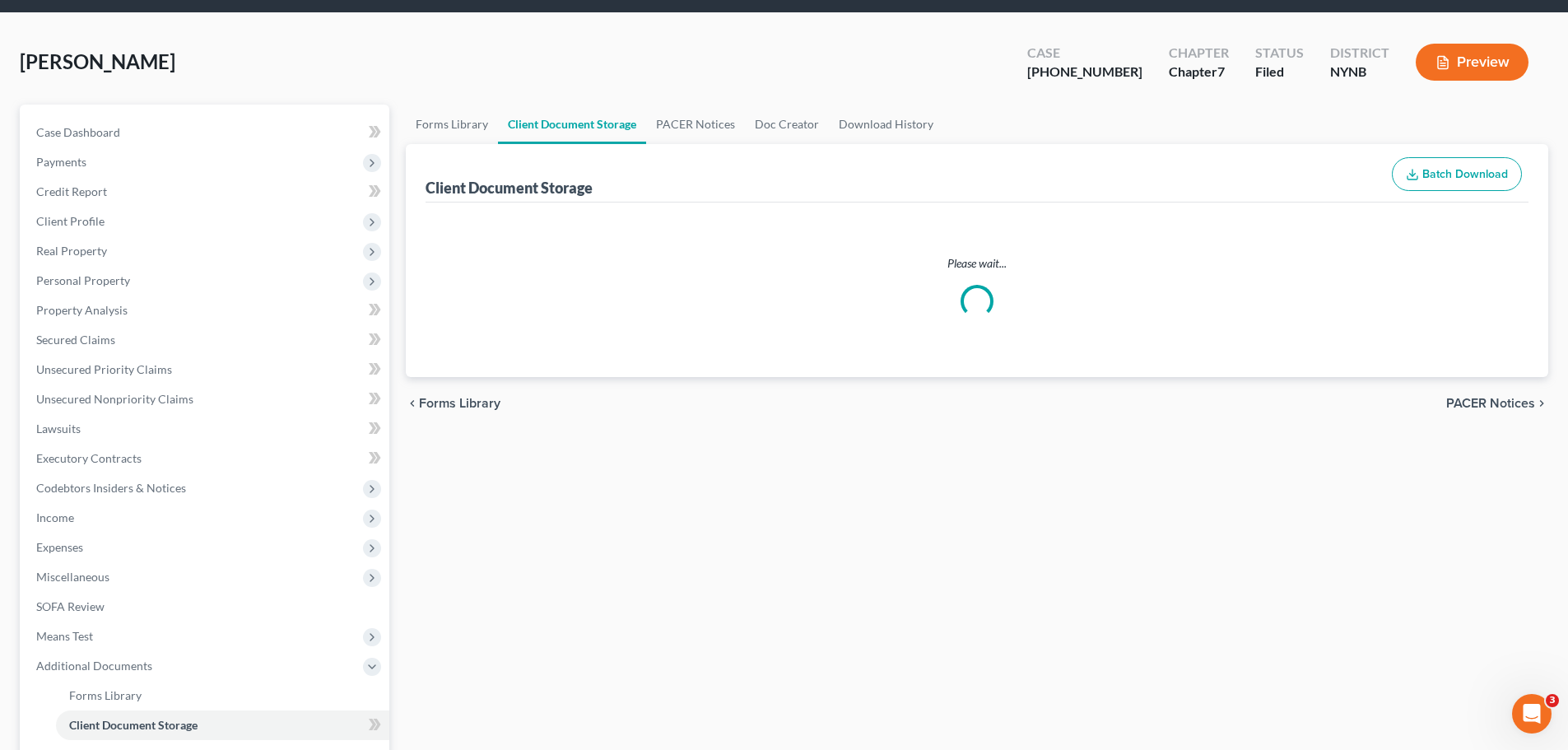
select select "1"
select select "5"
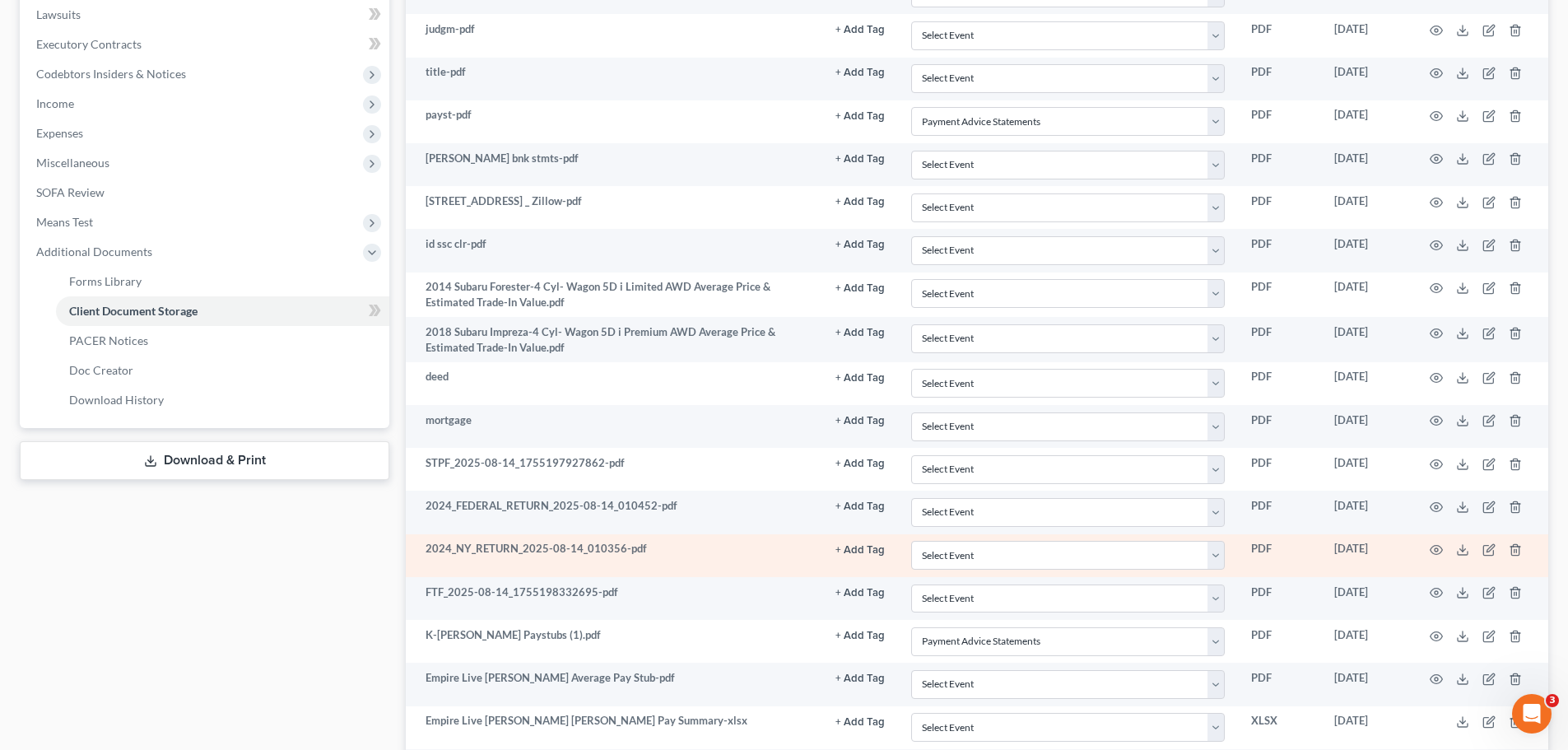
scroll to position [576, 0]
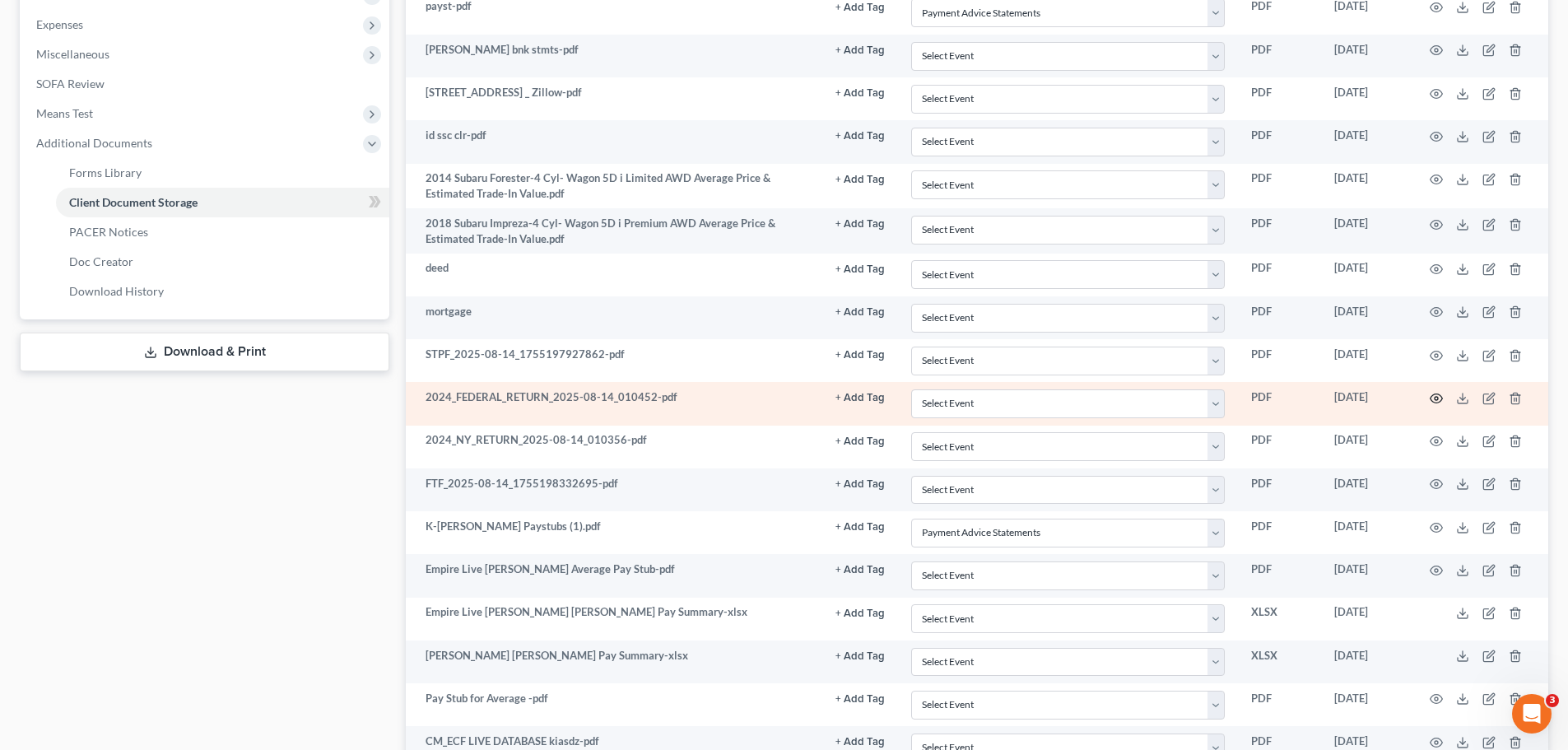
click at [1434, 402] on icon "button" at bounding box center [1437, 398] width 13 height 9
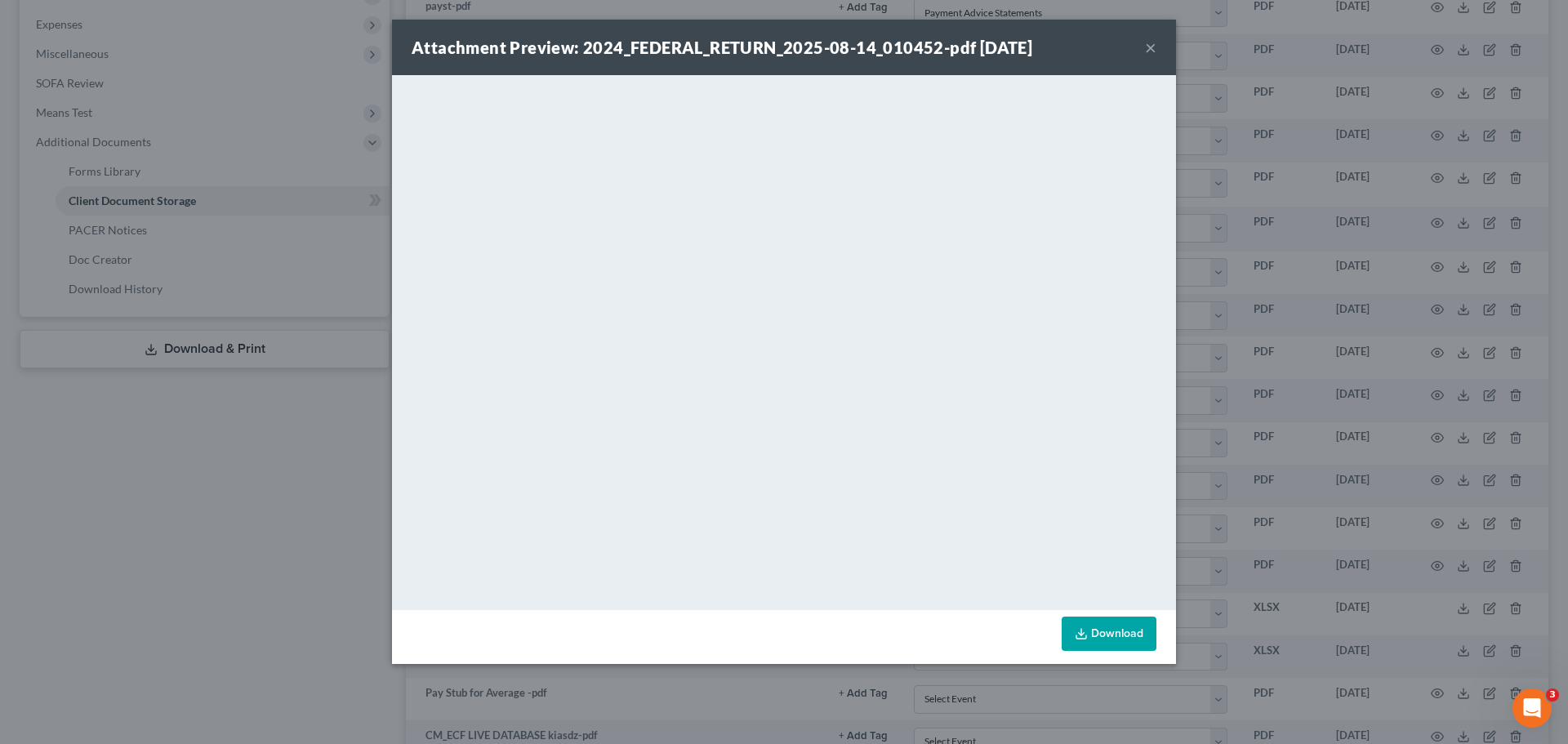
click at [1143, 47] on div "Attachment Preview: 2024_FEDERAL_RETURN_2025-08-14_010452-pdf 08/14/2025 ×" at bounding box center [784, 47] width 784 height 55
click at [1148, 47] on button "×" at bounding box center [1150, 47] width 12 height 20
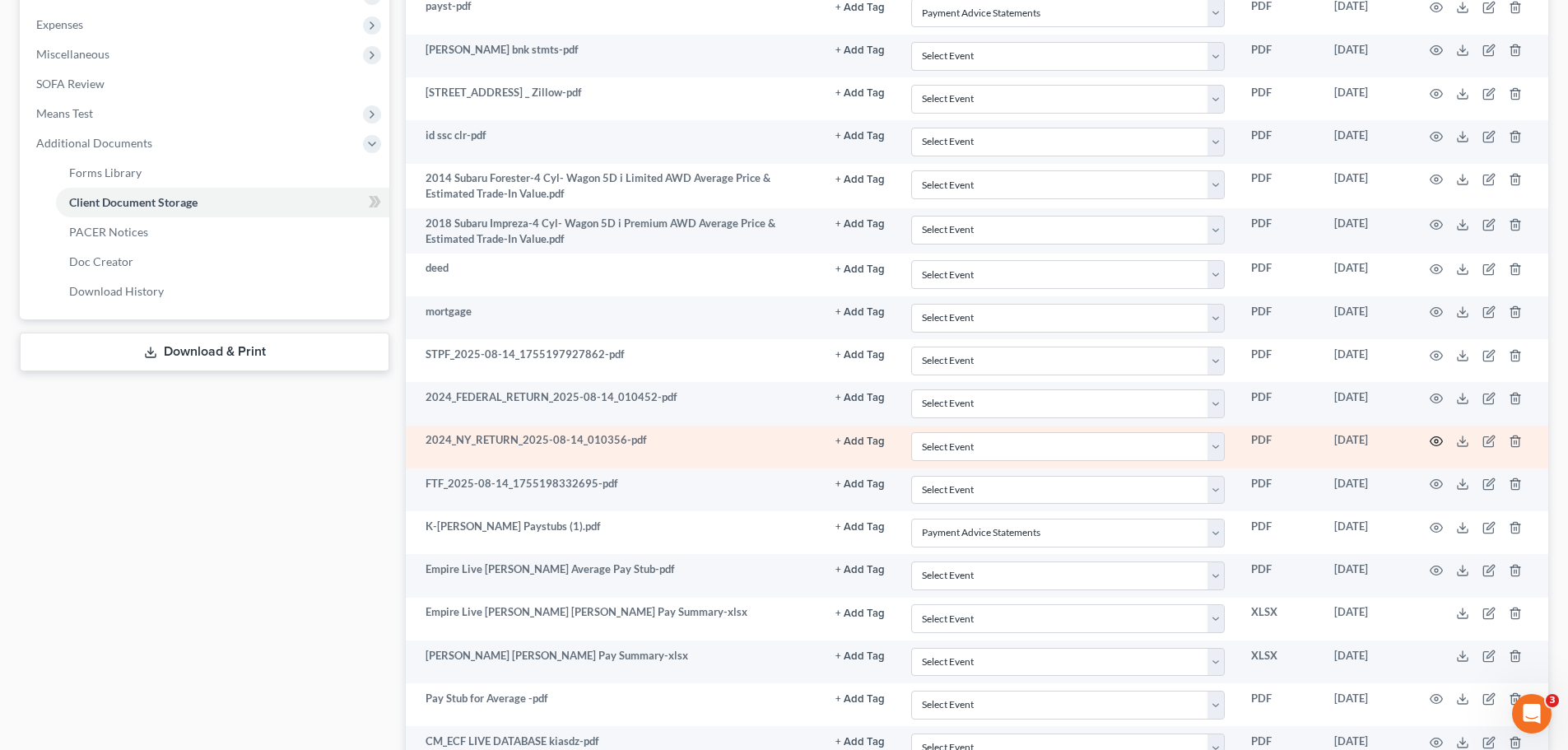
click at [1430, 443] on icon "button" at bounding box center [1437, 441] width 13 height 13
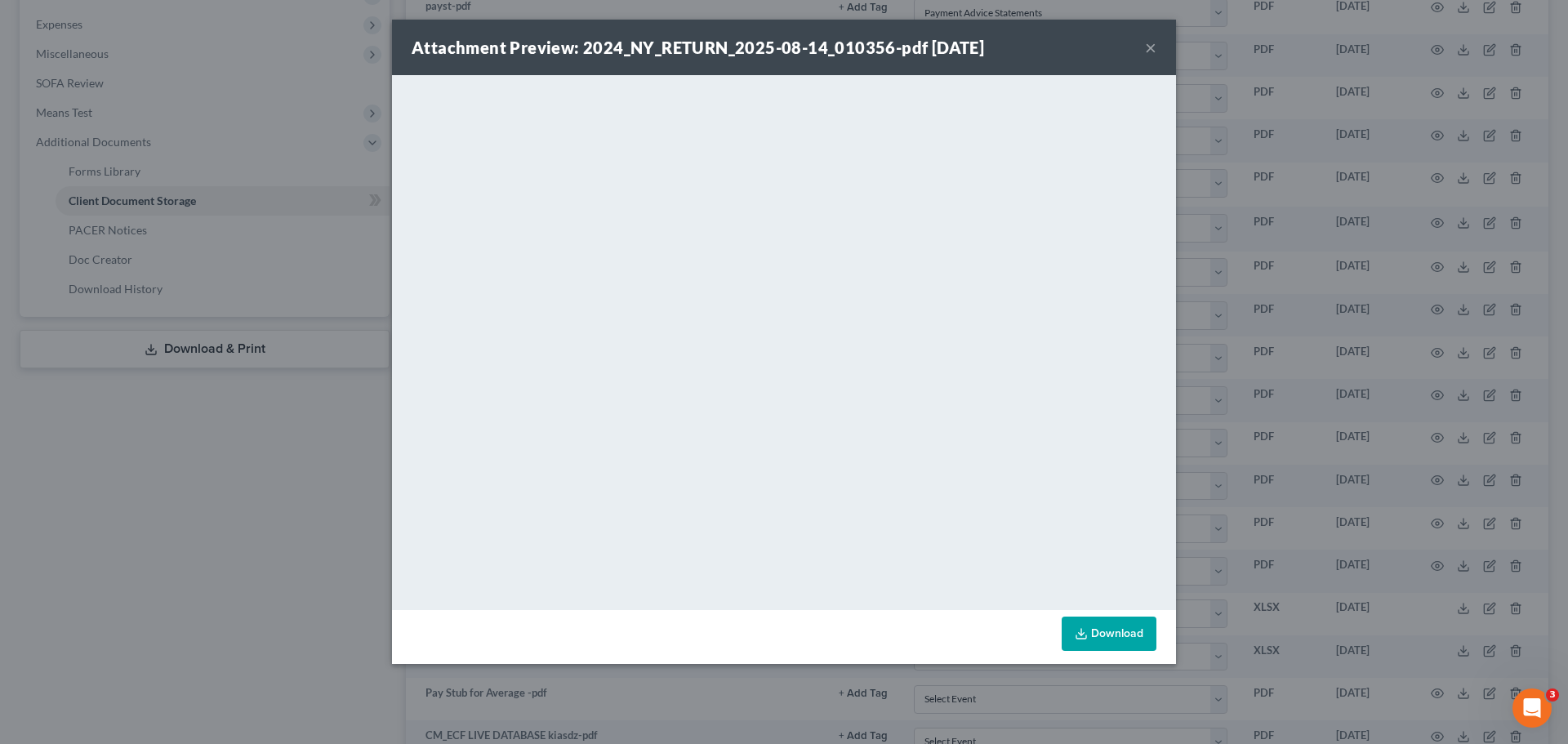
click at [1151, 48] on button "×" at bounding box center [1150, 47] width 12 height 20
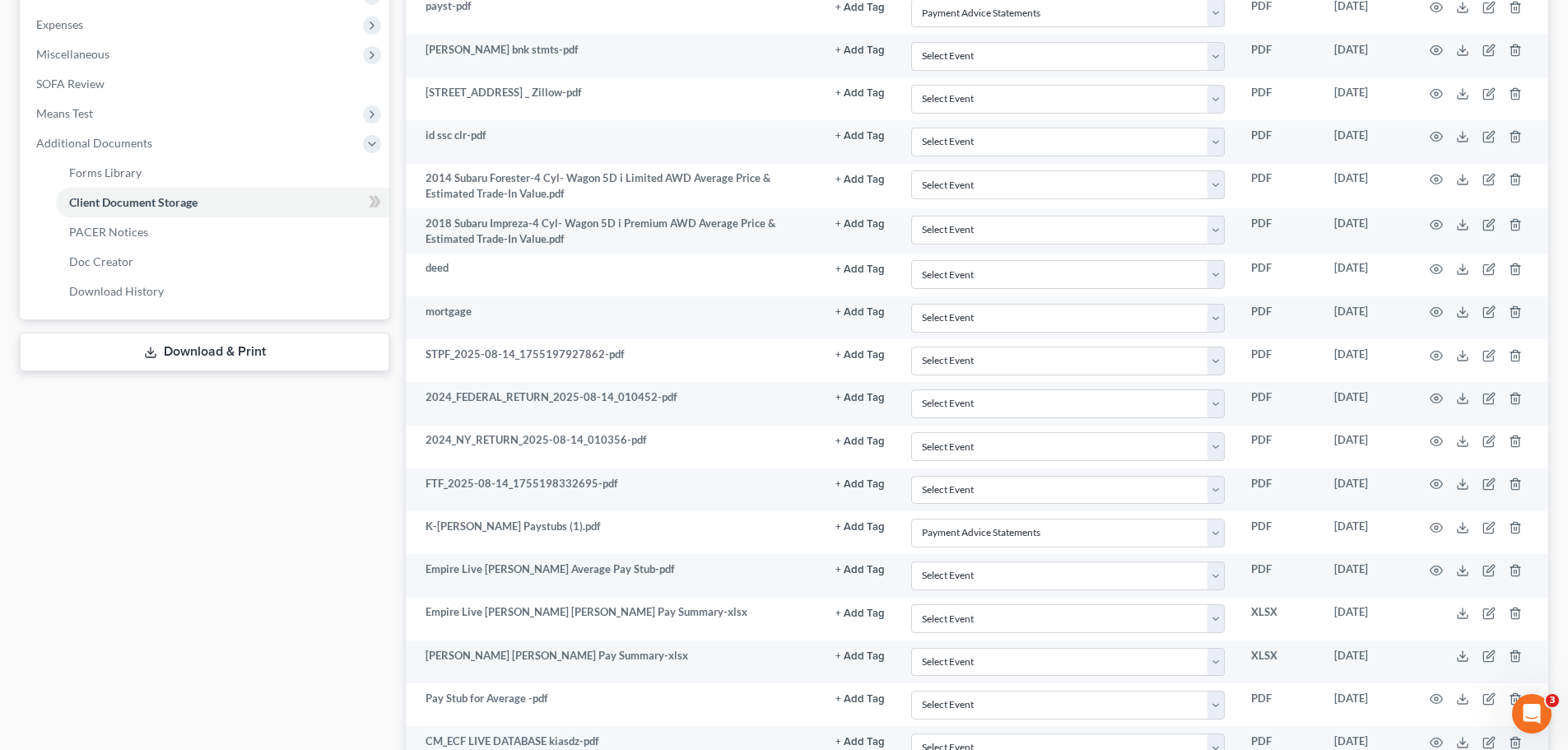
click at [50, 487] on div "Case Dashboard Payments Invoices Payments Payments Credit Report Client Profile" at bounding box center [204, 209] width 386 height 1254
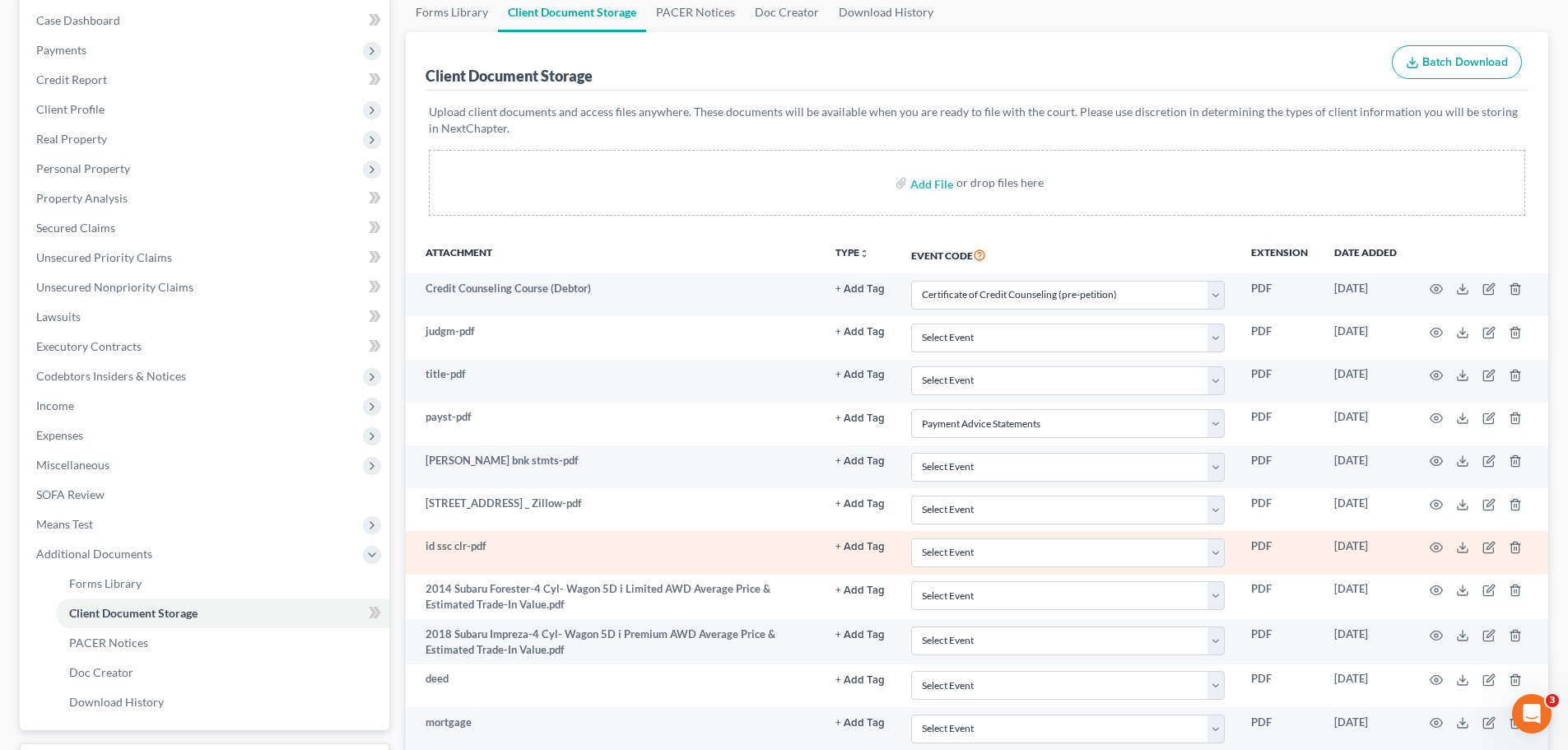
scroll to position [165, 0]
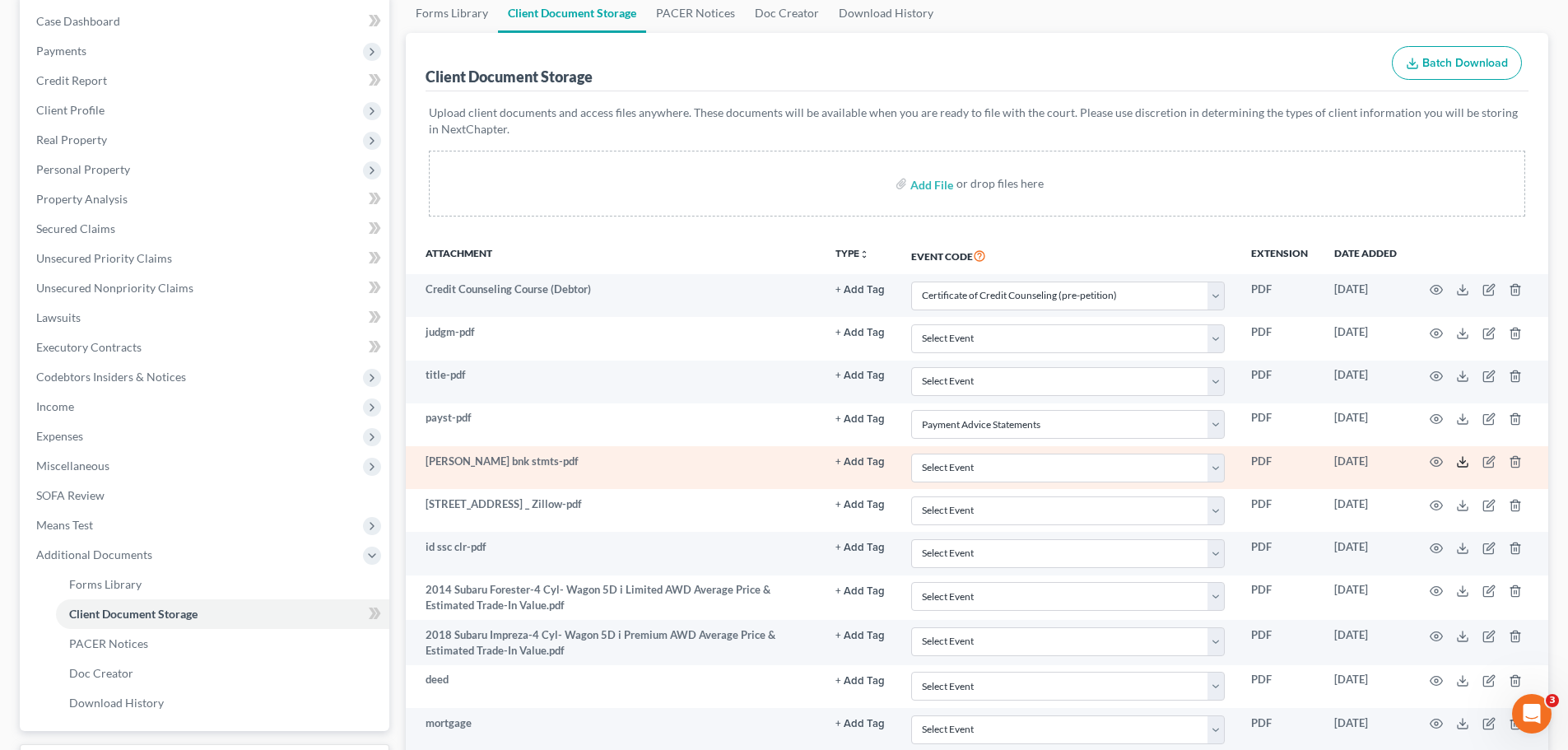
click at [1460, 467] on icon at bounding box center [1463, 465] width 10 height 4
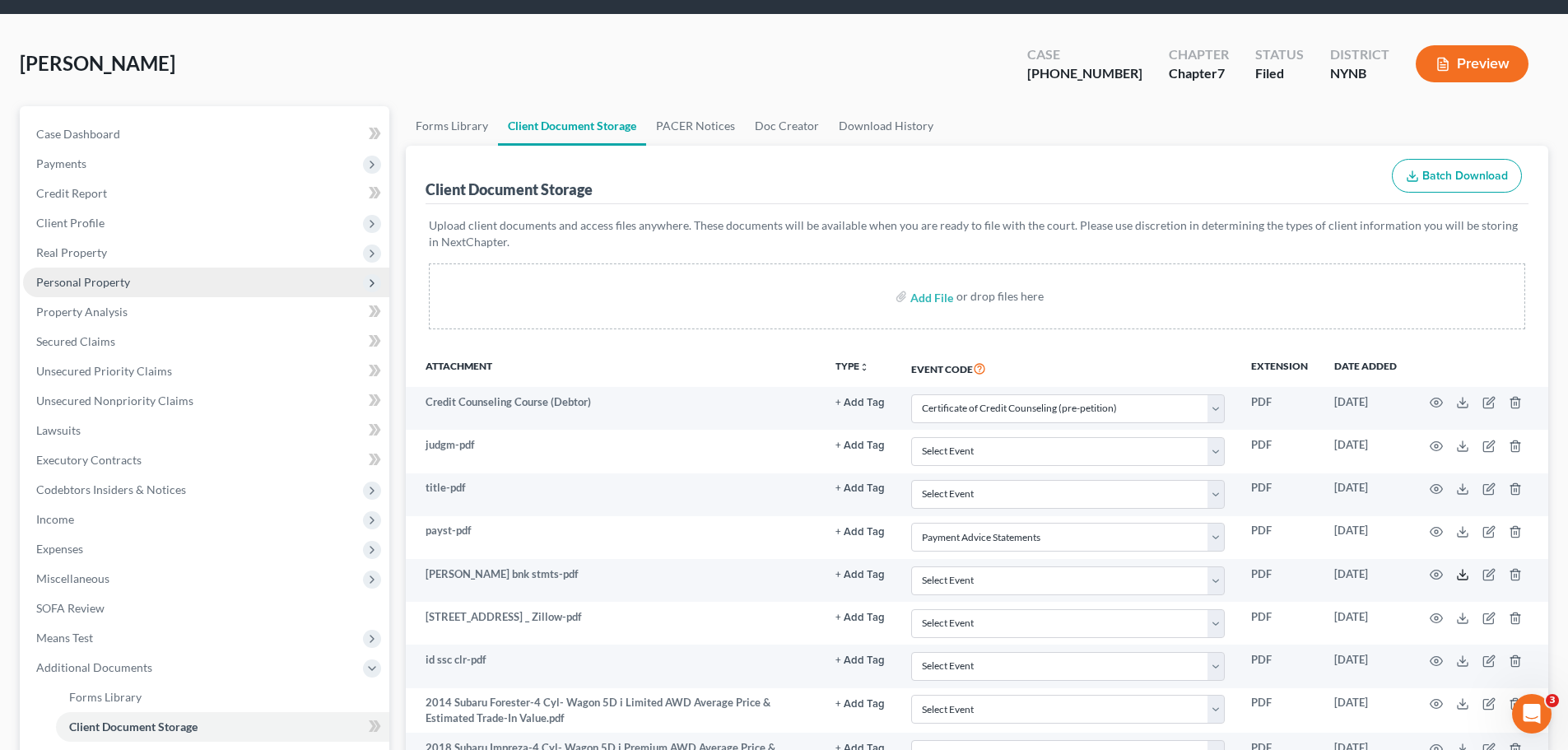
scroll to position [0, 0]
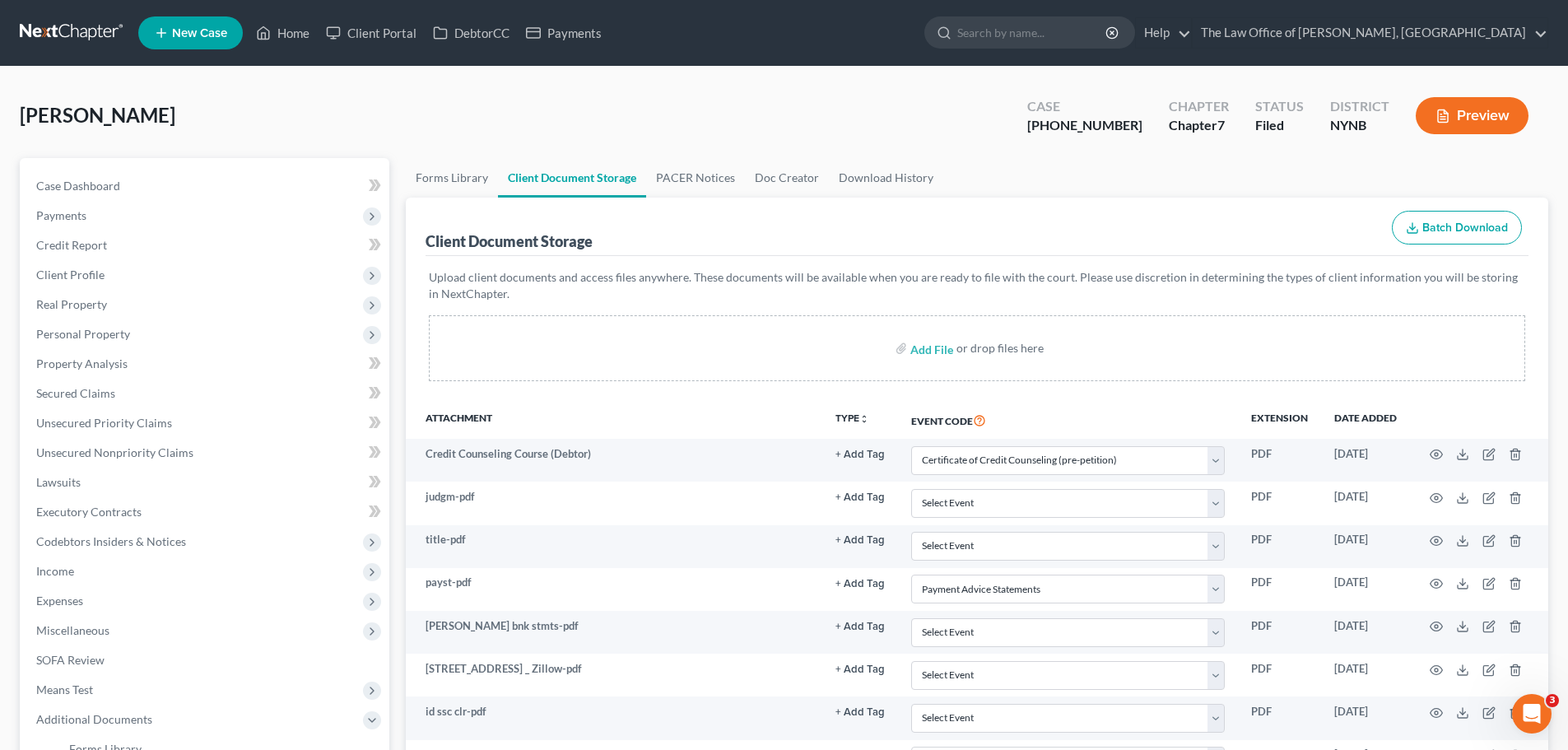
click at [91, 30] on link at bounding box center [72, 32] width 105 height 30
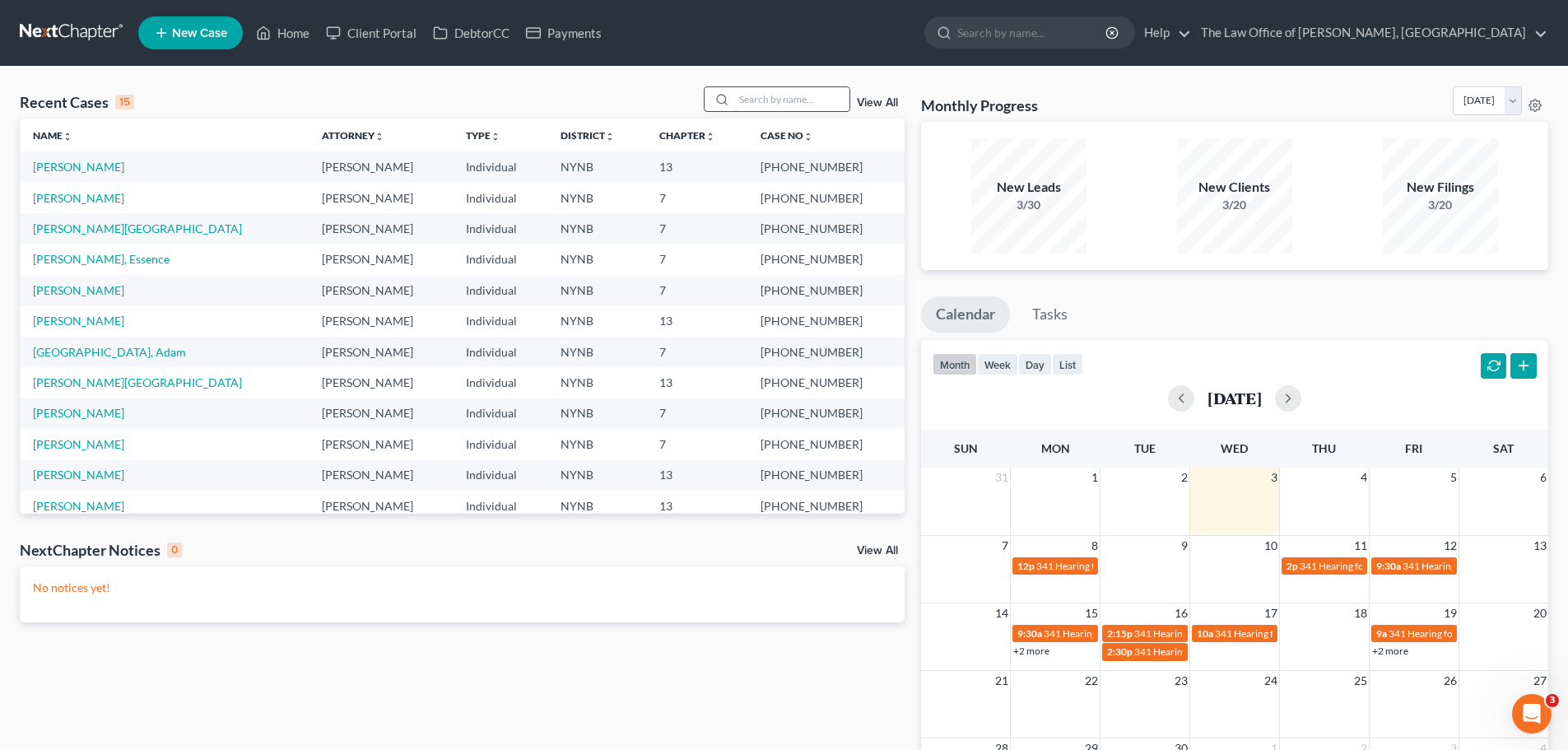
click at [772, 105] on input "search" at bounding box center [792, 99] width 115 height 24
paste input "[PERSON_NAME]"
type input "[PERSON_NAME]"
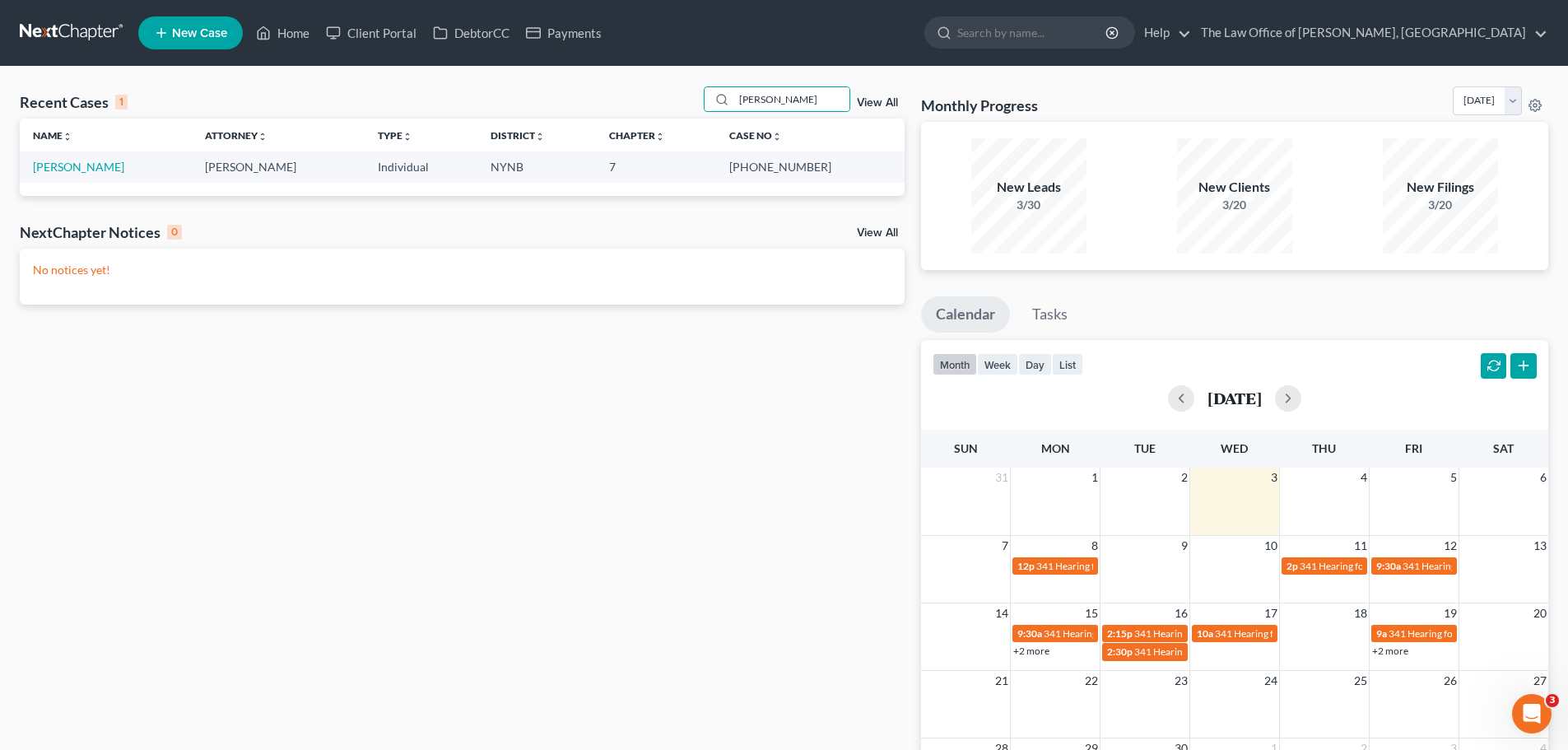
click at [121, 170] on td "[PERSON_NAME]" at bounding box center [105, 166] width 172 height 31
click at [94, 170] on link "[PERSON_NAME]" at bounding box center [79, 167] width 92 height 14
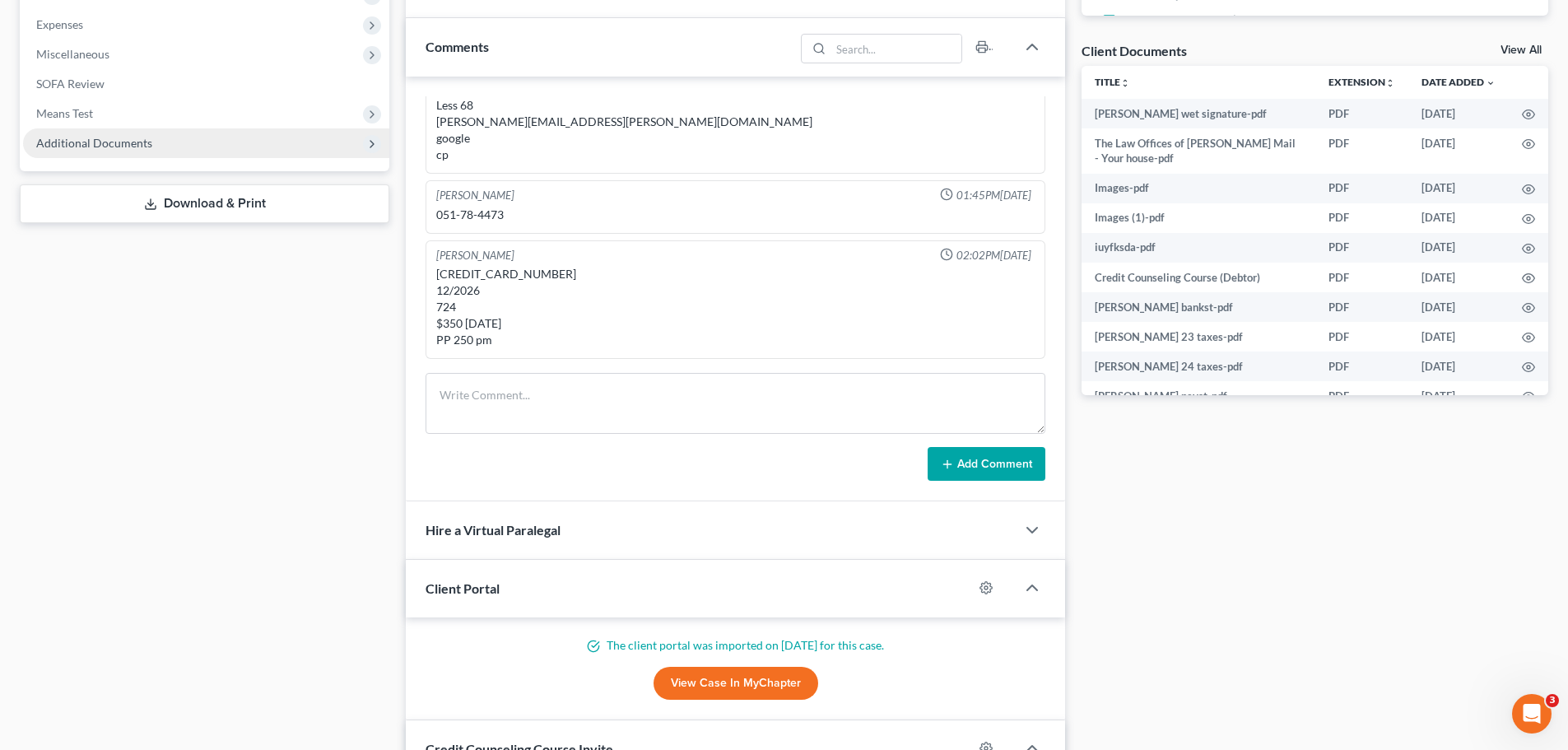
scroll to position [1854, 0]
click at [276, 140] on span "Additional Documents" at bounding box center [206, 143] width 366 height 30
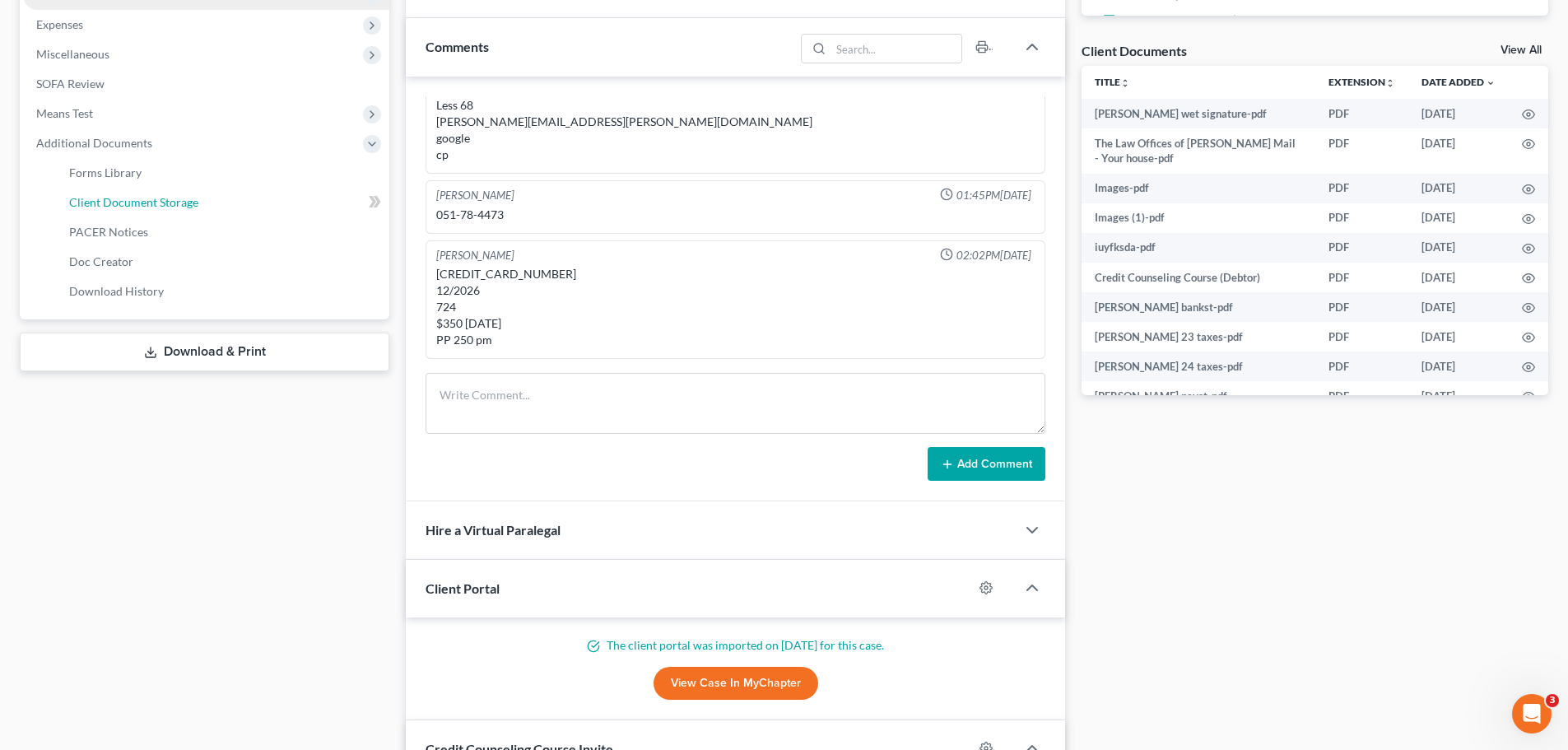
click at [244, 206] on link "Client Document Storage" at bounding box center [222, 202] width 334 height 30
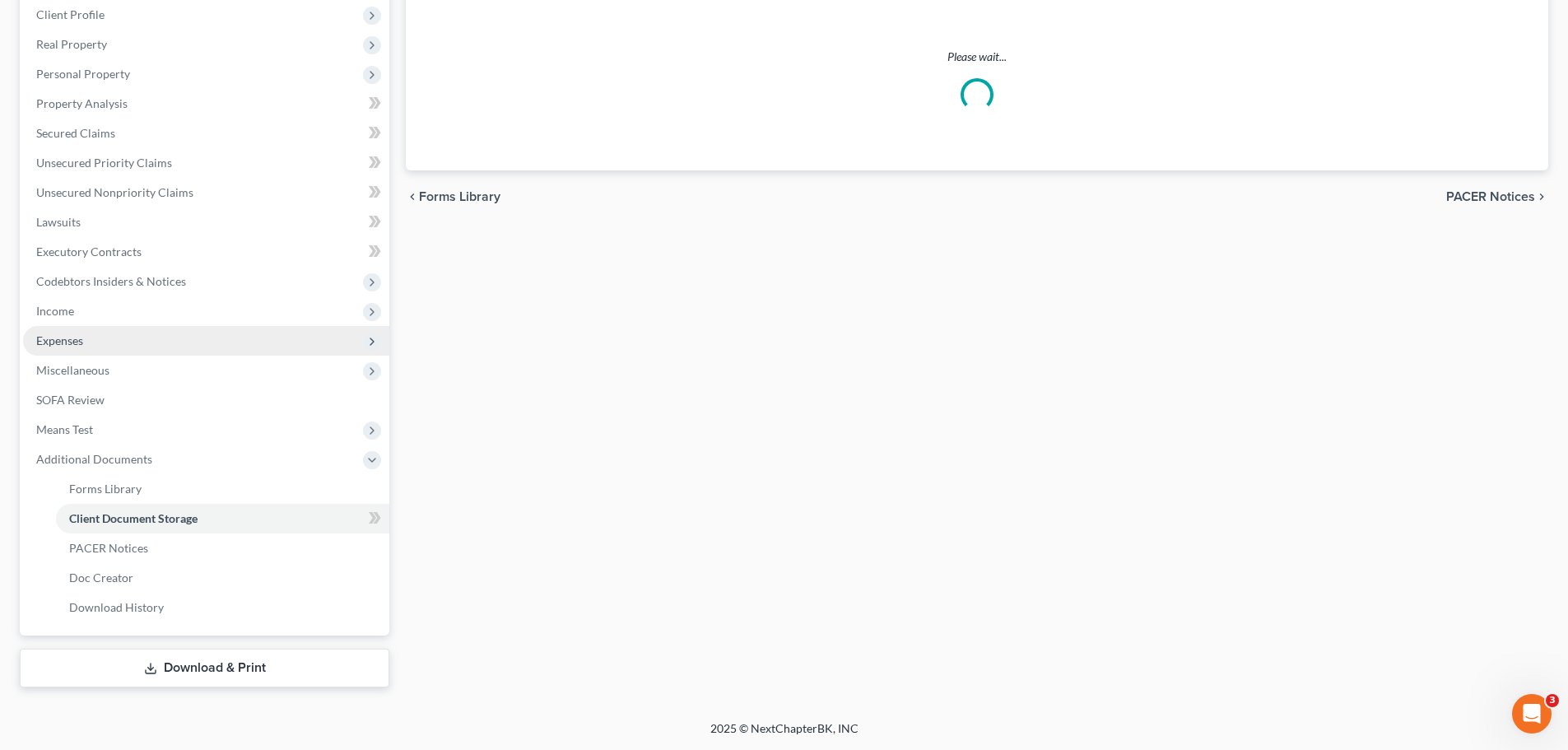
scroll to position [258, 0]
select select "5"
select select "1"
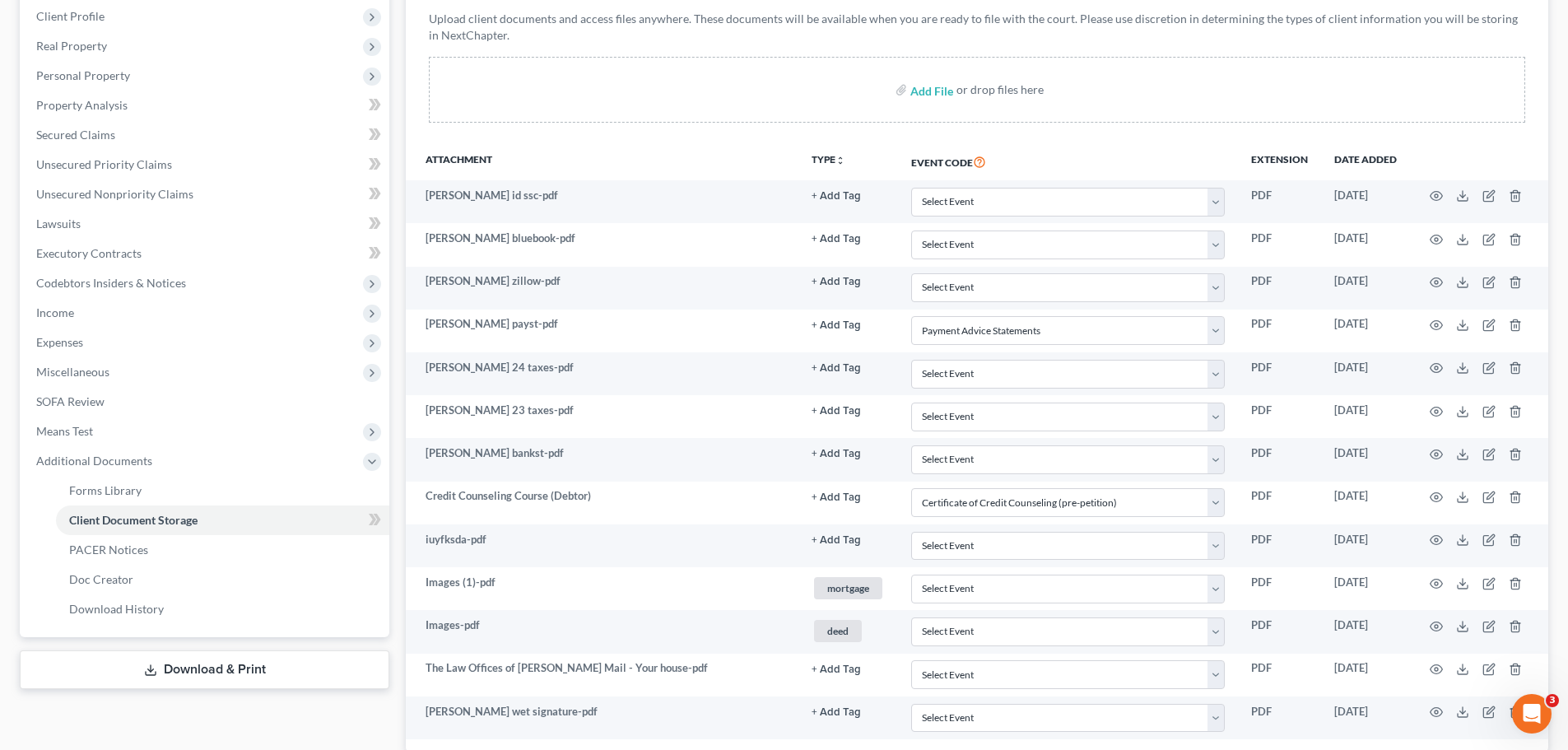
scroll to position [0, 0]
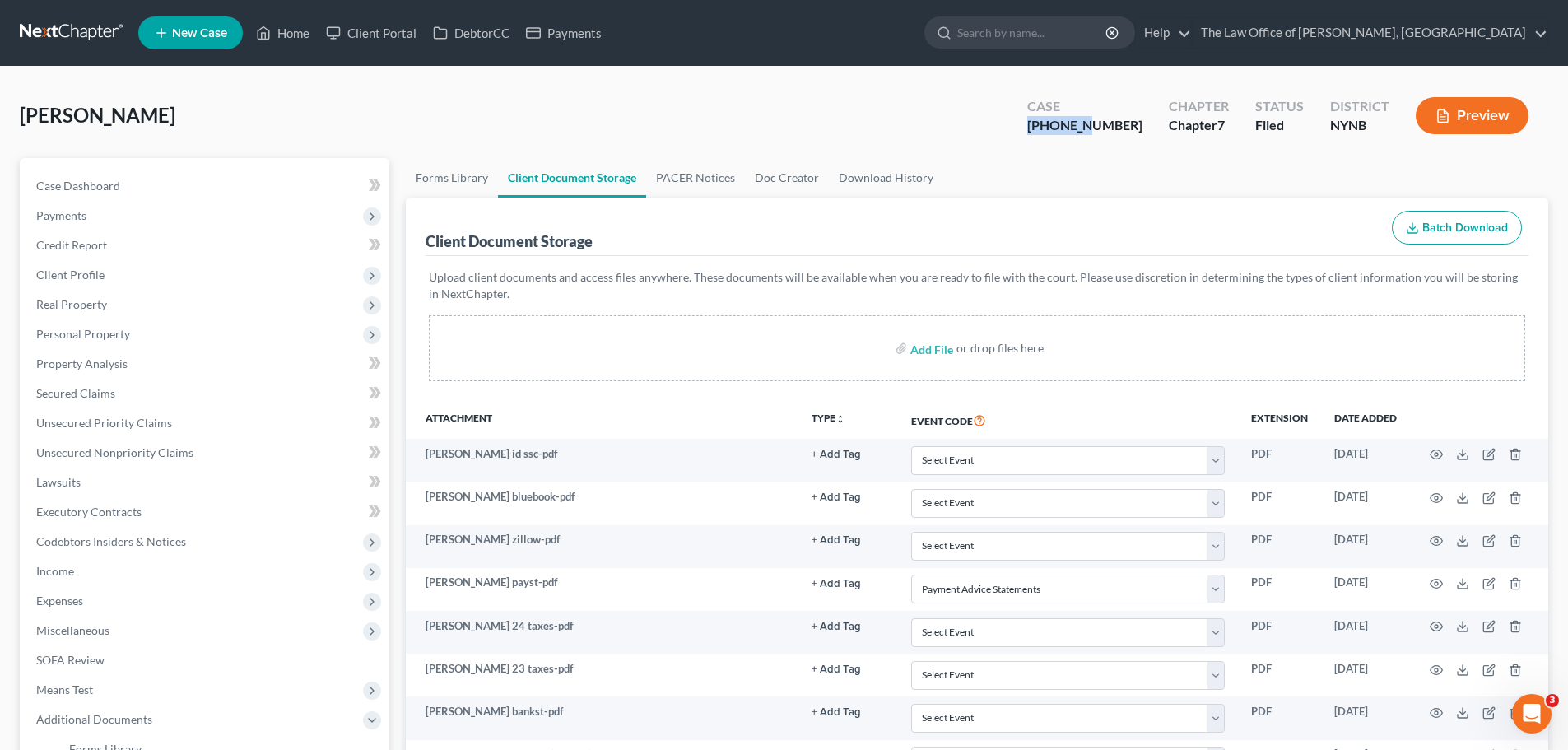
drag, startPoint x: 1130, startPoint y: 126, endPoint x: 1071, endPoint y: 126, distance: 59.0
click at [1071, 126] on div "Case [PHONE_NUMBER]" at bounding box center [1084, 117] width 141 height 49
copy div "25-10966"
click at [415, 136] on div "[PERSON_NAME] Upgraded Case [PHONE_NUMBER] Chapter Chapter 7 Status [GEOGRAPHIC…" at bounding box center [784, 122] width 1528 height 72
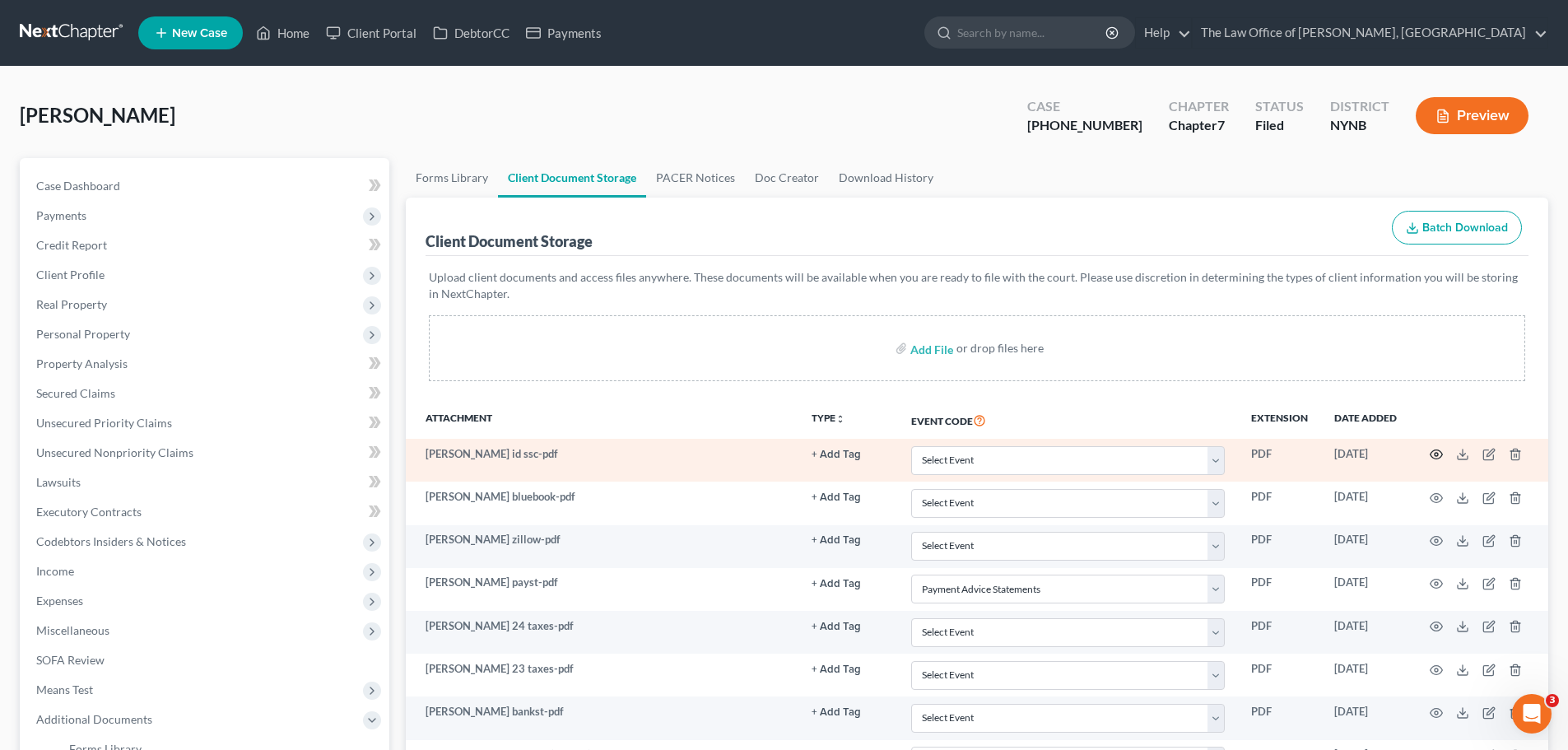
click at [1440, 456] on icon "button" at bounding box center [1437, 454] width 13 height 13
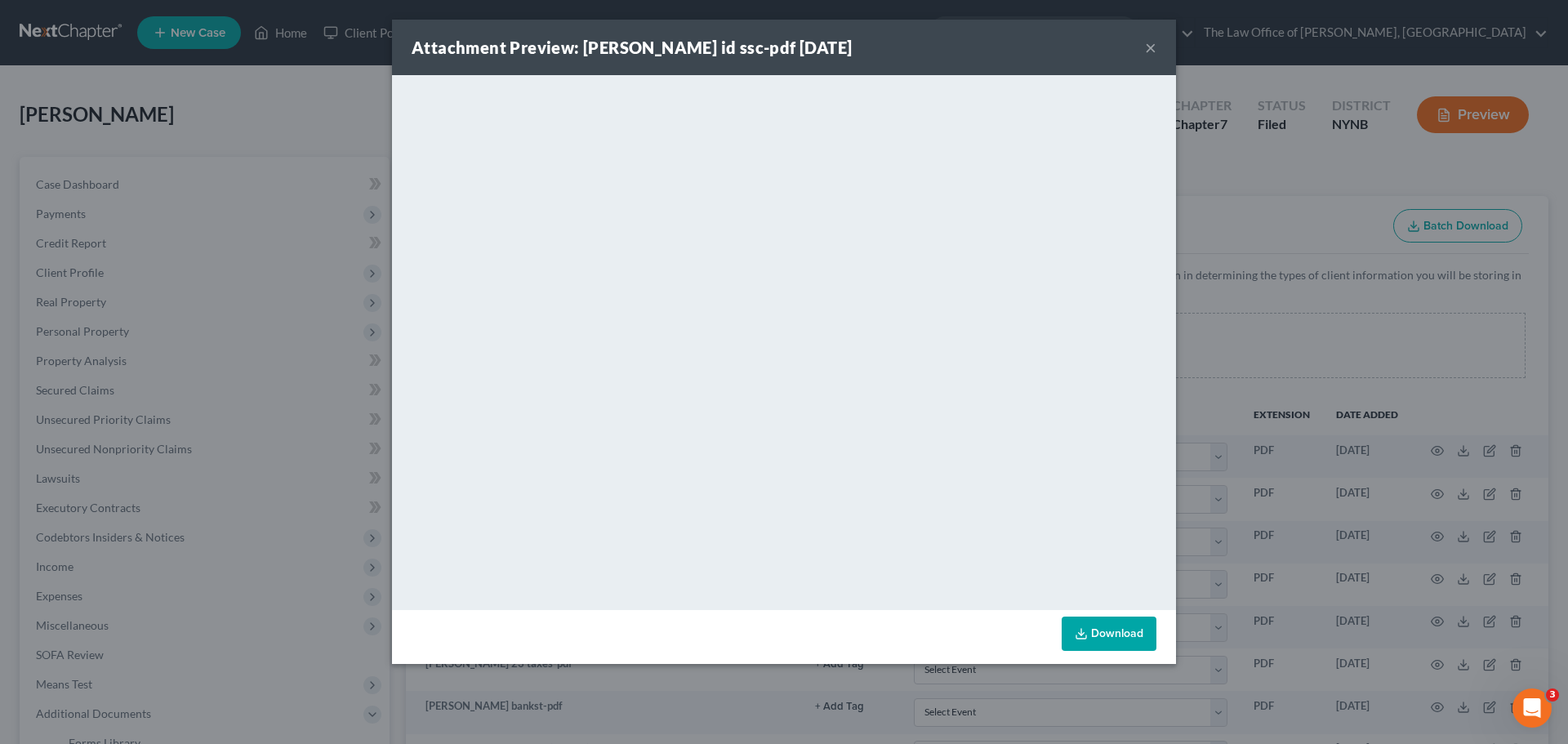
click at [1108, 633] on link "Download" at bounding box center [1109, 633] width 95 height 34
click at [1147, 44] on button "×" at bounding box center [1150, 47] width 12 height 20
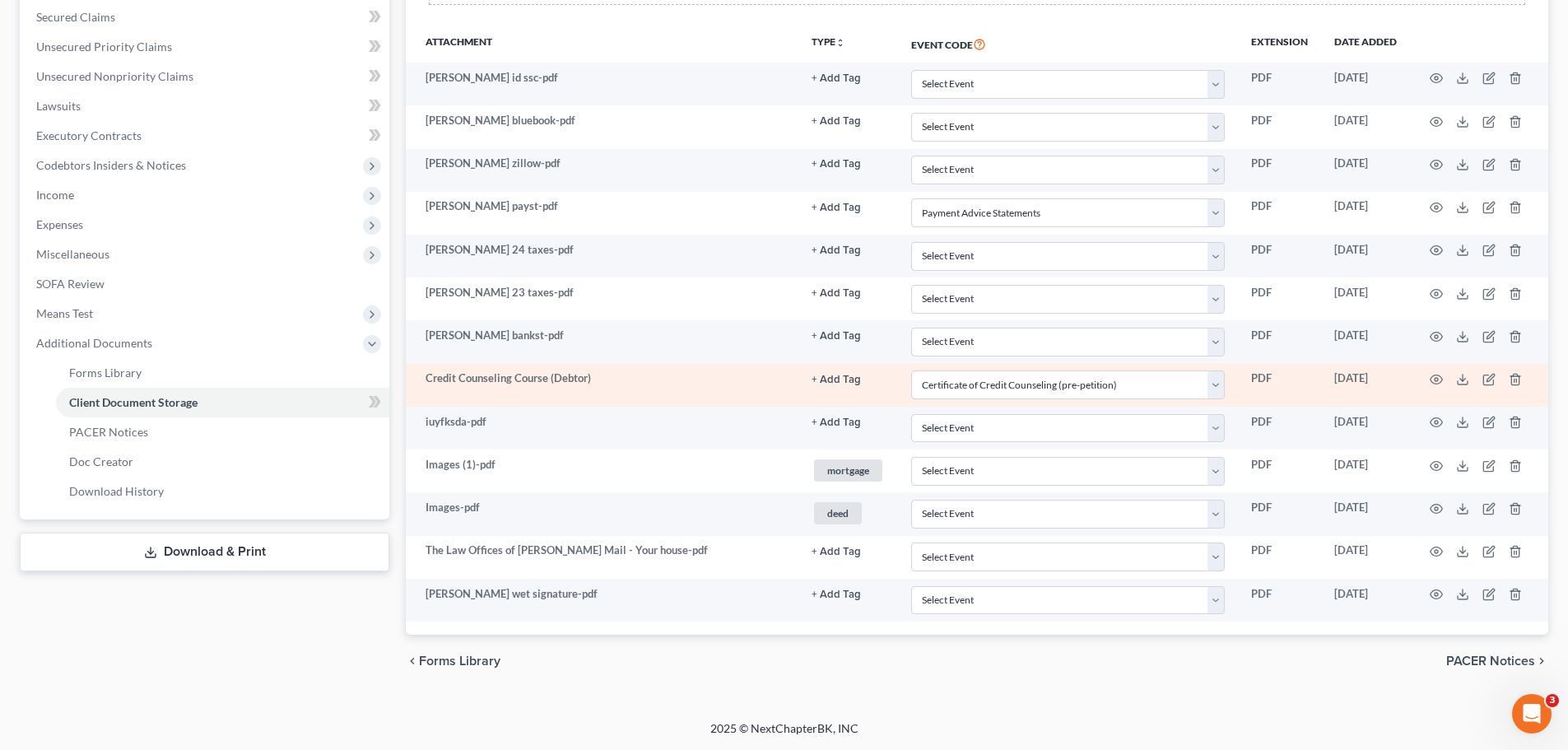
scroll to position [211, 0]
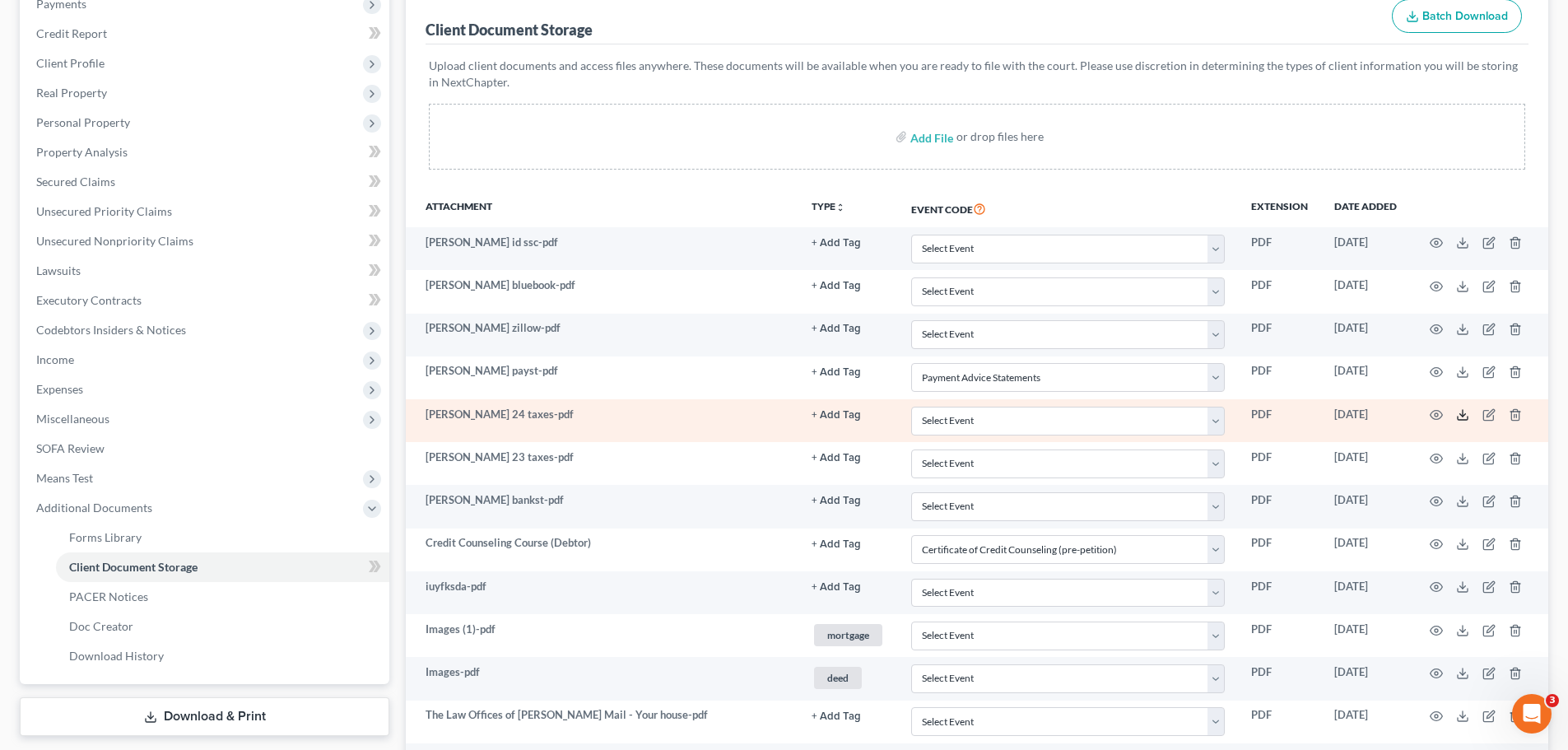
click at [1458, 412] on icon at bounding box center [1463, 415] width 13 height 13
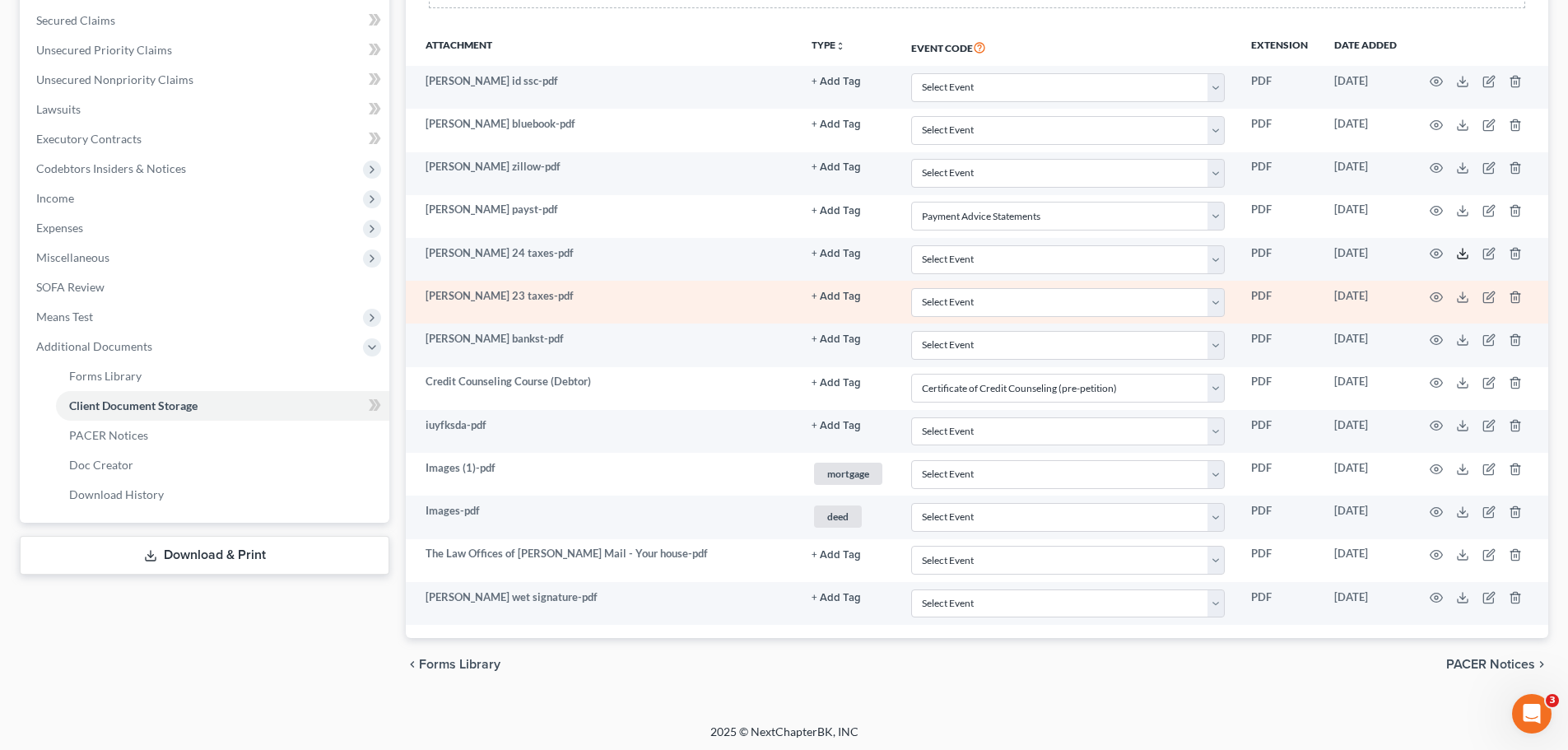
scroll to position [376, 0]
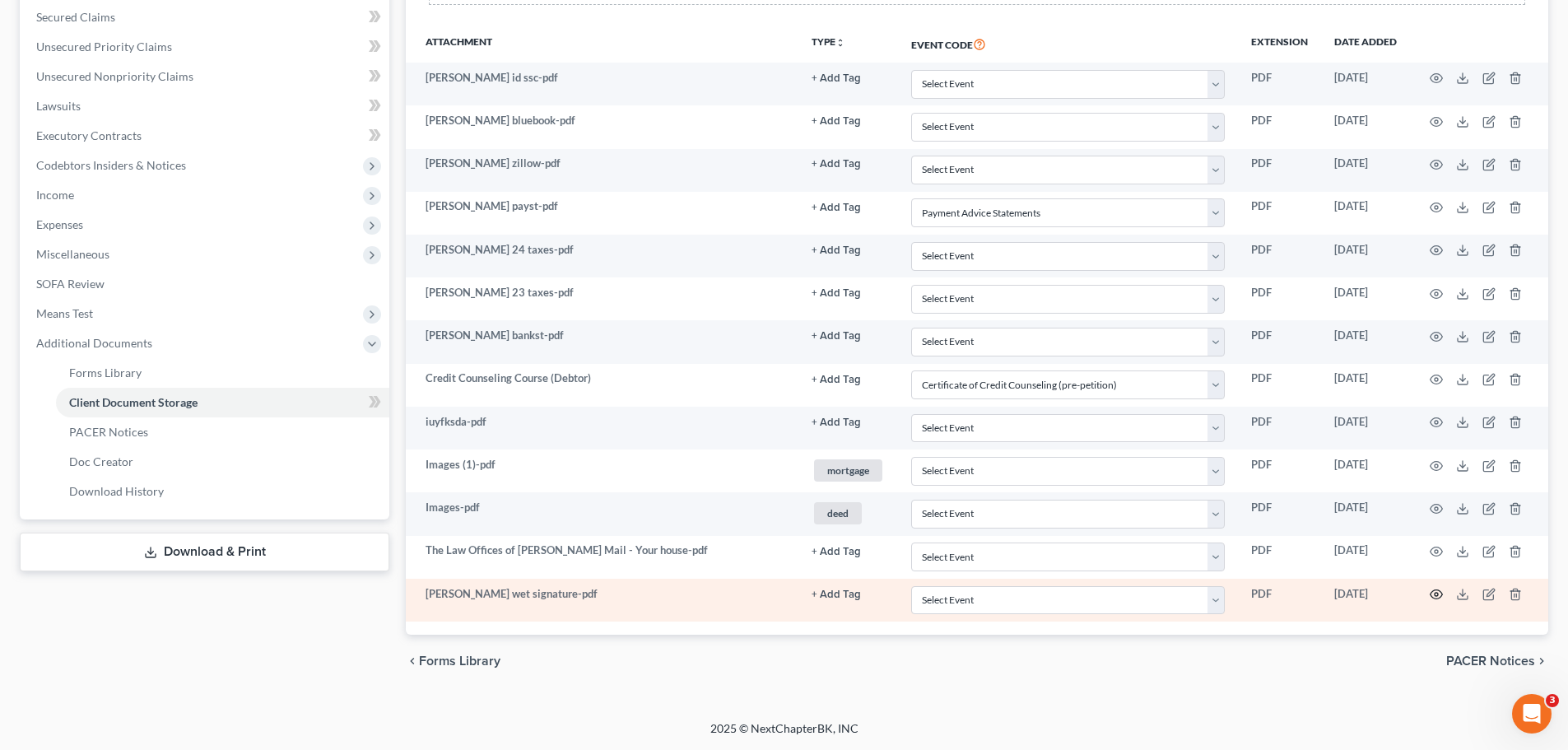
click at [1434, 590] on icon "button" at bounding box center [1437, 594] width 13 height 9
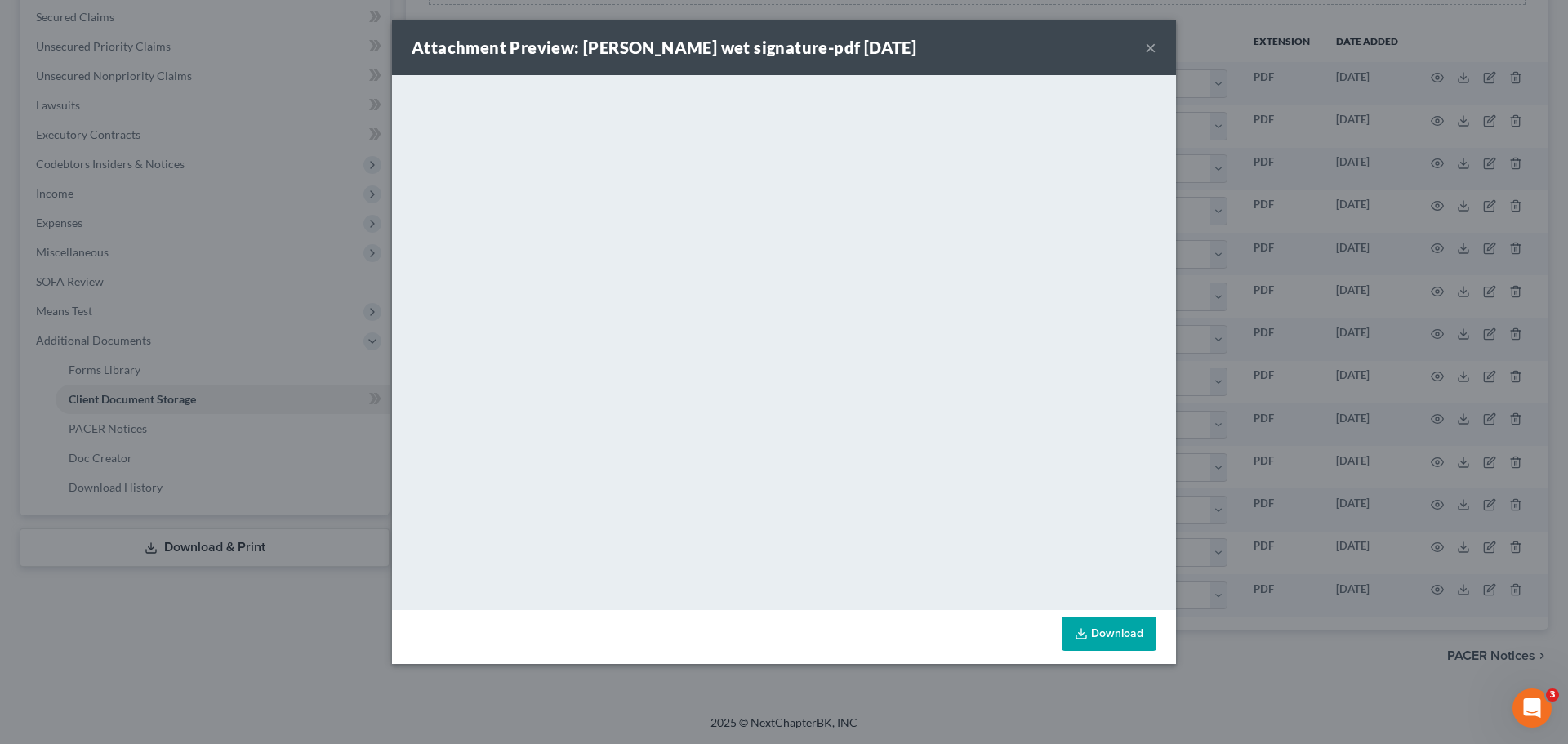
click at [1149, 46] on button "×" at bounding box center [1150, 47] width 12 height 20
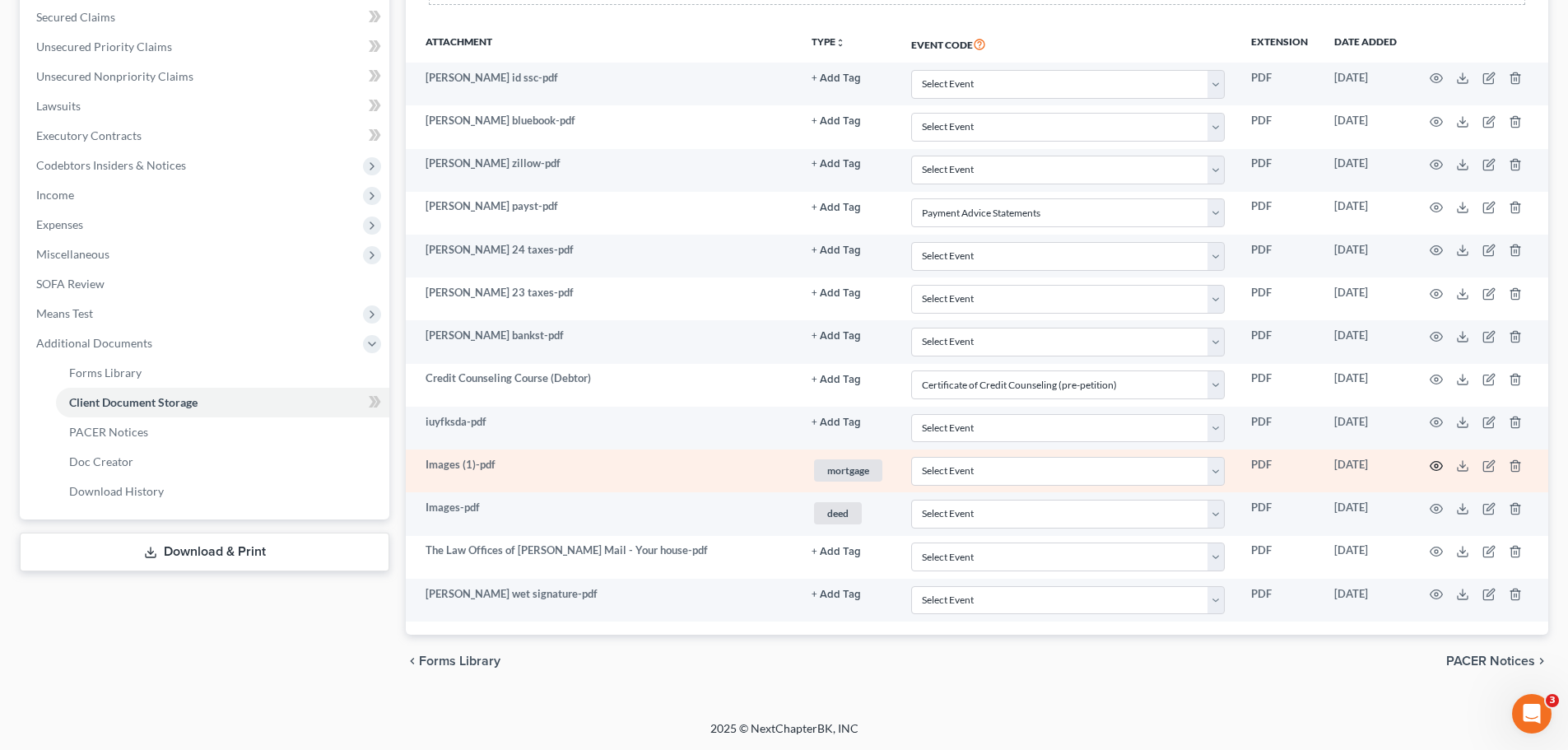
click at [1440, 466] on icon "button" at bounding box center [1437, 466] width 13 height 13
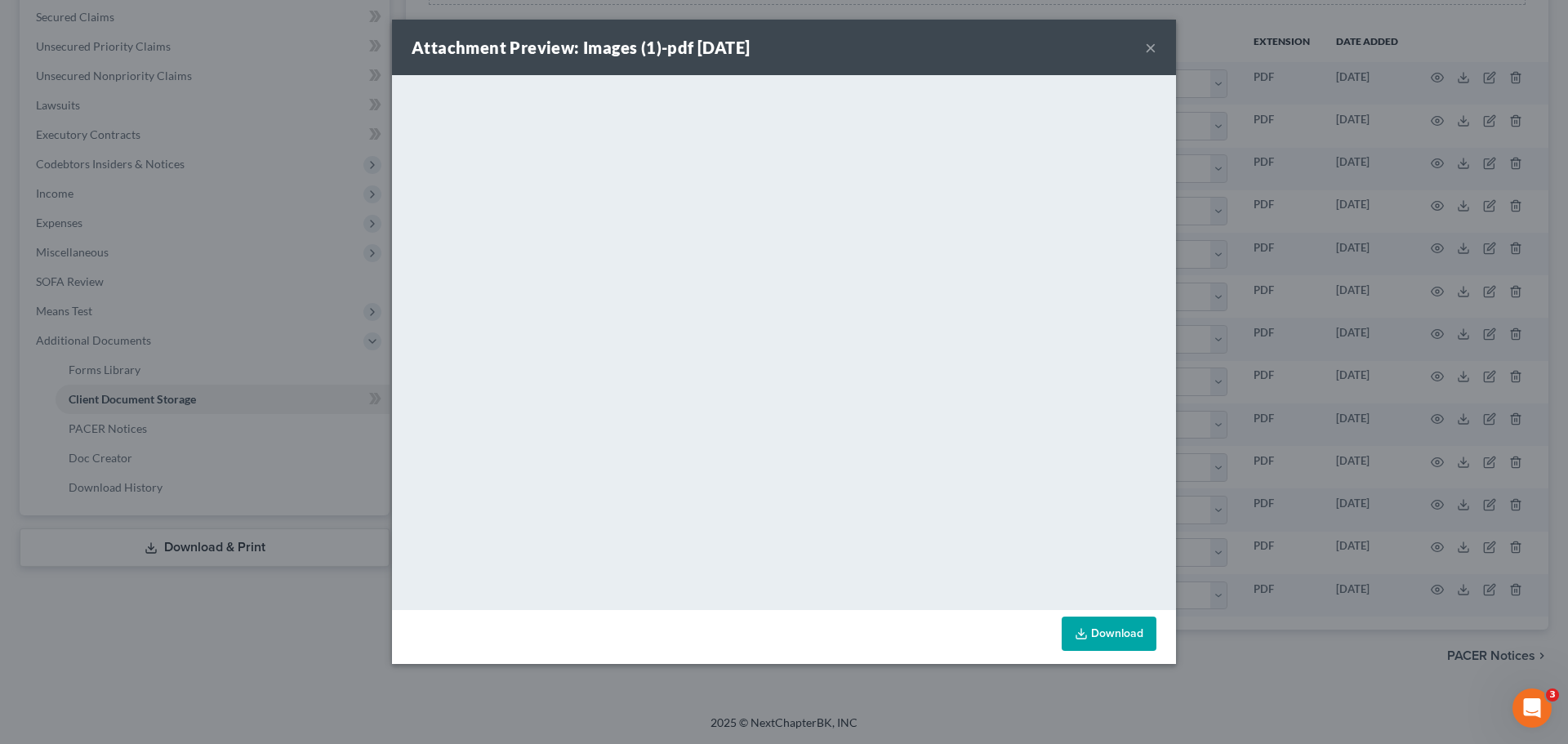
click at [1155, 48] on button "×" at bounding box center [1150, 47] width 12 height 20
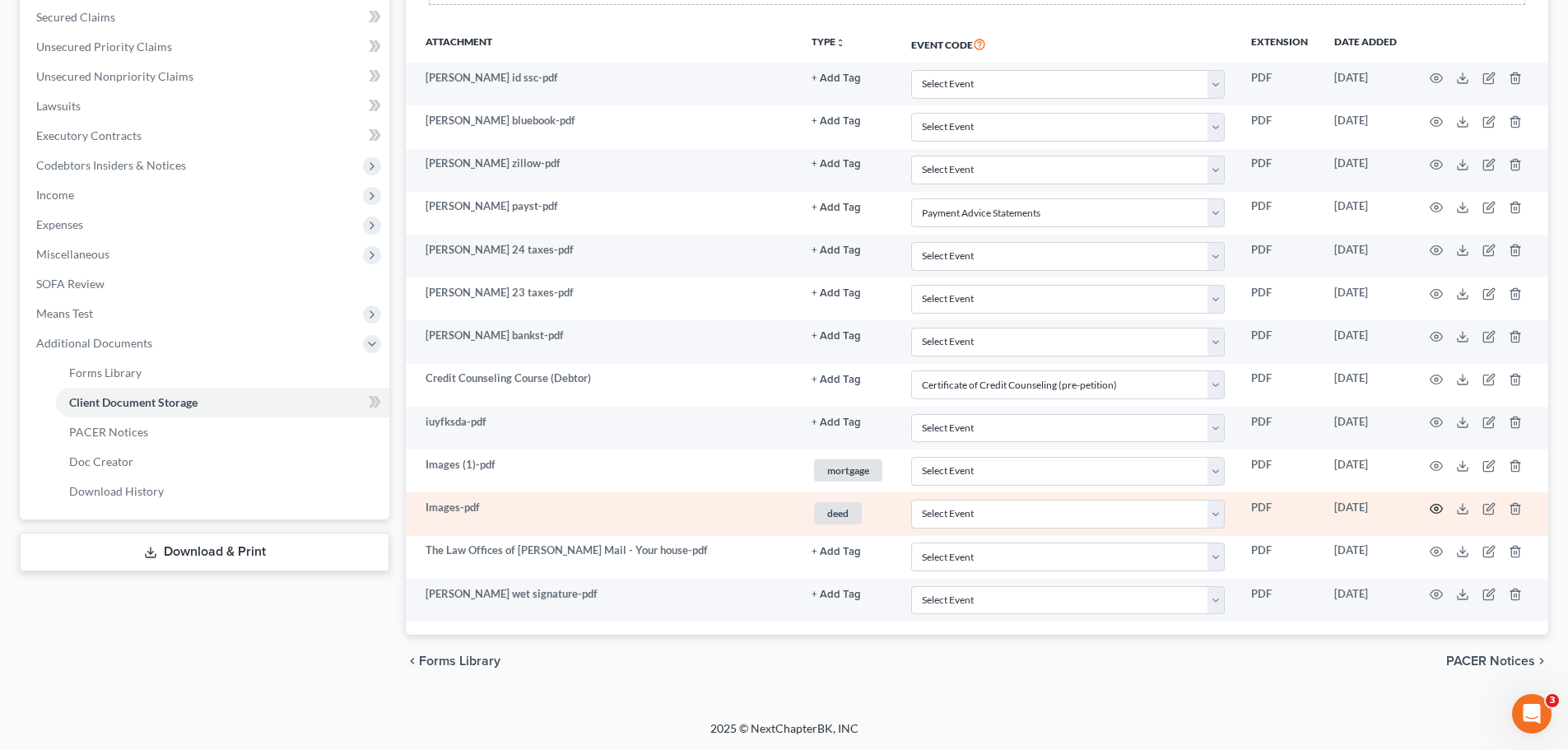
click at [1430, 509] on icon "button" at bounding box center [1437, 508] width 13 height 9
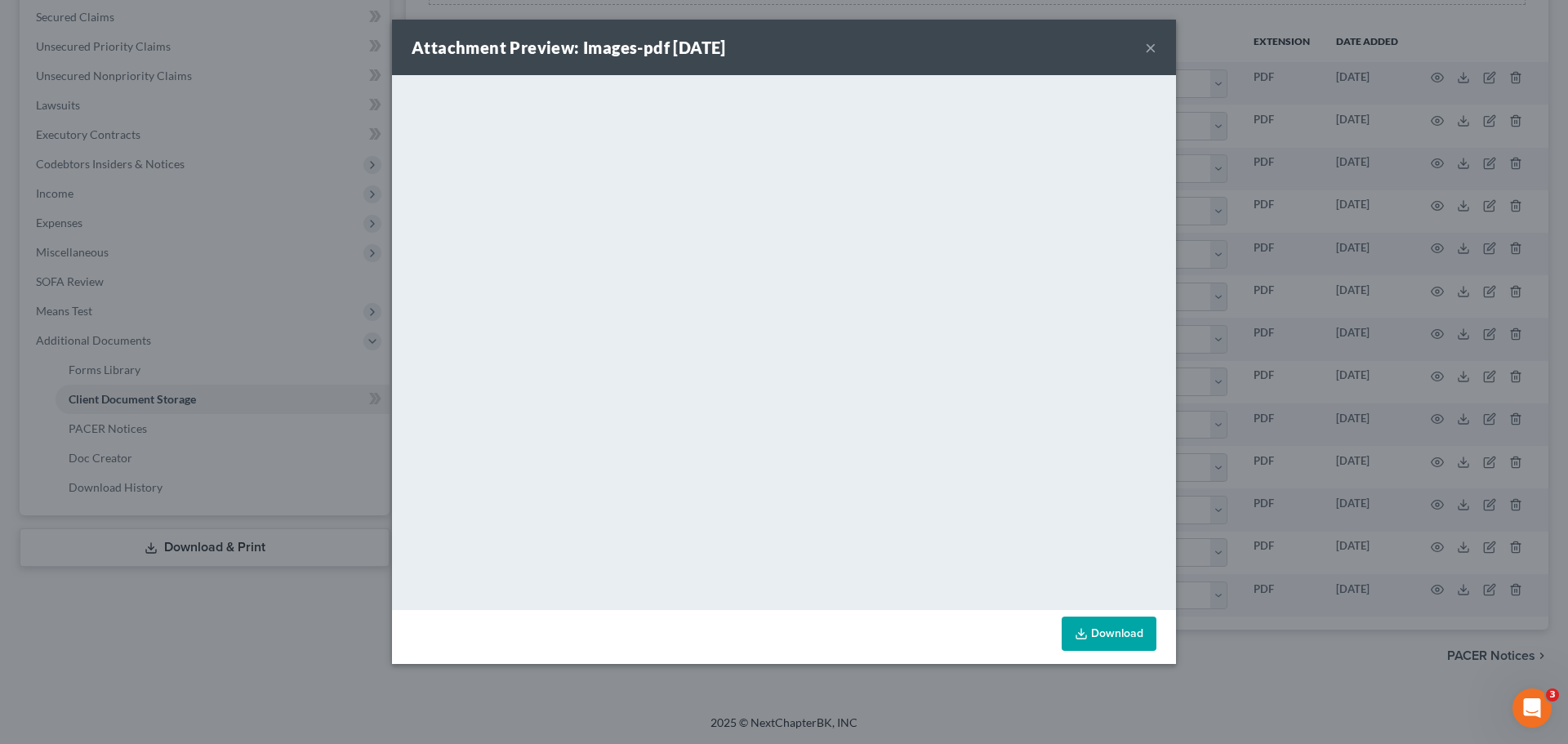
click at [1141, 44] on div "Attachment Preview: Images-pdf 08/21/2025 ×" at bounding box center [784, 47] width 784 height 55
click at [1143, 44] on div "Attachment Preview: Images-pdf 08/21/2025 ×" at bounding box center [784, 47] width 784 height 55
drag, startPoint x: 1145, startPoint y: 44, endPoint x: 1142, endPoint y: 72, distance: 28.2
click at [1145, 44] on button "×" at bounding box center [1150, 47] width 12 height 20
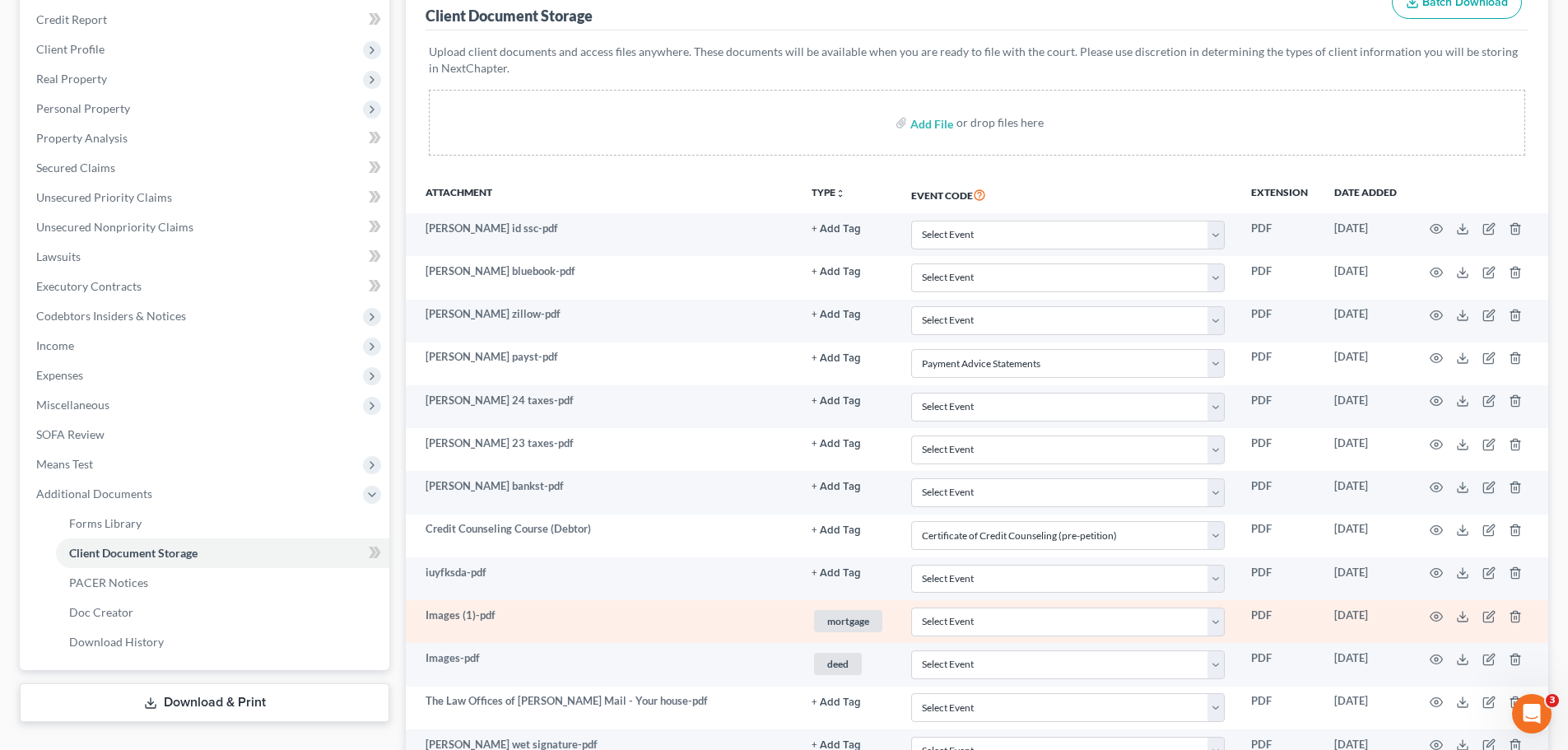
scroll to position [211, 0]
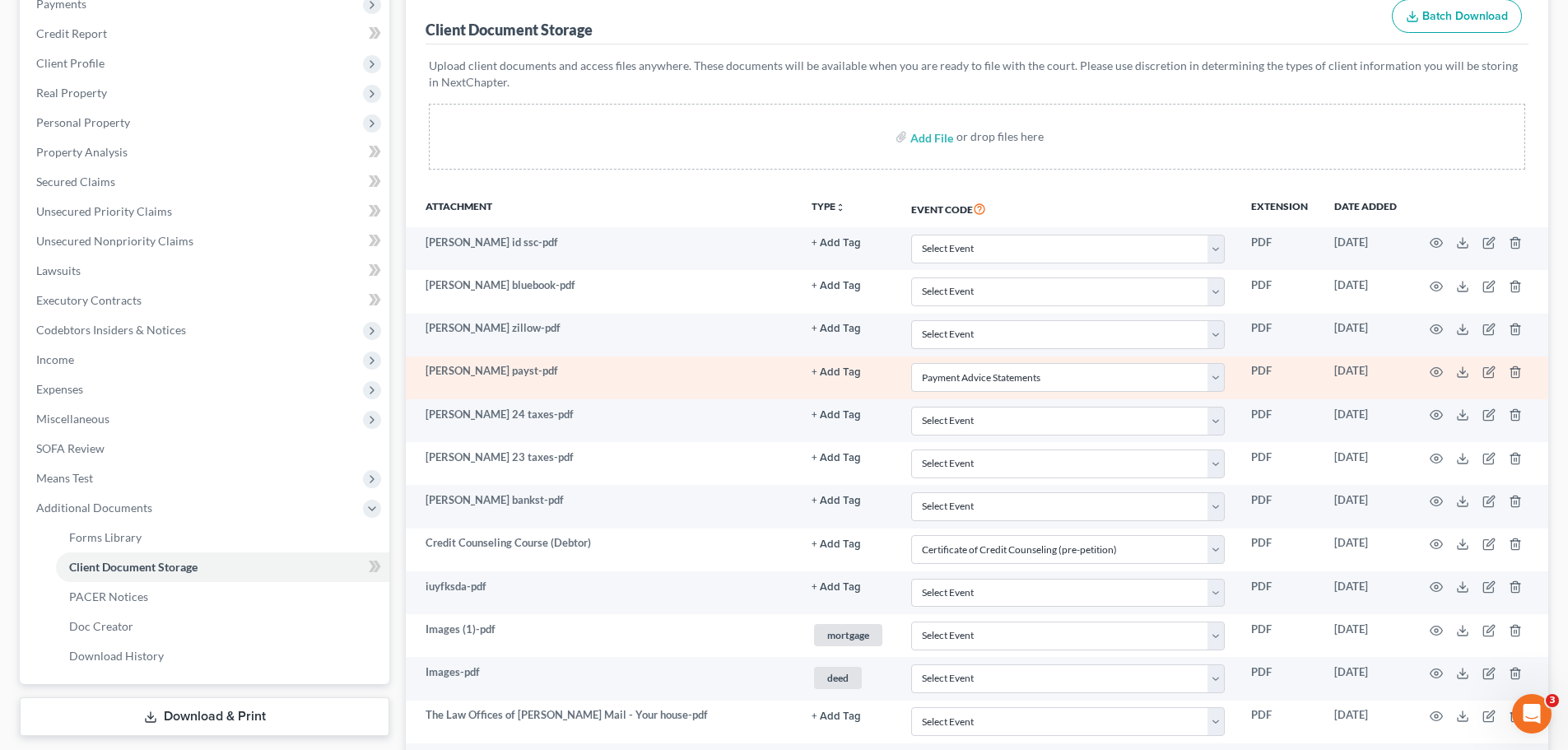
click at [1444, 369] on td at bounding box center [1480, 378] width 139 height 43
click at [1440, 377] on icon "button" at bounding box center [1437, 371] width 13 height 13
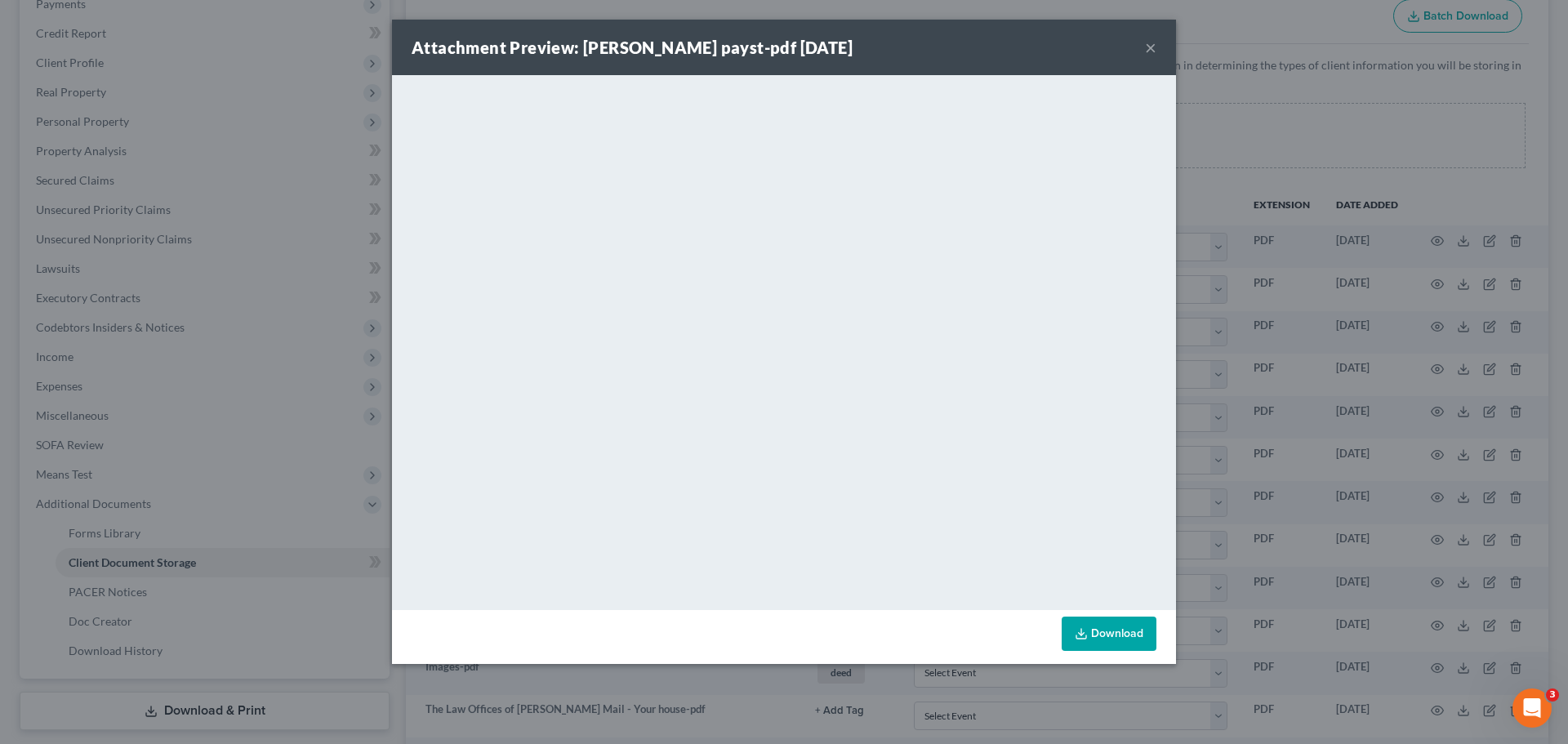
click at [1155, 42] on button "×" at bounding box center [1150, 47] width 12 height 20
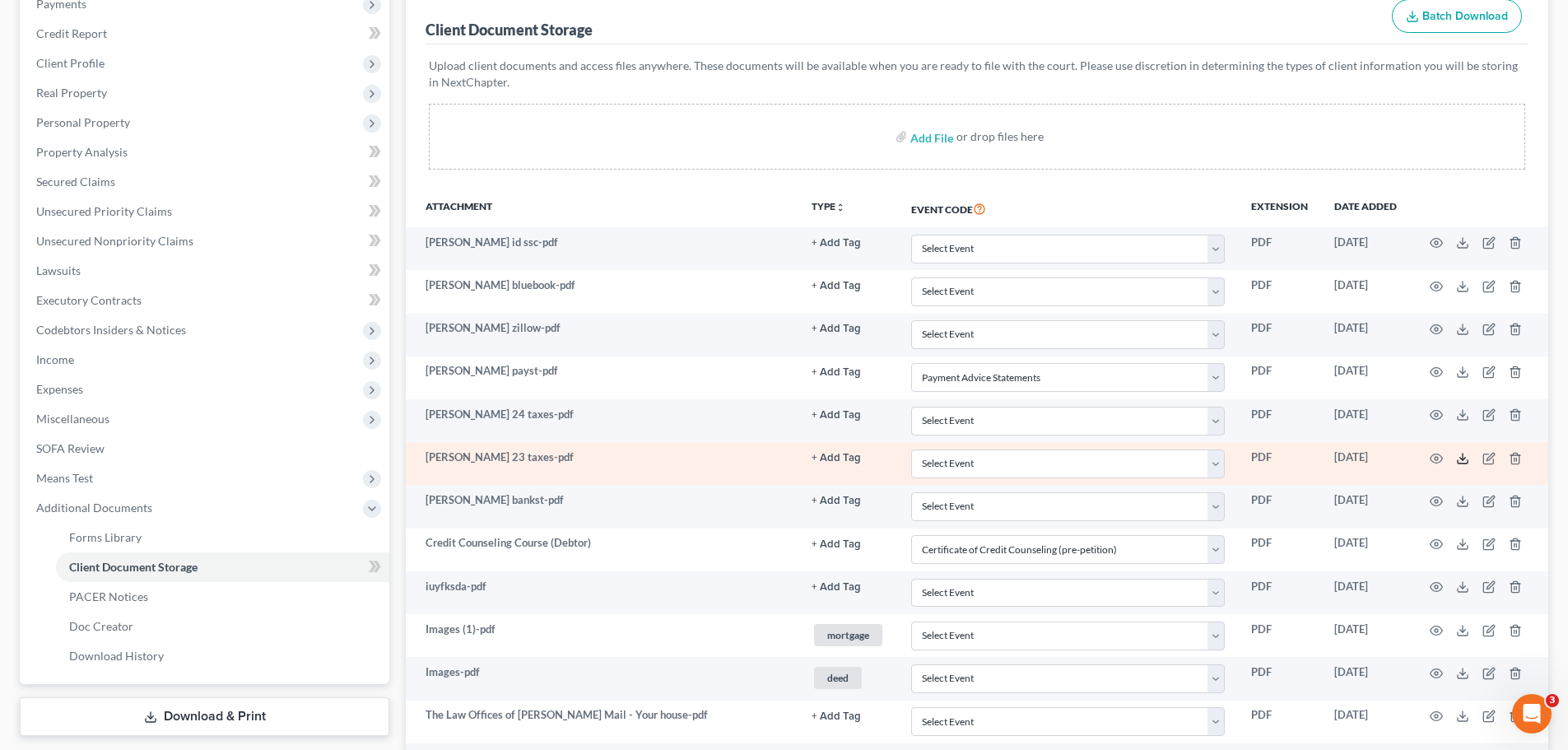
click at [1459, 458] on icon at bounding box center [1463, 458] width 13 height 13
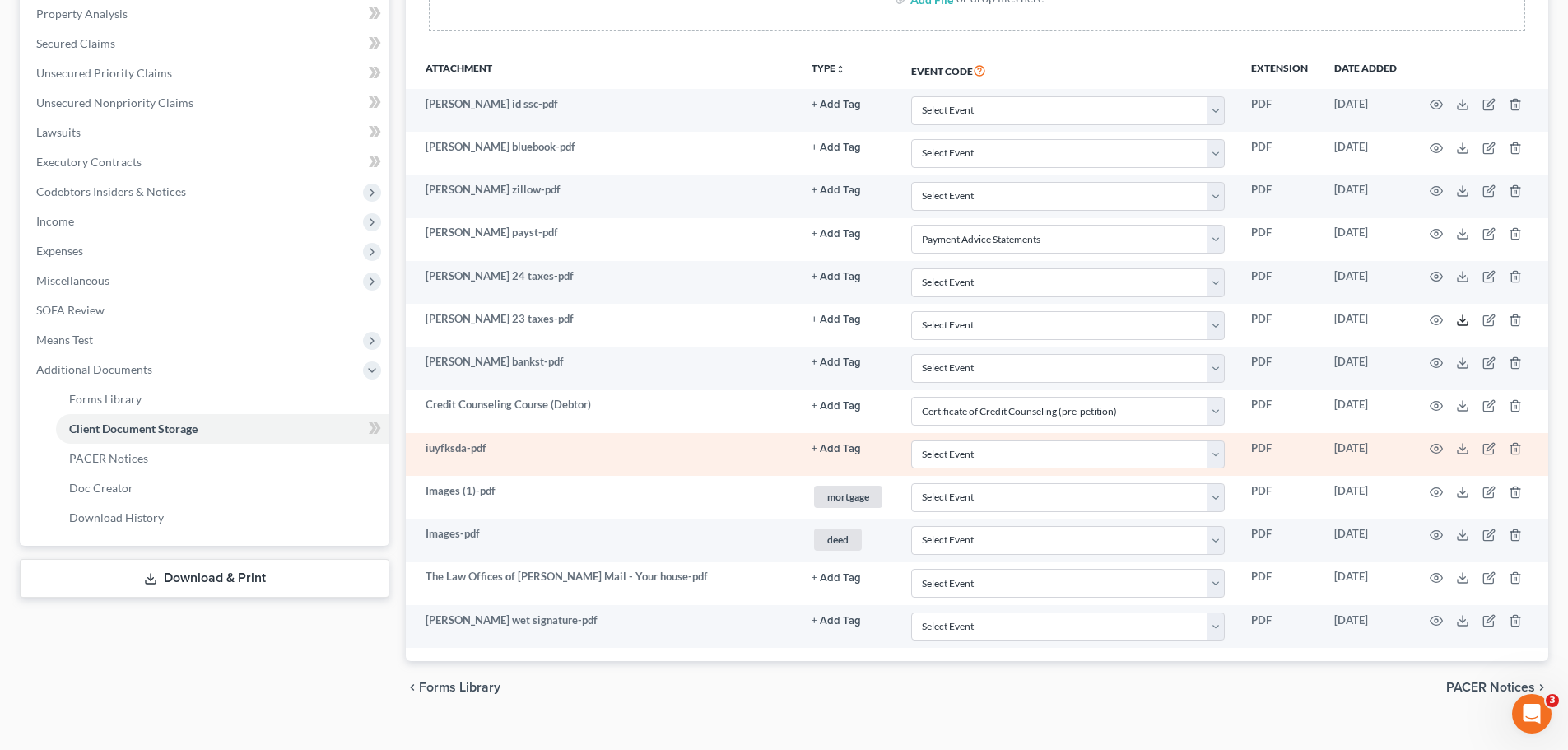
scroll to position [376, 0]
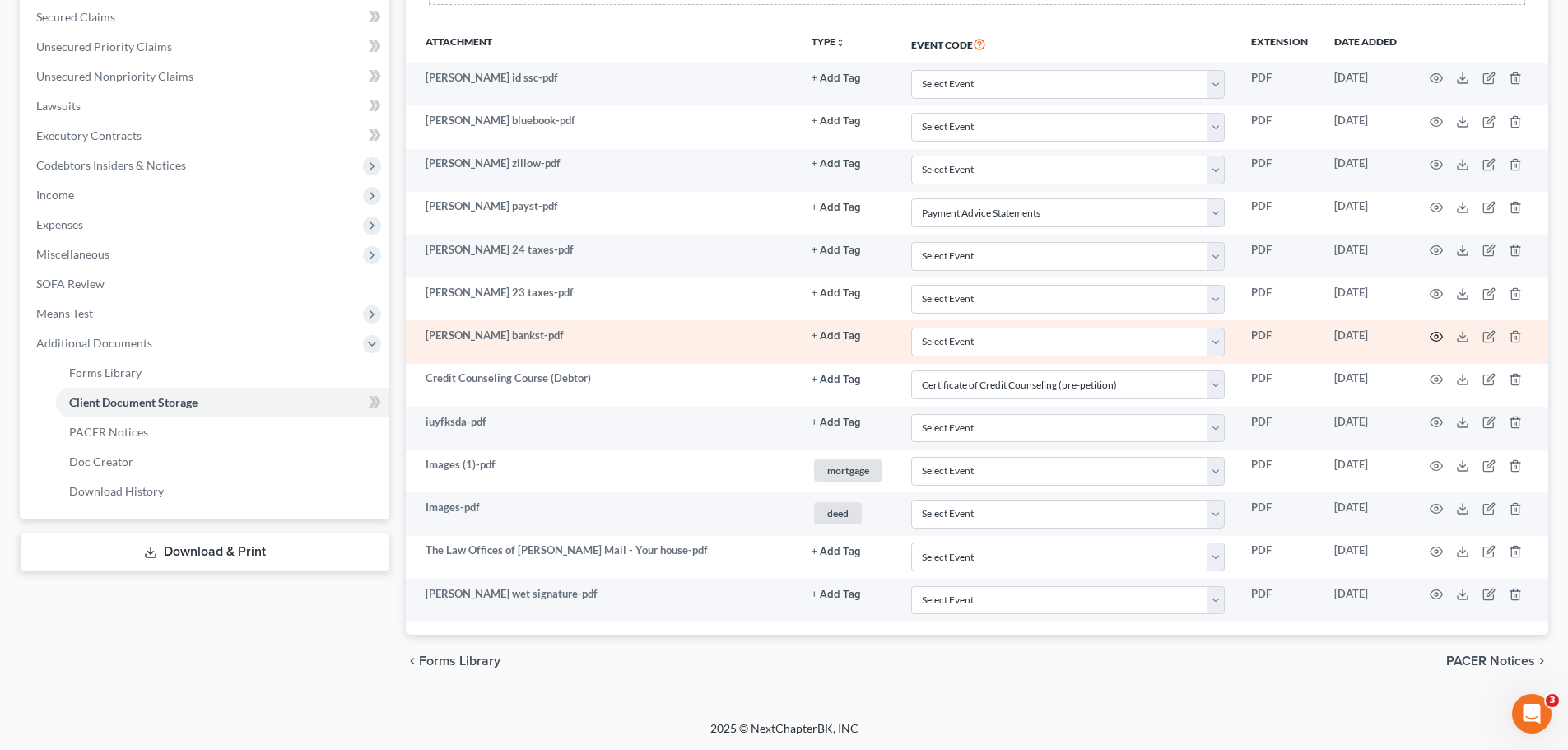
click at [1435, 340] on icon "button" at bounding box center [1437, 336] width 13 height 13
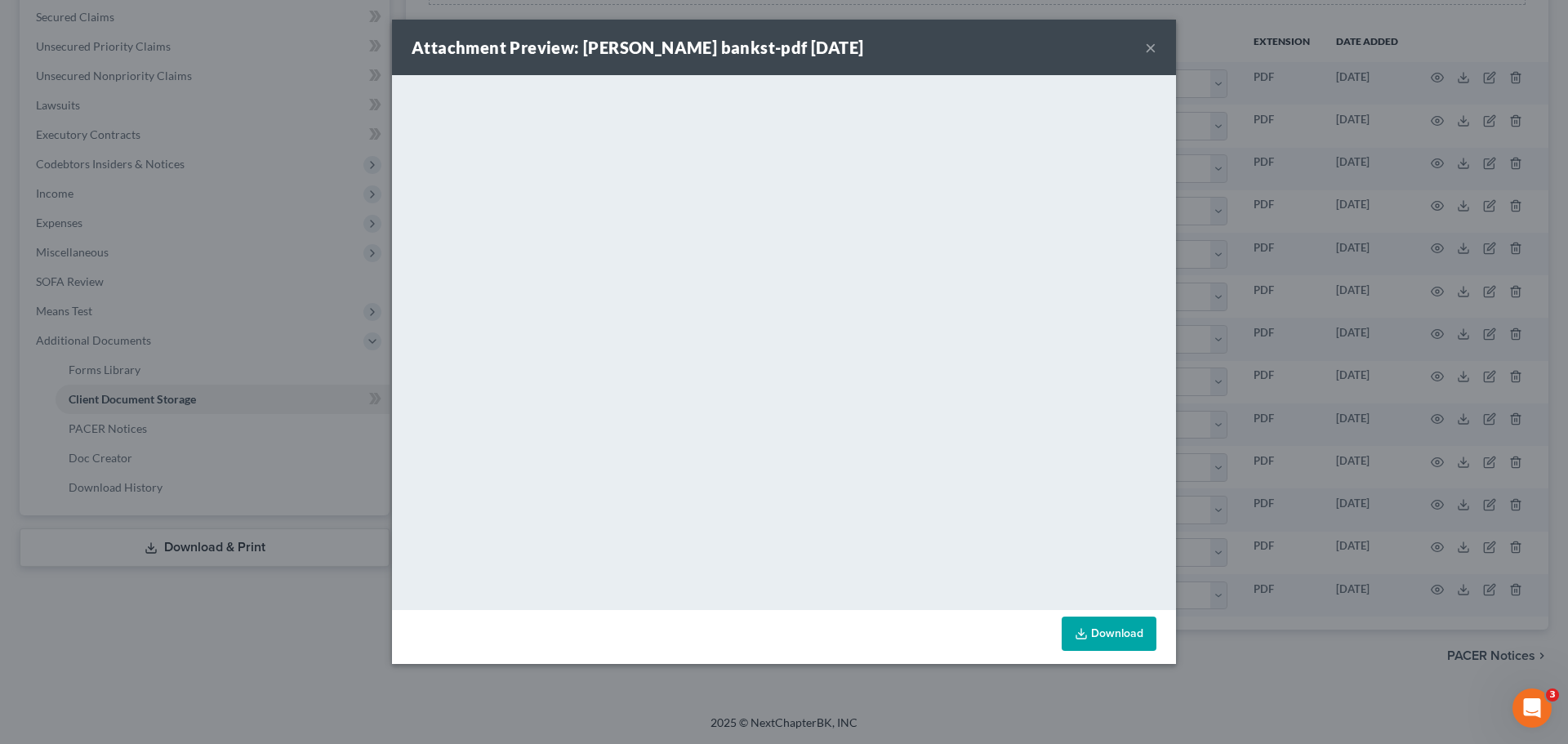
click at [1067, 623] on link "Download" at bounding box center [1109, 633] width 95 height 34
click at [1150, 52] on button "×" at bounding box center [1150, 47] width 12 height 20
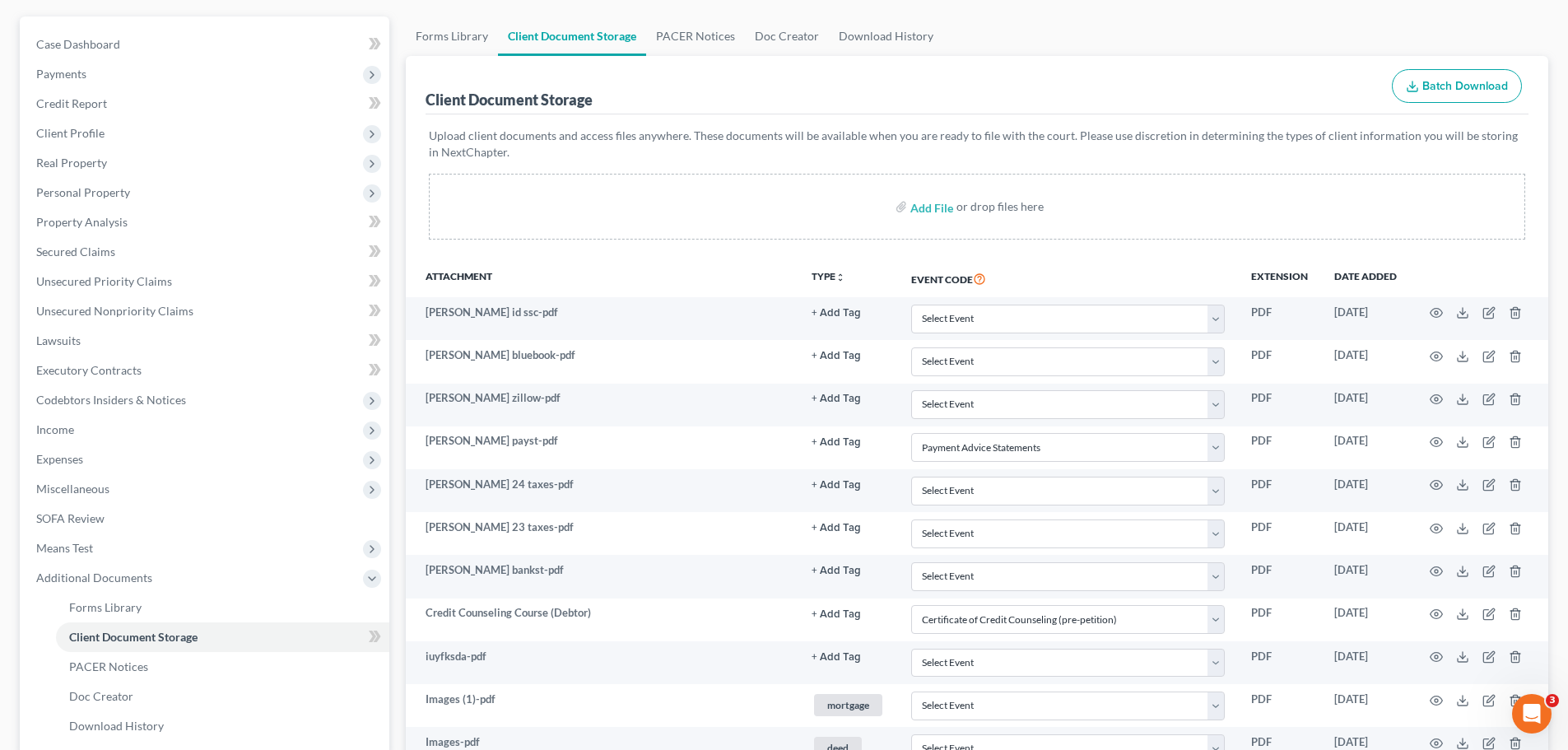
scroll to position [0, 0]
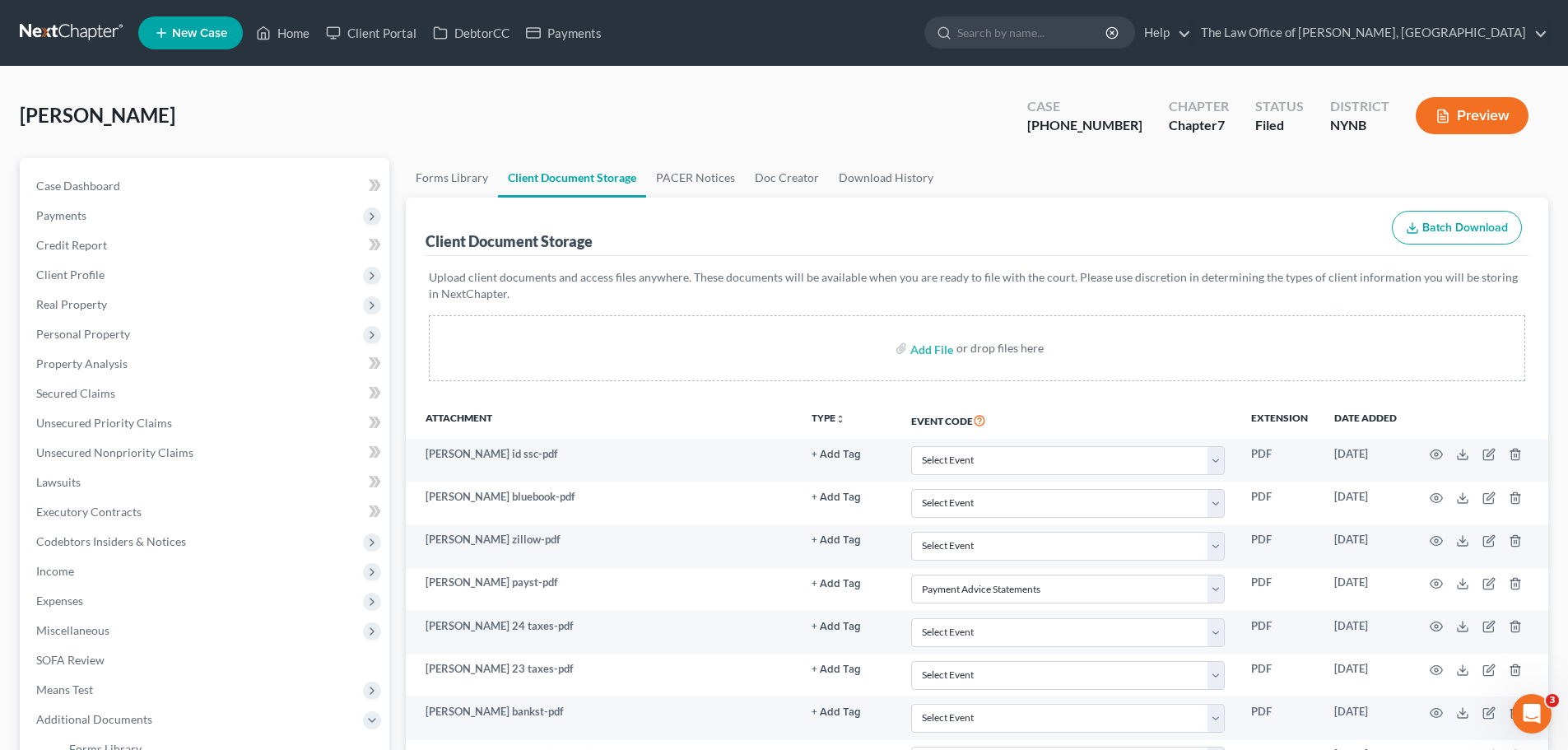
drag, startPoint x: 92, startPoint y: 42, endPoint x: 144, endPoint y: 34, distance: 52.6
click at [92, 42] on link at bounding box center [72, 32] width 105 height 30
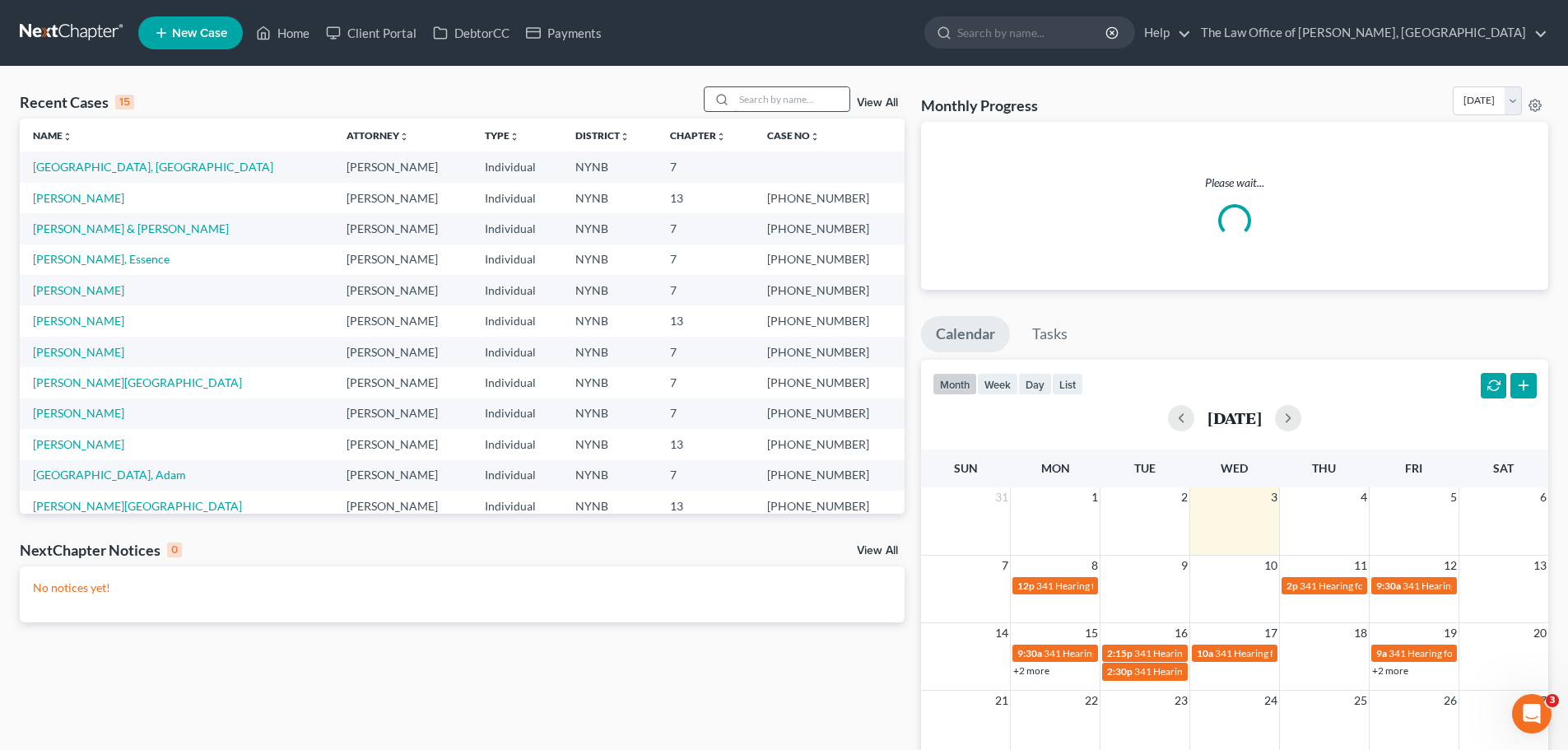
click at [782, 107] on input "search" at bounding box center [792, 99] width 115 height 24
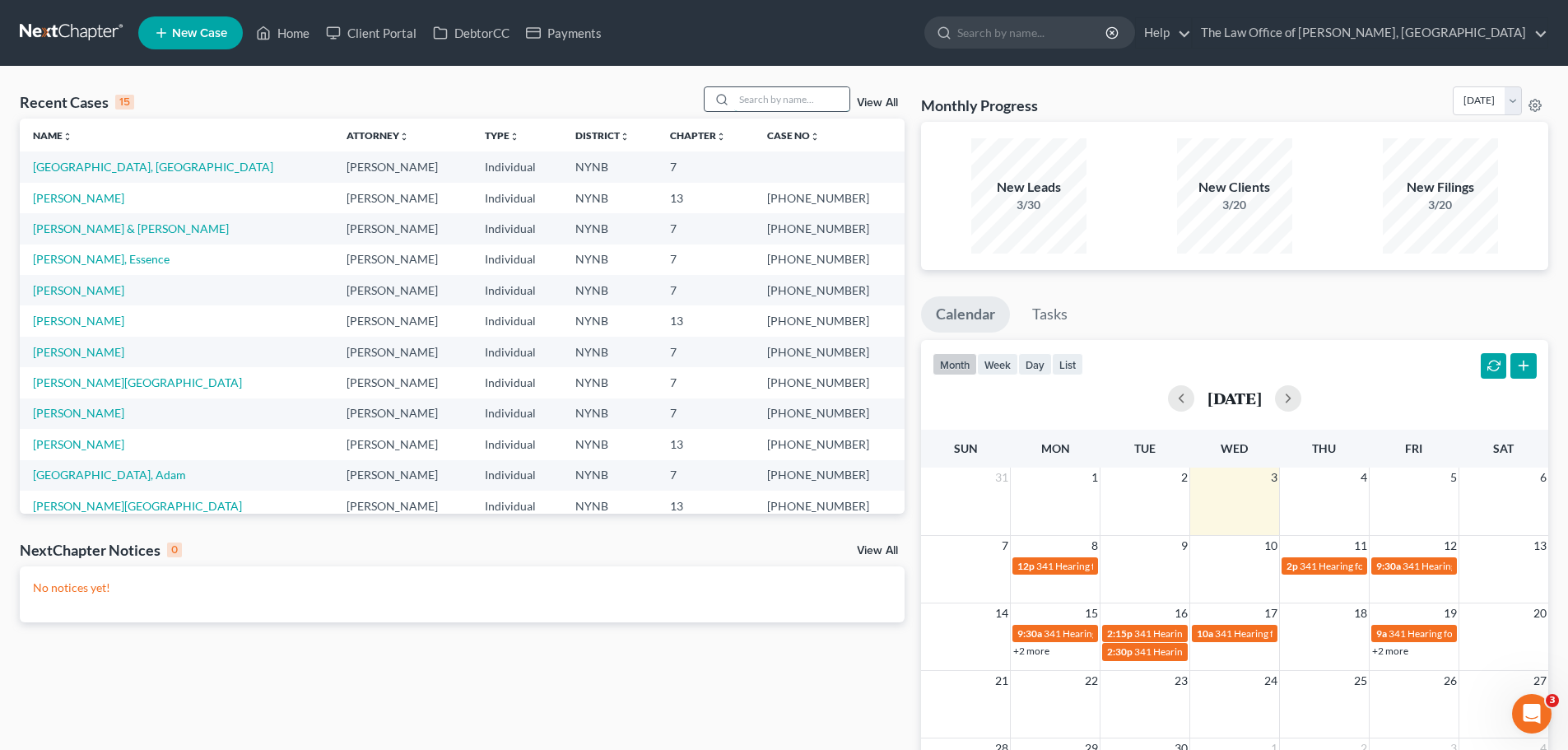
paste input "[PERSON_NAME]"
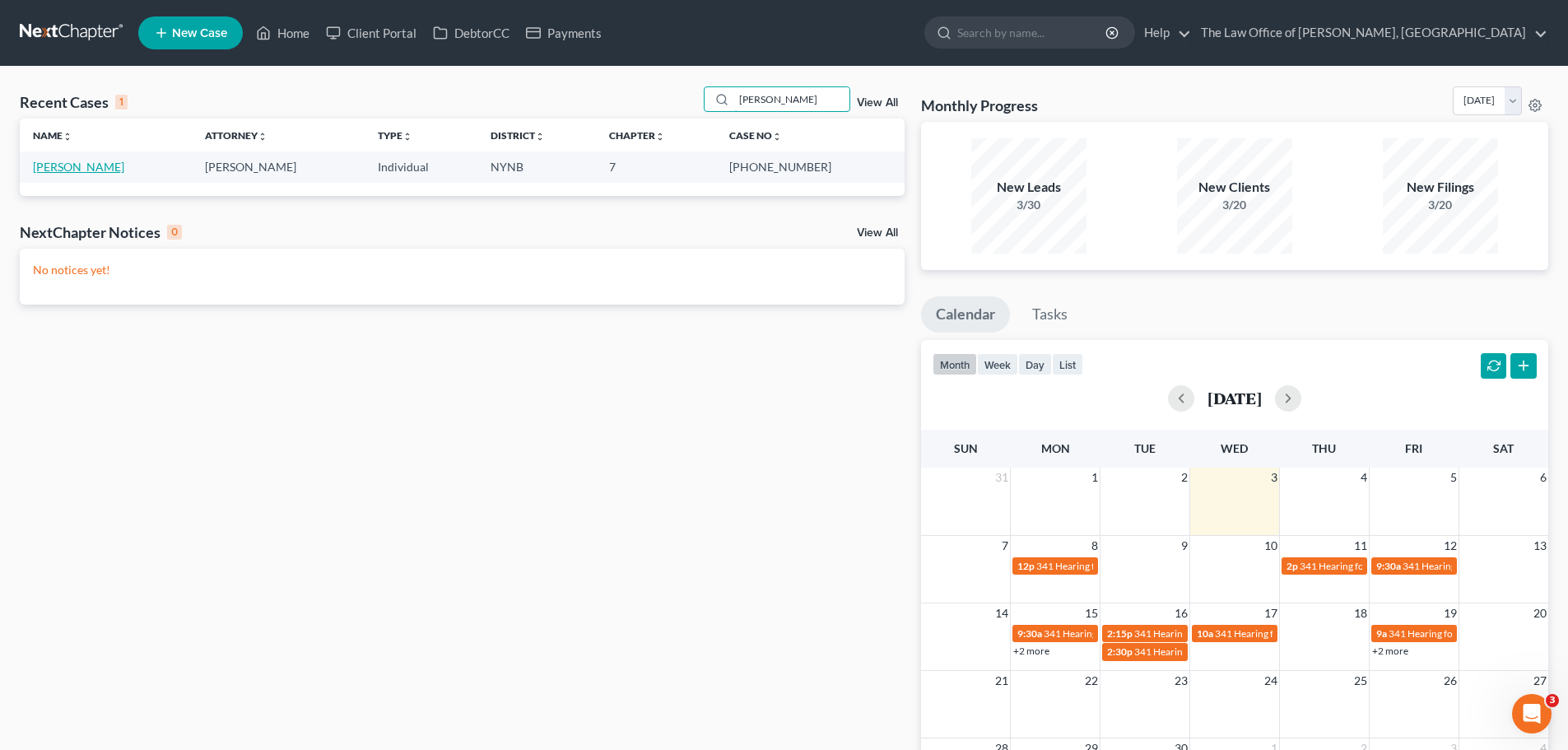
type input "[PERSON_NAME]"
click at [75, 171] on link "[PERSON_NAME]" at bounding box center [79, 167] width 92 height 14
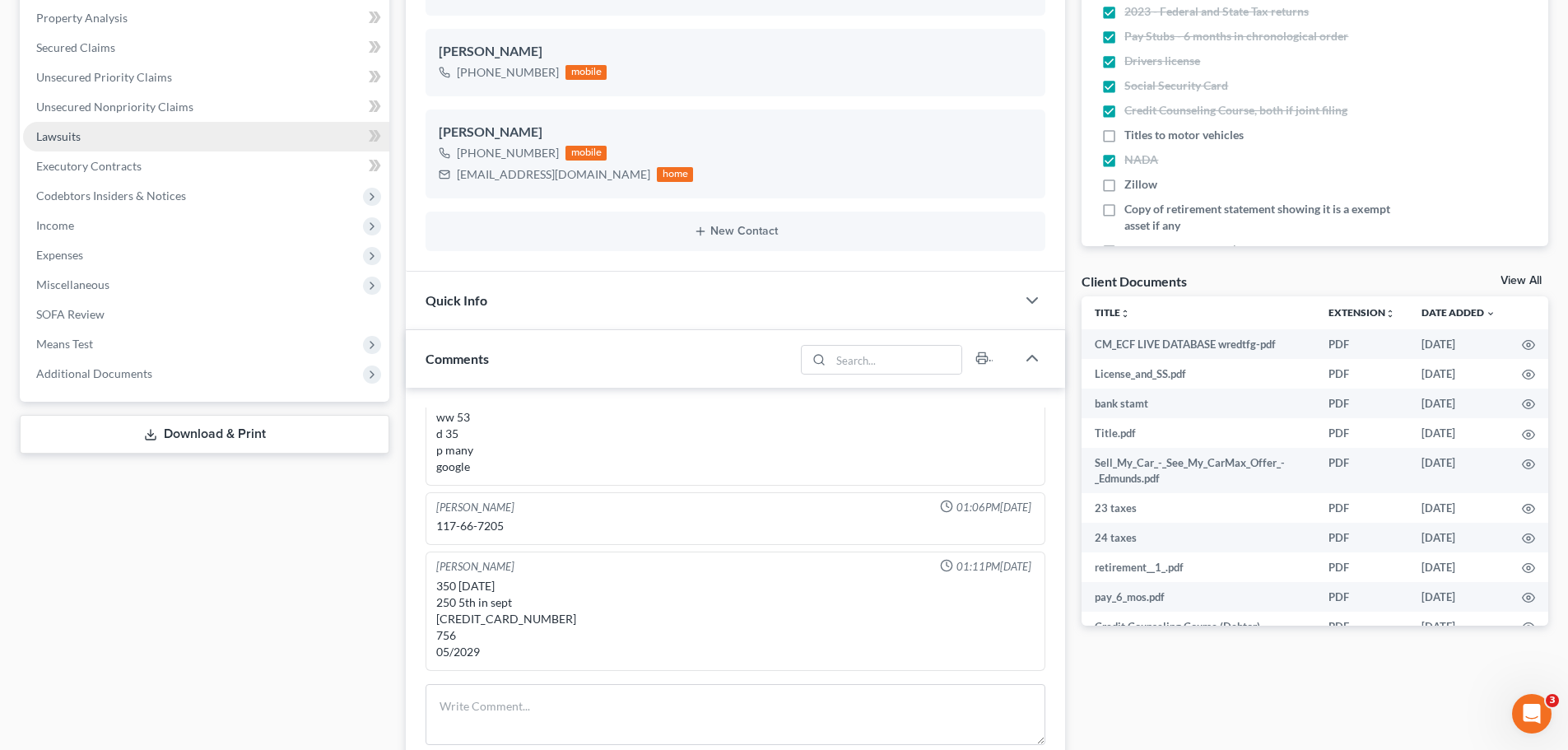
scroll to position [412, 0]
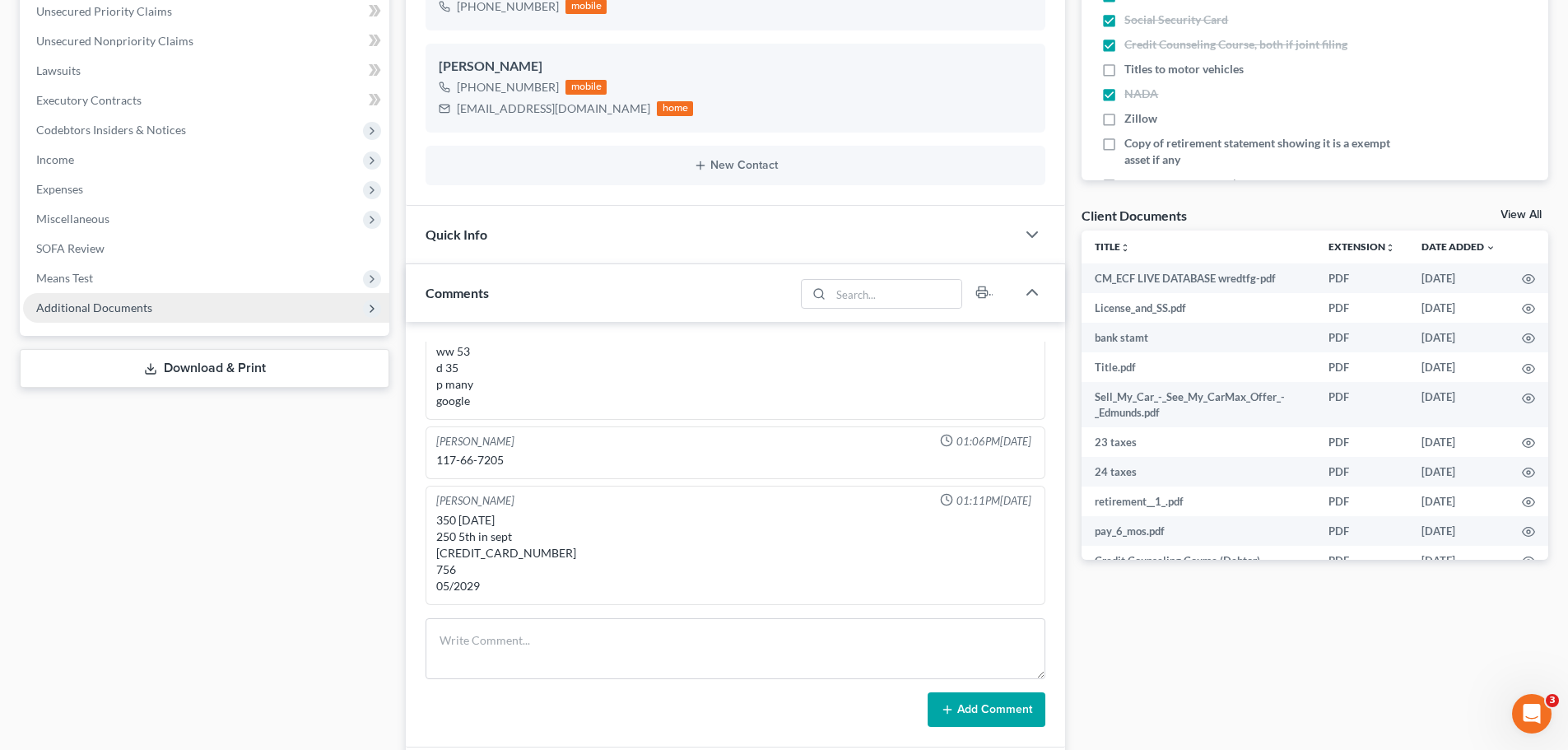
click at [161, 317] on span "Additional Documents" at bounding box center [206, 308] width 366 height 30
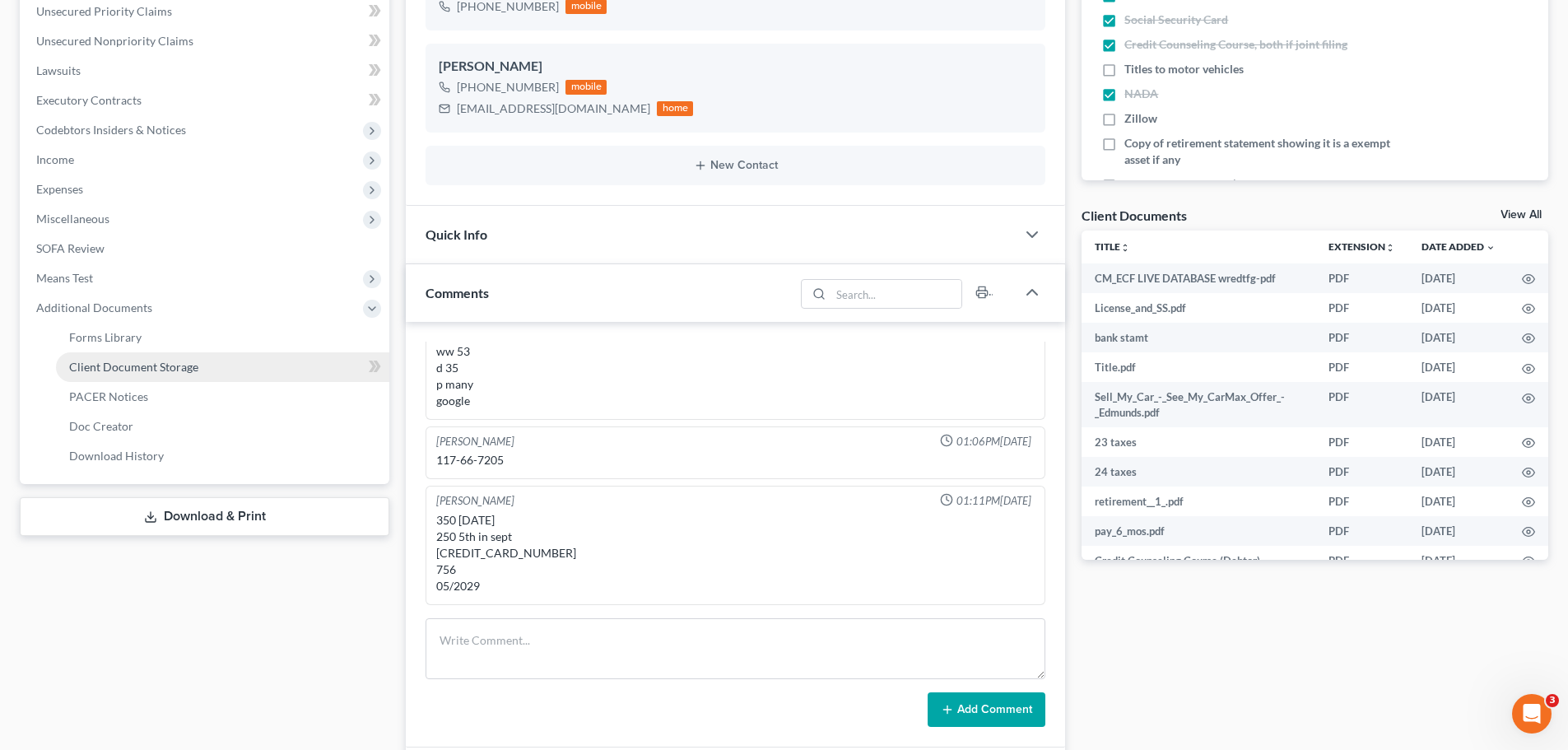
click at [176, 366] on span "Client Document Storage" at bounding box center [134, 367] width 130 height 14
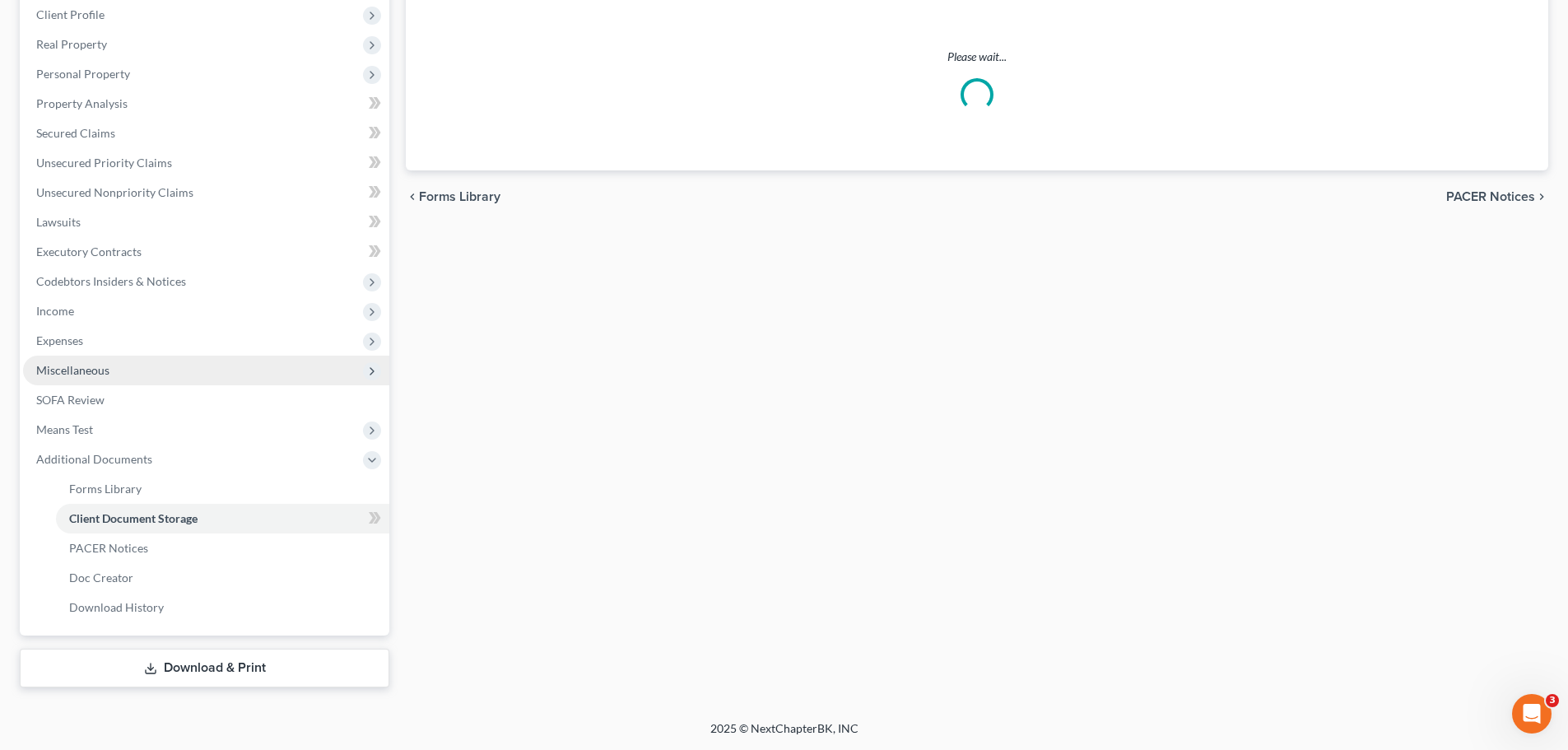
scroll to position [260, 0]
select select "1"
select select "5"
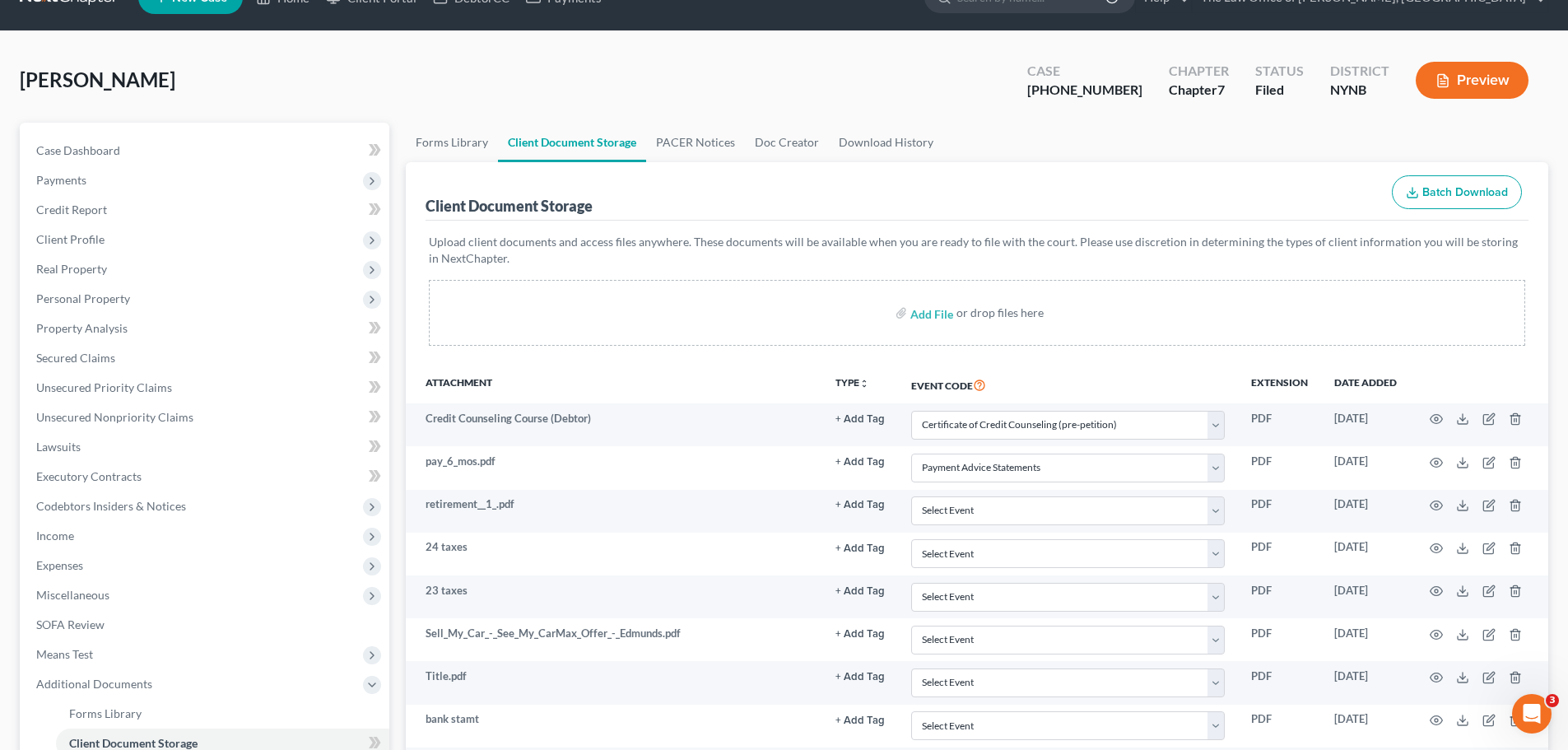
scroll to position [0, 0]
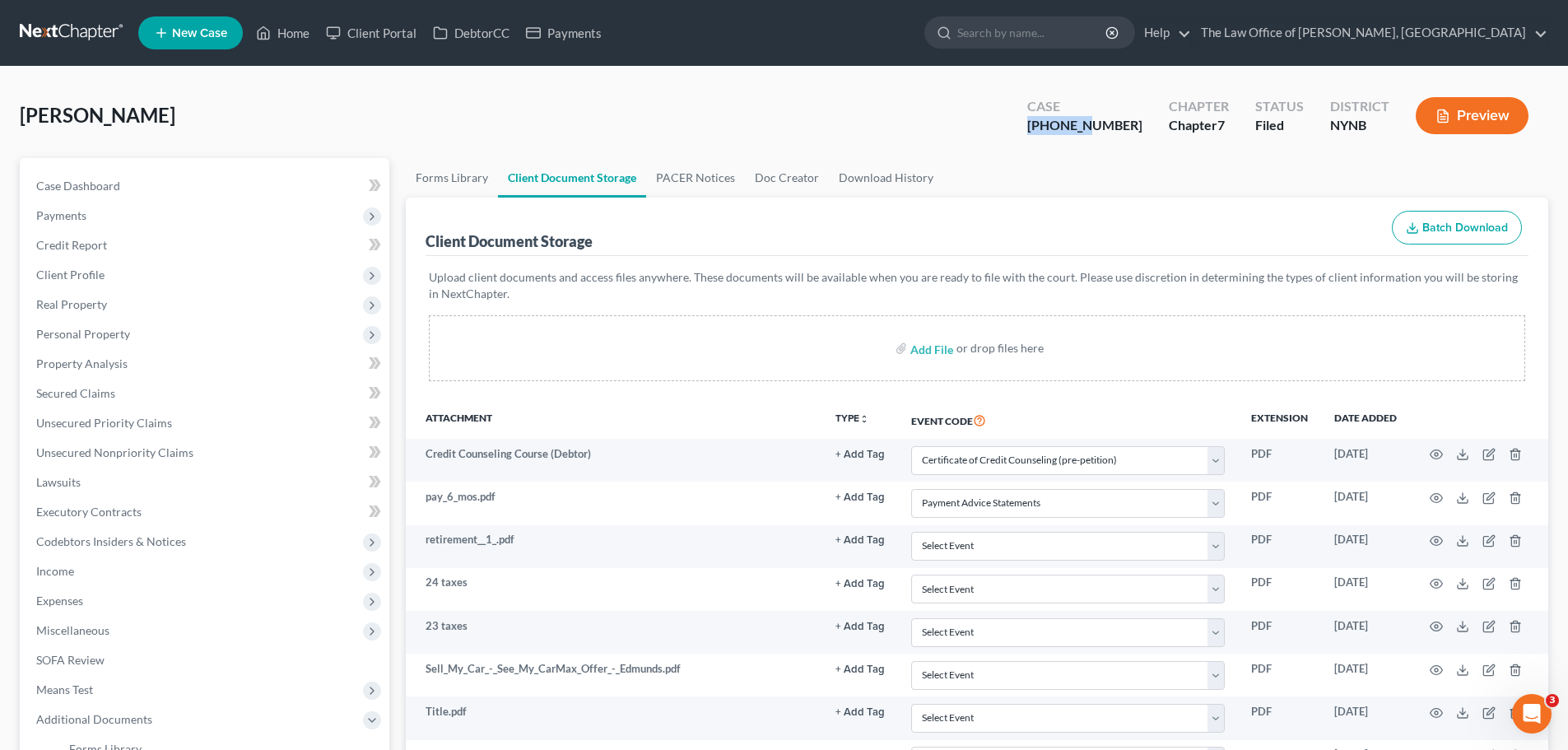
drag, startPoint x: 1073, startPoint y: 126, endPoint x: 1117, endPoint y: 121, distance: 44.3
click at [1130, 117] on div "Case [PHONE_NUMBER]" at bounding box center [1084, 117] width 141 height 49
copy div "25-10967"
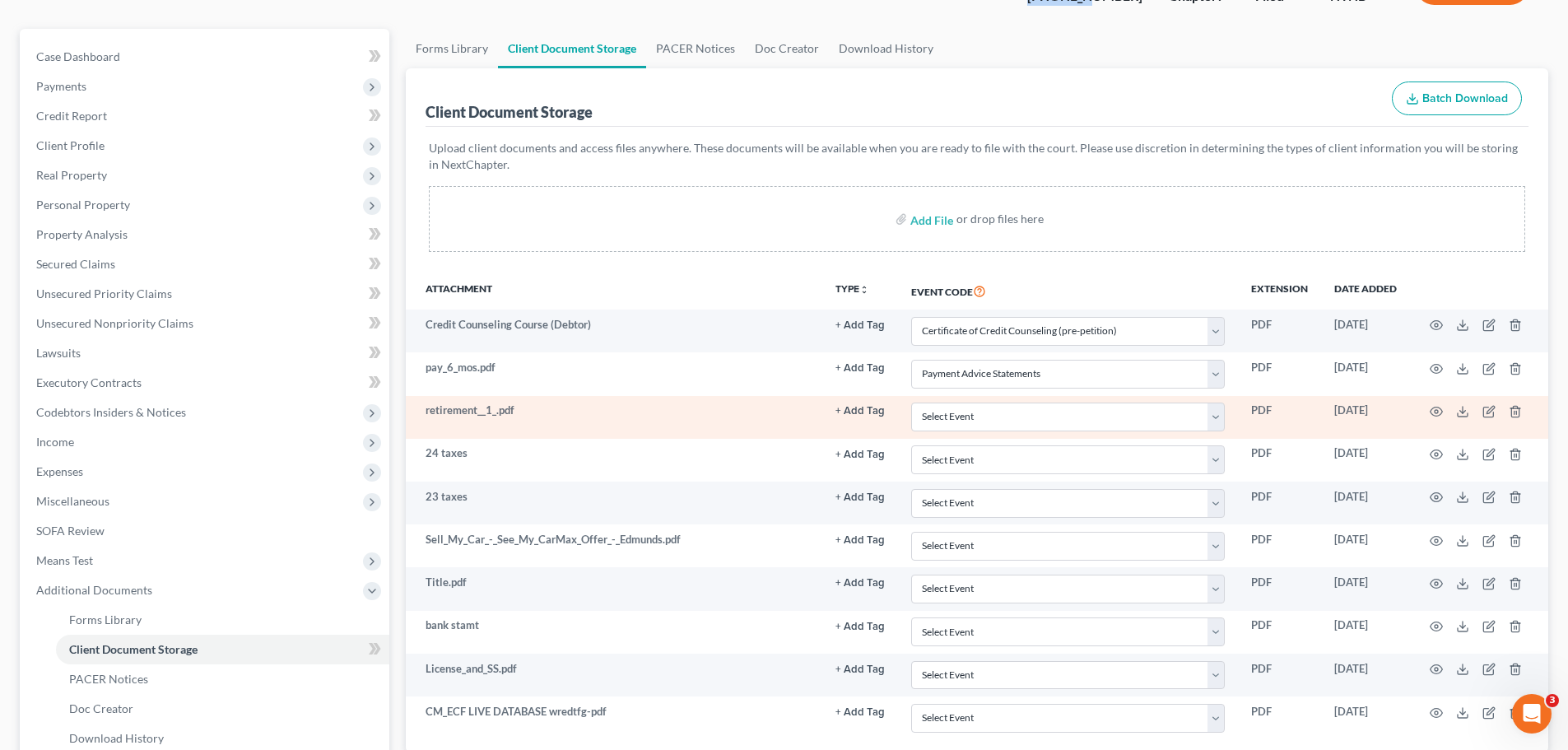
scroll to position [260, 0]
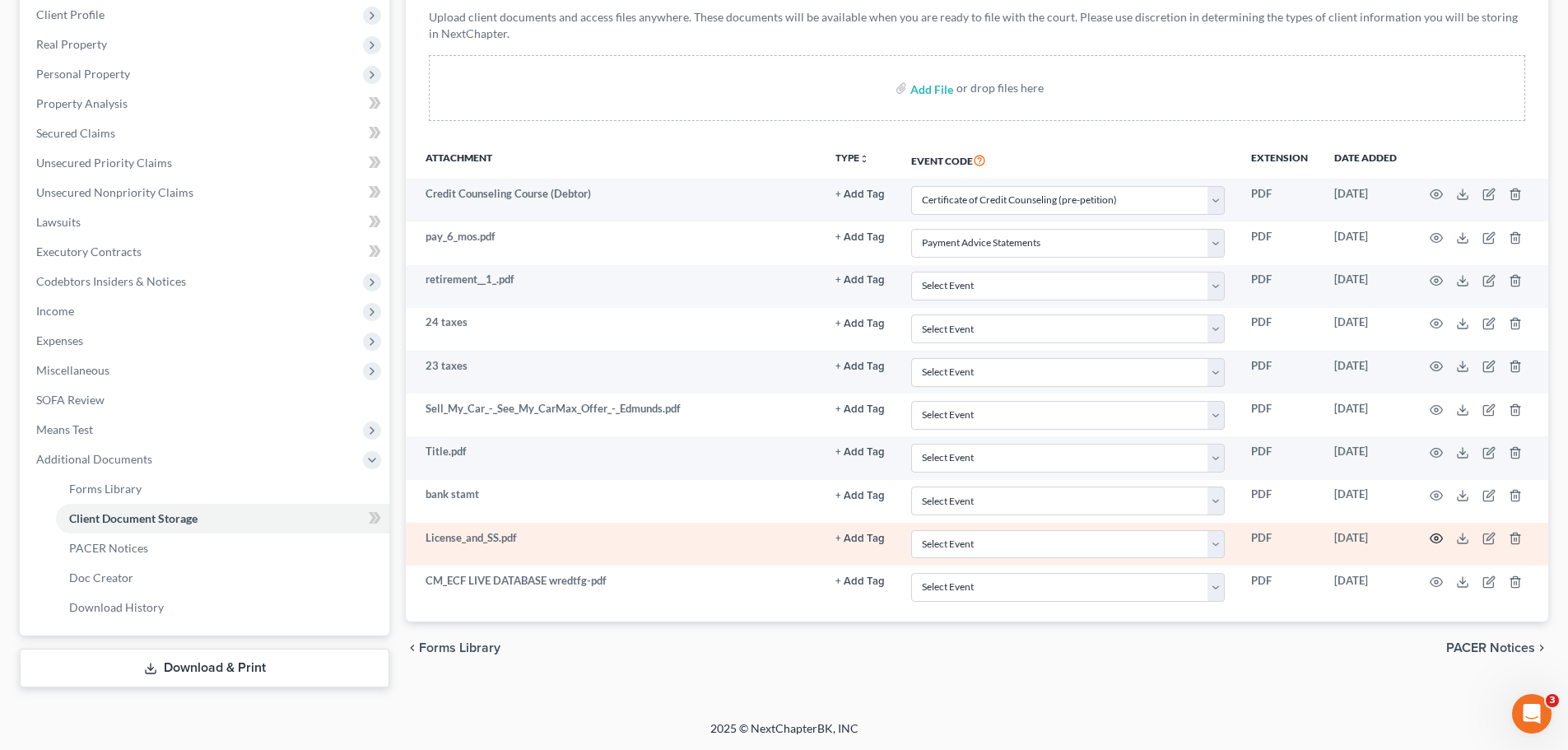
click at [1440, 538] on icon "button" at bounding box center [1437, 538] width 13 height 13
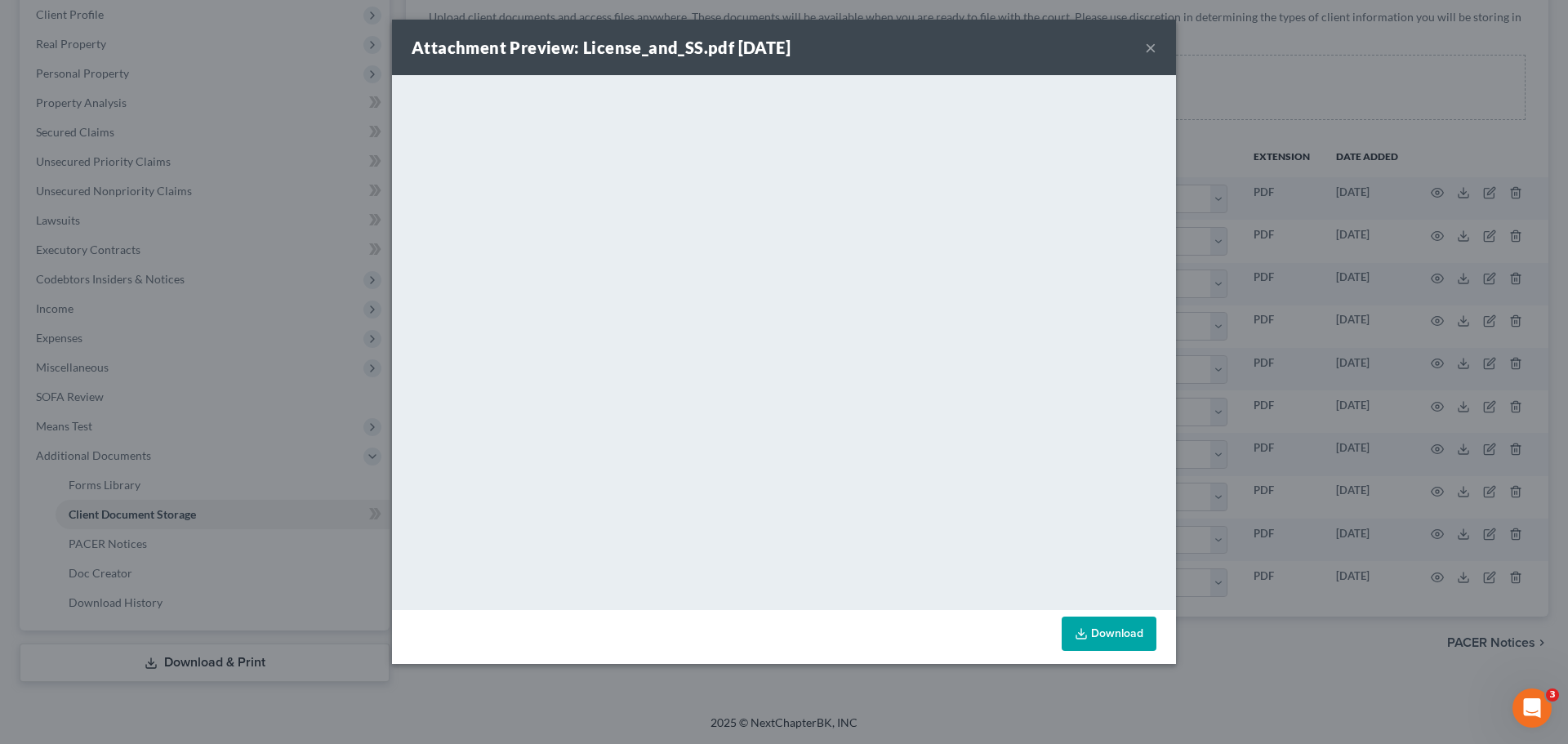
click at [1103, 630] on link "Download" at bounding box center [1109, 633] width 95 height 34
click at [1144, 44] on div "Attachment Preview: License_and_SS.pdf [DATE] ×" at bounding box center [784, 47] width 784 height 55
click at [1145, 45] on button "×" at bounding box center [1150, 47] width 12 height 20
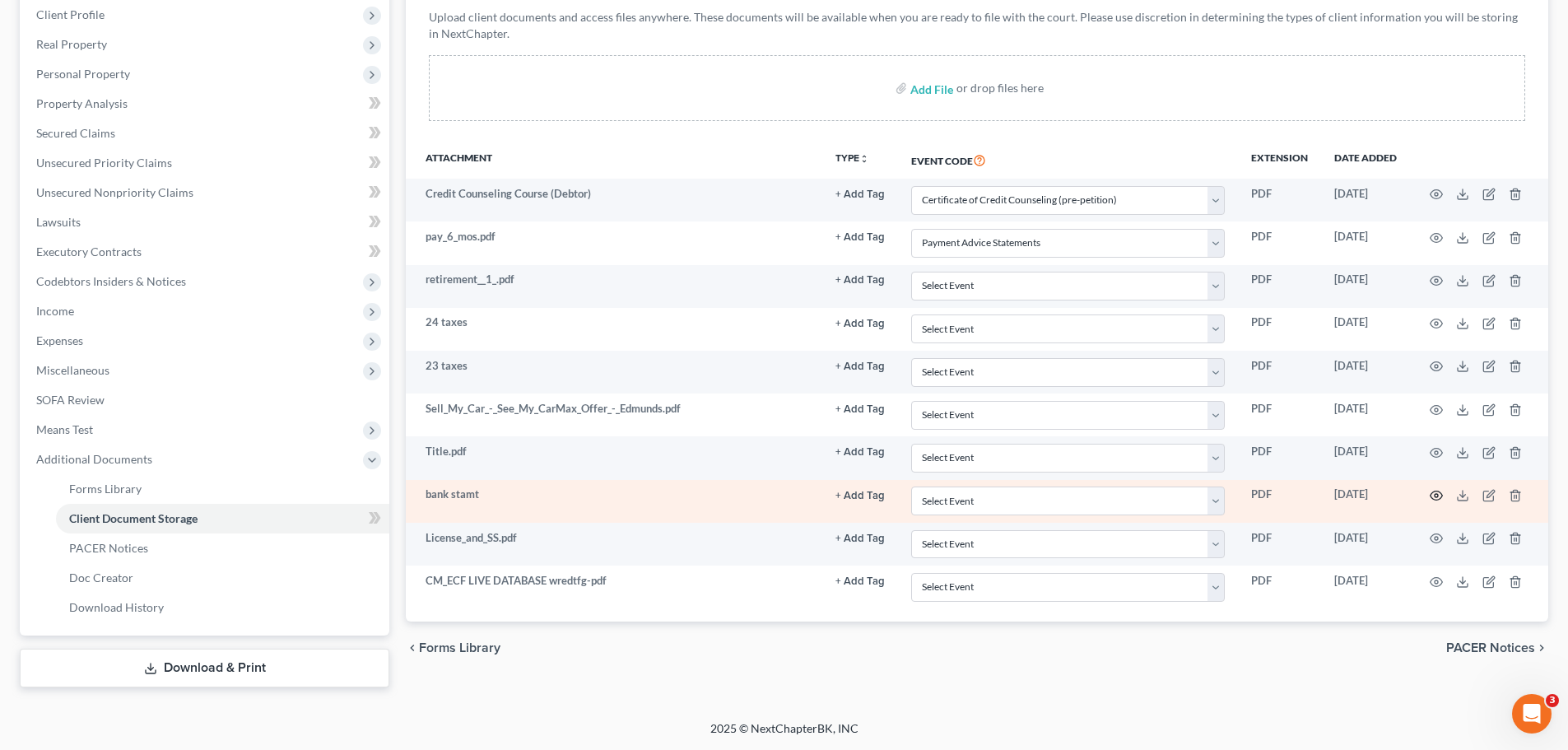
click at [1435, 491] on icon "button" at bounding box center [1437, 496] width 13 height 9
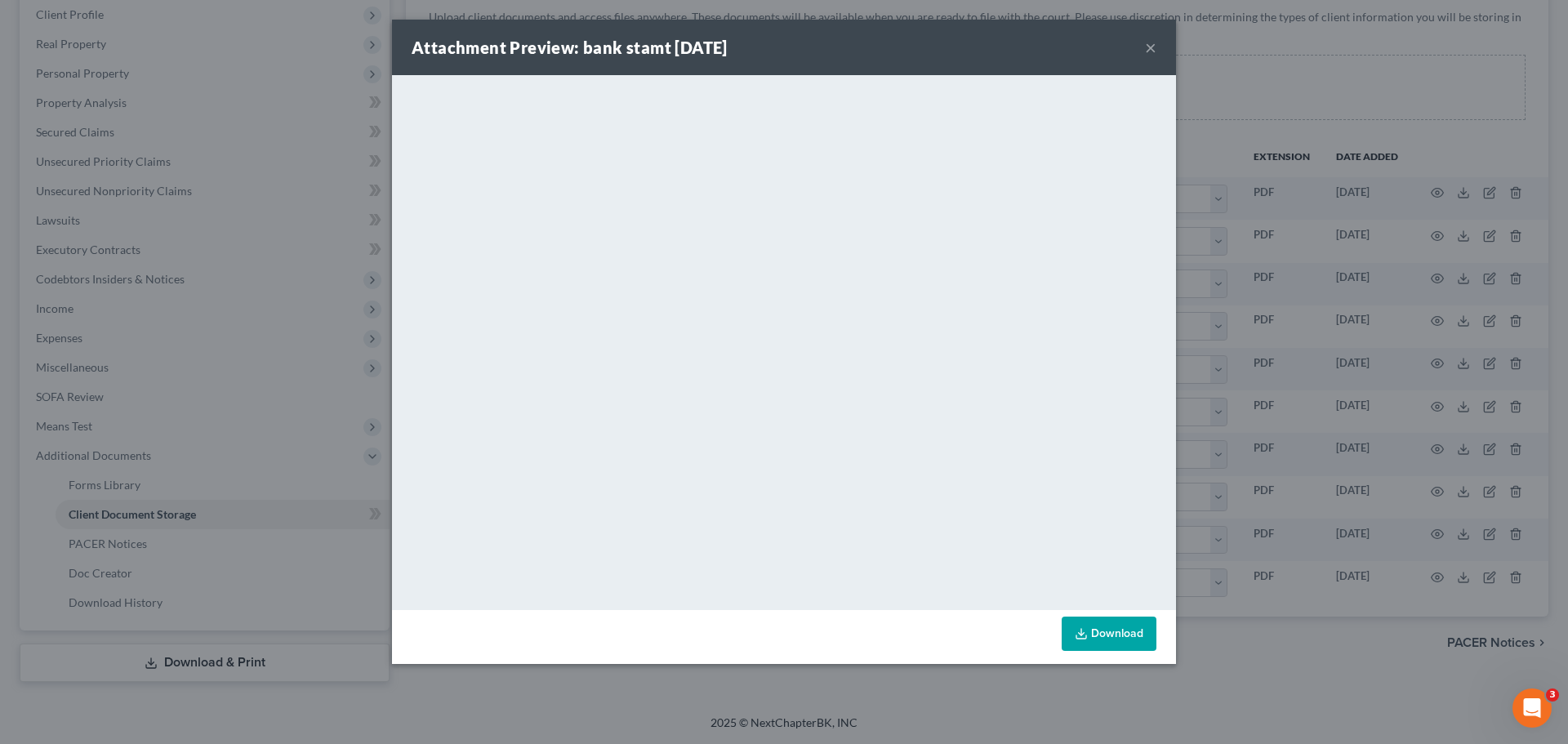
click at [1087, 619] on link "Download" at bounding box center [1109, 633] width 95 height 34
click at [1156, 52] on button "×" at bounding box center [1150, 47] width 12 height 20
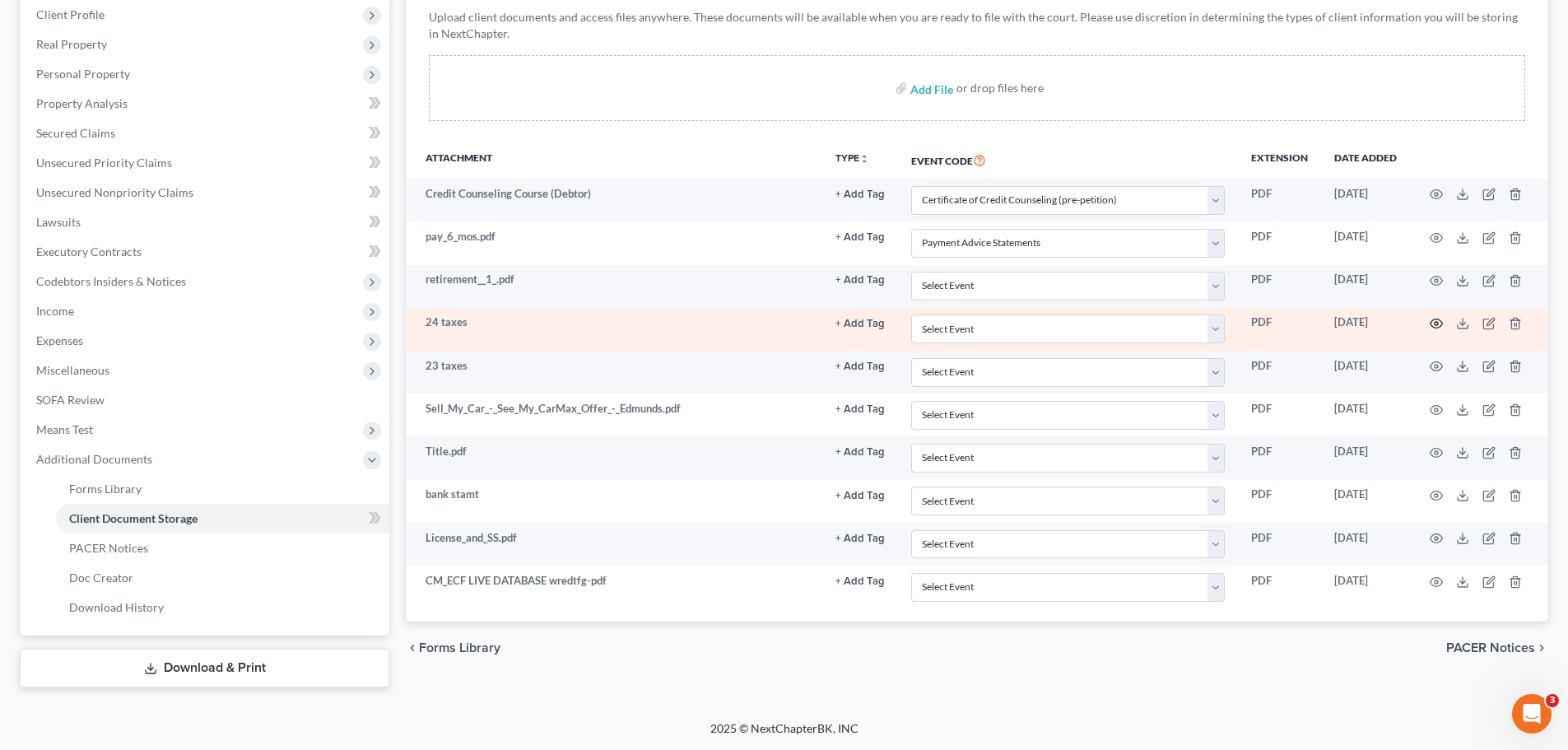
click at [1436, 329] on icon "button" at bounding box center [1437, 323] width 13 height 13
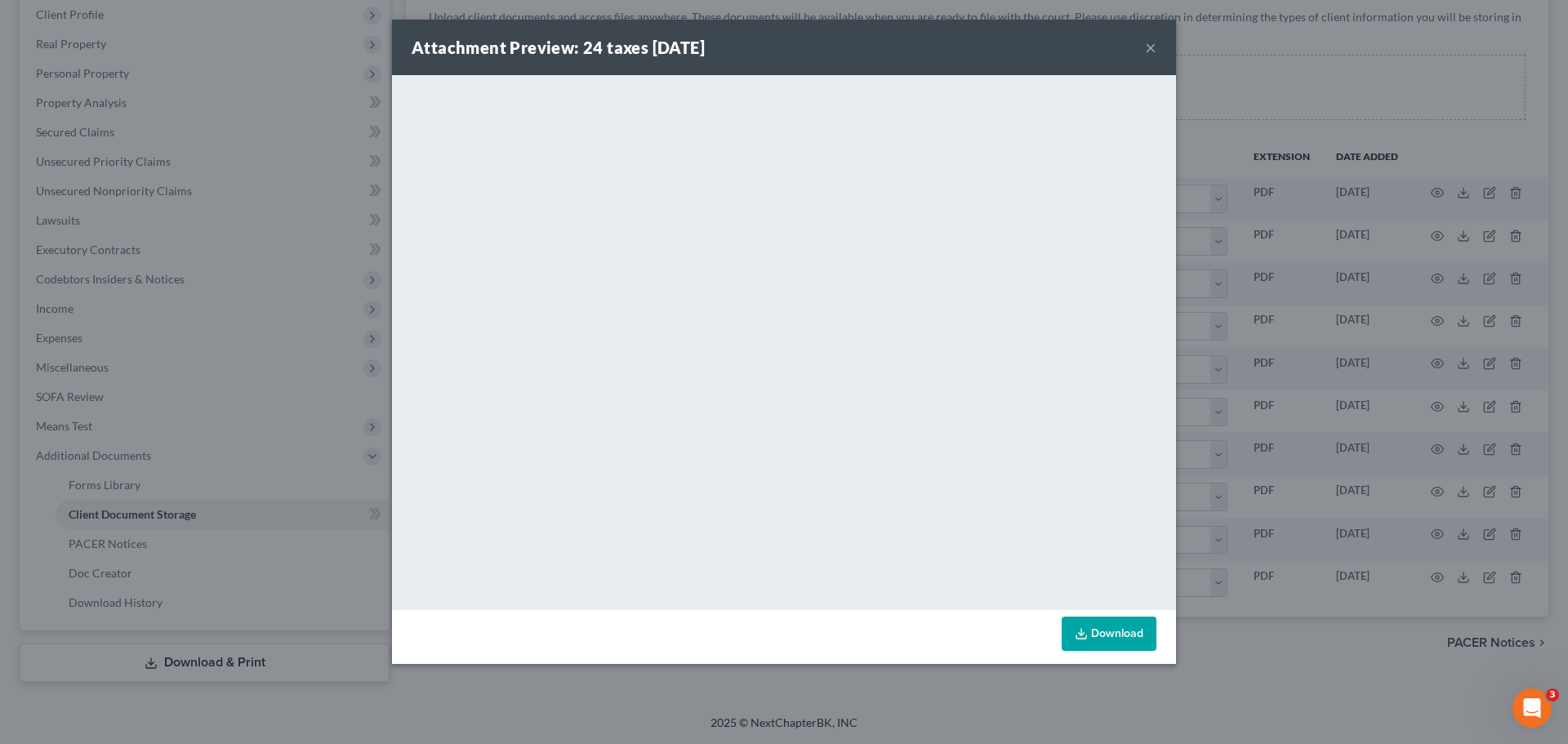
click at [1147, 46] on button "×" at bounding box center [1150, 47] width 12 height 20
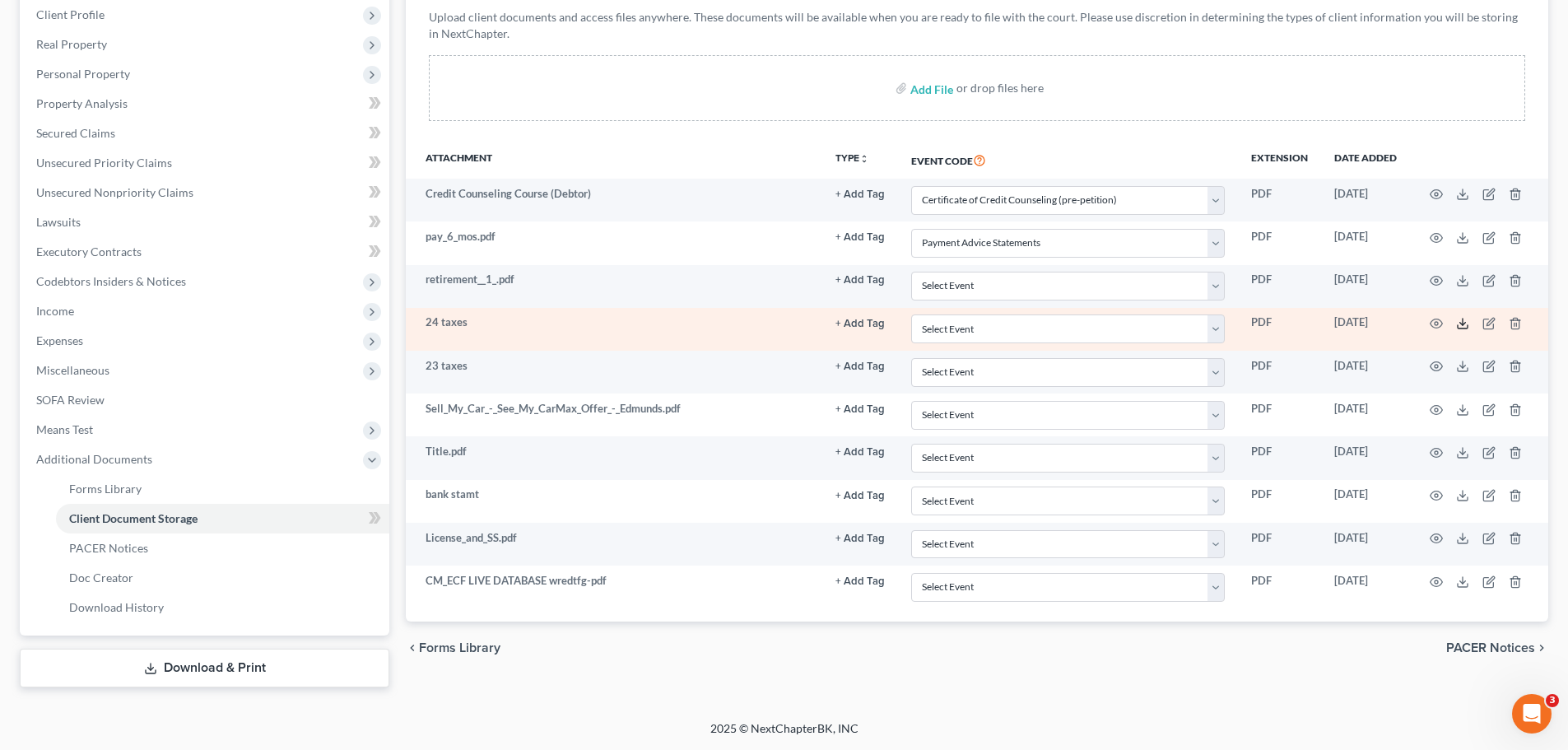
click at [1466, 325] on icon at bounding box center [1463, 323] width 13 height 13
click at [1461, 326] on icon at bounding box center [1463, 323] width 13 height 13
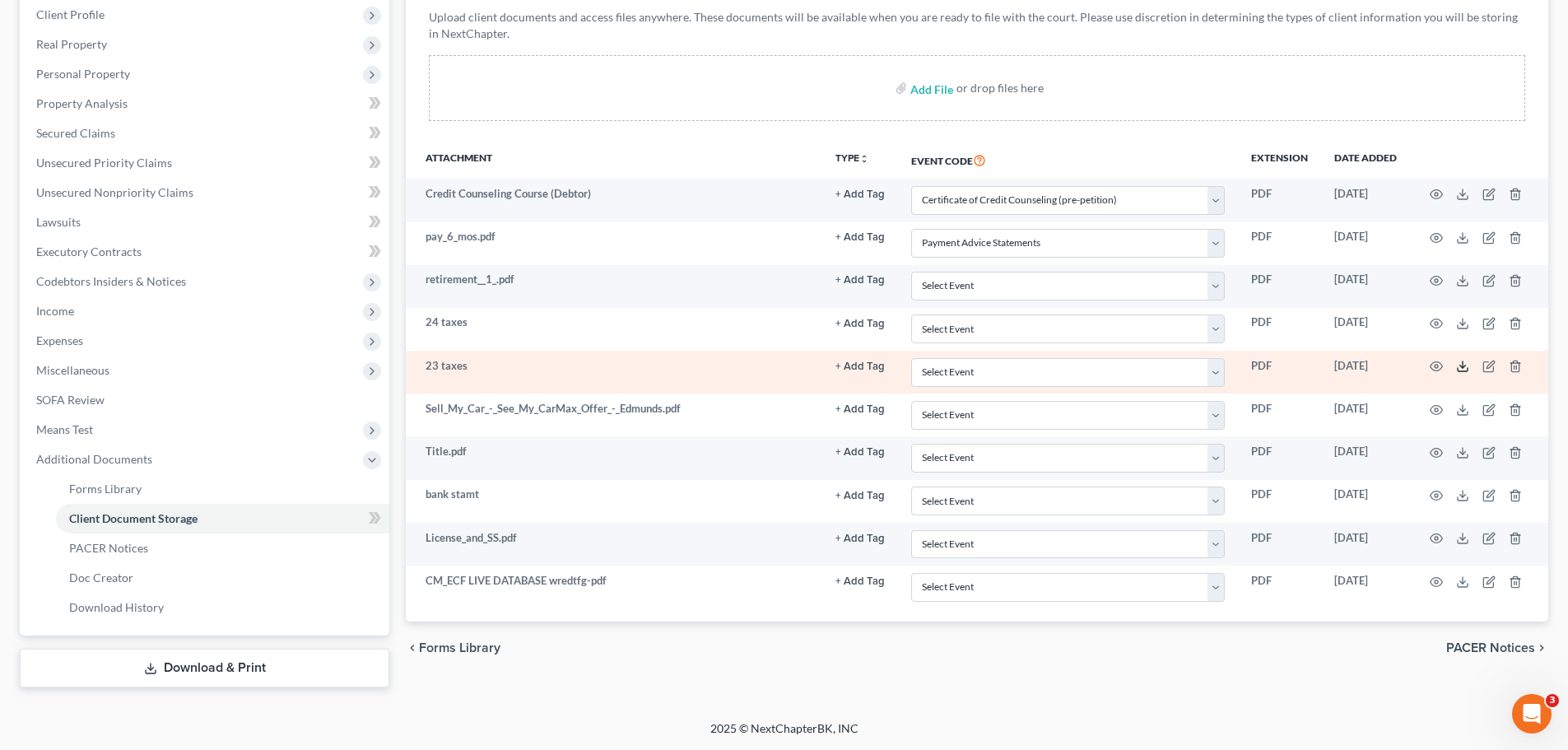
click at [1464, 371] on icon at bounding box center [1463, 366] width 13 height 13
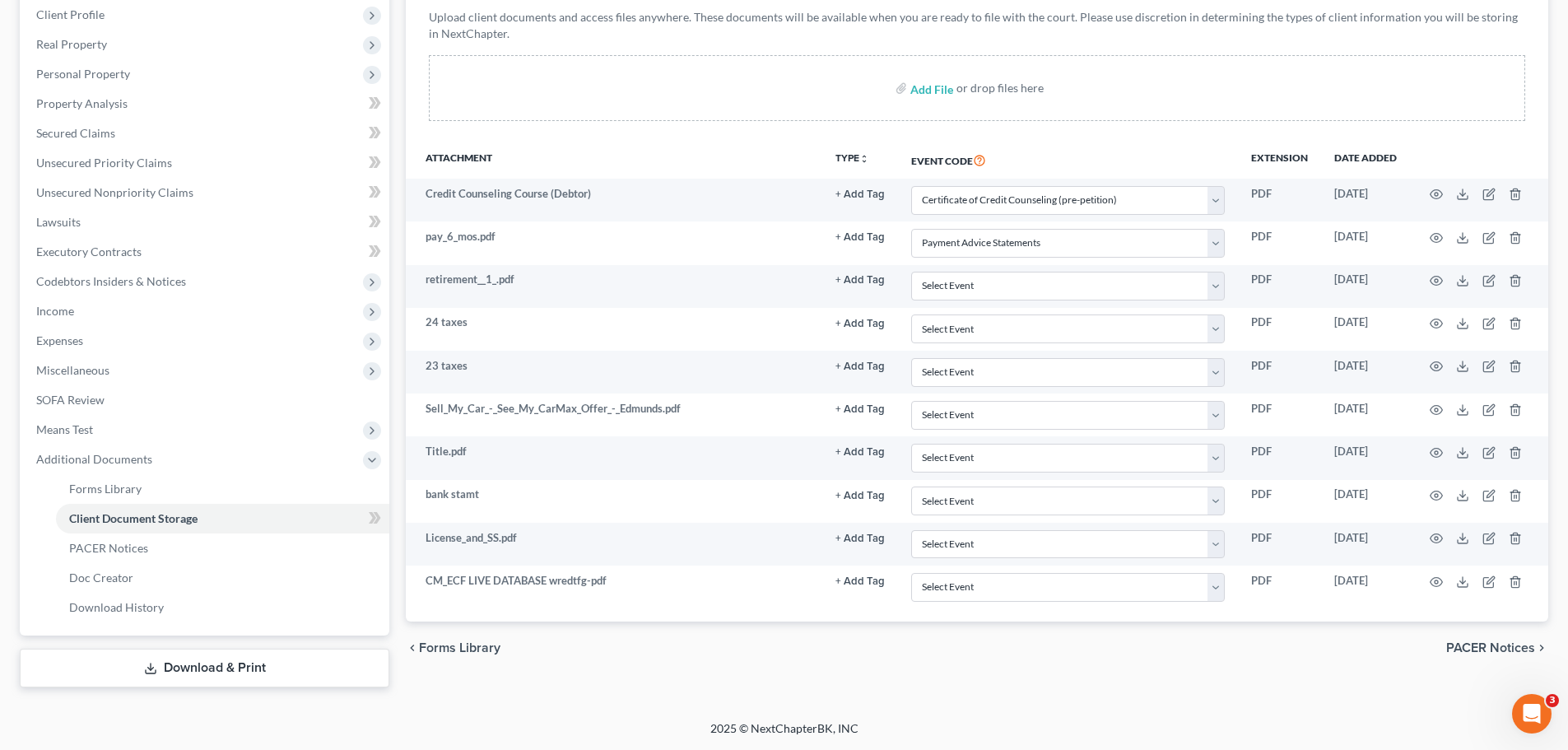
click at [1543, 668] on div "chevron_left Forms Library PACER Notices chevron_right" at bounding box center [977, 647] width 1142 height 53
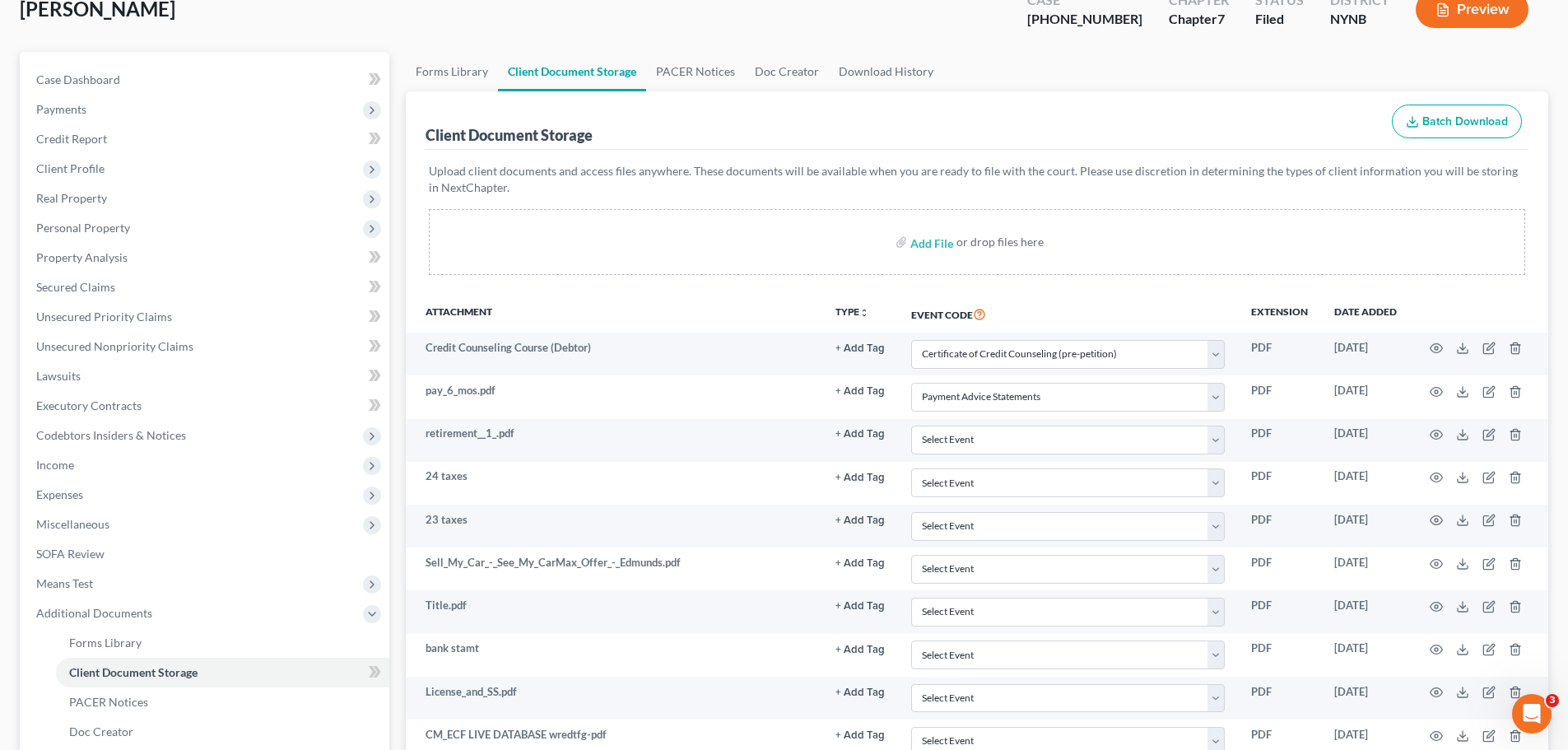
scroll to position [0, 0]
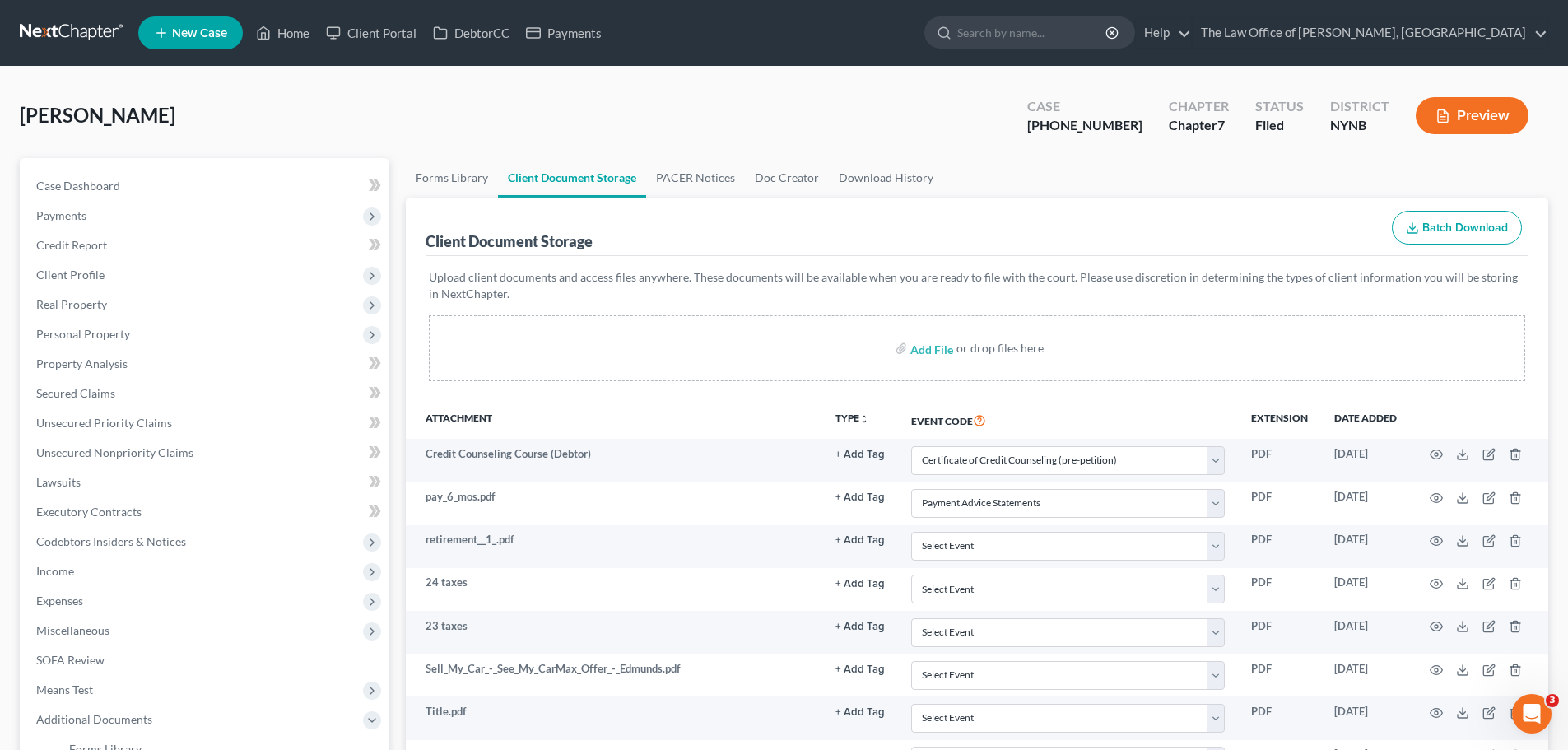
click at [75, 18] on link at bounding box center [72, 32] width 105 height 30
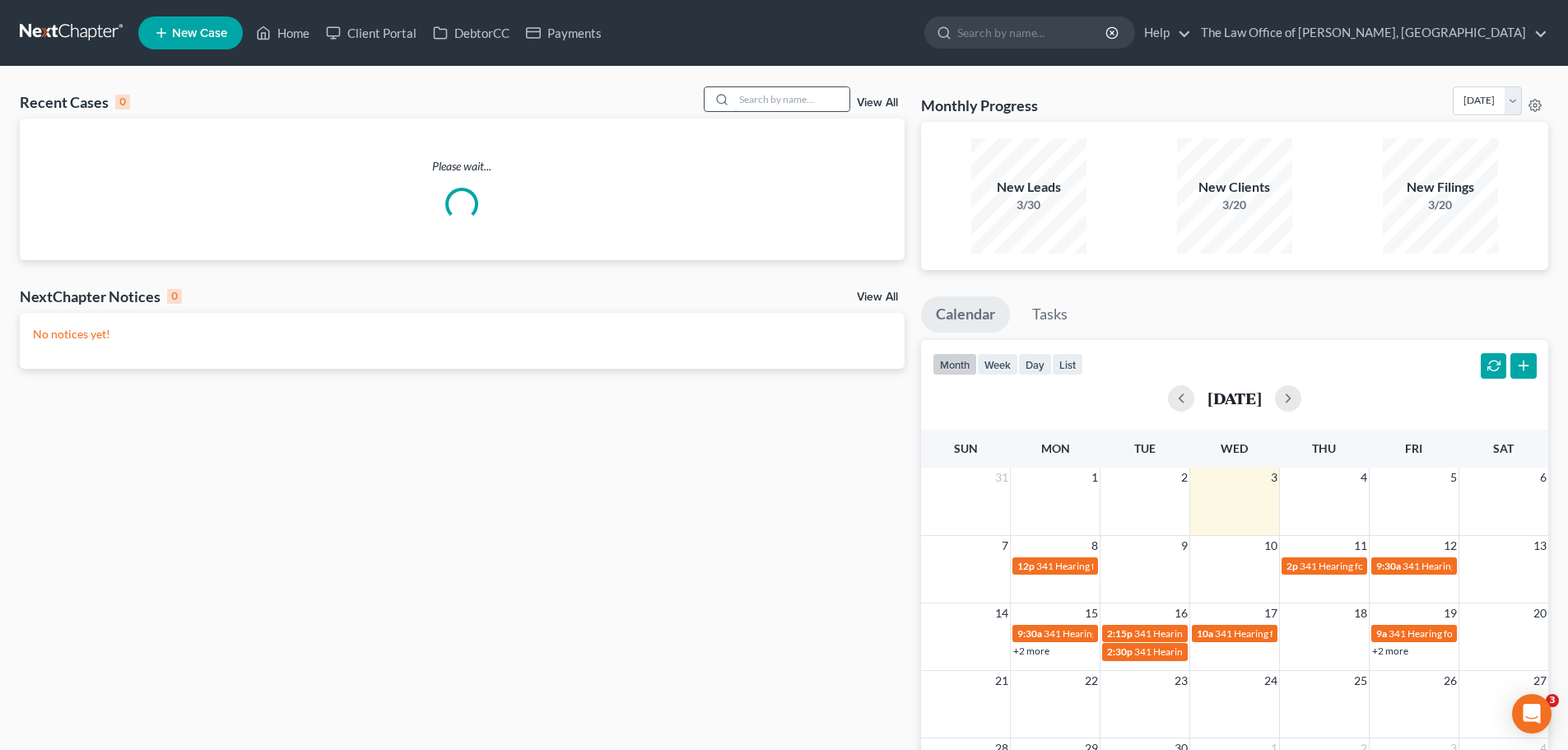
click at [768, 93] on input "search" at bounding box center [792, 99] width 115 height 24
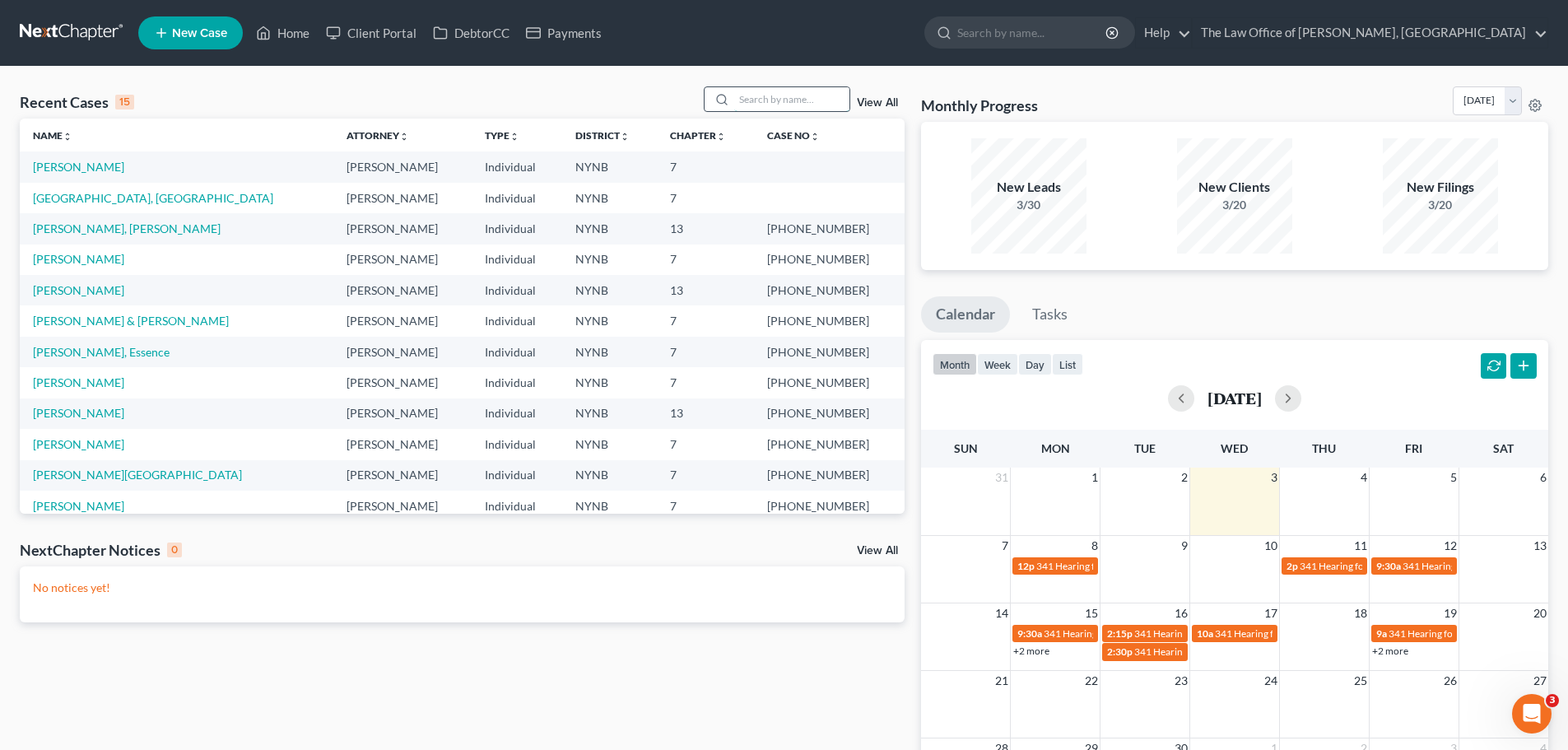
paste input "[PERSON_NAME]"
type input "[PERSON_NAME]"
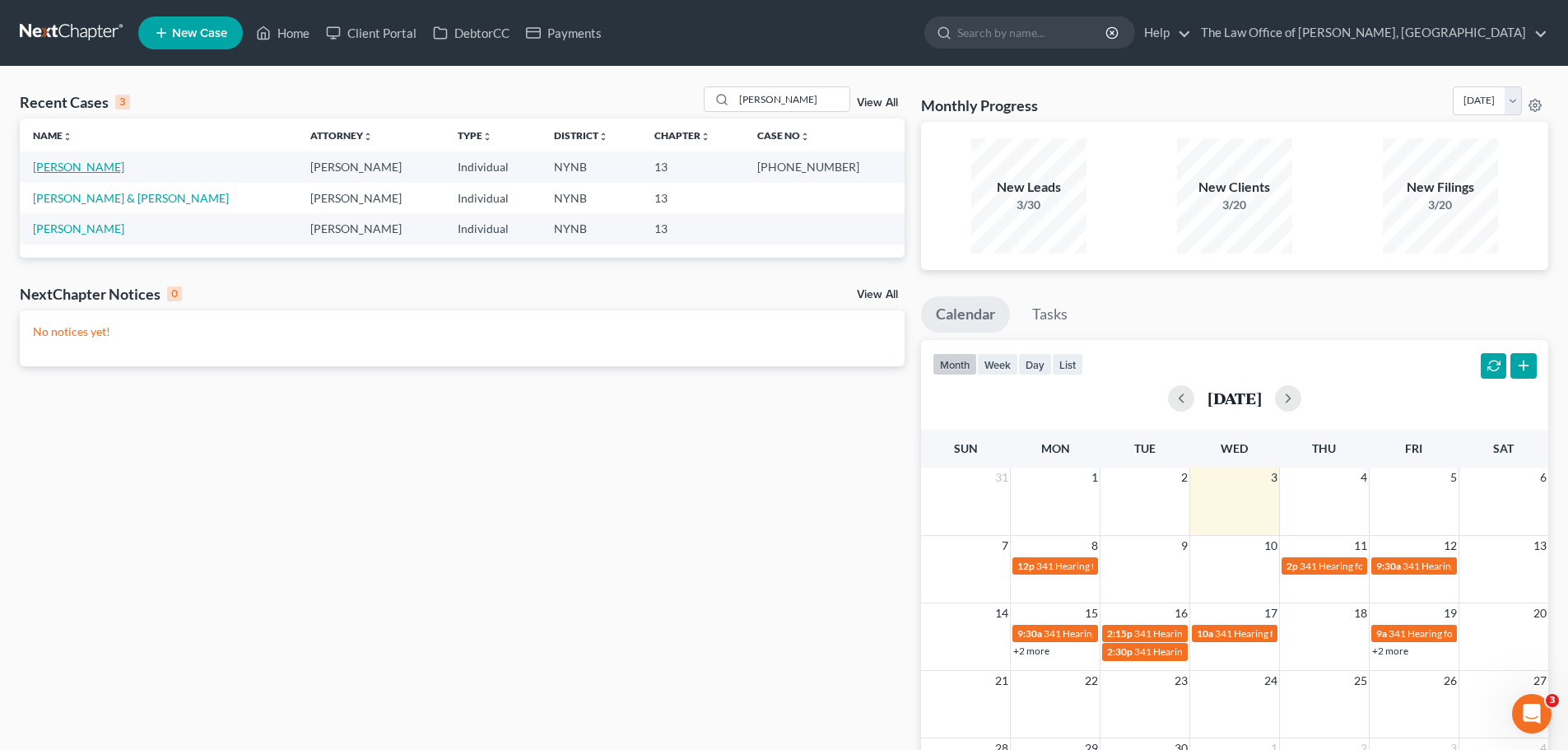
click at [51, 169] on link "[PERSON_NAME]" at bounding box center [79, 167] width 92 height 14
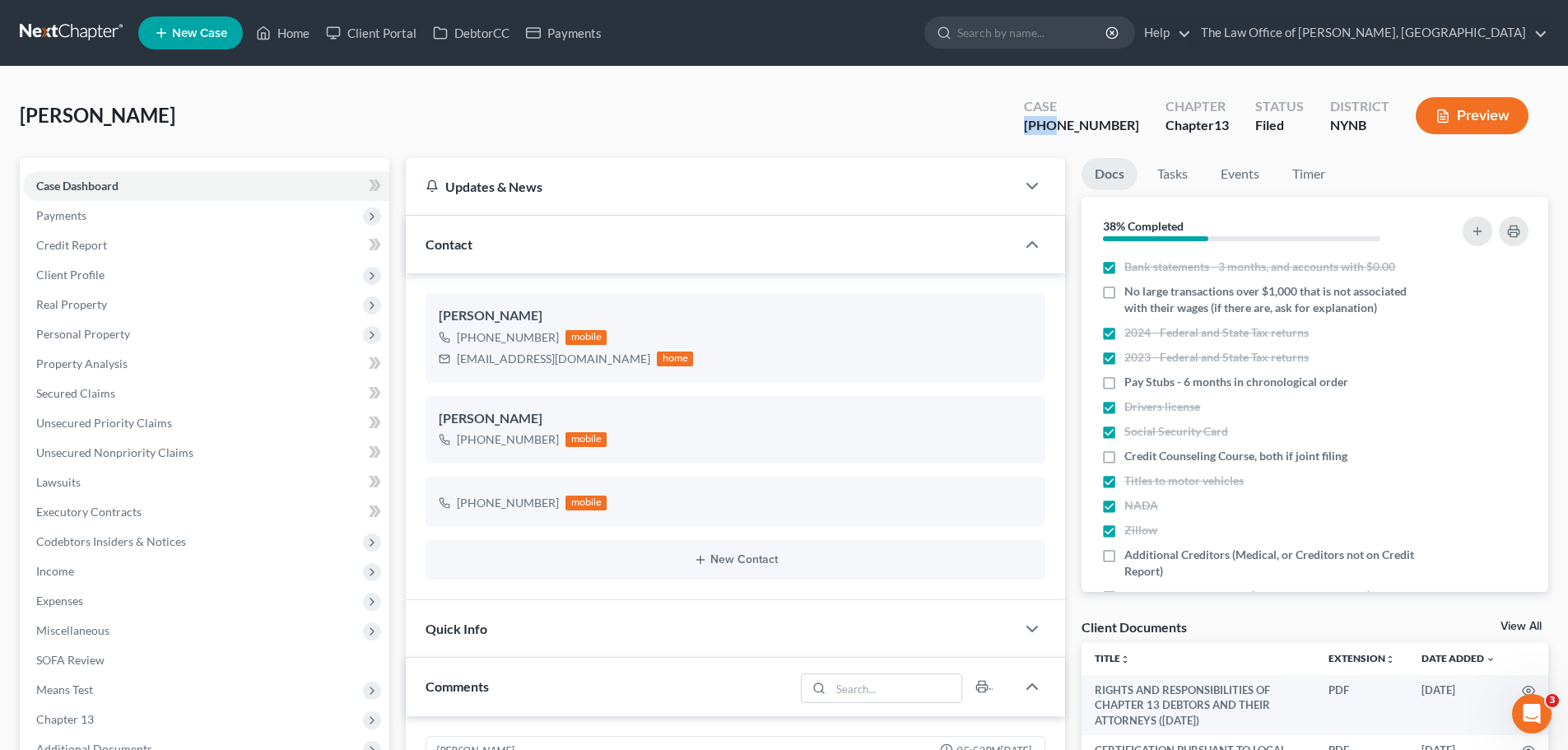
scroll to position [156, 0]
drag, startPoint x: 1069, startPoint y: 122, endPoint x: 1127, endPoint y: 125, distance: 58.1
click at [1127, 125] on div "Case [PHONE_NUMBER]" at bounding box center [1081, 117] width 141 height 49
copy div "25-10968"
click at [955, 129] on div "[PERSON_NAME] Upgraded Case [PHONE_NUMBER] Chapter Chapter 13 Status [GEOGRAPHI…" at bounding box center [784, 122] width 1528 height 72
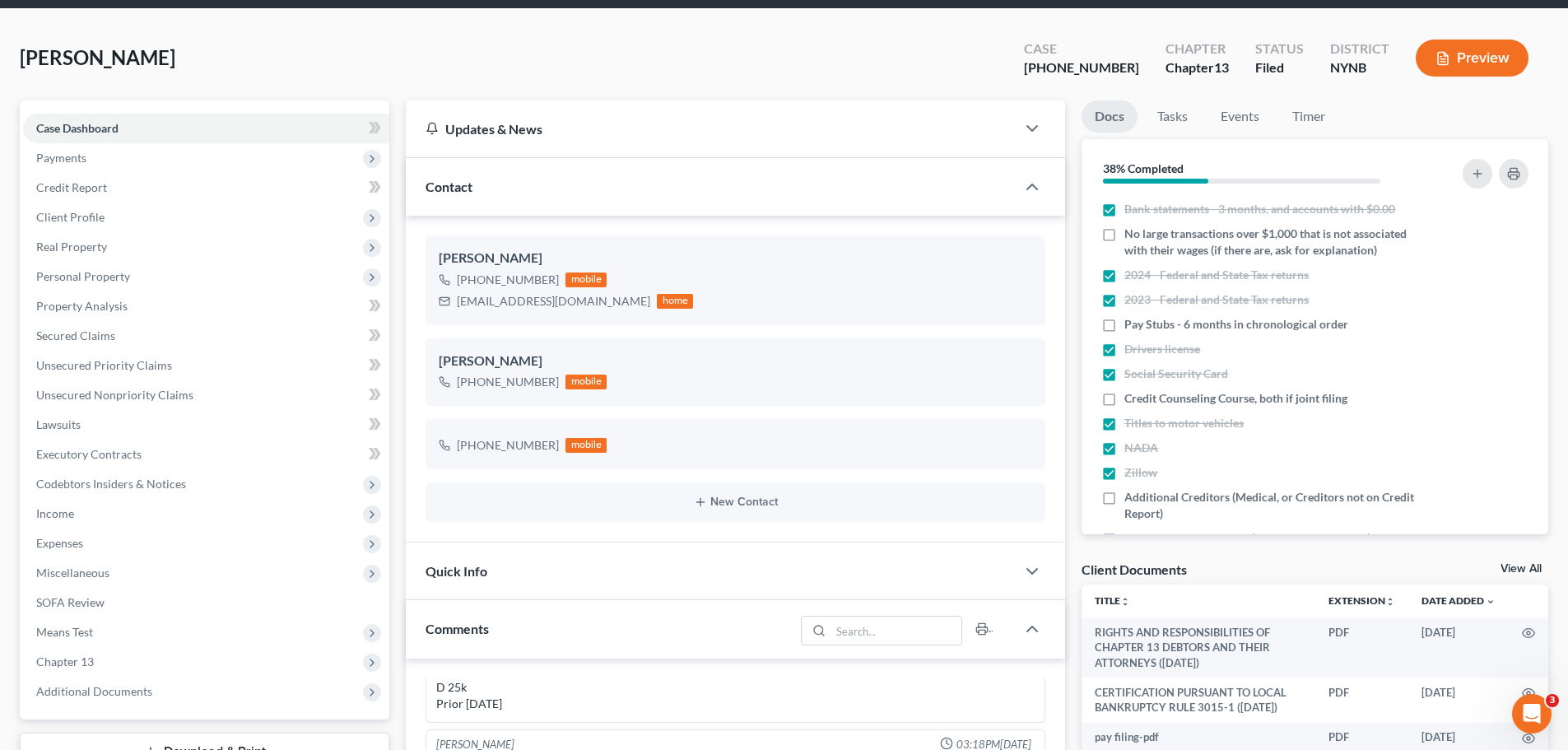
scroll to position [329, 0]
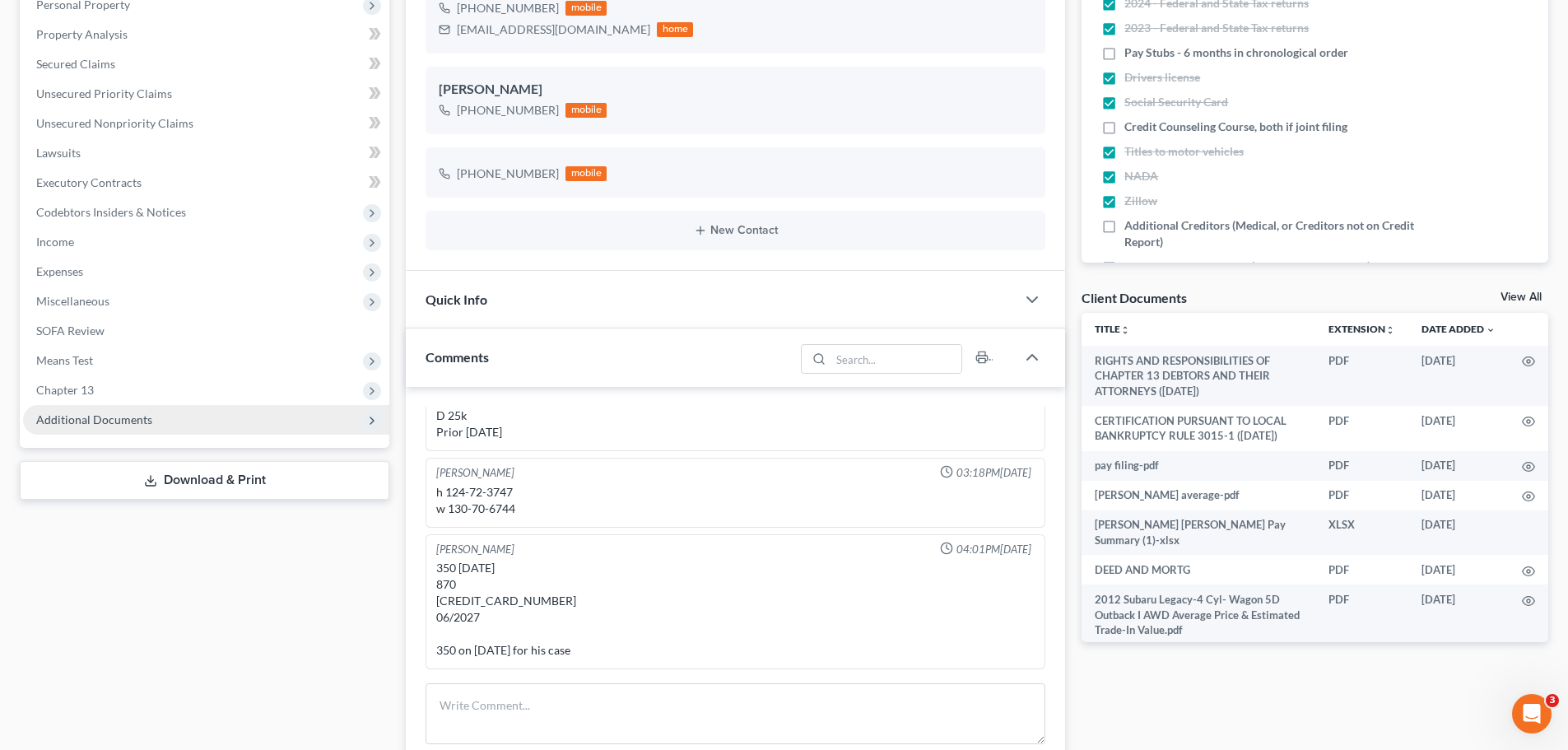
click at [170, 417] on span "Additional Documents" at bounding box center [206, 419] width 366 height 30
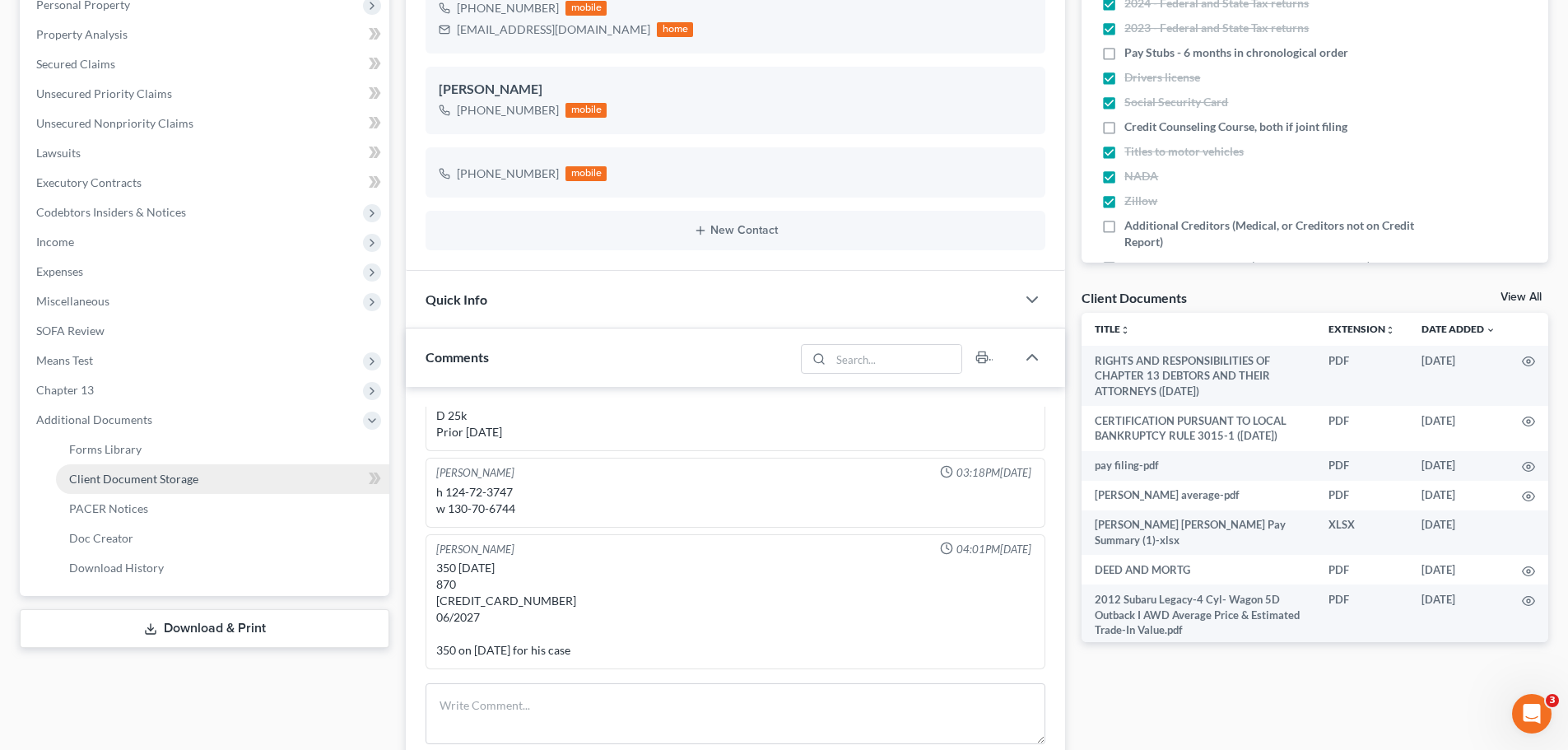
click at [169, 468] on link "Client Document Storage" at bounding box center [222, 478] width 334 height 30
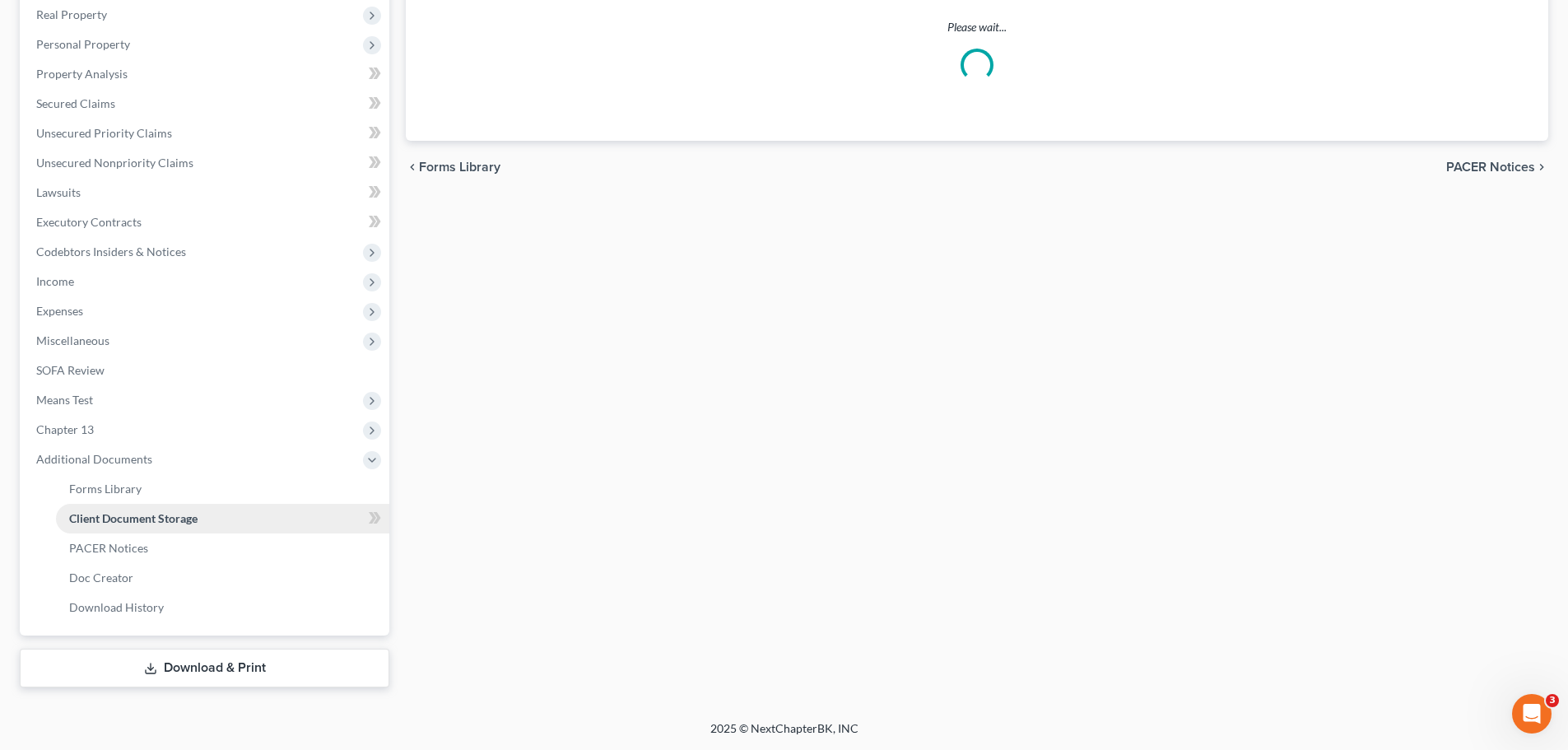
scroll to position [228, 0]
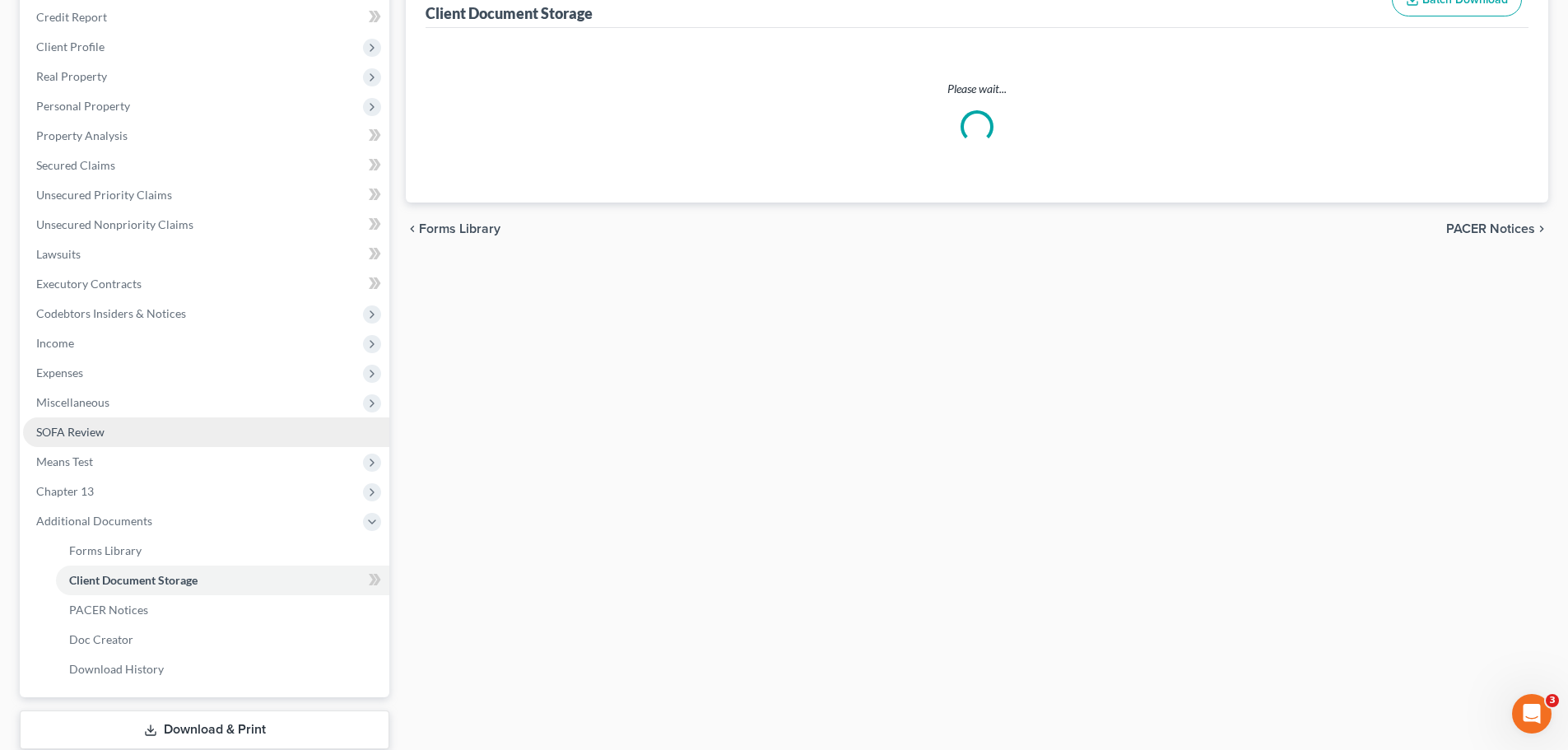
select select "1"
select select "5"
select select "2"
select select "6"
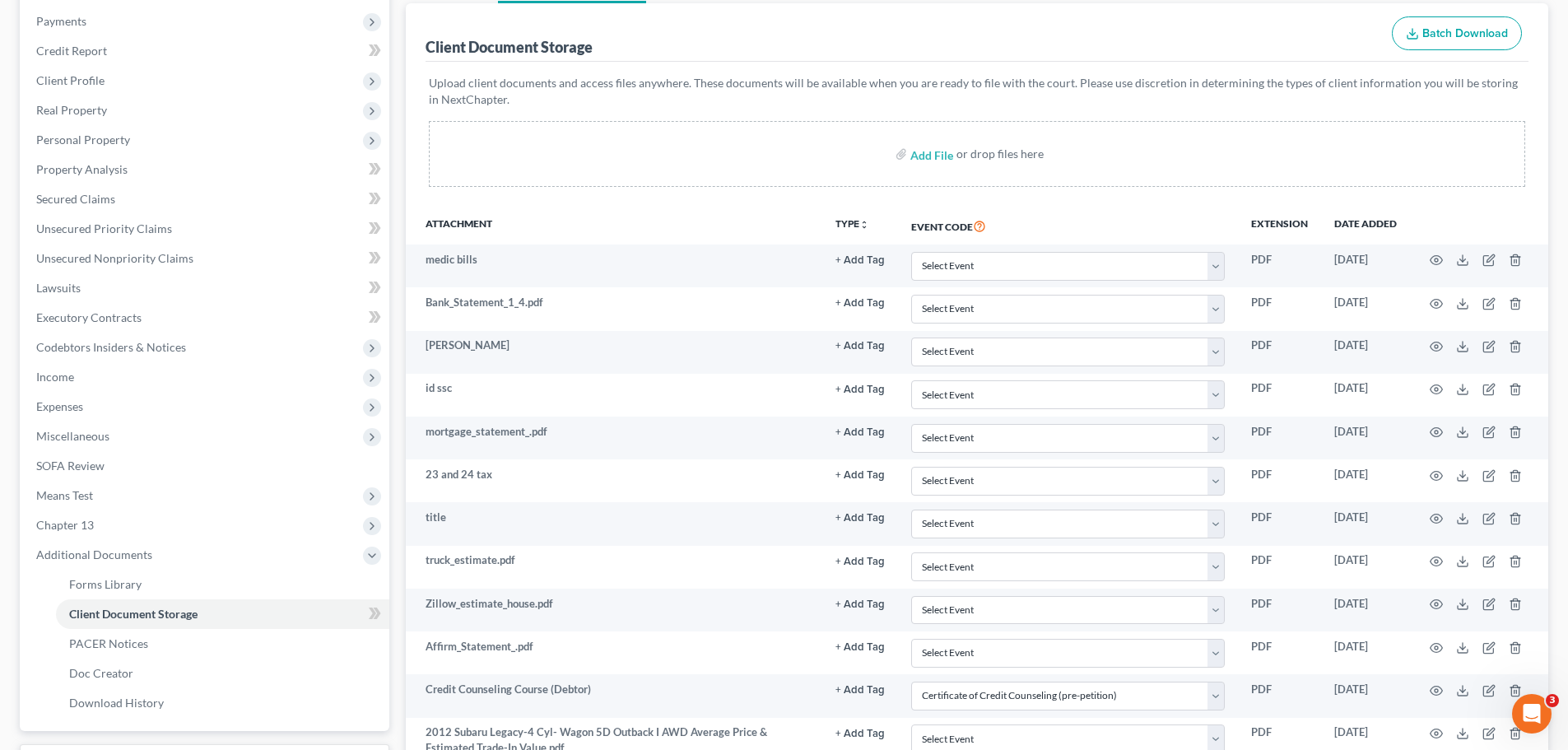
scroll to position [185, 0]
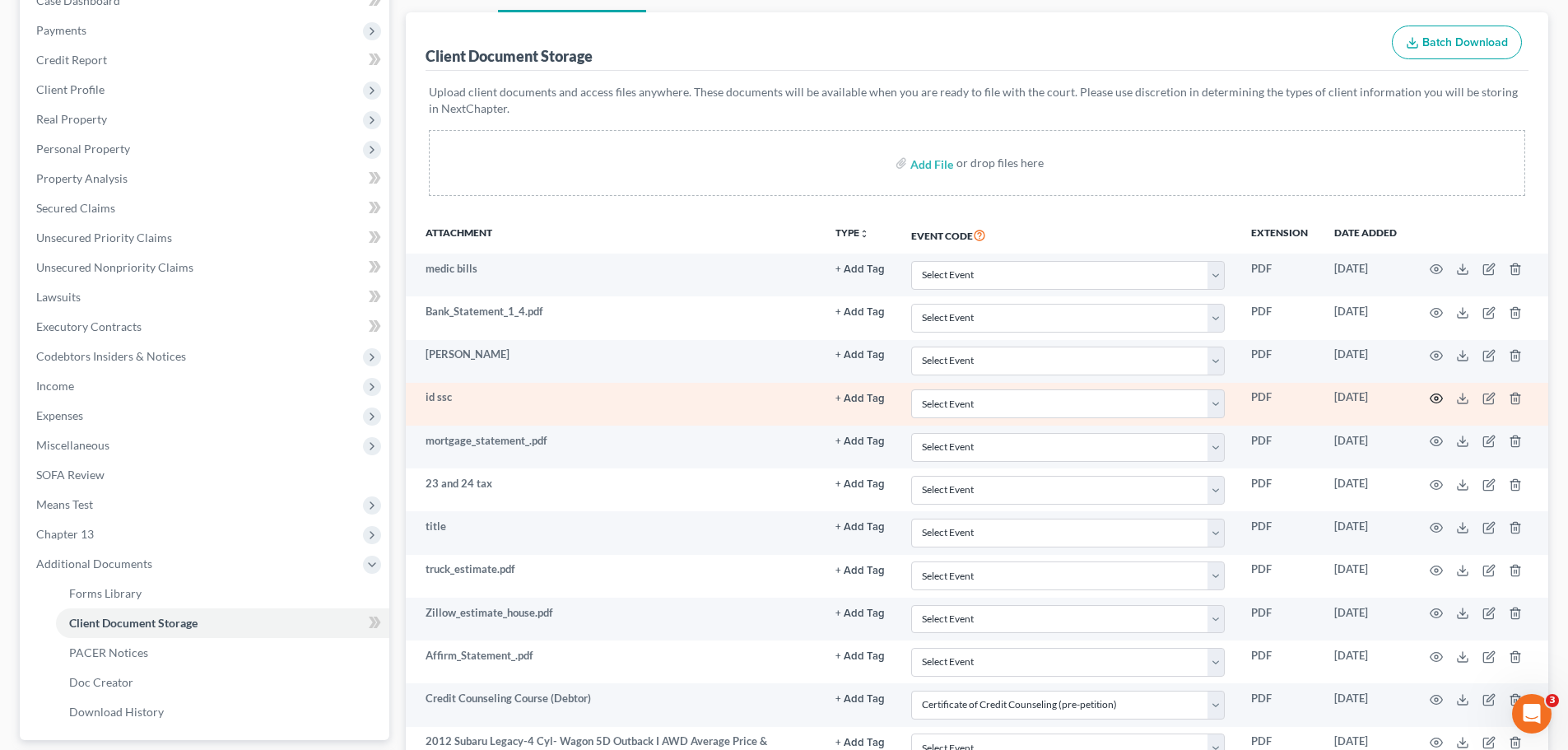
click at [1430, 404] on icon "button" at bounding box center [1437, 398] width 13 height 13
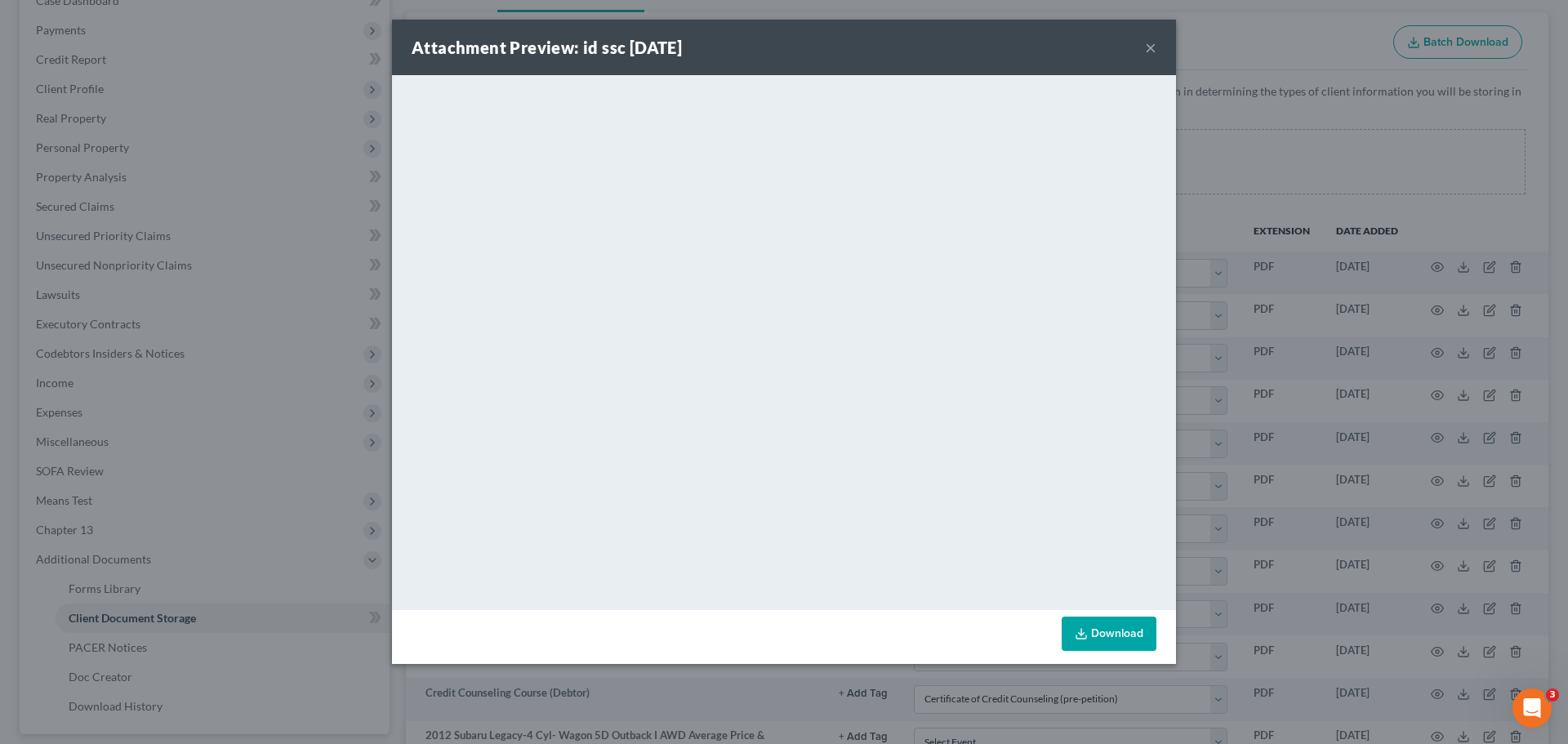
click at [1139, 625] on link "Download" at bounding box center [1109, 633] width 95 height 34
click at [1149, 47] on button "×" at bounding box center [1150, 47] width 12 height 20
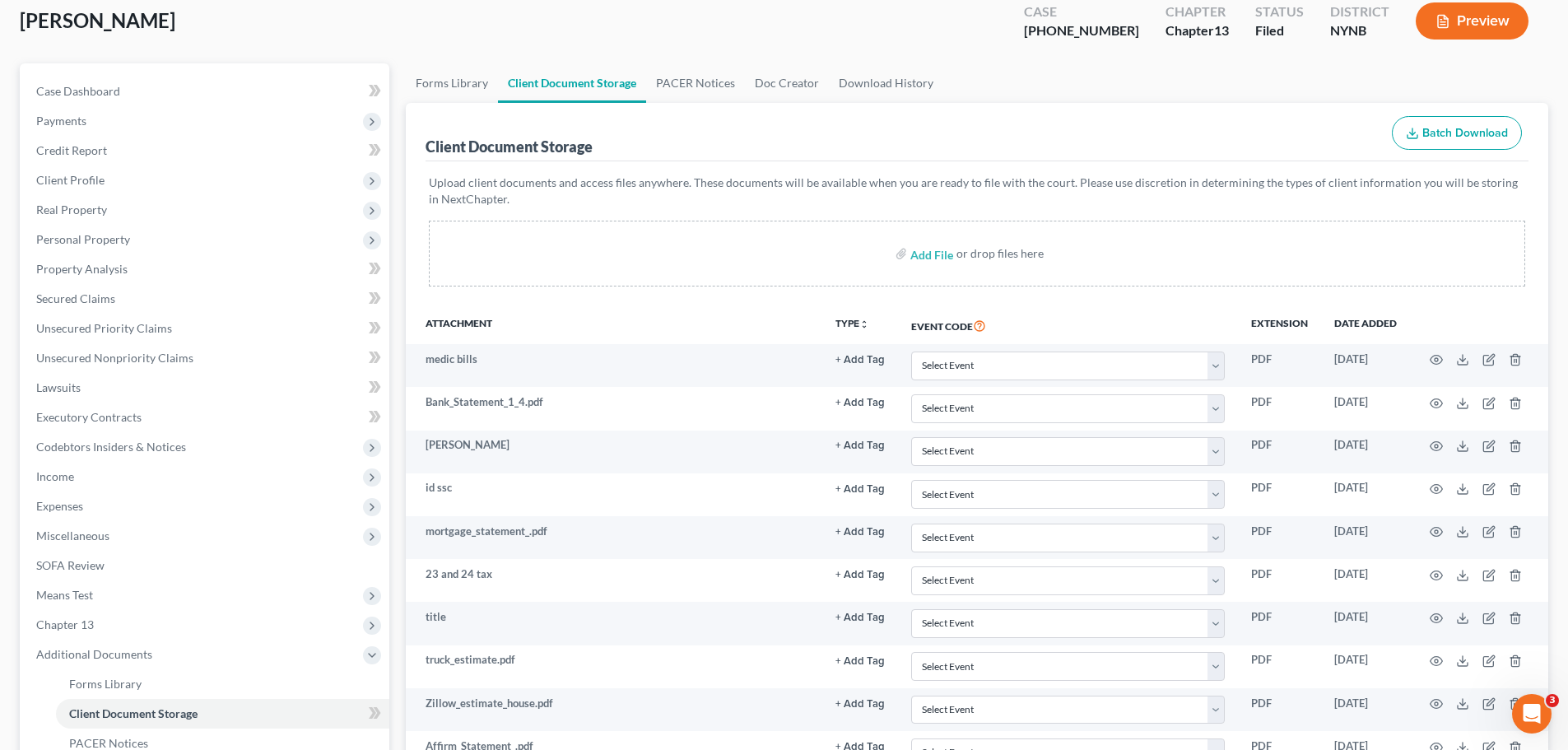
scroll to position [0, 0]
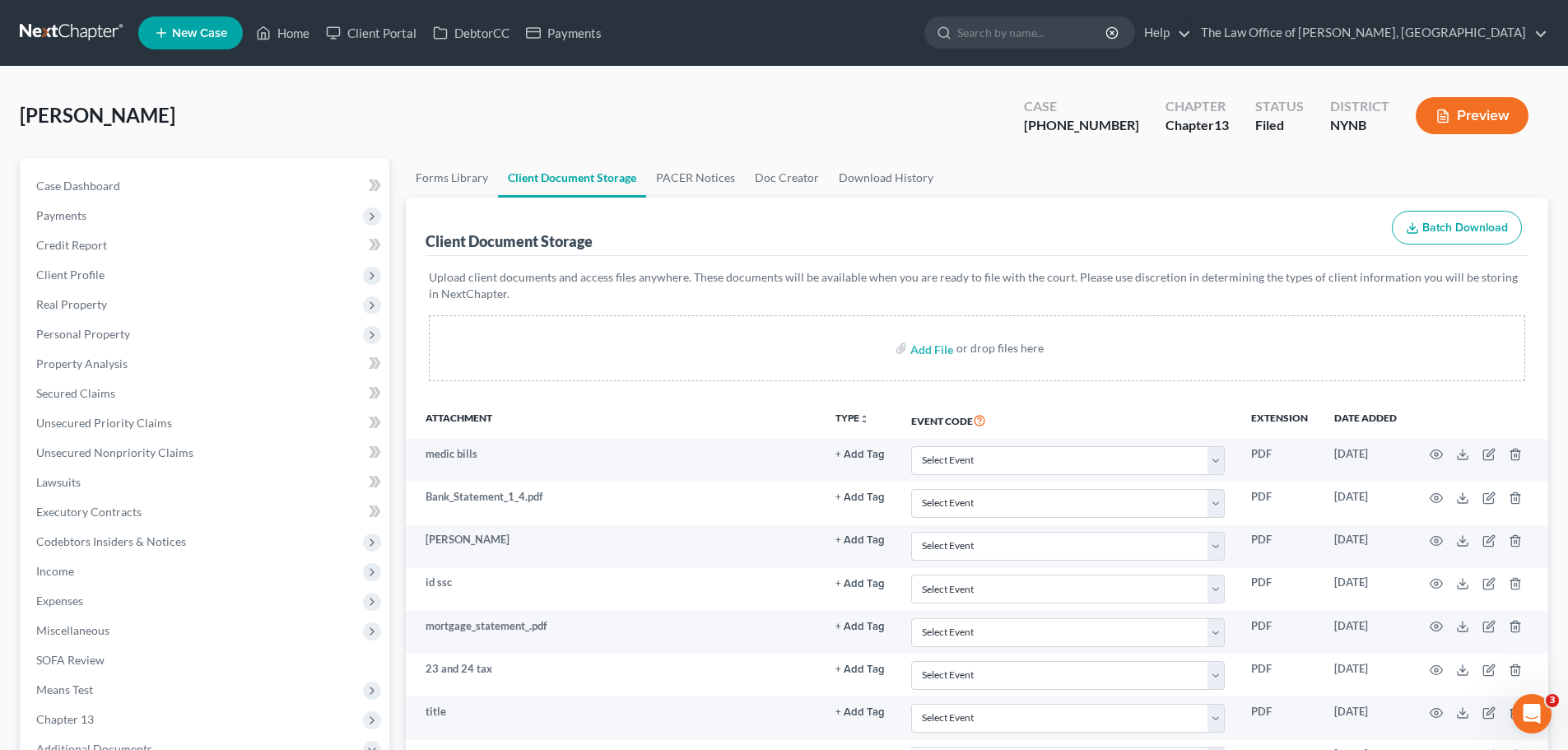
click at [30, 96] on div "[PERSON_NAME] Upgraded Case [PHONE_NUMBER] Chapter Chapter 13 Status [GEOGRAPHI…" at bounding box center [784, 122] width 1528 height 72
click at [30, 95] on div "[PERSON_NAME] Upgraded Case [PHONE_NUMBER] Chapter Chapter 13 Status [GEOGRAPHI…" at bounding box center [784, 122] width 1528 height 72
click at [40, 119] on span "[PERSON_NAME]" at bounding box center [97, 114] width 156 height 24
click at [40, 120] on span "[PERSON_NAME]" at bounding box center [97, 114] width 156 height 24
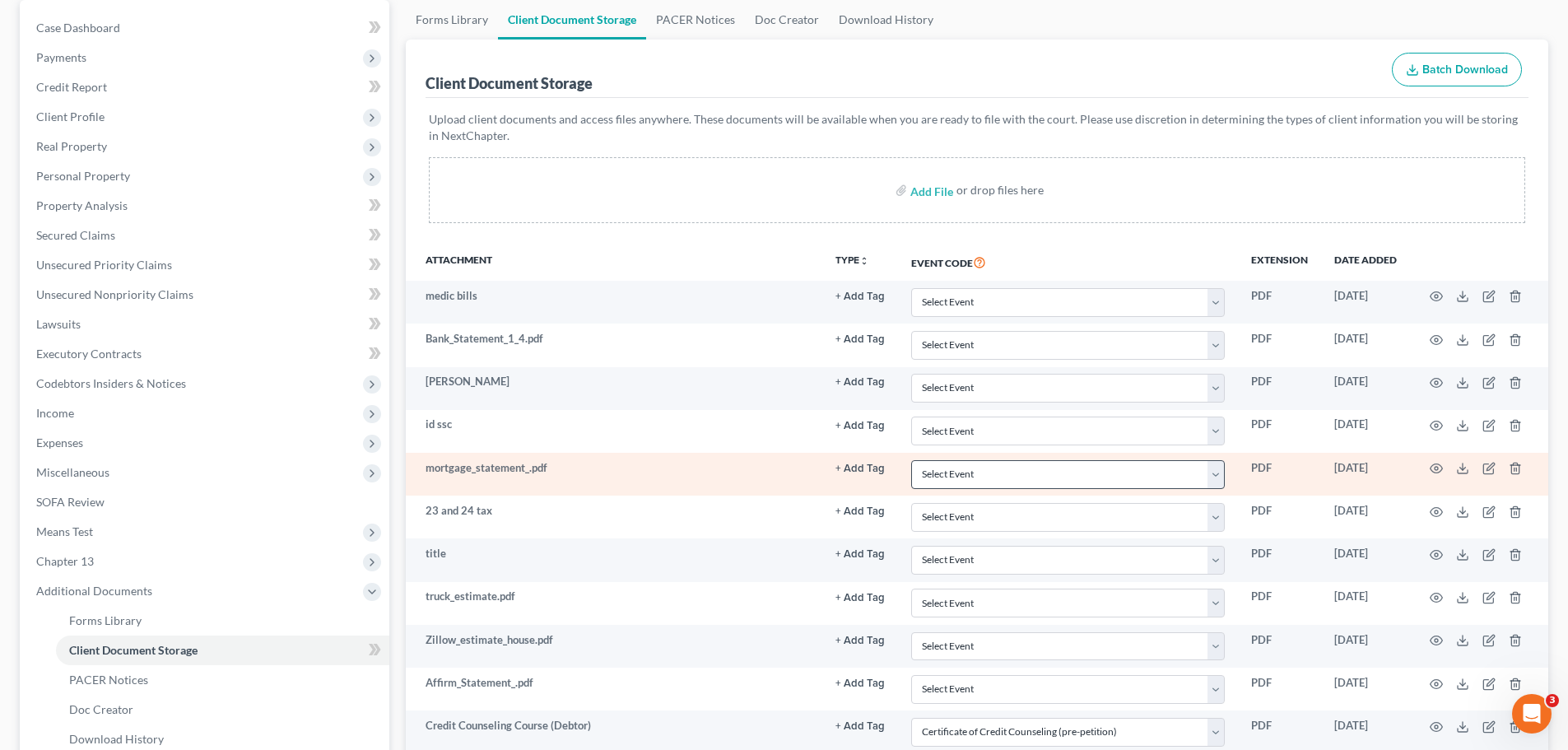
scroll to position [247, 0]
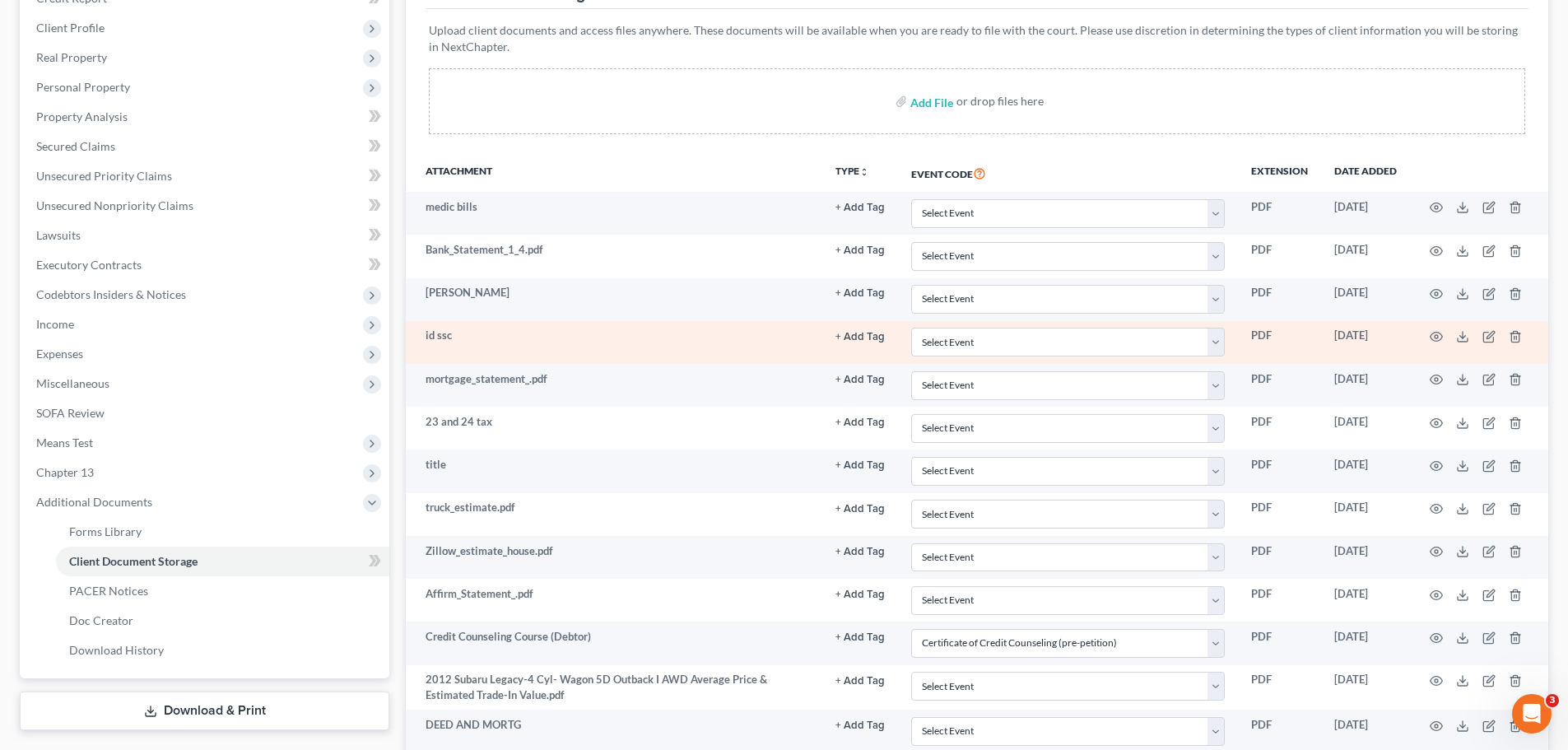
click at [1461, 344] on td at bounding box center [1480, 343] width 139 height 43
click at [1462, 343] on icon at bounding box center [1463, 336] width 13 height 13
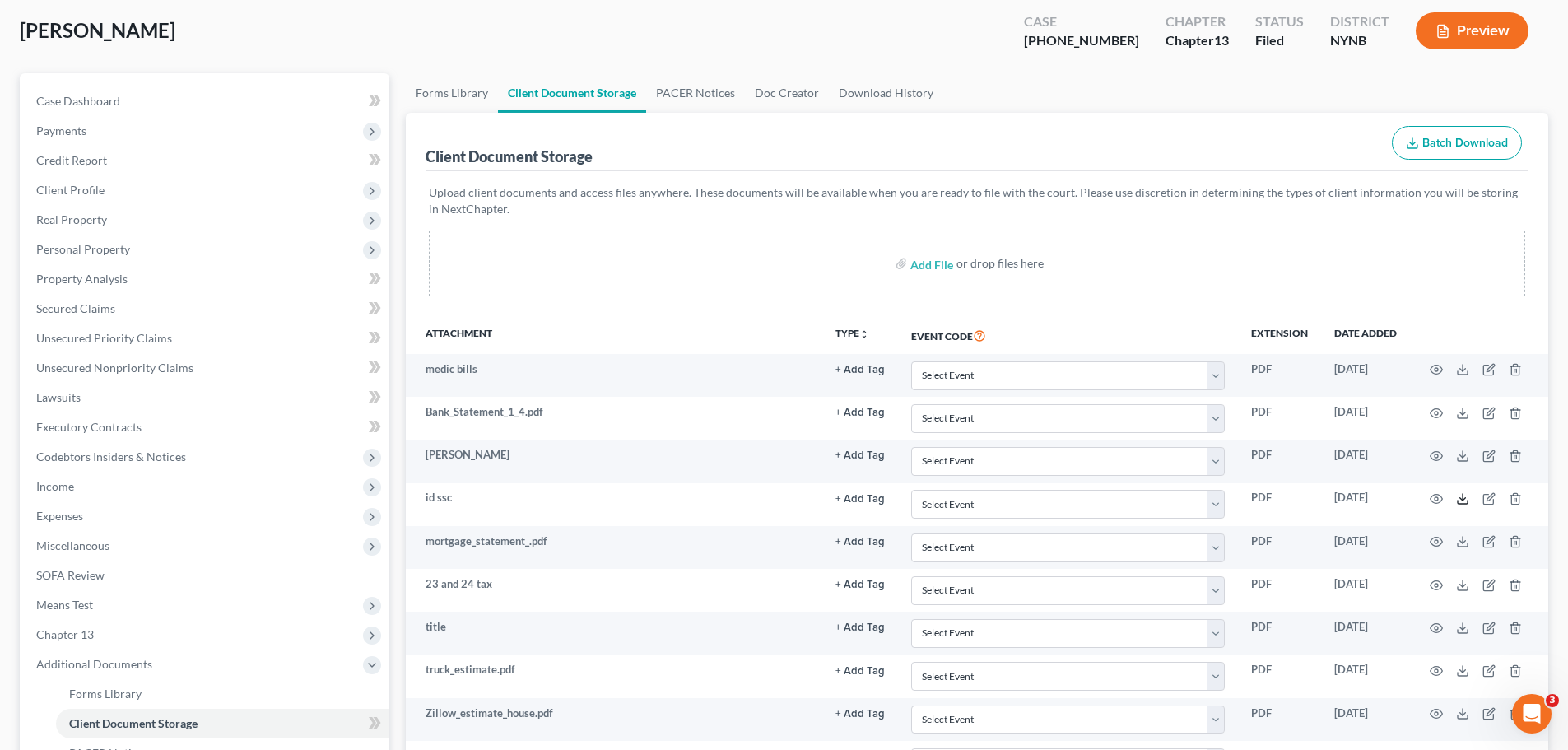
scroll to position [0, 0]
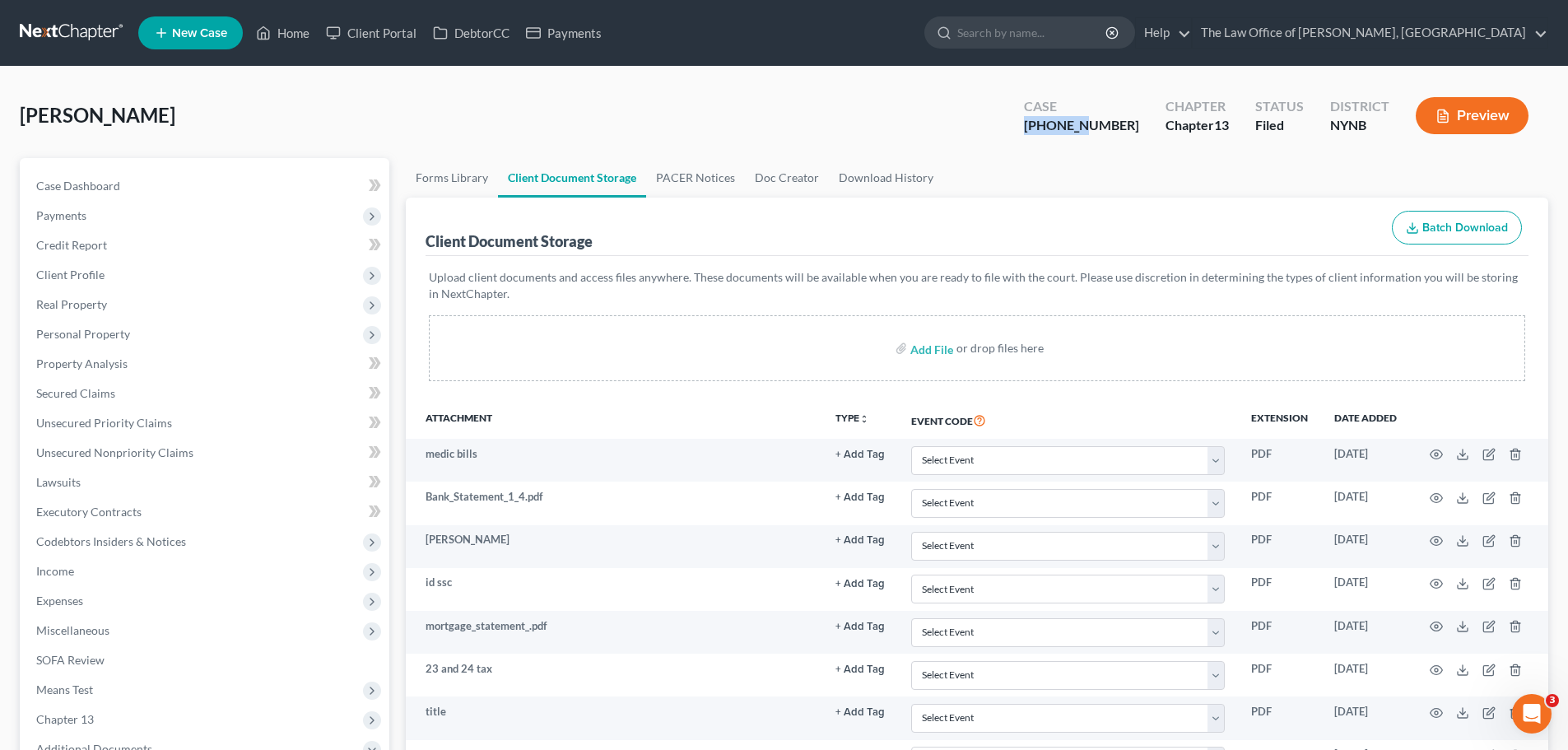
drag, startPoint x: 1066, startPoint y: 121, endPoint x: 1114, endPoint y: 132, distance: 49.2
click at [1124, 131] on div "Case [PHONE_NUMBER]" at bounding box center [1081, 117] width 141 height 49
copy div "25-10968"
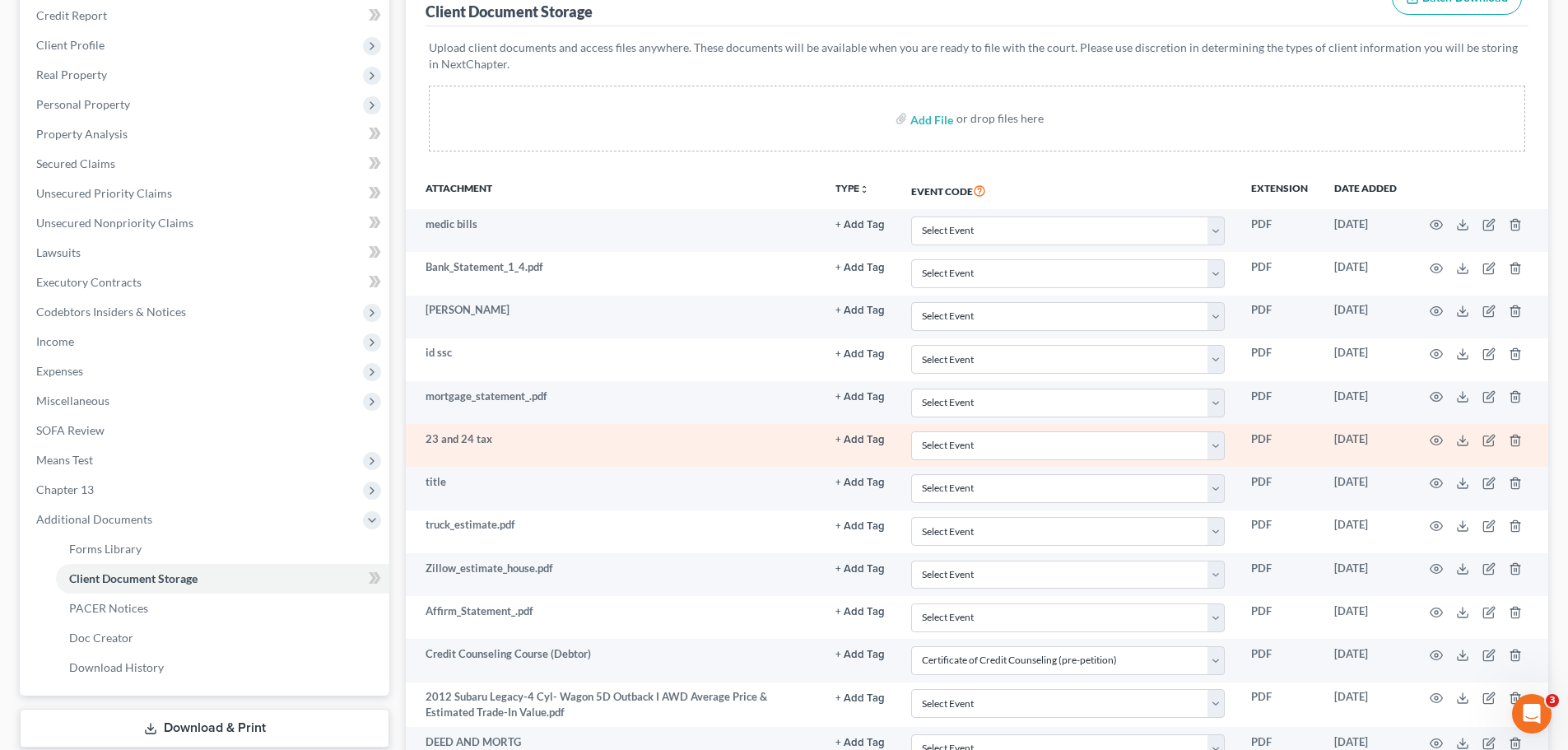
scroll to position [329, 0]
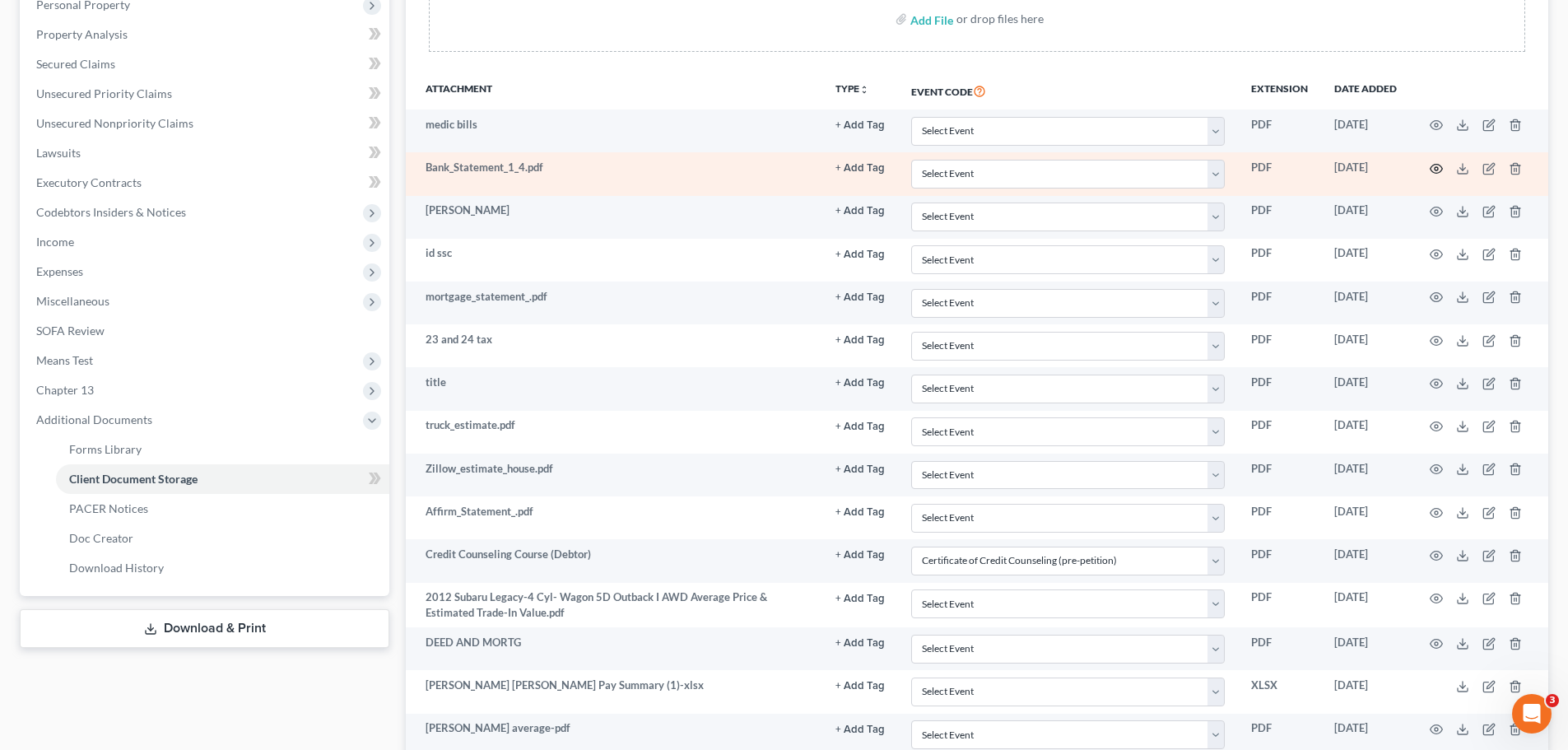
click at [1440, 171] on icon "button" at bounding box center [1437, 168] width 13 height 13
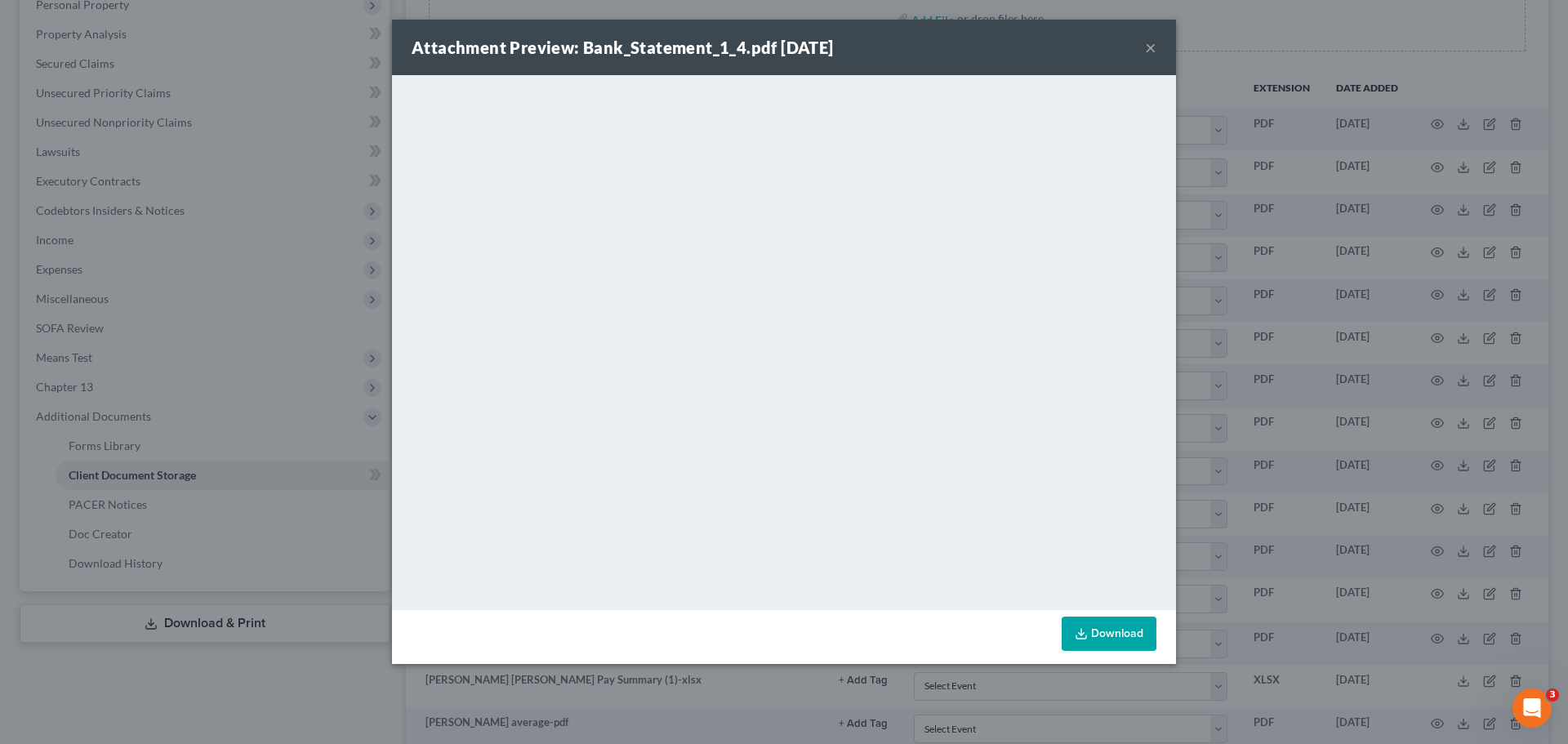
click at [1117, 632] on link "Download" at bounding box center [1109, 633] width 95 height 34
click at [1147, 44] on button "×" at bounding box center [1150, 47] width 12 height 20
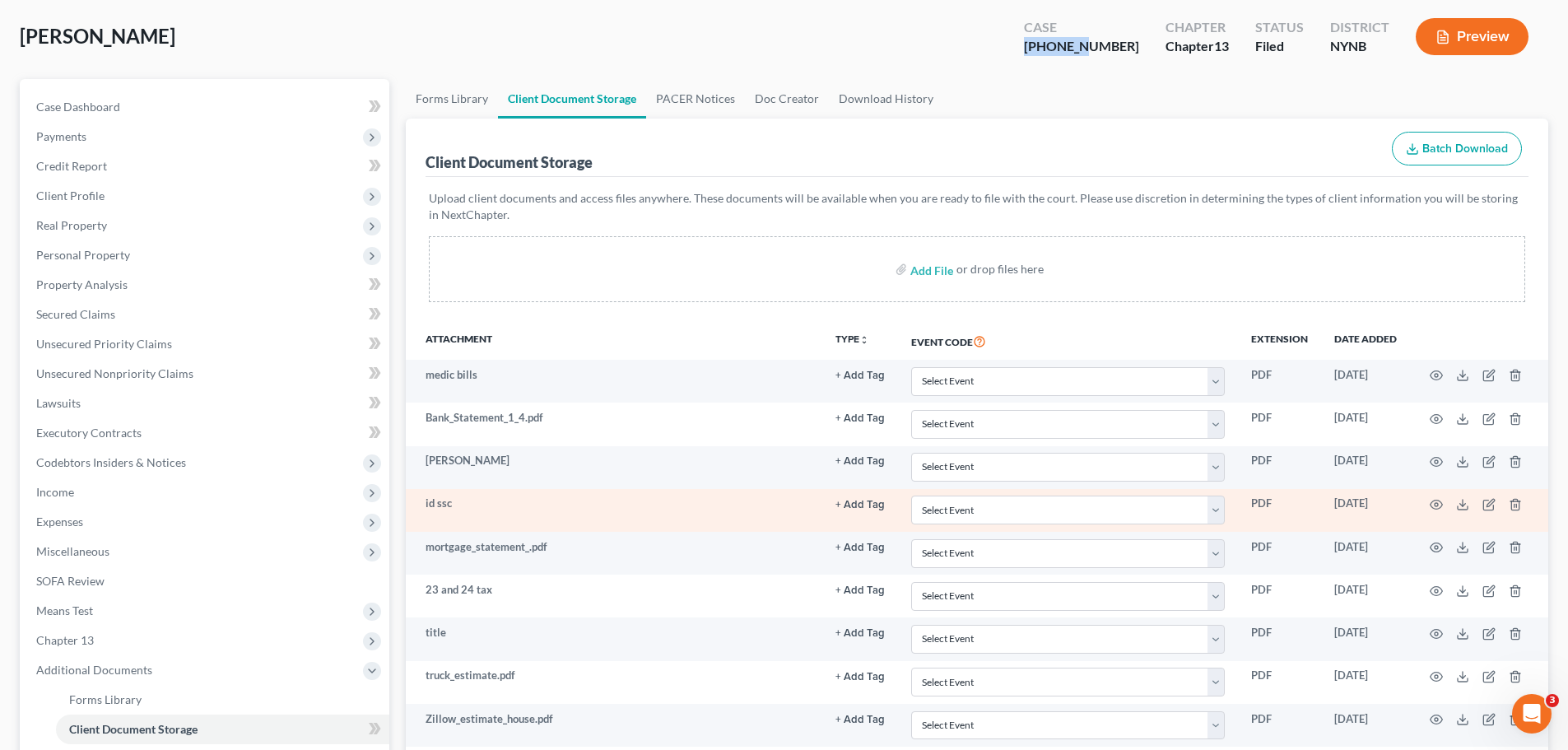
scroll to position [0, 0]
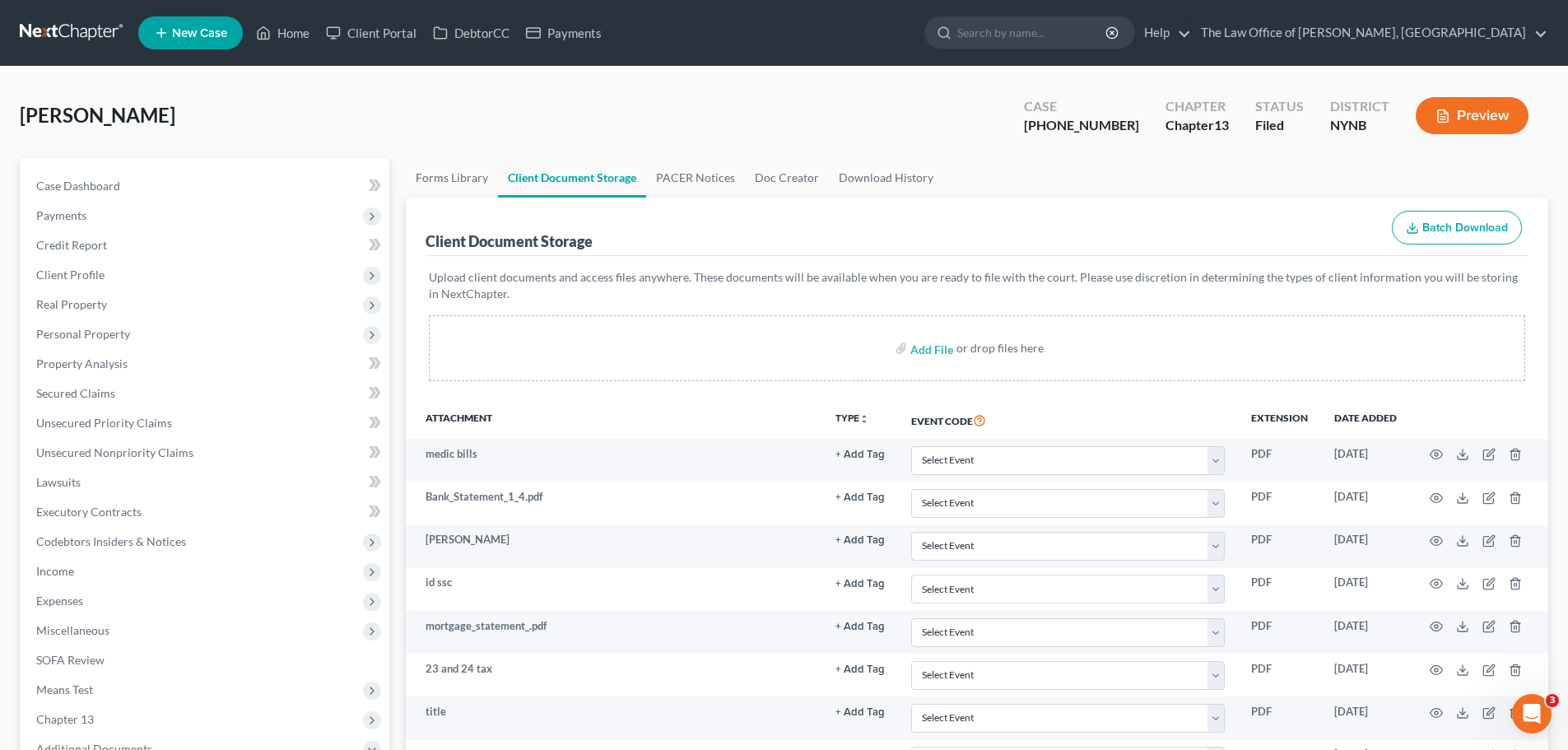
click at [572, 127] on div "[PERSON_NAME] Upgraded Case [PHONE_NUMBER] Chapter Chapter 13 Status [GEOGRAPHI…" at bounding box center [784, 122] width 1528 height 72
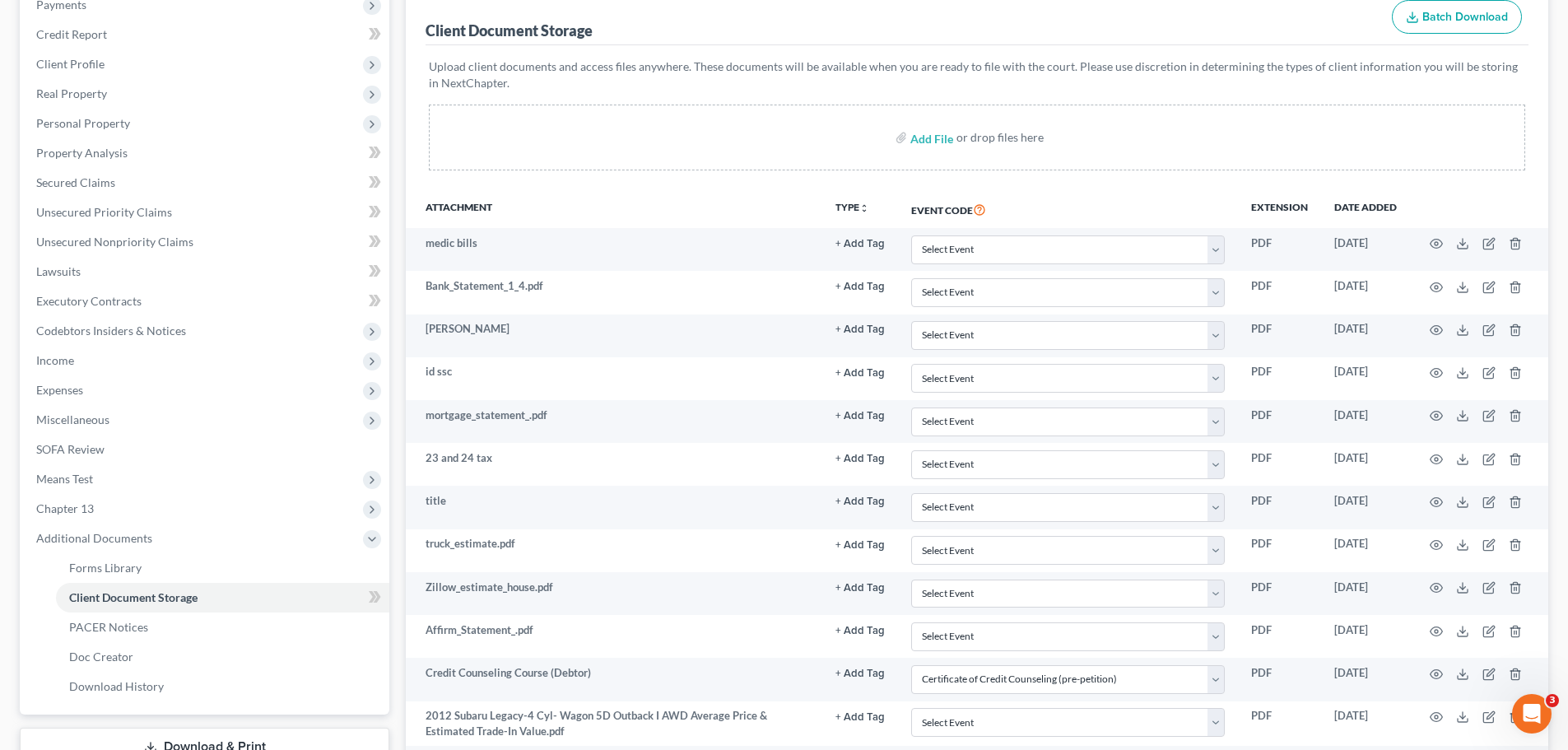
scroll to position [185, 0]
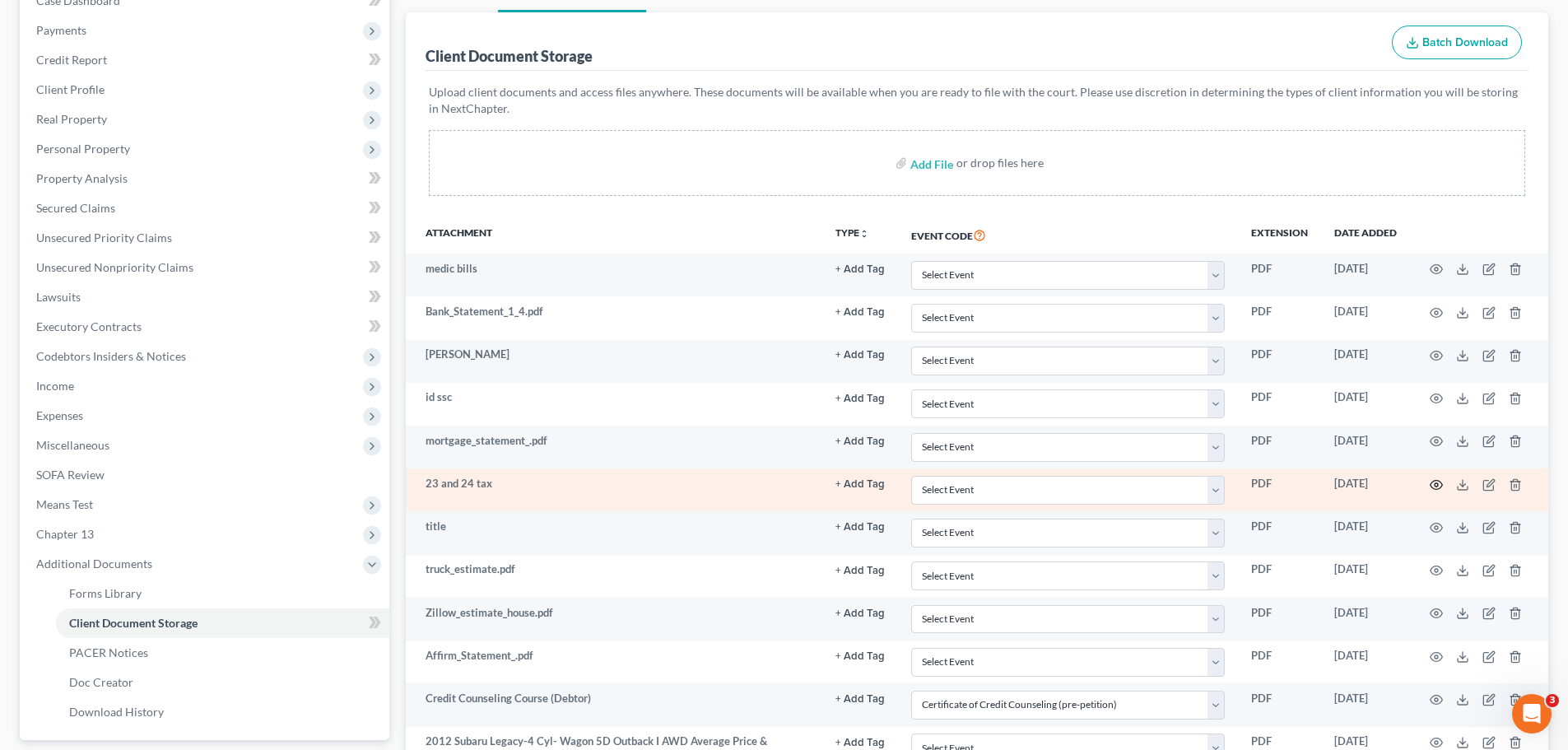
click at [1437, 481] on icon "button" at bounding box center [1437, 485] width 13 height 13
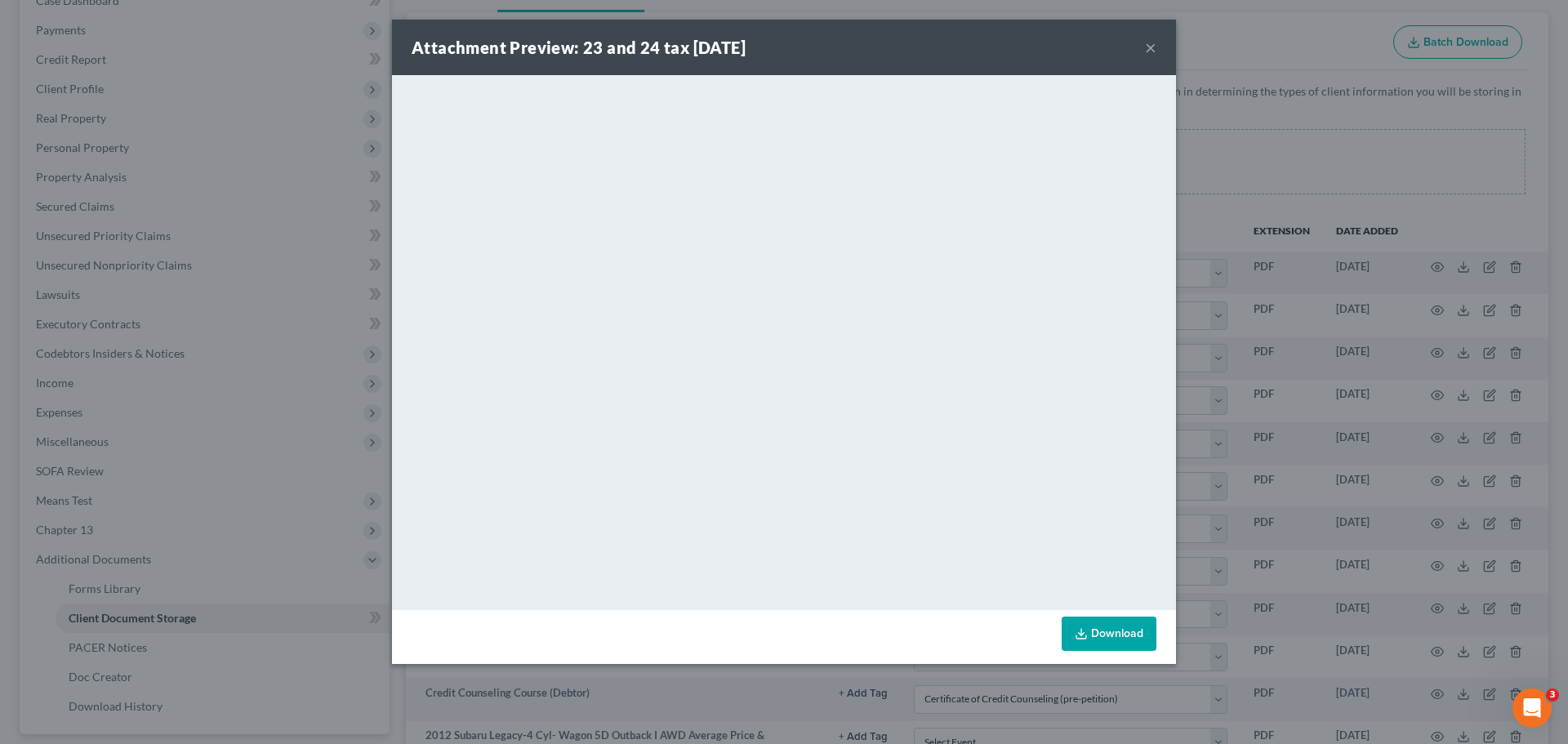
click at [1131, 627] on link "Download" at bounding box center [1109, 633] width 95 height 34
click at [1153, 47] on button "×" at bounding box center [1150, 47] width 12 height 20
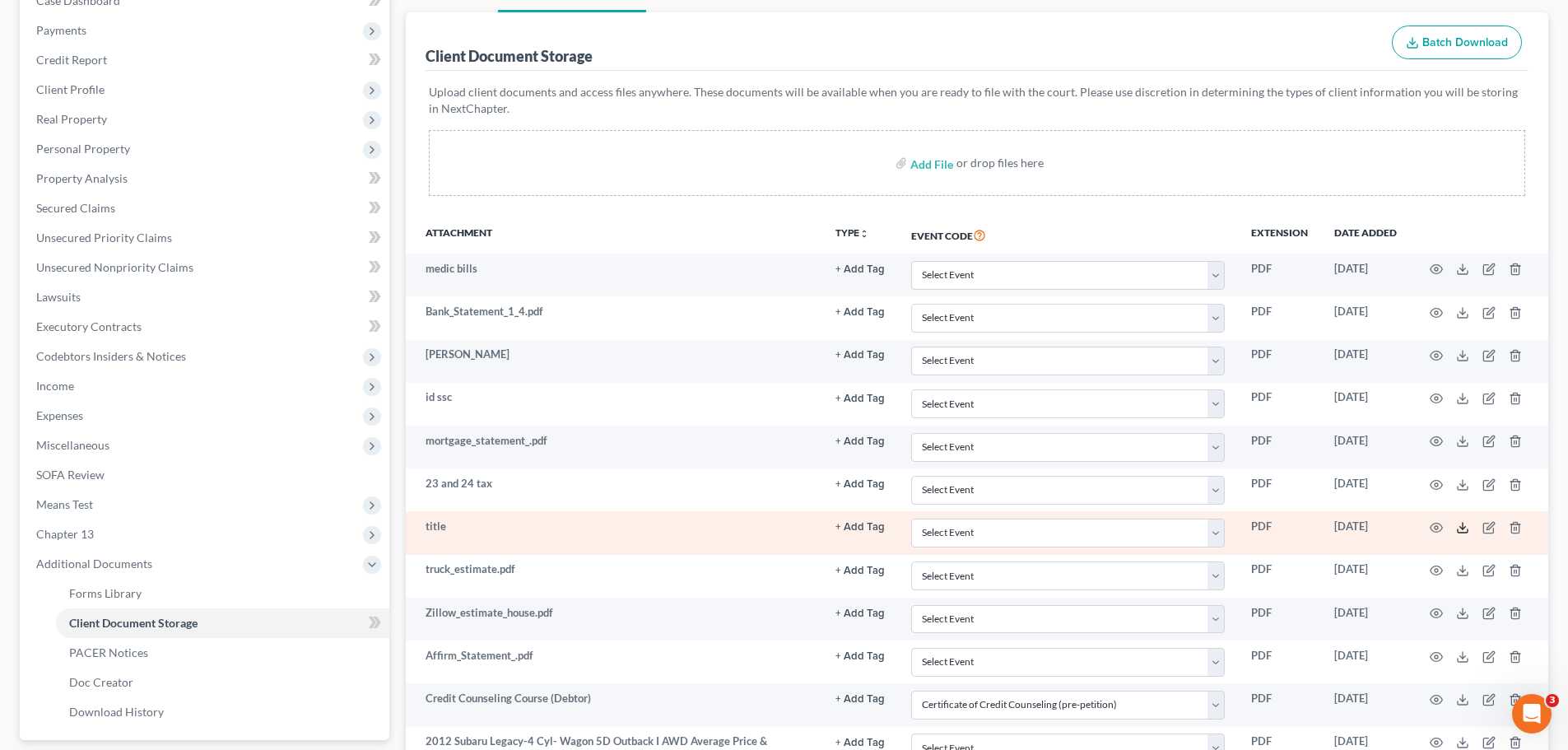
click at [1465, 531] on icon at bounding box center [1463, 527] width 13 height 13
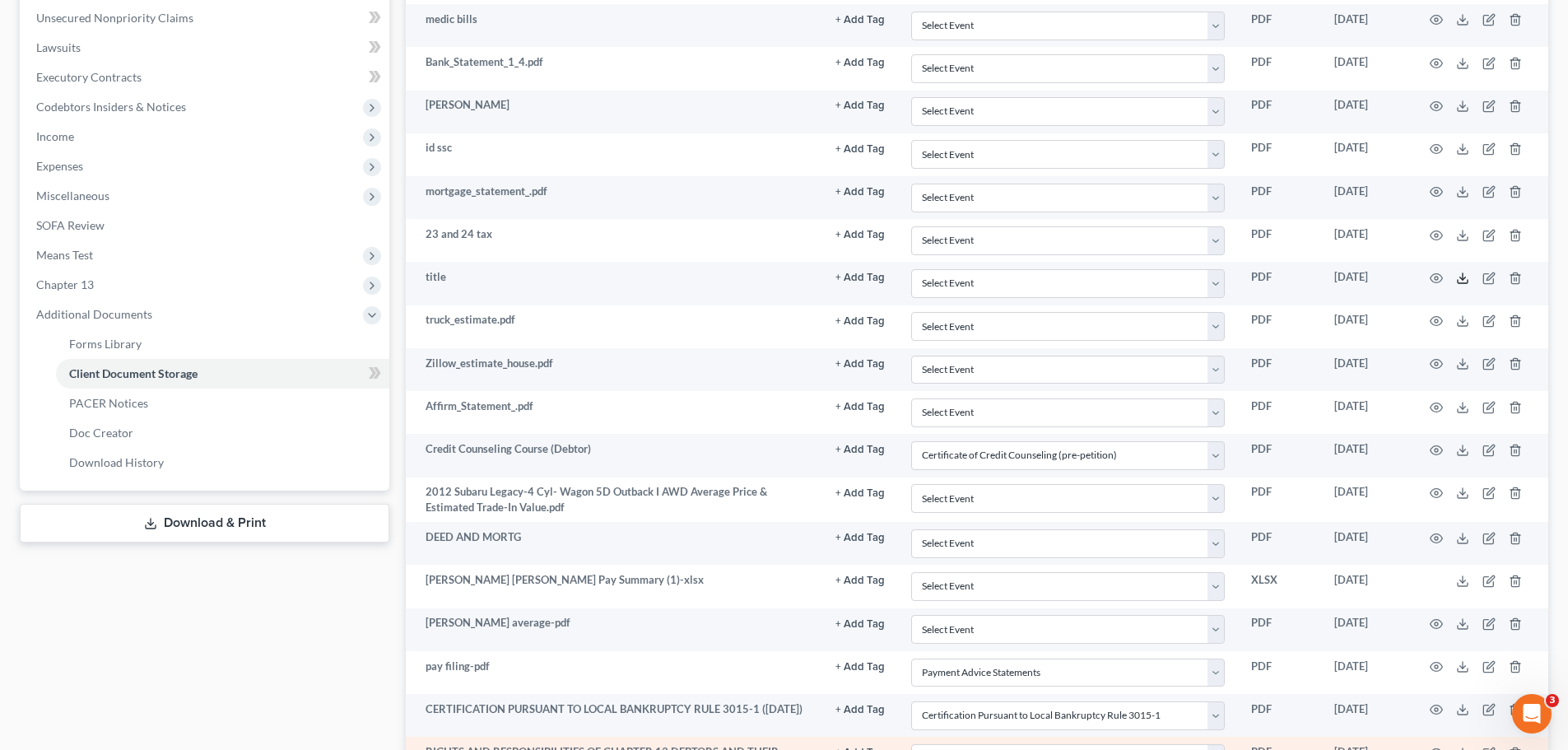
scroll to position [514, 0]
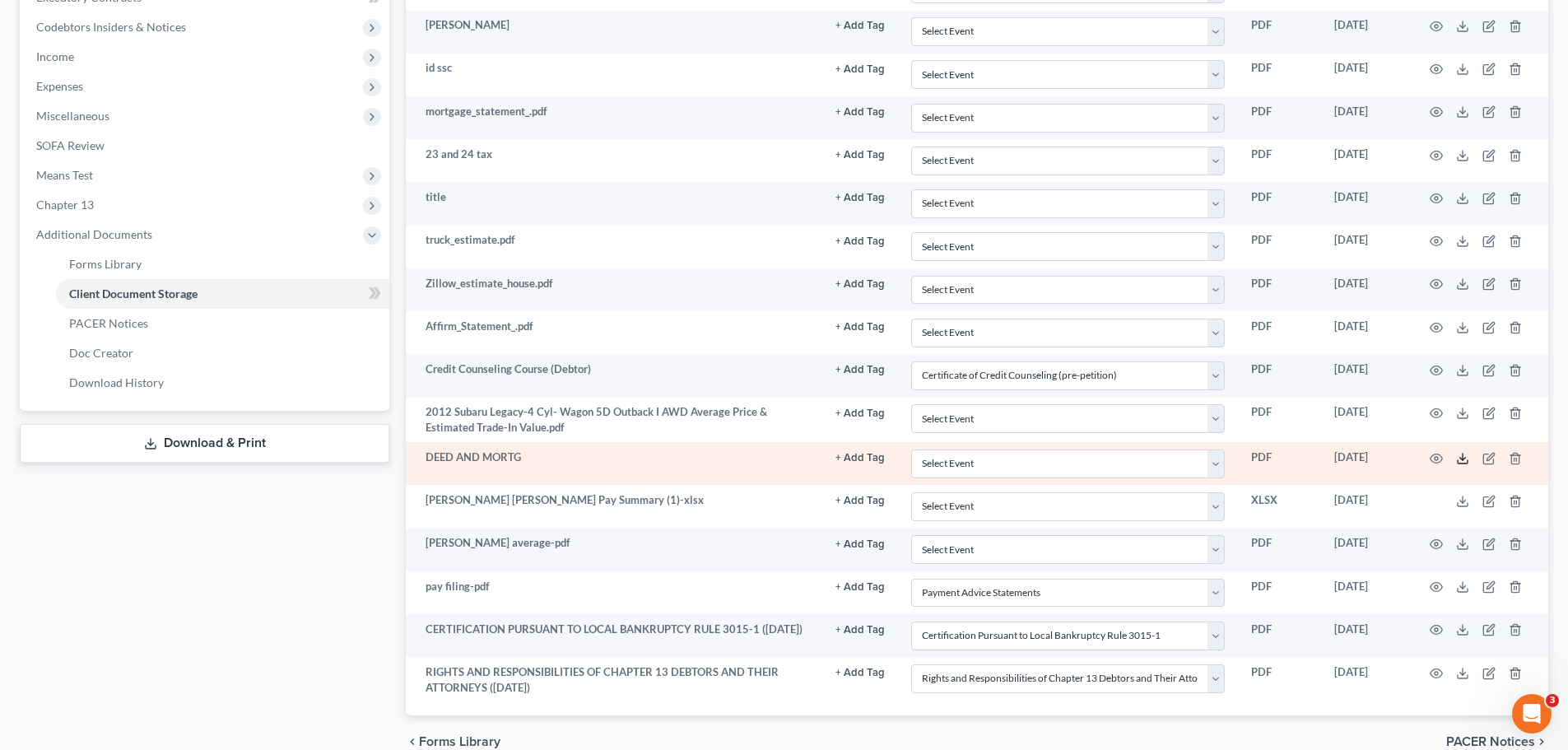
click at [1457, 460] on icon at bounding box center [1463, 458] width 13 height 13
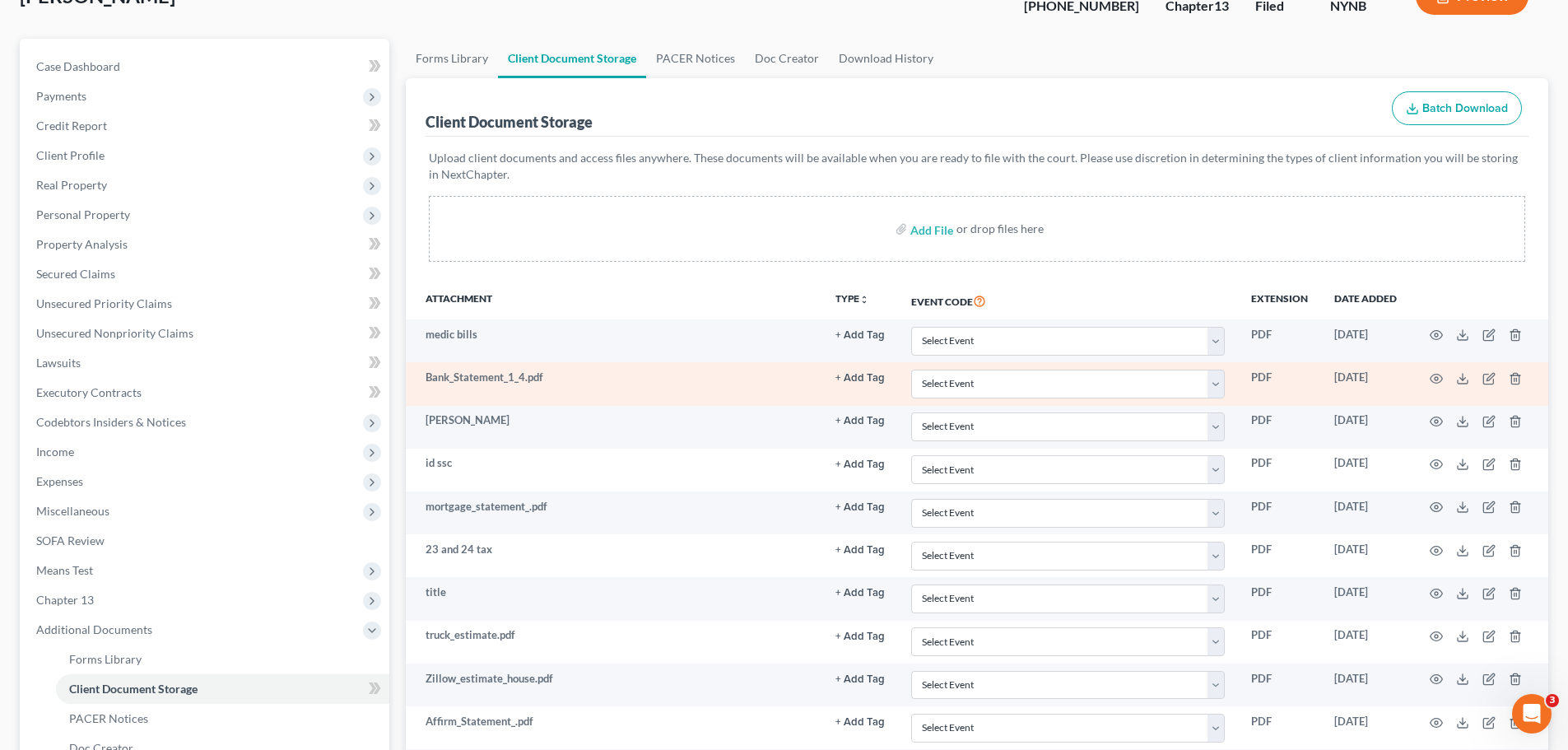
scroll to position [0, 0]
